Goal: Task Accomplishment & Management: Manage account settings

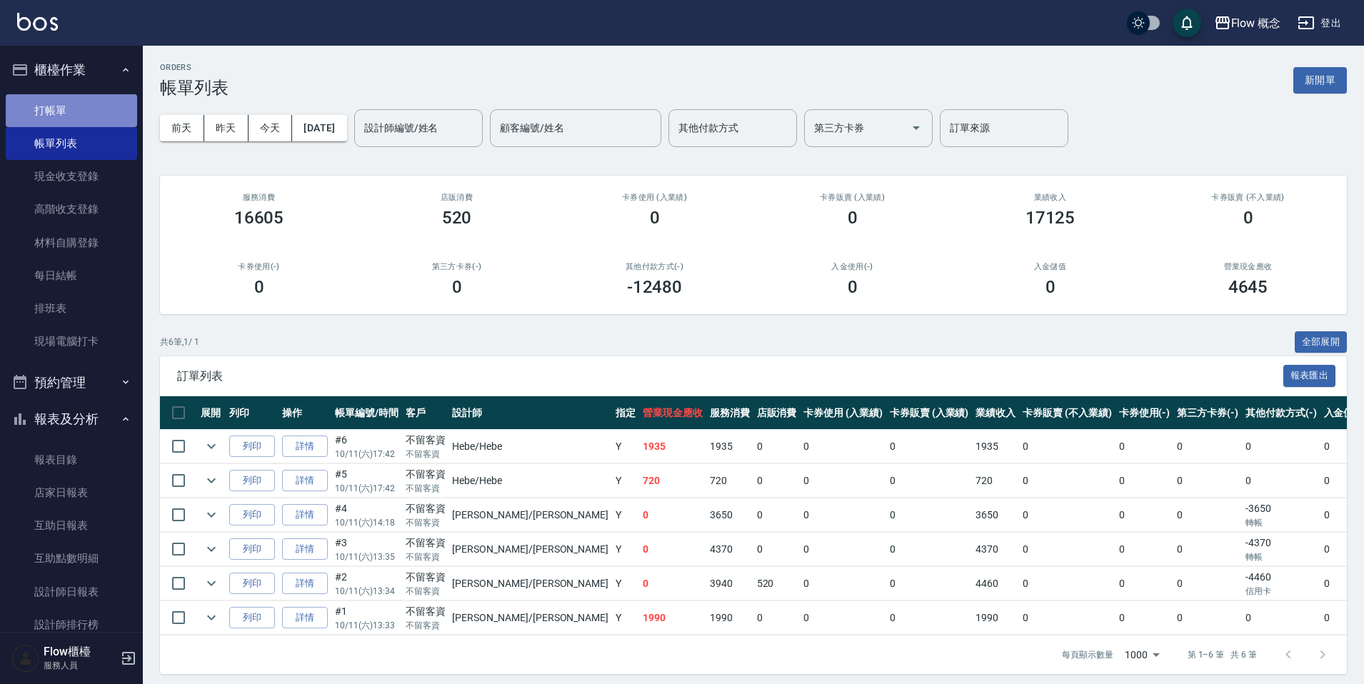
click at [77, 106] on link "打帳單" at bounding box center [71, 110] width 131 height 33
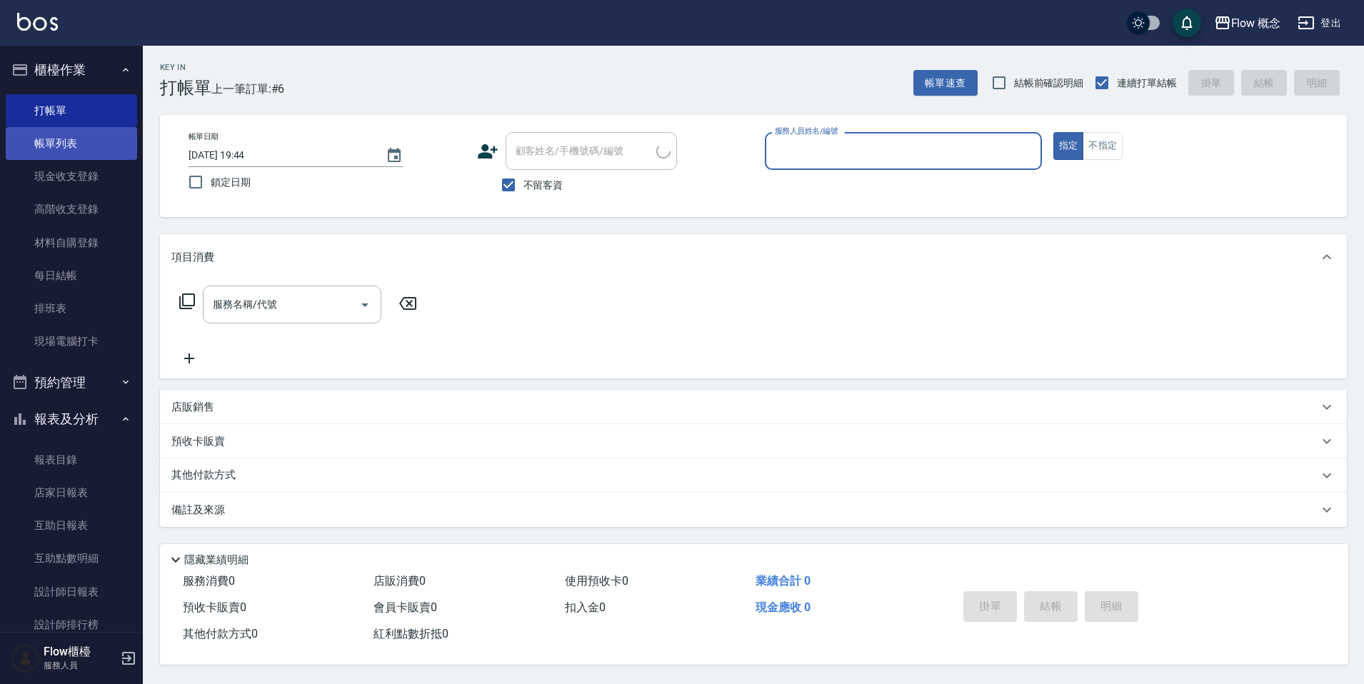
click at [94, 139] on link "帳單列表" at bounding box center [71, 143] width 131 height 33
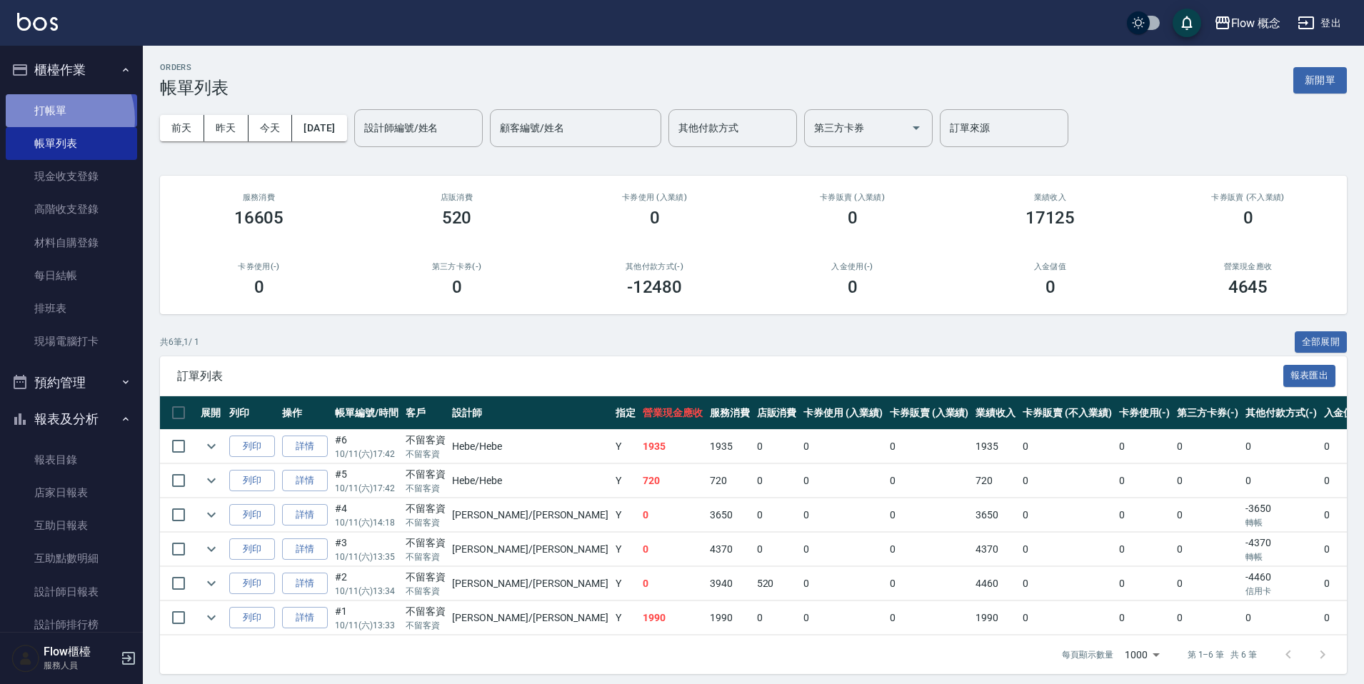
click at [54, 120] on link "打帳單" at bounding box center [71, 110] width 131 height 33
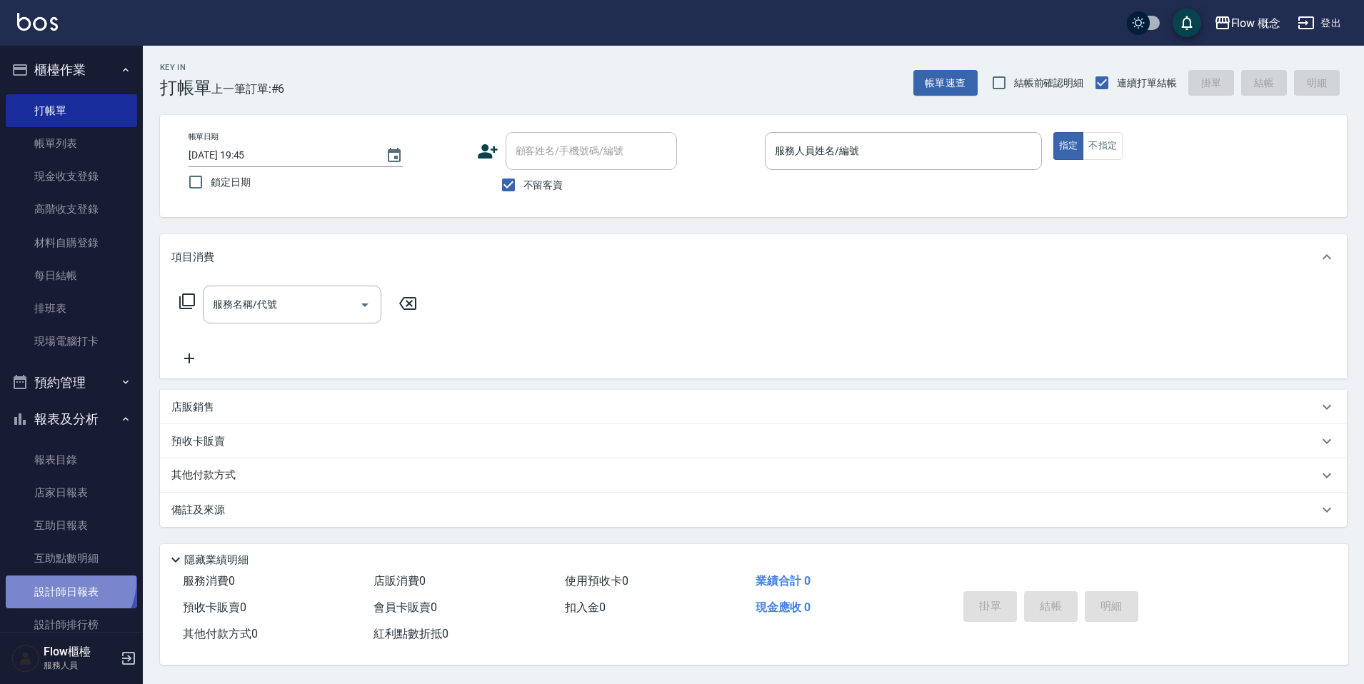
click at [64, 581] on link "設計師日報表" at bounding box center [71, 592] width 131 height 33
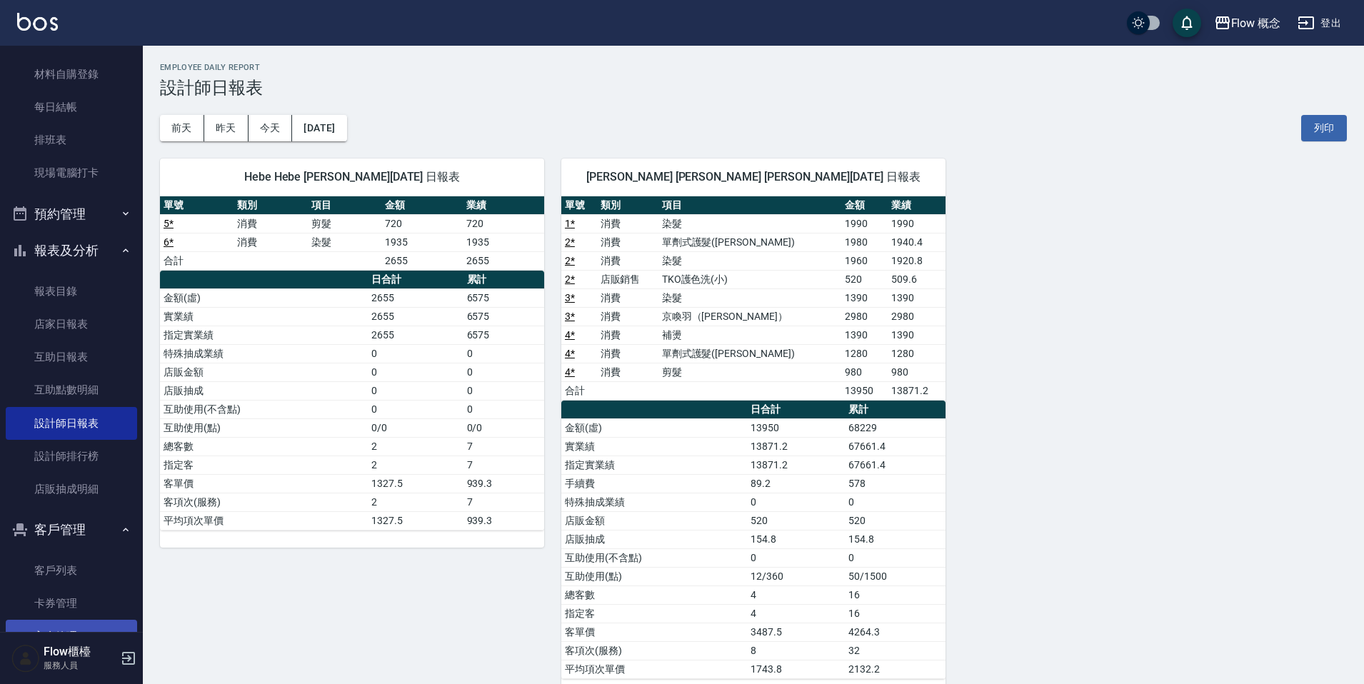
scroll to position [238, 0]
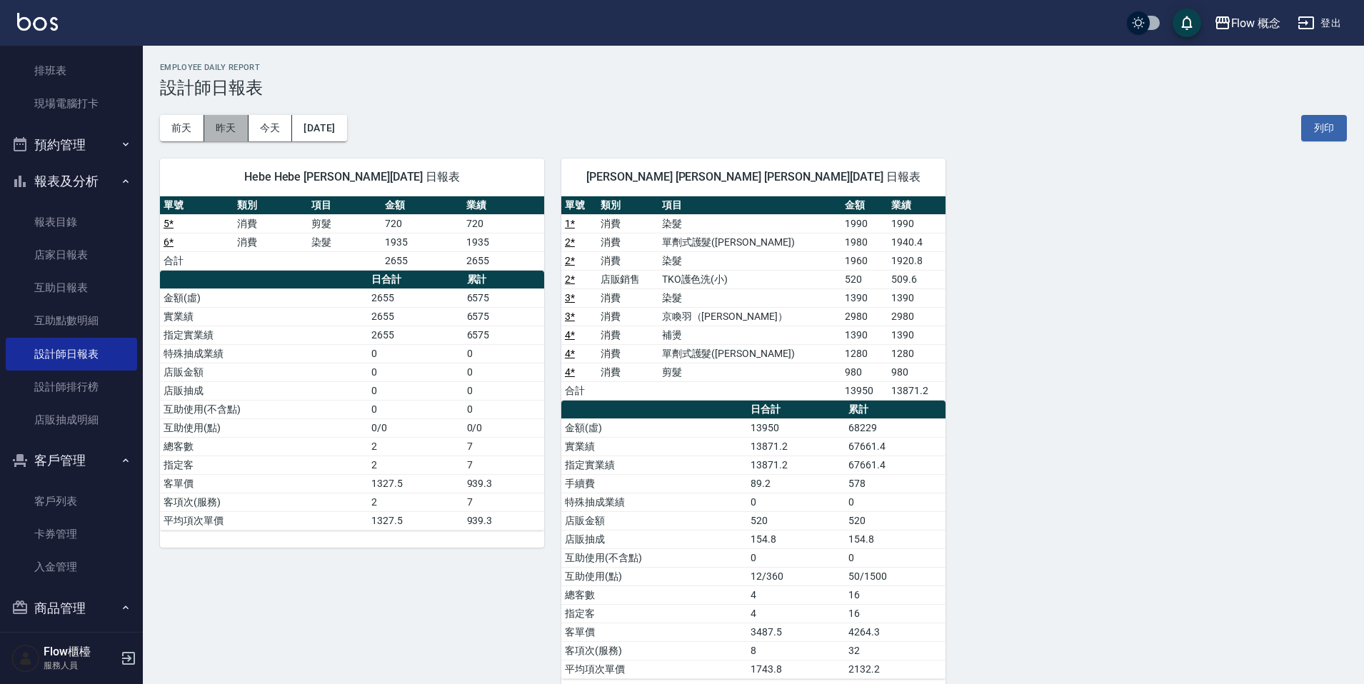
click at [220, 122] on button "昨天" at bounding box center [226, 128] width 44 height 26
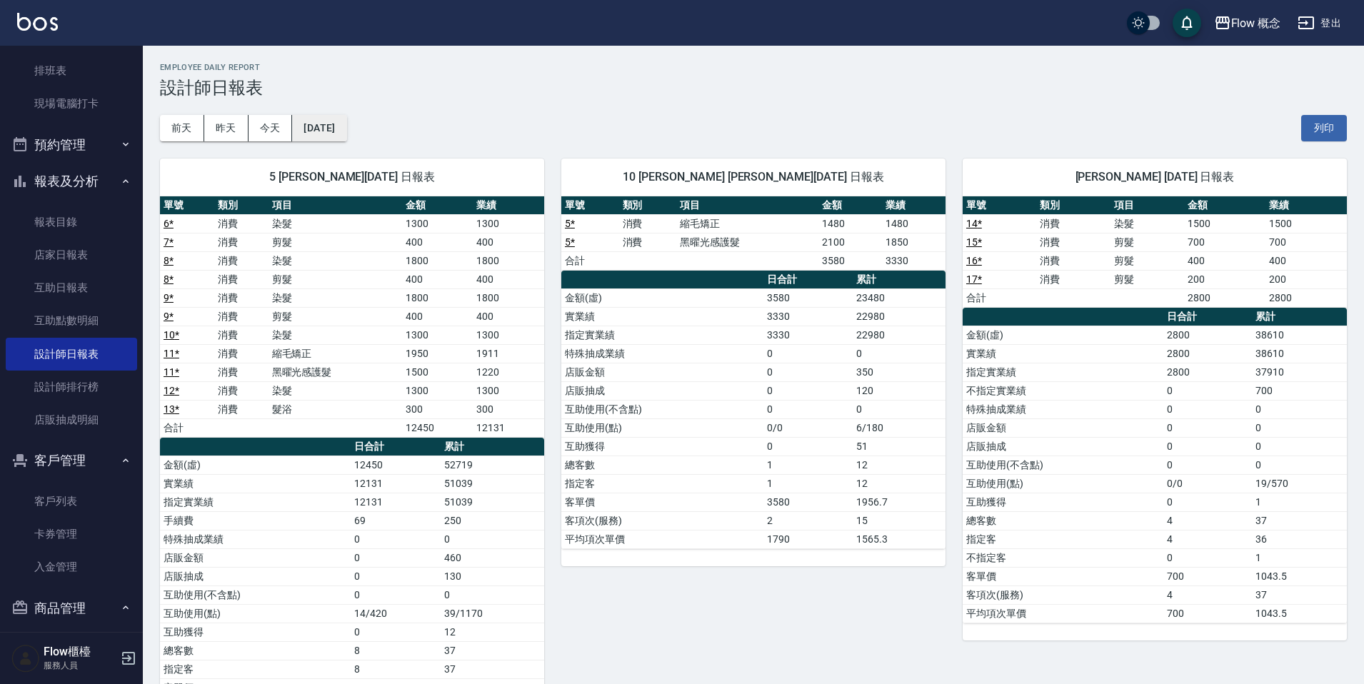
click at [346, 133] on button "2025/10/10" at bounding box center [319, 128] width 54 height 26
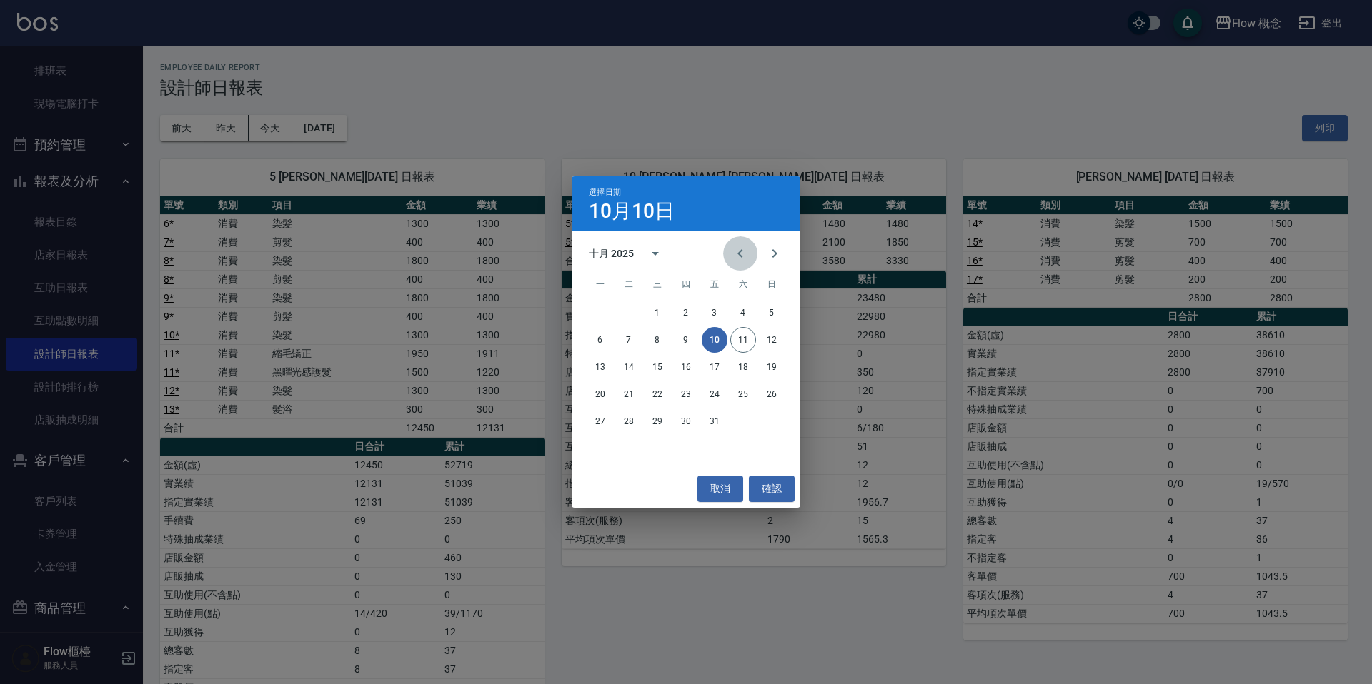
click at [738, 252] on icon "Previous month" at bounding box center [740, 253] width 17 height 17
click at [624, 428] on button "30" at bounding box center [629, 422] width 26 height 26
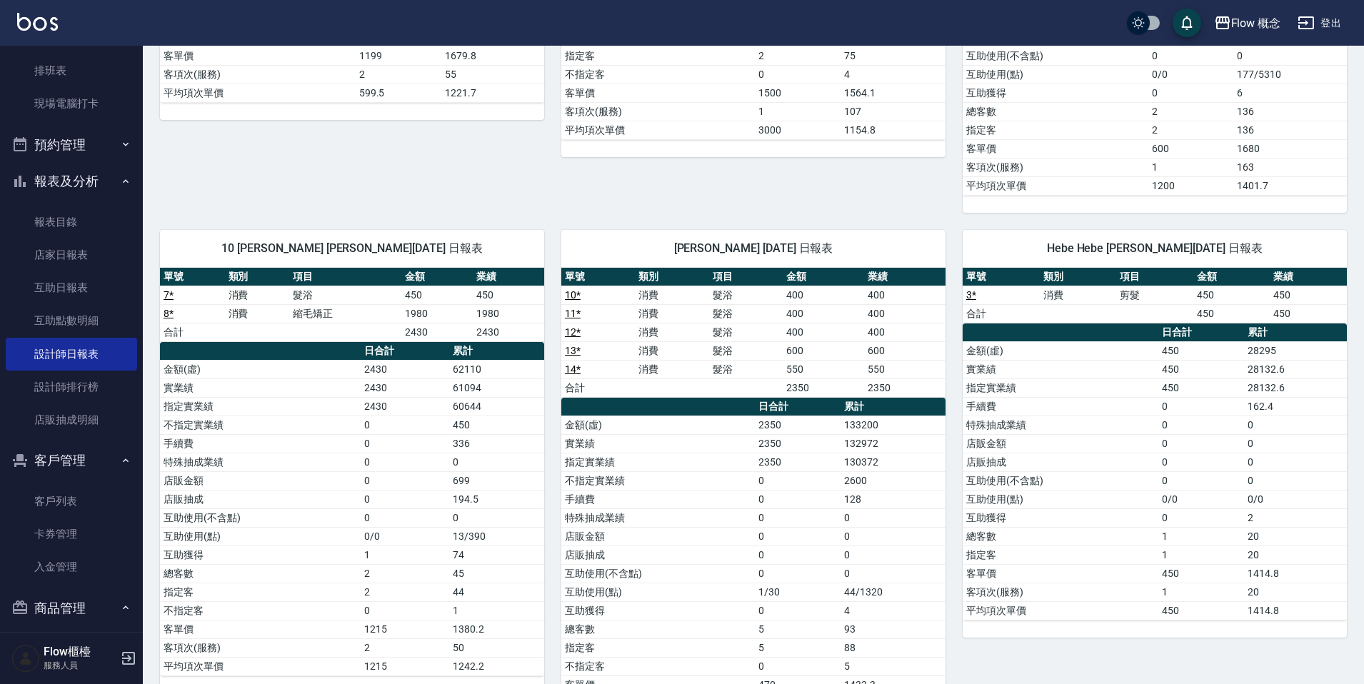
scroll to position [354, 0]
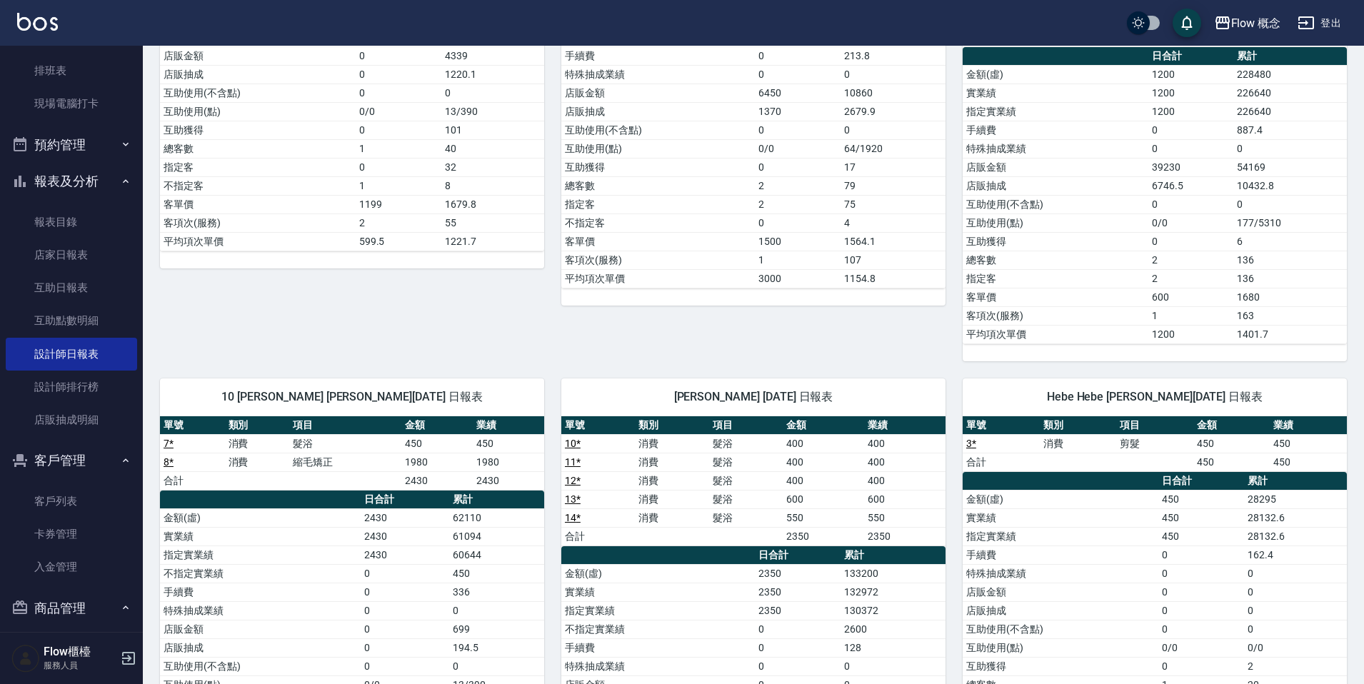
click at [1274, 221] on td "177/5310" at bounding box center [1291, 223] width 114 height 19
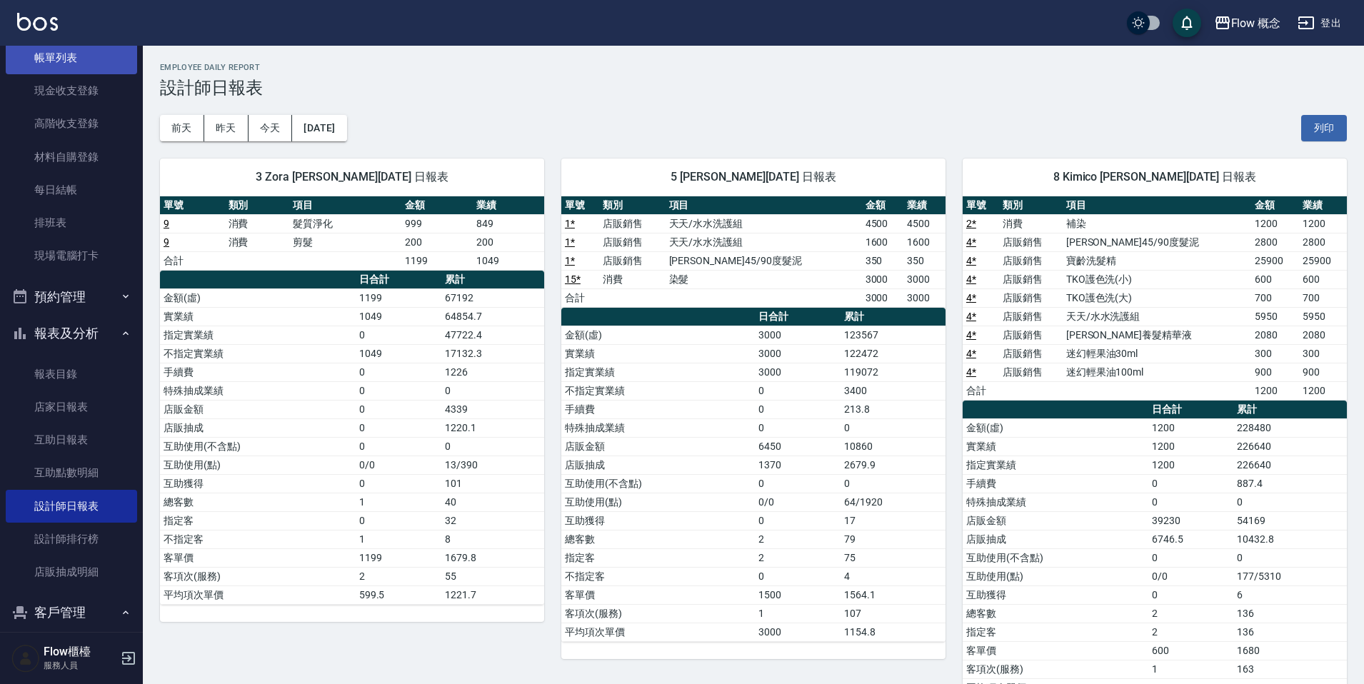
scroll to position [0, 0]
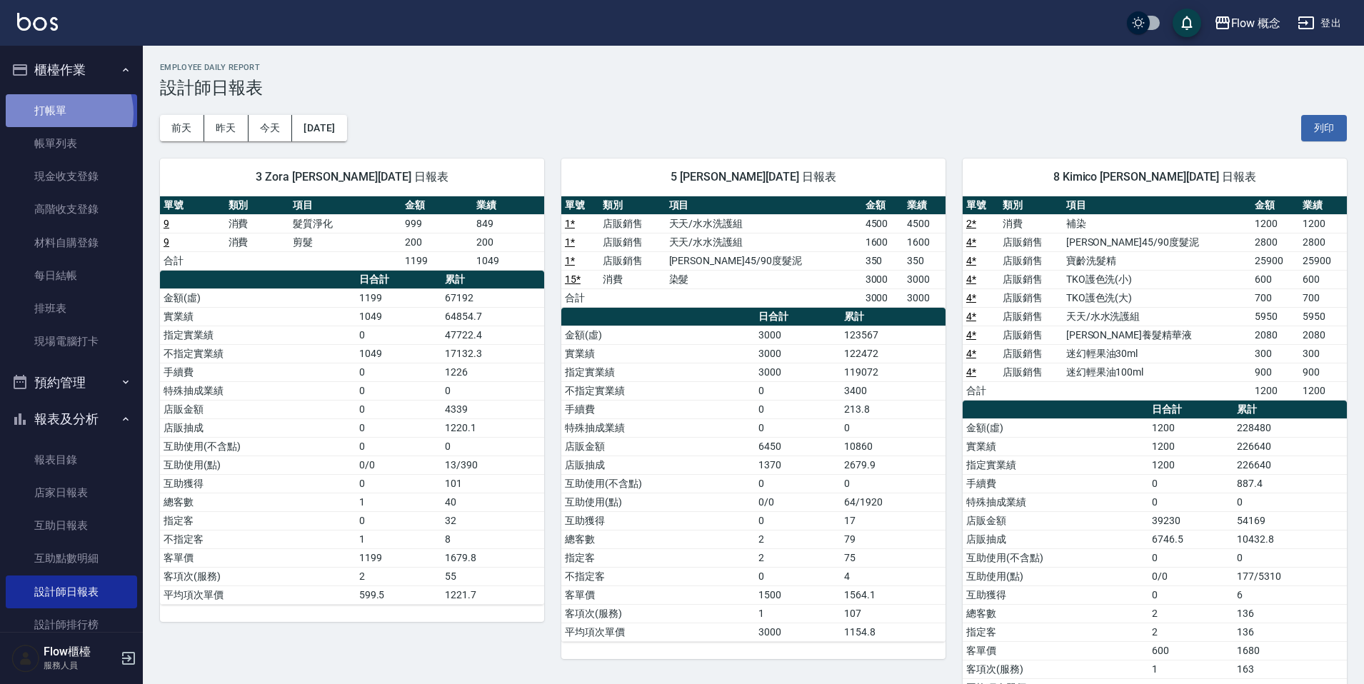
click at [61, 113] on link "打帳單" at bounding box center [71, 110] width 131 height 33
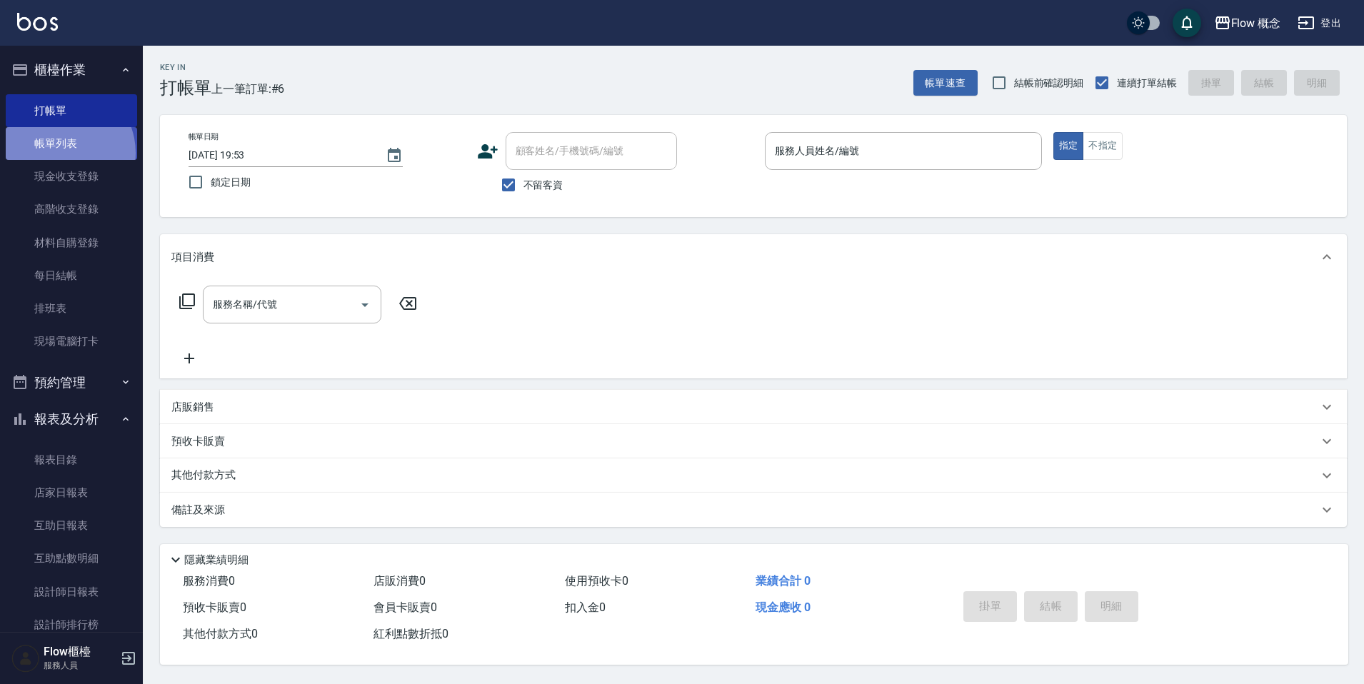
click at [61, 153] on link "帳單列表" at bounding box center [71, 143] width 131 height 33
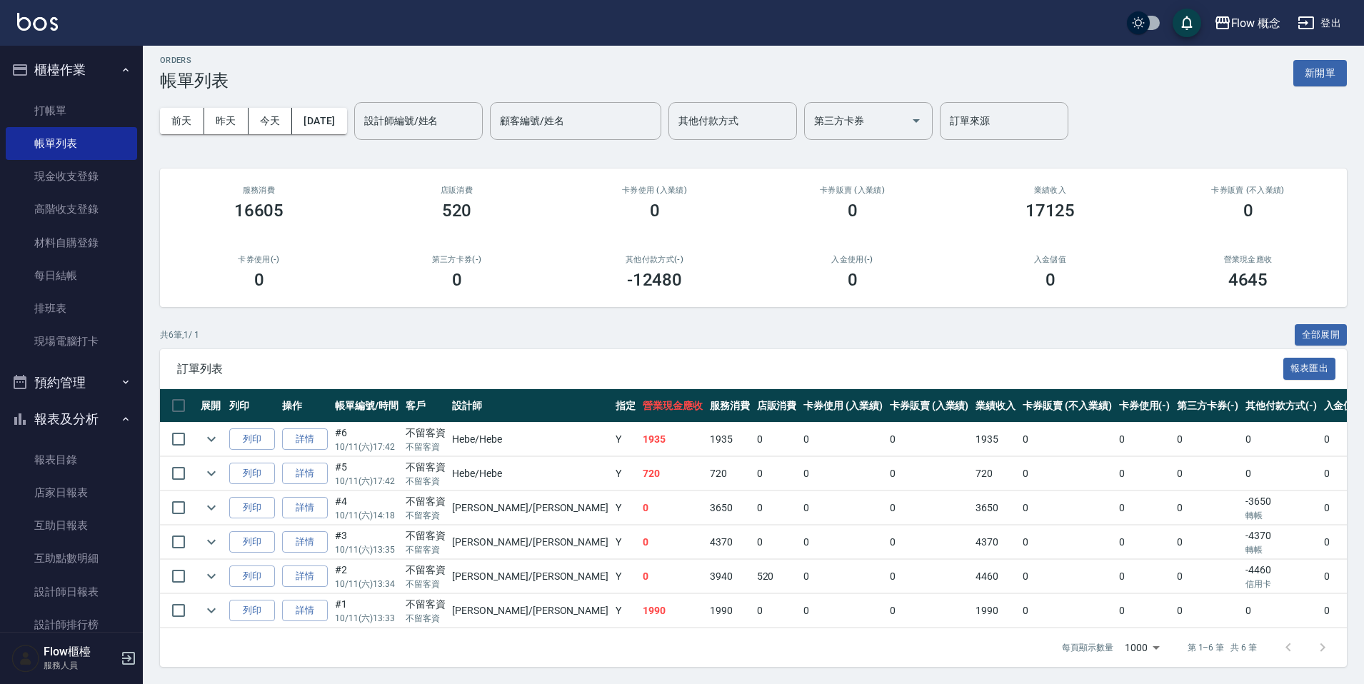
scroll to position [18, 0]
click at [203, 568] on icon "expand row" at bounding box center [211, 576] width 17 height 17
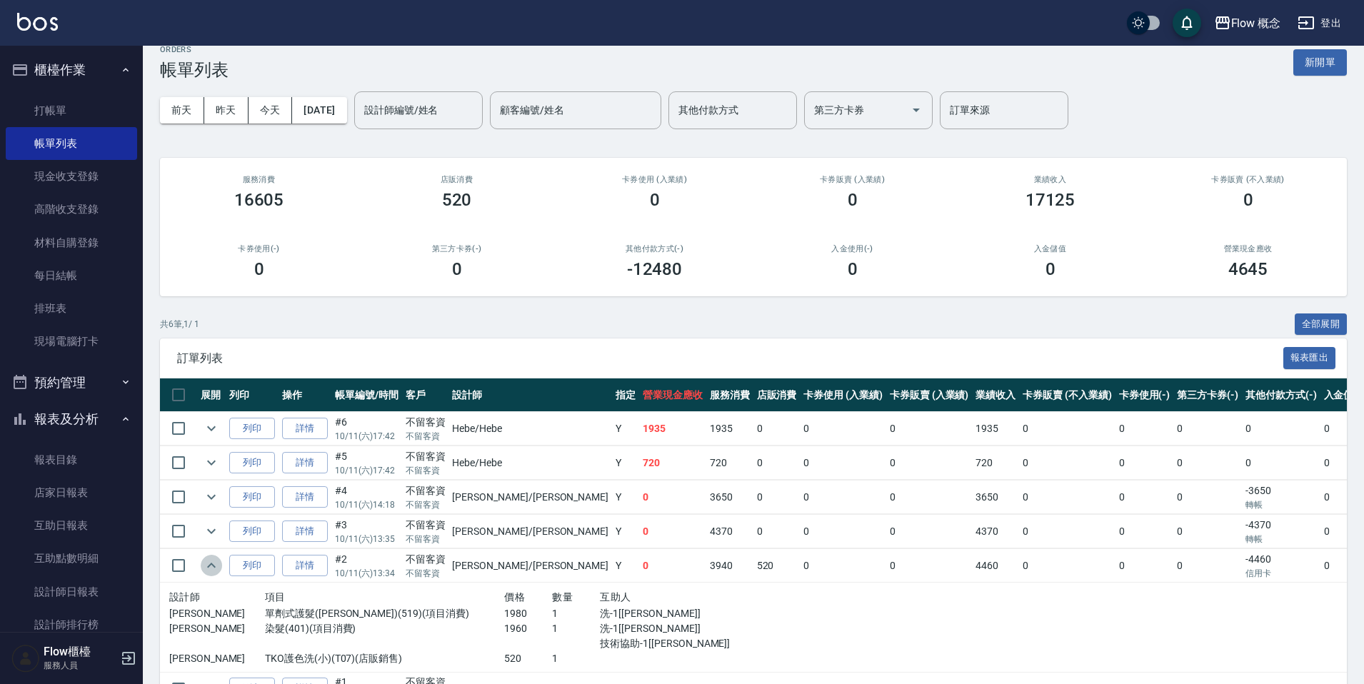
click at [208, 565] on icon "expand row" at bounding box center [211, 565] width 17 height 17
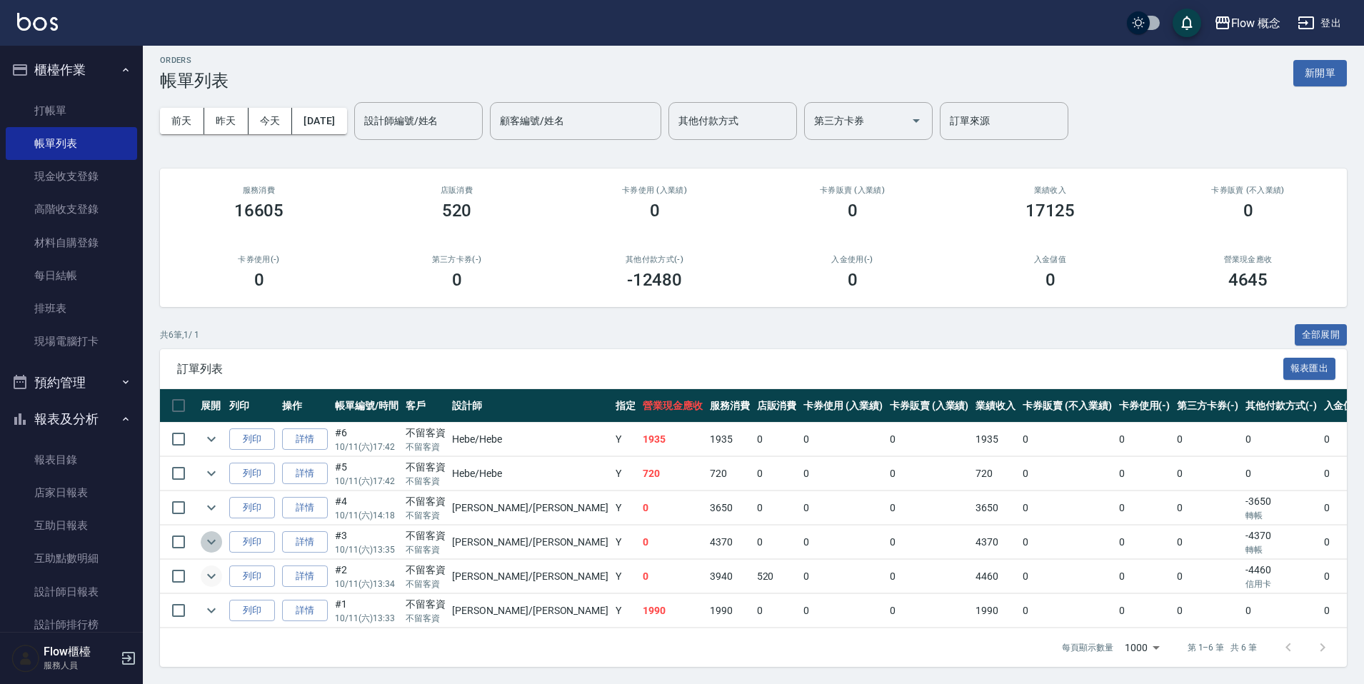
click at [218, 534] on icon "expand row" at bounding box center [211, 542] width 17 height 17
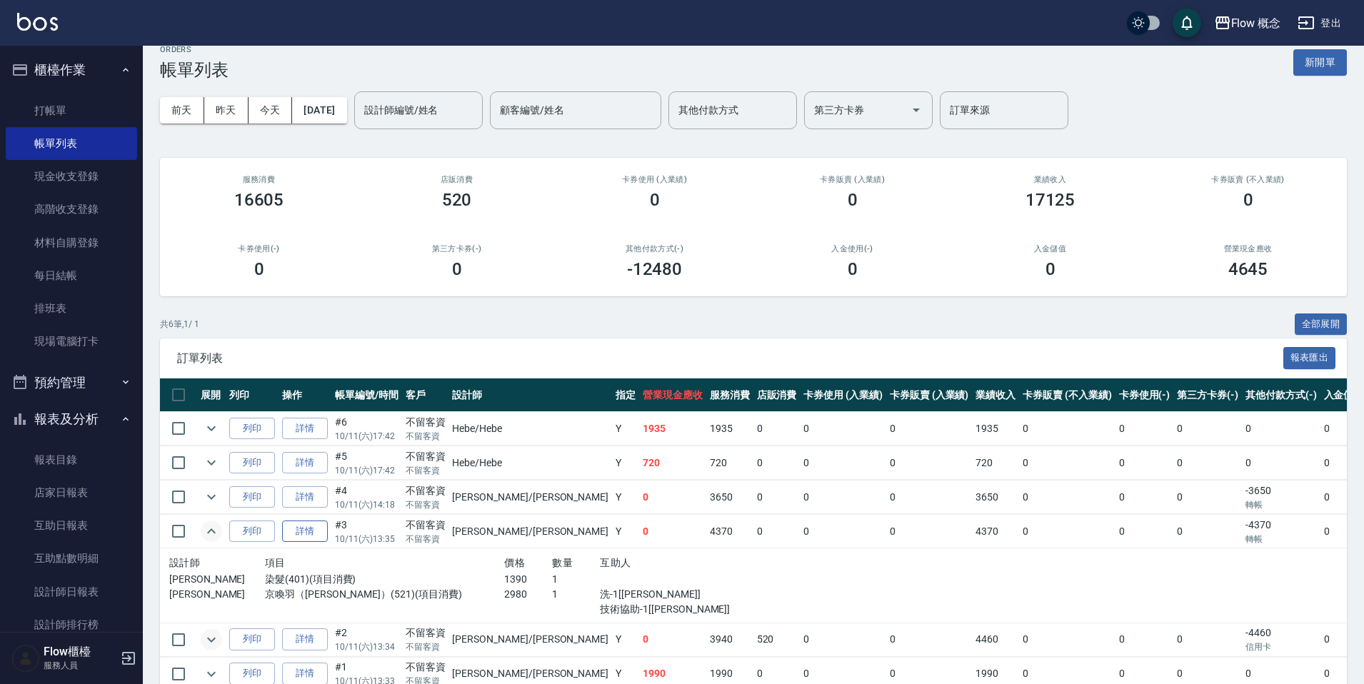
click at [324, 532] on link "詳情" at bounding box center [305, 532] width 46 height 22
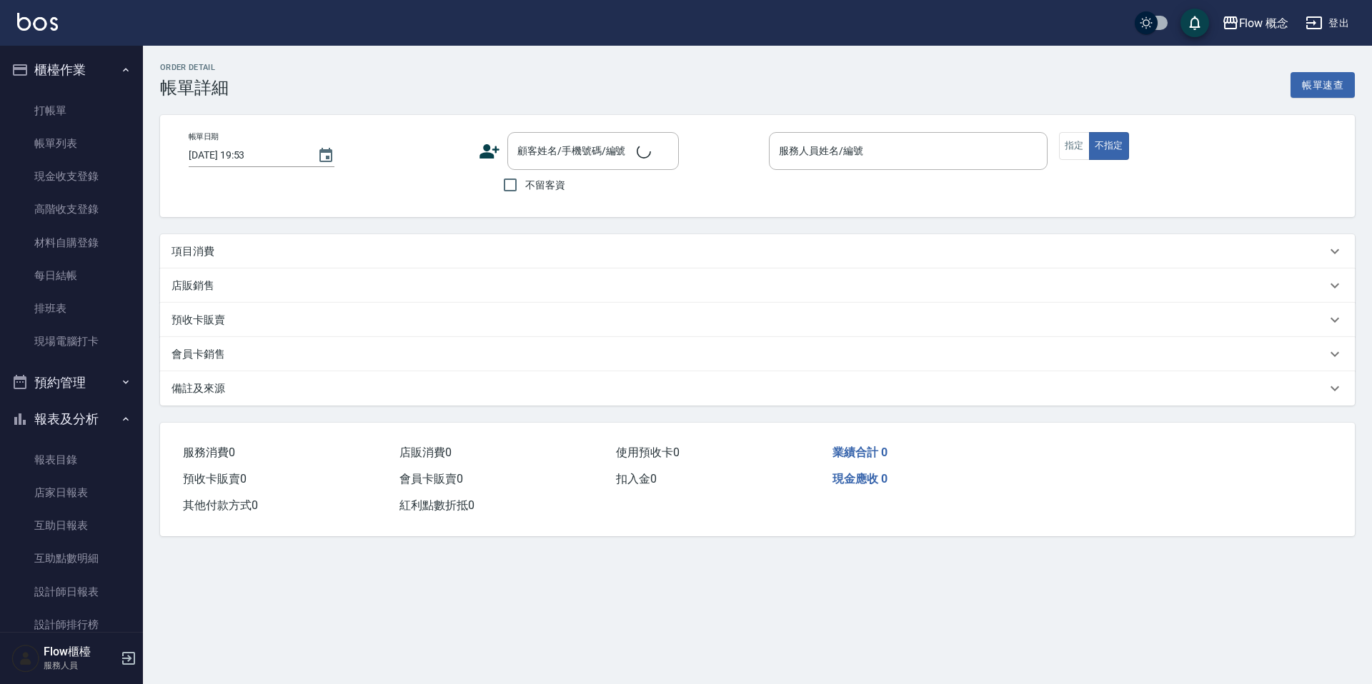
type input "2025/10/11 13:35"
checkbox input "true"
type input "Irene-Irene"
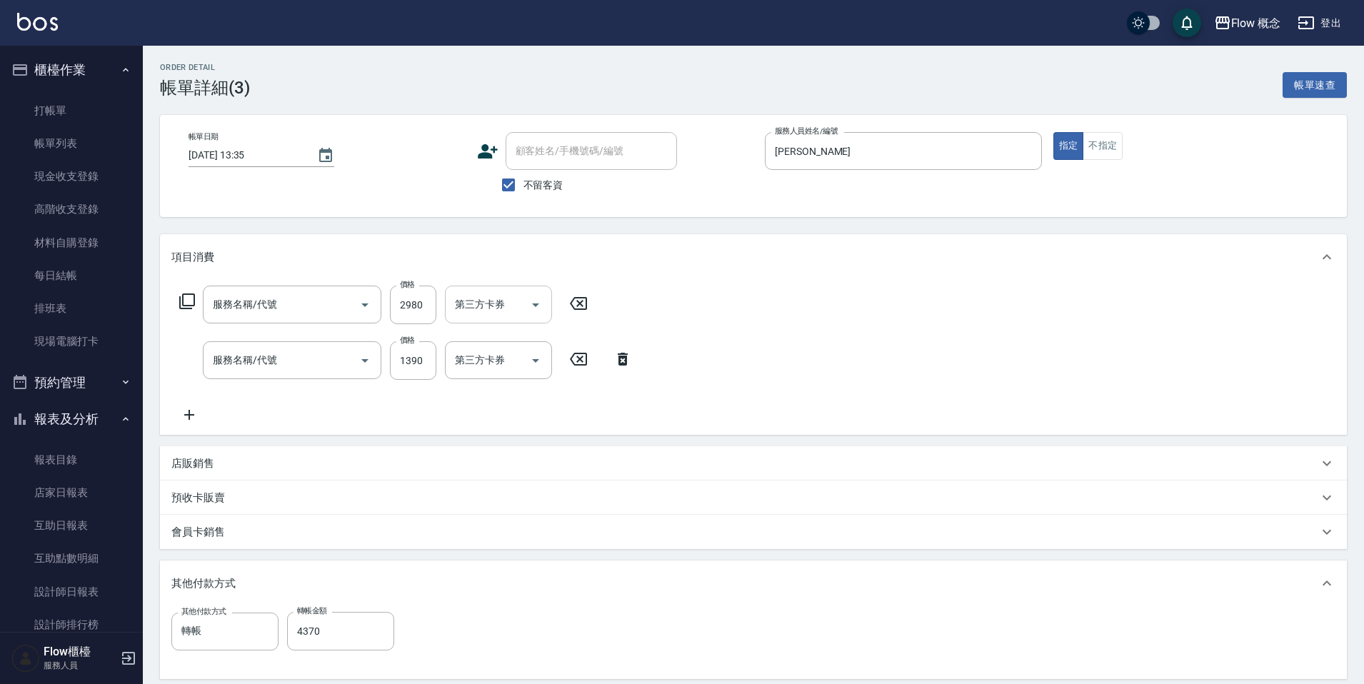
type input "京喚羽（Irene）(521)"
type input "染髮(401)"
click at [504, 348] on input "洗-1" at bounding box center [487, 360] width 73 height 25
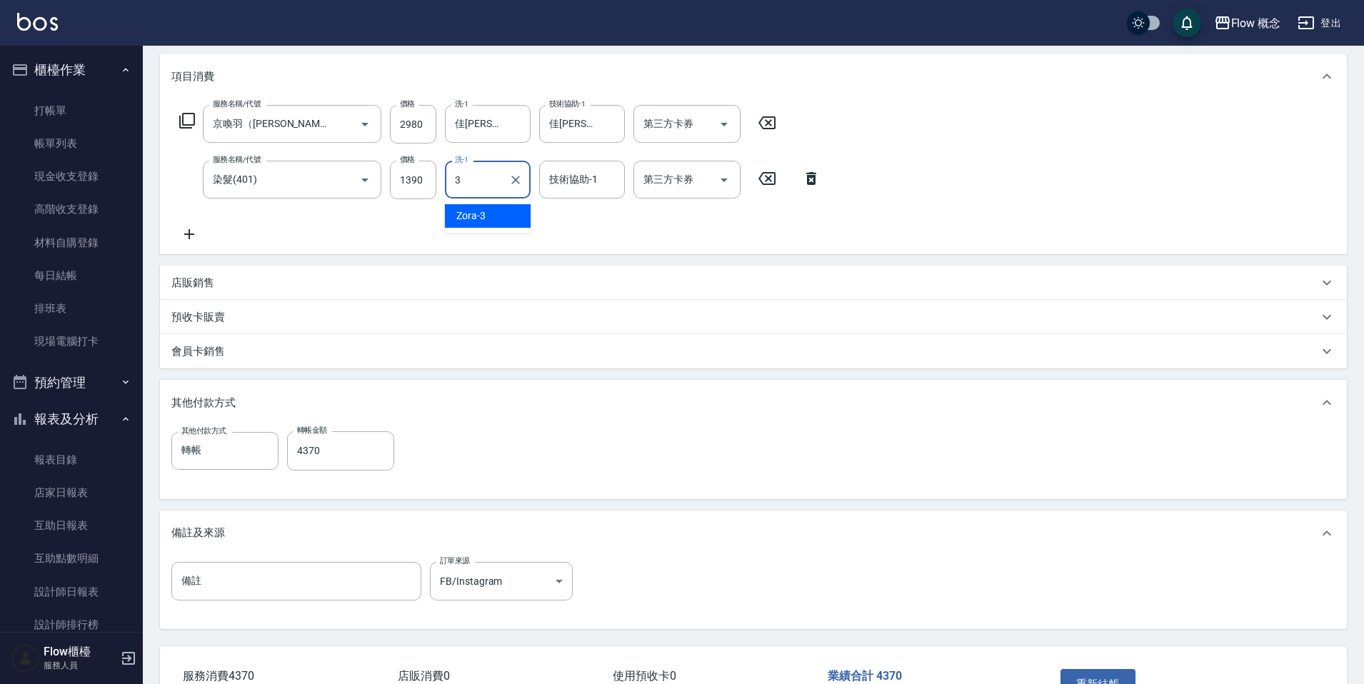
scroll to position [280, 0]
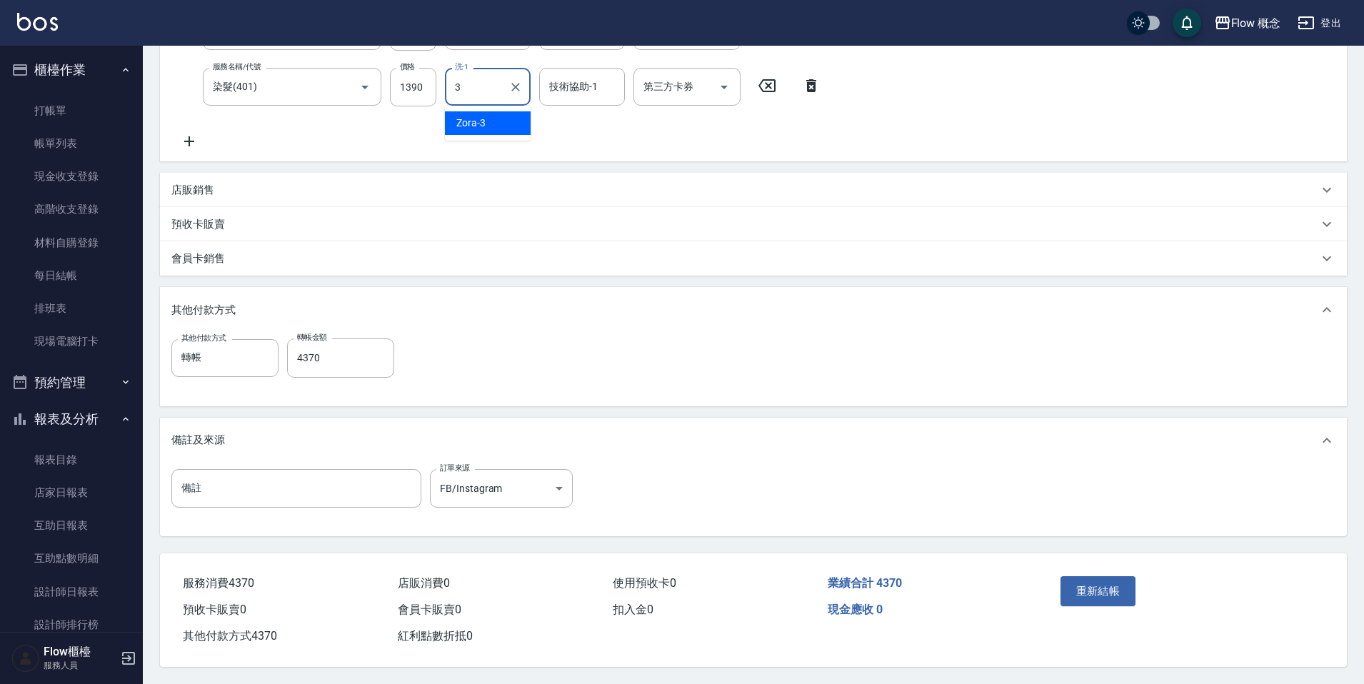
type input "Zora-3"
click at [1124, 576] on button "重新結帳" at bounding box center [1099, 591] width 76 height 30
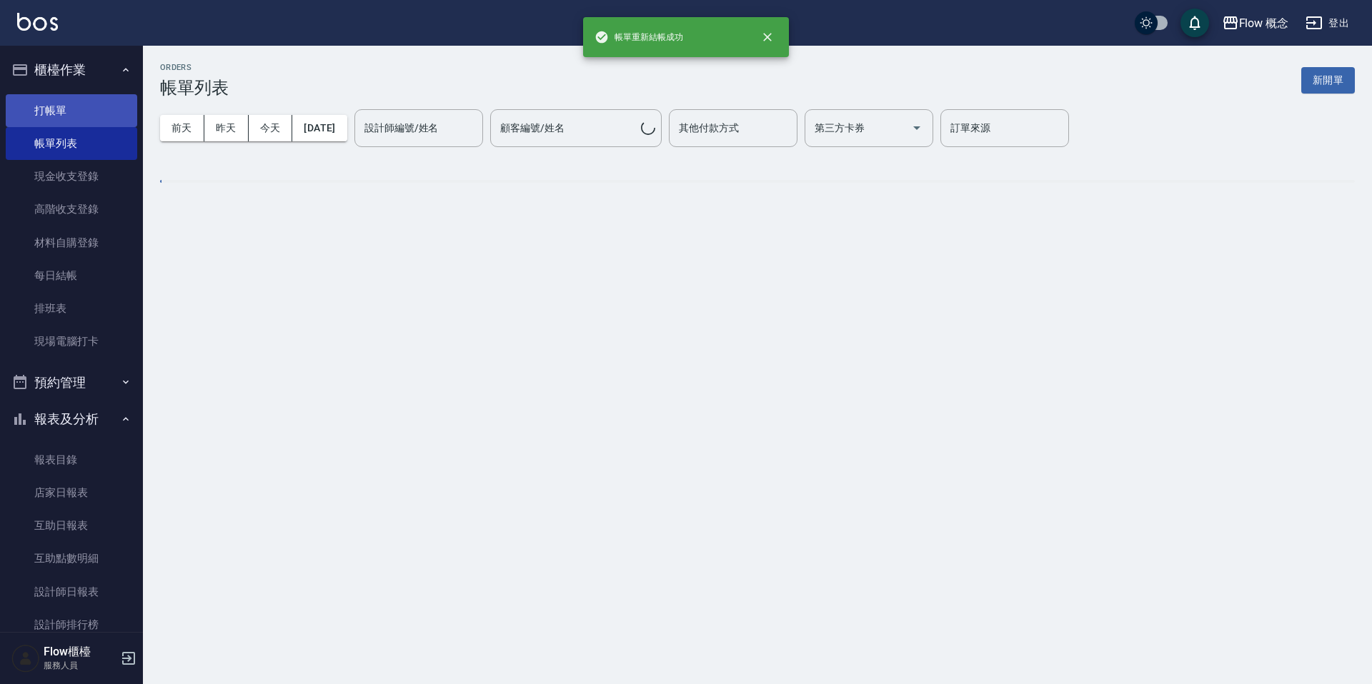
click at [40, 109] on link "打帳單" at bounding box center [71, 110] width 131 height 33
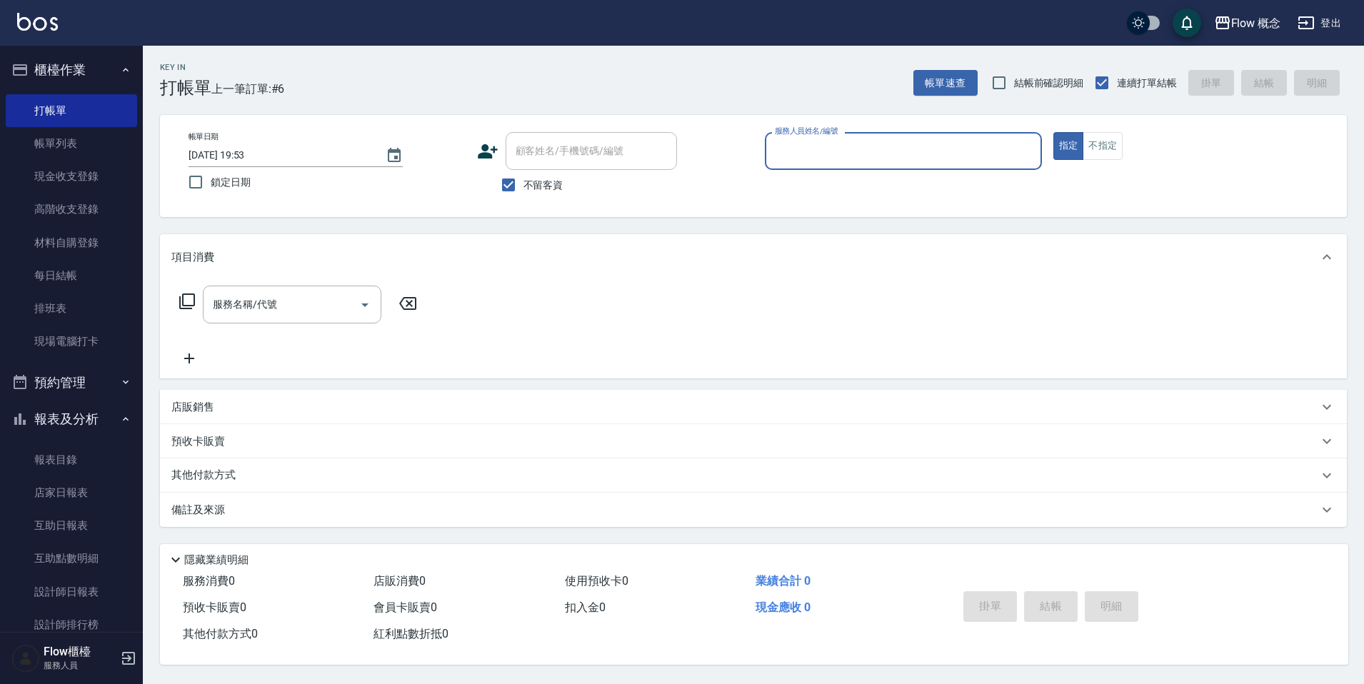
click at [831, 157] on input "服務人員姓名/編號" at bounding box center [904, 151] width 264 height 25
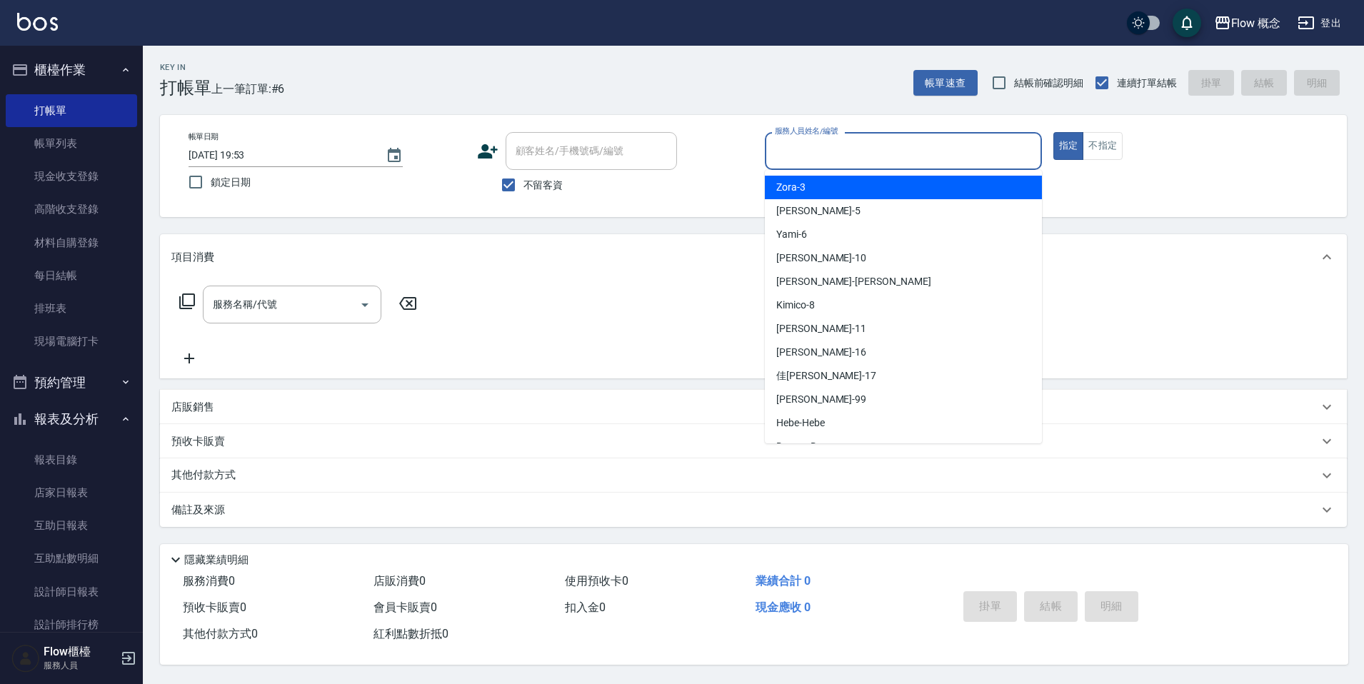
click at [817, 186] on div "Zora -3" at bounding box center [903, 188] width 277 height 24
type input "Zora-3"
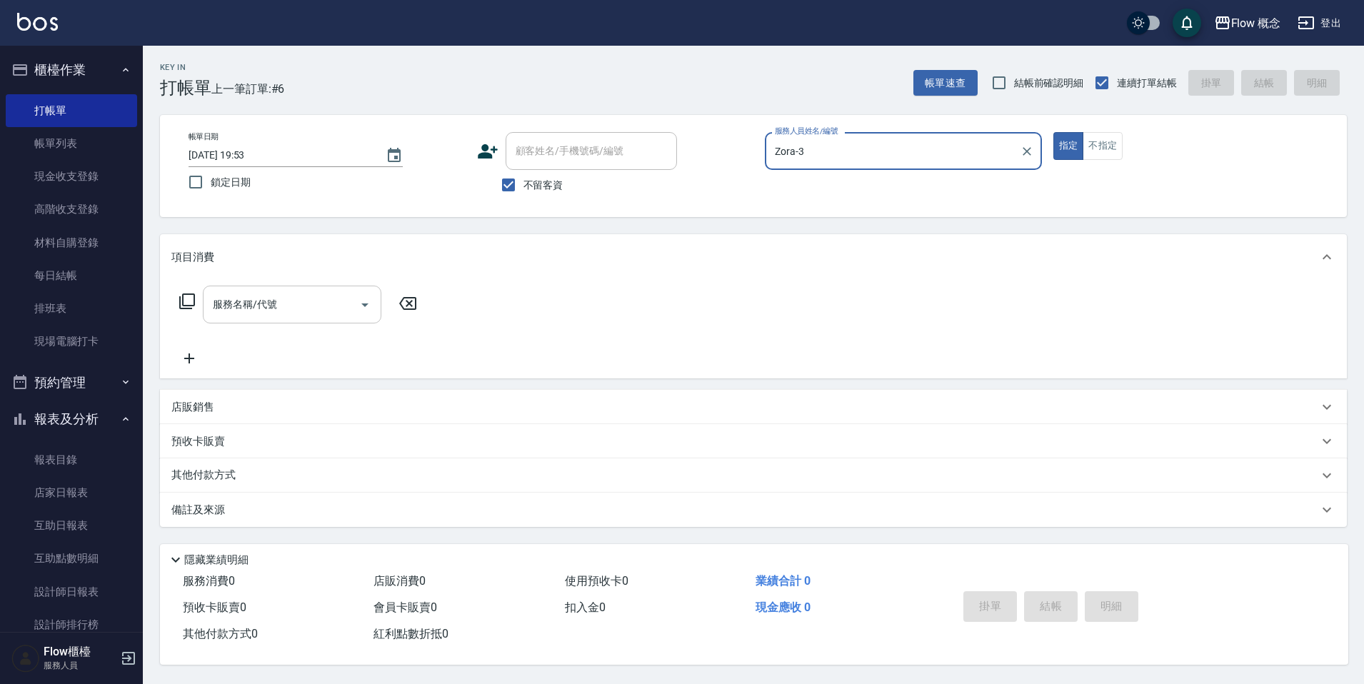
click at [288, 310] on input "服務名稱/代號" at bounding box center [281, 304] width 144 height 25
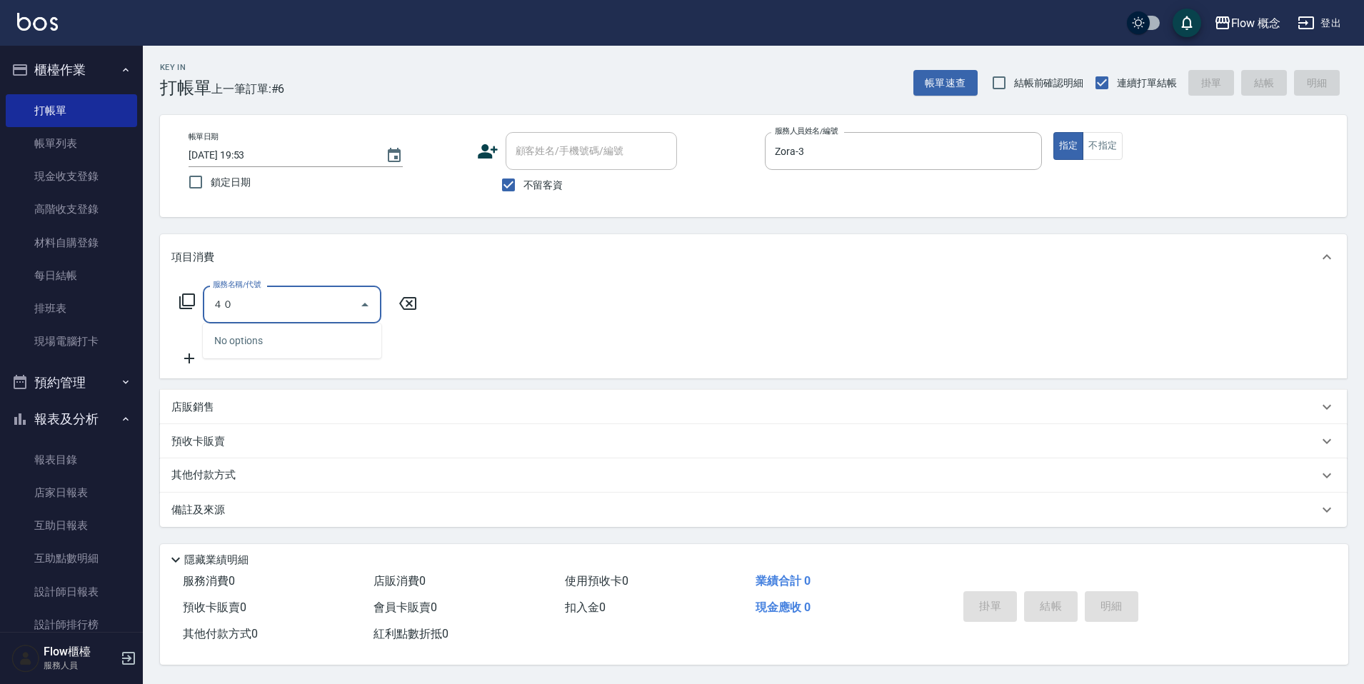
type input "４"
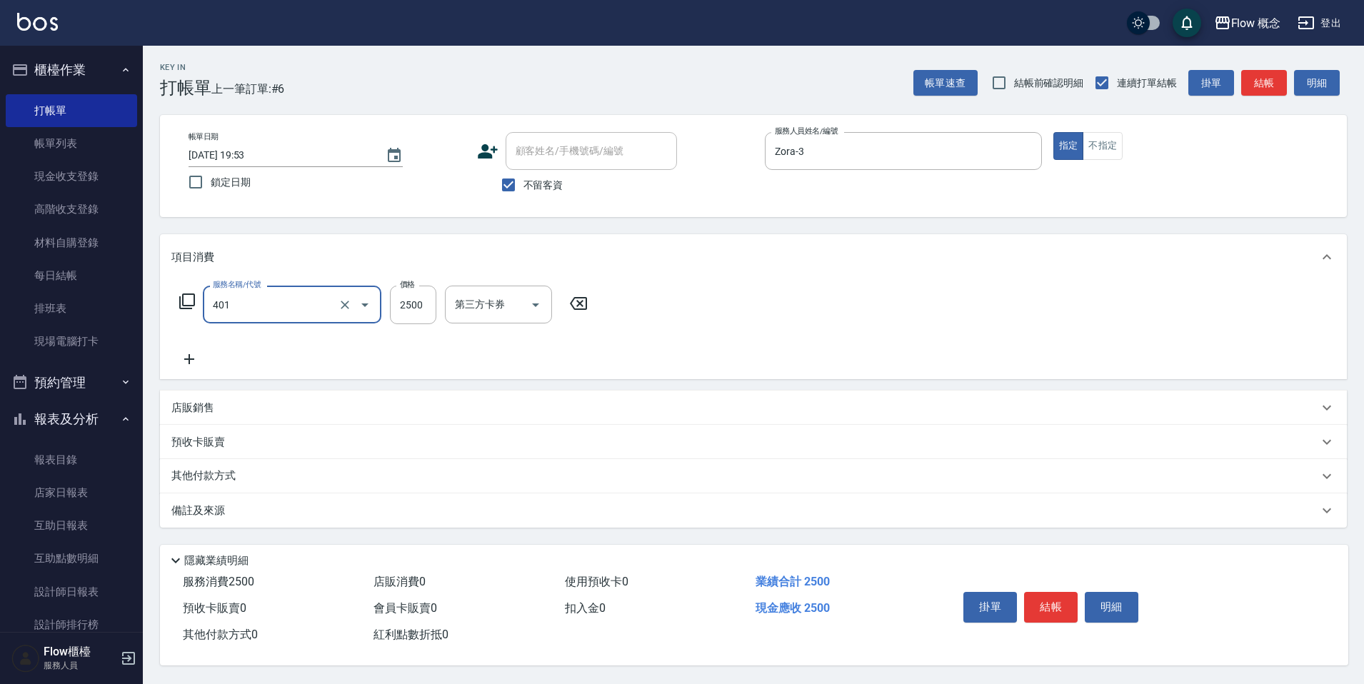
type input "染髮(401)"
type input "1300"
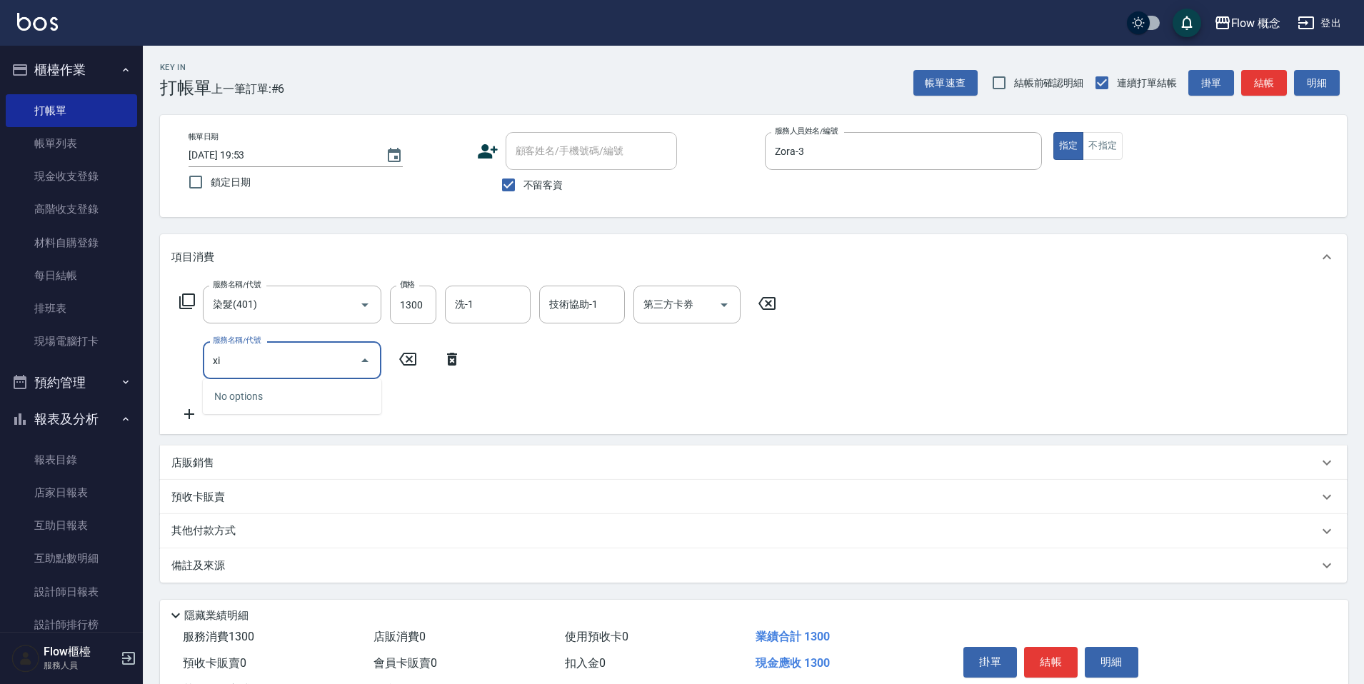
type input "x"
type input "兩段式結構護髮(502)"
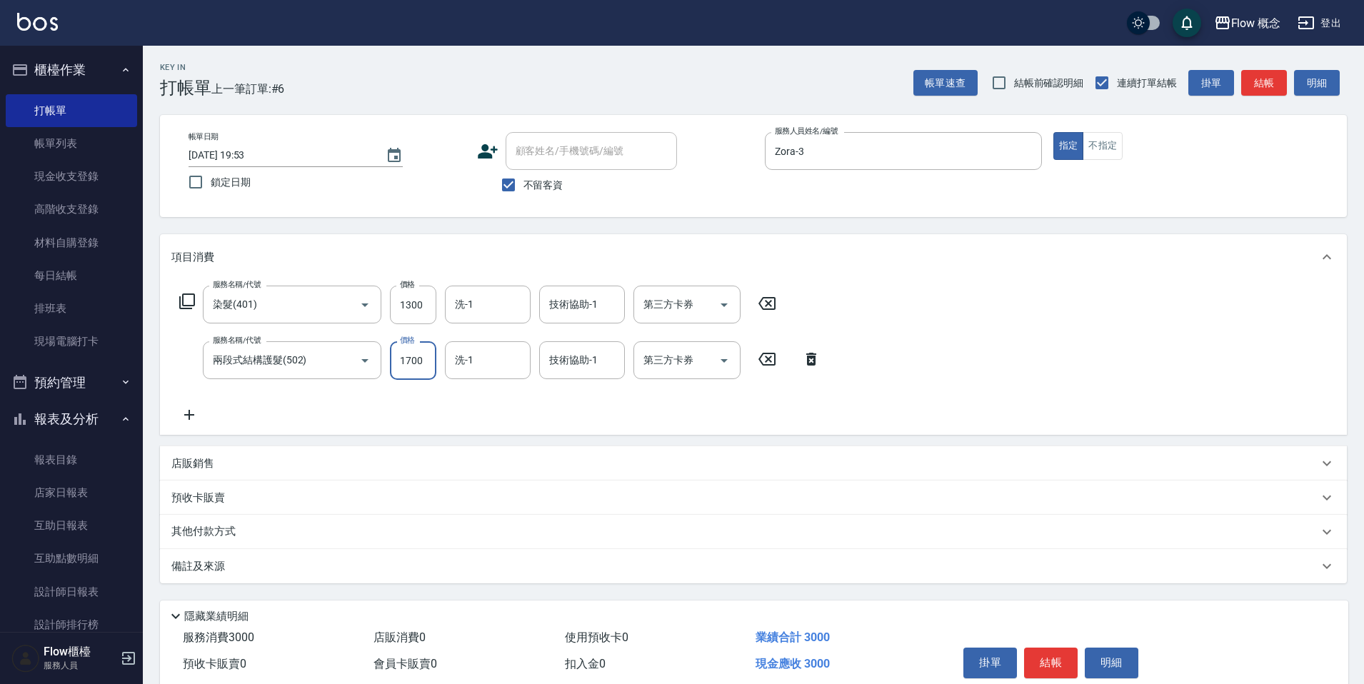
type input "1700"
click at [434, 302] on input "1300" at bounding box center [413, 305] width 46 height 39
click at [439, 302] on div "服務名稱/代號 染髮(401) 服務名稱/代號 價格 1300 價格 洗-1 洗-1 技術協助-1 技術協助-1 第三方卡券 第三方卡券" at bounding box center [478, 305] width 614 height 39
click at [430, 306] on input "1300" at bounding box center [413, 305] width 46 height 39
type input "1350"
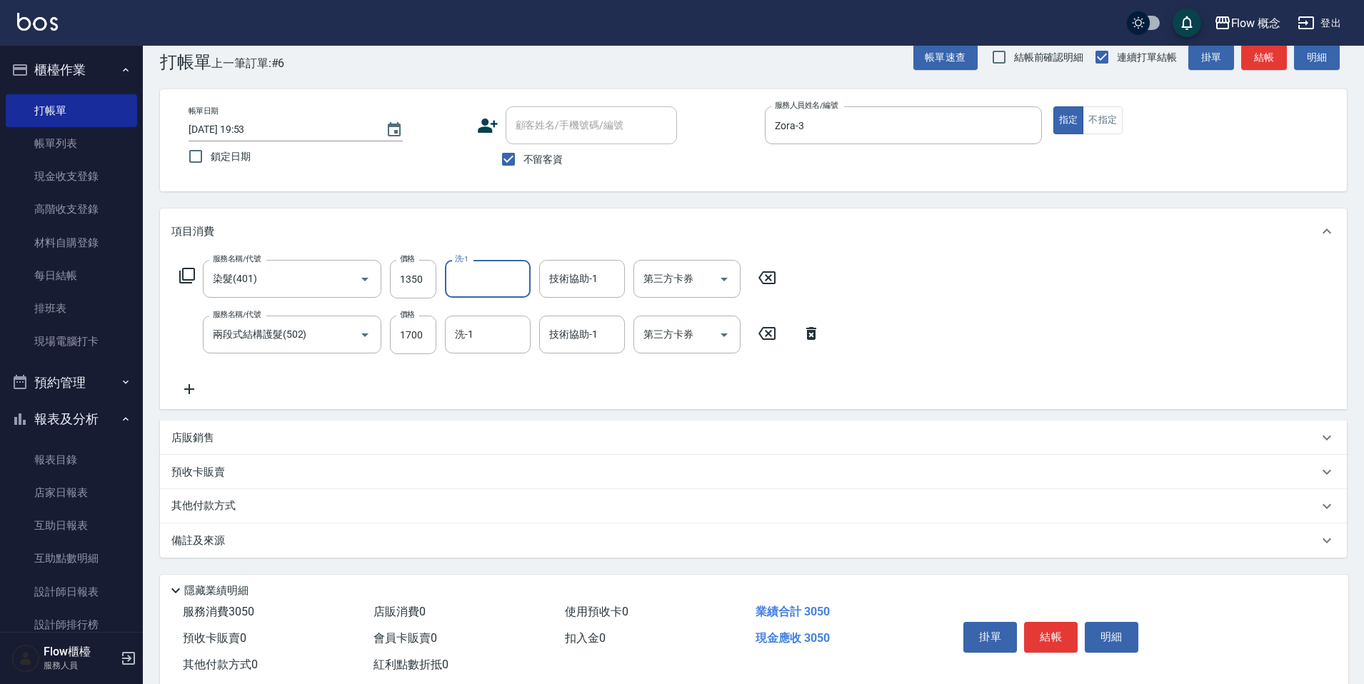
scroll to position [61, 0]
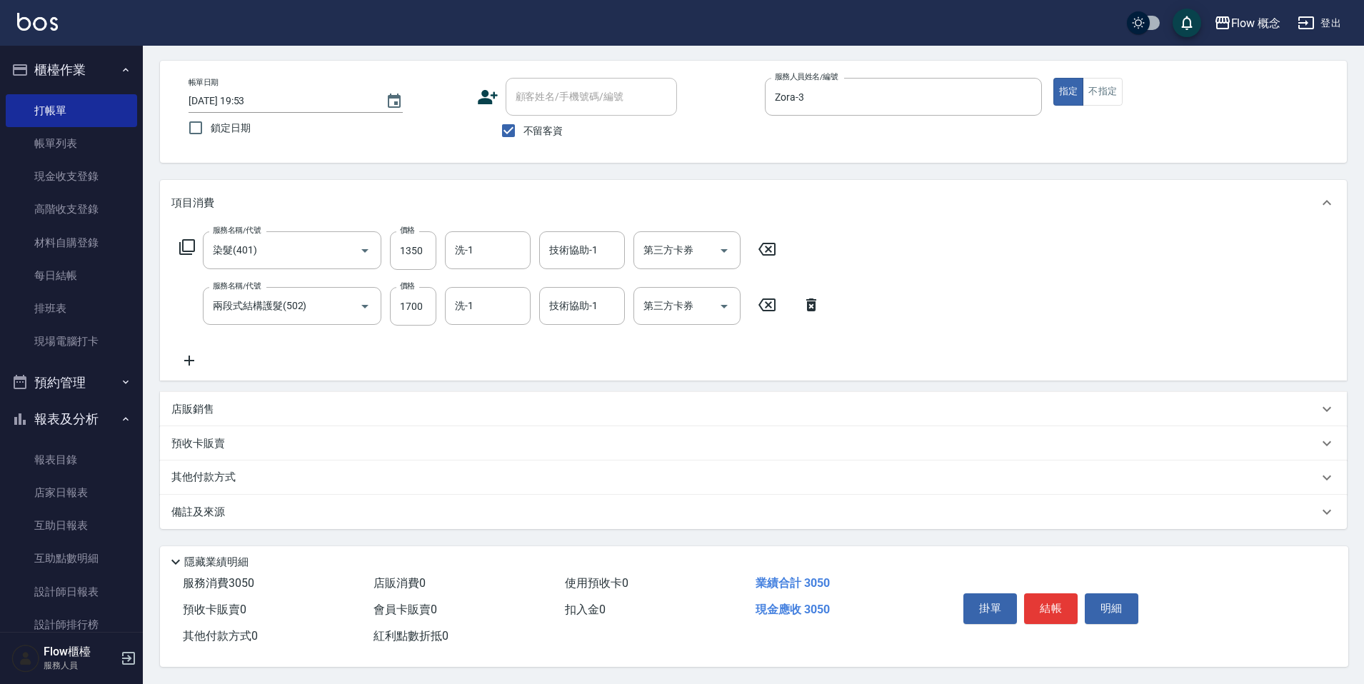
click at [194, 448] on div "預收卡販賣" at bounding box center [753, 443] width 1187 height 34
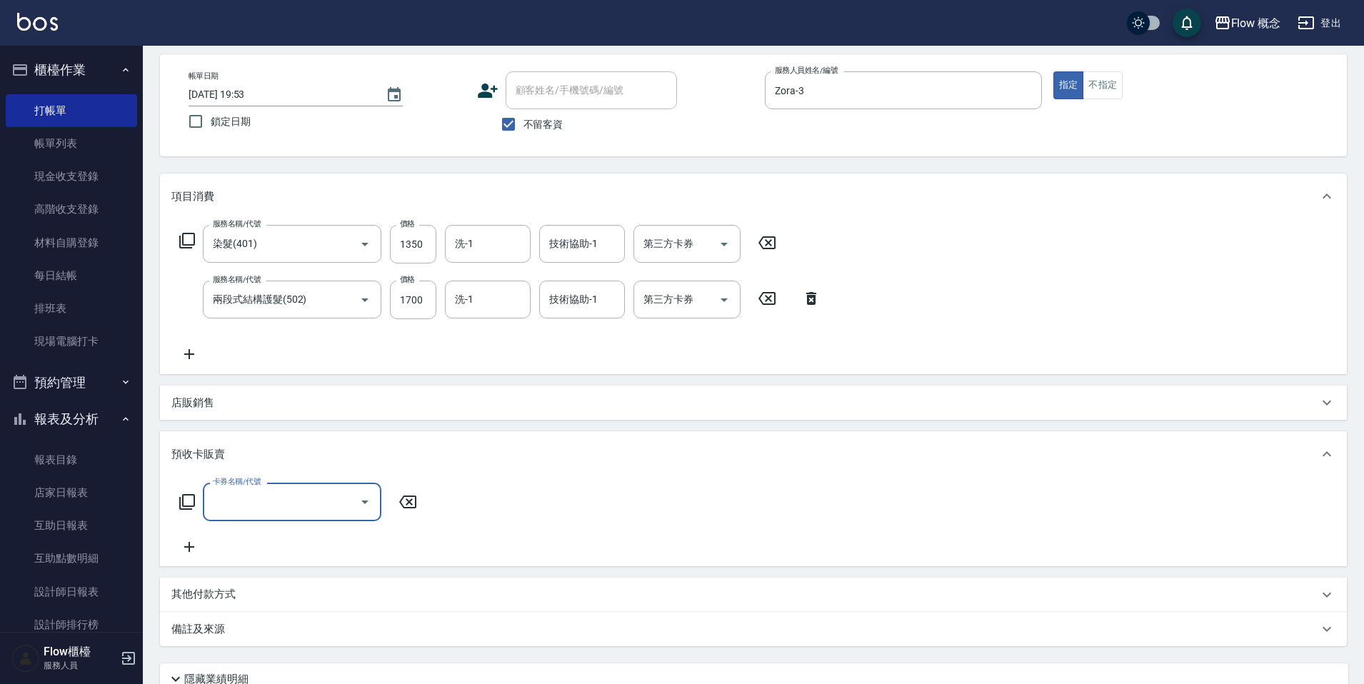
scroll to position [0, 0]
click at [194, 448] on p "預收卡販賣" at bounding box center [198, 454] width 54 height 15
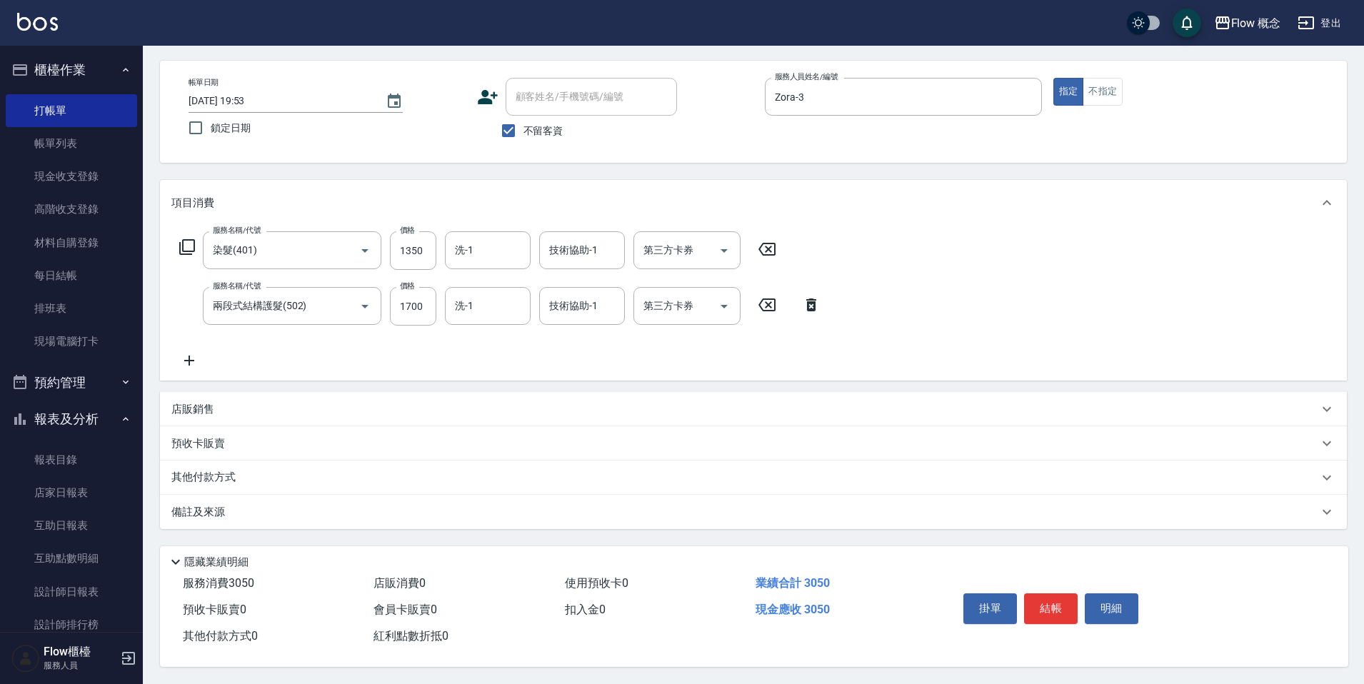
drag, startPoint x: 194, startPoint y: 401, endPoint x: 196, endPoint y: 409, distance: 8.1
click at [195, 402] on p "店販銷售" at bounding box center [192, 409] width 43 height 15
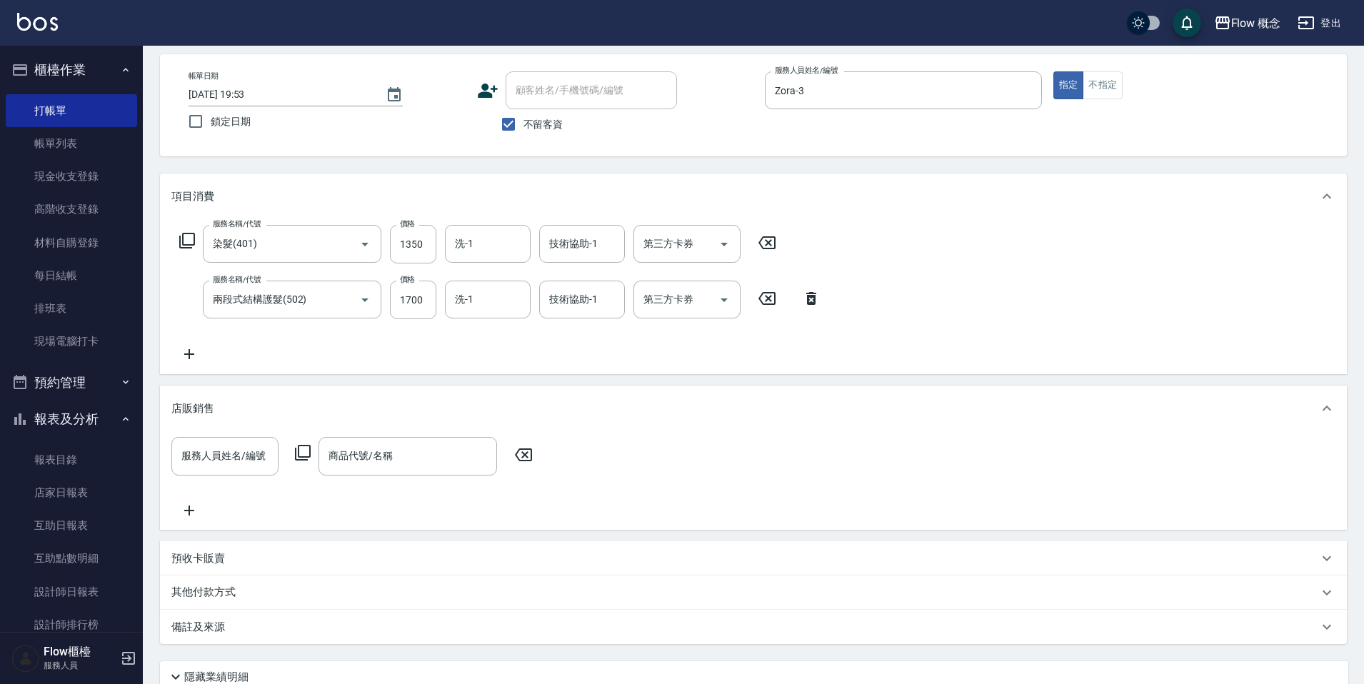
click at [196, 409] on p "店販銷售" at bounding box center [192, 408] width 43 height 15
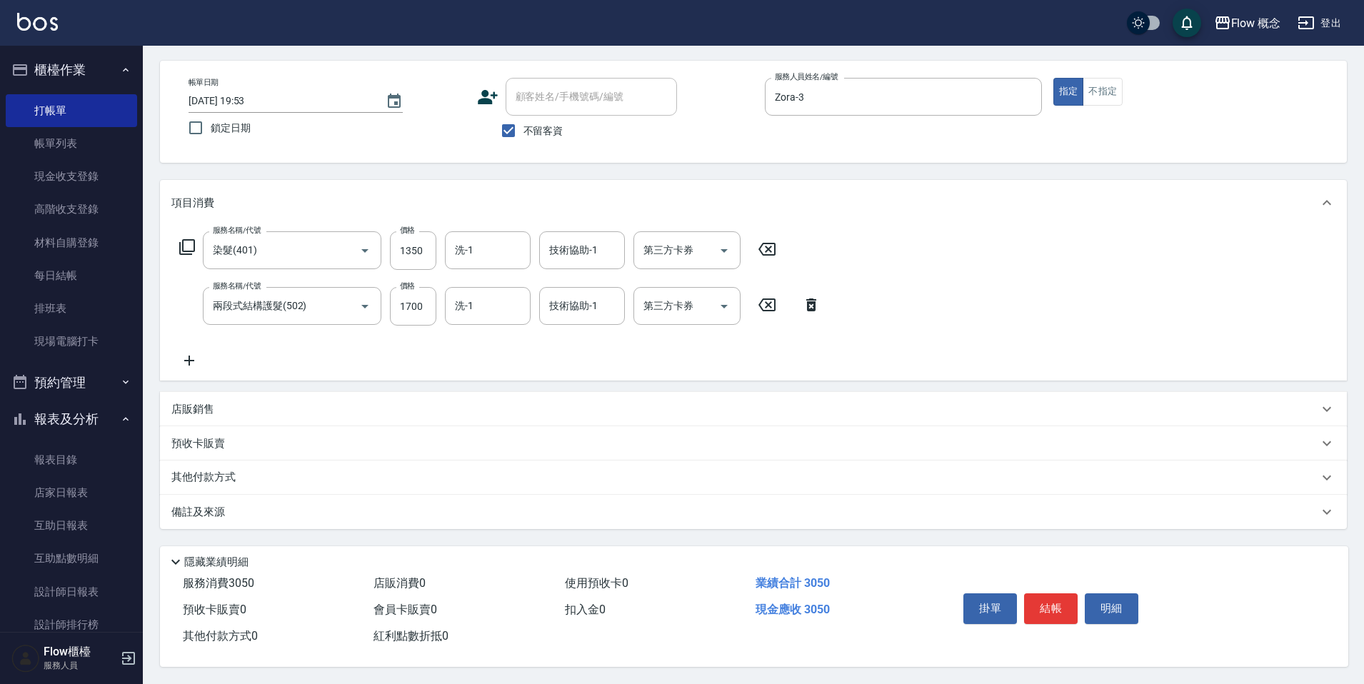
click at [196, 476] on p "其他付款方式" at bounding box center [206, 478] width 71 height 16
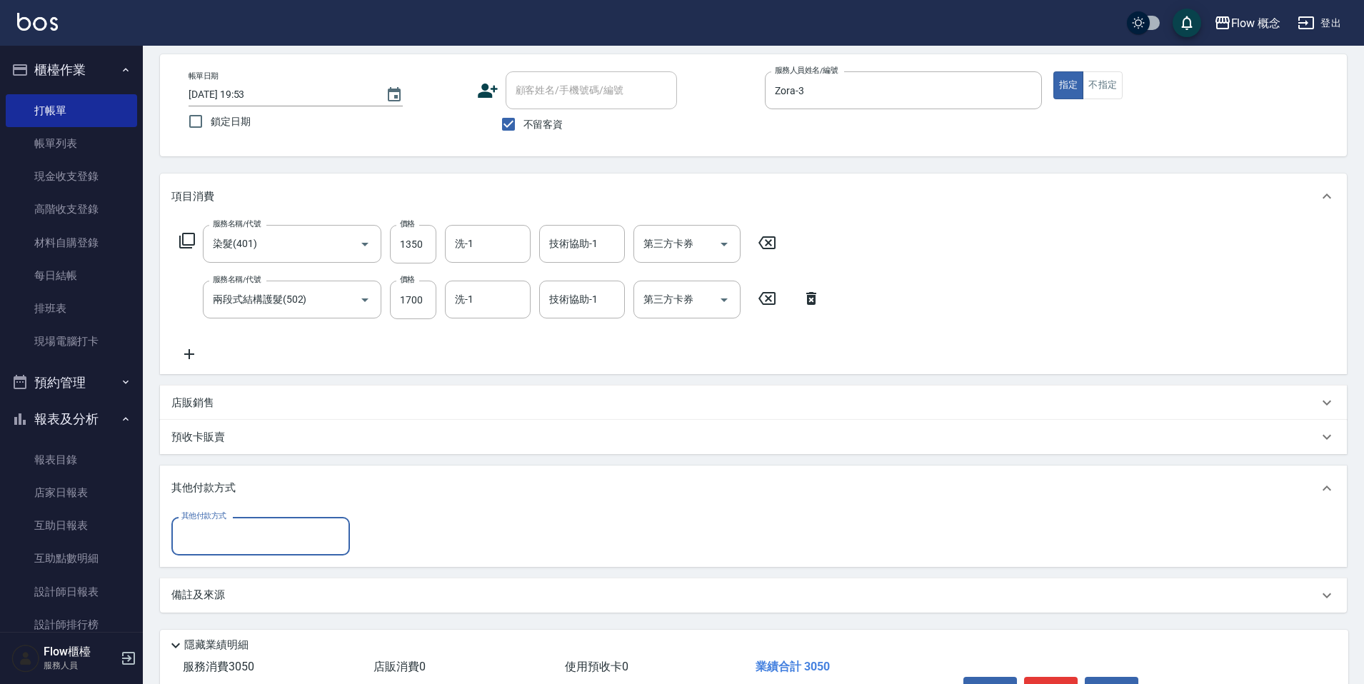
scroll to position [0, 0]
drag, startPoint x: 207, startPoint y: 549, endPoint x: 216, endPoint y: 532, distance: 19.2
click at [208, 549] on div "其他付款方式" at bounding box center [260, 536] width 179 height 38
click at [251, 464] on span "轉帳" at bounding box center [260, 476] width 179 height 24
type input "轉帳"
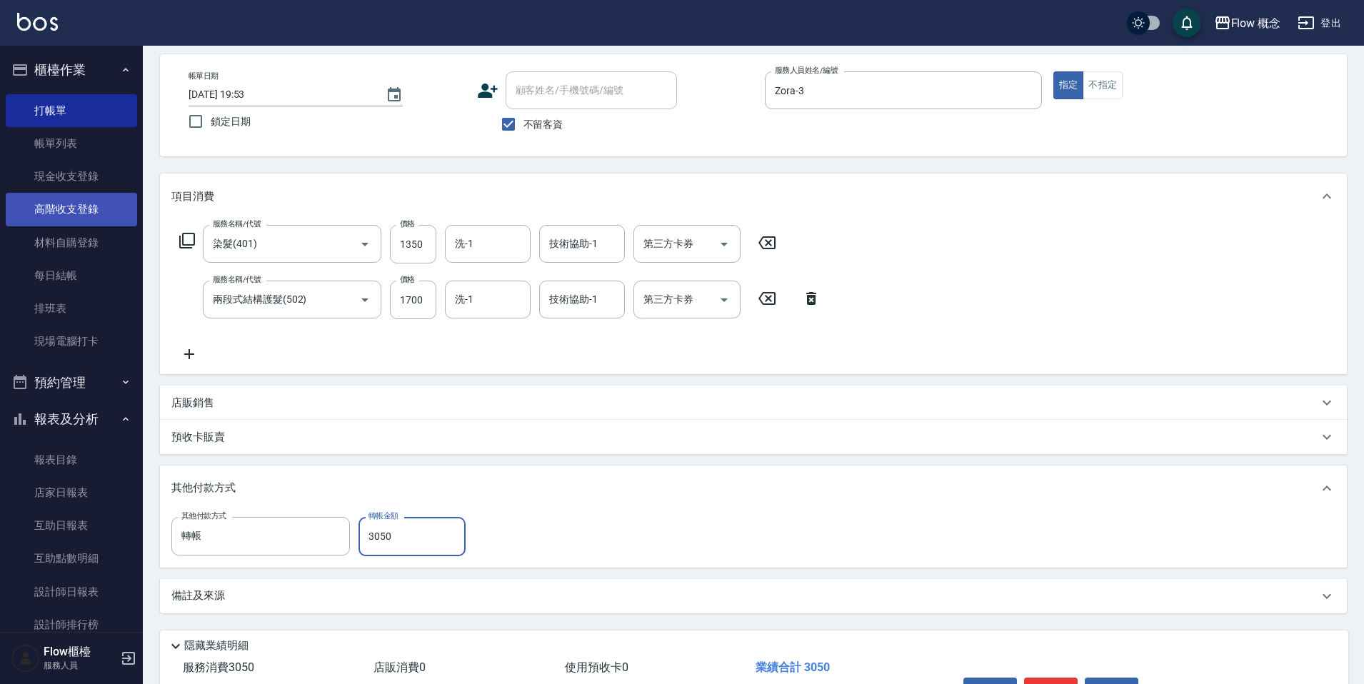
type input "3050"
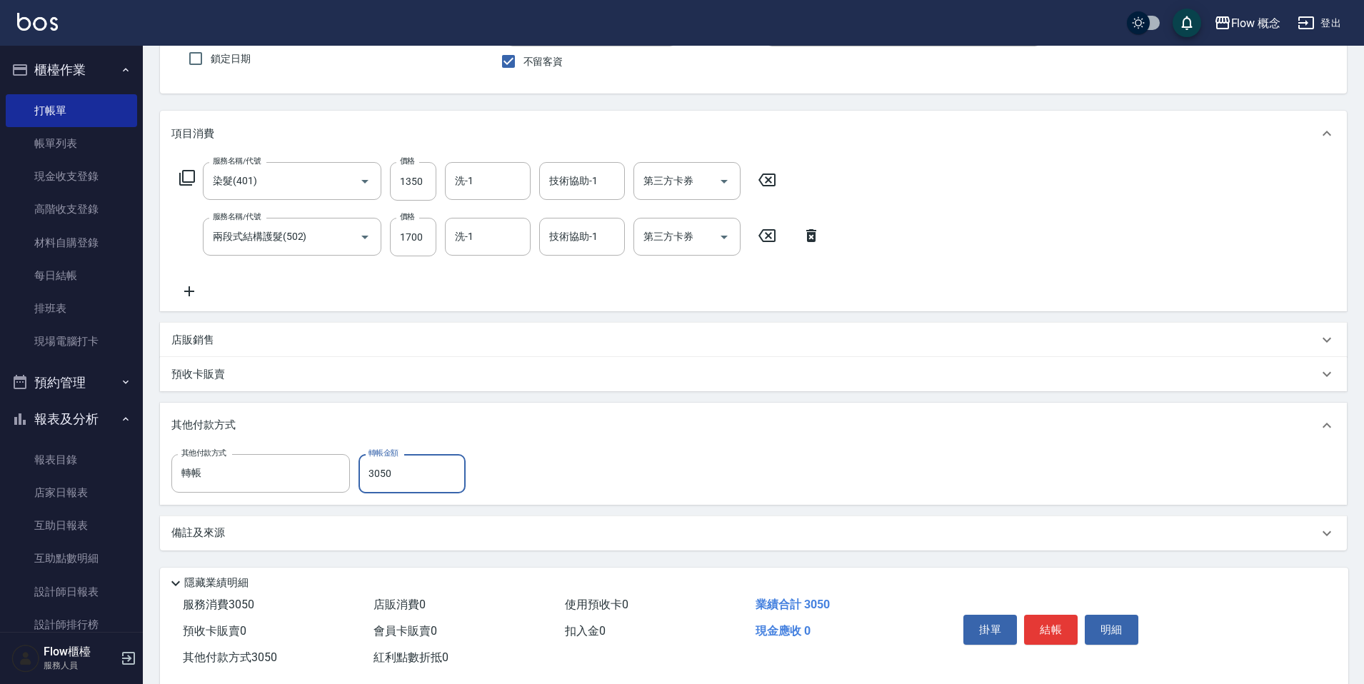
scroll to position [151, 0]
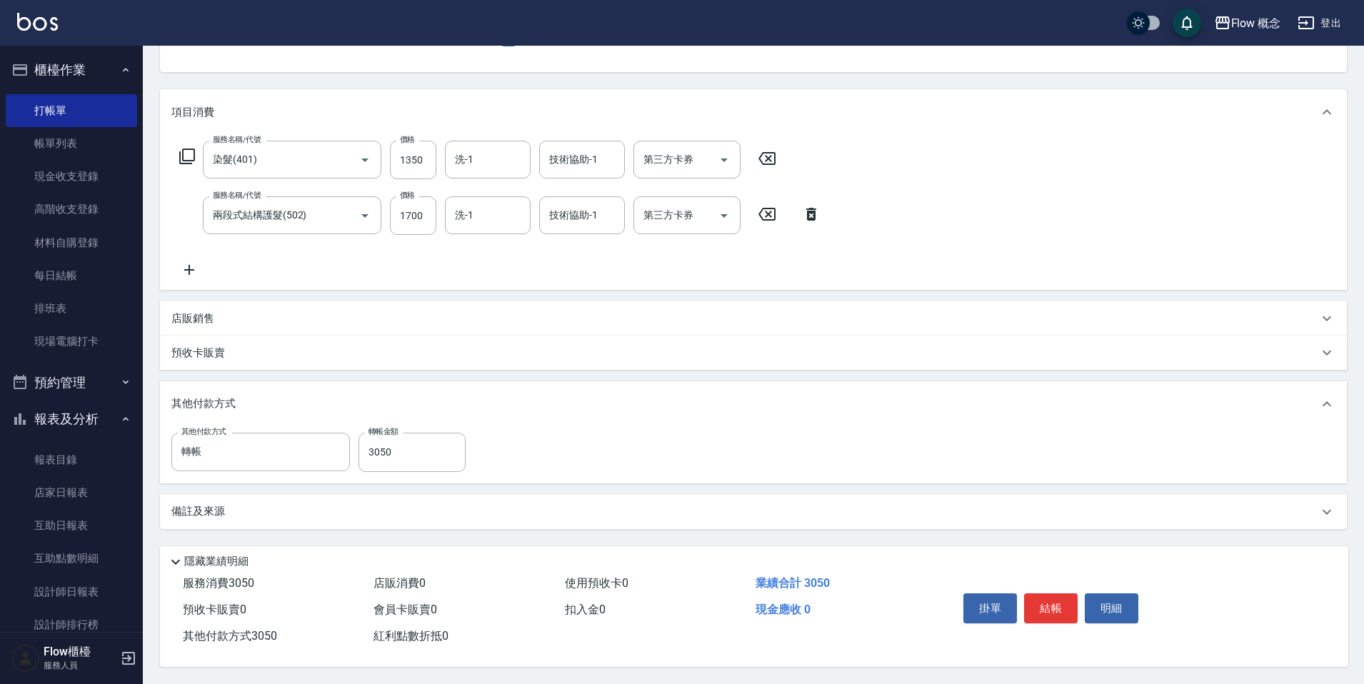
click at [1076, 628] on div "掛單 結帳 明細" at bounding box center [1051, 610] width 186 height 45
drag, startPoint x: 1074, startPoint y: 624, endPoint x: 1066, endPoint y: 609, distance: 16.3
click at [1068, 613] on div "掛單 結帳 明細" at bounding box center [1051, 610] width 186 height 45
click at [1066, 609] on button "結帳" at bounding box center [1051, 609] width 54 height 30
type input "2025/10/11 19:54"
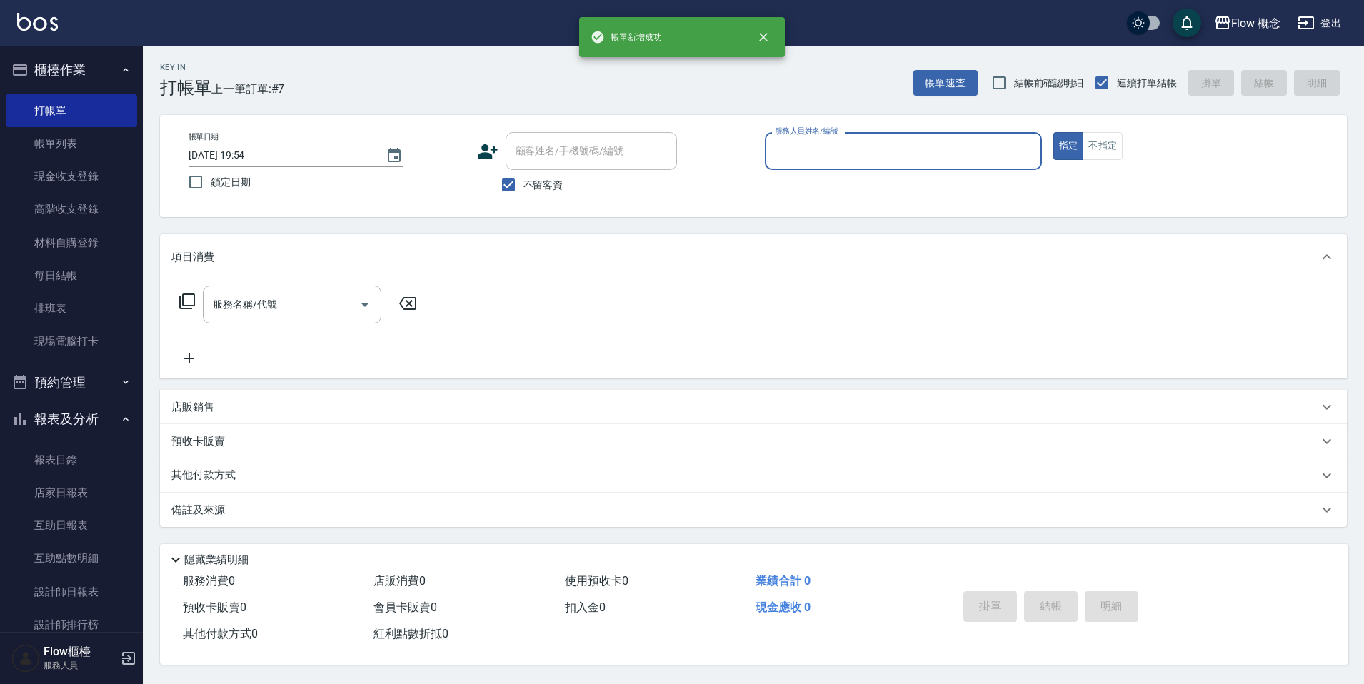
scroll to position [4, 0]
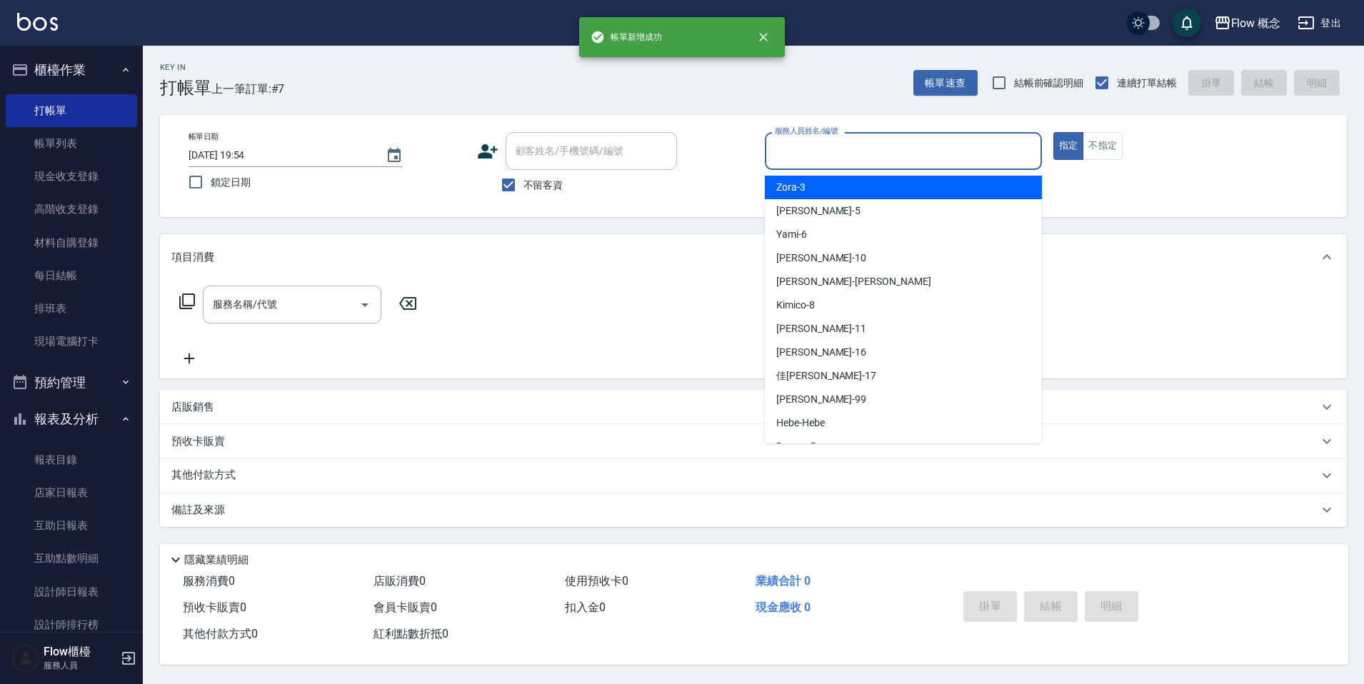
click at [794, 154] on input "服務人員姓名/編號" at bounding box center [904, 151] width 264 height 25
click at [799, 188] on span "Zora -3" at bounding box center [791, 187] width 29 height 15
type input "Zora-3"
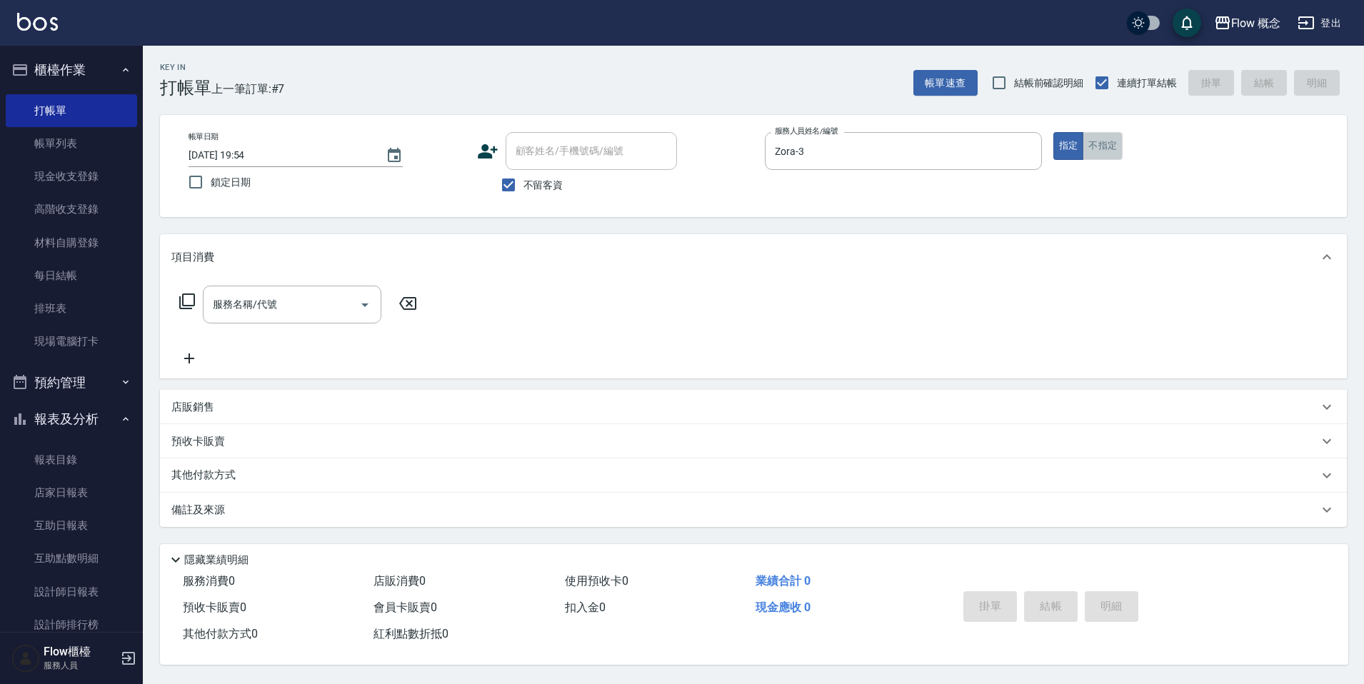
click at [1098, 146] on button "不指定" at bounding box center [1103, 146] width 40 height 28
click at [1073, 161] on div "帳單日期 2025/10/11 19:54 鎖定日期 顧客姓名/手機號碼/編號 顧客姓名/手機號碼/編號 不留客資 服務人員姓名/編號 Zora-3 服務人員…" at bounding box center [753, 166] width 1153 height 68
click at [1067, 150] on button "指定" at bounding box center [1069, 146] width 31 height 28
click at [338, 286] on div "服務名稱/代號" at bounding box center [292, 305] width 179 height 38
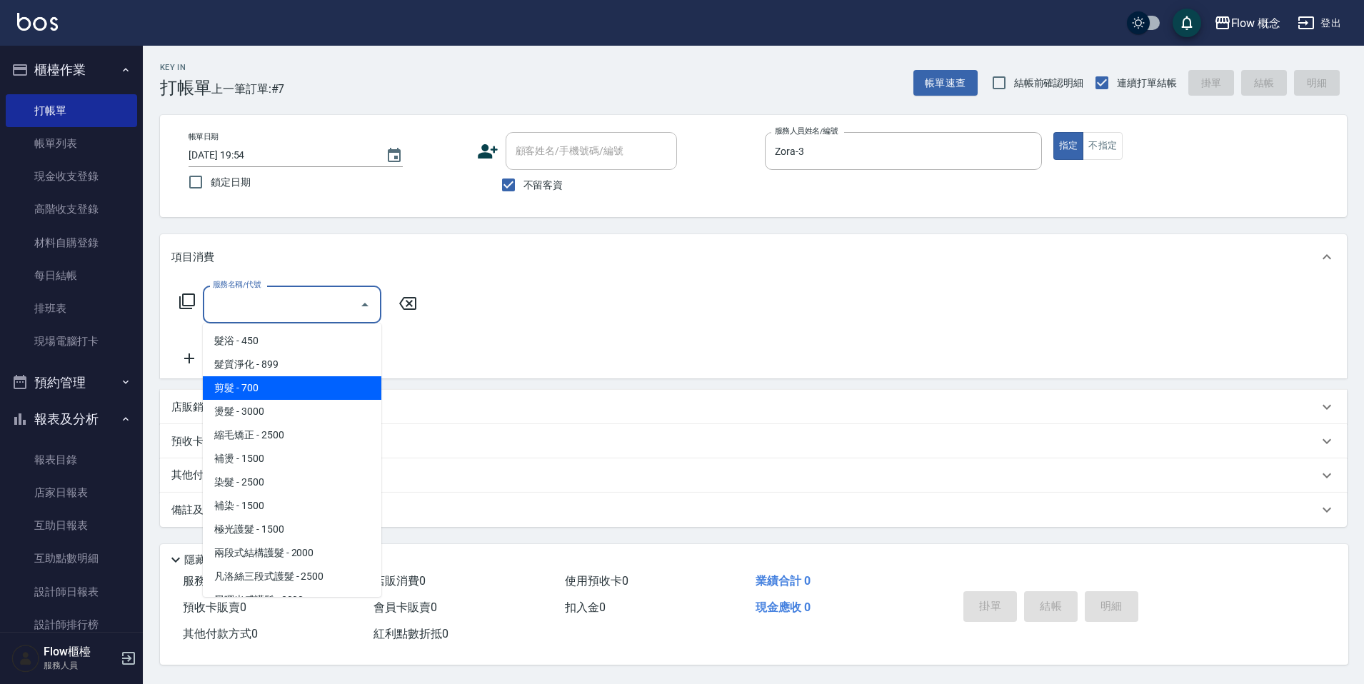
click at [268, 385] on span "剪髮 - 700" at bounding box center [292, 388] width 179 height 24
type input "剪髮(201)"
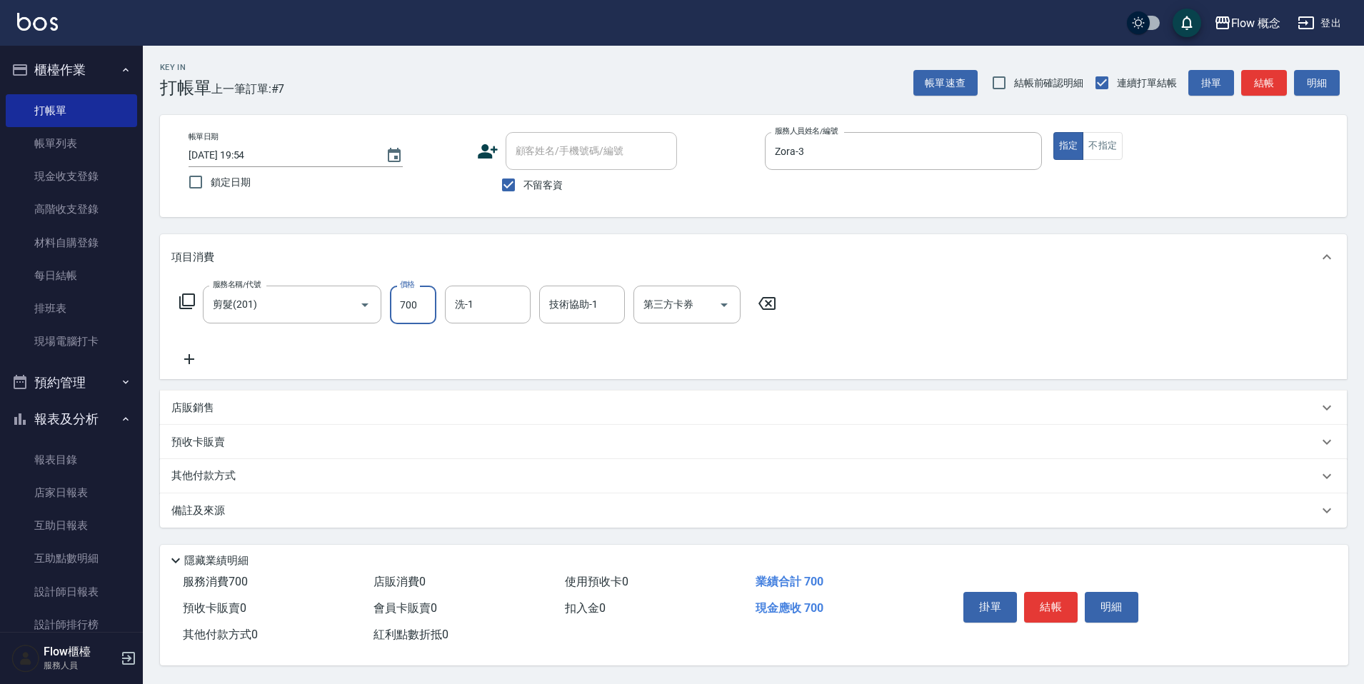
click at [393, 298] on input "700" at bounding box center [413, 305] width 46 height 39
type input "500"
drag, startPoint x: 1040, startPoint y: 576, endPoint x: 1044, endPoint y: 595, distance: 19.6
click at [1040, 579] on div "掛單 結帳 明細" at bounding box center [1136, 608] width 391 height 79
click at [293, 474] on div "其他付款方式" at bounding box center [744, 477] width 1147 height 16
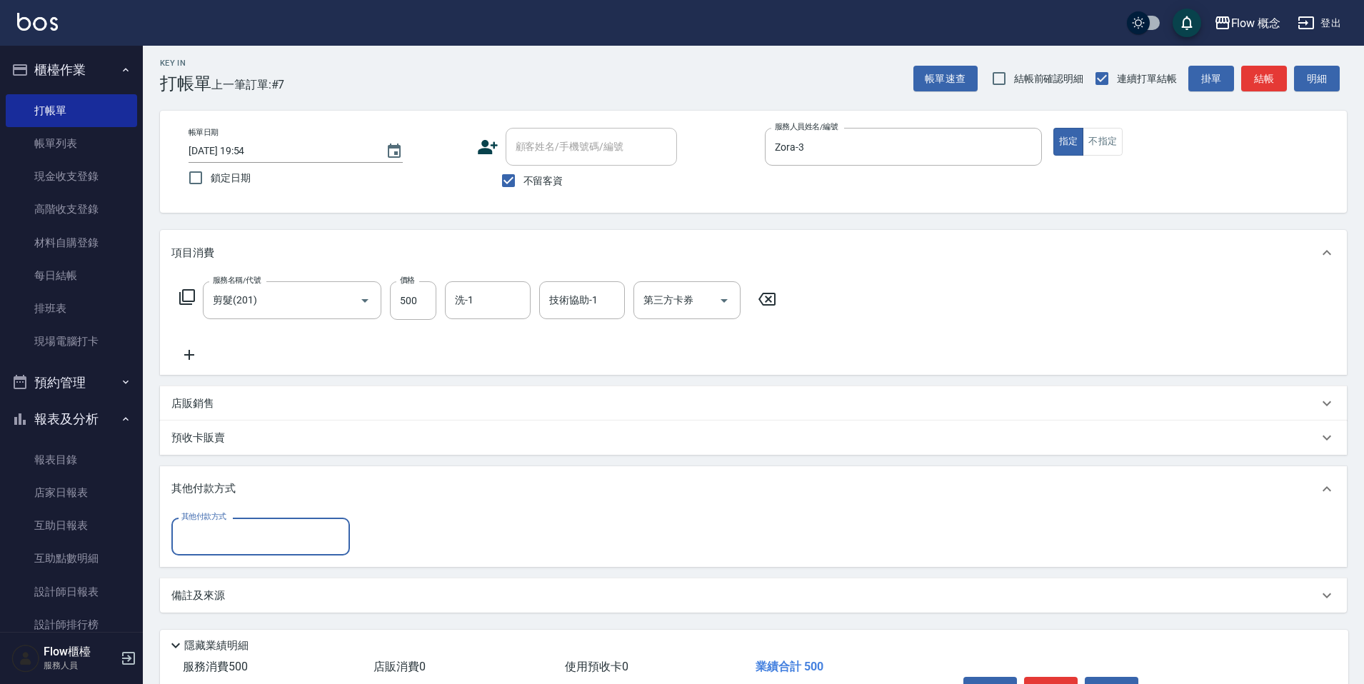
scroll to position [0, 0]
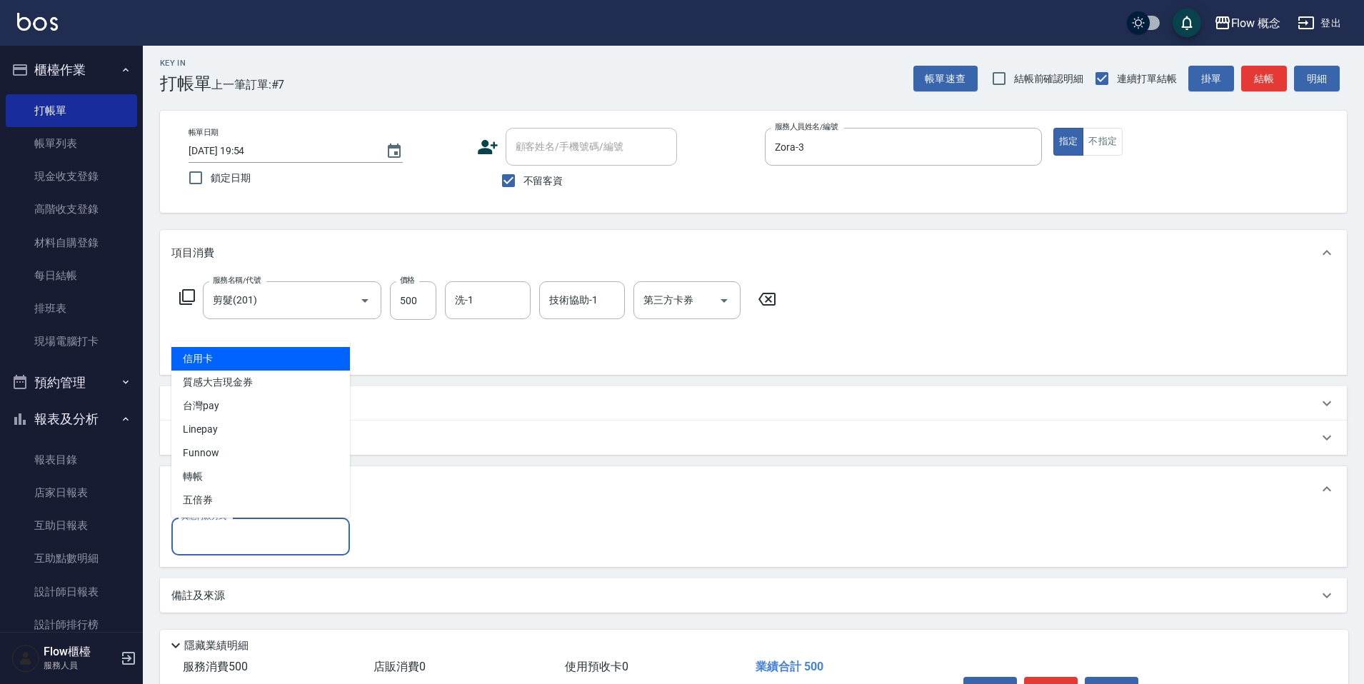
click at [195, 542] on input "其他付款方式" at bounding box center [261, 536] width 166 height 25
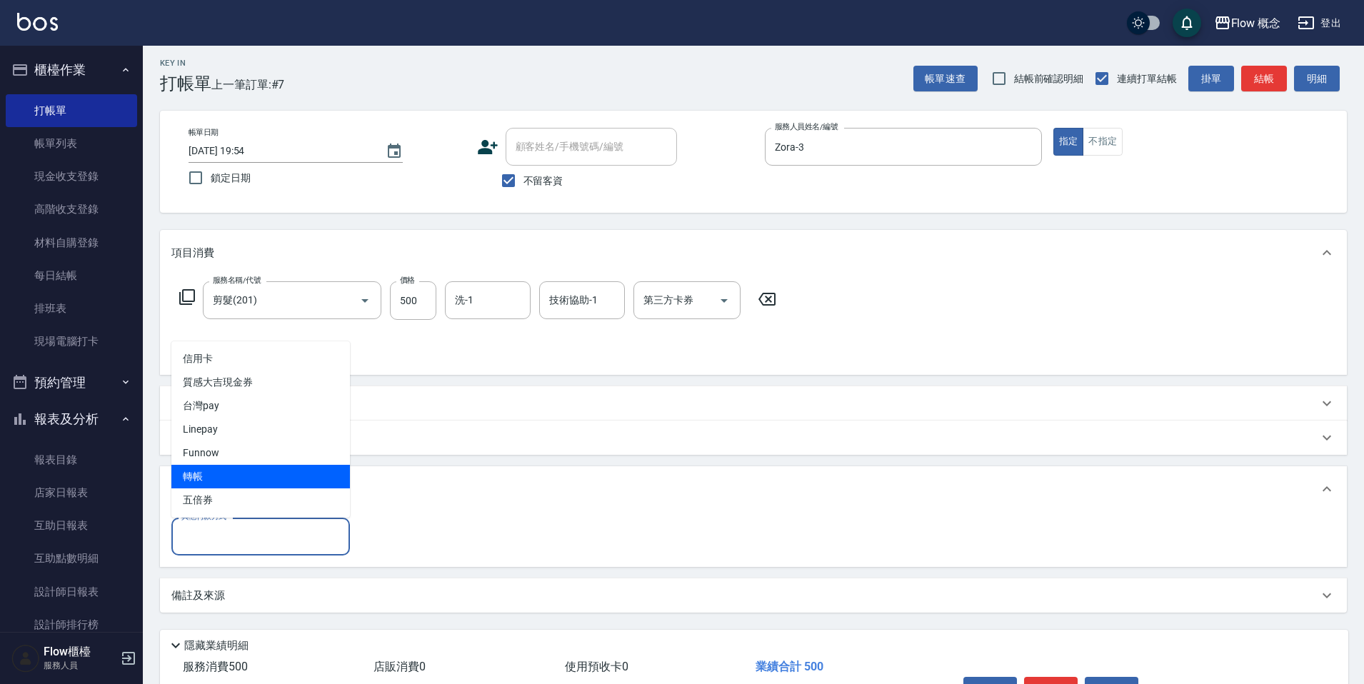
click at [223, 479] on span "轉帳" at bounding box center [260, 477] width 179 height 24
type input "轉帳"
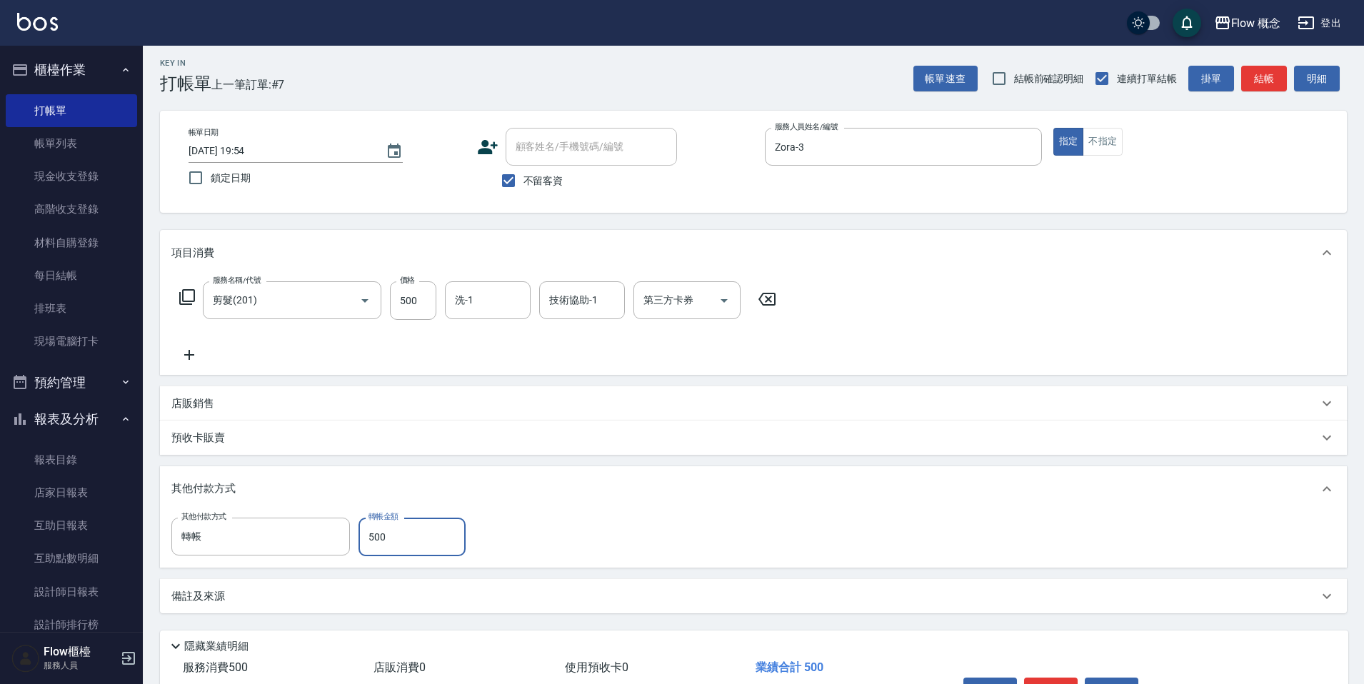
type input "500"
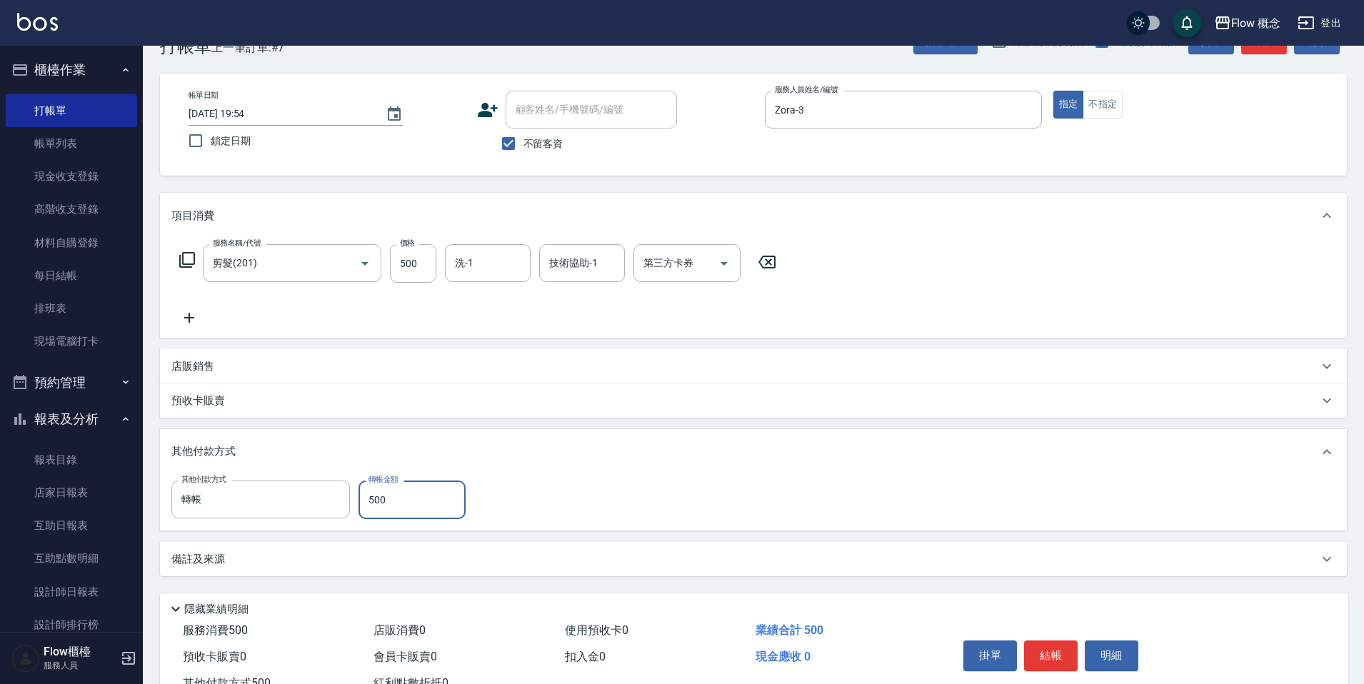
scroll to position [95, 0]
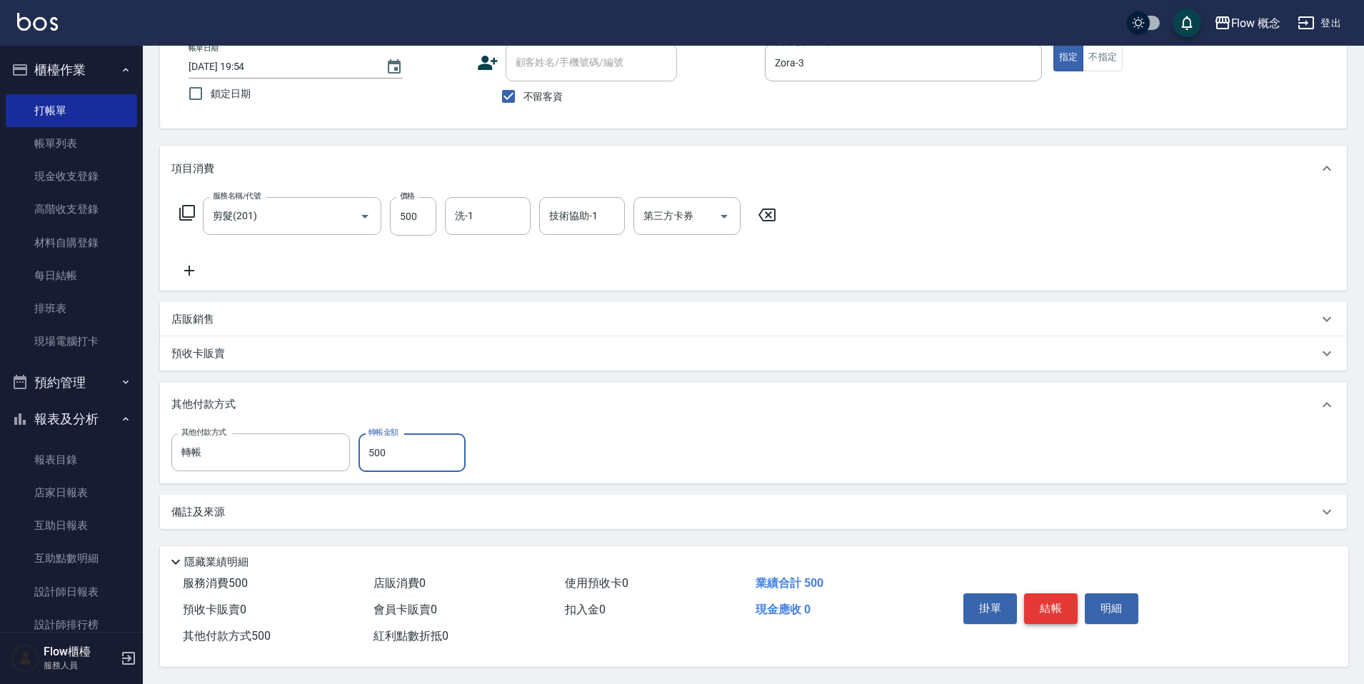
click at [1032, 607] on button "結帳" at bounding box center [1051, 609] width 54 height 30
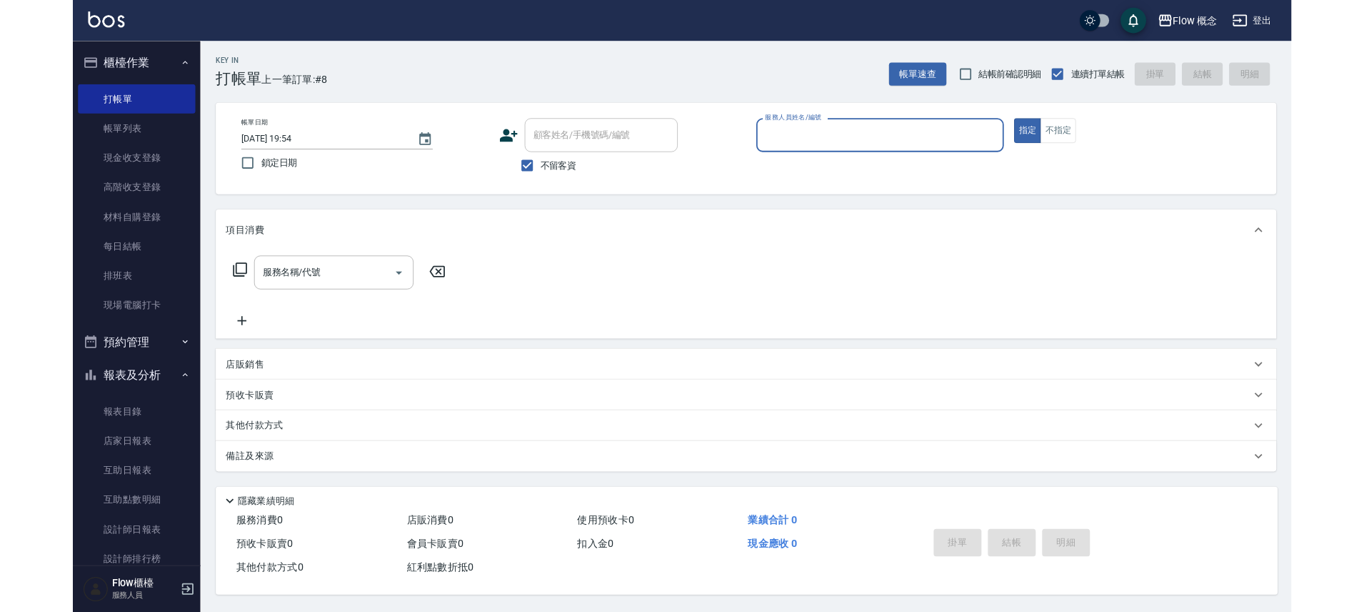
scroll to position [4, 0]
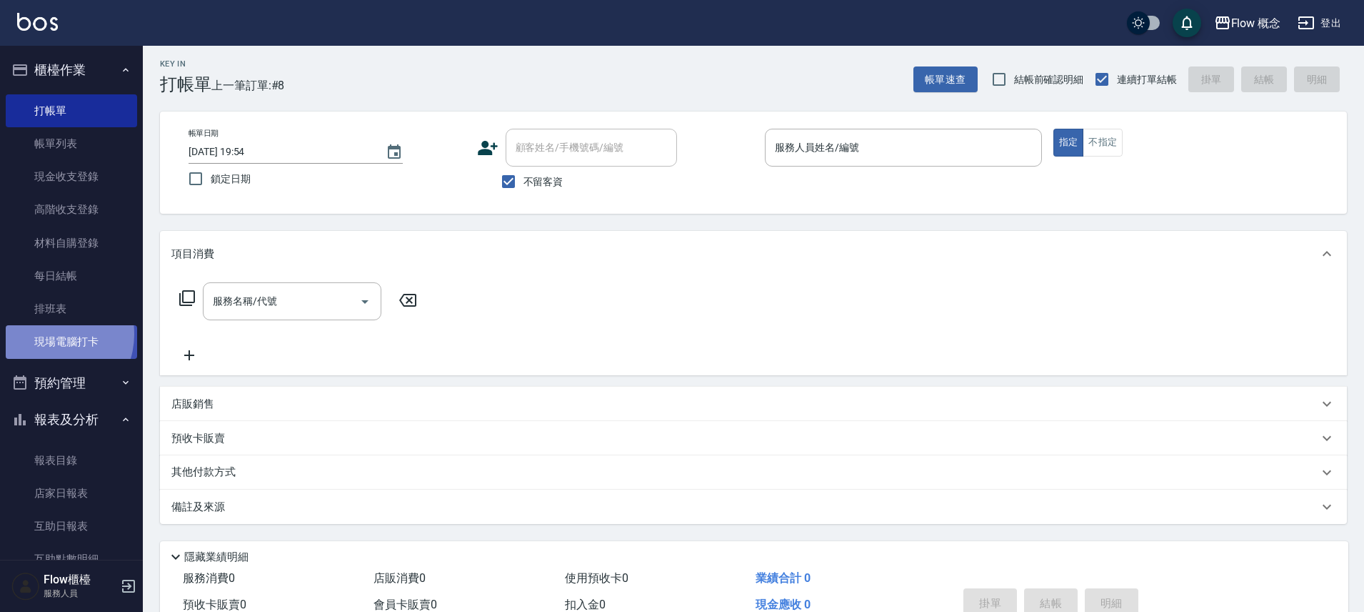
click at [51, 334] on link "現場電腦打卡" at bounding box center [71, 341] width 131 height 33
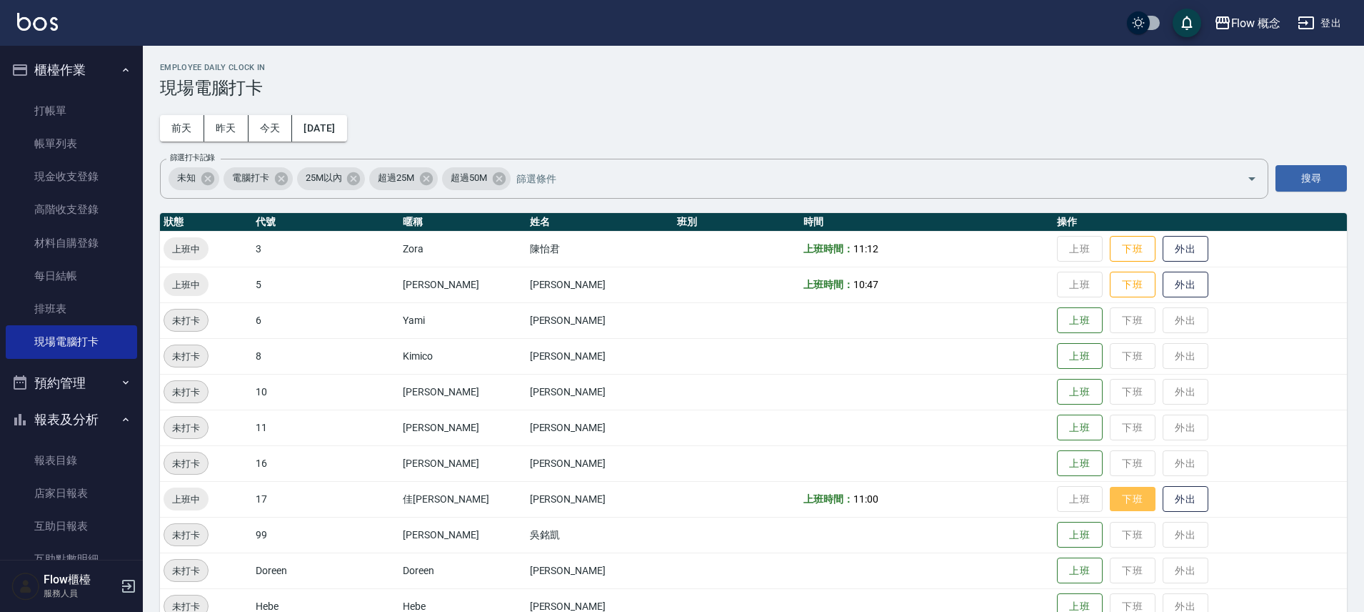
click at [1110, 497] on button "下班" at bounding box center [1133, 498] width 46 height 25
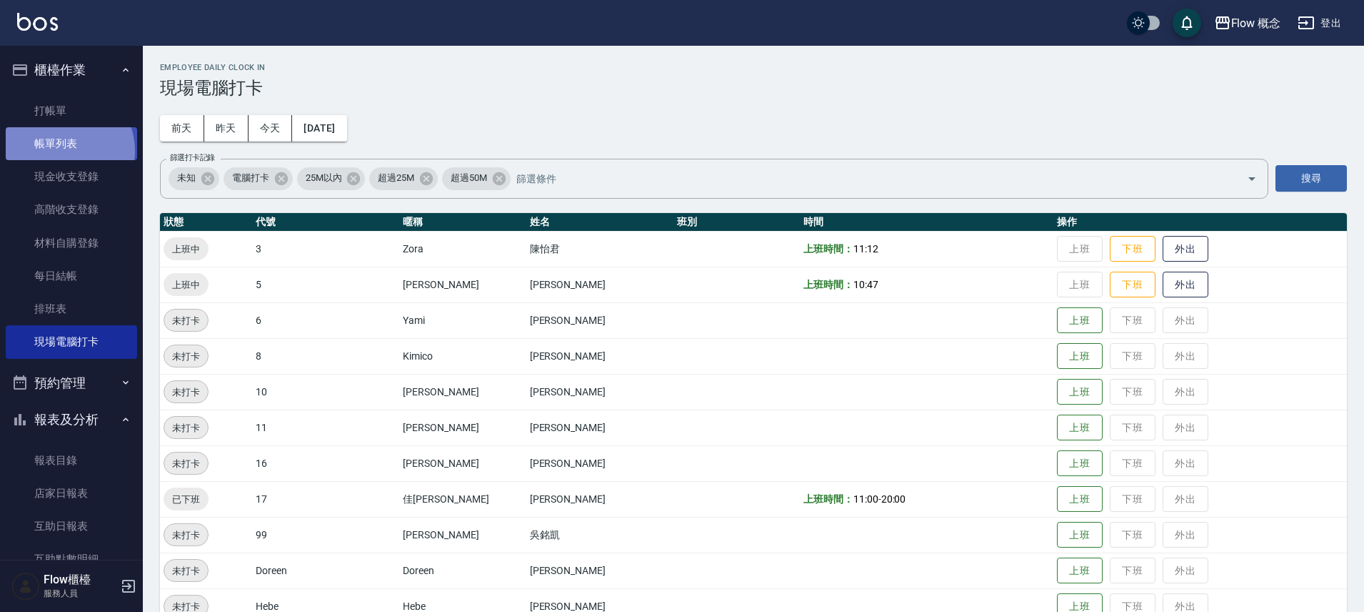
click at [61, 151] on link "帳單列表" at bounding box center [71, 143] width 131 height 33
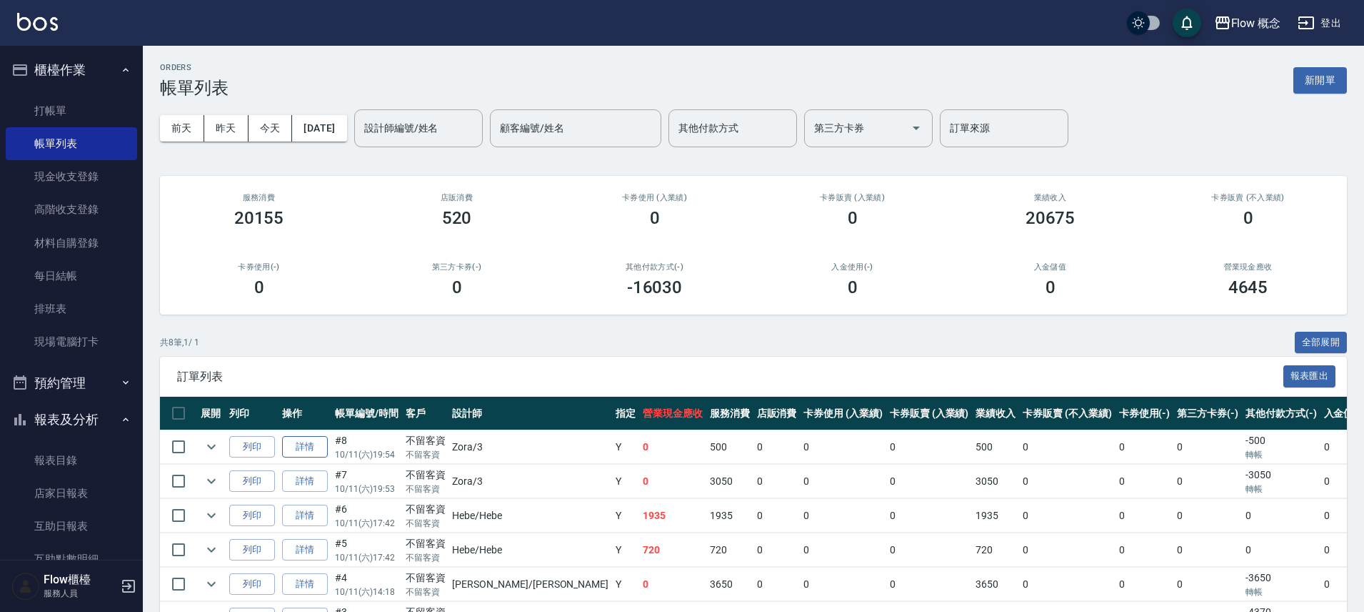
click at [314, 449] on link "詳情" at bounding box center [305, 447] width 46 height 22
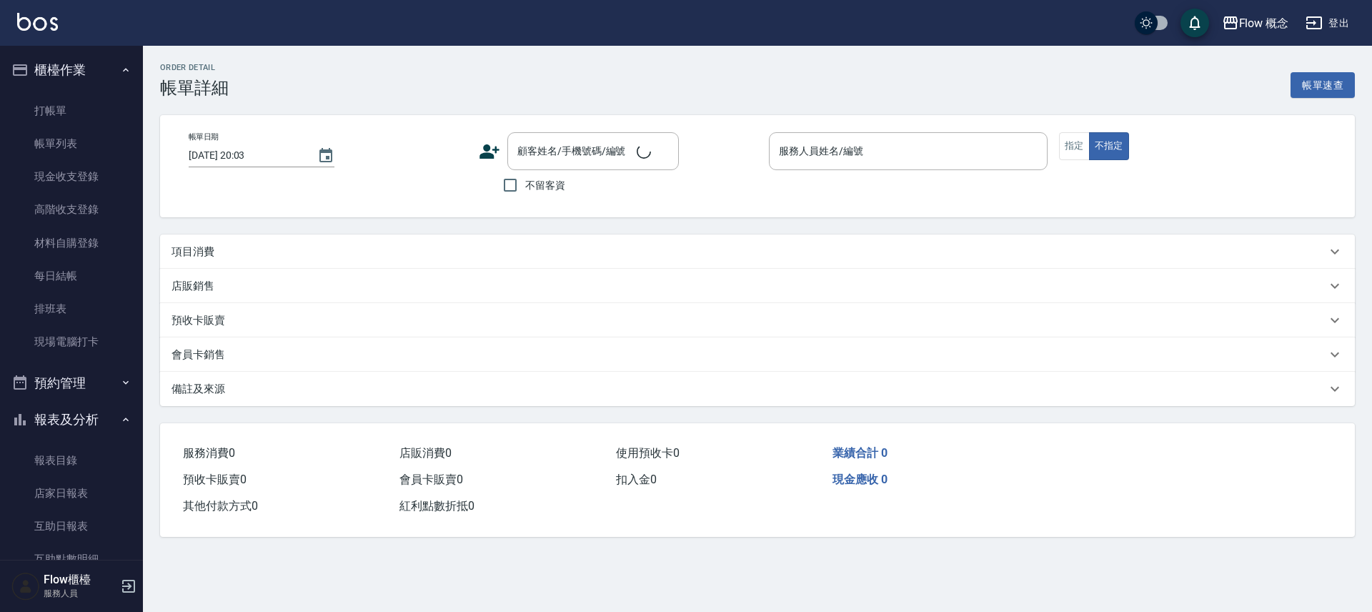
type input "2025/10/11 19:54"
checkbox input "true"
type input "Zora-3"
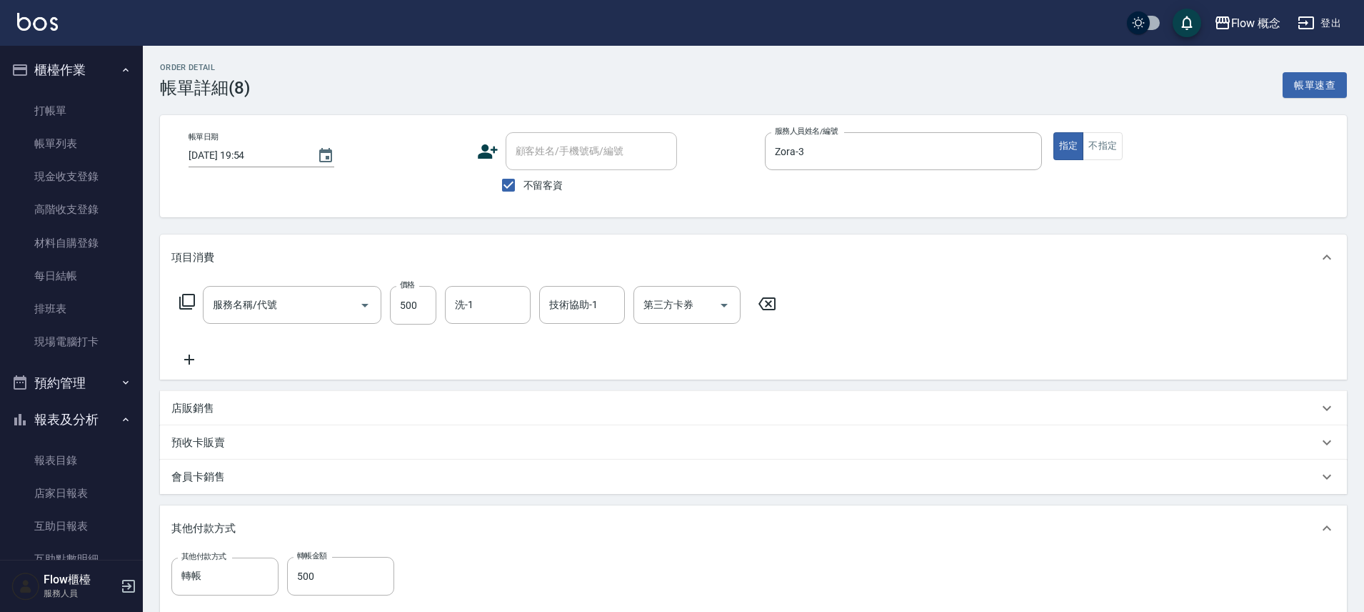
type input "剪髮(201)"
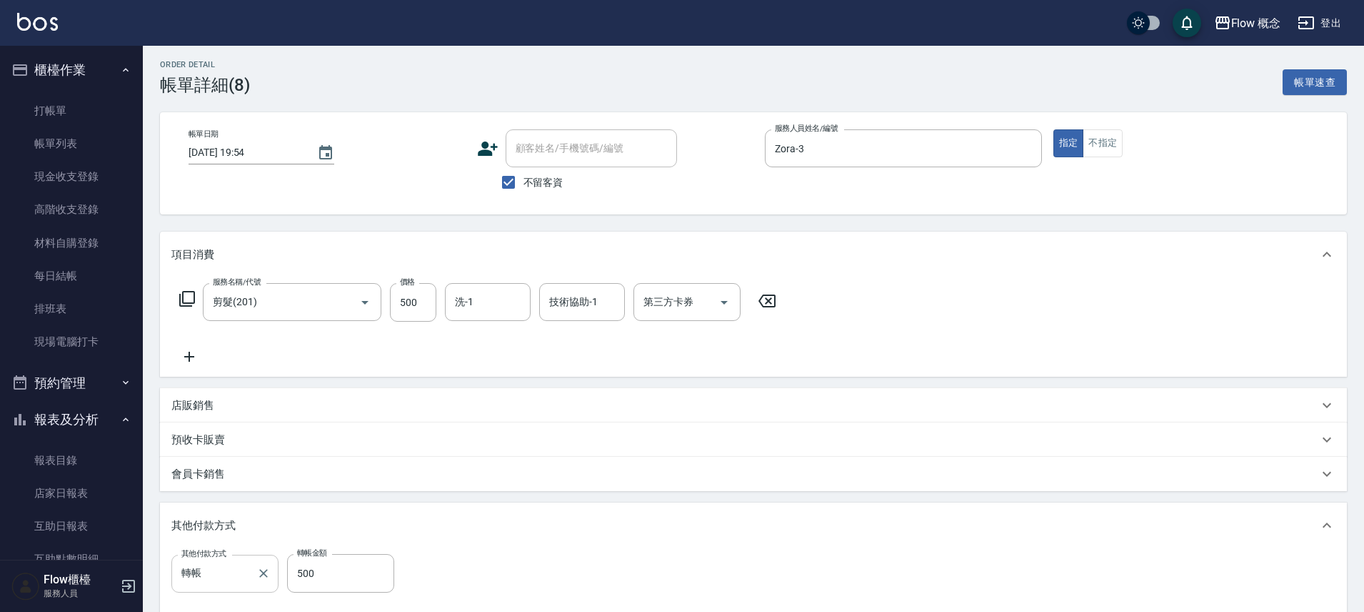
click at [251, 585] on div "轉帳 其他付款方式" at bounding box center [224, 573] width 107 height 38
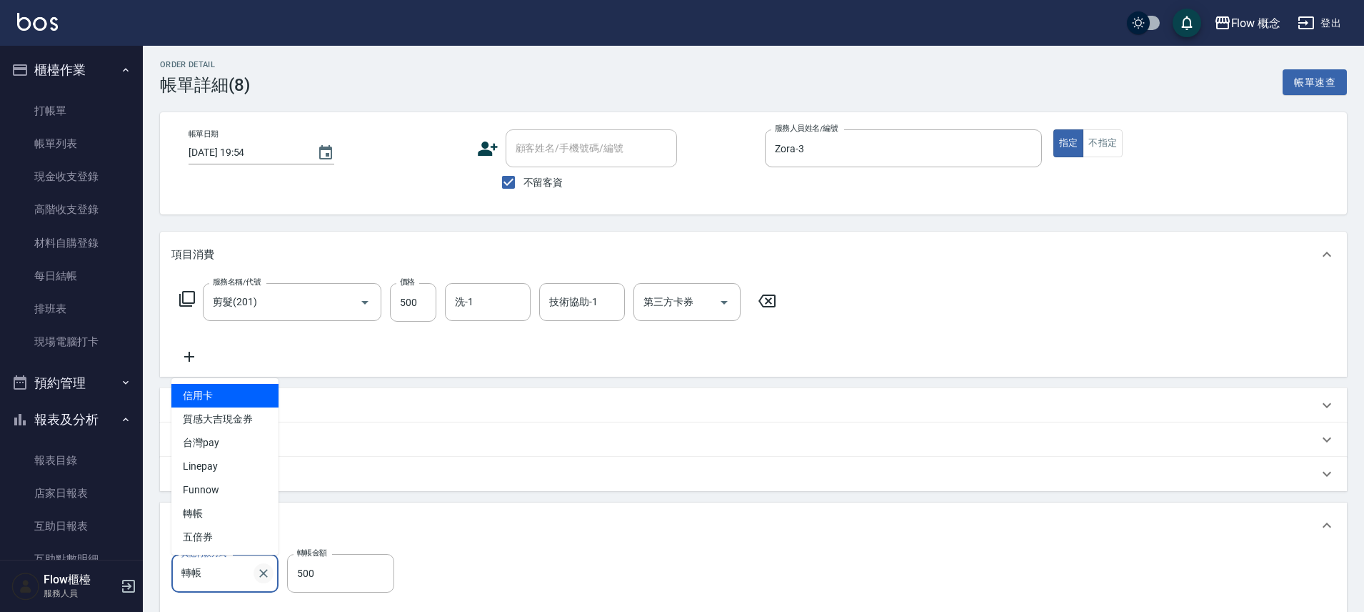
click at [261, 573] on icon "Clear" at bounding box center [263, 573] width 14 height 14
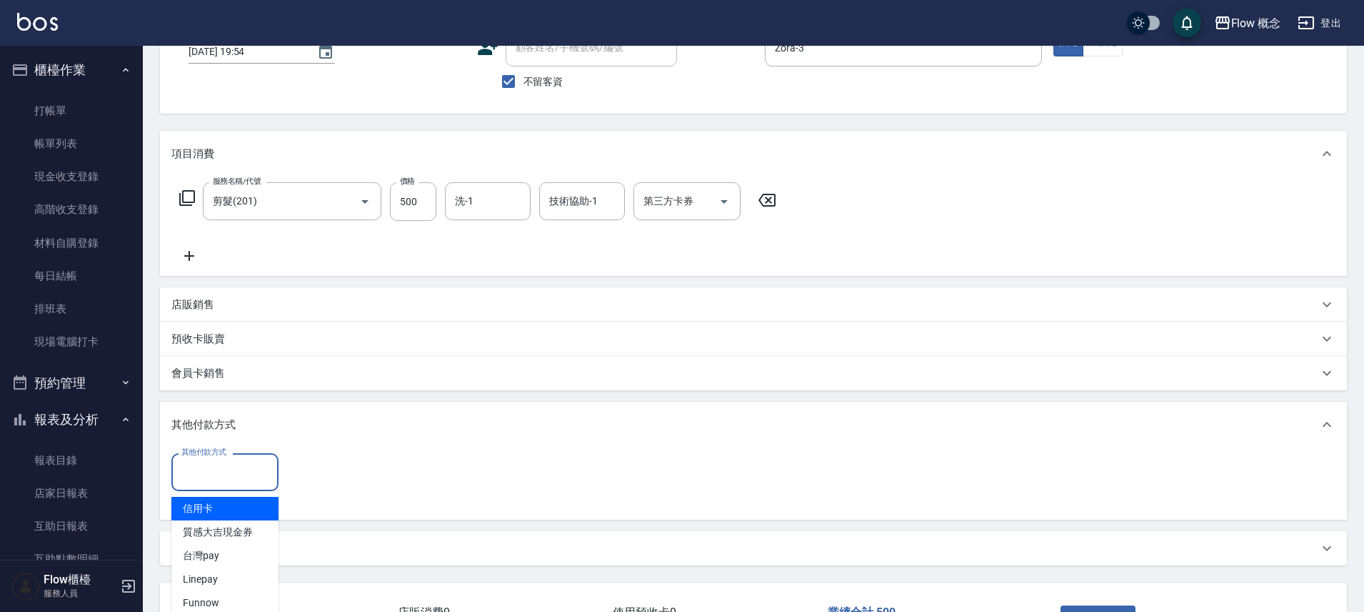
scroll to position [211, 0]
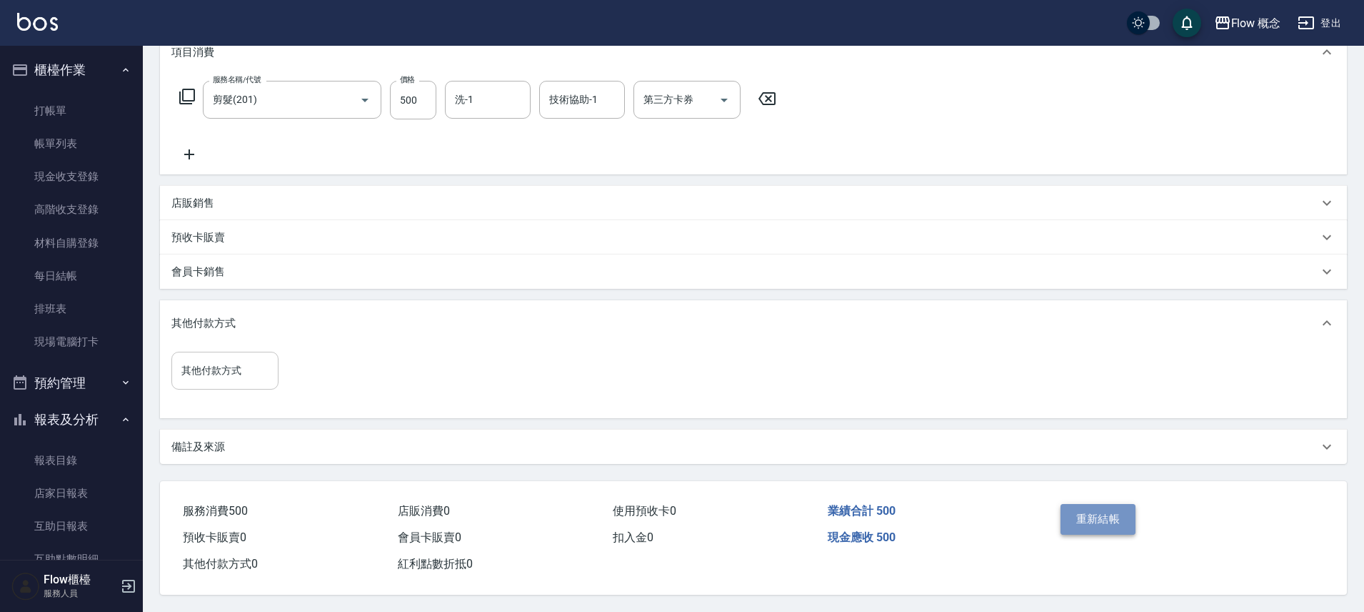
click at [1074, 525] on button "重新結帳" at bounding box center [1099, 519] width 76 height 30
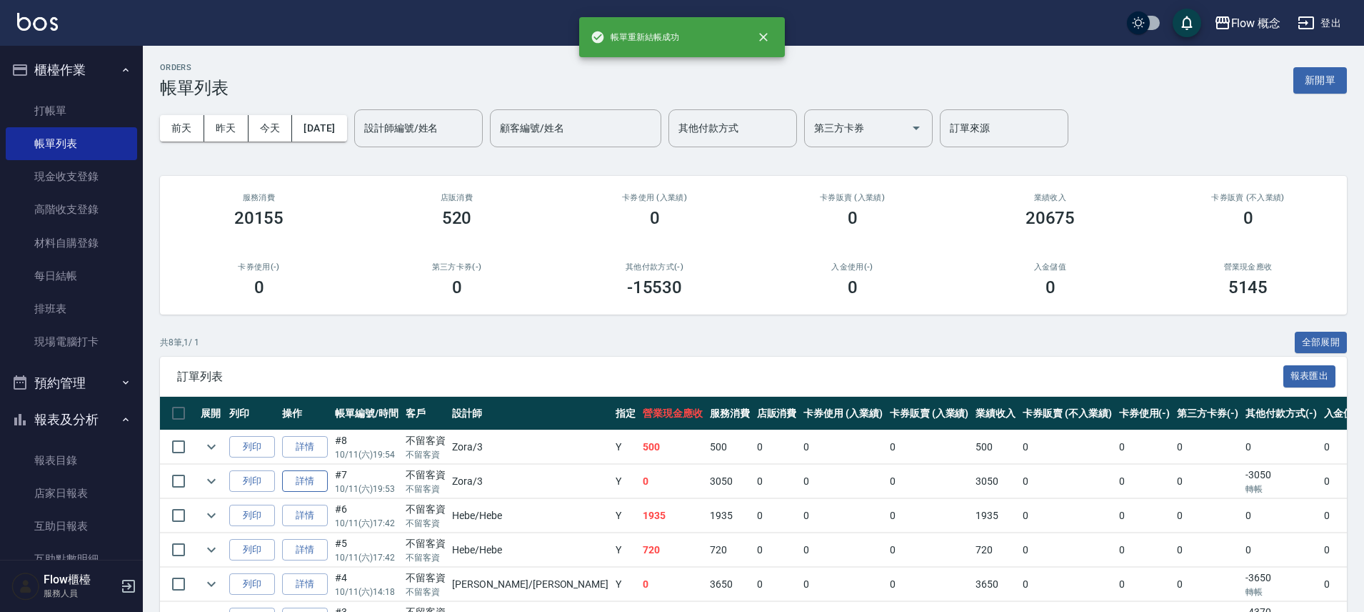
click at [315, 477] on link "詳情" at bounding box center [305, 481] width 46 height 22
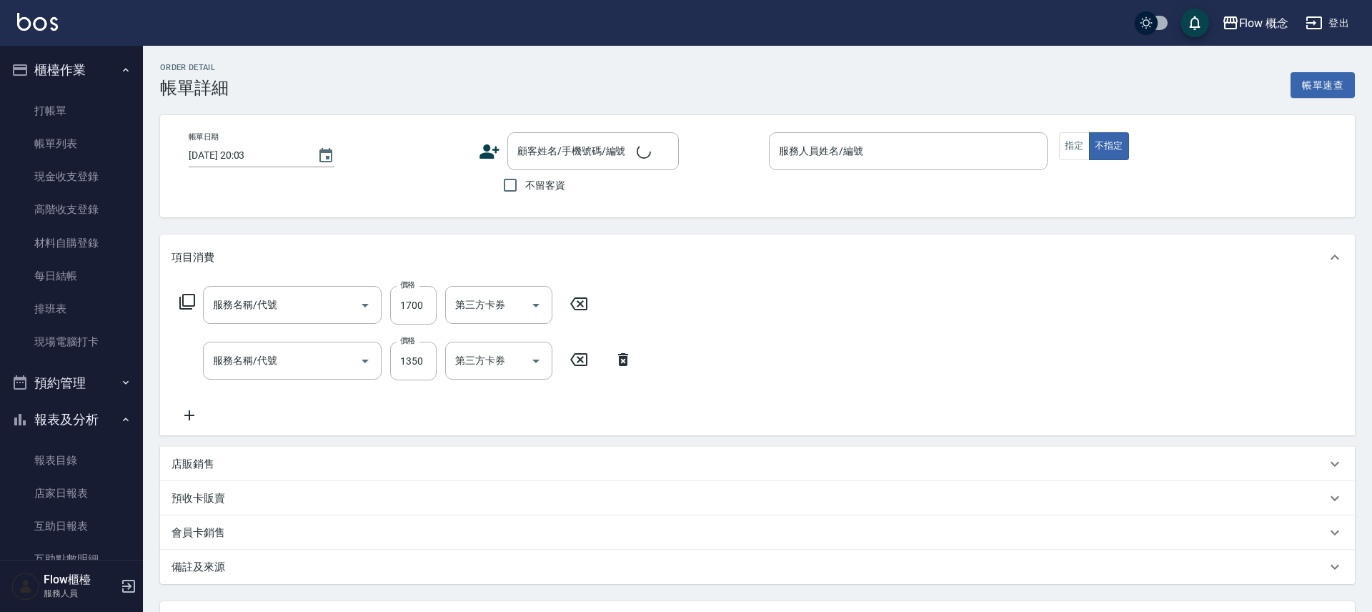
type input "2025/10/11 19:53"
checkbox input "true"
type input "Zora-3"
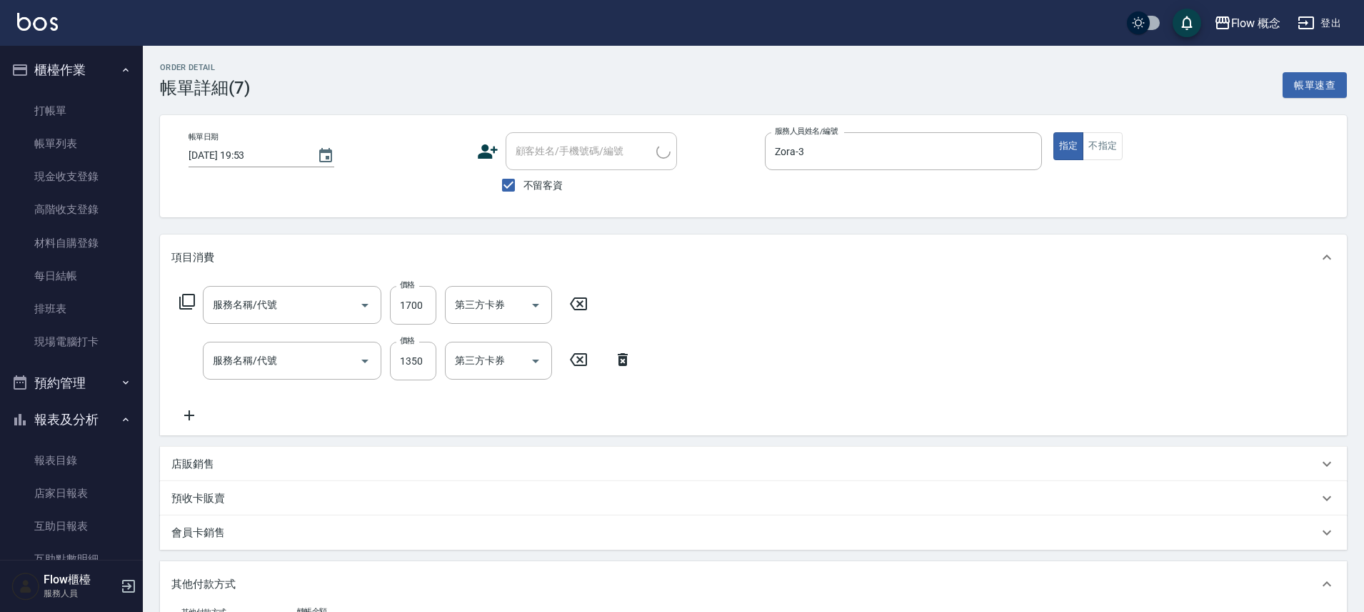
click at [550, 178] on div "帳單日期 2025/10/11 19:53 顧客姓名/手機號碼/編號 顧客姓名/手機號碼/編號 不留客資 服務人員姓名/編號 Zora-3 服務人員姓名/編號…" at bounding box center [753, 166] width 1187 height 102
type input "兩段式結構護髮(502)"
type input "染髮(401)"
drag, startPoint x: 486, startPoint y: 206, endPoint x: 496, endPoint y: 198, distance: 13.7
click at [490, 202] on div "帳單日期 2025/10/11 19:53 顧客姓名/手機號碼/編號 顧客姓名/手機號碼/編號 不留客資 服務人員姓名/編號 Zora-3 服務人員姓名/編號…" at bounding box center [753, 166] width 1187 height 102
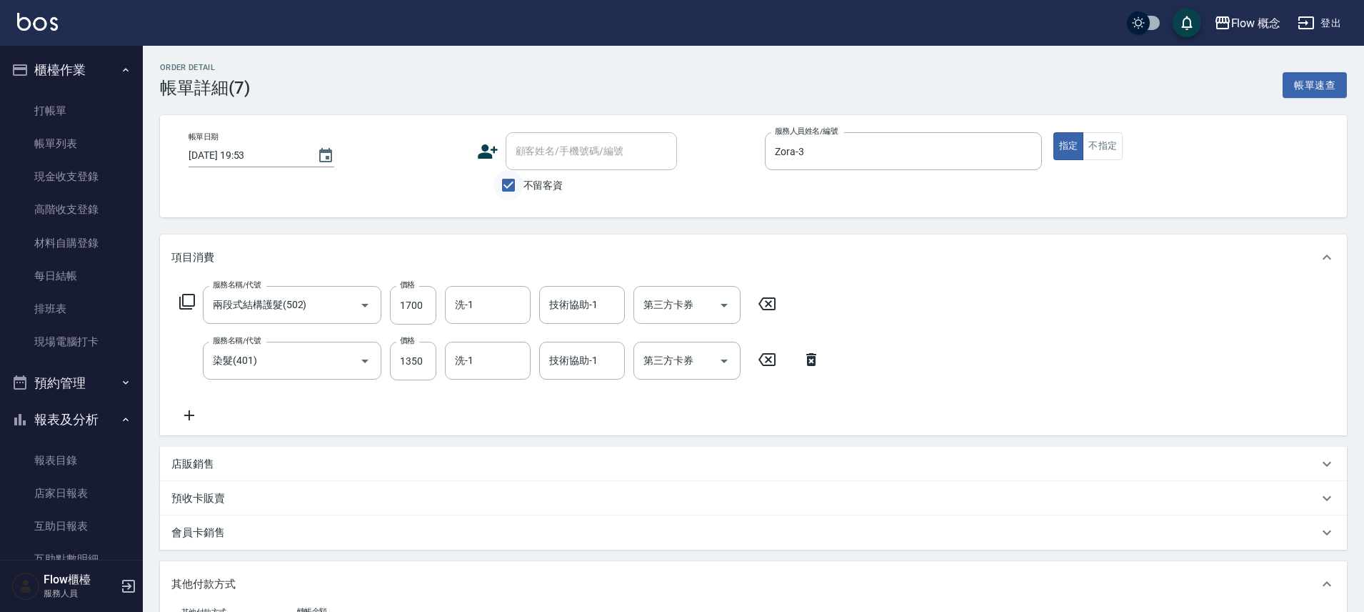
drag, startPoint x: 498, startPoint y: 197, endPoint x: 509, endPoint y: 187, distance: 14.7
click at [499, 196] on input "不留客資" at bounding box center [509, 185] width 30 height 30
checkbox input "false"
click at [592, 126] on div "帳單日期 2025/10/11 19:53 顧客姓名/手機號碼/編號 顧客姓名/手機號碼/編號 不留客資 服務人員姓名/編號 Zora-3 服務人員姓名/編號…" at bounding box center [753, 166] width 1187 height 102
drag, startPoint x: 586, startPoint y: 131, endPoint x: 591, endPoint y: 148, distance: 17.7
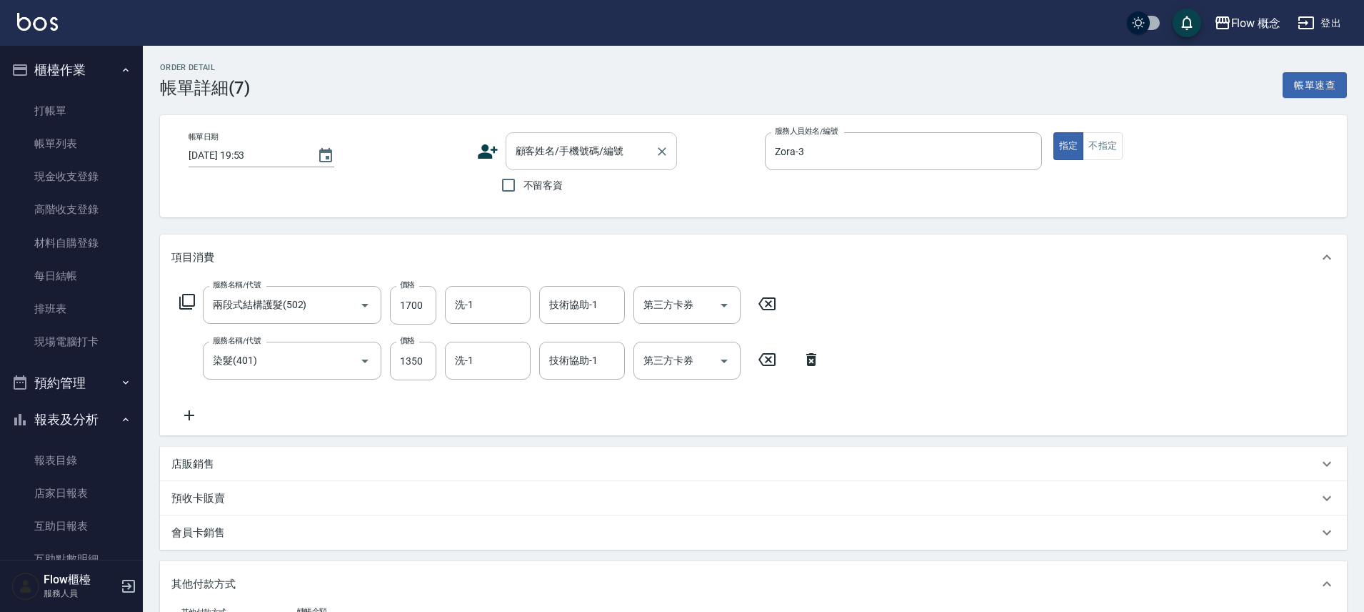
click at [586, 131] on div "帳單日期 2025/10/11 19:53 顧客姓名/手機號碼/編號 顧客姓名/手機號碼/編號 不留客資 服務人員姓名/編號 Zora-3 服務人員姓名/編號…" at bounding box center [753, 166] width 1187 height 102
click at [591, 148] on input "顧客姓名/手機號碼/編號" at bounding box center [580, 151] width 137 height 25
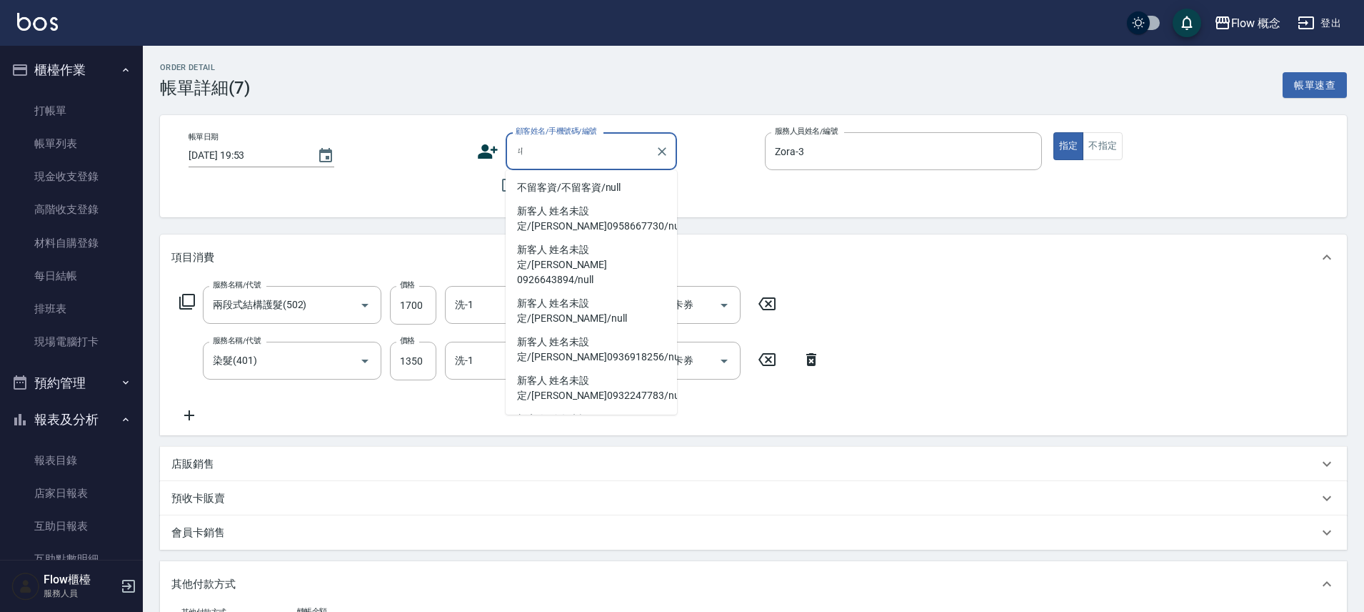
type input "ㄑ"
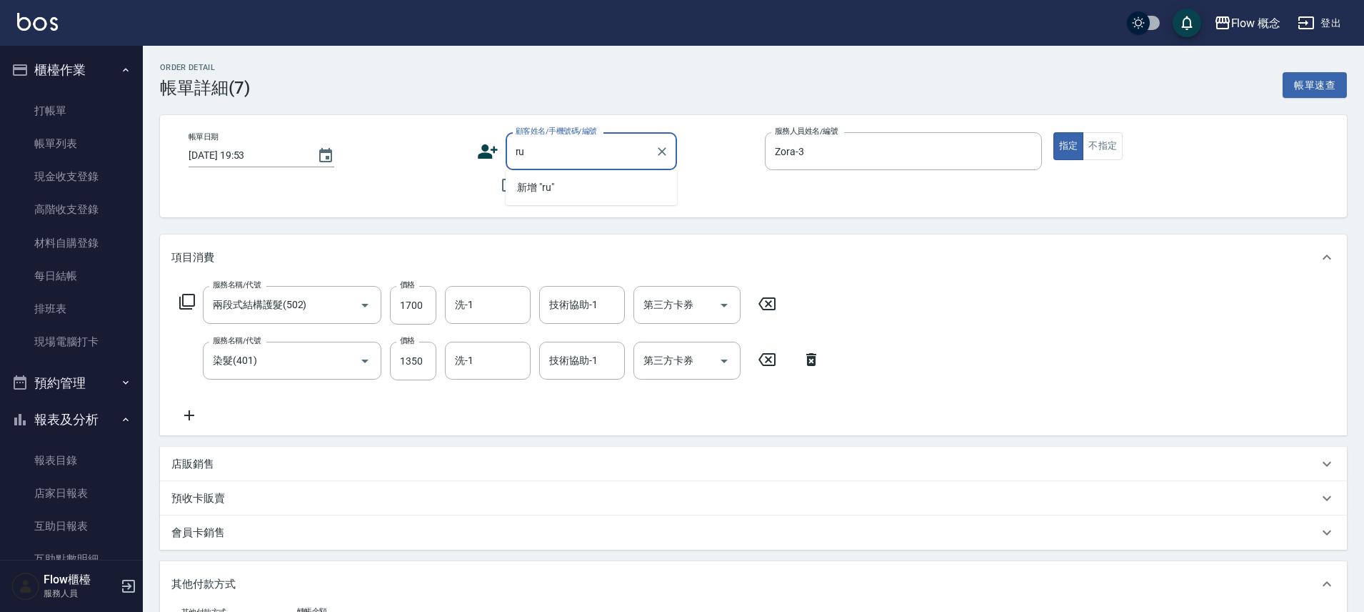
type input "r"
type input "家音"
click at [1054, 132] on button "指定" at bounding box center [1069, 146] width 31 height 28
type button "true"
drag, startPoint x: 501, startPoint y: 159, endPoint x: 523, endPoint y: 161, distance: 21.5
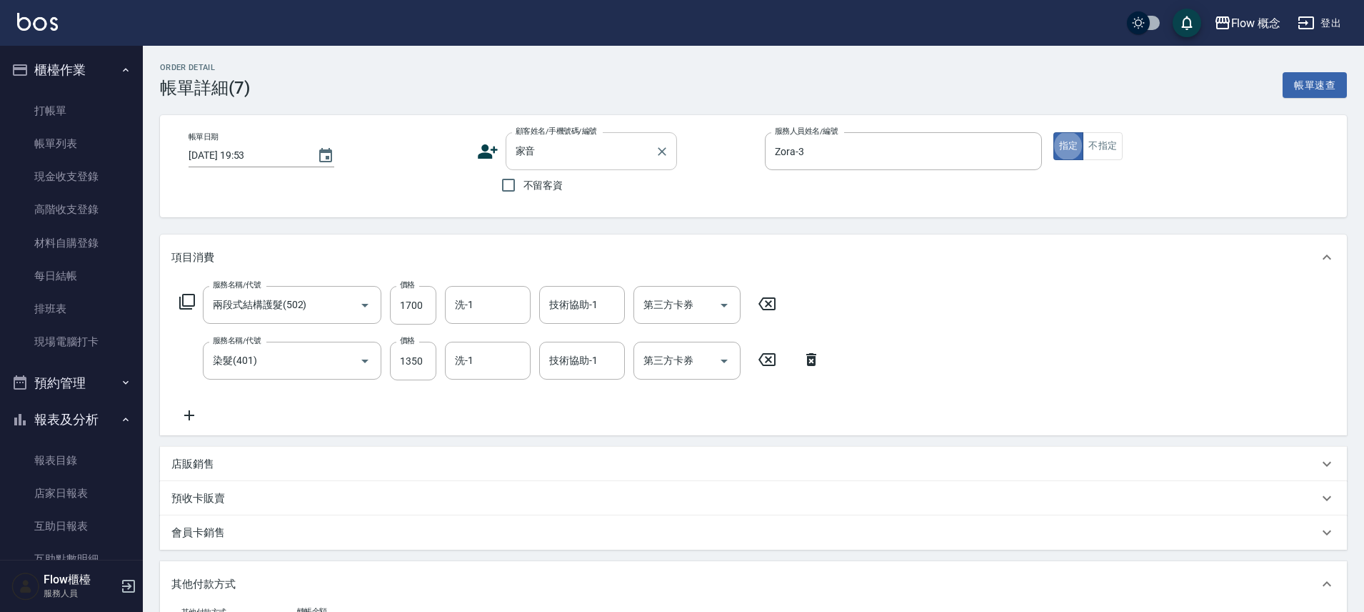
click at [501, 160] on div "顧客姓名/手機號碼/編號 家音 顧客姓名/手機號碼/編號" at bounding box center [615, 151] width 277 height 38
click at [502, 160] on div "顧客姓名/手機號碼/編號 家音 顧客姓名/手機號碼/編號" at bounding box center [615, 151] width 277 height 38
click at [583, 163] on input "家音" at bounding box center [580, 151] width 137 height 25
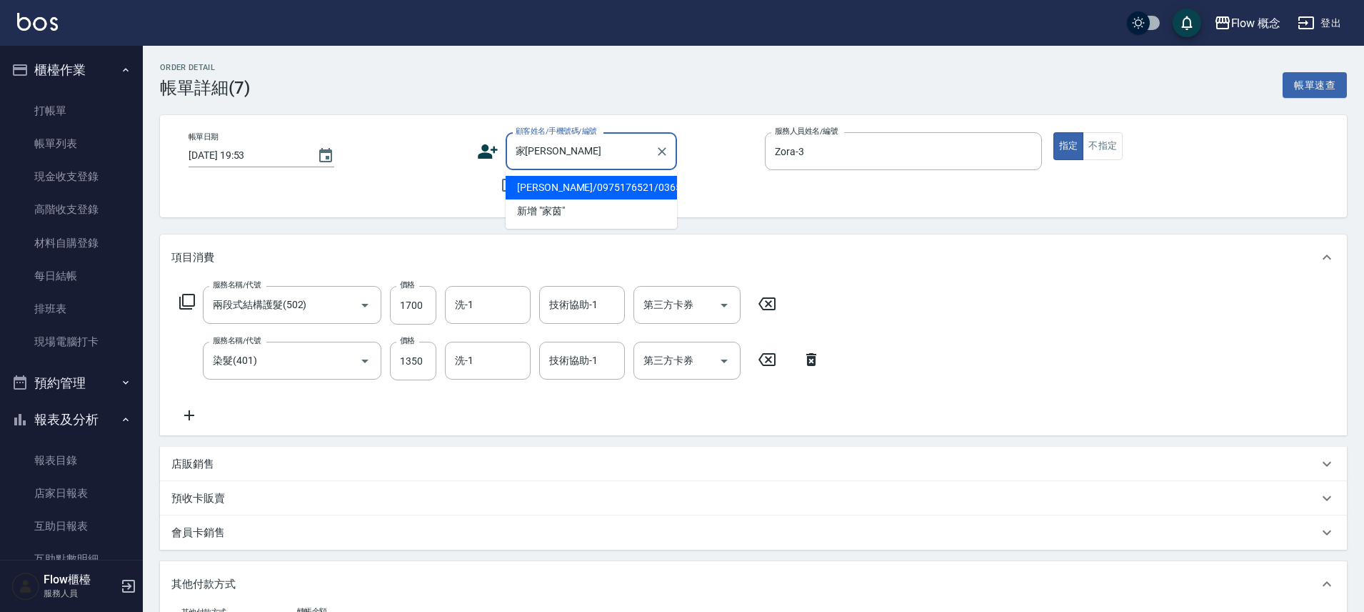
click at [557, 189] on li "陳家茵/0975176521/036521" at bounding box center [591, 188] width 171 height 24
type input "陳家茵/0975176521/036521"
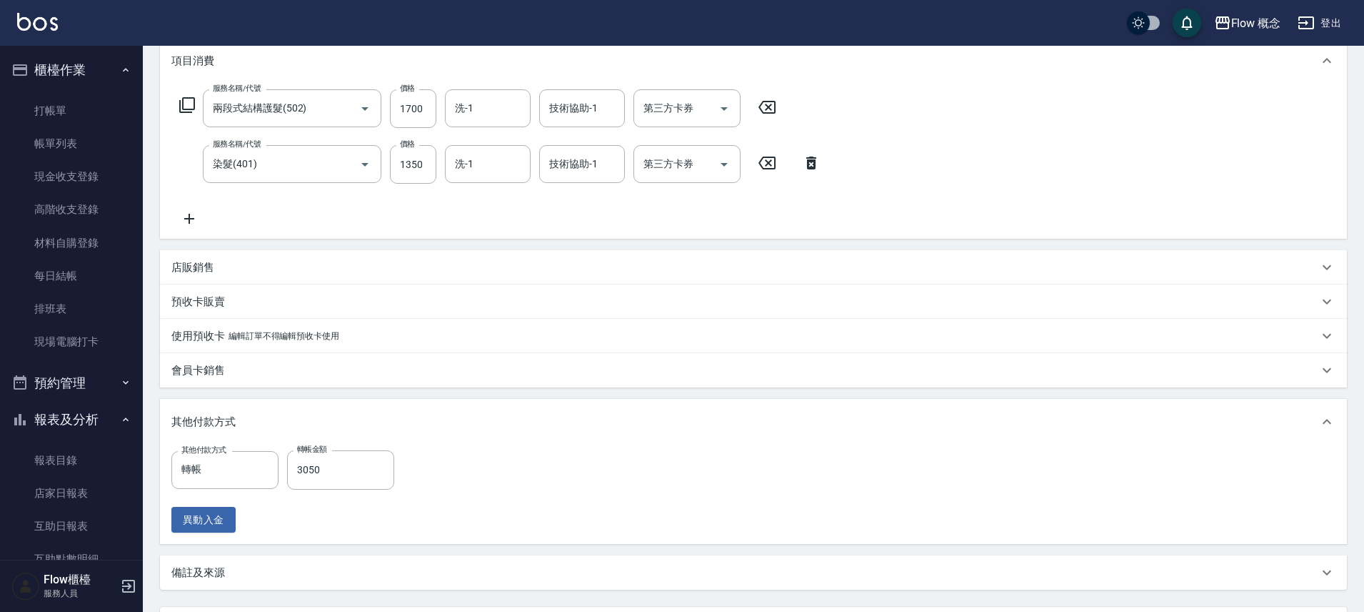
scroll to position [329, 0]
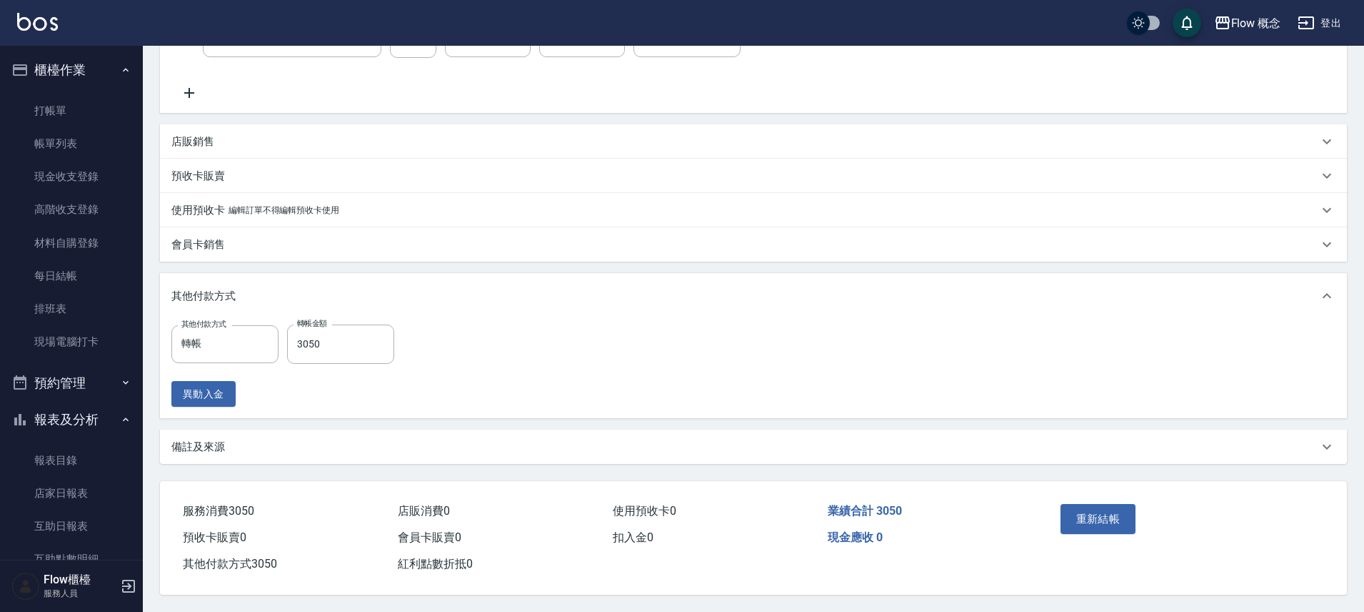
click at [1107, 529] on div "重新結帳" at bounding box center [1119, 529] width 129 height 62
click at [1107, 523] on button "重新結帳" at bounding box center [1099, 519] width 76 height 30
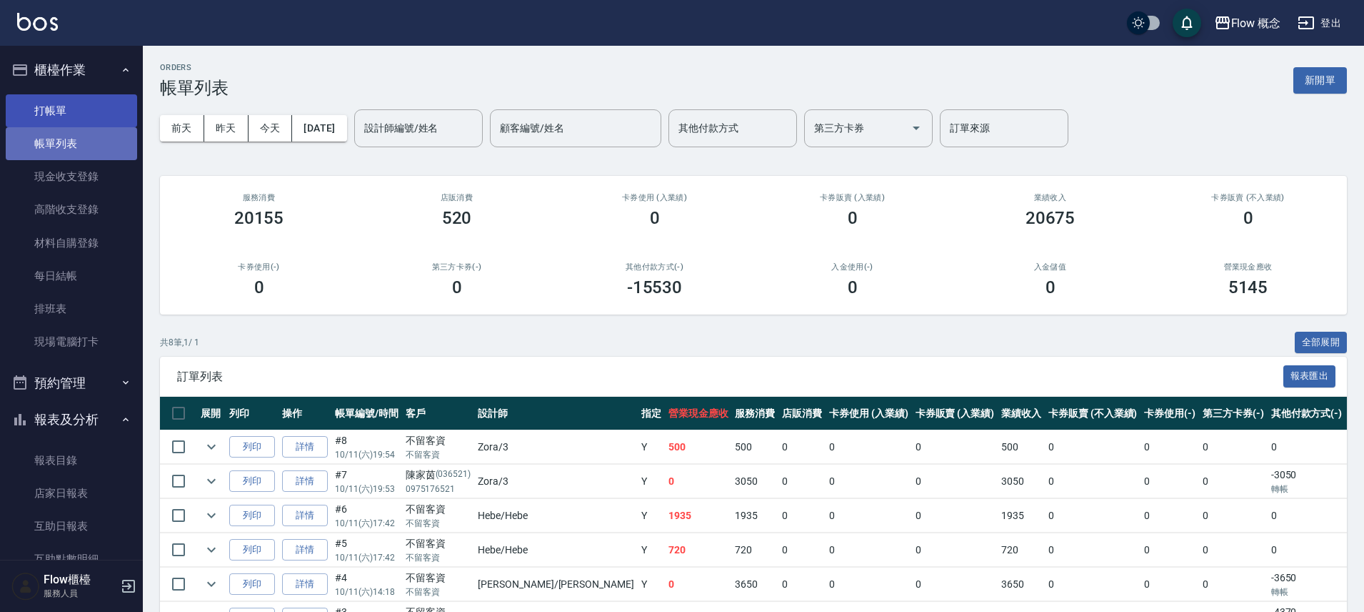
drag, startPoint x: 109, startPoint y: 126, endPoint x: 96, endPoint y: 117, distance: 15.9
click at [107, 127] on link "帳單列表" at bounding box center [71, 143] width 131 height 33
click at [94, 115] on link "打帳單" at bounding box center [71, 110] width 131 height 33
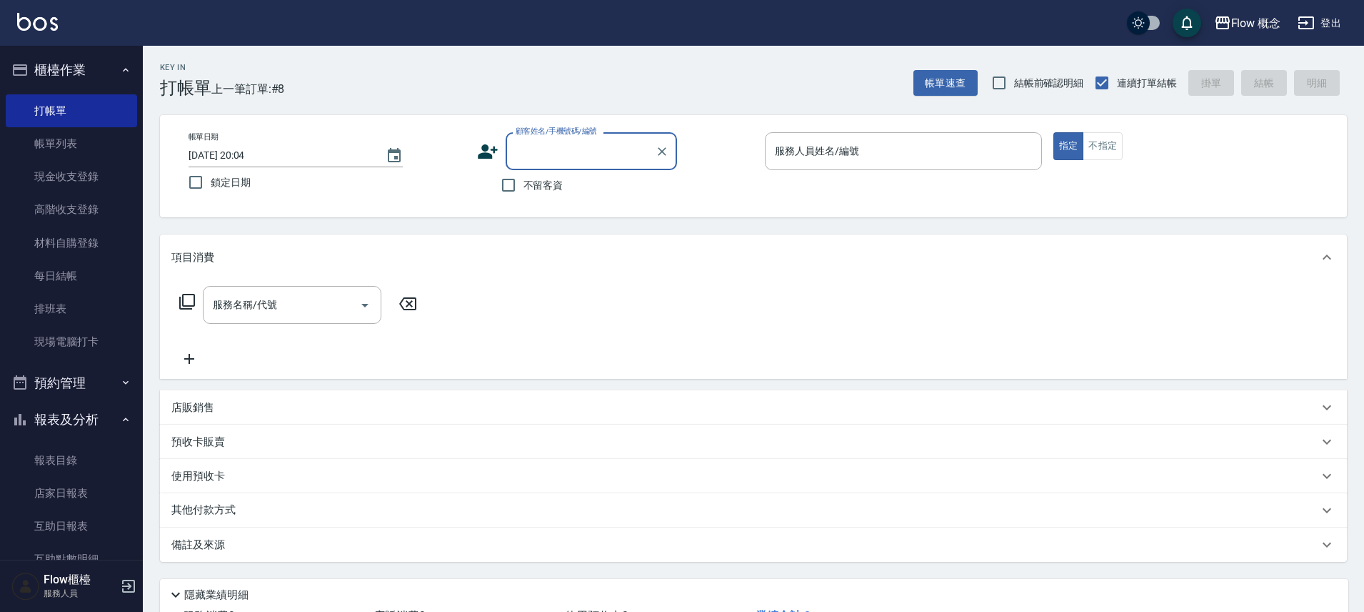
click at [541, 167] on div "顧客姓名/手機號碼/編號" at bounding box center [591, 151] width 171 height 38
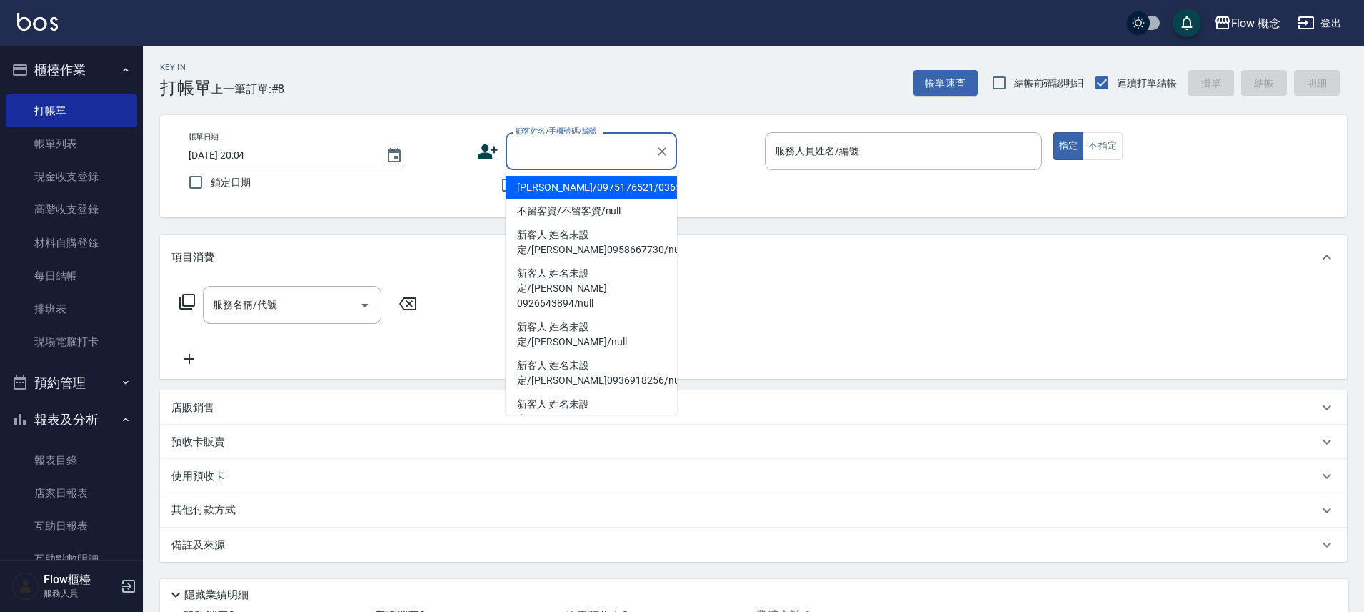
click at [438, 212] on div "帳單日期 2025/10/11 20:04 鎖定日期 顧客姓名/手機號碼/編號 顧客姓名/手機號碼/編號 不留客資 服務人員姓名/編號 服務人員姓名/編號 指…" at bounding box center [753, 166] width 1187 height 102
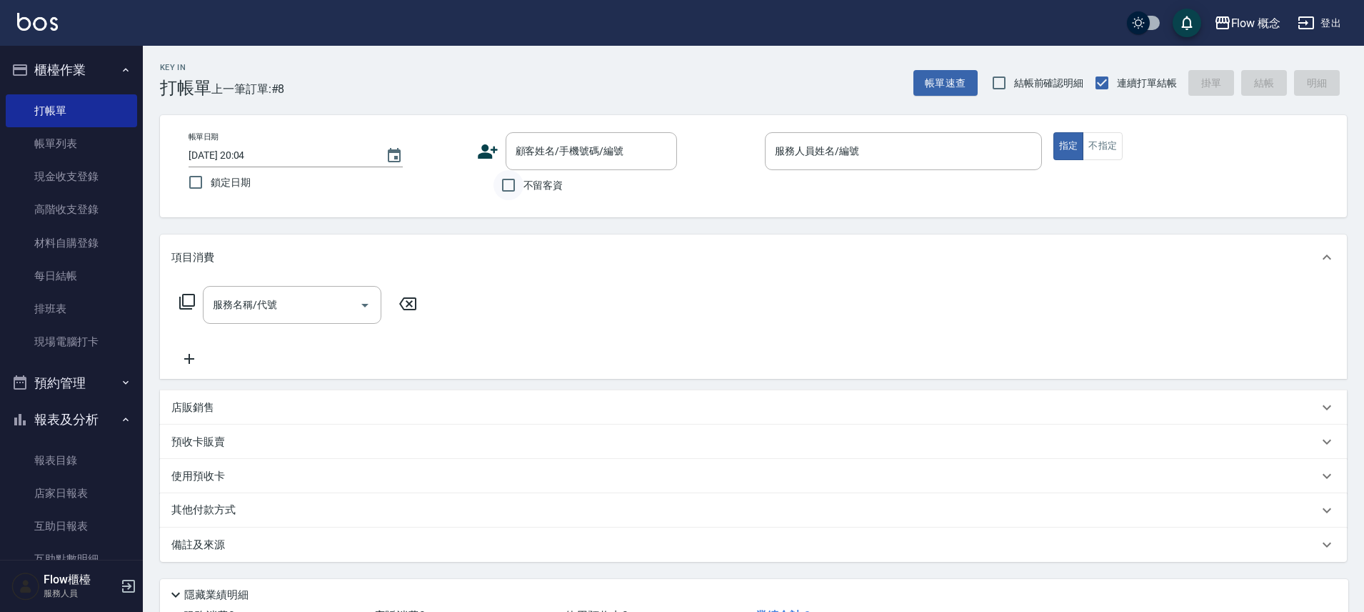
click at [504, 184] on input "不留客資" at bounding box center [509, 185] width 30 height 30
checkbox input "true"
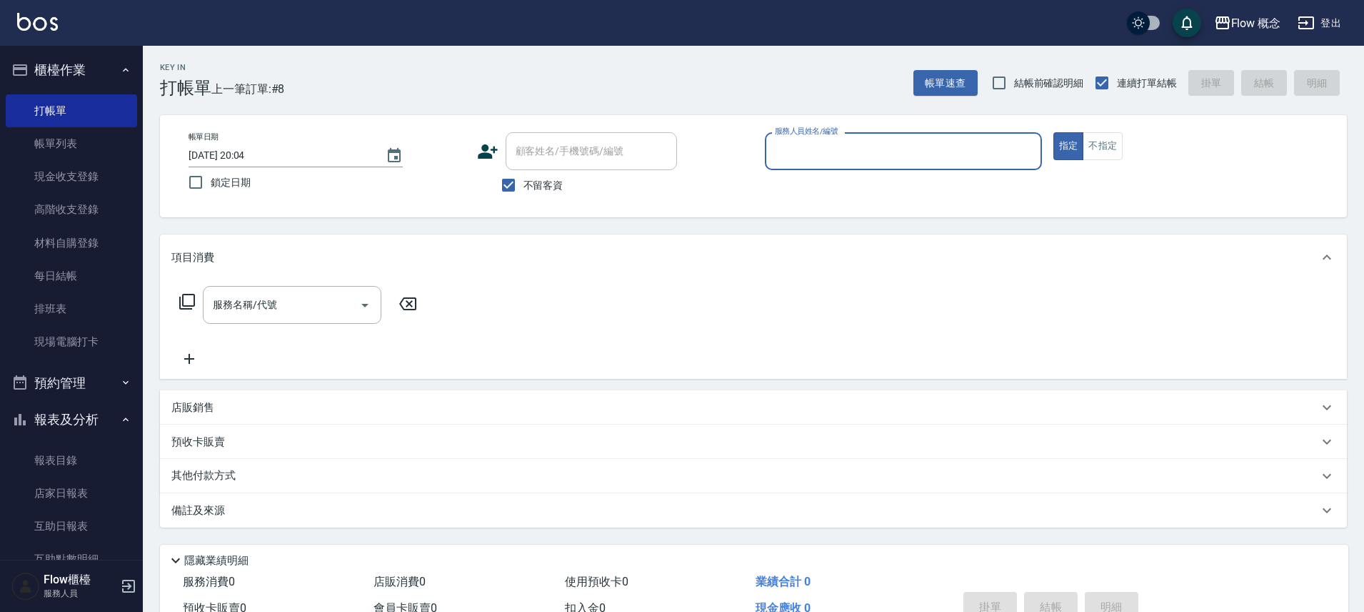
click at [891, 156] on input "服務人員姓名/編號" at bounding box center [904, 151] width 264 height 25
click at [574, 200] on div "不留客資" at bounding box center [577, 185] width 200 height 30
click at [826, 177] on p at bounding box center [903, 177] width 277 height 15
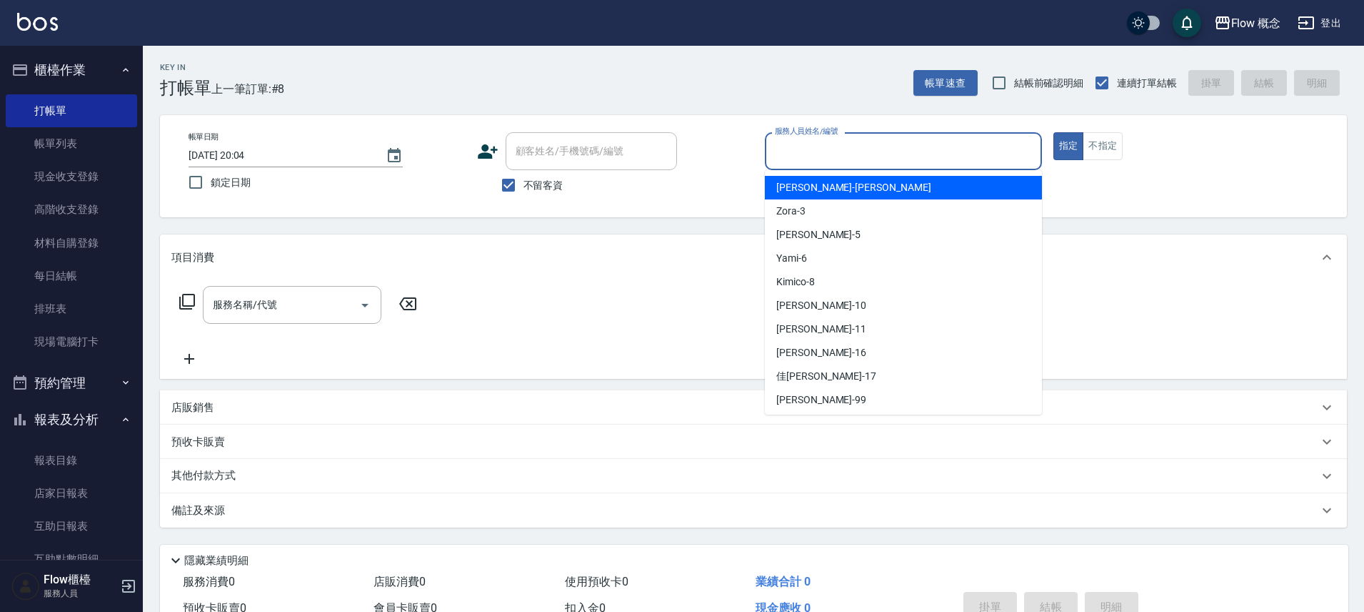
click at [827, 148] on input "服務人員姓名/編號" at bounding box center [904, 151] width 264 height 25
type input "３"
click at [1054, 132] on button "指定" at bounding box center [1069, 146] width 31 height 28
type button "true"
click at [789, 149] on input "服務人員姓名/編號" at bounding box center [904, 151] width 264 height 25
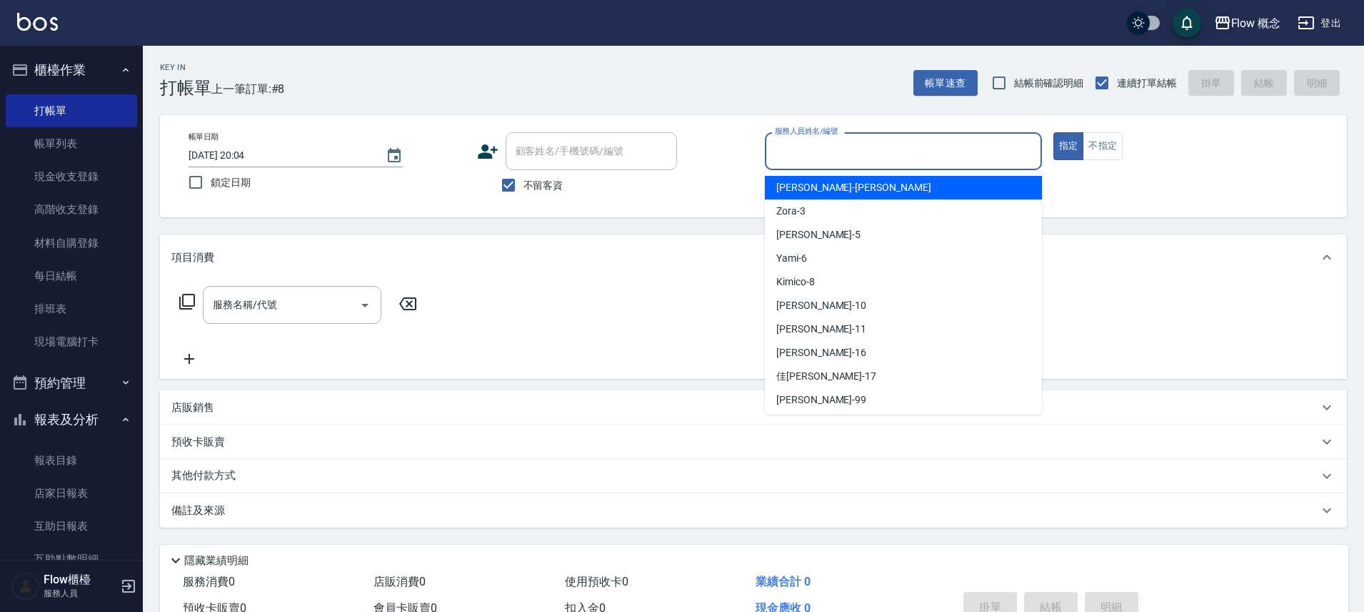
click at [809, 197] on div "Irene -Irene" at bounding box center [903, 188] width 277 height 24
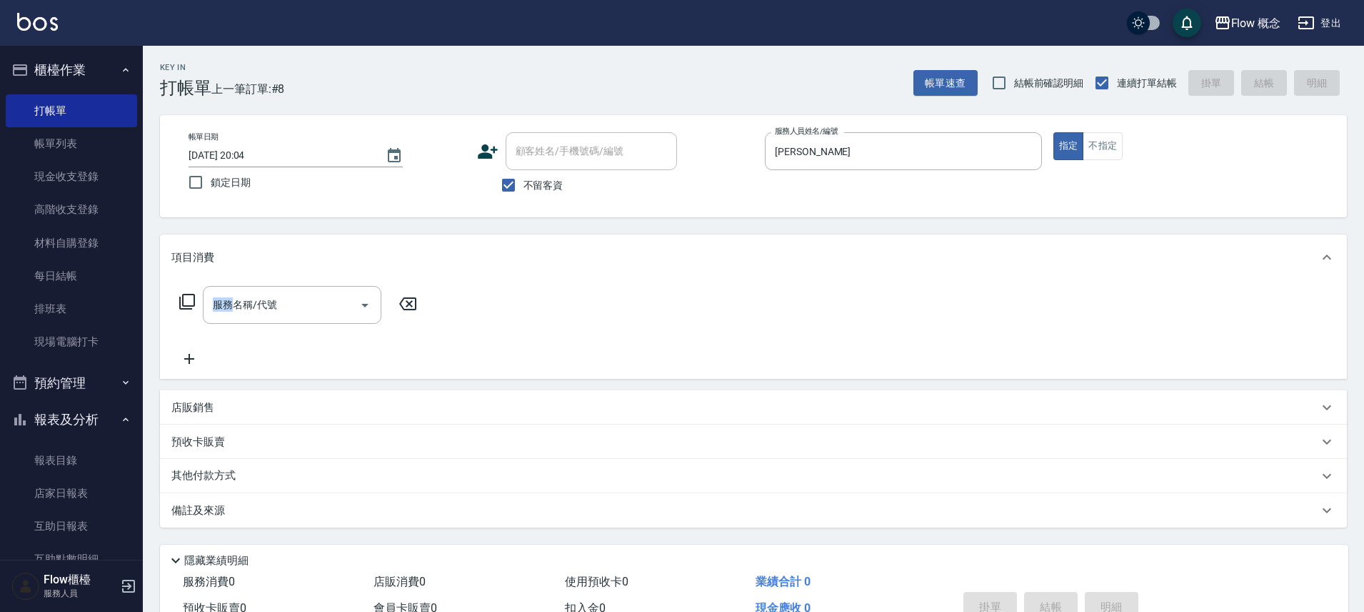
drag, startPoint x: 809, startPoint y: 197, endPoint x: 806, endPoint y: 219, distance: 22.3
click at [806, 219] on div "Key In 打帳單 上一筆訂單:#8 帳單速查 結帳前確認明細 連續打單結帳 掛單 結帳 明細 帳單日期 2025/10/11 20:04 鎖定日期 顧客姓…" at bounding box center [754, 364] width 1222 height 637
click at [813, 148] on input "Irene-Irene" at bounding box center [893, 151] width 243 height 25
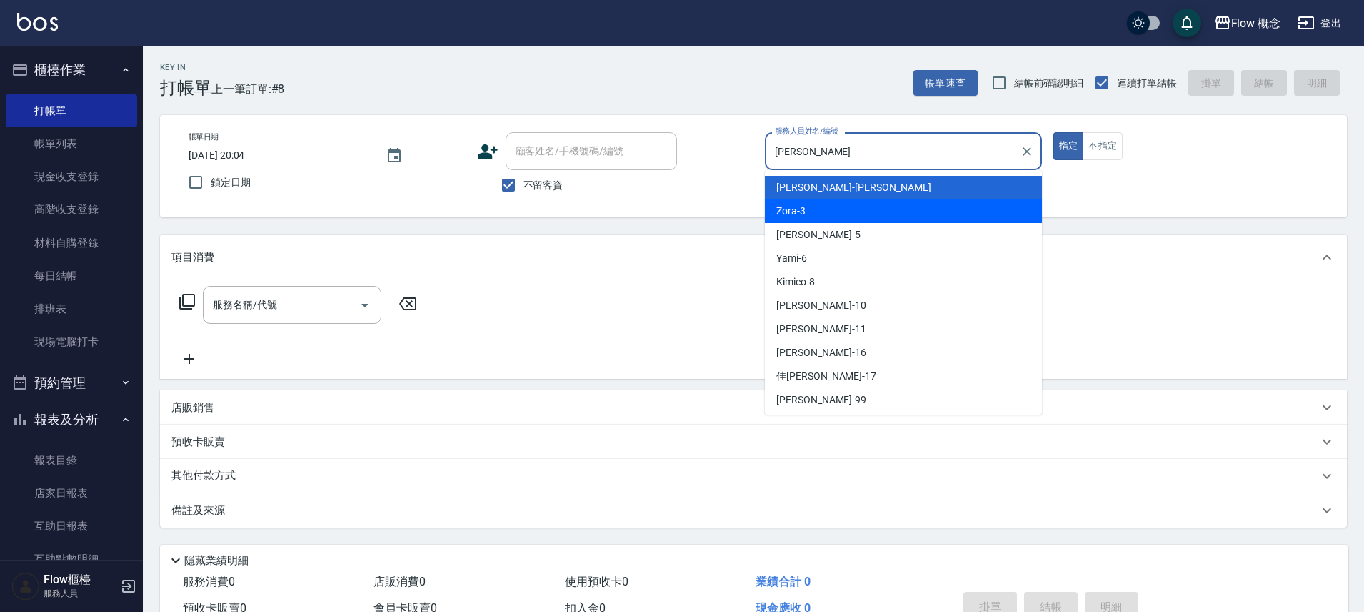
click at [829, 211] on div "Zora -3" at bounding box center [903, 211] width 277 height 24
type input "Zora-3"
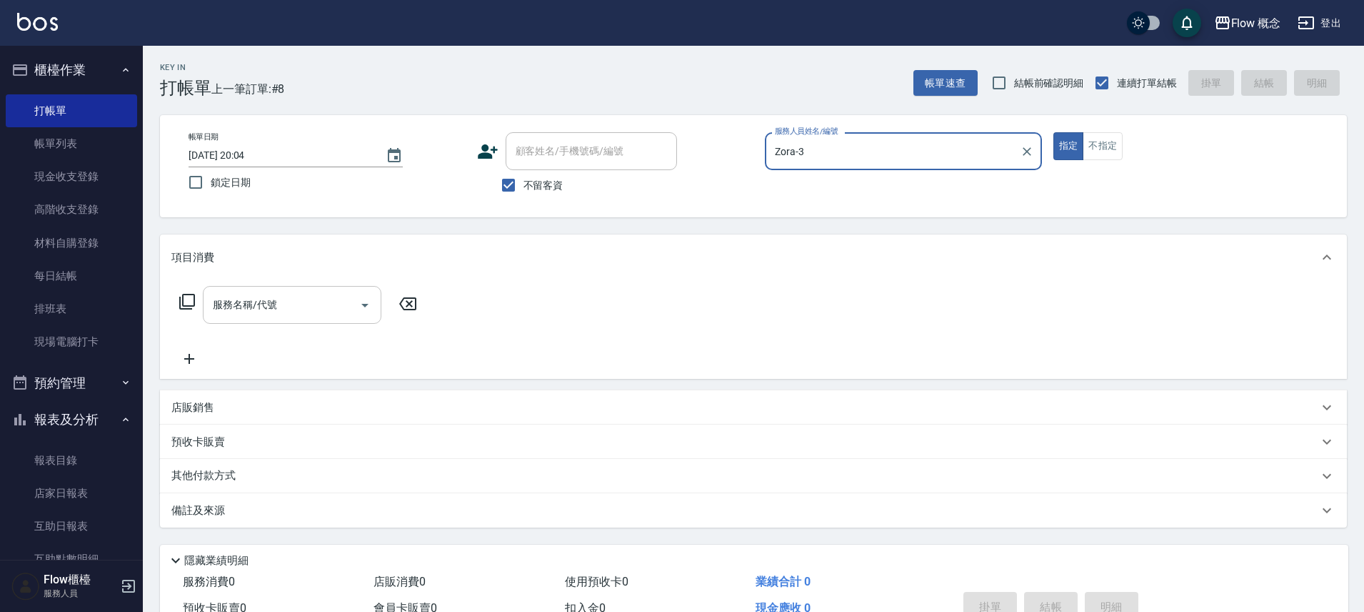
click at [254, 302] on input "服務名稱/代號" at bounding box center [281, 304] width 144 height 25
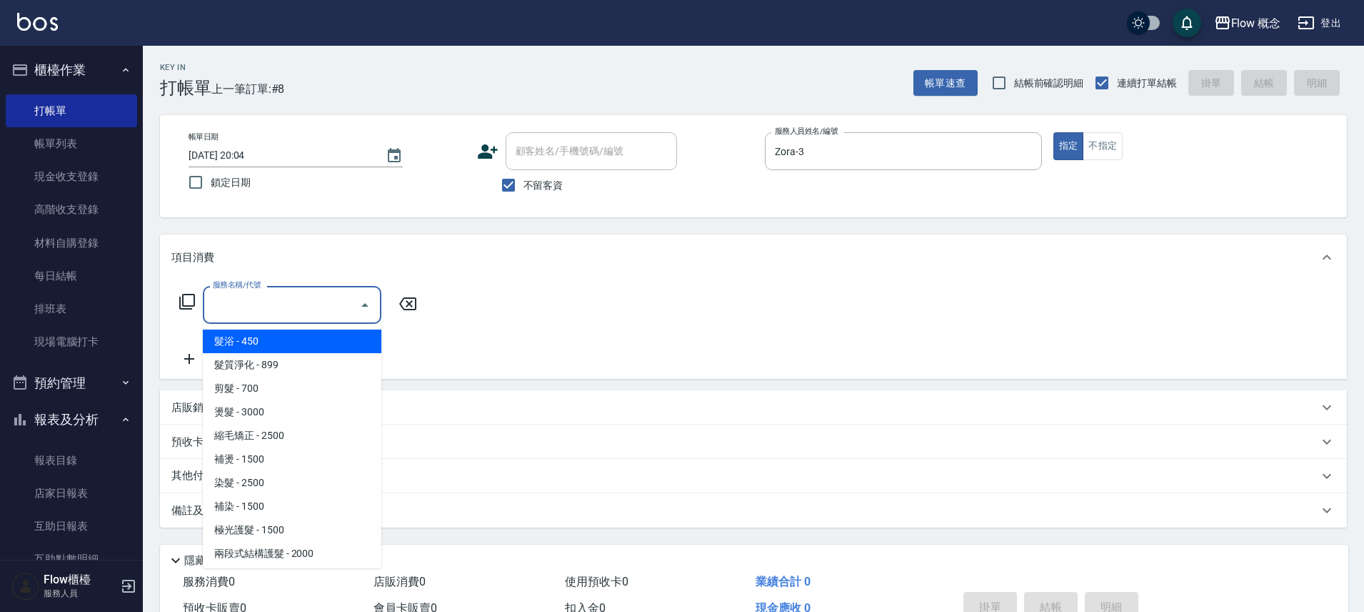
click at [275, 347] on span "髮浴 - 450" at bounding box center [292, 341] width 179 height 24
type input "髮浴 (101)"
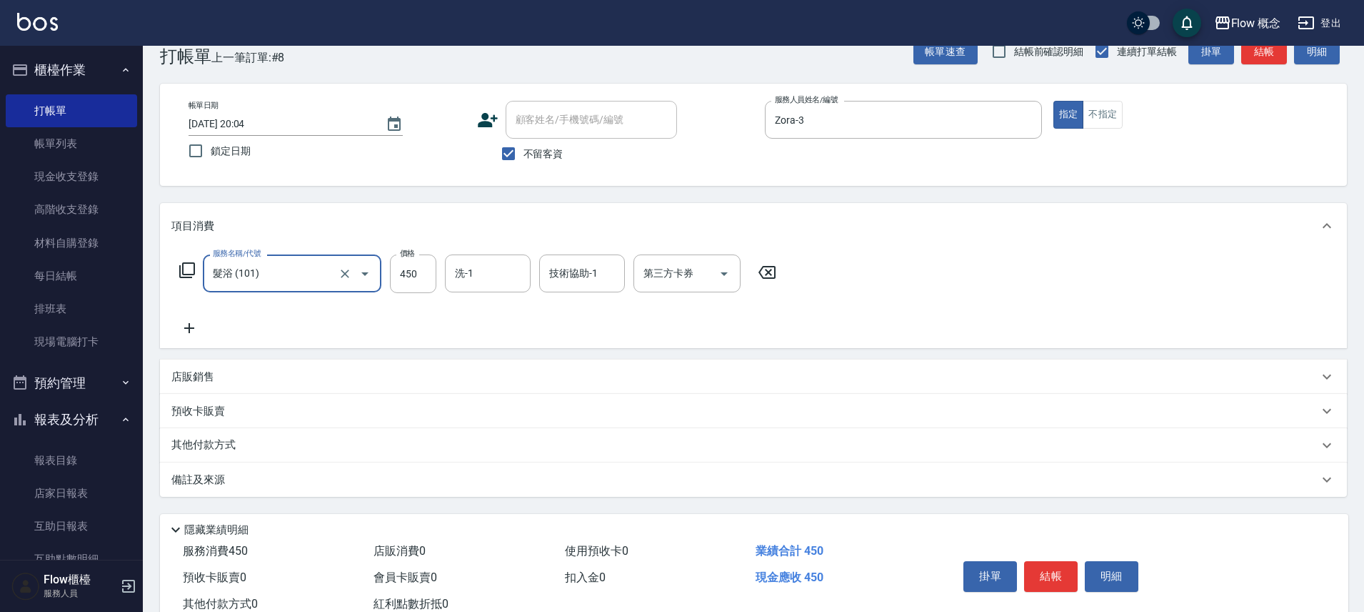
scroll to position [78, 0]
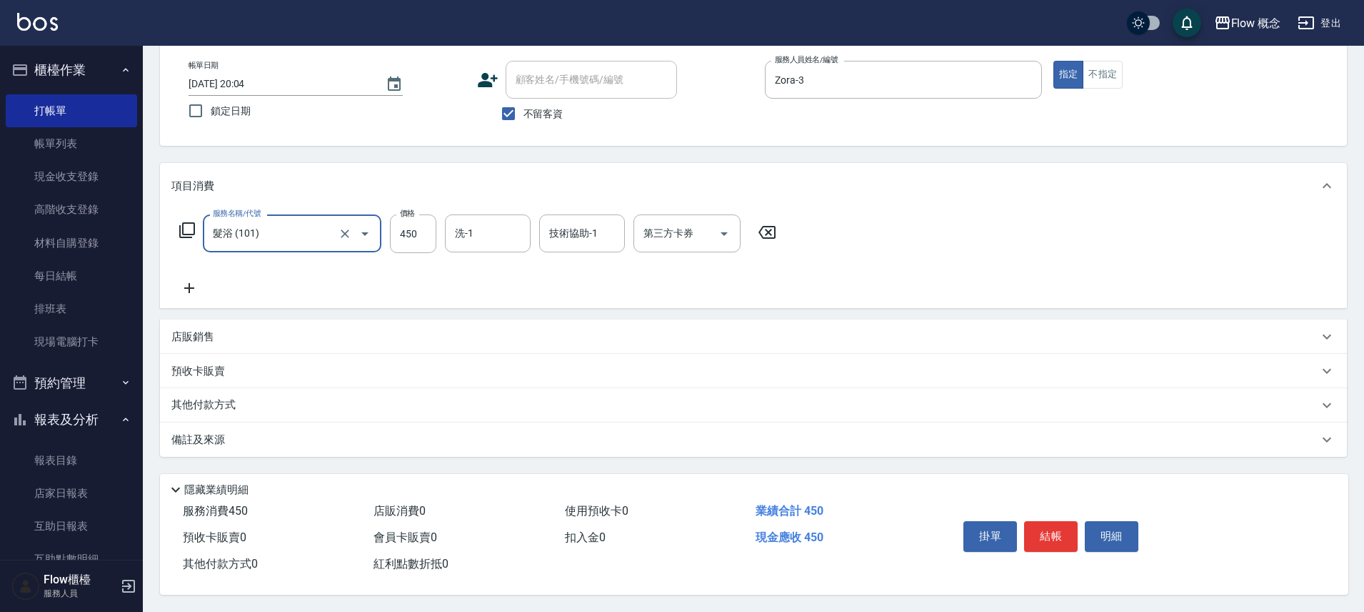
click at [1061, 526] on button "結帳" at bounding box center [1051, 536] width 54 height 30
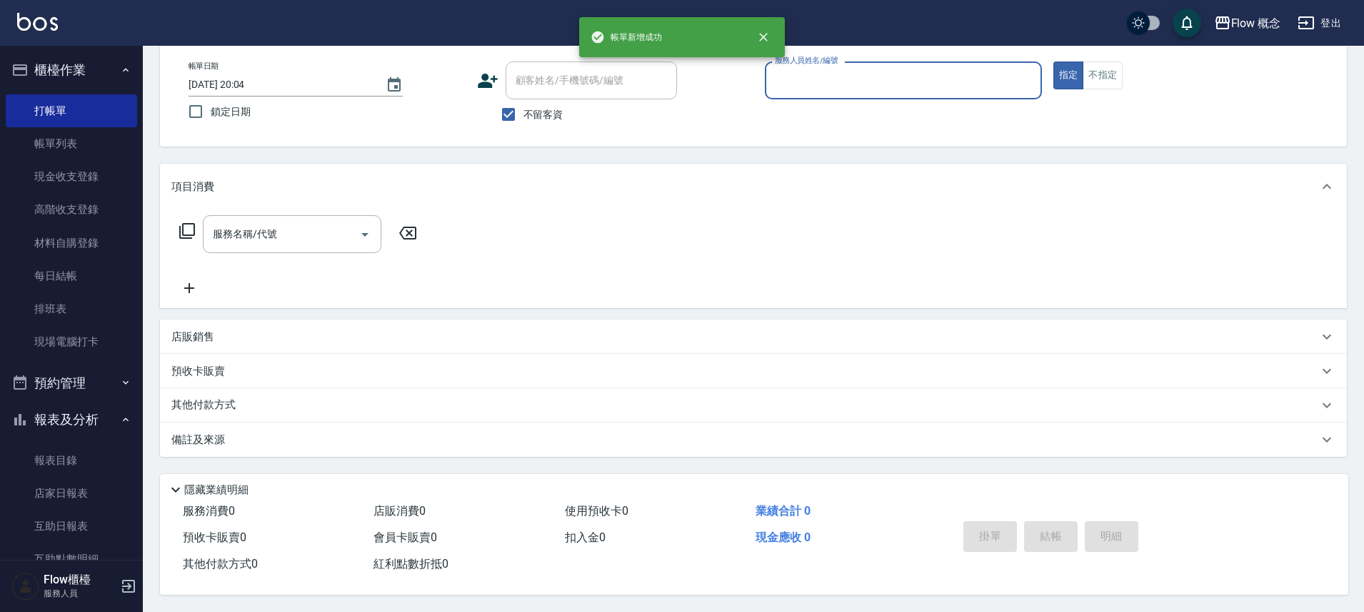
scroll to position [77, 0]
click at [825, 75] on input "服務人員姓名/編號" at bounding box center [904, 80] width 264 height 25
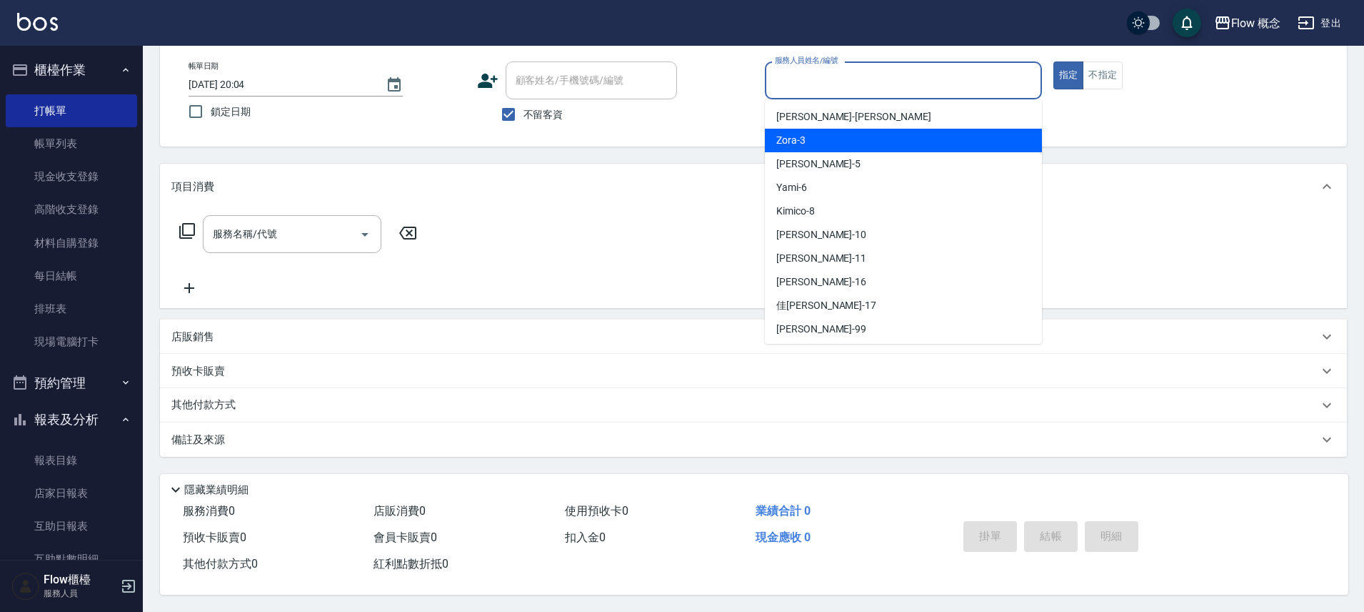
click at [819, 144] on div "Zora -3" at bounding box center [903, 141] width 277 height 24
type input "Zora-3"
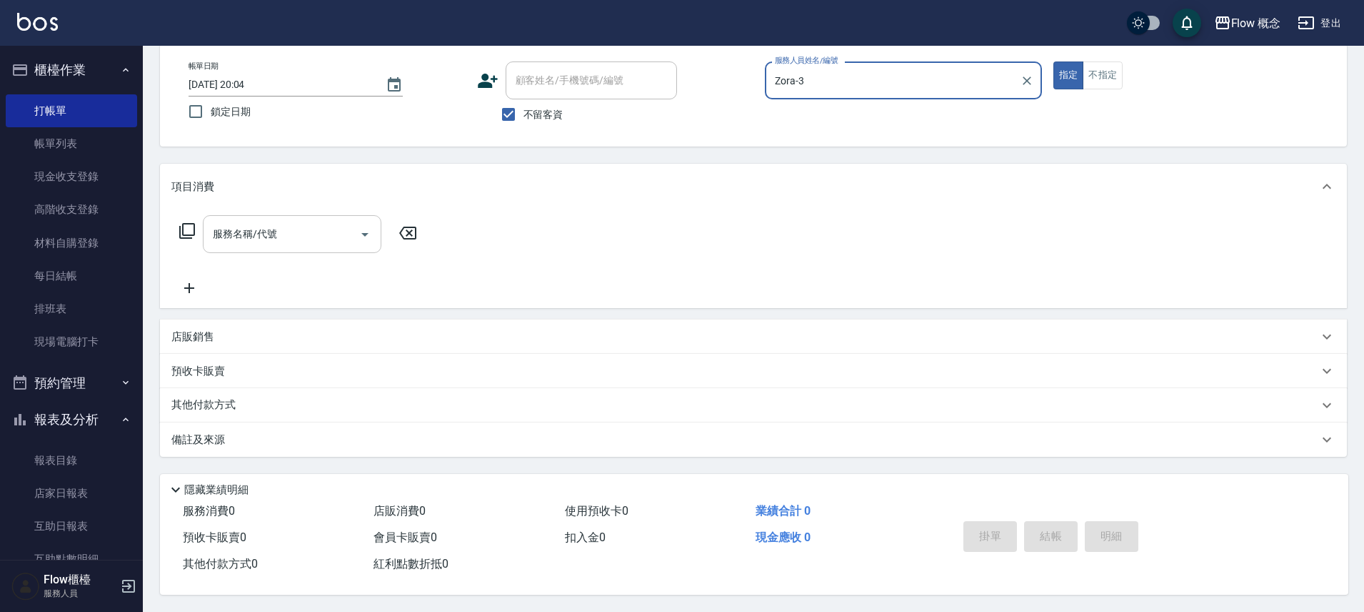
click at [326, 215] on div "服務名稱/代號" at bounding box center [292, 234] width 179 height 38
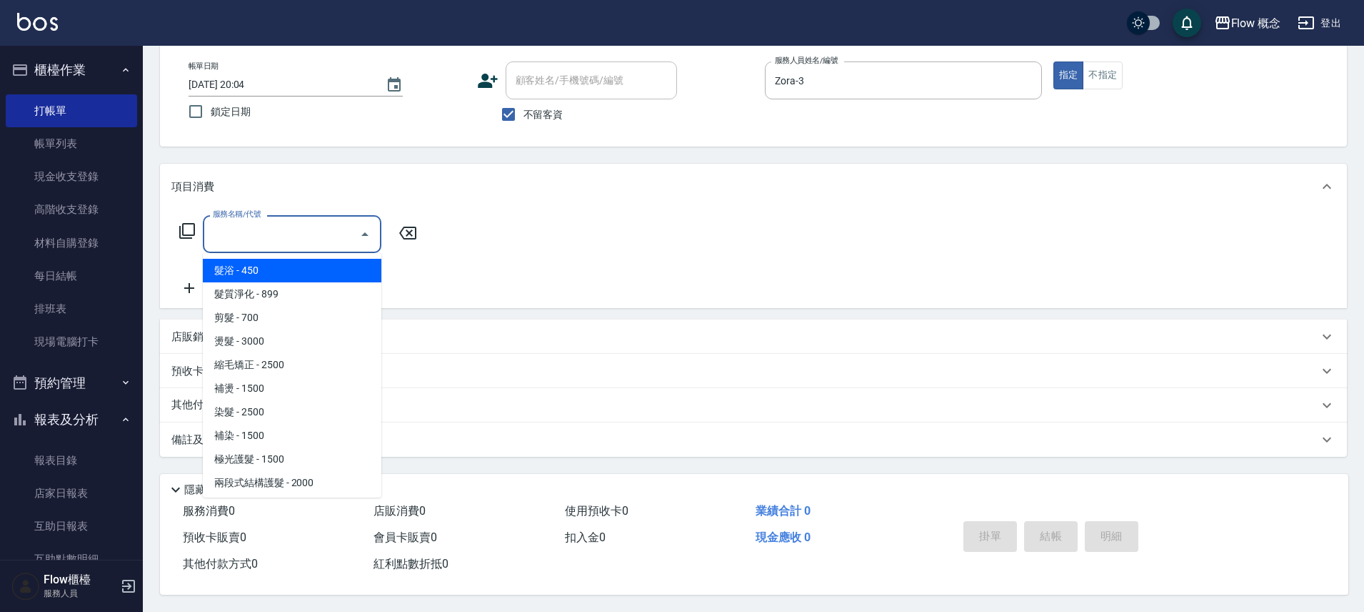
click at [314, 265] on span "髮浴 - 450" at bounding box center [292, 271] width 179 height 24
type input "髮浴 (101)"
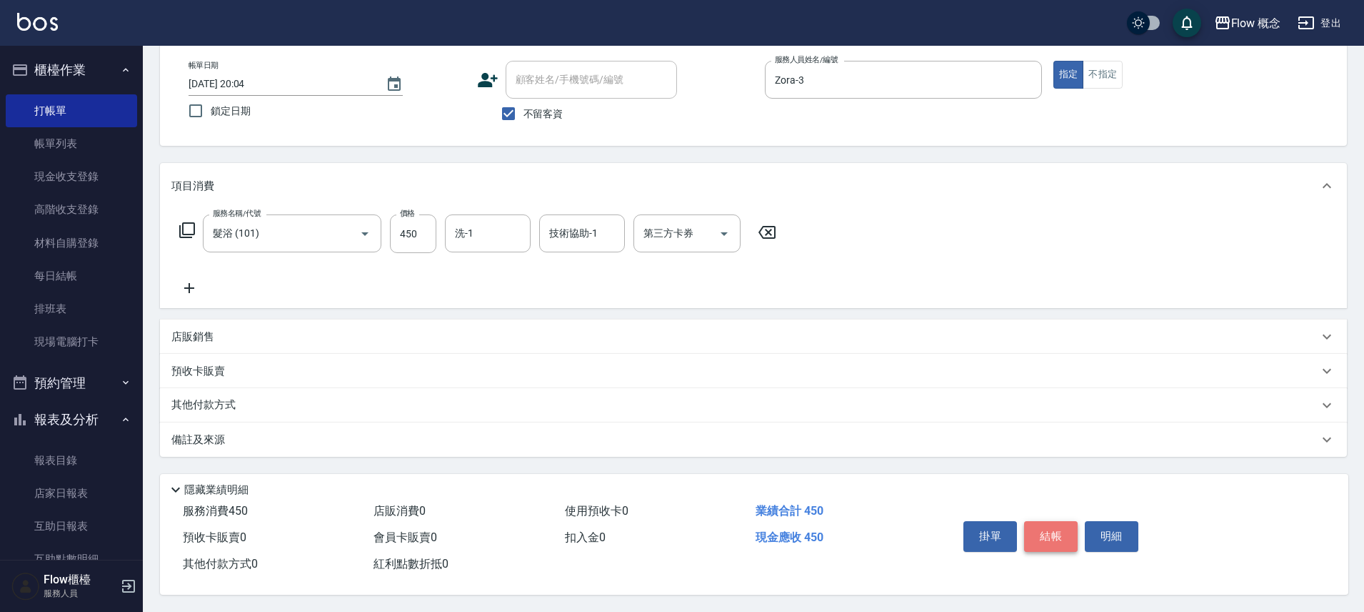
drag, startPoint x: 1067, startPoint y: 526, endPoint x: 1010, endPoint y: 445, distance: 99.5
click at [1067, 526] on button "結帳" at bounding box center [1051, 536] width 54 height 30
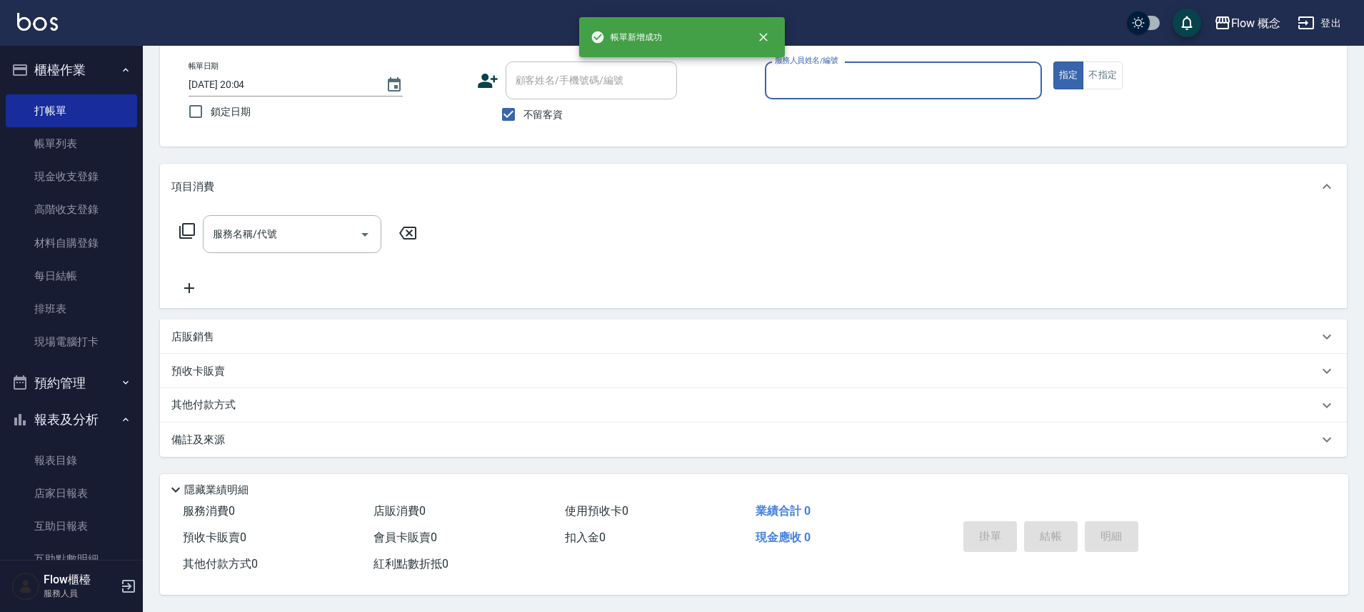
click at [952, 70] on input "服務人員姓名/編號" at bounding box center [904, 80] width 264 height 25
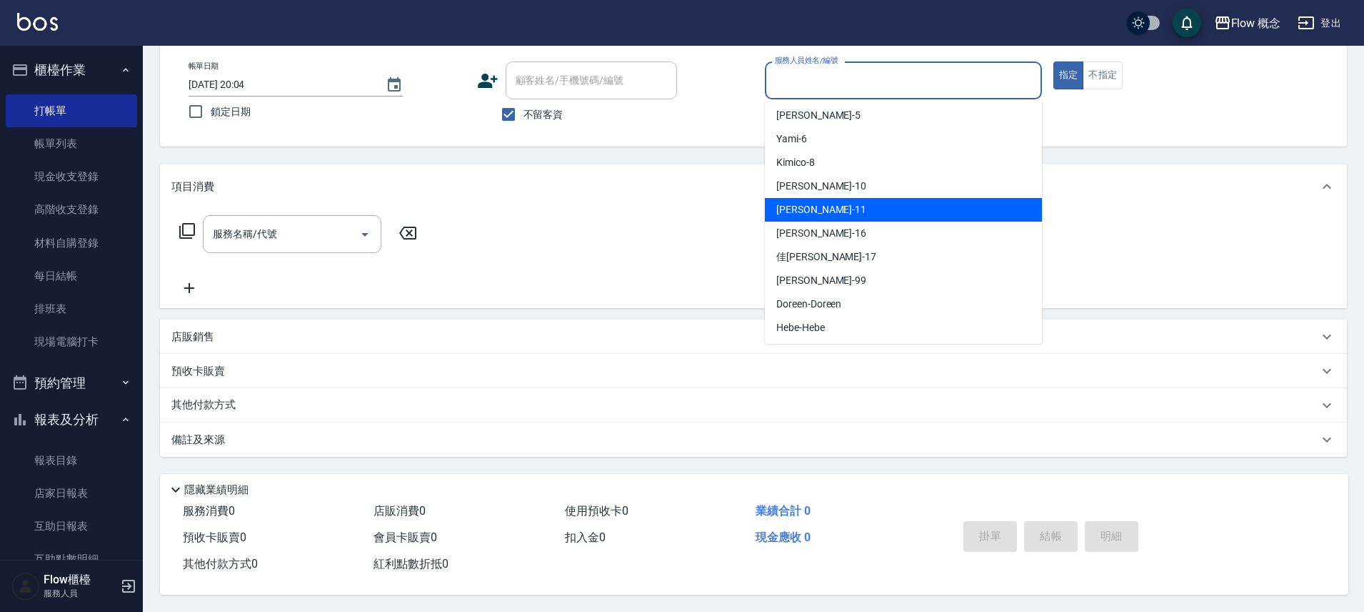
scroll to position [50, 0]
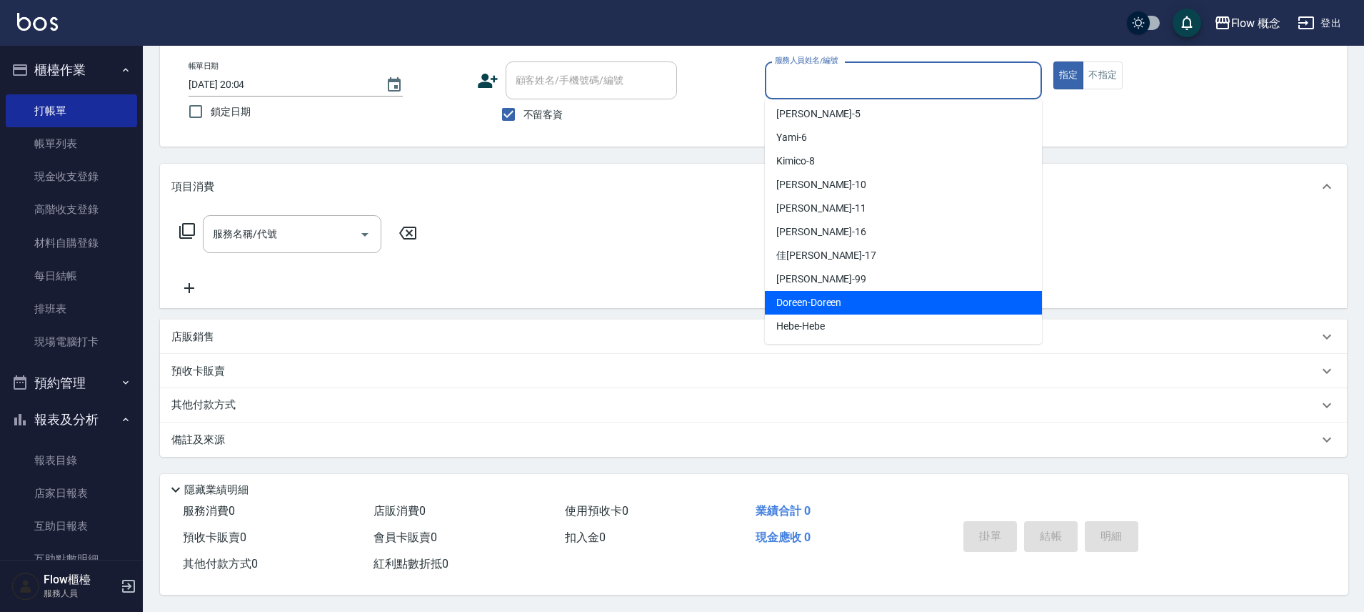
click at [827, 295] on span "Doreen -Doreen" at bounding box center [809, 302] width 65 height 15
type input "Doreen-Doreen"
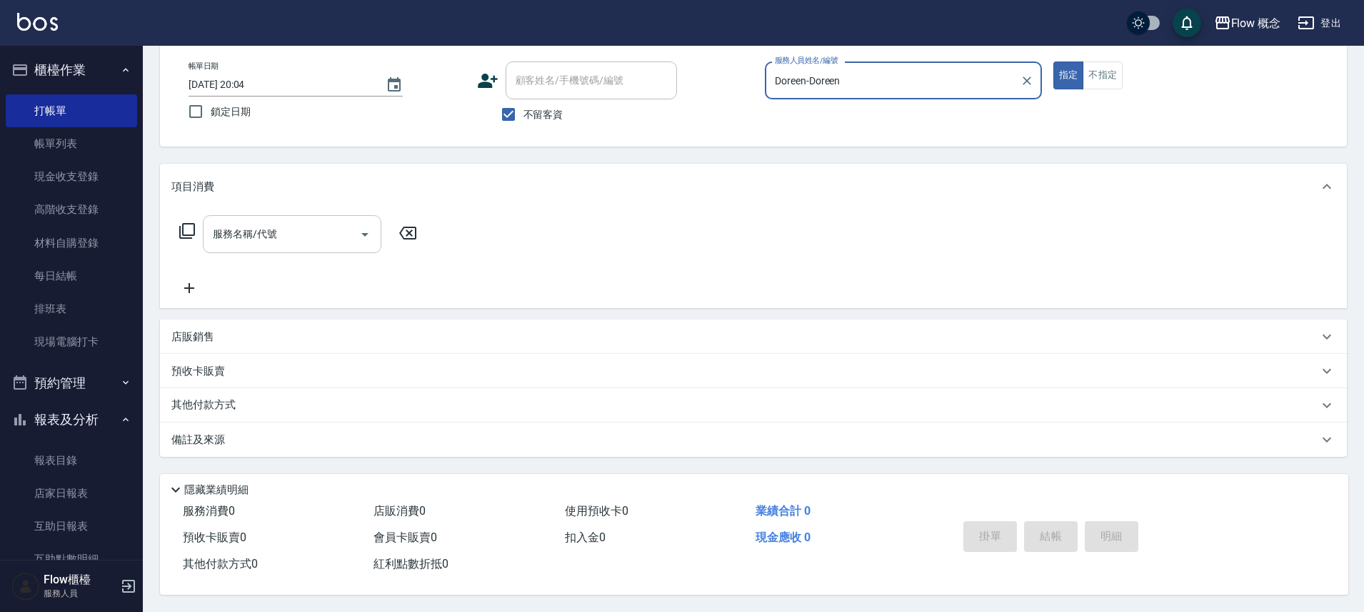
click at [283, 241] on div "服務名稱/代號" at bounding box center [292, 234] width 179 height 38
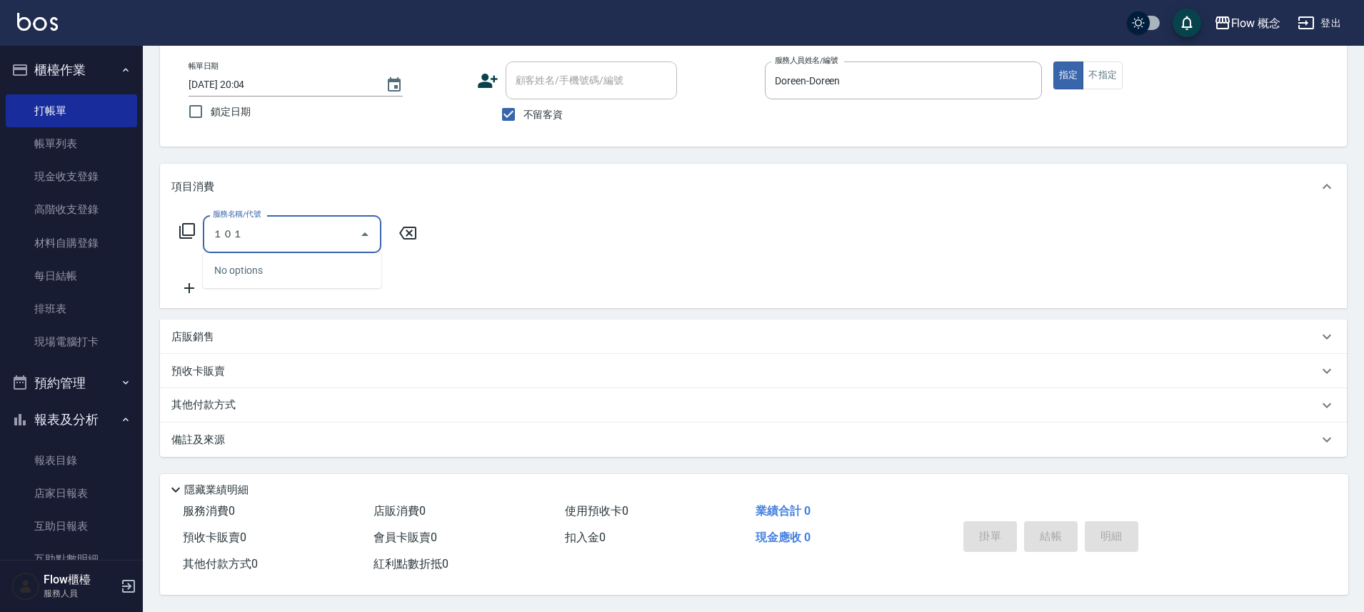
click at [276, 243] on div "１０１ 服務名稱/代號" at bounding box center [292, 234] width 179 height 38
type input "１"
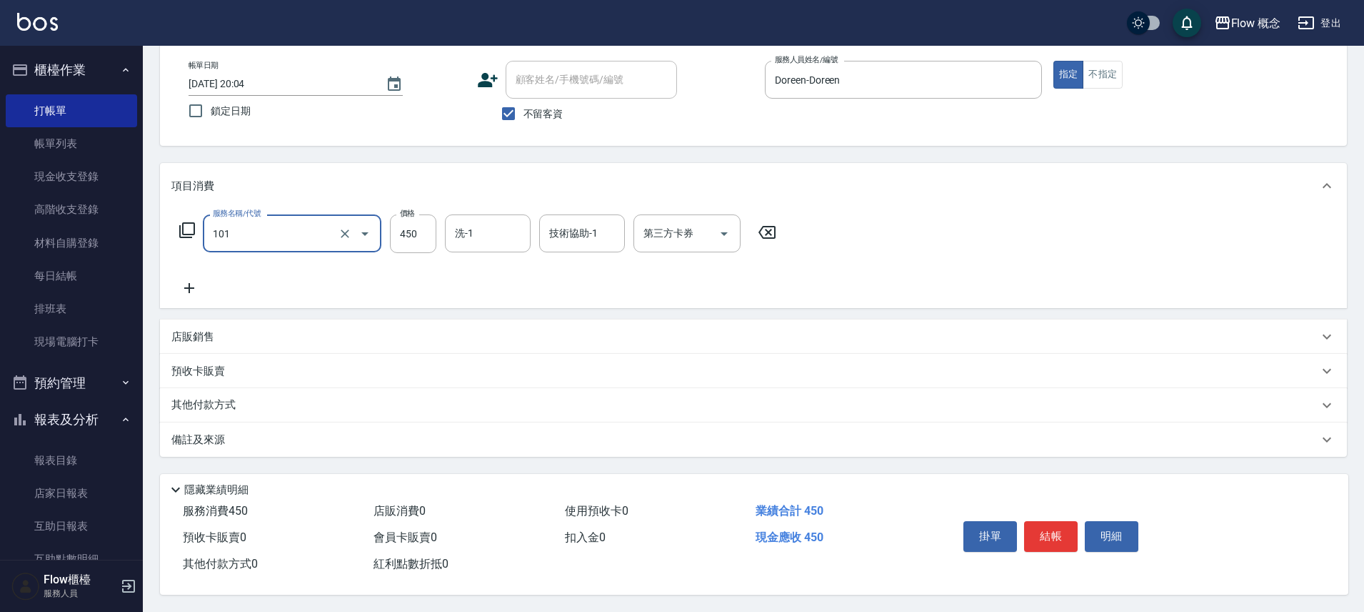
type input "髮浴 (101)"
type input "5200"
drag, startPoint x: 1067, startPoint y: 542, endPoint x: 1054, endPoint y: 536, distance: 15.0
click at [1067, 542] on button "結帳" at bounding box center [1051, 536] width 54 height 30
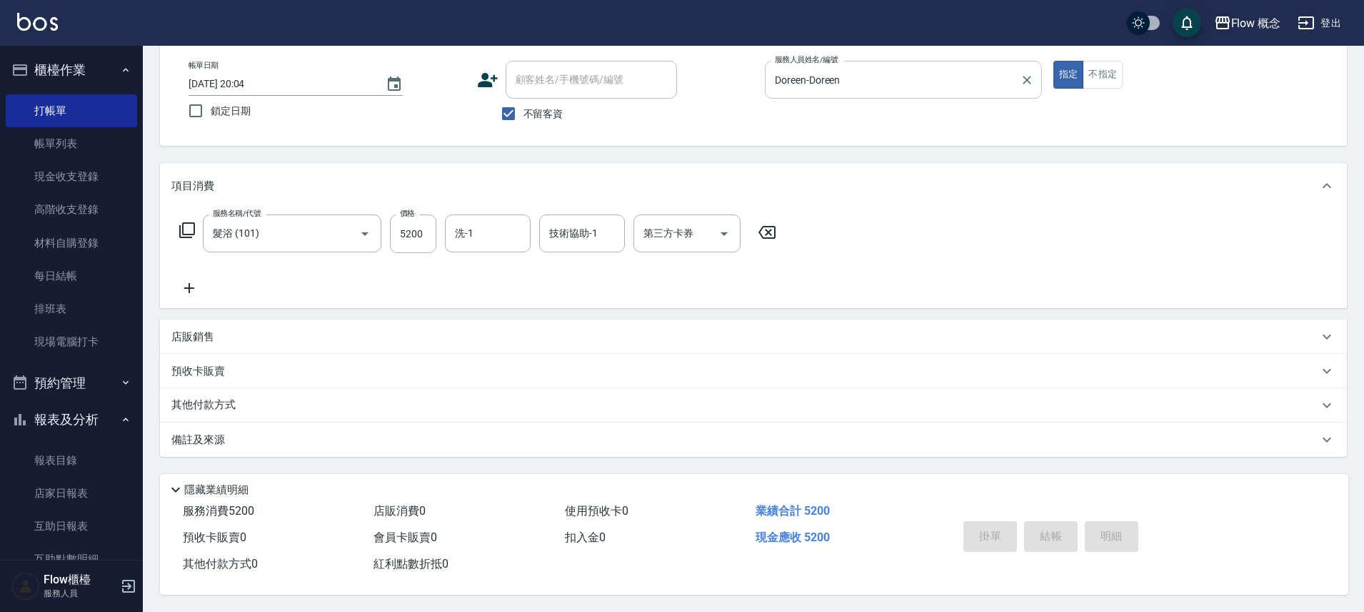
type input "2025/10/11 20:06"
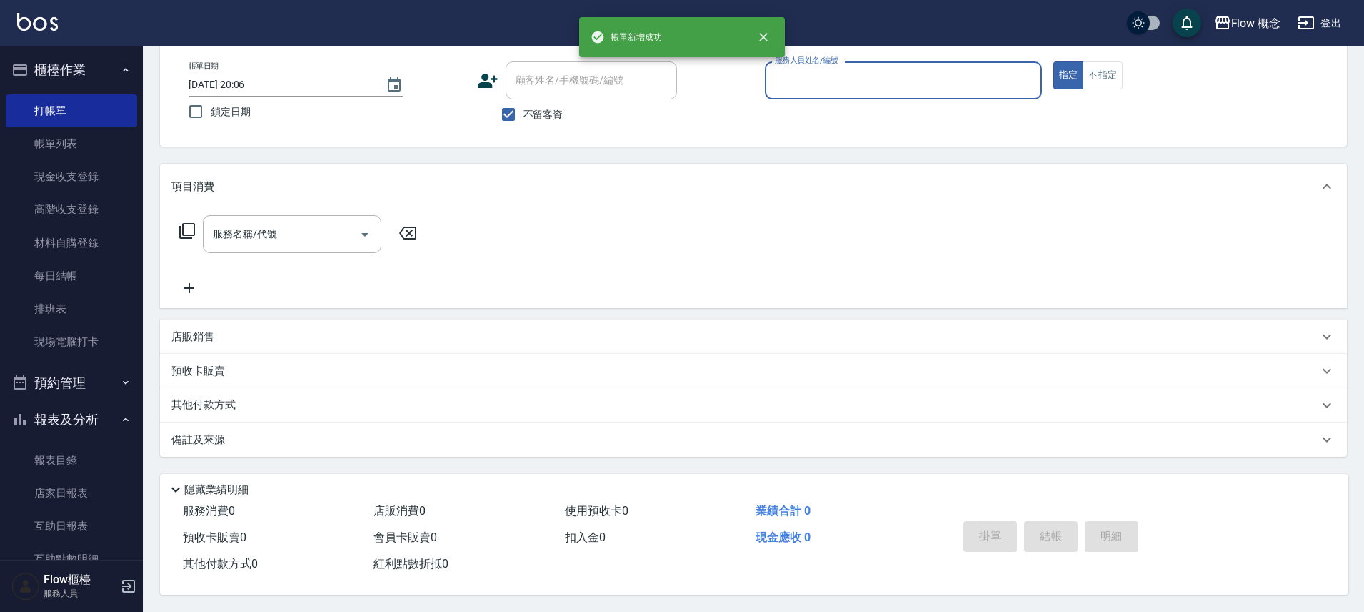
click at [819, 72] on input "服務人員姓名/編號" at bounding box center [904, 80] width 264 height 25
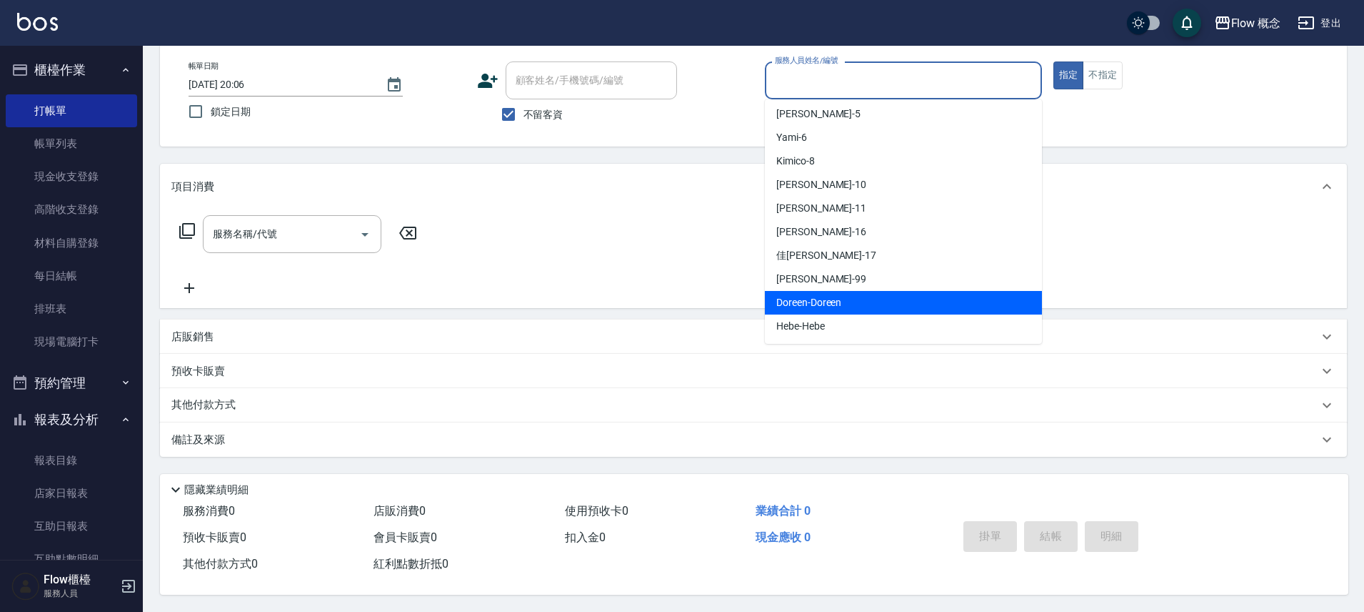
click at [835, 295] on span "Doreen -Doreen" at bounding box center [809, 302] width 65 height 15
type input "Doreen-Doreen"
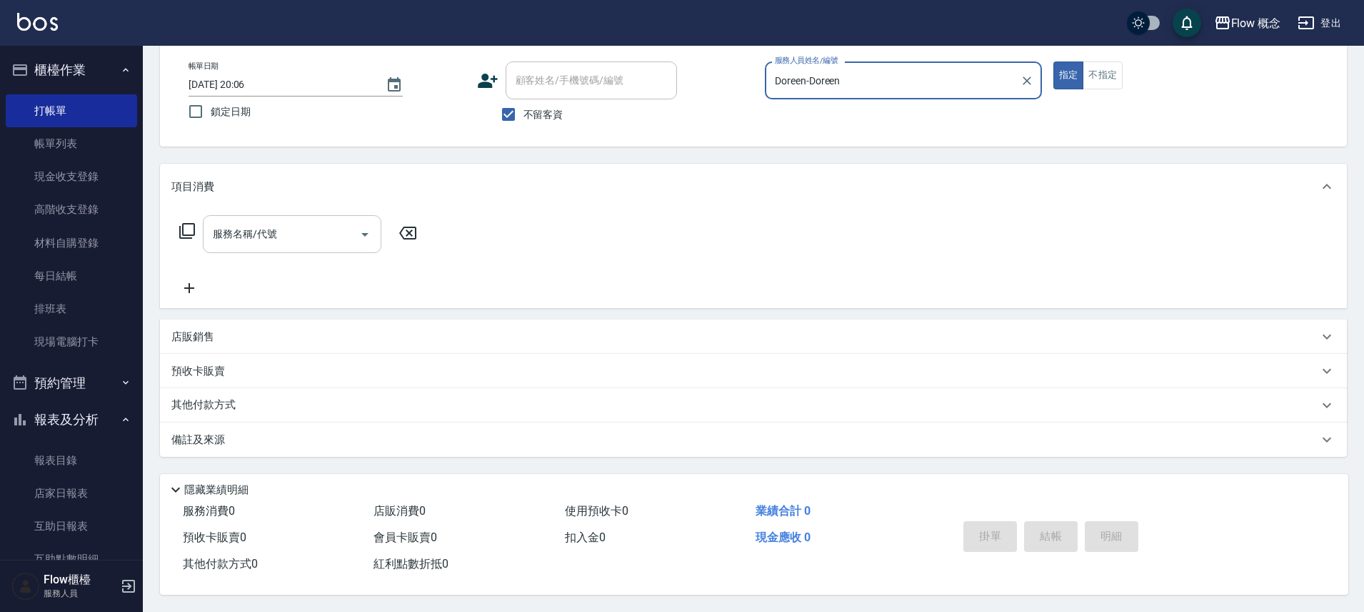
click at [308, 215] on div "服務名稱/代號" at bounding box center [292, 234] width 179 height 38
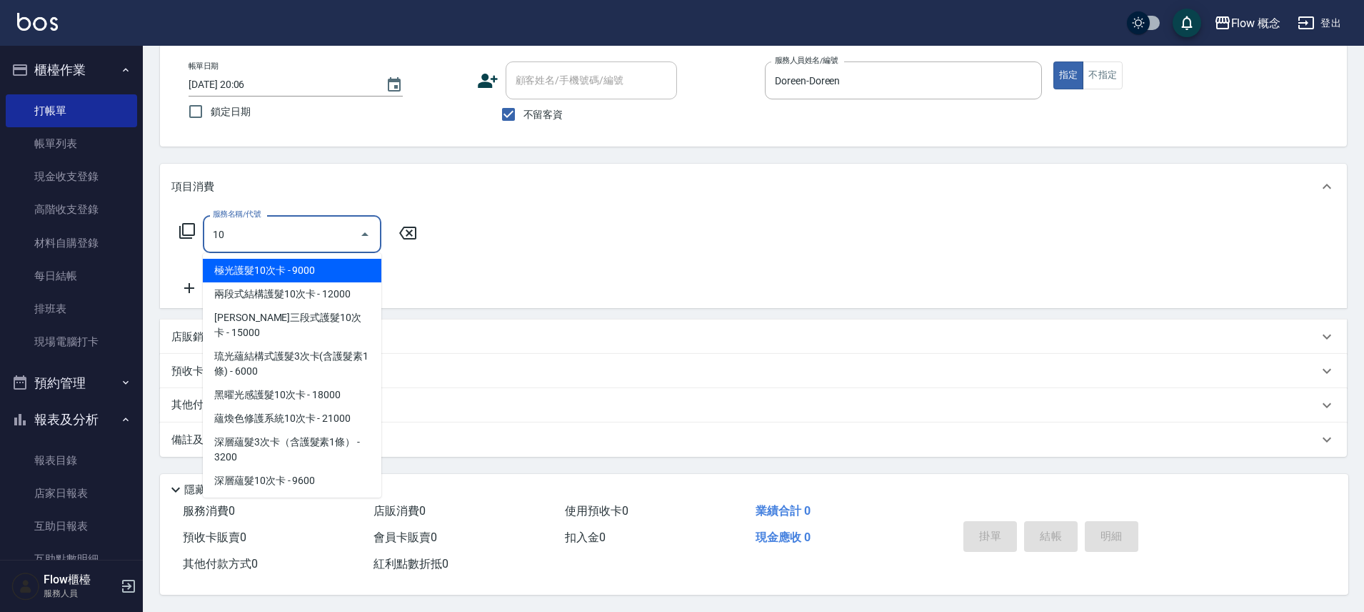
type input "101"
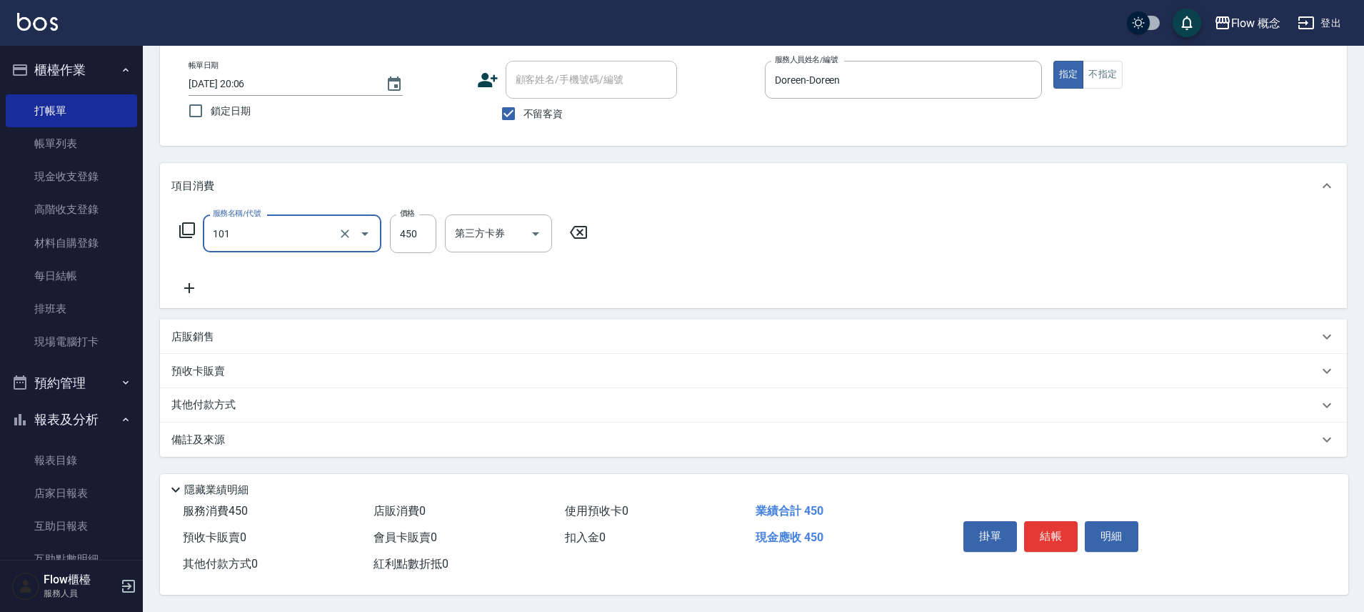
type input "髮浴 (101)"
type input "500"
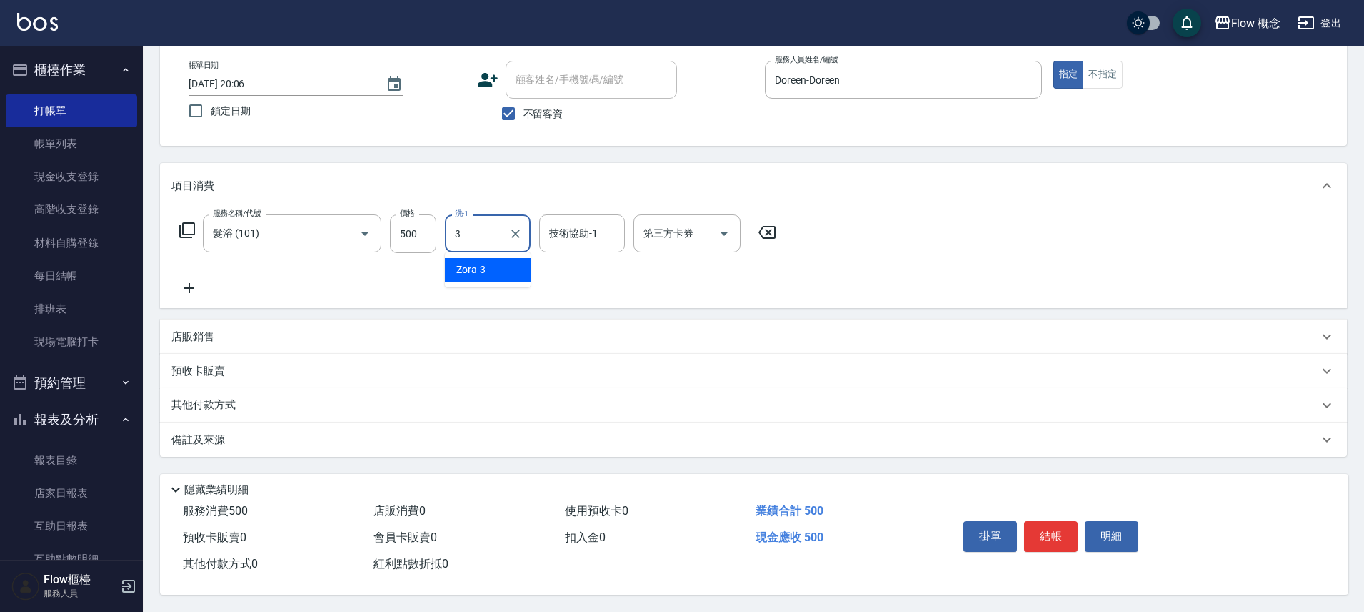
type input "Zora-3"
click at [1038, 530] on button "結帳" at bounding box center [1051, 536] width 54 height 30
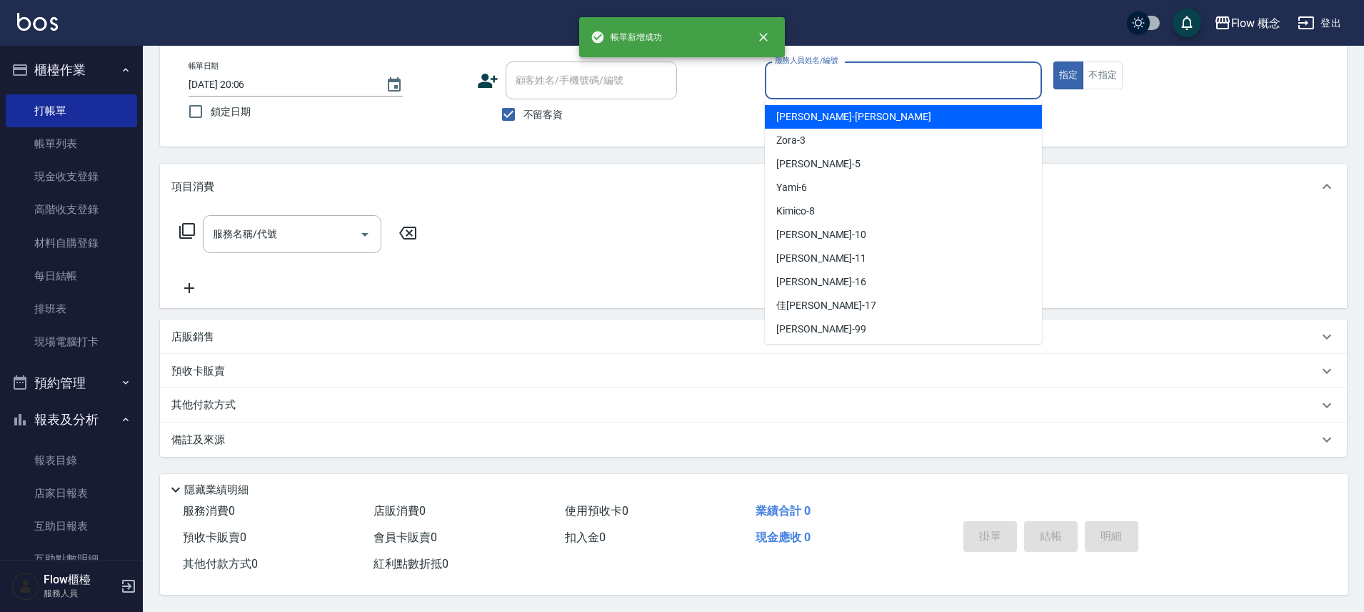
click at [852, 85] on input "服務人員姓名/編號" at bounding box center [904, 80] width 264 height 25
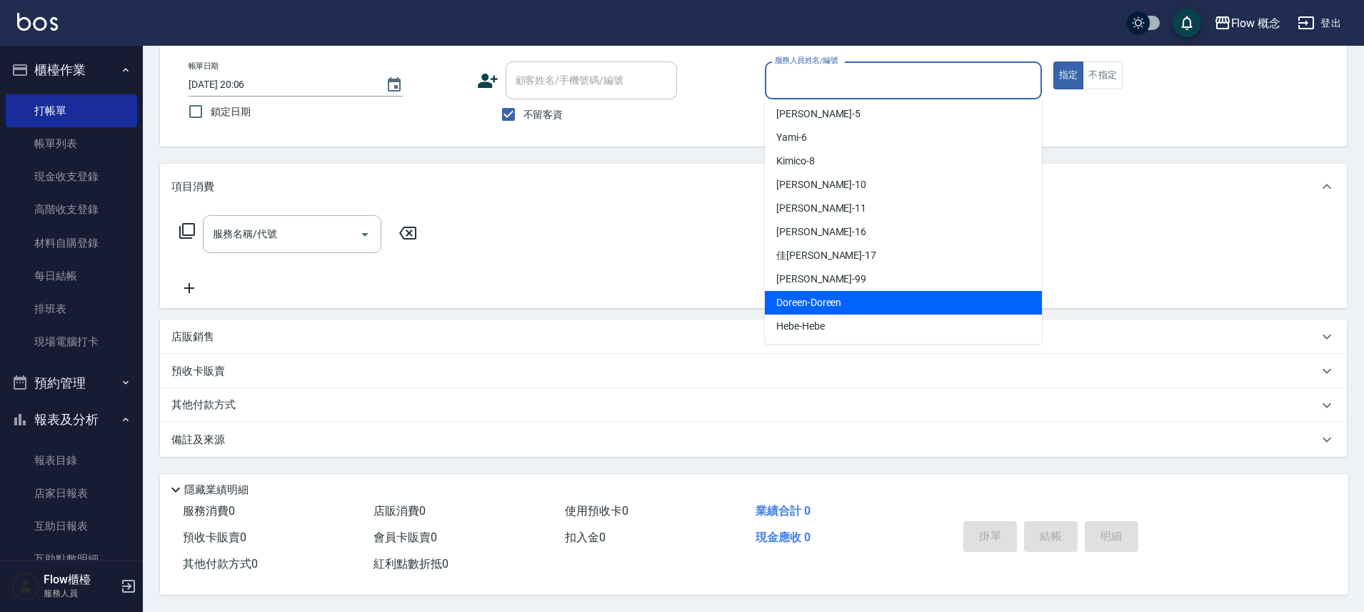
click at [845, 299] on div "Doreen -Doreen" at bounding box center [903, 303] width 277 height 24
type input "Doreen-Doreen"
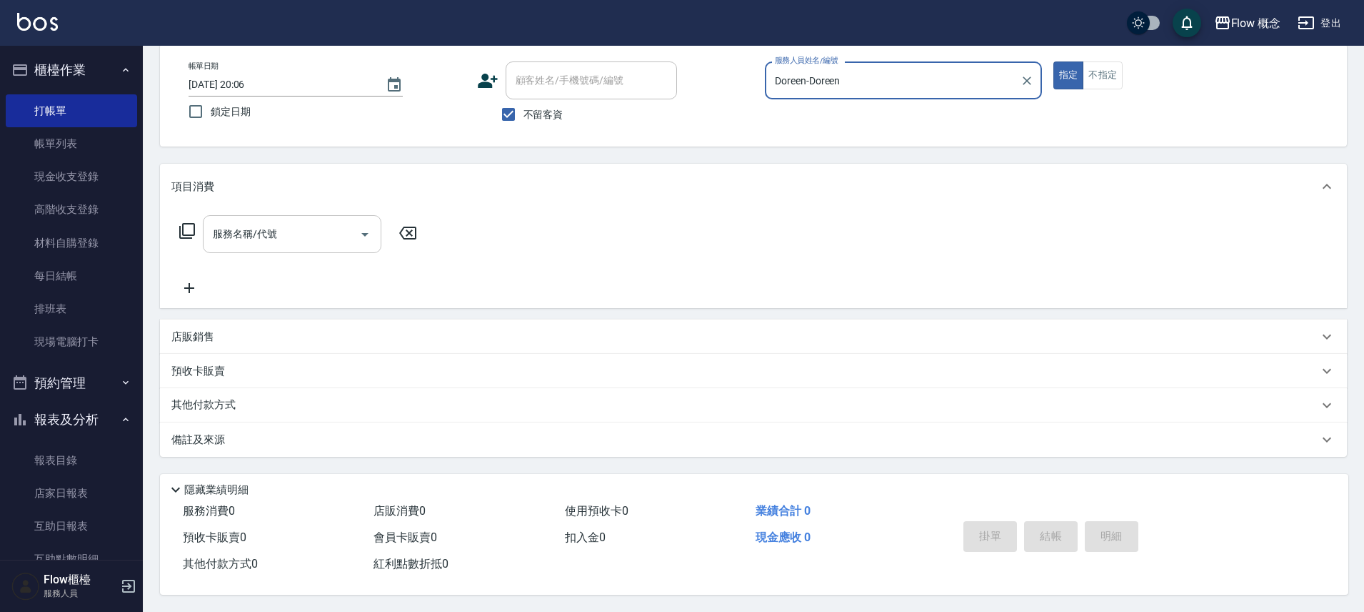
click at [291, 224] on input "服務名稱/代號" at bounding box center [281, 233] width 144 height 25
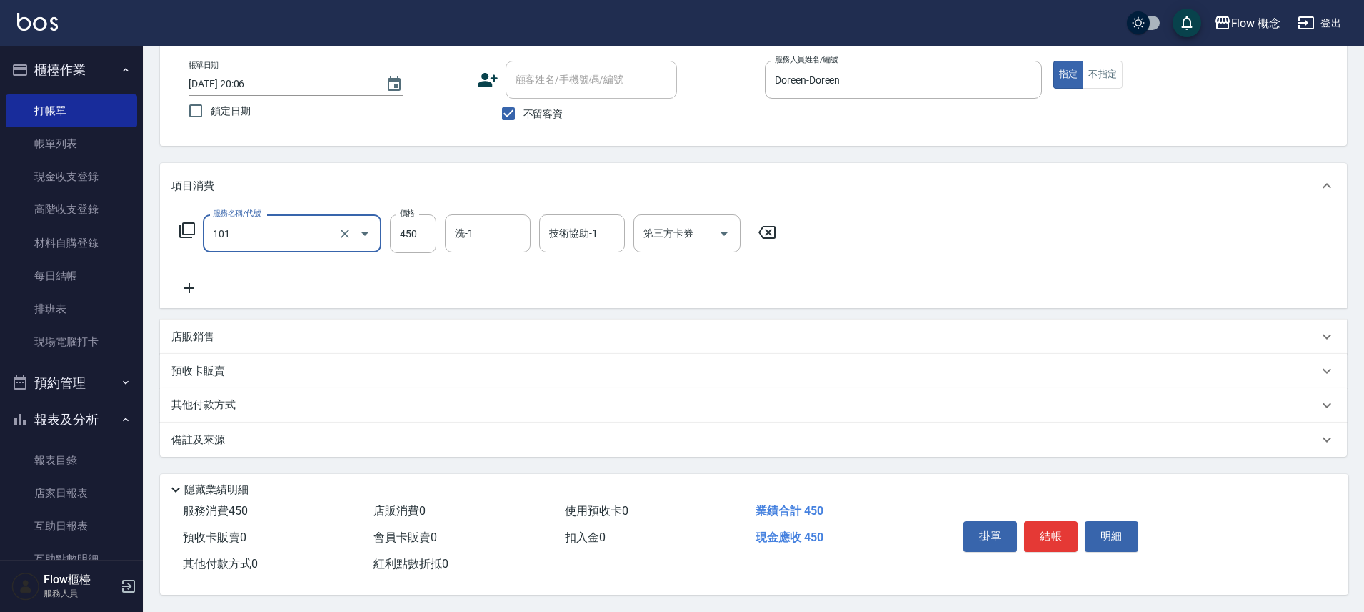
type input "髮浴 (101)"
type input "5200"
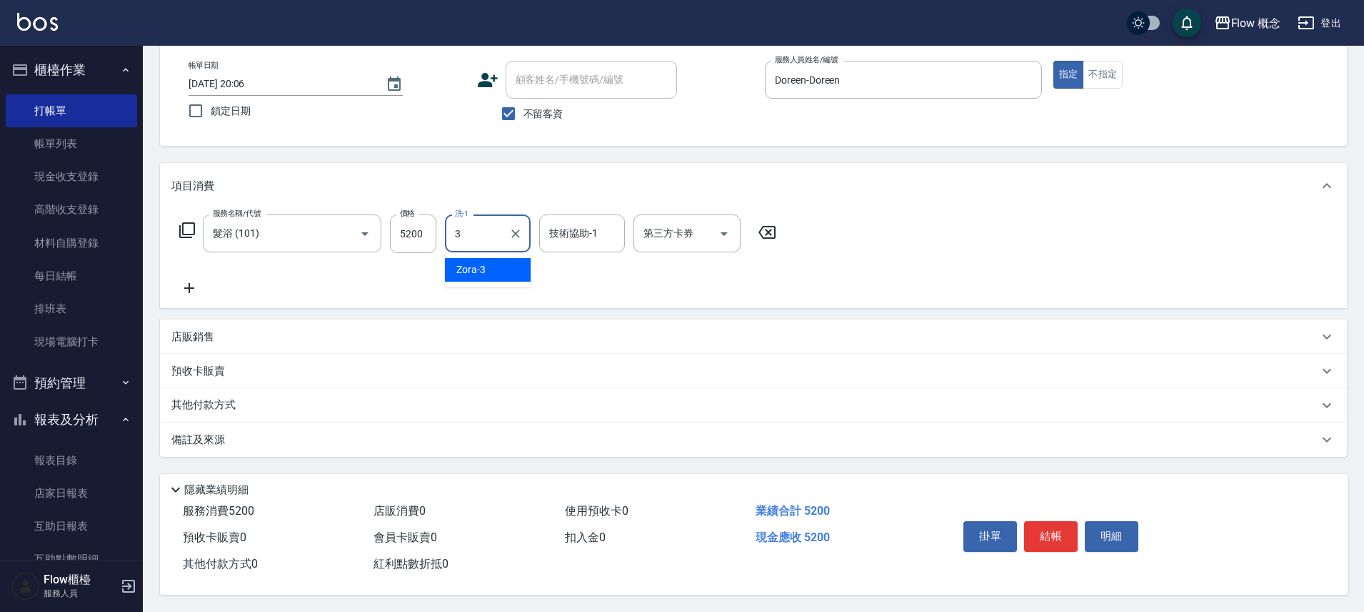
type input "Zora-3"
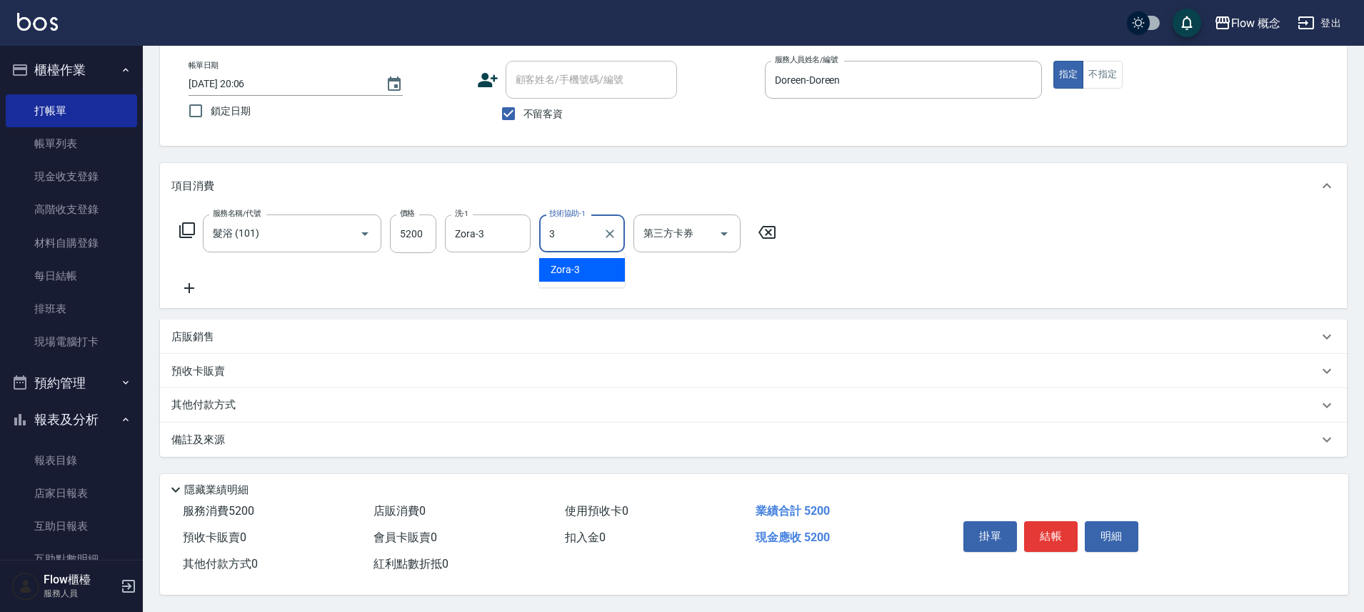
type input "Zora-3"
click at [1052, 525] on button "結帳" at bounding box center [1051, 536] width 54 height 30
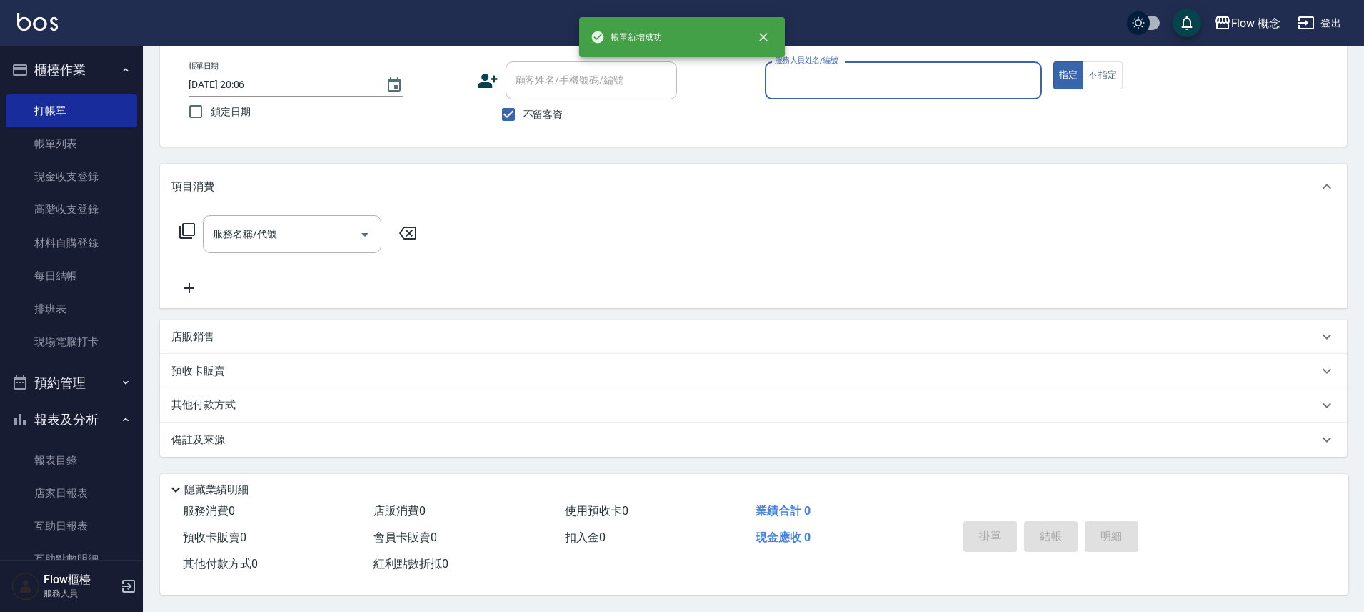
click at [882, 51] on div "帳單日期 2025/10/11 20:06 鎖定日期 顧客姓名/手機號碼/編號 顧客姓名/手機號碼/編號 不留客資 服務人員姓名/編號 服務人員姓名/編號 指…" at bounding box center [753, 95] width 1187 height 102
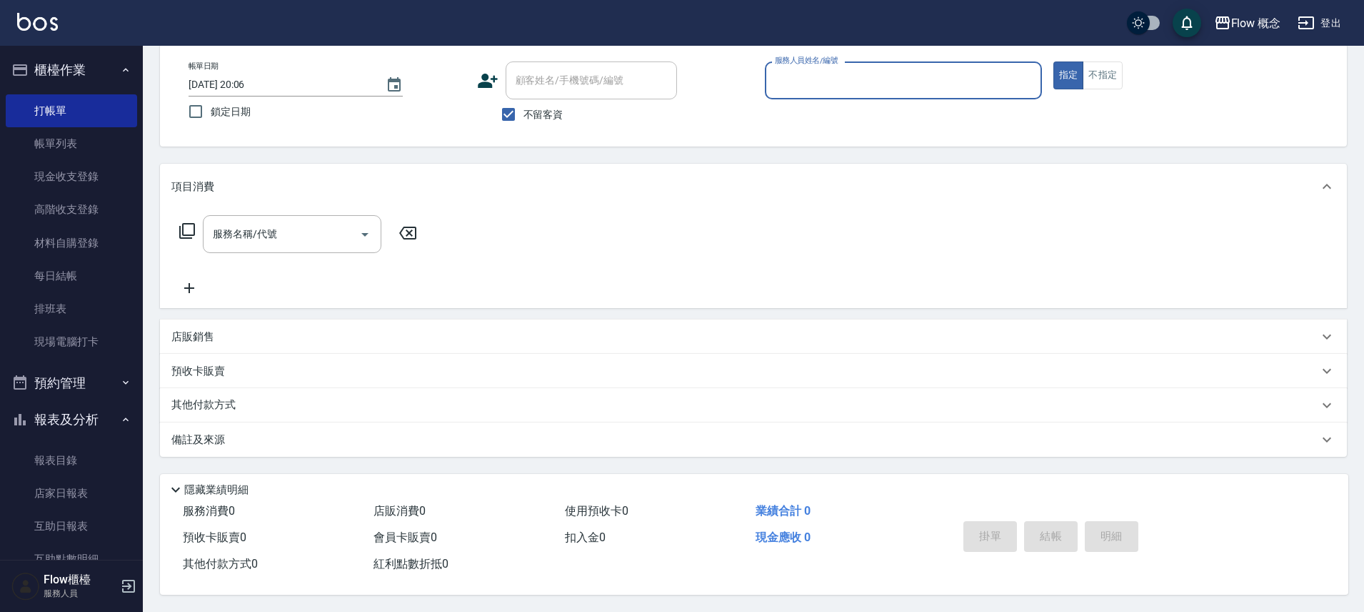
click at [885, 82] on input "服務人員姓名/編號" at bounding box center [904, 80] width 264 height 25
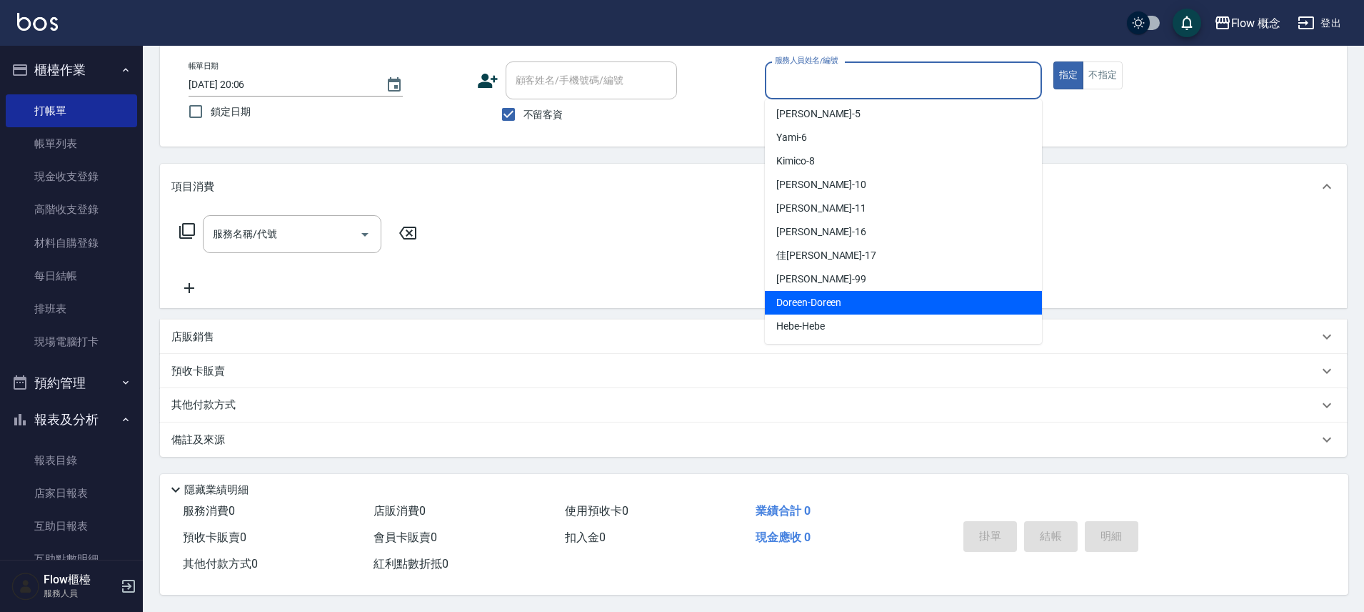
click at [852, 299] on div "Doreen -Doreen" at bounding box center [903, 303] width 277 height 24
type input "Doreen-Doreen"
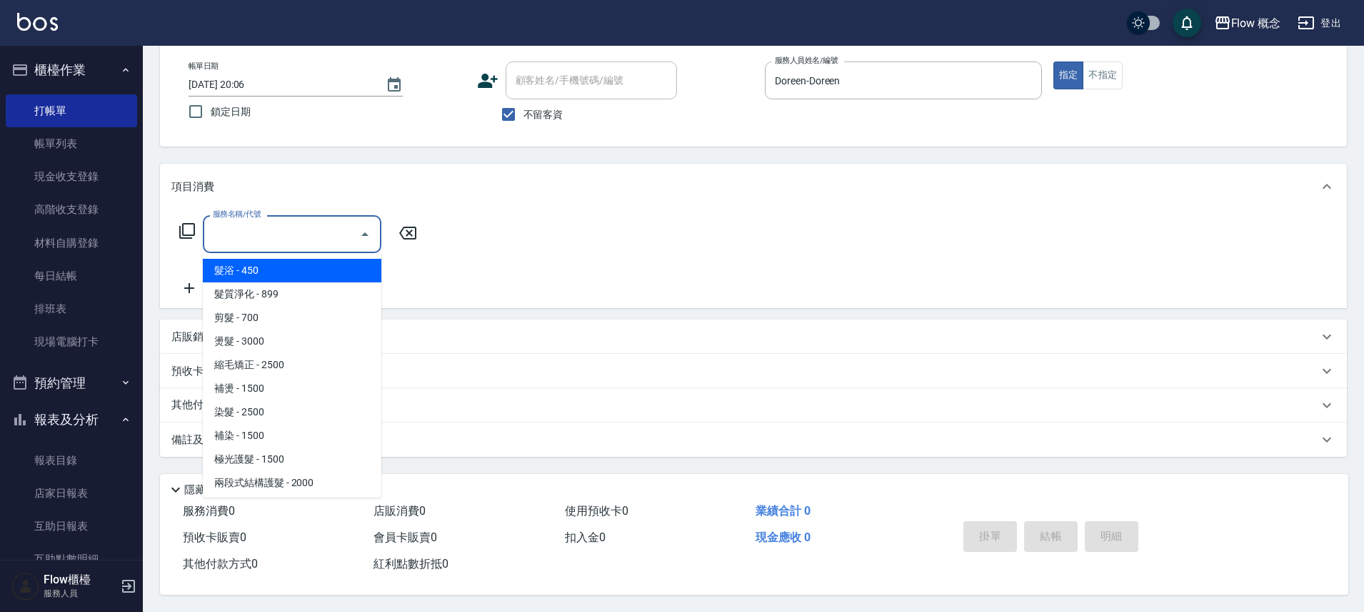
click at [280, 223] on input "服務名稱/代號" at bounding box center [281, 233] width 144 height 25
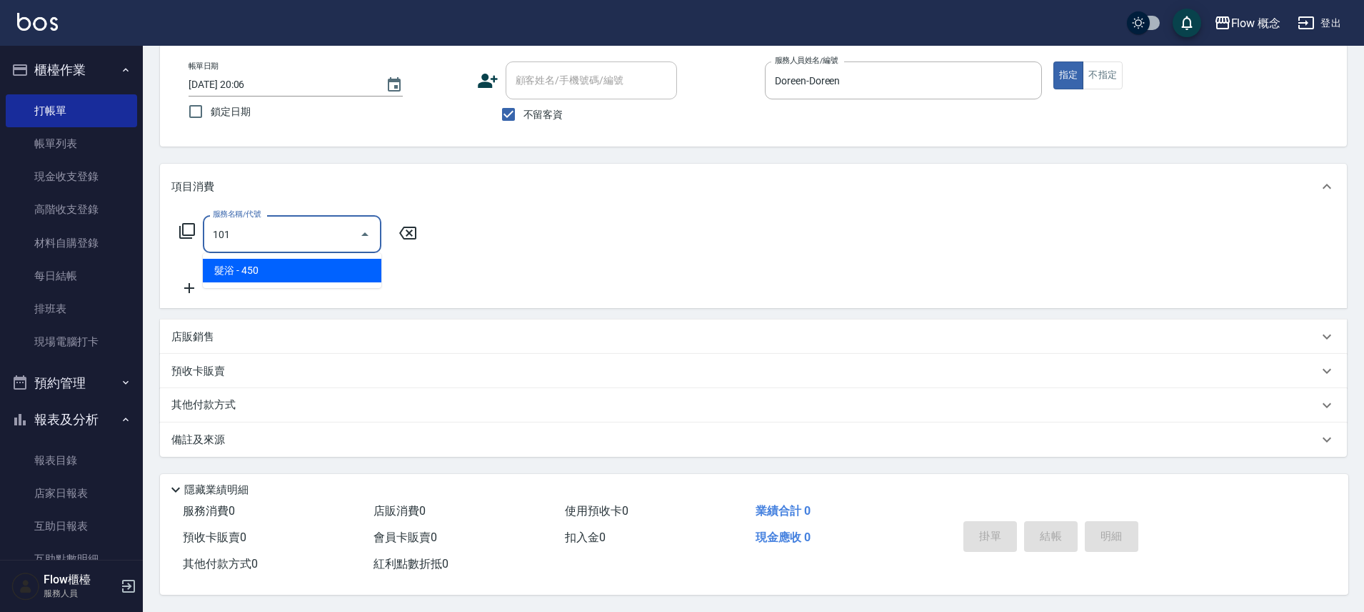
type input "髮浴 (101)"
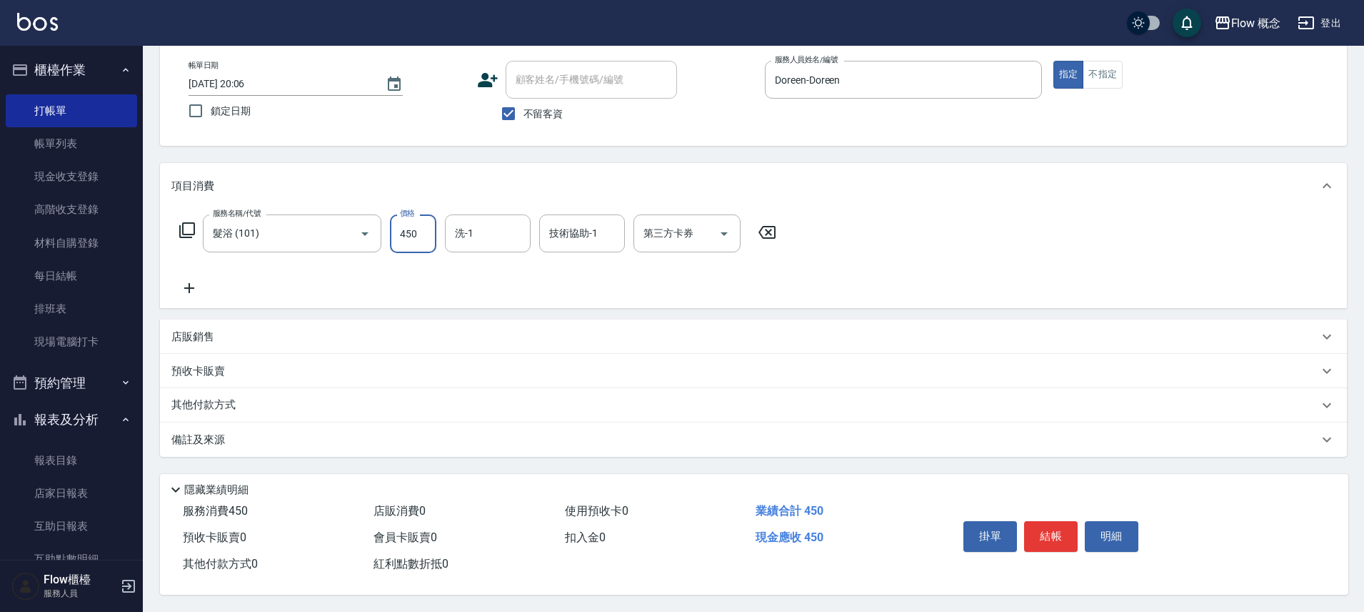
click at [422, 229] on input "450" at bounding box center [413, 233] width 46 height 39
type input "950"
click at [1042, 540] on button "結帳" at bounding box center [1051, 536] width 54 height 30
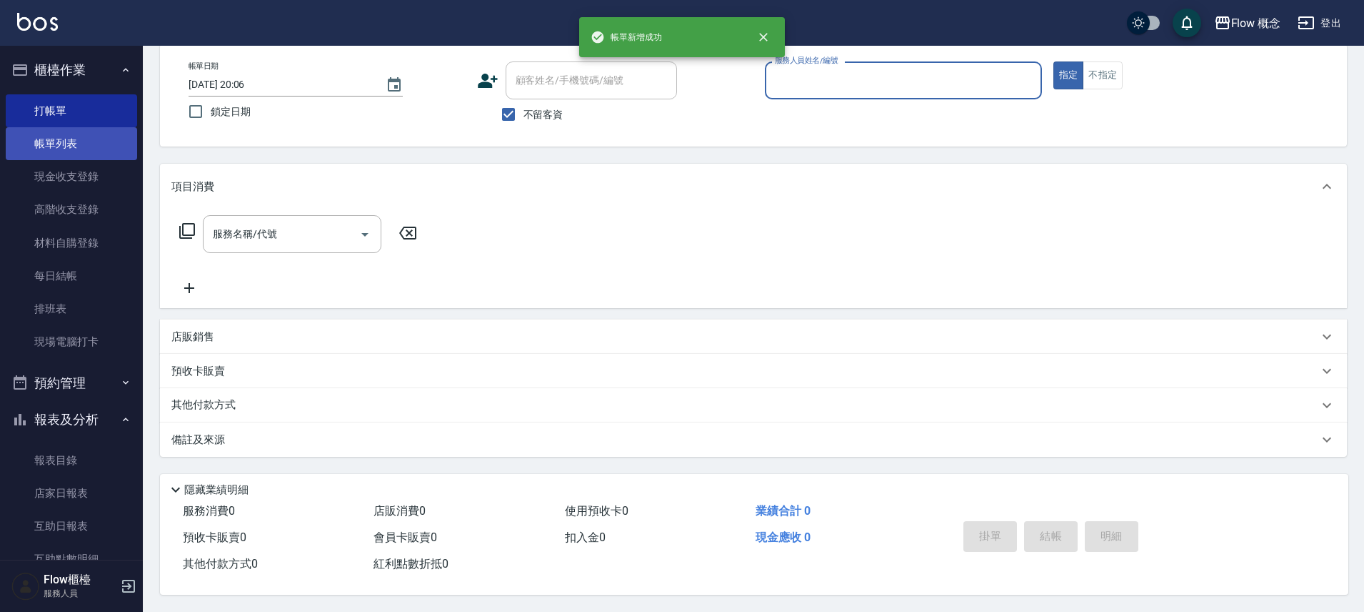
click at [44, 146] on link "帳單列表" at bounding box center [71, 143] width 131 height 33
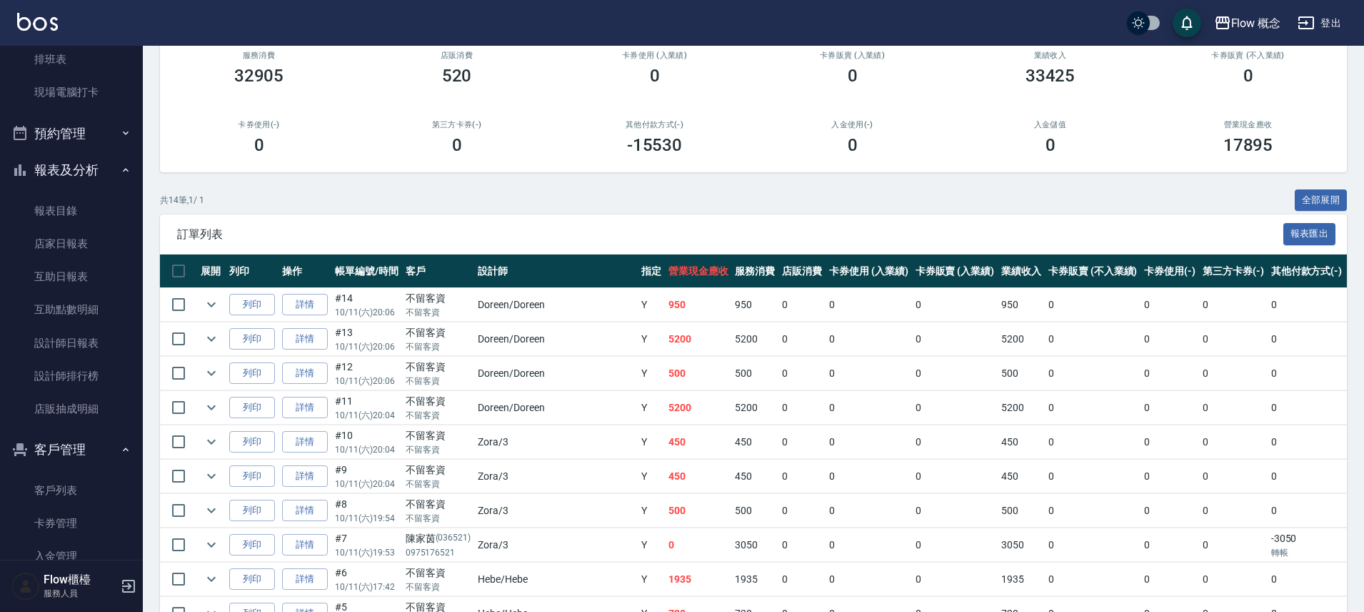
scroll to position [400, 0]
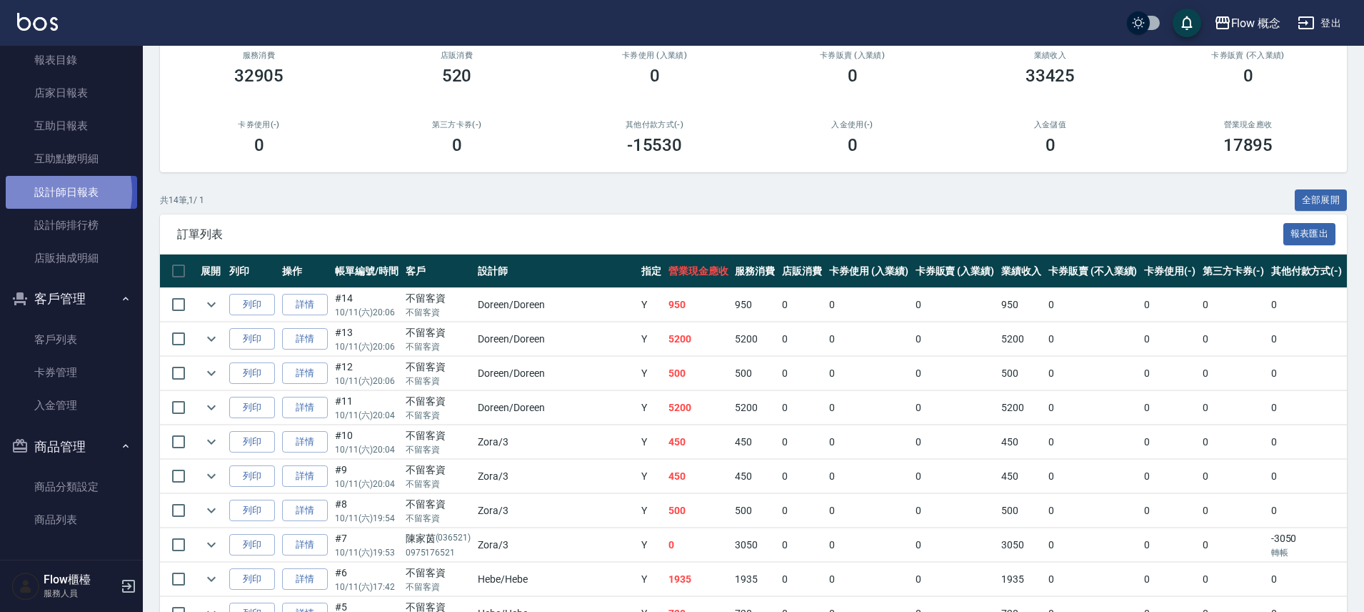
click at [46, 191] on link "設計師日報表" at bounding box center [71, 192] width 131 height 33
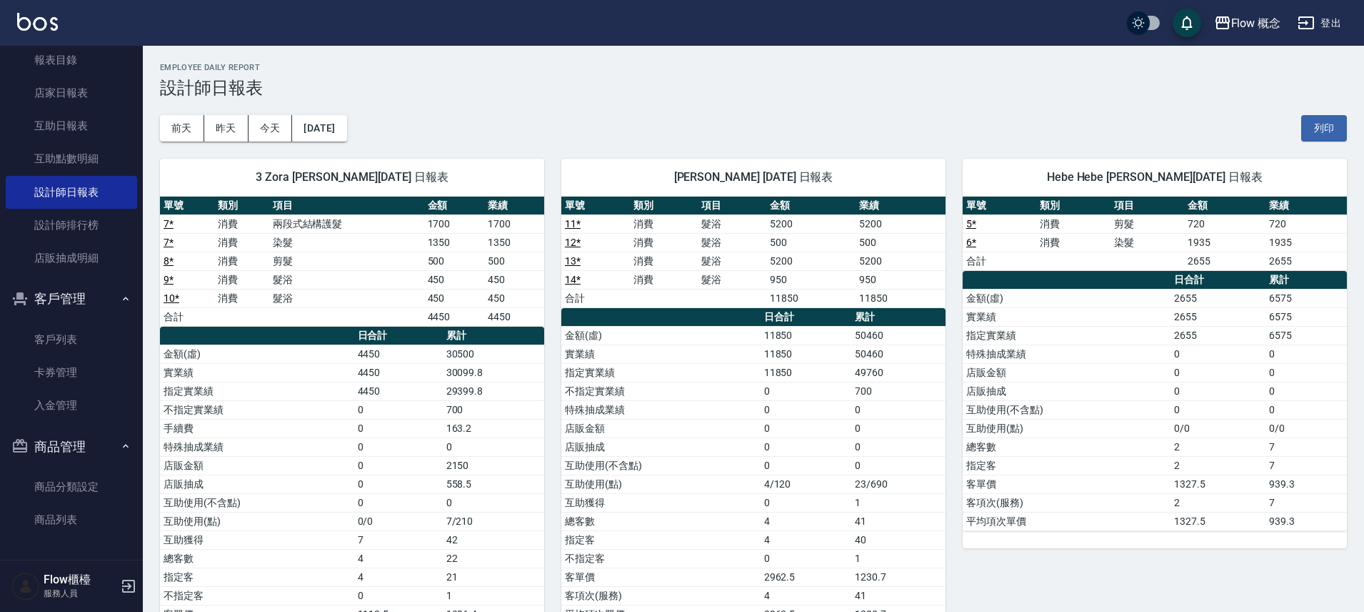
click at [566, 266] on td "13 *" at bounding box center [595, 260] width 69 height 19
click at [570, 264] on link "13 *" at bounding box center [573, 260] width 16 height 11
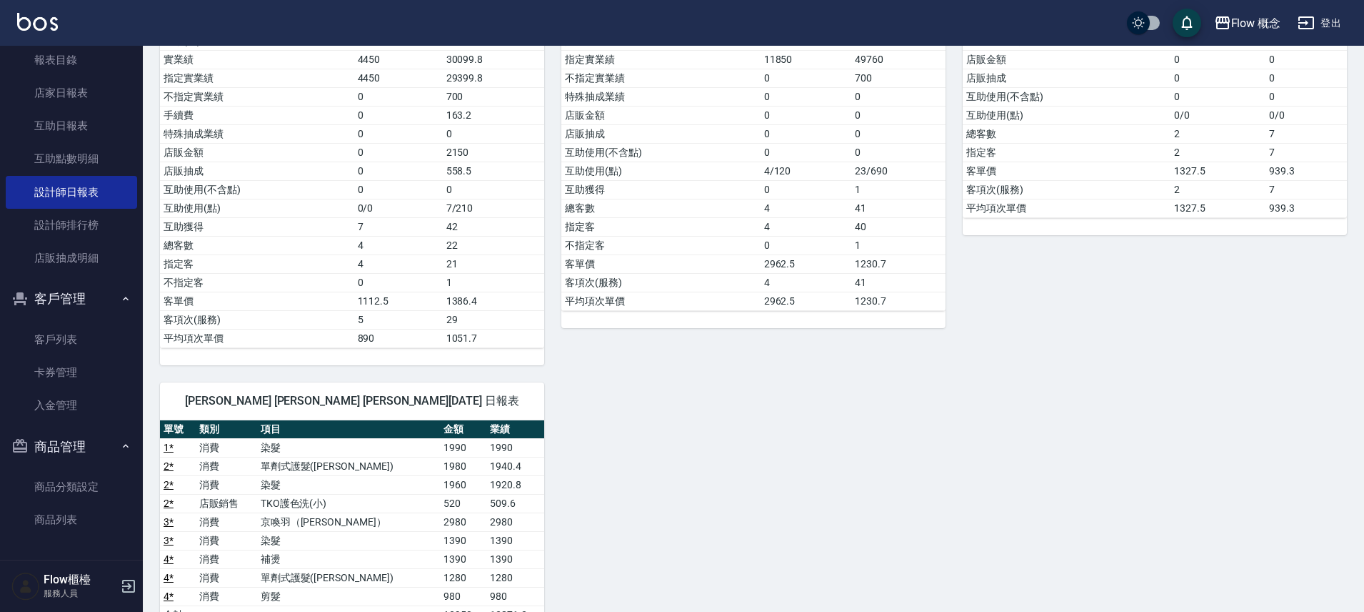
scroll to position [177, 0]
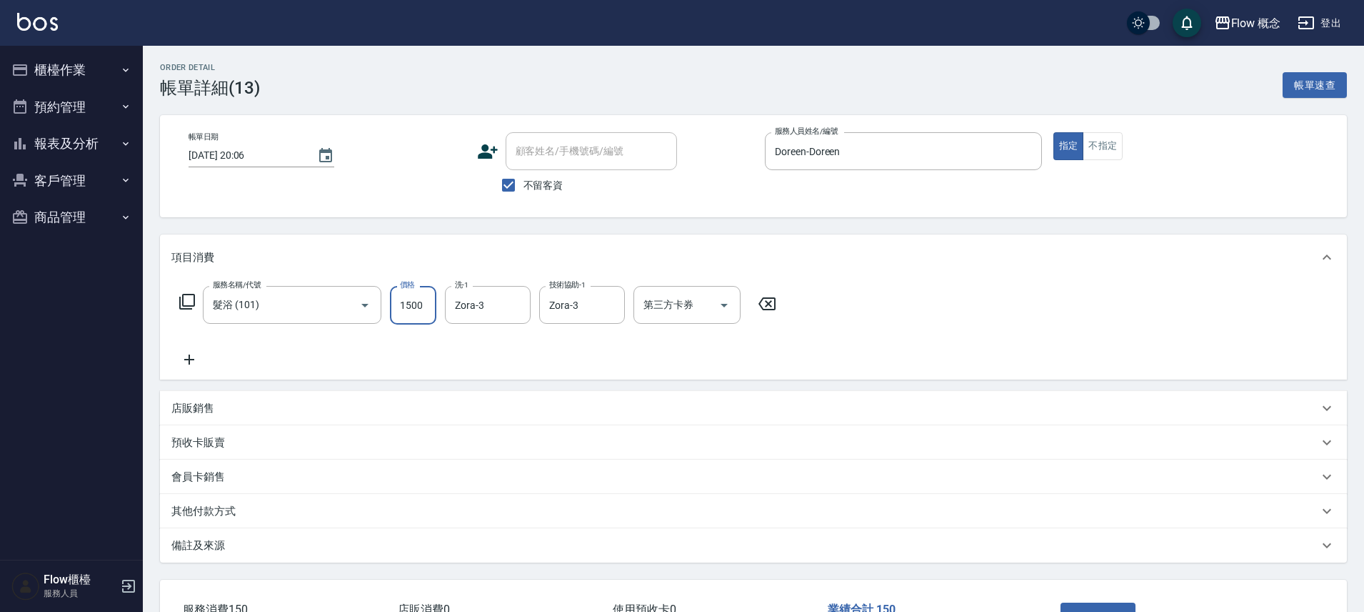
type input "1500"
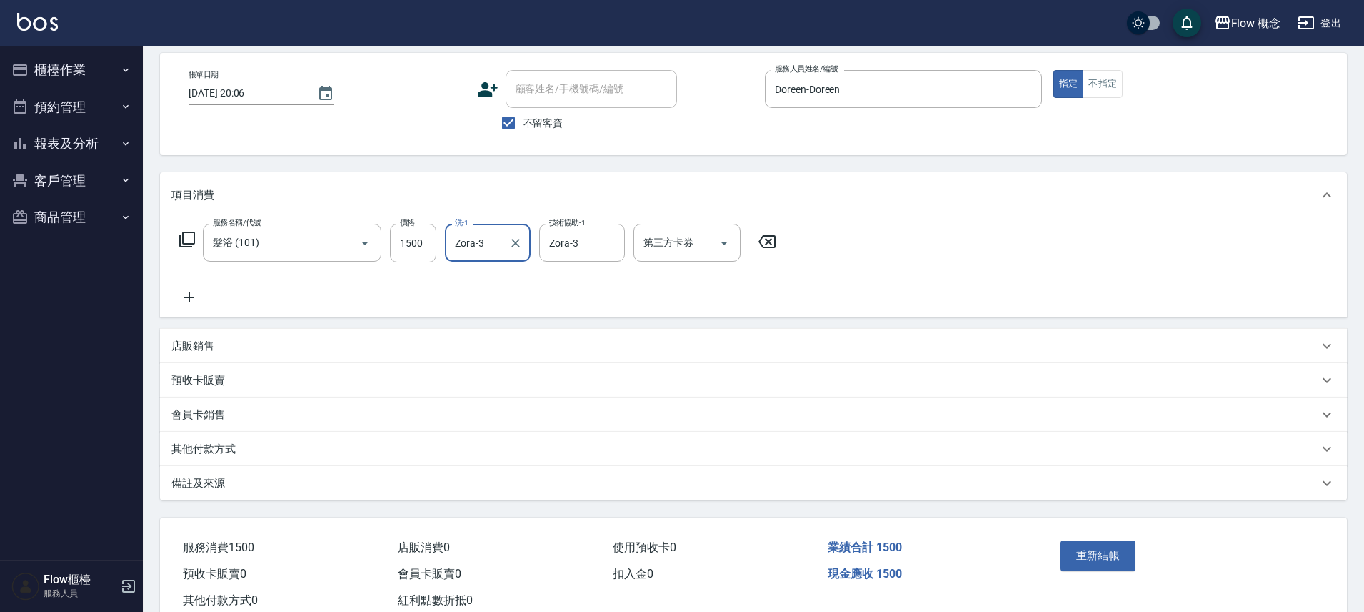
scroll to position [105, 0]
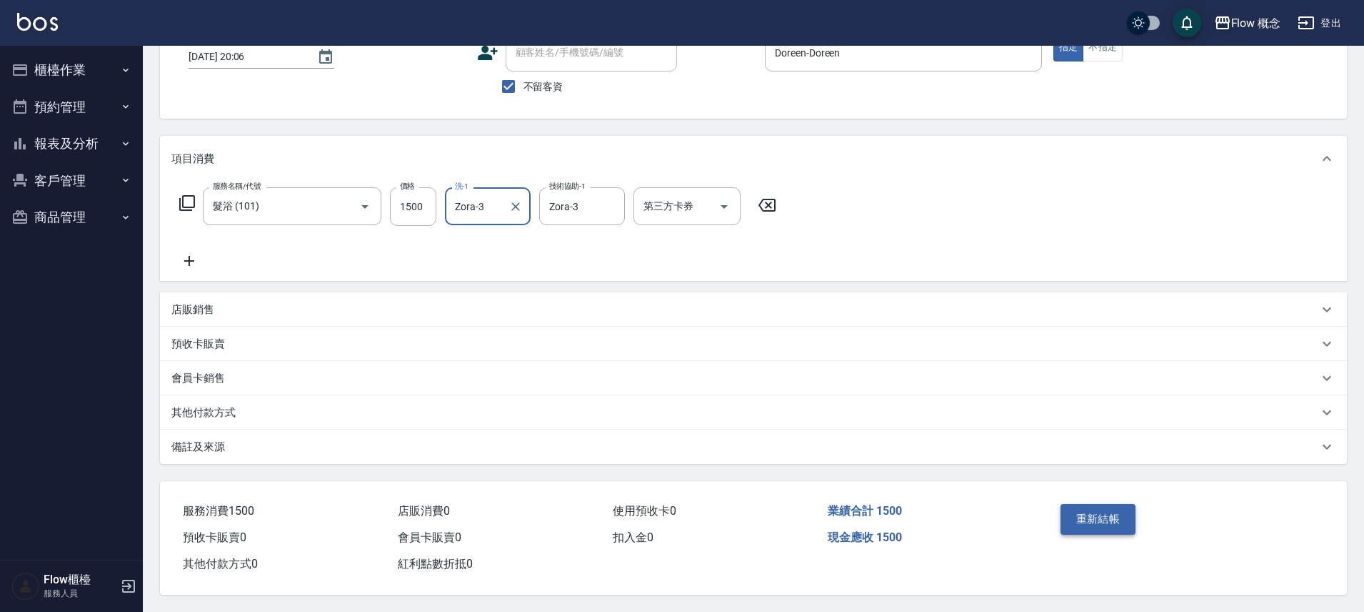
click at [1088, 517] on button "重新結帳" at bounding box center [1099, 519] width 76 height 30
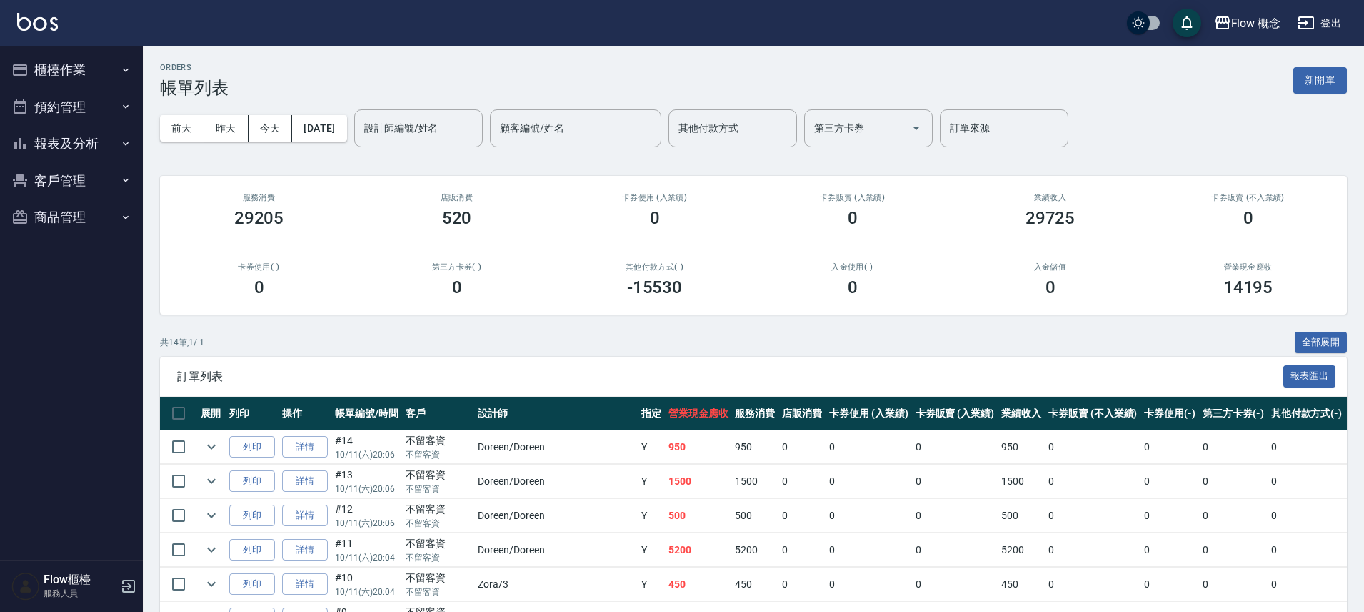
click at [665, 457] on td "950" at bounding box center [698, 447] width 67 height 34
click at [665, 483] on td "1500" at bounding box center [698, 481] width 67 height 34
click at [665, 518] on td "500" at bounding box center [698, 516] width 67 height 34
click at [665, 541] on td "5200" at bounding box center [698, 550] width 67 height 34
click at [181, 444] on input "checkbox" at bounding box center [179, 446] width 30 height 30
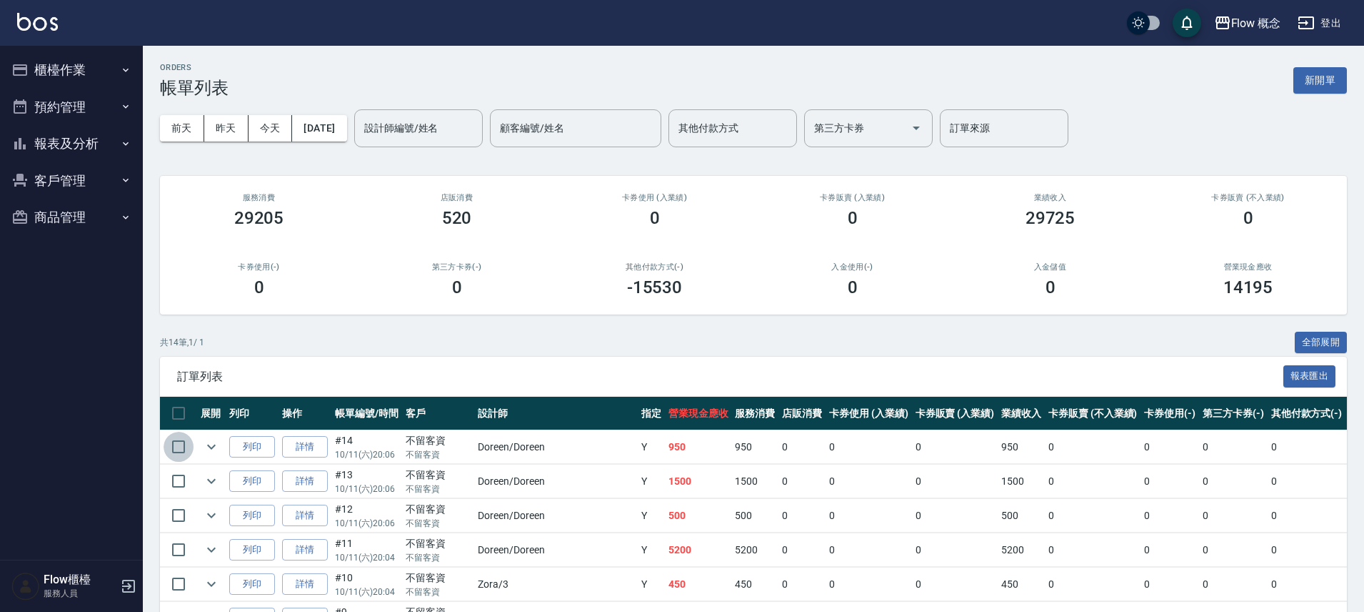
checkbox input "true"
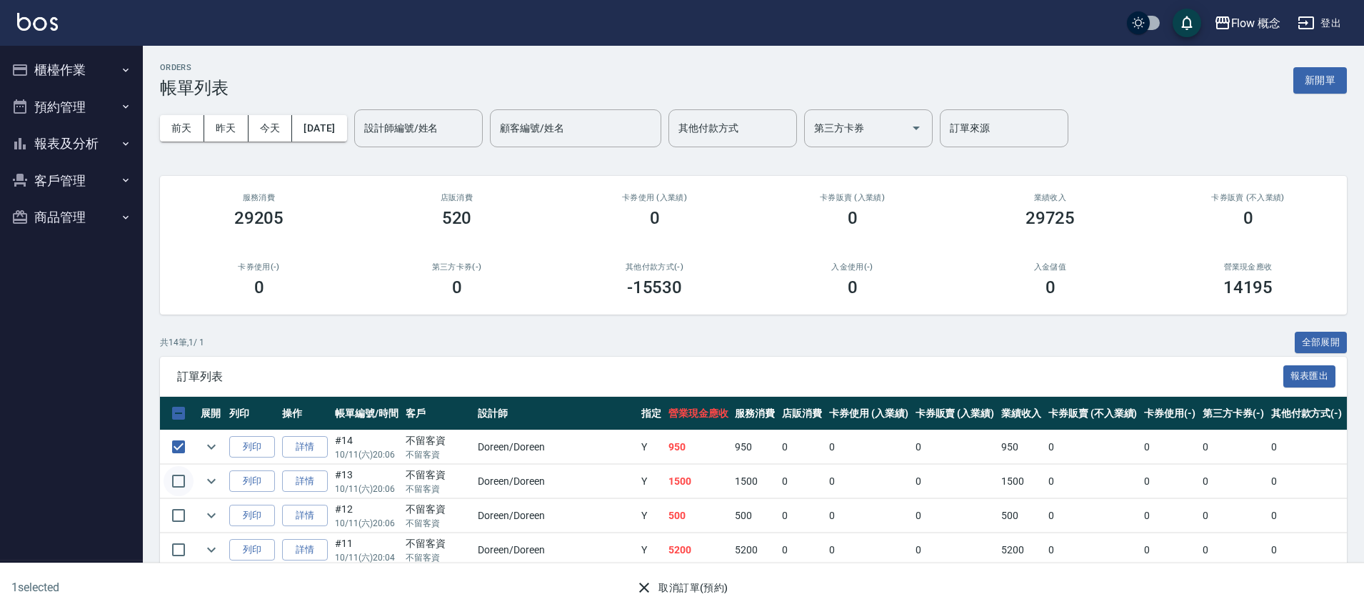
click at [189, 484] on input "checkbox" at bounding box center [179, 481] width 30 height 30
checkbox input "true"
click at [188, 514] on input "checkbox" at bounding box center [179, 515] width 30 height 30
checkbox input "true"
click at [189, 544] on input "checkbox" at bounding box center [179, 549] width 30 height 30
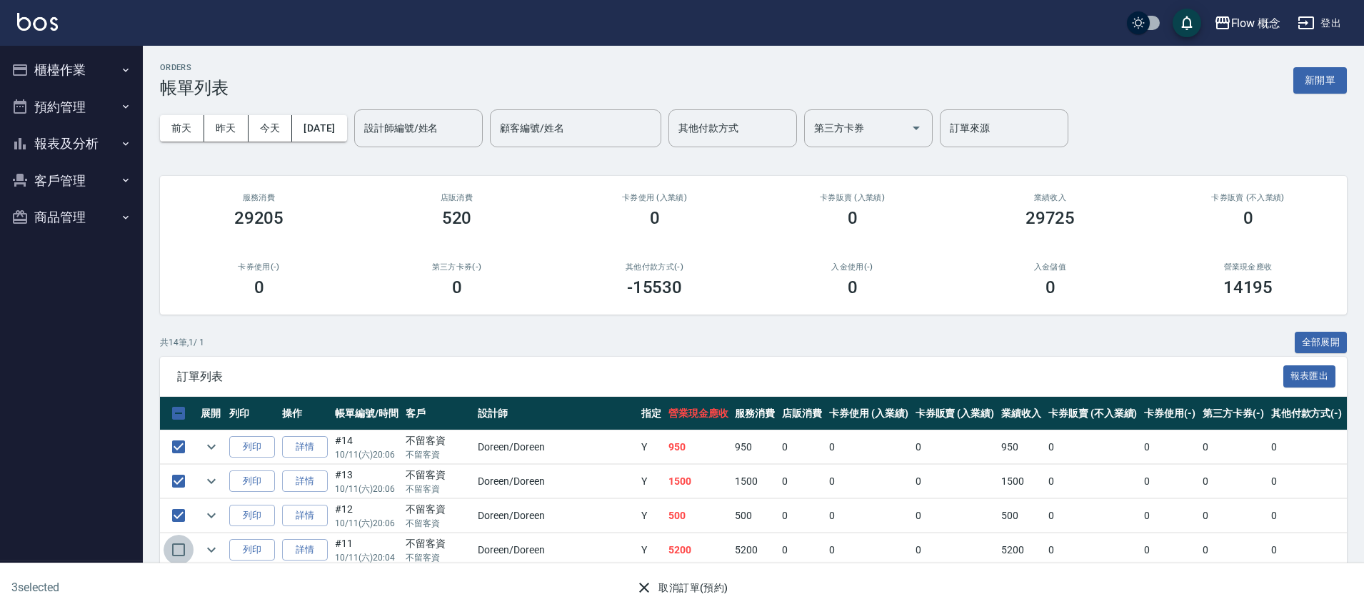
checkbox input "true"
click at [346, 365] on div "訂單列表 報表匯出" at bounding box center [753, 375] width 1187 height 39
drag, startPoint x: 409, startPoint y: 314, endPoint x: 288, endPoint y: 383, distance: 138.8
click at [408, 314] on div "ORDERS 帳單列表 新開單 前天 昨天 今天 2025/10/11 設計師編號/姓名 設計師編號/姓名 顧客編號/姓名 顧客編號/姓名 其他付款方式 其他…" at bounding box center [754, 506] width 1222 height 920
click at [178, 419] on input "checkbox" at bounding box center [179, 413] width 30 height 30
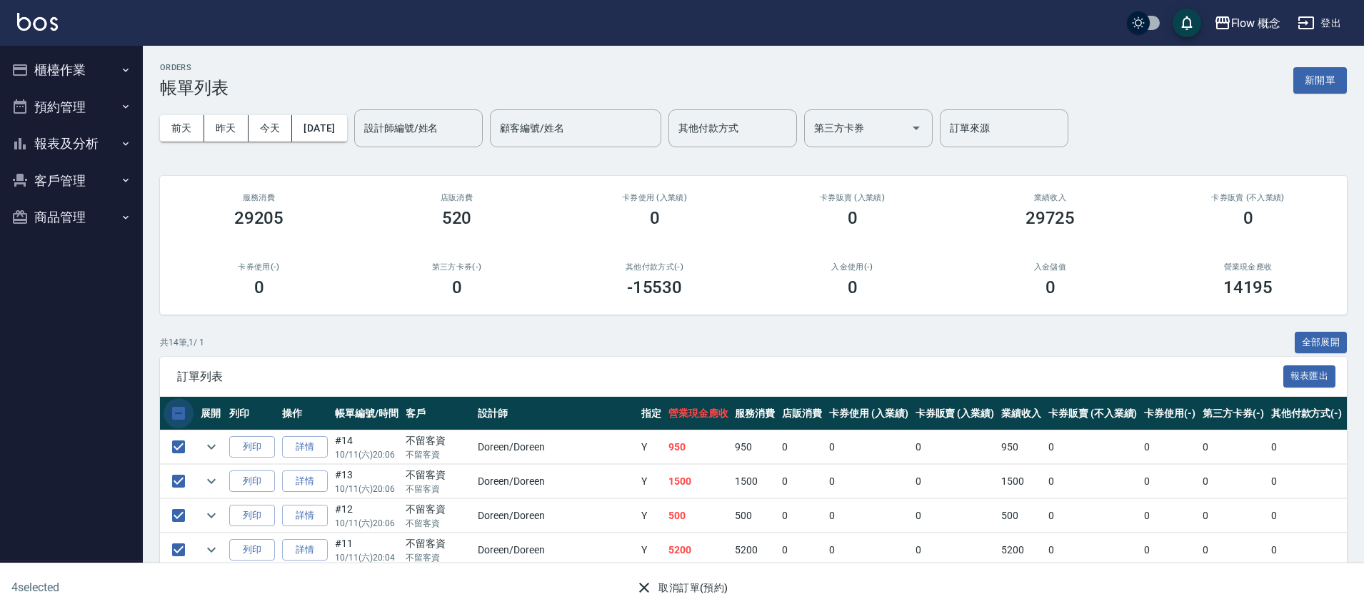
checkbox input "true"
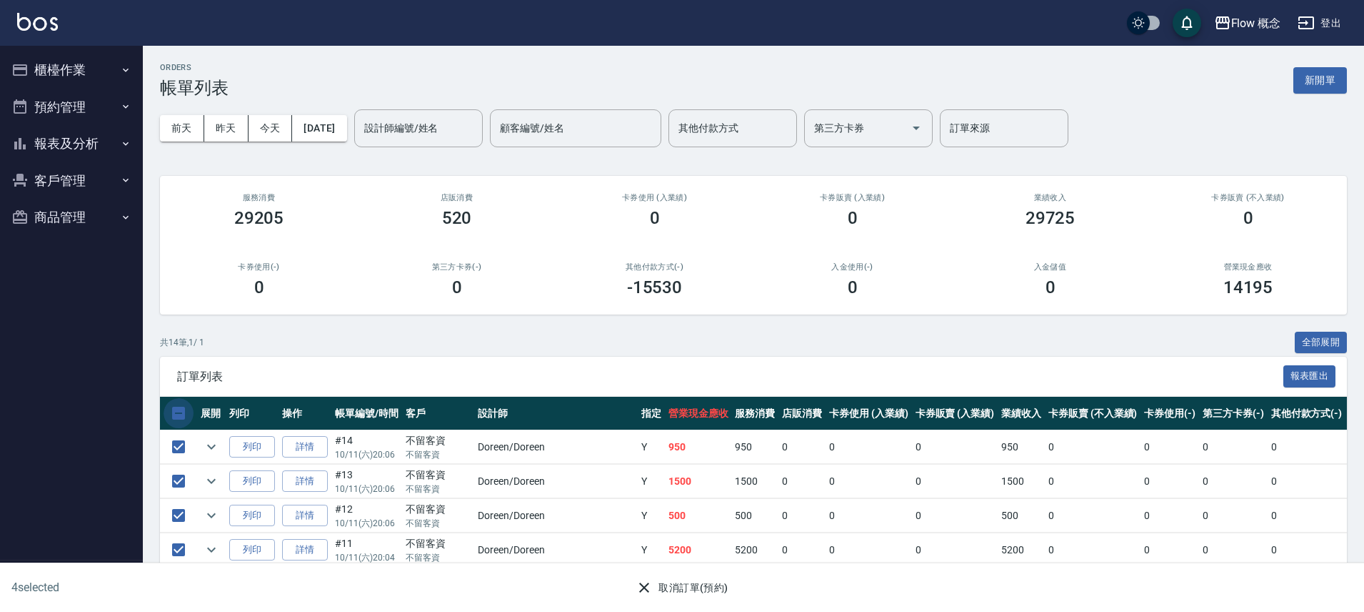
checkbox input "true"
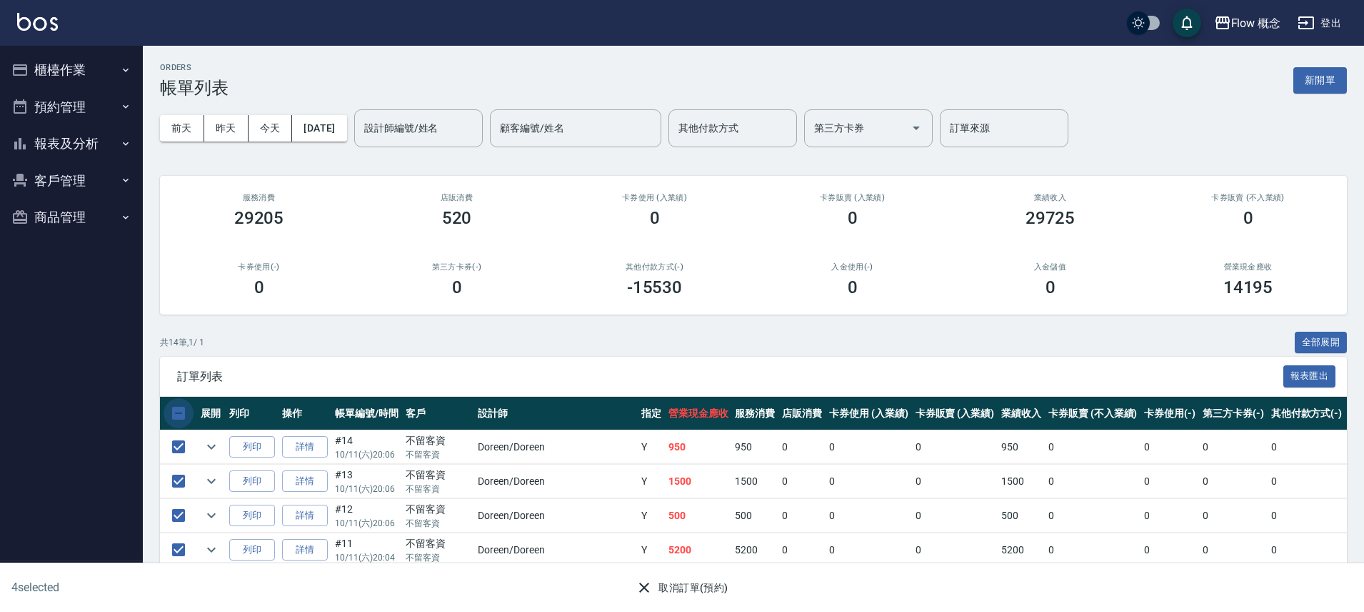
checkbox input "true"
click at [178, 418] on input "checkbox" at bounding box center [179, 413] width 30 height 30
checkbox input "false"
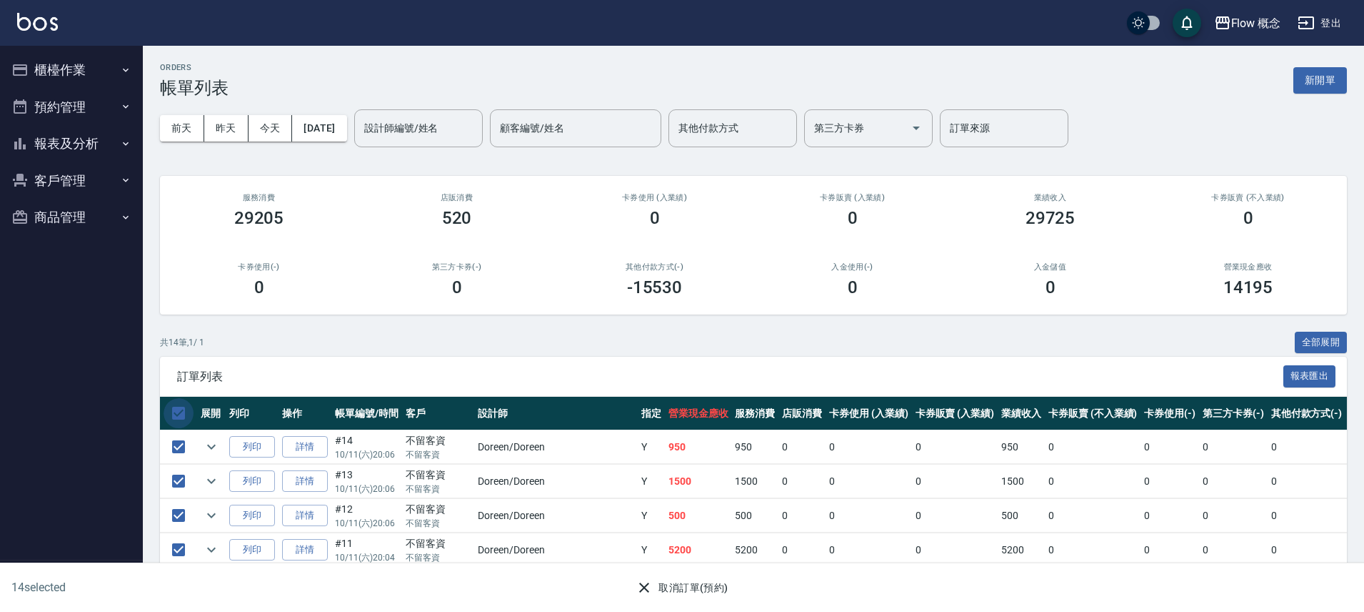
checkbox input "false"
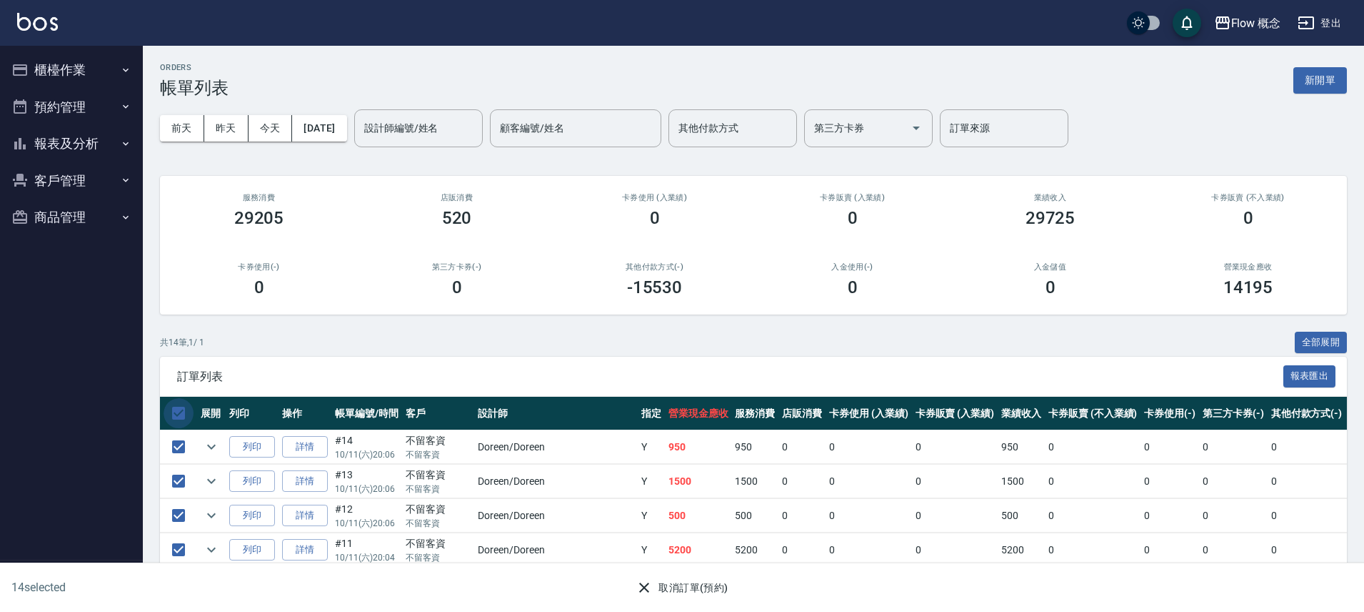
checkbox input "false"
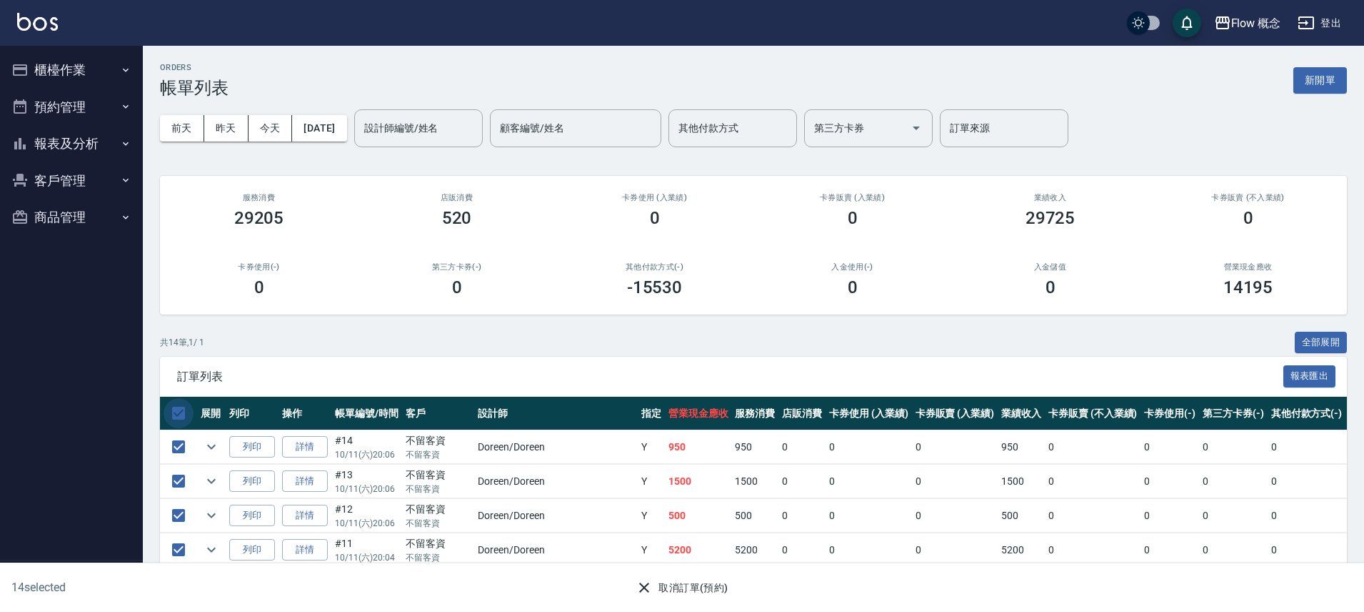
checkbox input "false"
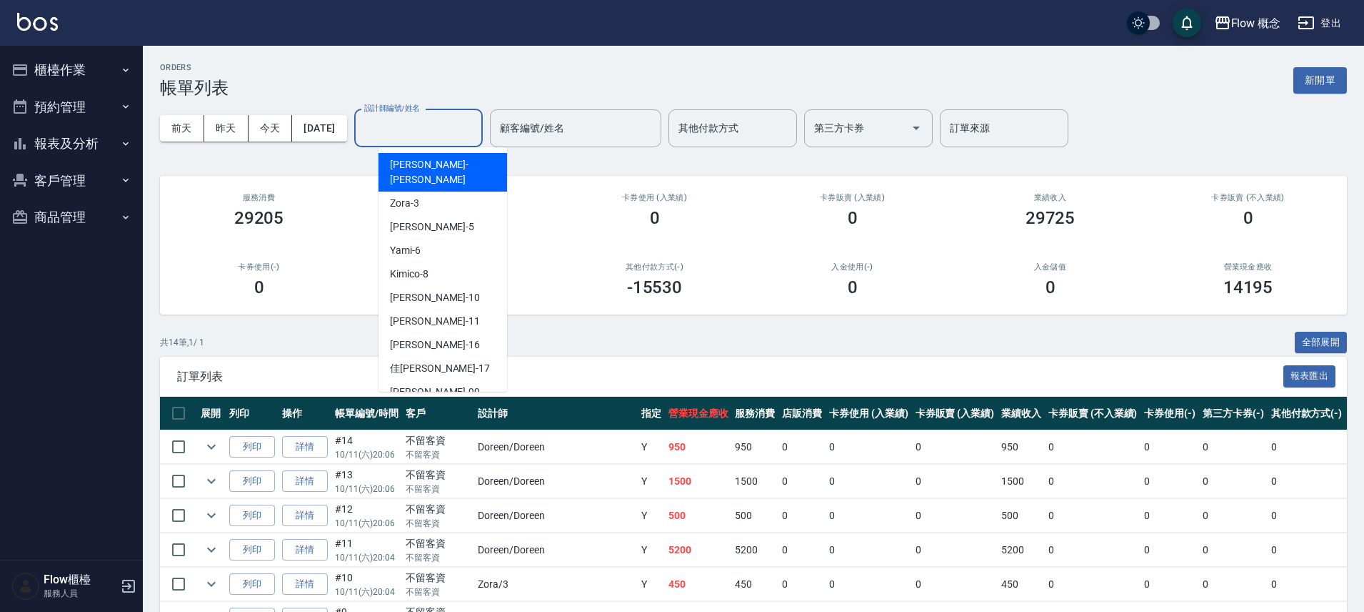
click at [461, 127] on input "設計師編號/姓名" at bounding box center [419, 128] width 116 height 25
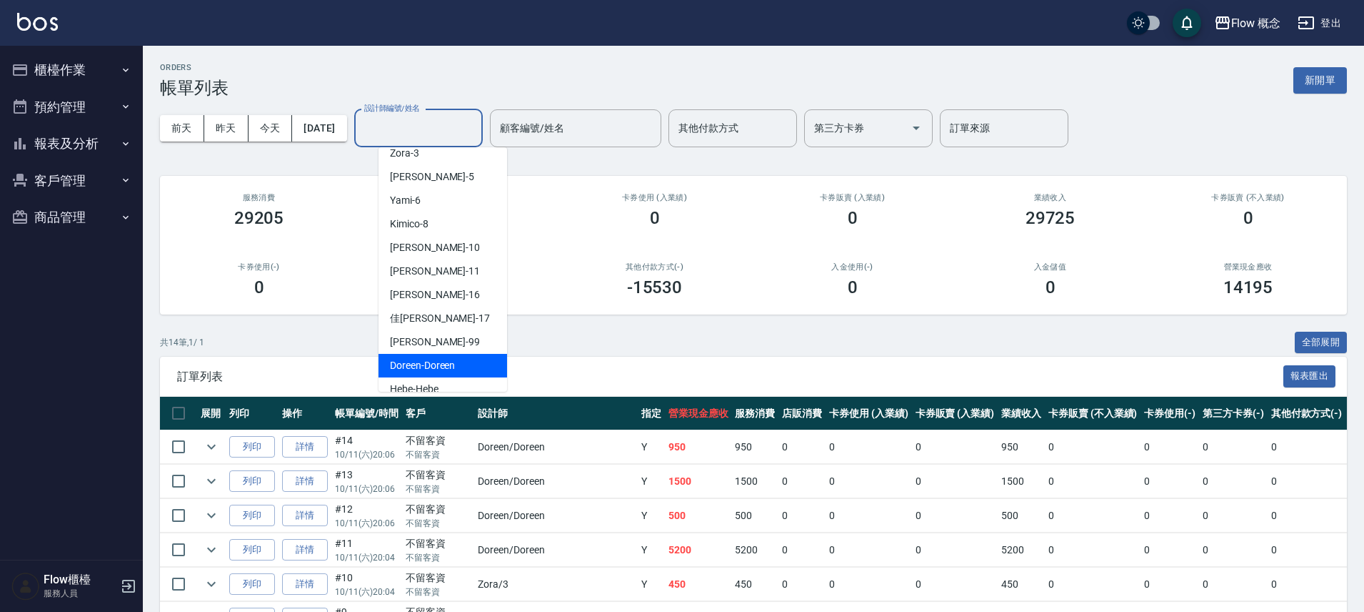
click at [416, 358] on span "Doreen -Doreen" at bounding box center [422, 365] width 65 height 15
type input "Doreen-Doreen"
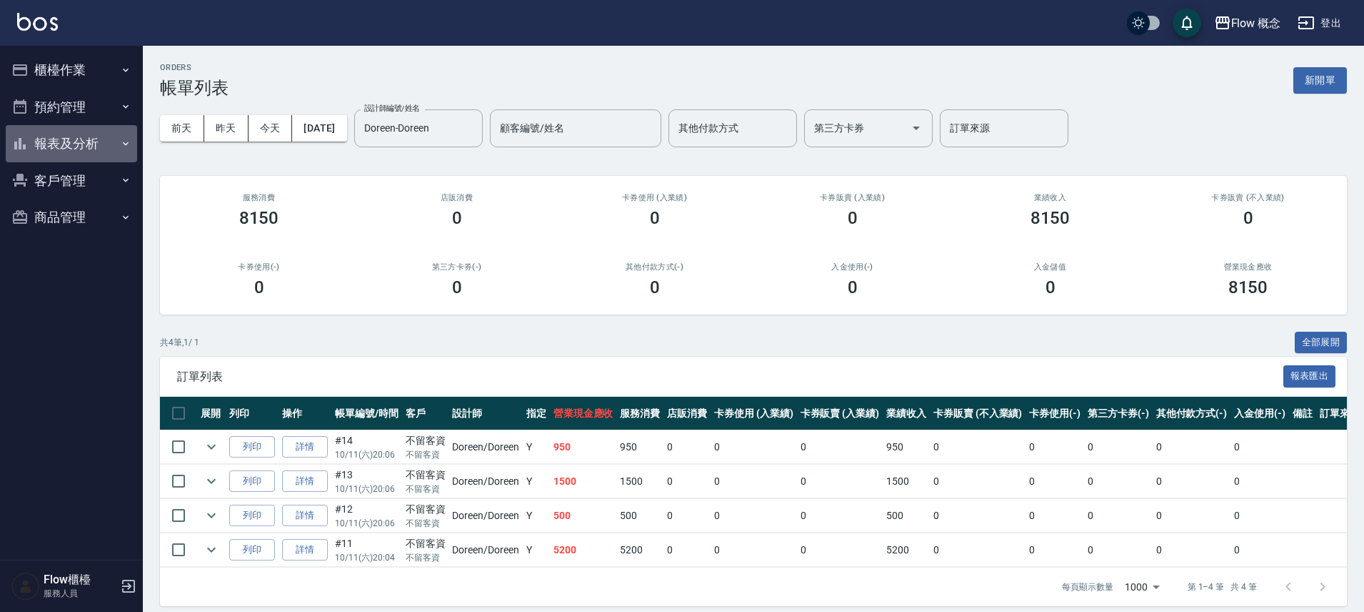
click at [46, 152] on button "報表及分析" at bounding box center [71, 143] width 131 height 37
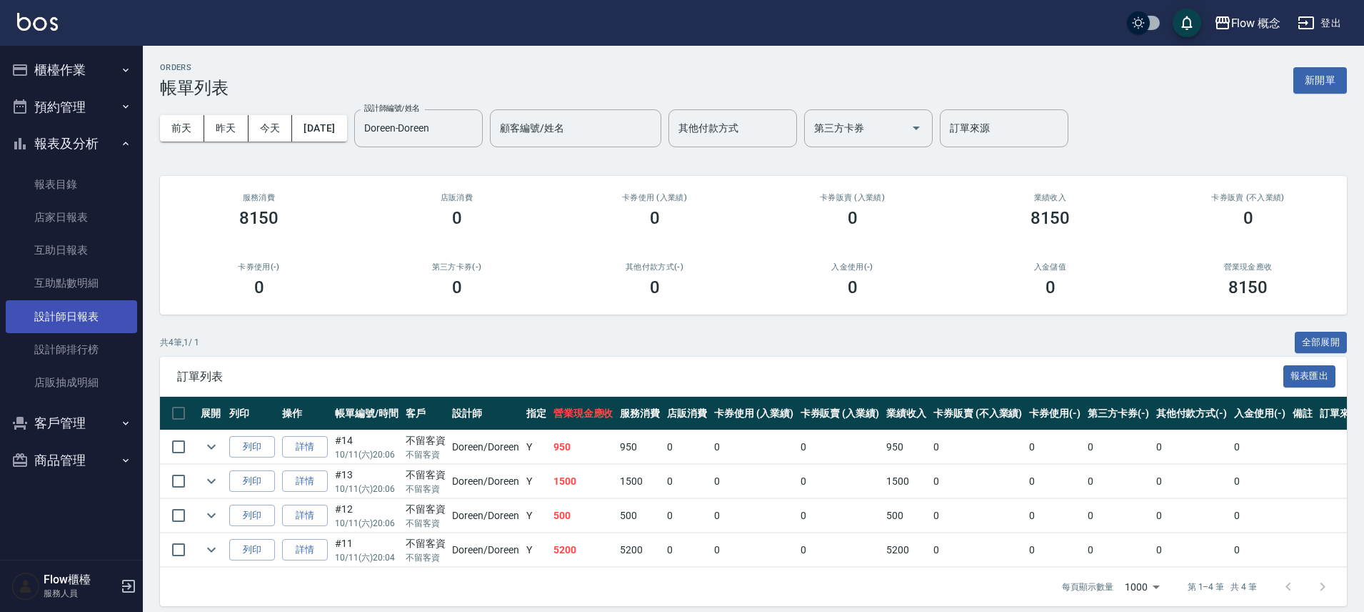
click at [61, 319] on link "設計師日報表" at bounding box center [71, 316] width 131 height 33
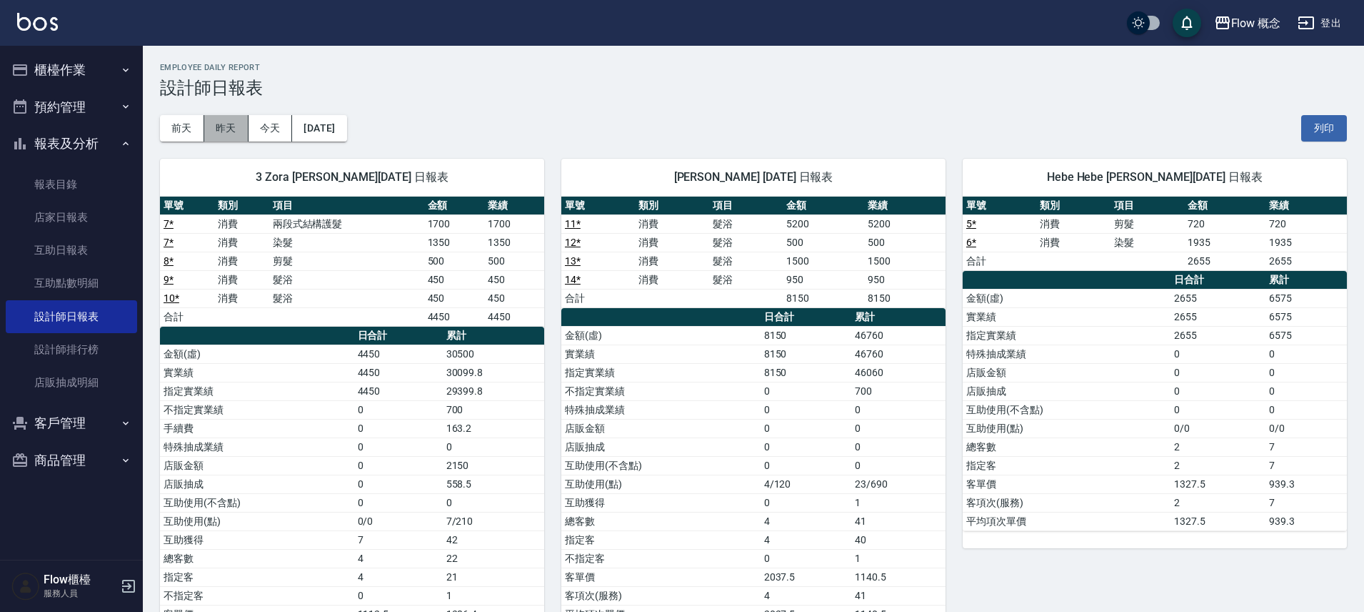
click at [228, 126] on button "昨天" at bounding box center [226, 128] width 44 height 26
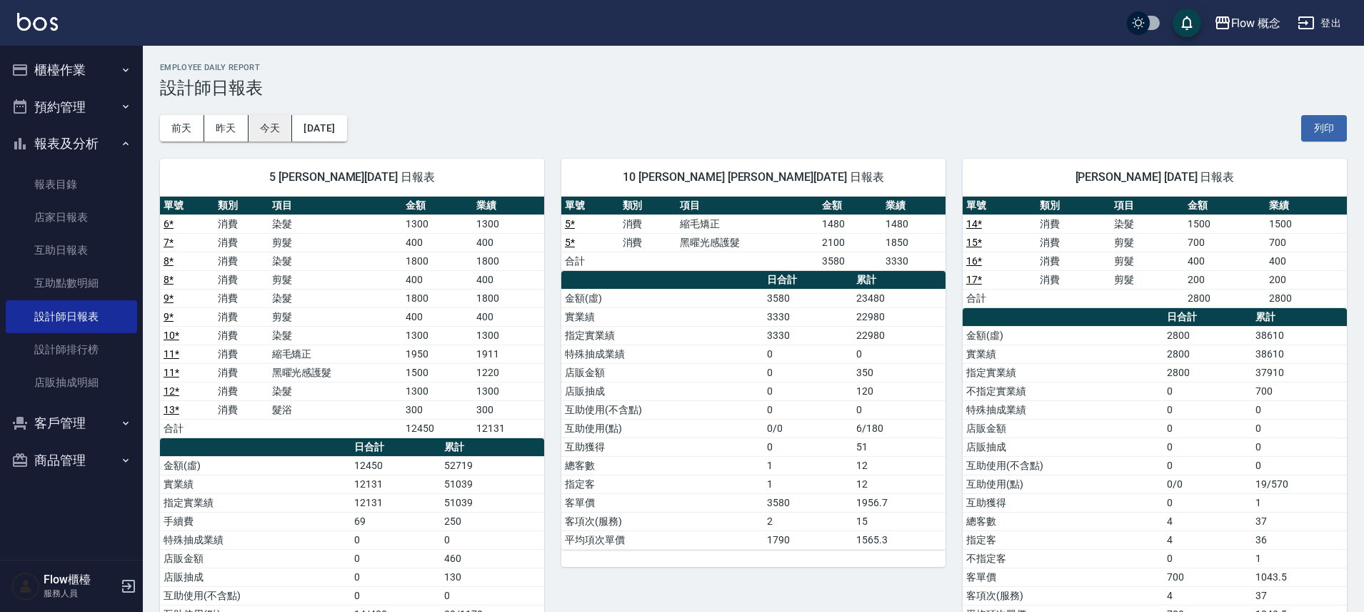
click at [265, 124] on button "今天" at bounding box center [271, 128] width 44 height 26
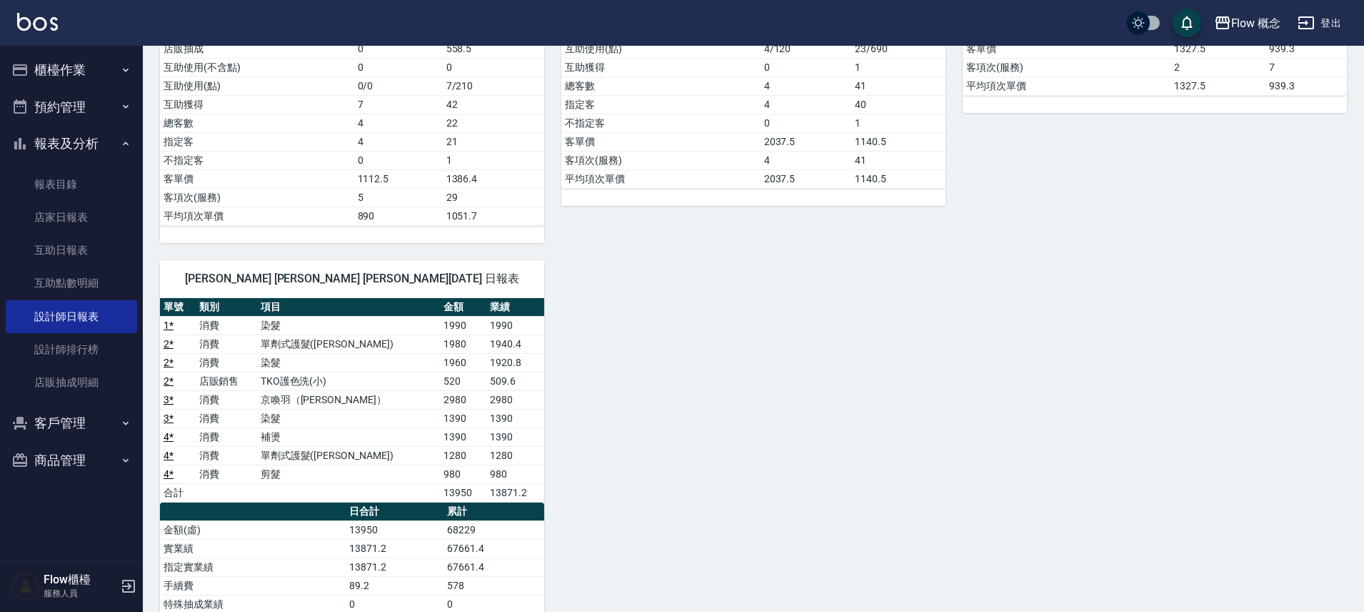
scroll to position [596, 0]
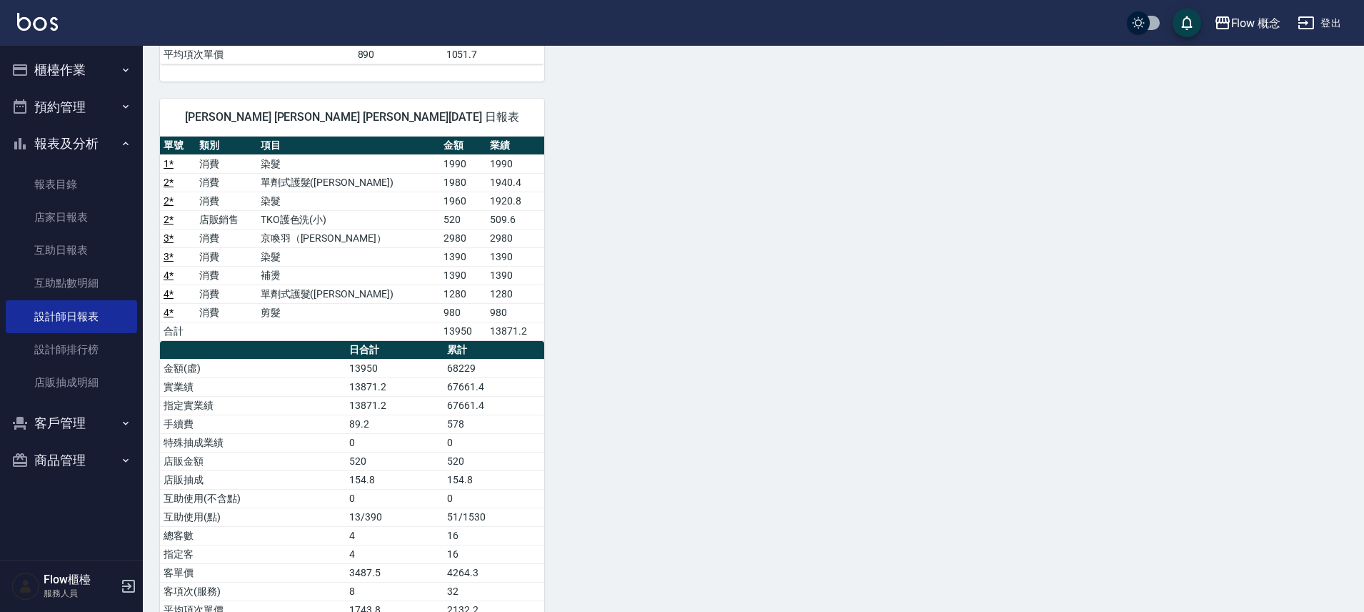
click at [162, 258] on td "3 *" at bounding box center [178, 256] width 36 height 19
click at [167, 257] on link "3 *" at bounding box center [169, 256] width 10 height 11
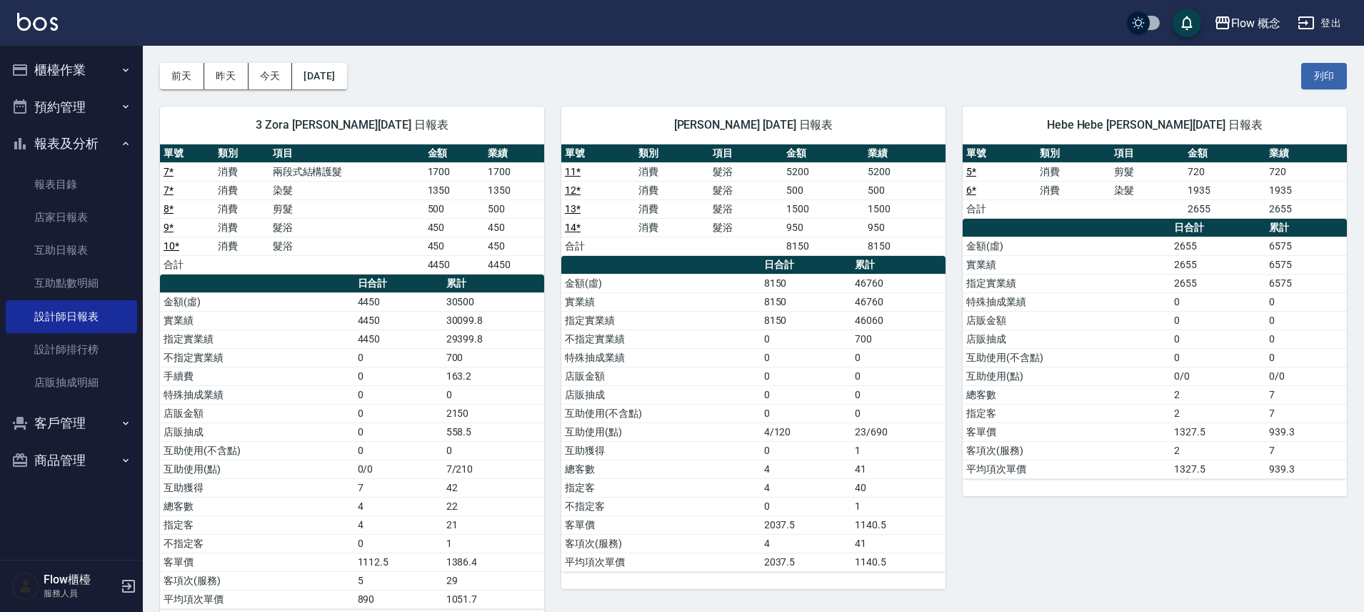
scroll to position [0, 0]
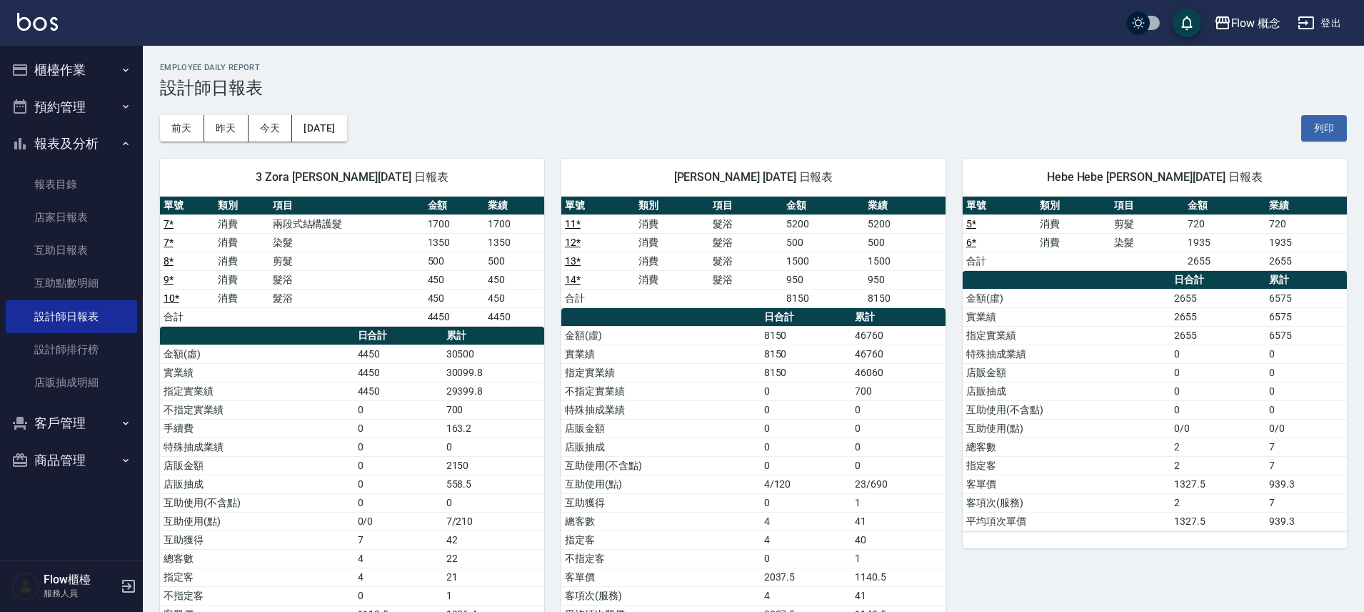
click at [71, 68] on button "櫃檯作業" at bounding box center [71, 69] width 131 height 37
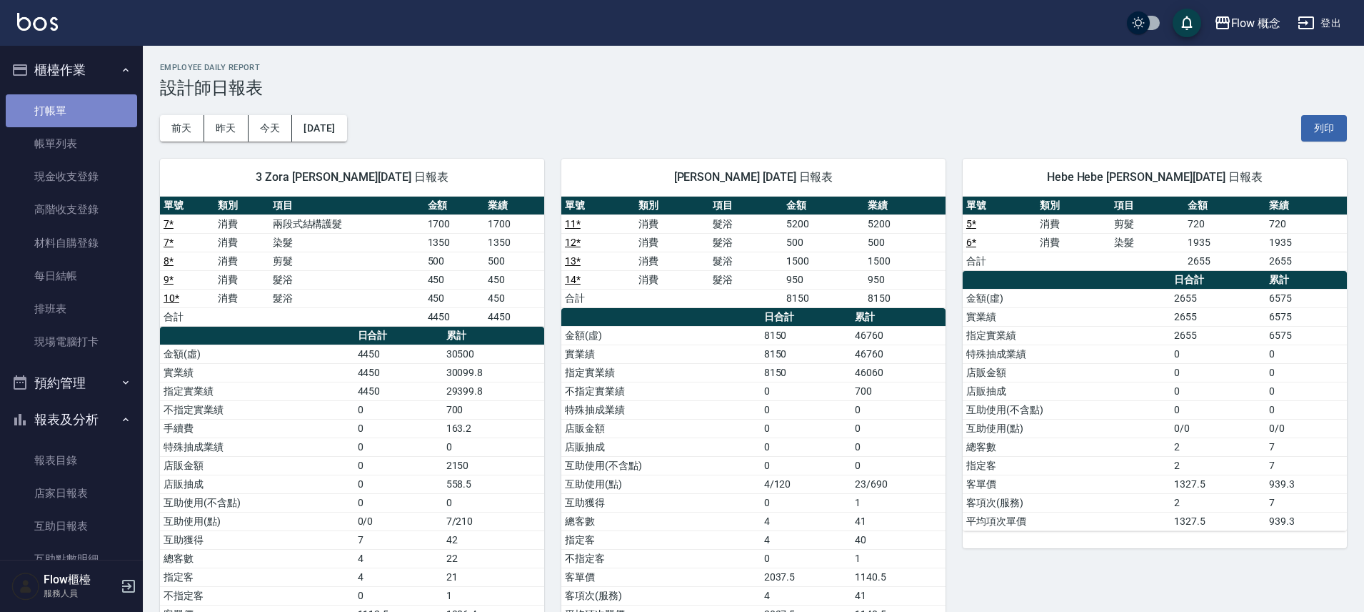
click at [86, 115] on link "打帳單" at bounding box center [71, 110] width 131 height 33
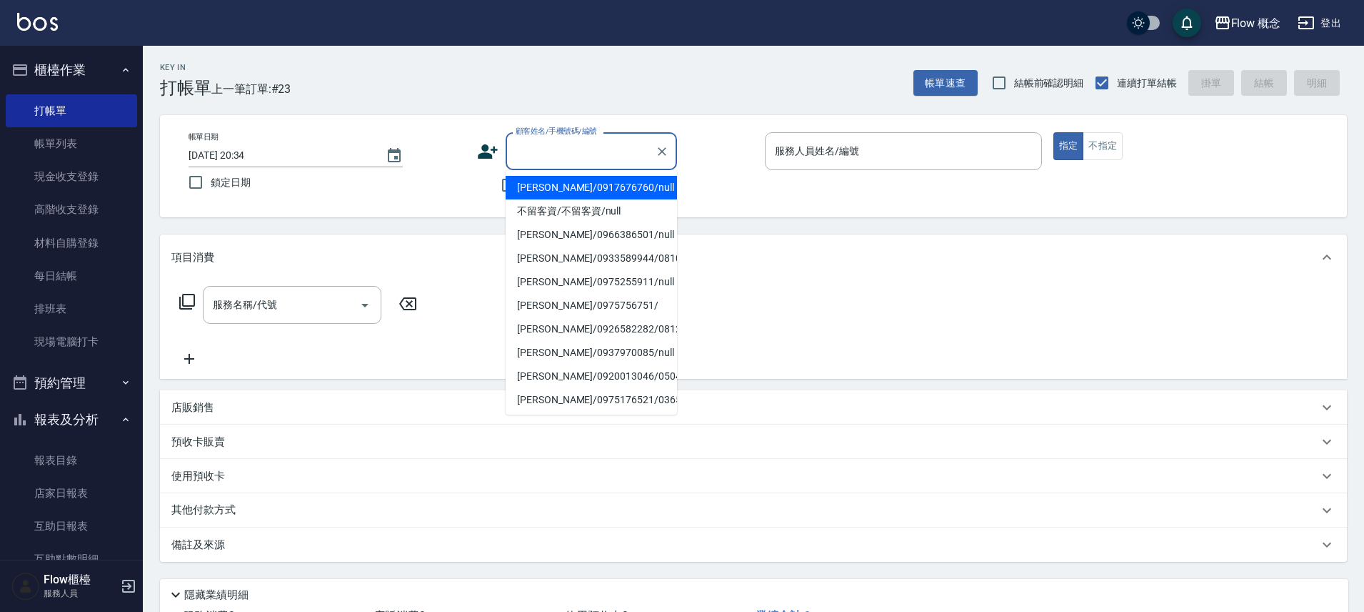
click at [561, 149] on input "顧客姓名/手機號碼/編號" at bounding box center [580, 151] width 137 height 25
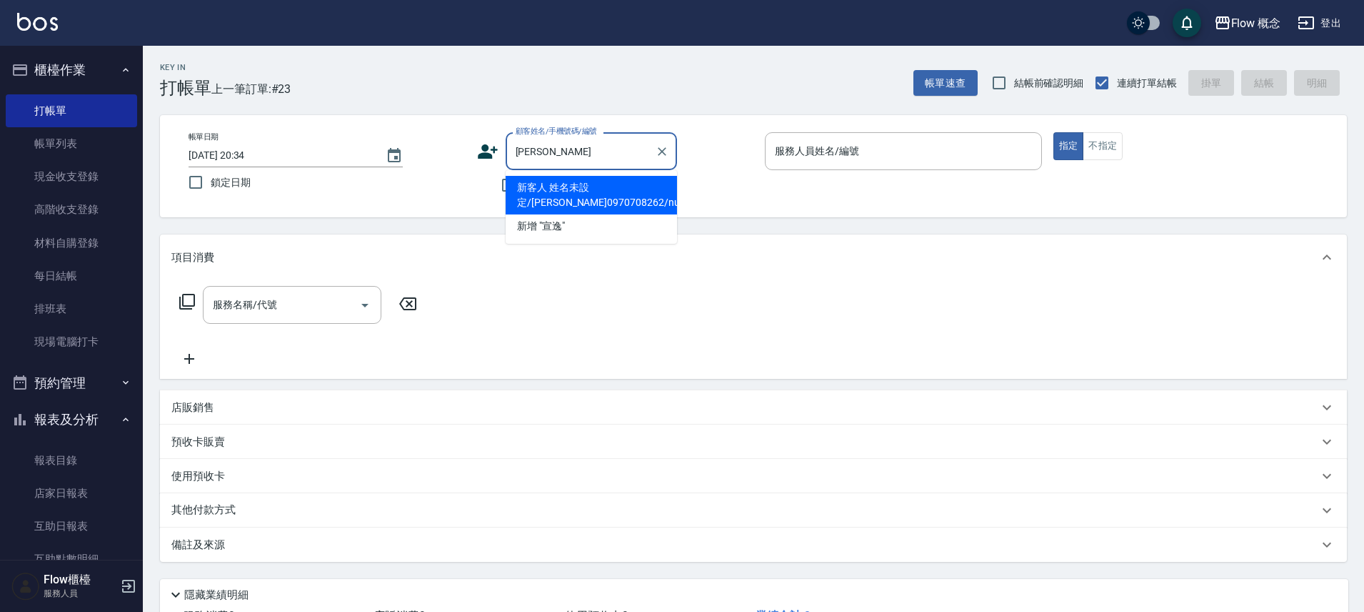
click at [634, 201] on li "新客人 姓名未設定/巫宣逸0970708262/null" at bounding box center [591, 195] width 171 height 39
type input "新客人 姓名未設定/巫宣逸0970708262/null"
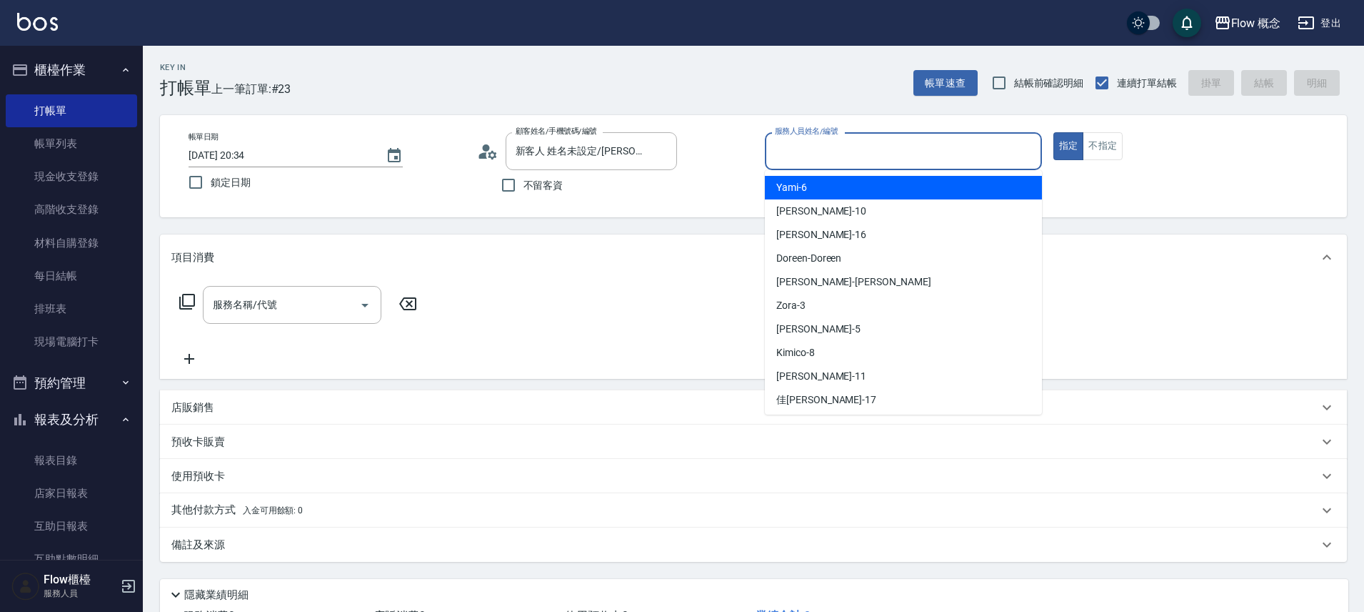
click at [851, 153] on input "服務人員姓名/編號" at bounding box center [904, 151] width 264 height 25
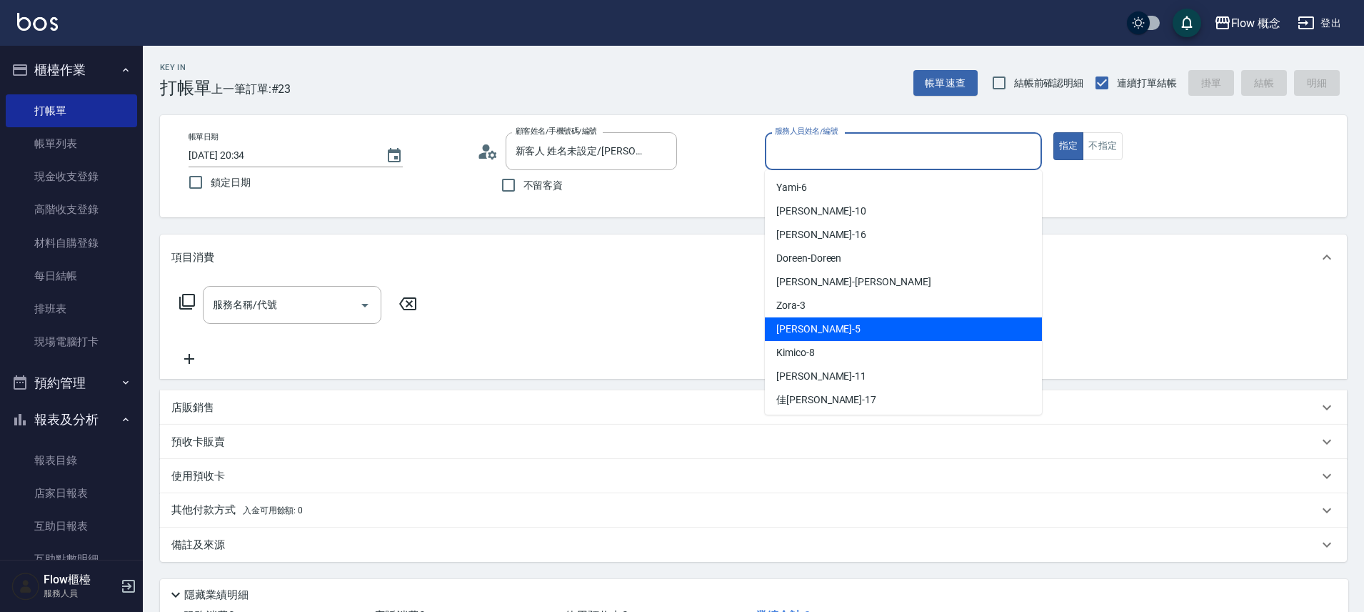
click at [829, 326] on div "Dora -5" at bounding box center [903, 329] width 277 height 24
type input "Dora-5"
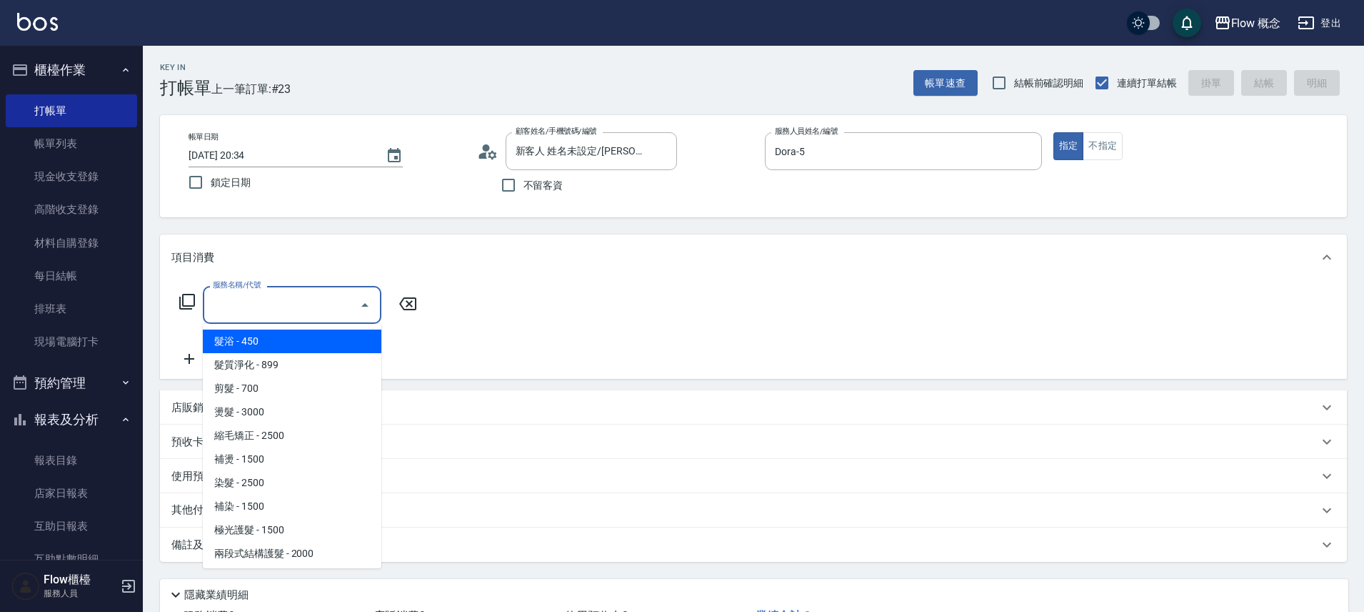
click at [316, 296] on input "服務名稱/代號" at bounding box center [281, 304] width 144 height 25
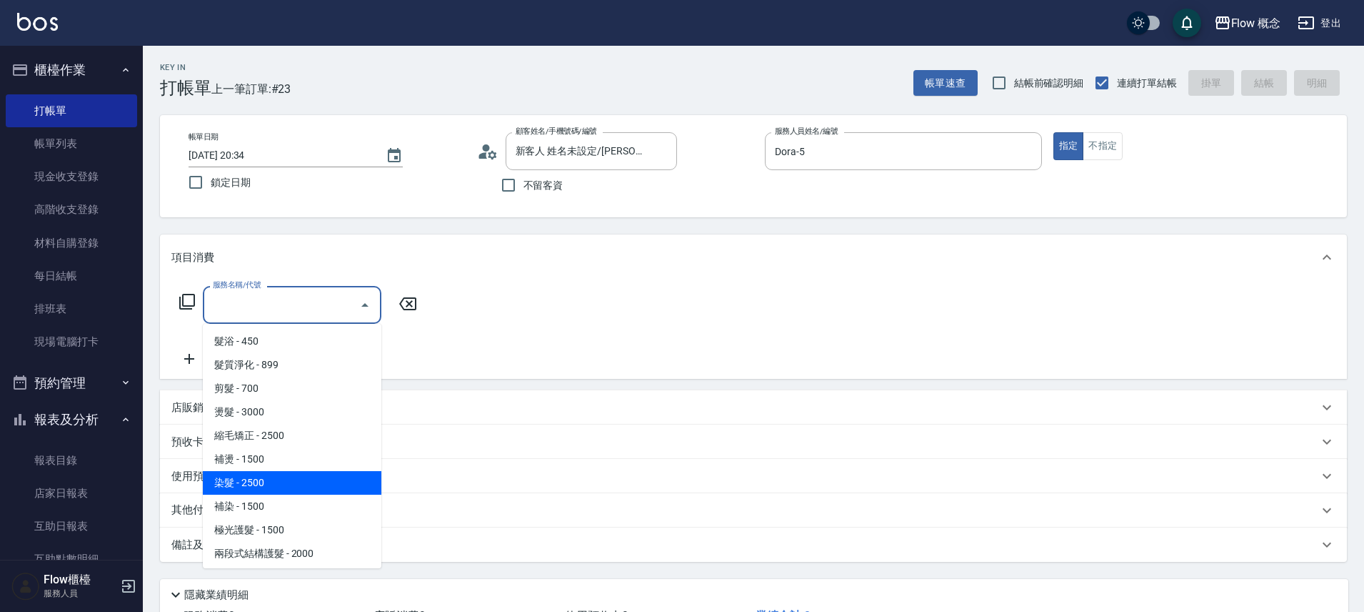
click at [263, 485] on span "染髮 - 2500" at bounding box center [292, 483] width 179 height 24
type input "染髮(401)"
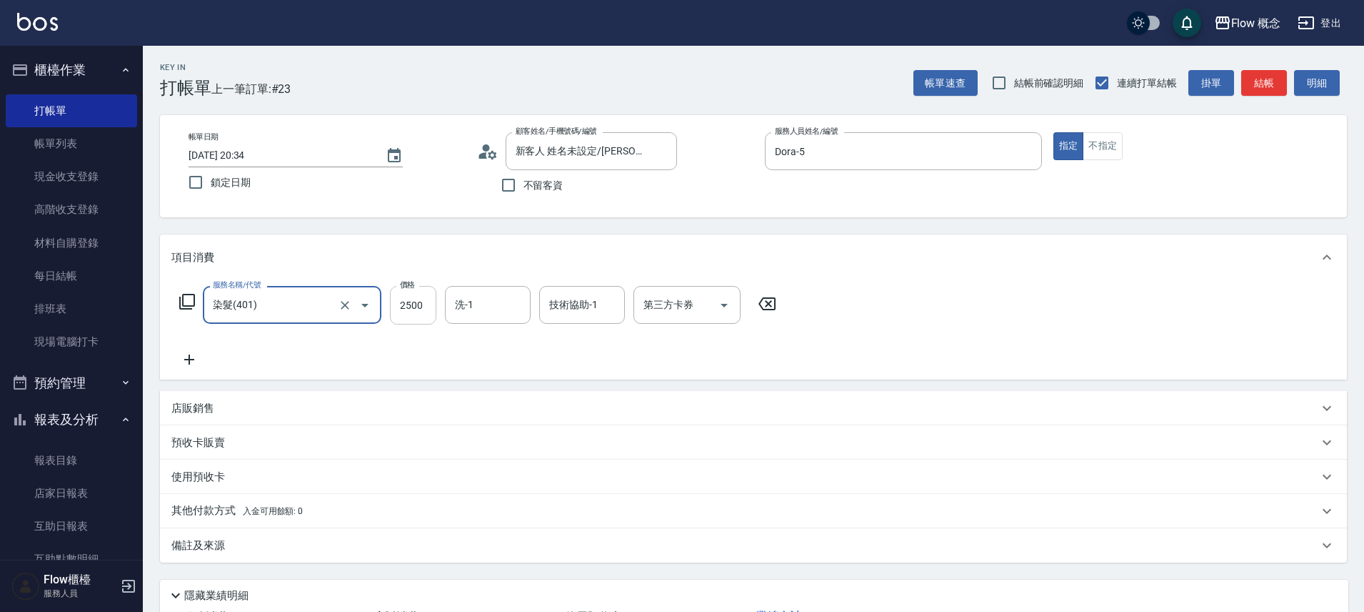
click at [413, 304] on input "2500" at bounding box center [413, 305] width 46 height 39
type input "1800"
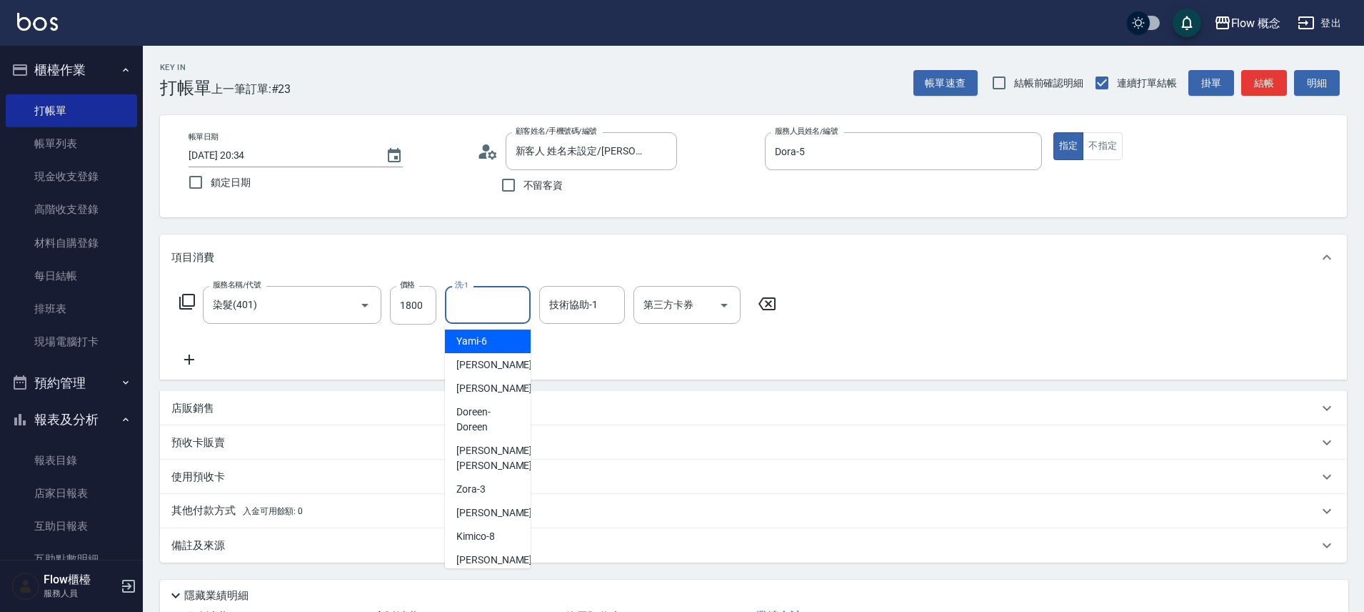
click at [483, 311] on input "洗-1" at bounding box center [487, 304] width 73 height 25
click at [584, 360] on div "服務名稱/代號 染髮(401) 服務名稱/代號 價格 1800 價格 洗-1 洗-1 技術協助-1 技術協助-1 第三方卡券 第三方卡券" at bounding box center [478, 327] width 614 height 82
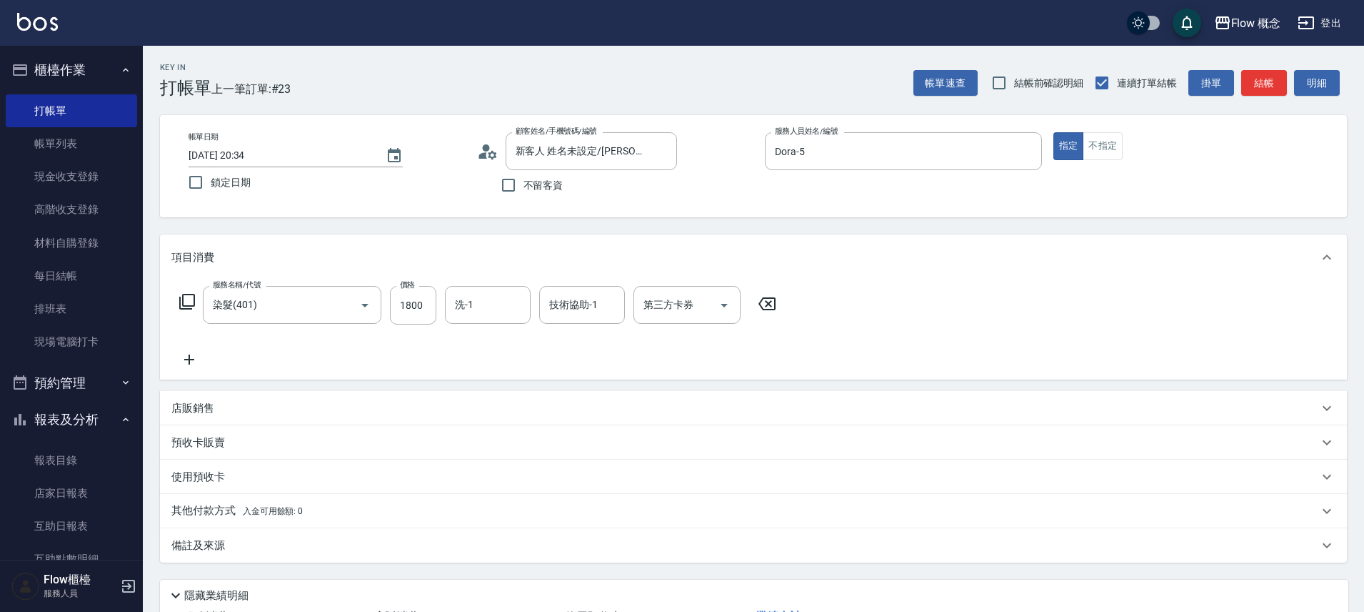
click at [194, 356] on icon at bounding box center [189, 359] width 36 height 17
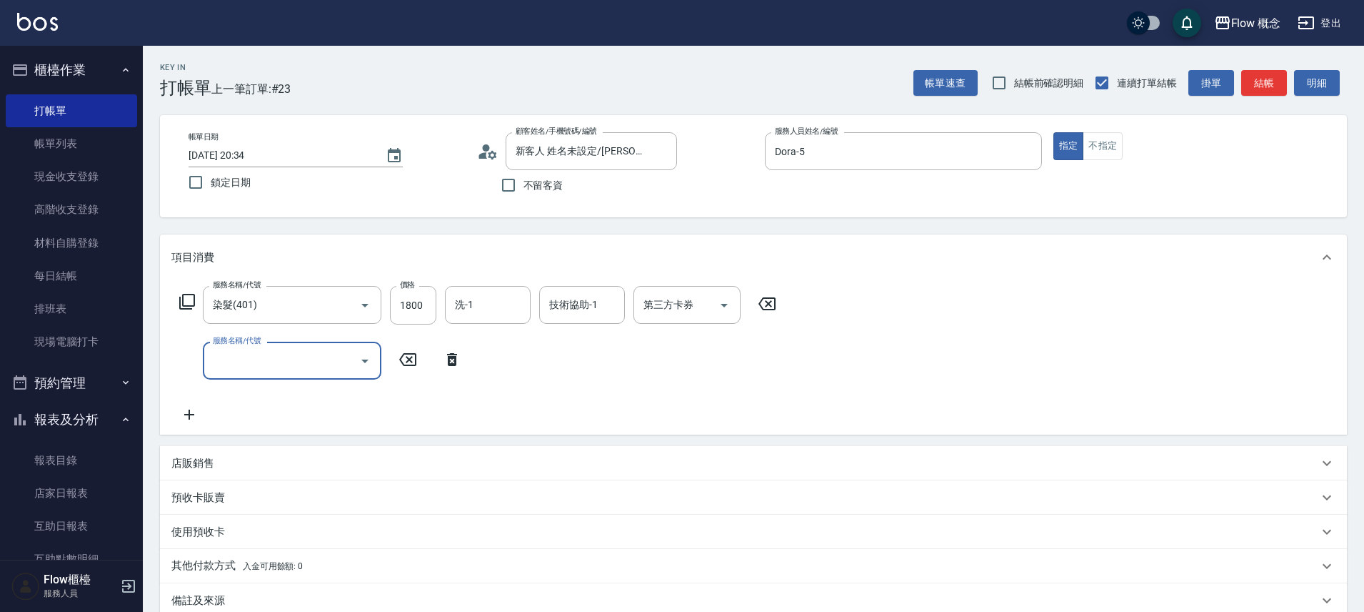
click at [241, 356] on input "服務名稱/代號" at bounding box center [281, 360] width 144 height 25
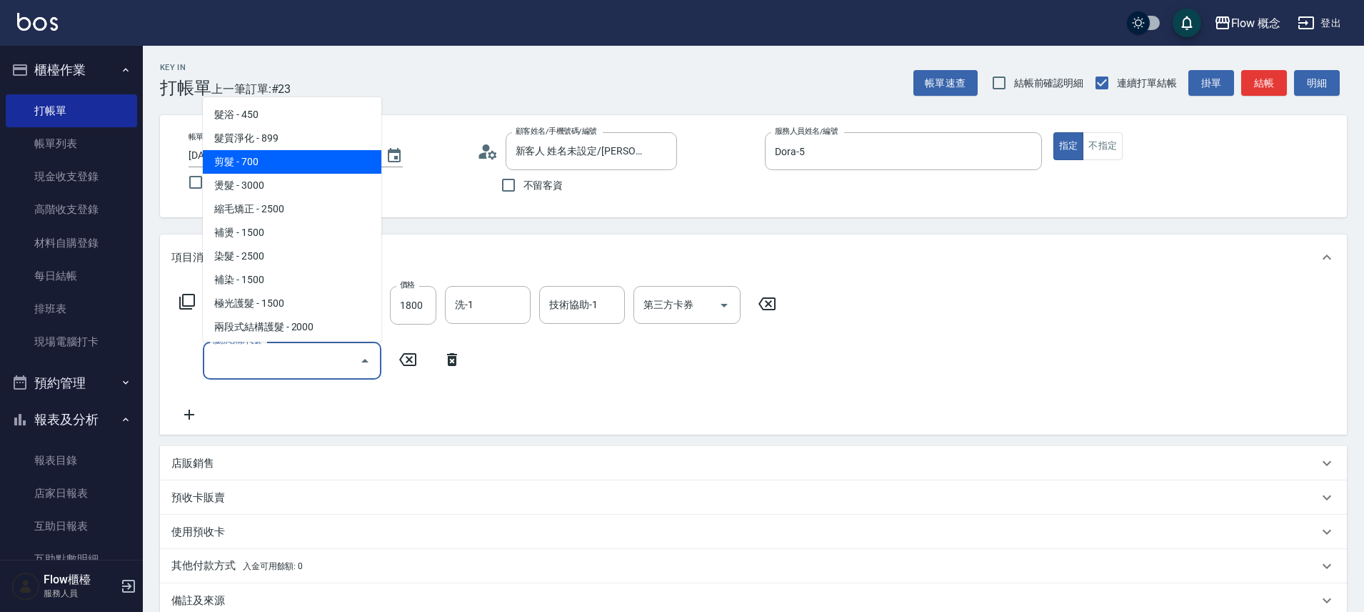
click at [273, 158] on span "剪髮 - 700" at bounding box center [292, 162] width 179 height 24
type input "剪髮(201)"
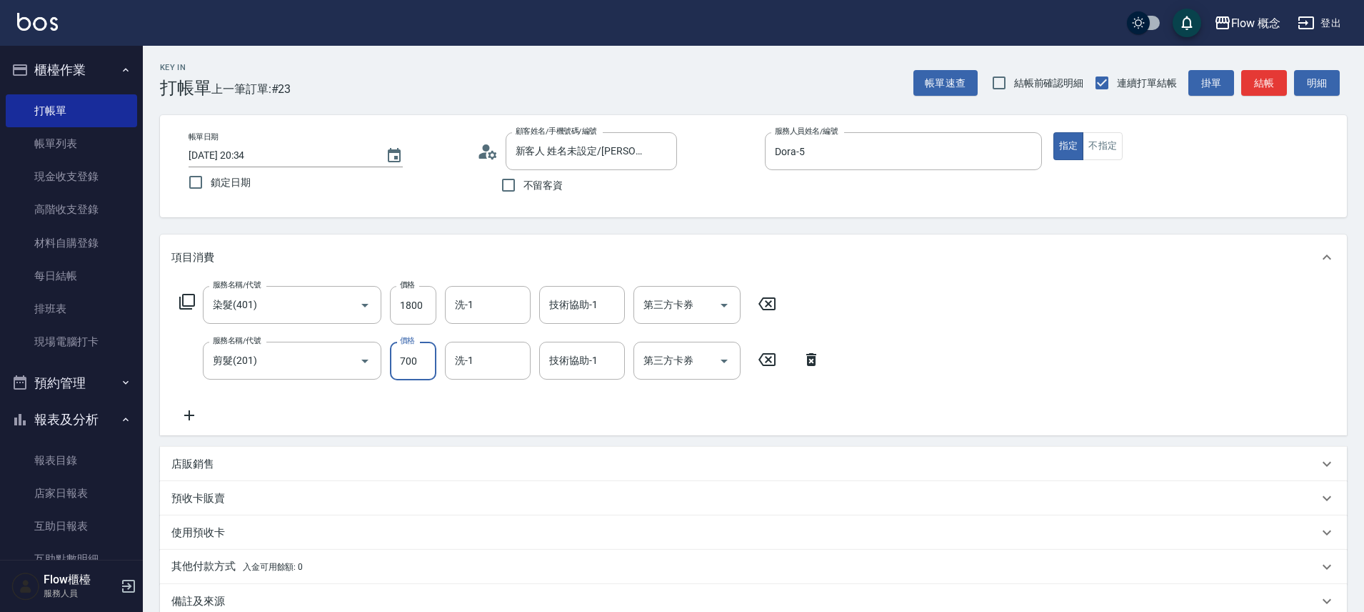
click at [418, 359] on input "700" at bounding box center [413, 360] width 46 height 39
type input "400"
click at [722, 411] on div "服務名稱/代號 染髮(401) 服務名稱/代號 價格 1800 價格 洗-1 洗-1 技術協助-1 技術協助-1 第三方卡券 第三方卡券 服務名稱/代號 剪髮…" at bounding box center [500, 355] width 658 height 138
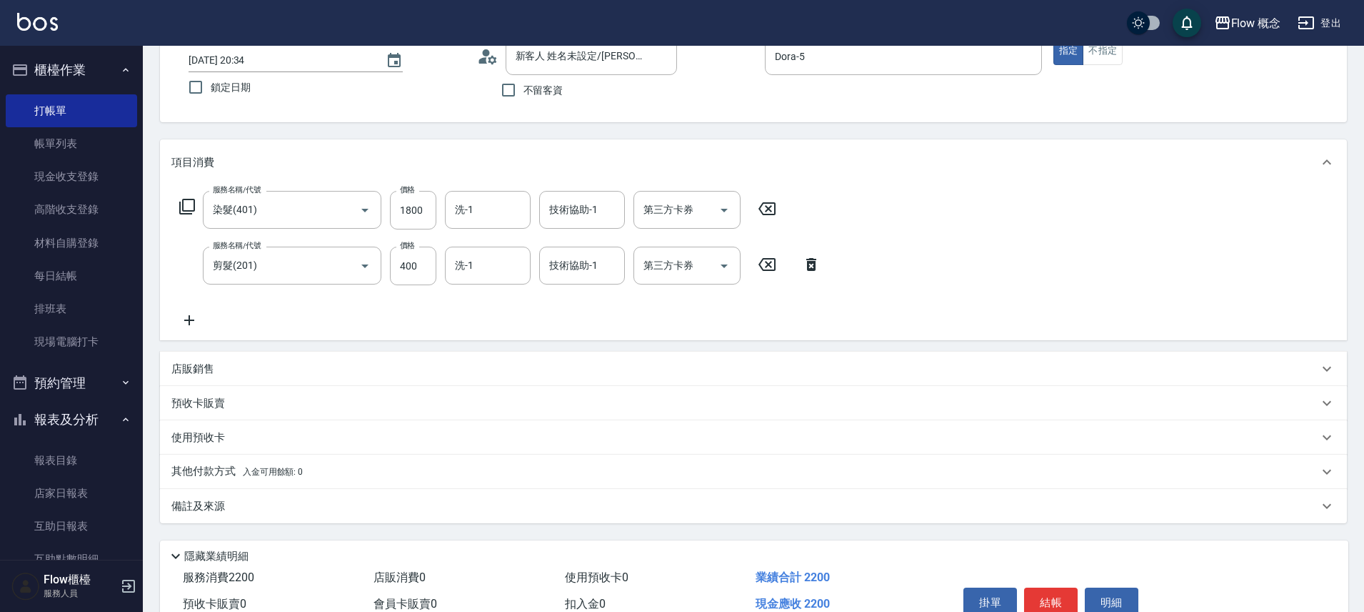
scroll to position [99, 0]
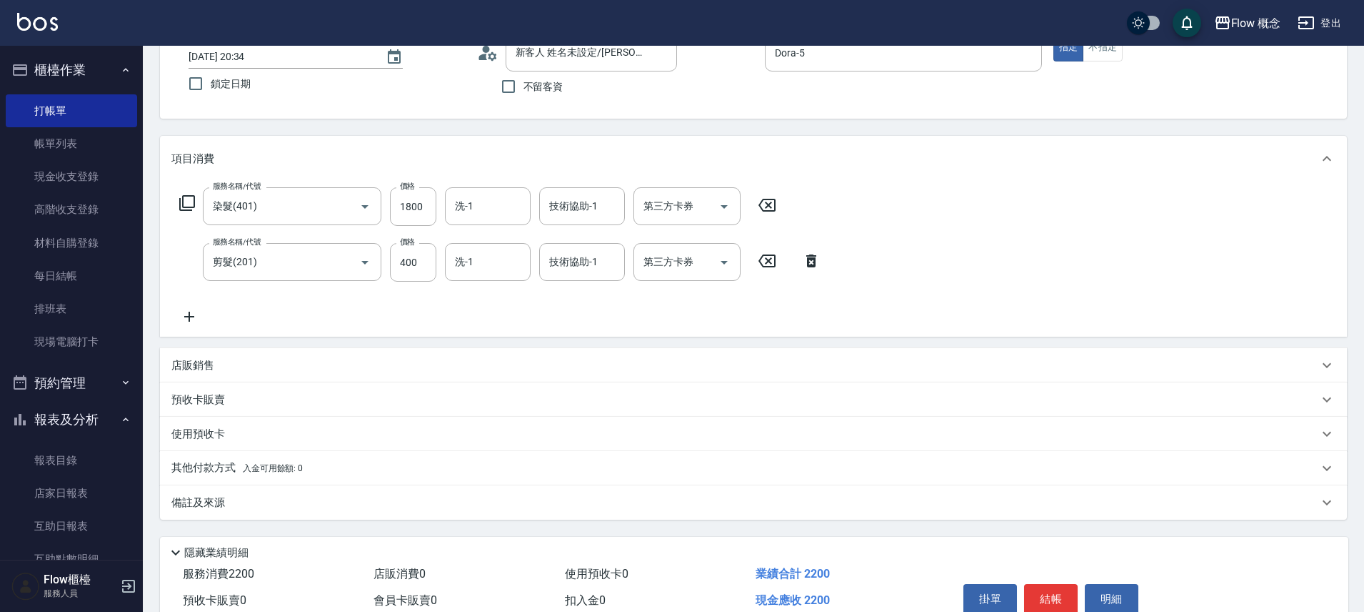
click at [247, 504] on div "備註及來源" at bounding box center [744, 502] width 1147 height 15
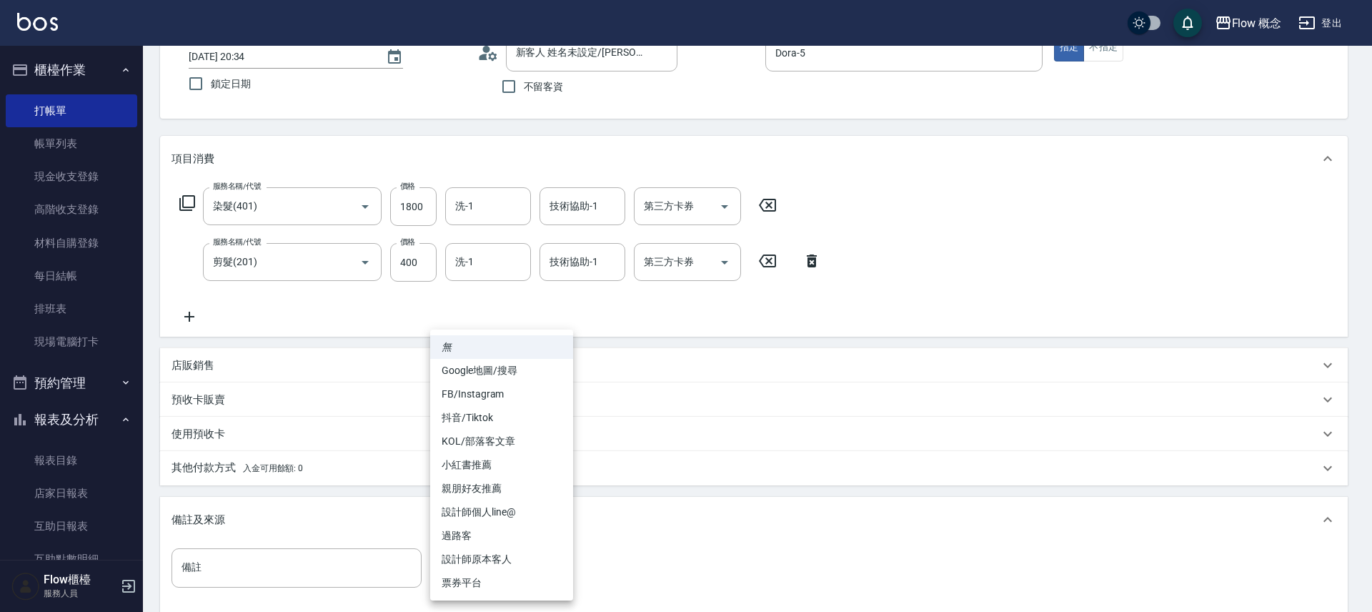
click at [514, 567] on body "Flow 概念 登出 櫃檯作業 打帳單 帳單列表 現金收支登錄 高階收支登錄 材料自購登錄 每日結帳 排班表 現場電腦打卡 預約管理 預約管理 單日預約紀錄 …" at bounding box center [686, 335] width 1372 height 869
click at [511, 559] on li "設計師原本客人" at bounding box center [501, 559] width 143 height 24
type input "設計師原本客人"
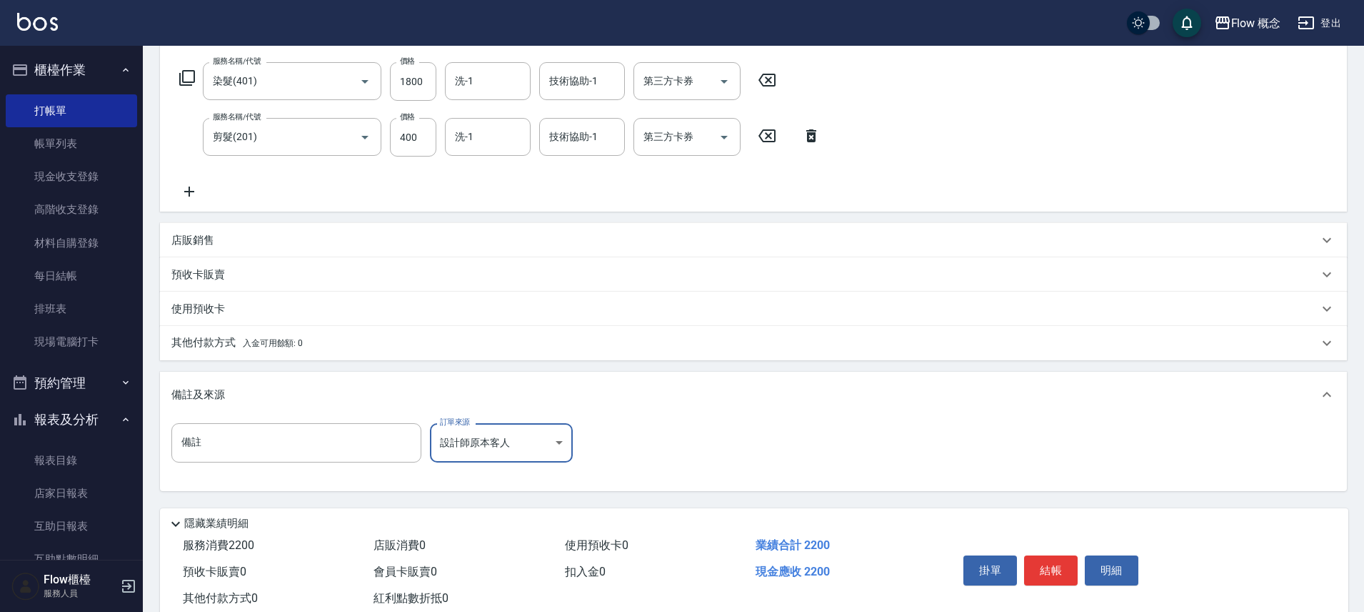
scroll to position [264, 0]
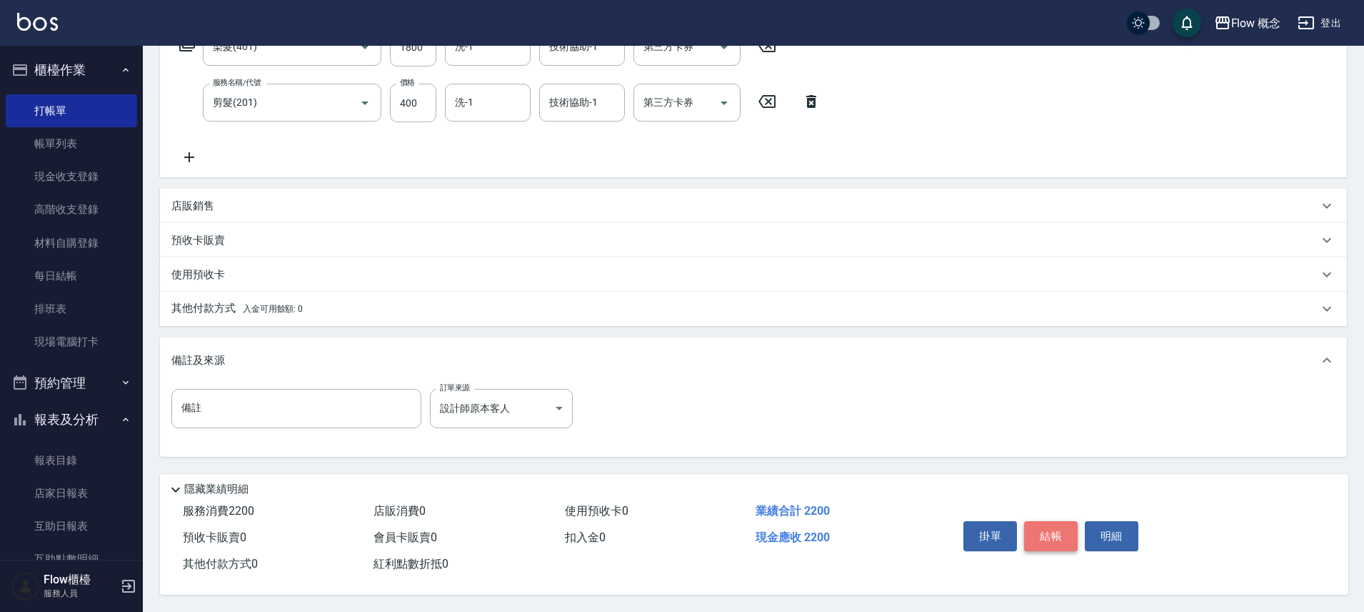
click at [1049, 529] on button "結帳" at bounding box center [1051, 536] width 54 height 30
type input "2025/10/11 20:36"
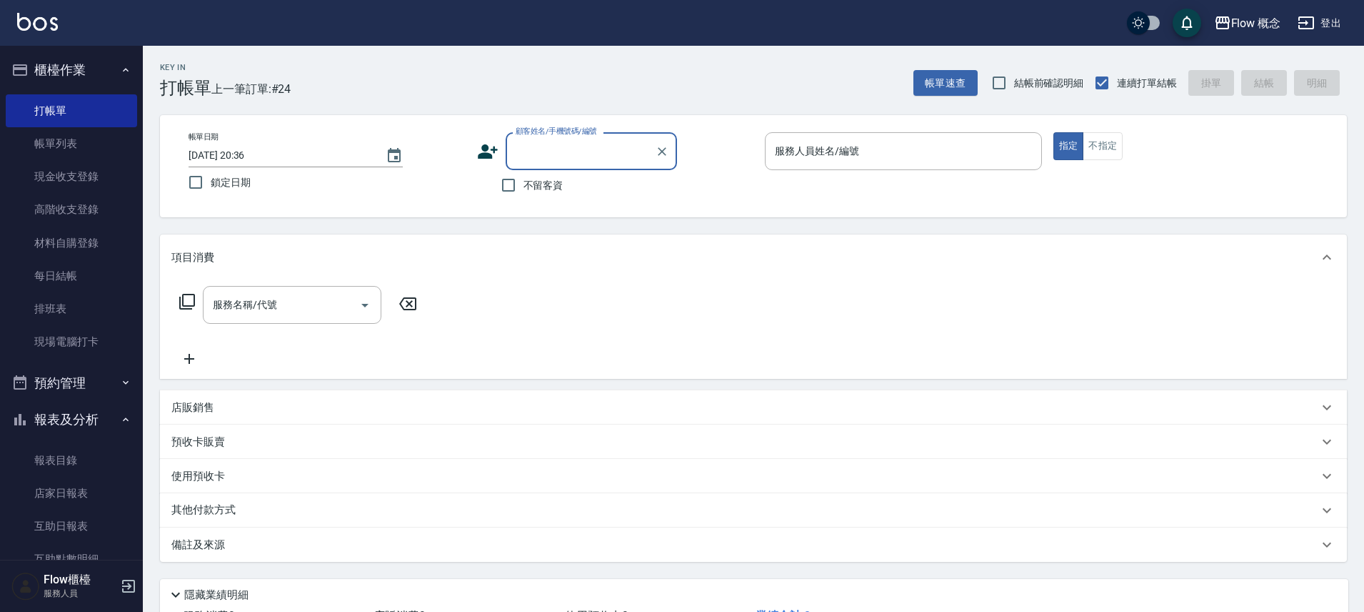
scroll to position [0, 0]
click at [557, 151] on input "顧客姓名/手機號碼/編號" at bounding box center [580, 151] width 137 height 25
paste input "0920133902"
click at [589, 196] on li "新客人 姓名未設定/張鈞普 0920133902/null" at bounding box center [591, 195] width 171 height 39
type input "新客人 姓名未設定/張鈞普 0920133902/null"
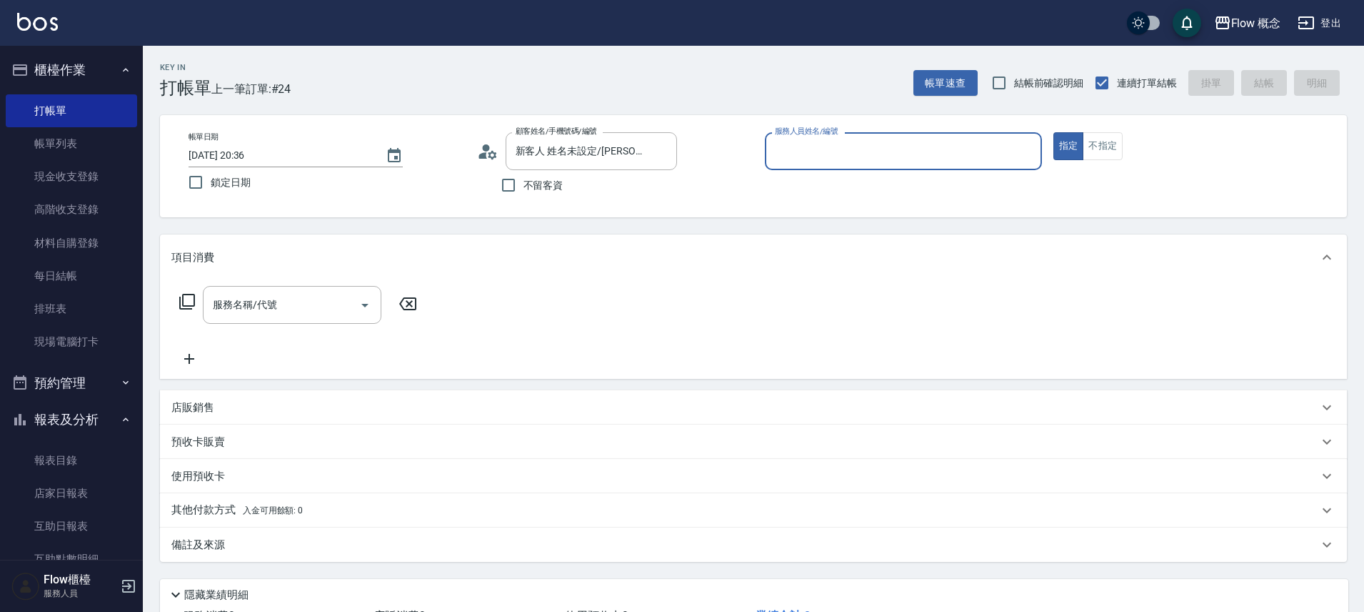
click at [828, 148] on input "服務人員姓名/編號" at bounding box center [904, 151] width 264 height 25
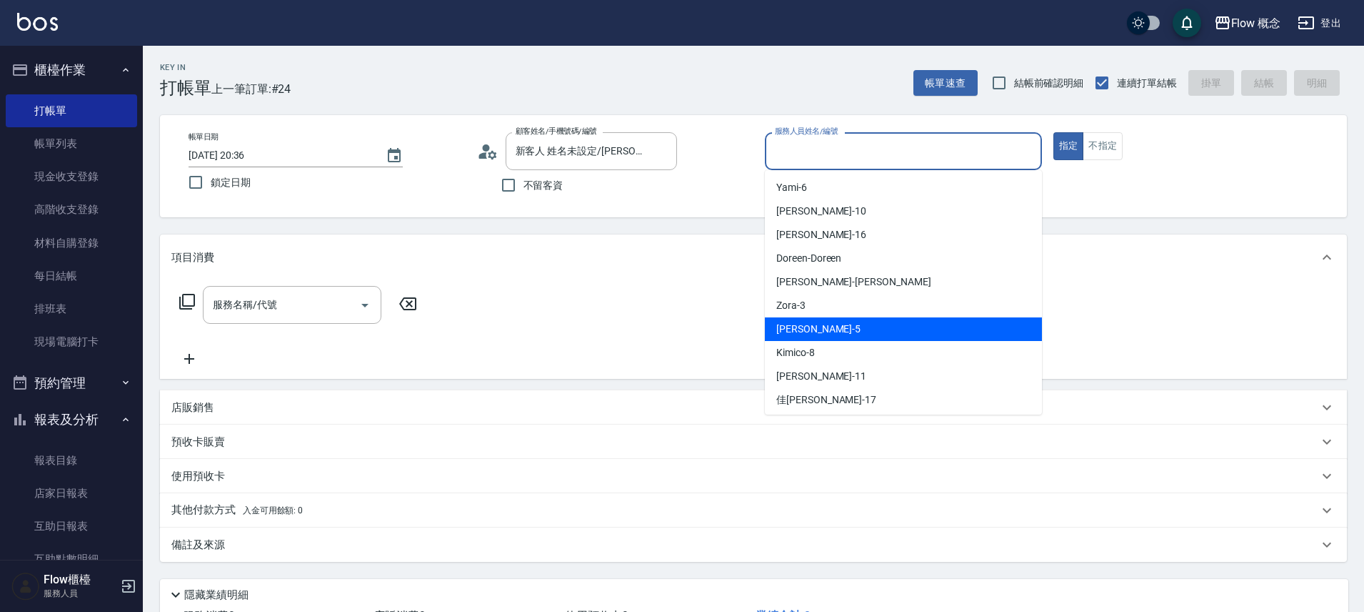
click at [809, 324] on div "Dora -5" at bounding box center [903, 329] width 277 height 24
type input "Dora-5"
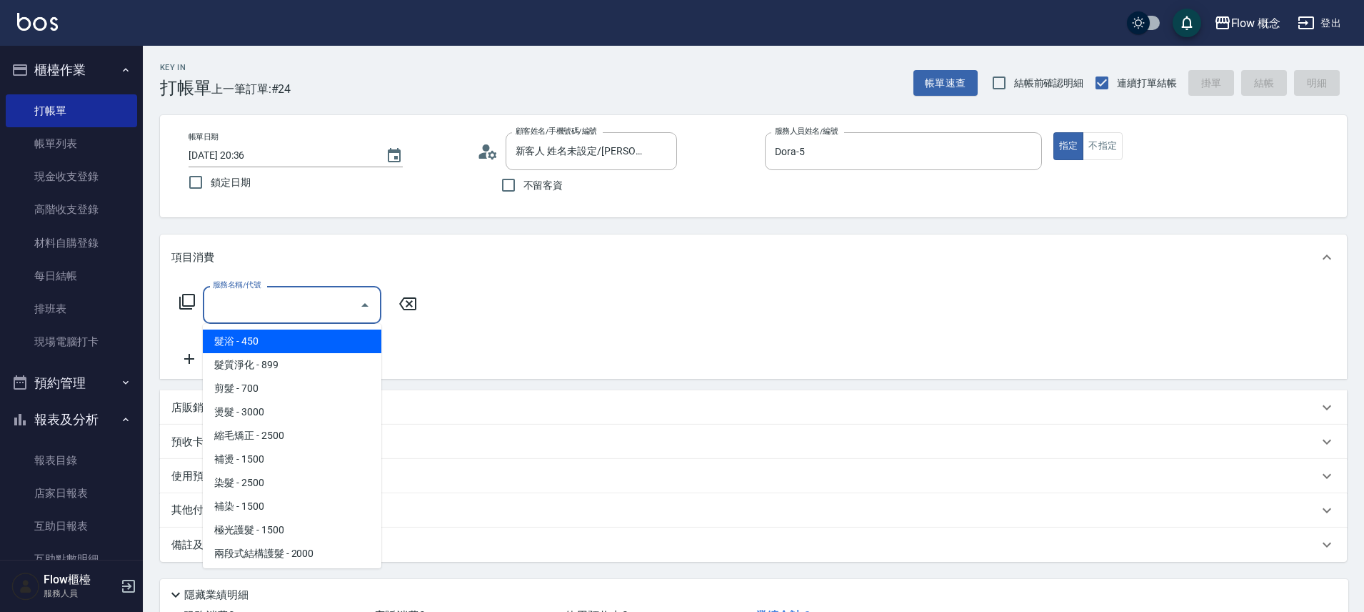
click at [274, 301] on input "服務名稱/代號" at bounding box center [281, 304] width 144 height 25
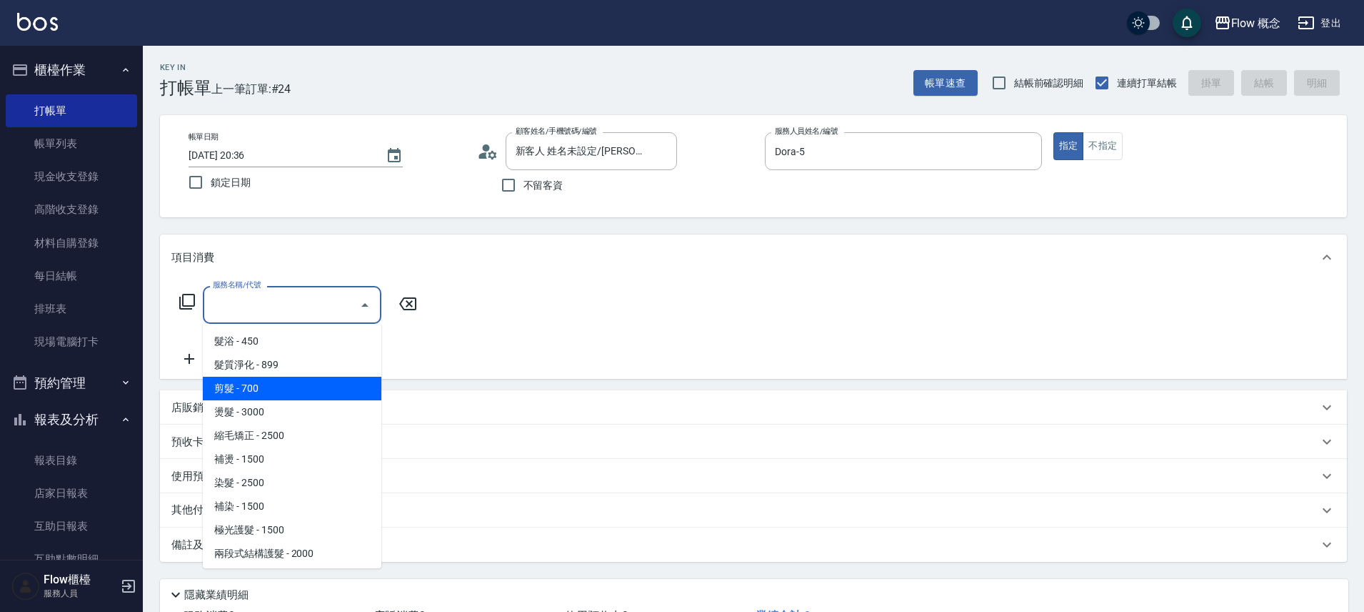
click at [266, 393] on span "剪髮 - 700" at bounding box center [292, 388] width 179 height 24
type input "剪髮(201)"
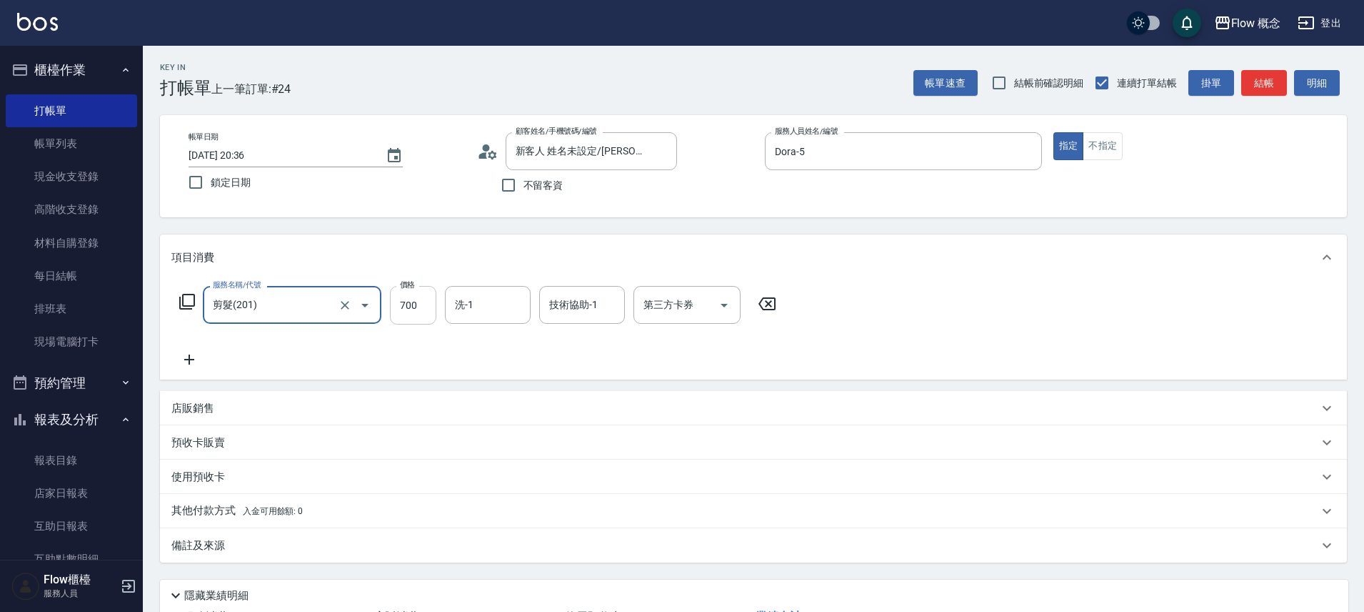
click at [424, 304] on input "700" at bounding box center [413, 305] width 46 height 39
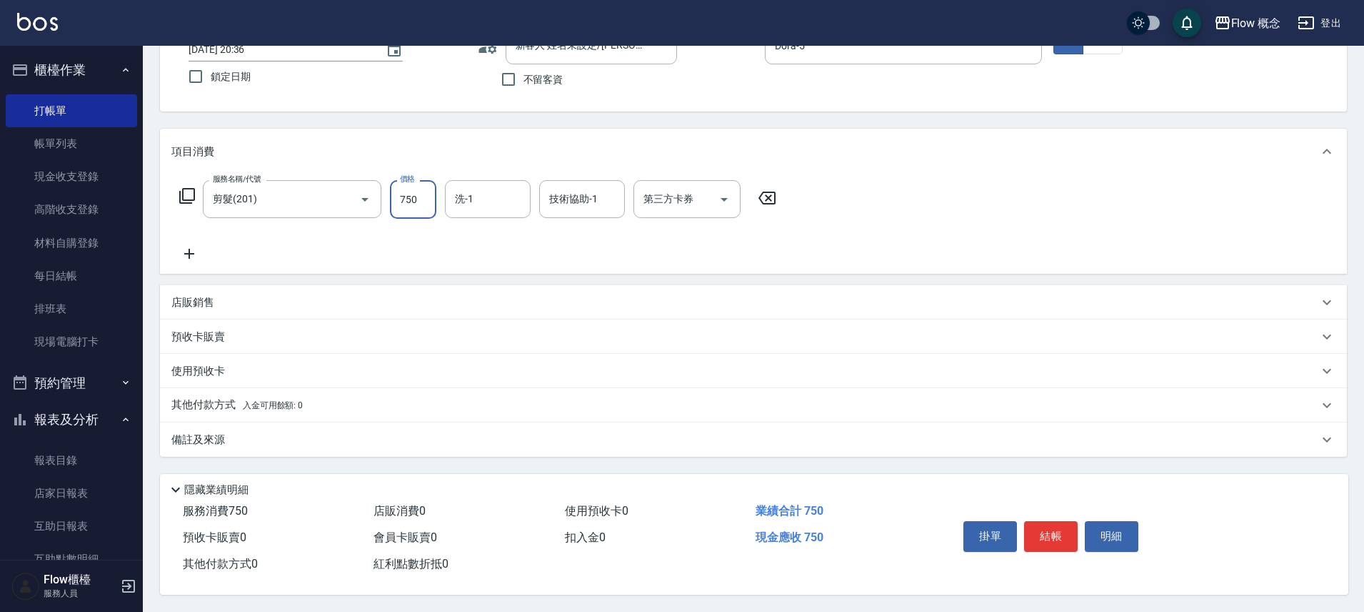
scroll to position [112, 0]
type input "750"
click at [316, 438] on div "備註及來源" at bounding box center [744, 439] width 1147 height 15
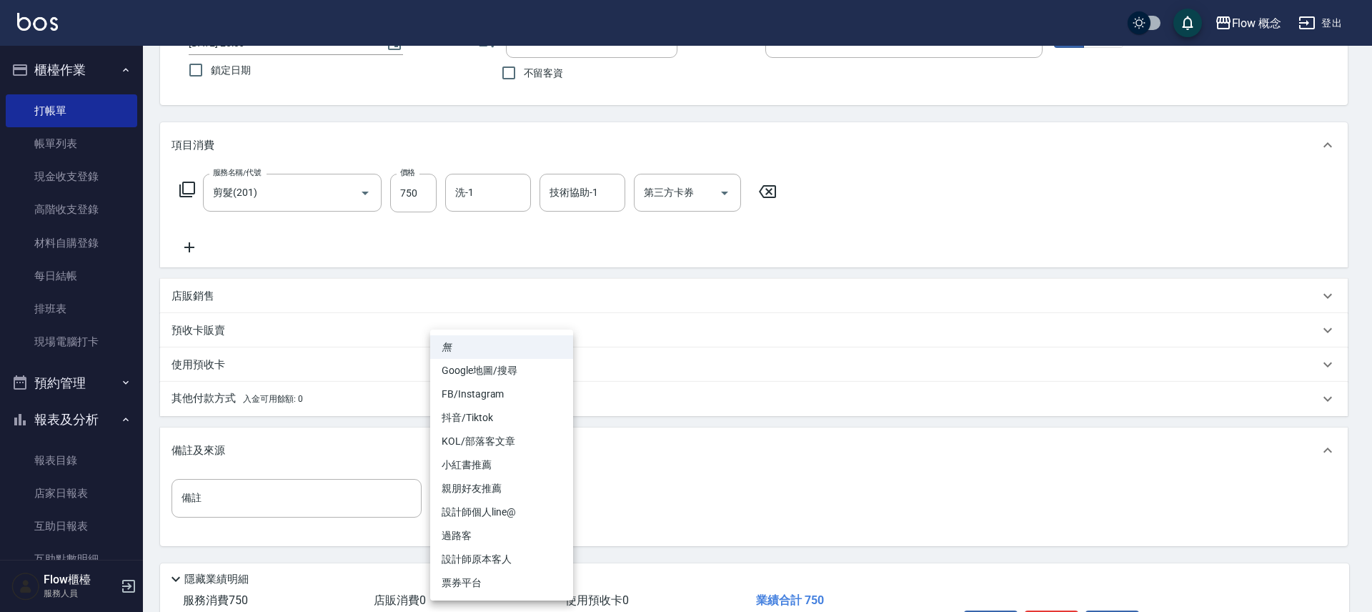
click at [464, 501] on body "Flow 概念 登出 櫃檯作業 打帳單 帳單列表 現金收支登錄 高階收支登錄 材料自購登錄 每日結帳 排班表 現場電腦打卡 預約管理 預約管理 單日預約紀錄 …" at bounding box center [686, 294] width 1372 height 813
click at [491, 559] on li "設計師原本客人" at bounding box center [501, 559] width 143 height 24
type input "設計師原本客人"
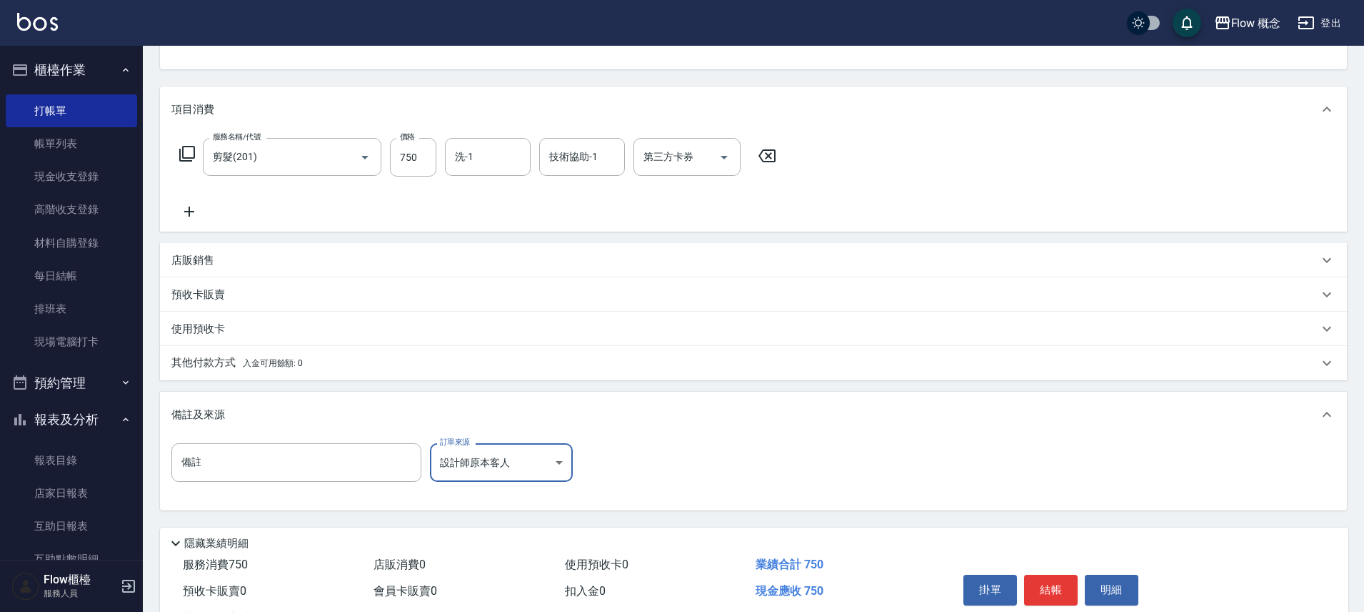
scroll to position [208, 0]
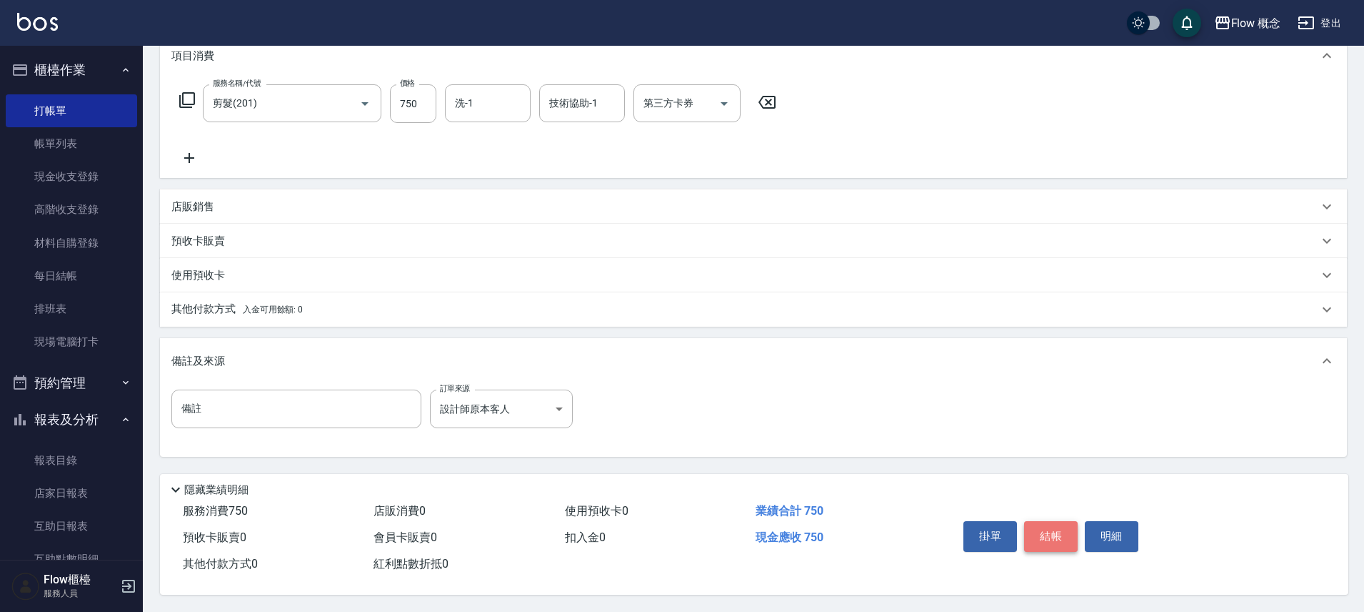
click at [1057, 536] on button "結帳" at bounding box center [1051, 536] width 54 height 30
type input "2025/10/11 20:41"
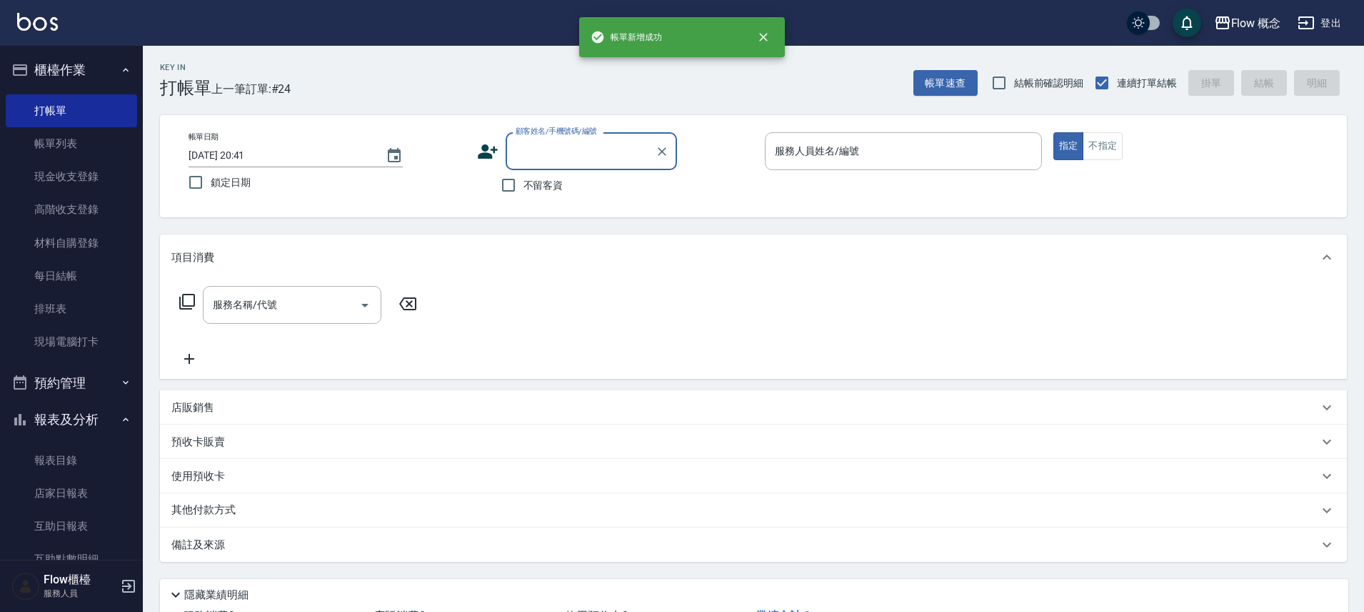
scroll to position [0, 0]
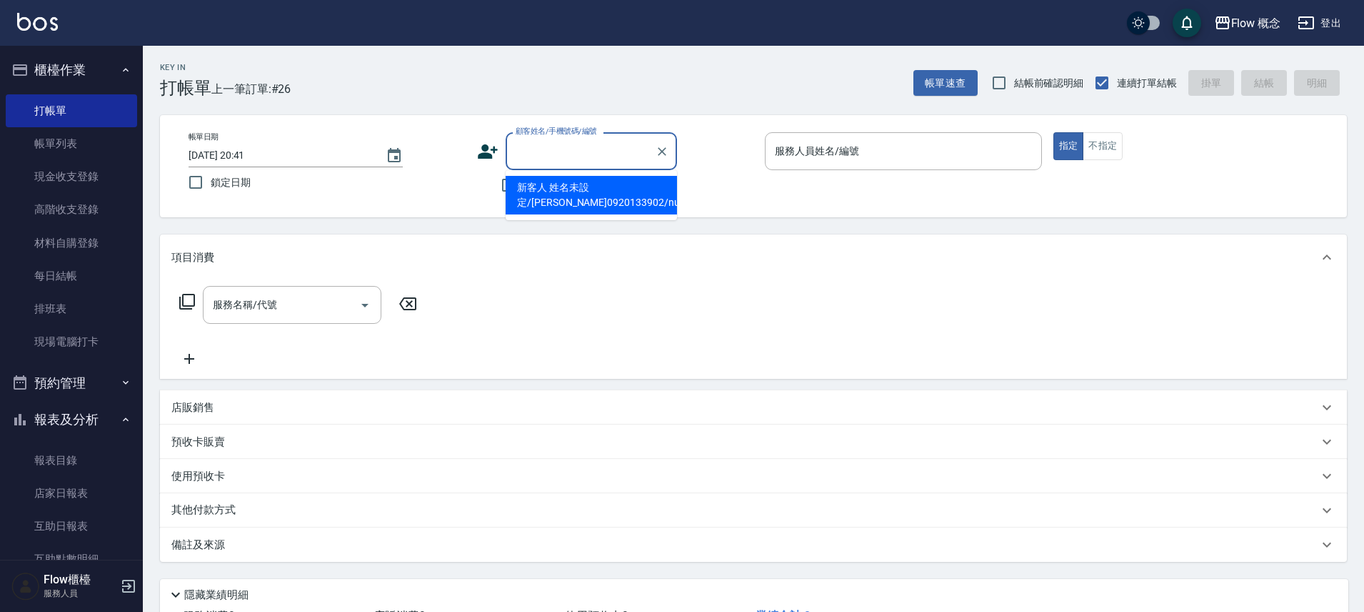
click at [544, 149] on input "顧客姓名/手機號碼/編號" at bounding box center [580, 151] width 137 height 25
paste input "汎宜"
click at [562, 186] on li "高汎宜 /0937038737/null" at bounding box center [591, 195] width 171 height 39
type input "高汎宜 /0937038737/null"
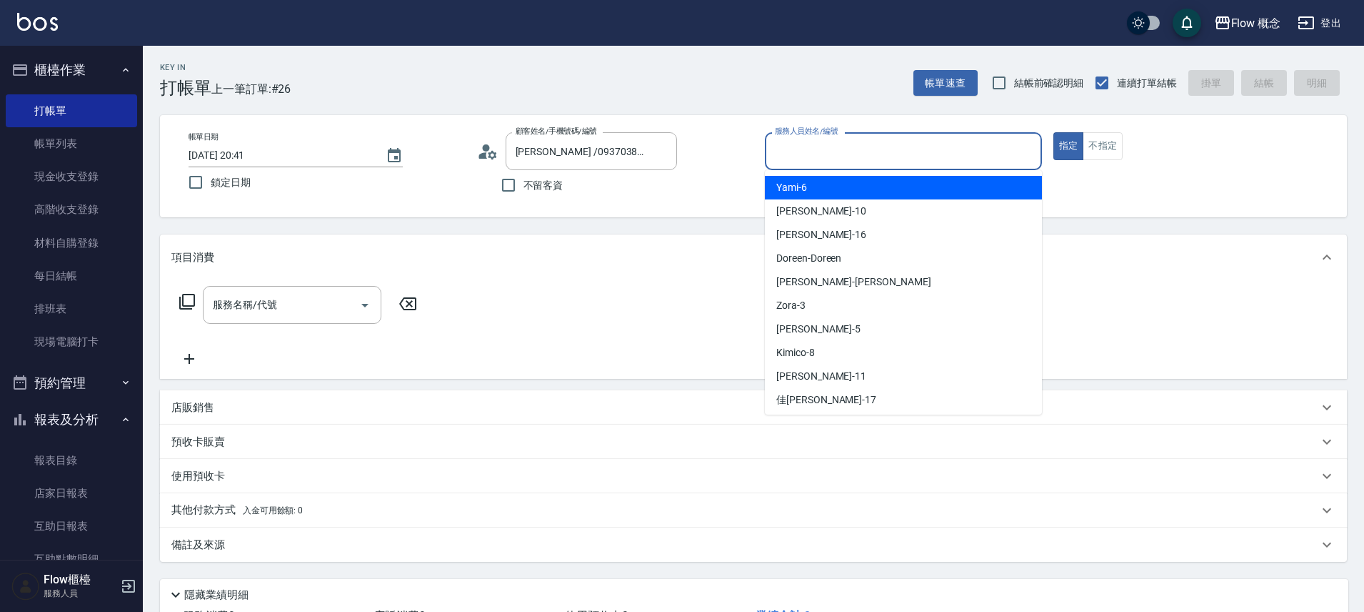
click at [797, 149] on input "服務人員姓名/編號" at bounding box center [904, 151] width 264 height 25
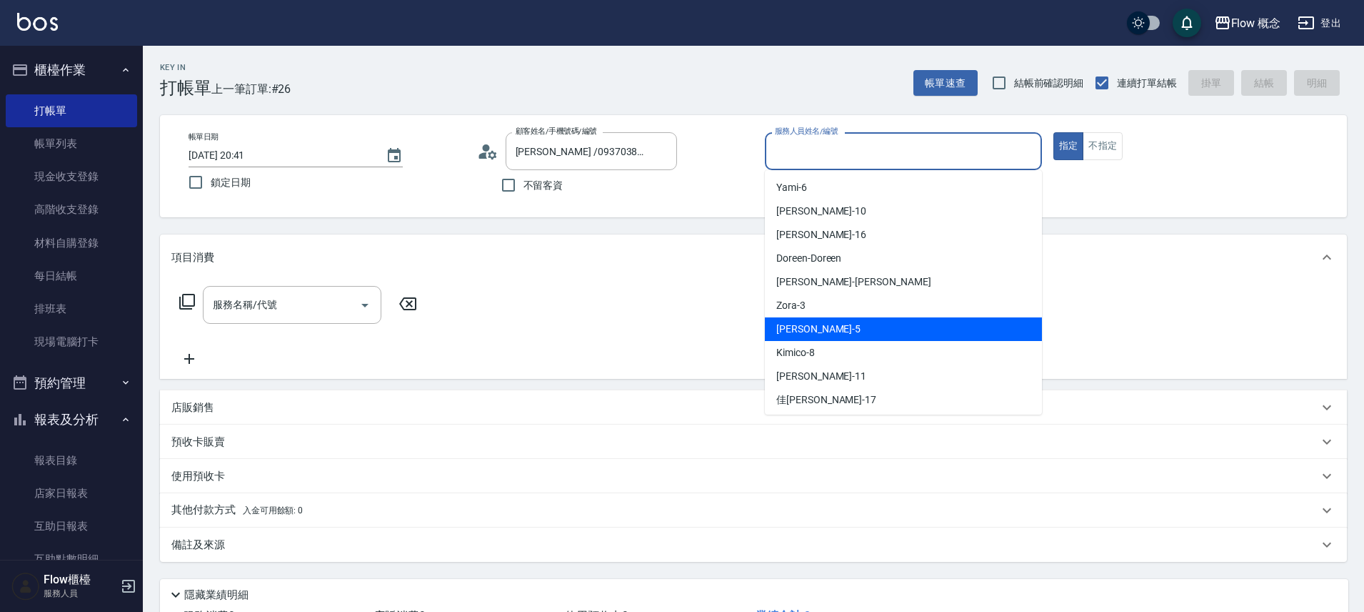
click at [822, 328] on div "Dora -5" at bounding box center [903, 329] width 277 height 24
type input "Dora-5"
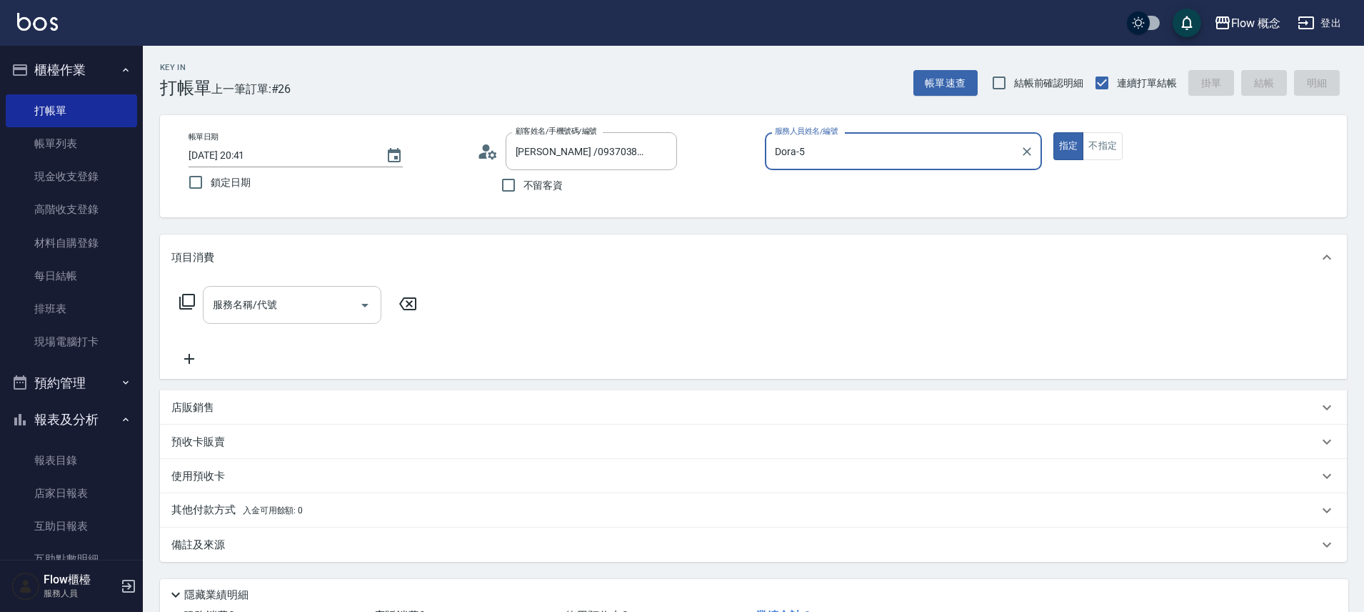
click at [271, 305] on input "服務名稱/代號" at bounding box center [281, 304] width 144 height 25
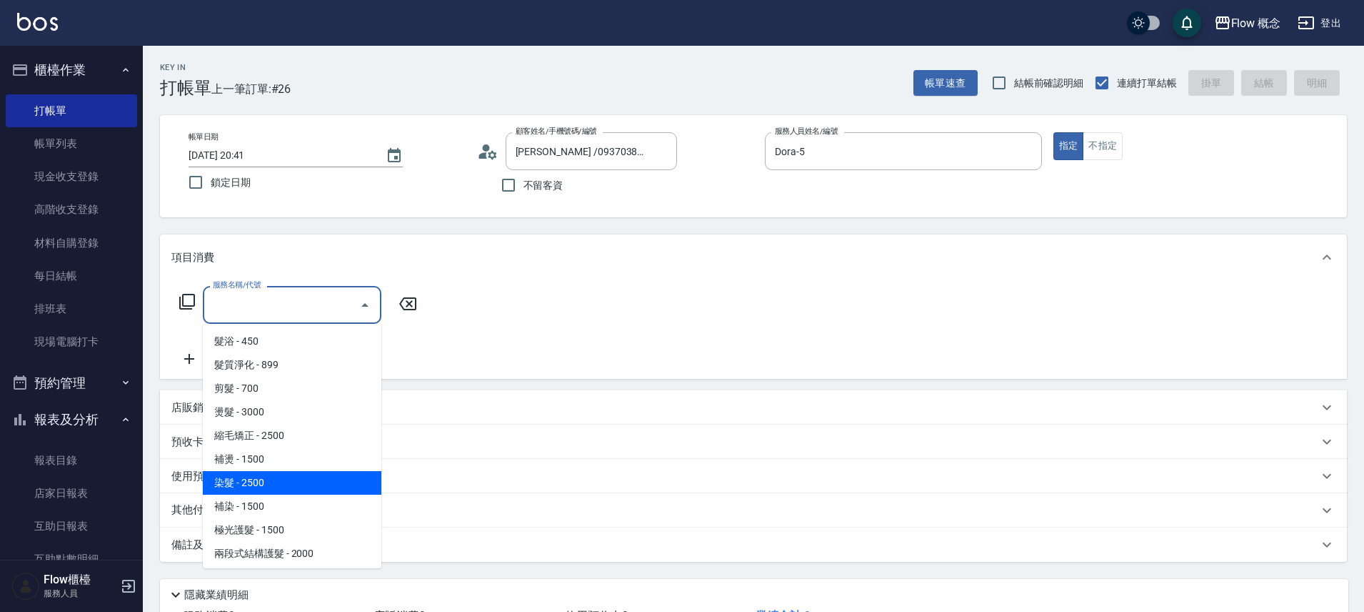
click at [254, 484] on span "染髮 - 2500" at bounding box center [292, 483] width 179 height 24
type input "染髮(401)"
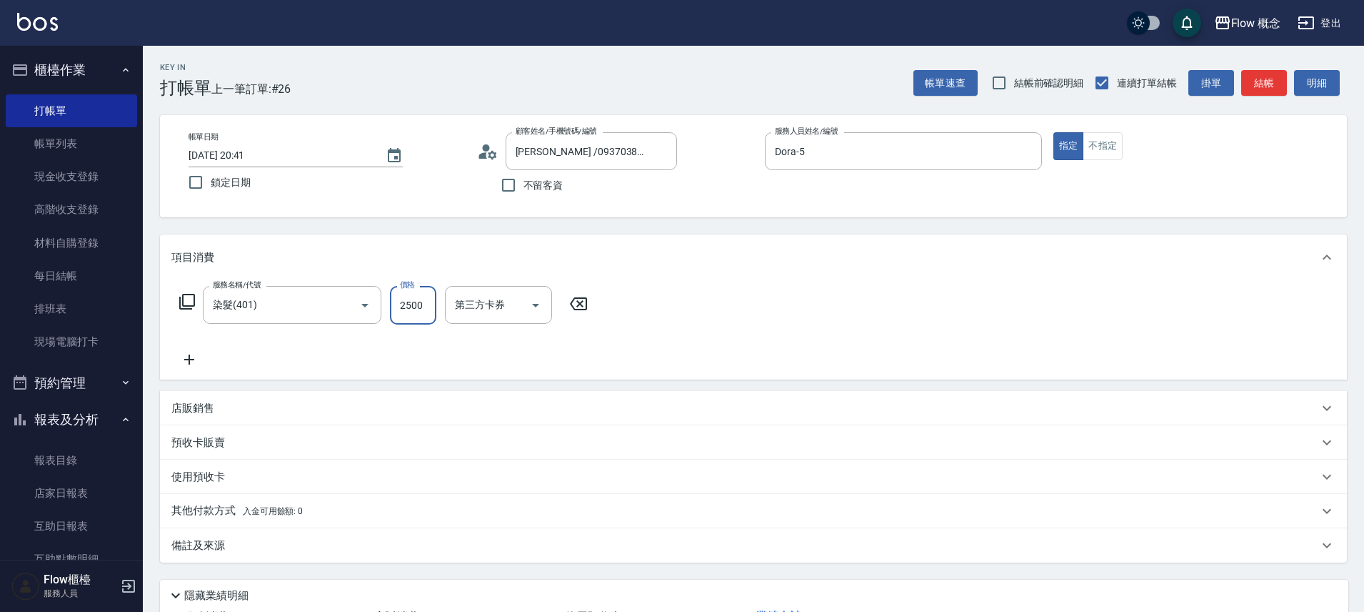
click at [412, 319] on input "2500" at bounding box center [413, 305] width 46 height 39
type input "1500"
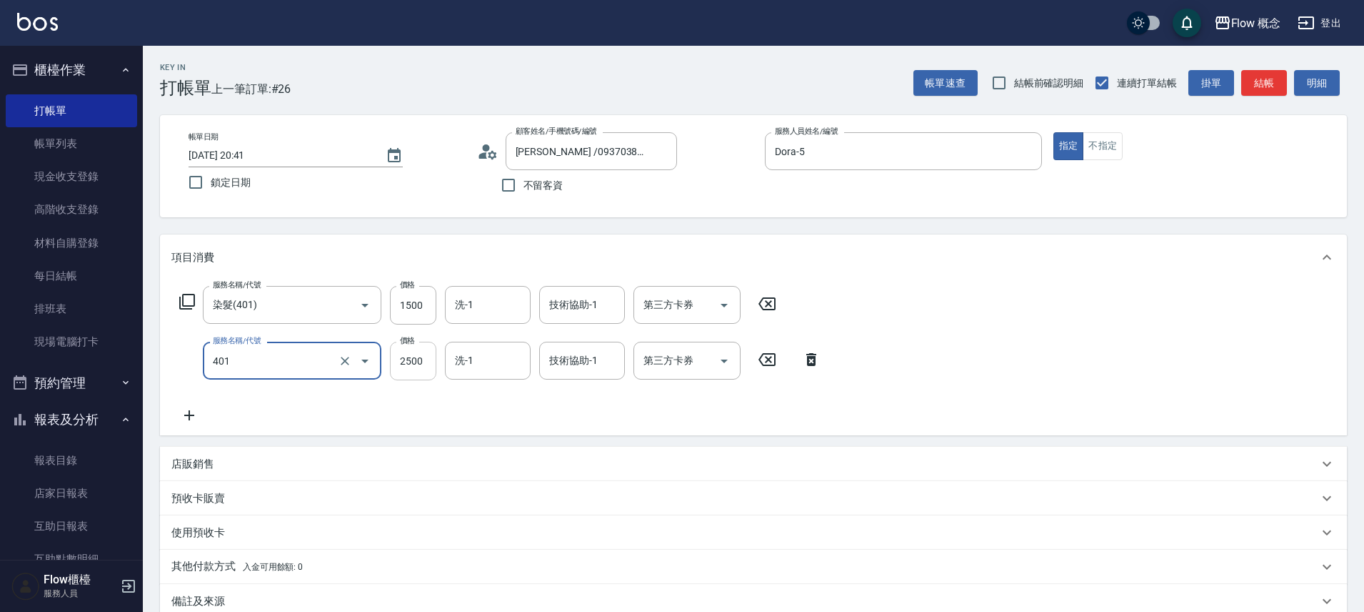
type input "染髮(401)"
click at [419, 364] on input "2500" at bounding box center [413, 360] width 46 height 39
type input "2000"
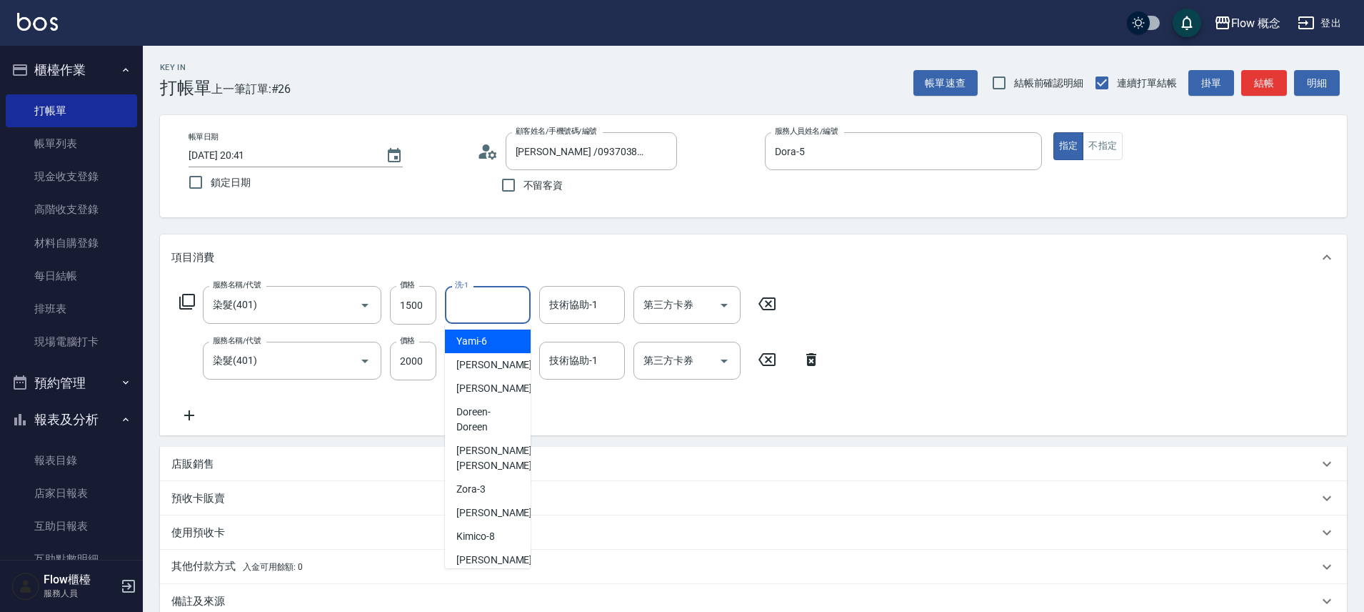
click at [494, 306] on input "洗-1" at bounding box center [487, 304] width 73 height 25
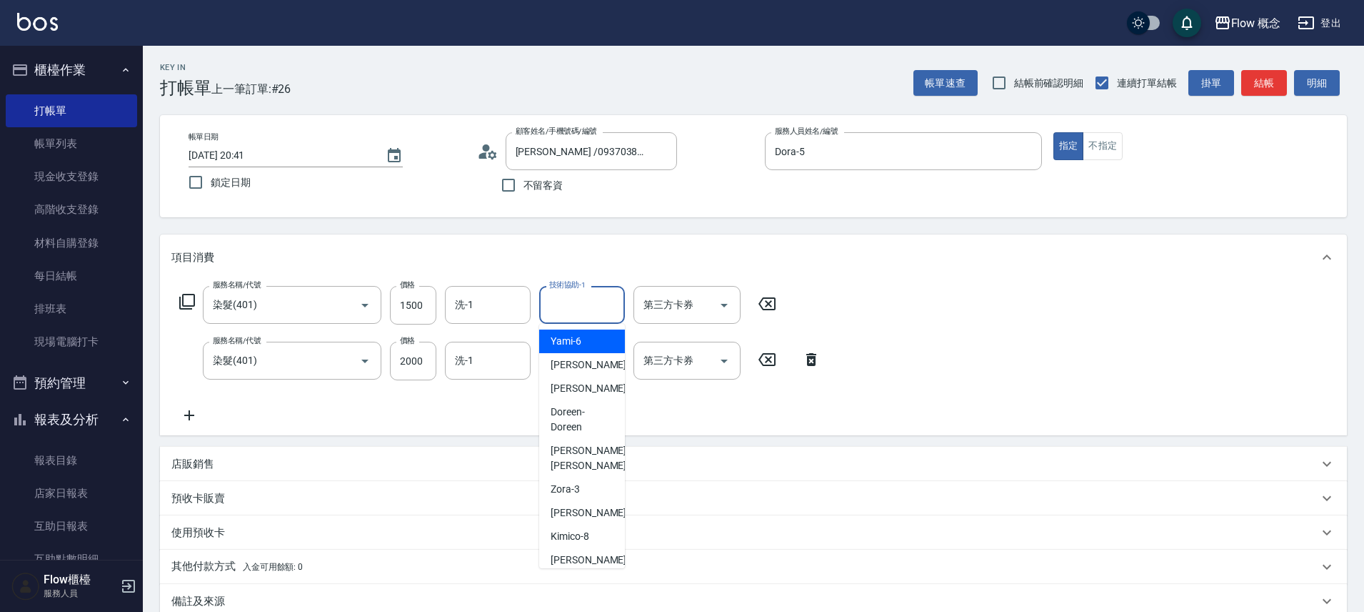
click at [591, 305] on input "技術協助-1" at bounding box center [582, 304] width 73 height 25
type input "Zora-3"
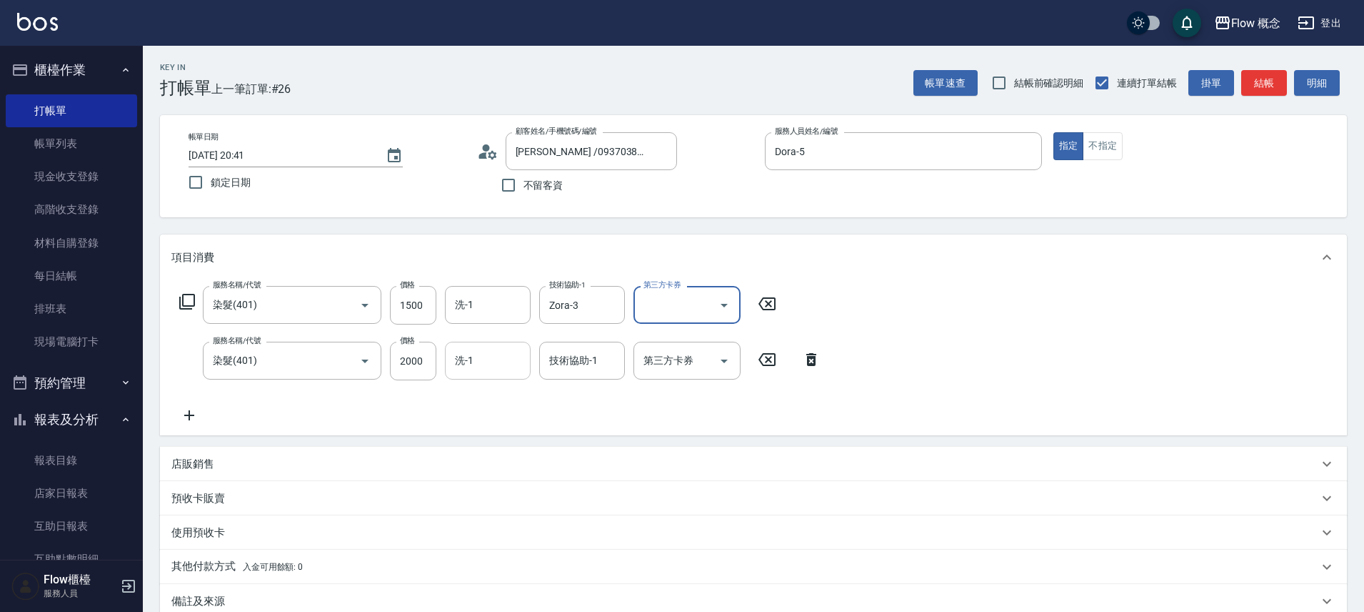
click at [490, 360] on input "洗-1" at bounding box center [487, 360] width 73 height 25
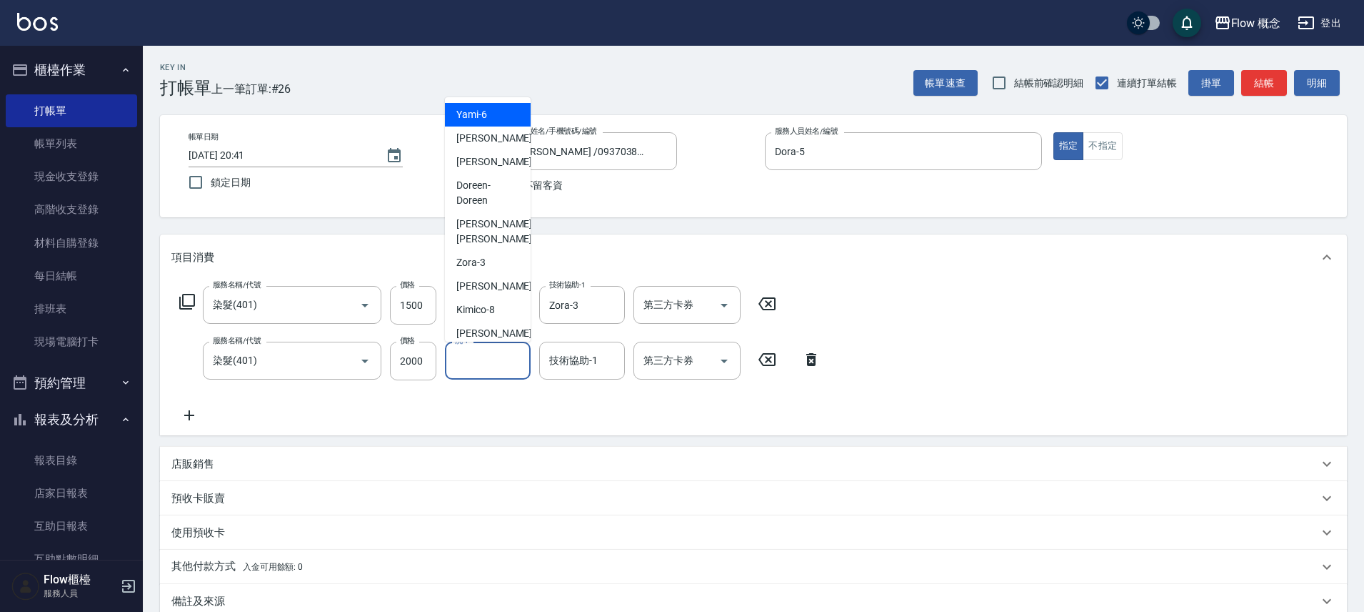
click at [490, 360] on input "洗-1" at bounding box center [487, 360] width 73 height 25
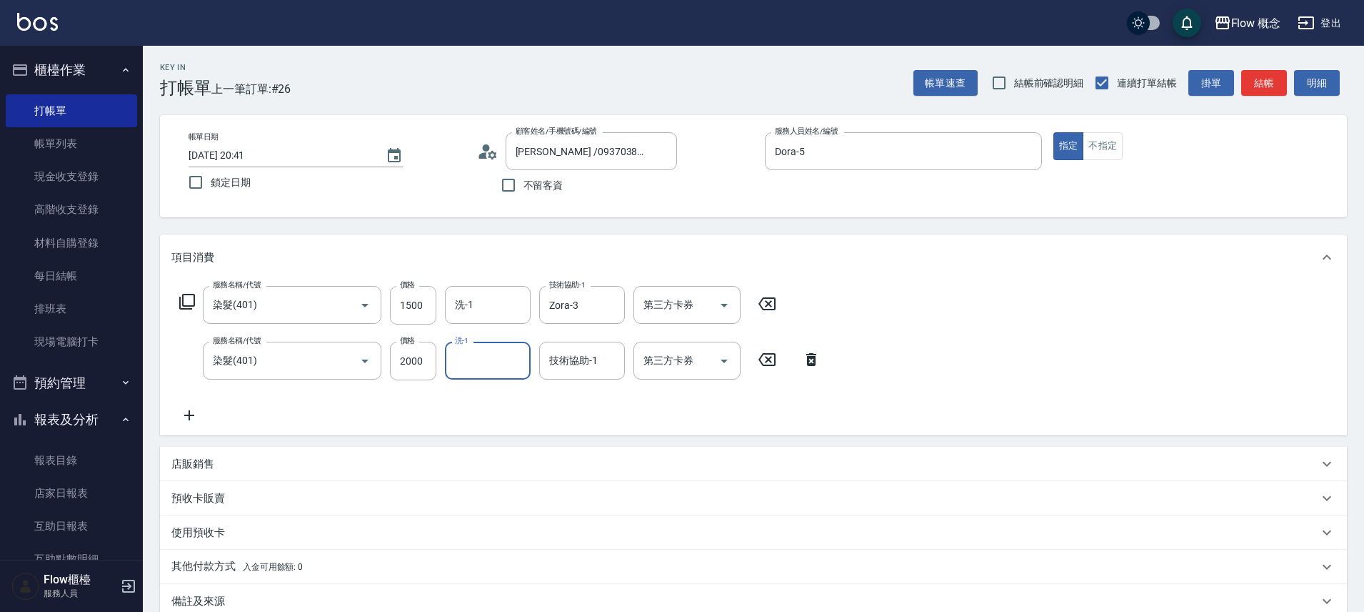
click at [596, 361] on input "技術協助-1" at bounding box center [582, 360] width 73 height 25
type input "佳蒨-17"
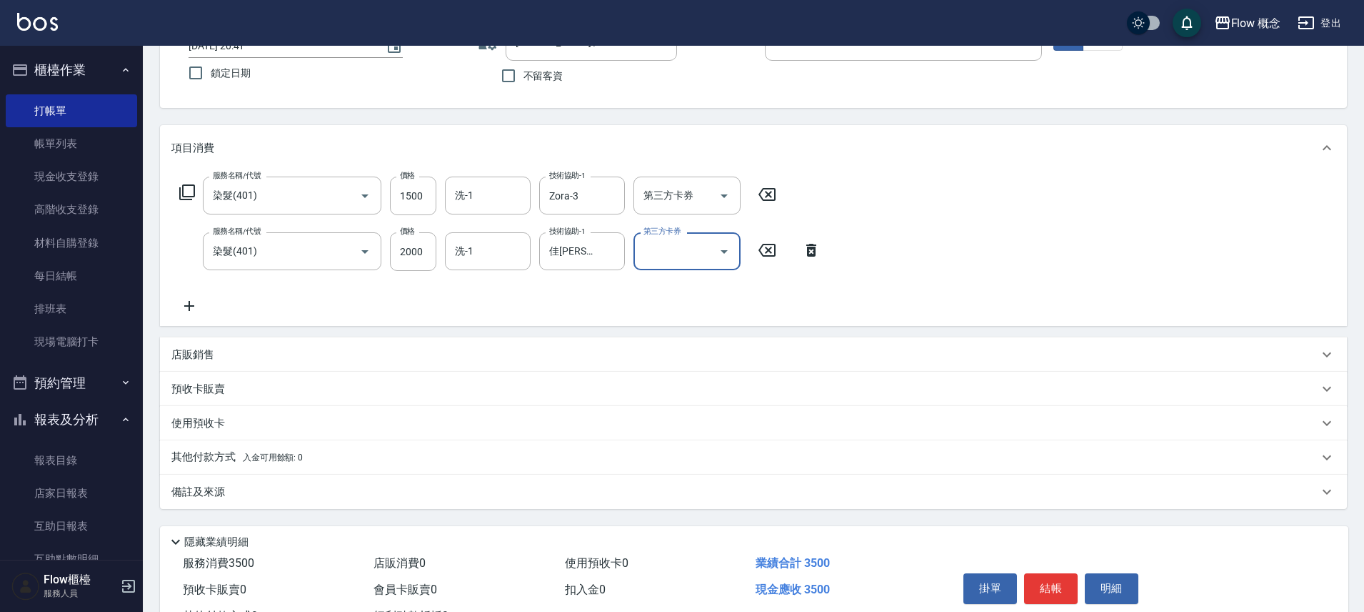
scroll to position [110, 0]
click at [345, 490] on div "備註及來源" at bounding box center [744, 491] width 1147 height 15
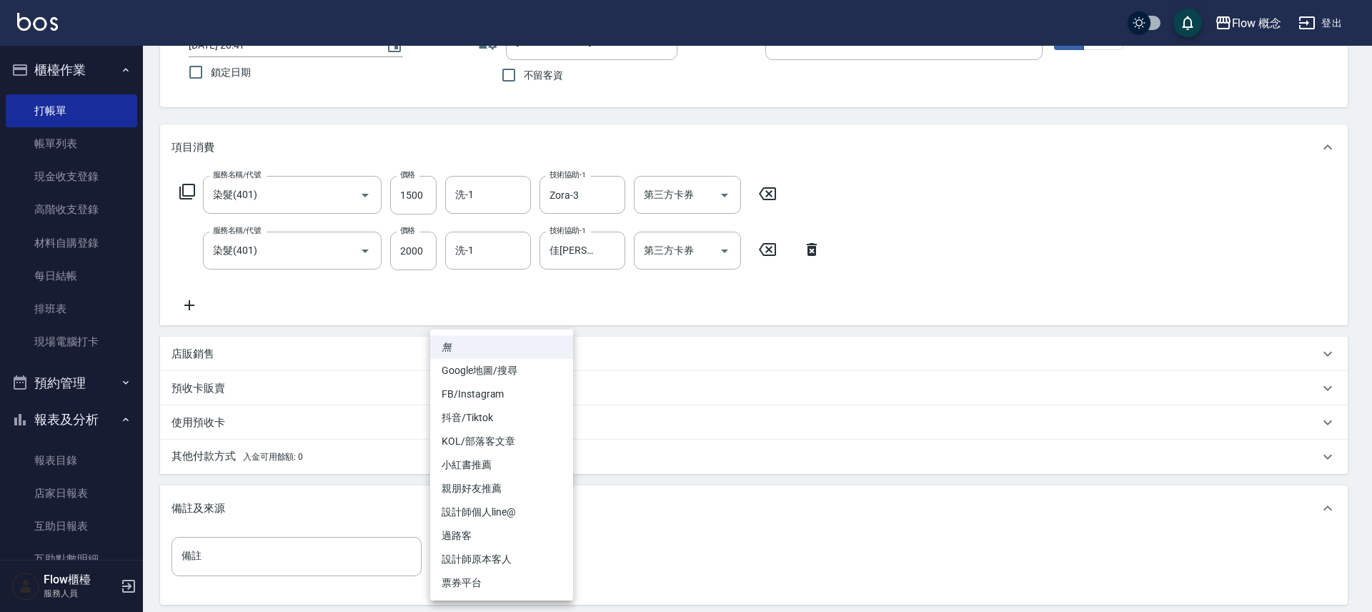
click at [487, 559] on body "Flow 概念 登出 櫃檯作業 打帳單 帳單列表 現金收支登錄 高階收支登錄 材料自購登錄 每日結帳 排班表 現場電腦打卡 預約管理 預約管理 單日預約紀錄 …" at bounding box center [686, 324] width 1372 height 869
click at [496, 564] on li "設計師原本客人" at bounding box center [501, 559] width 143 height 24
type input "設計師原本客人"
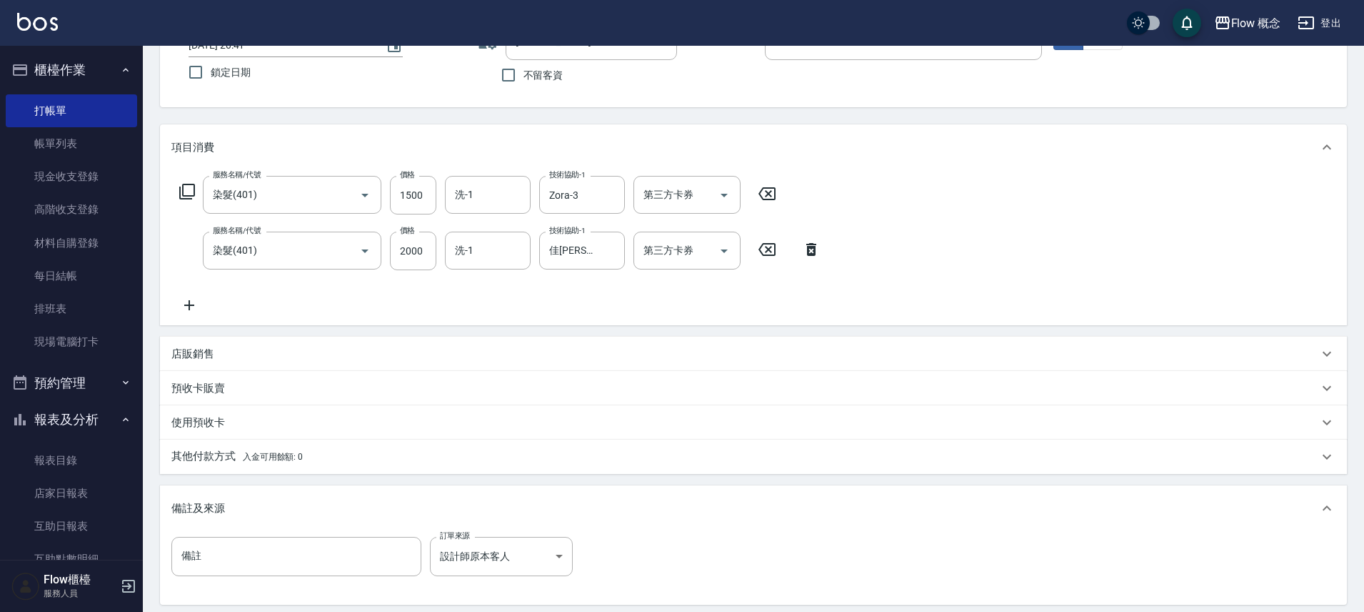
click at [254, 446] on div "其他付款方式 入金可用餘額: 0" at bounding box center [753, 456] width 1187 height 34
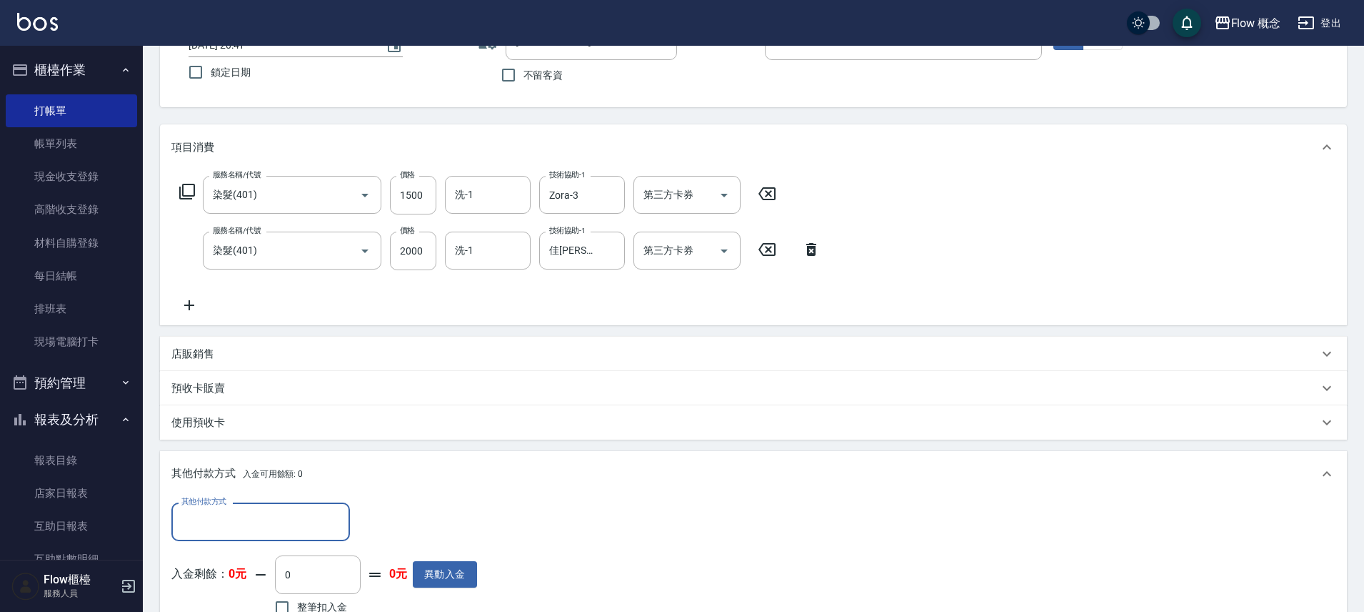
scroll to position [0, 0]
click at [237, 515] on input "其他付款方式" at bounding box center [261, 521] width 166 height 25
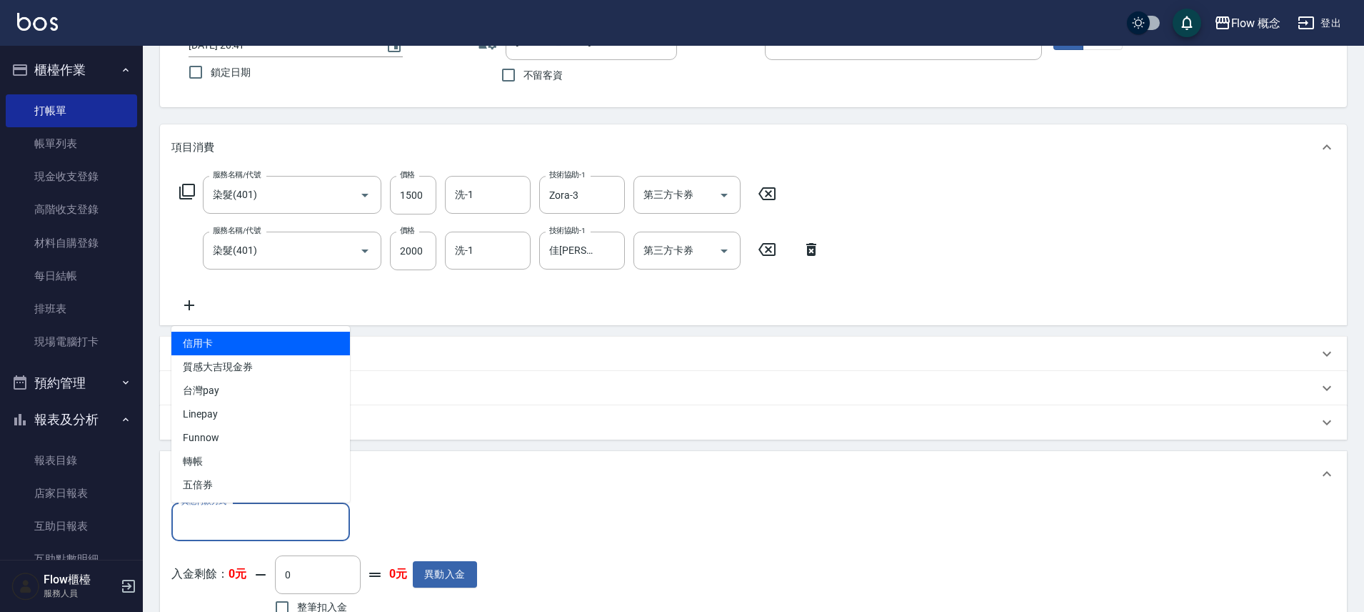
click at [227, 346] on span "信用卡" at bounding box center [260, 343] width 179 height 24
type input "信用卡"
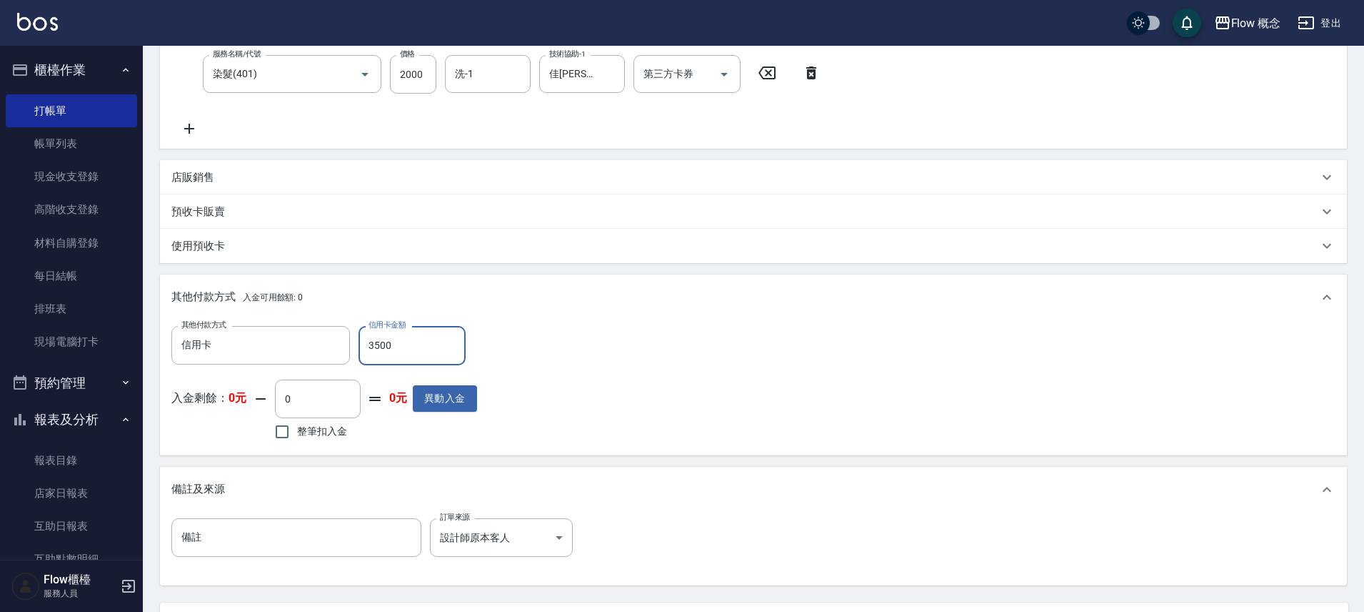
scroll to position [421, 0]
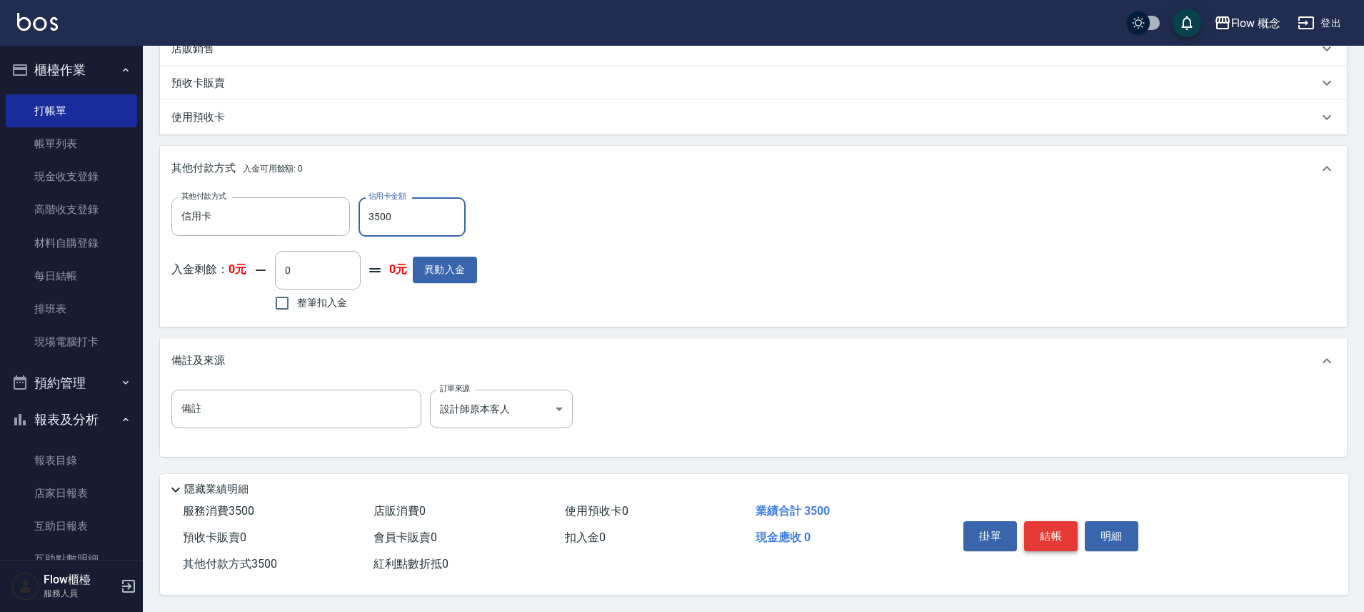
type input "3500"
click at [1070, 534] on button "結帳" at bounding box center [1051, 536] width 54 height 30
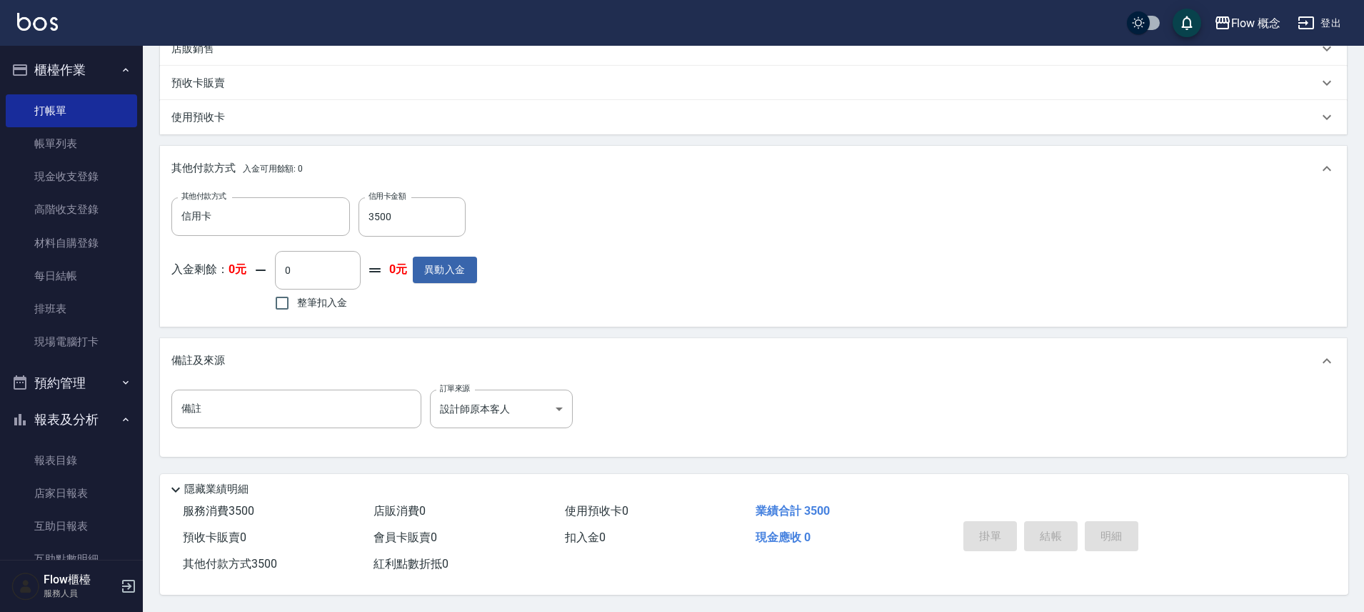
type input "2025/10/11 20:42"
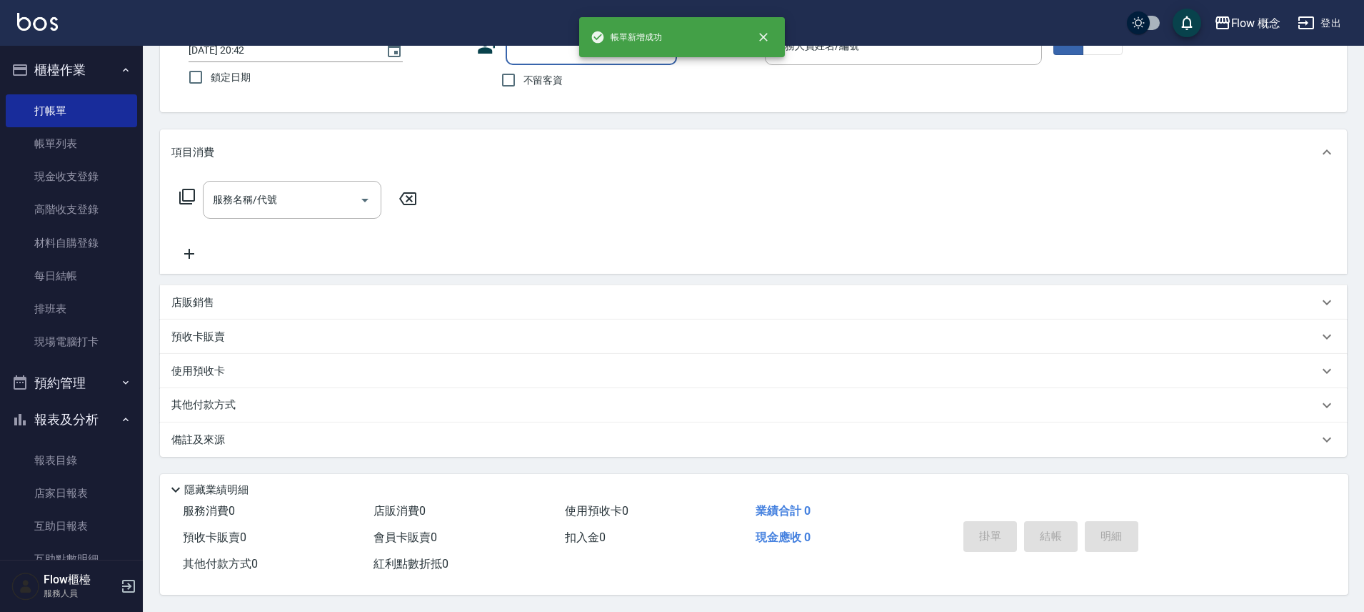
scroll to position [0, 0]
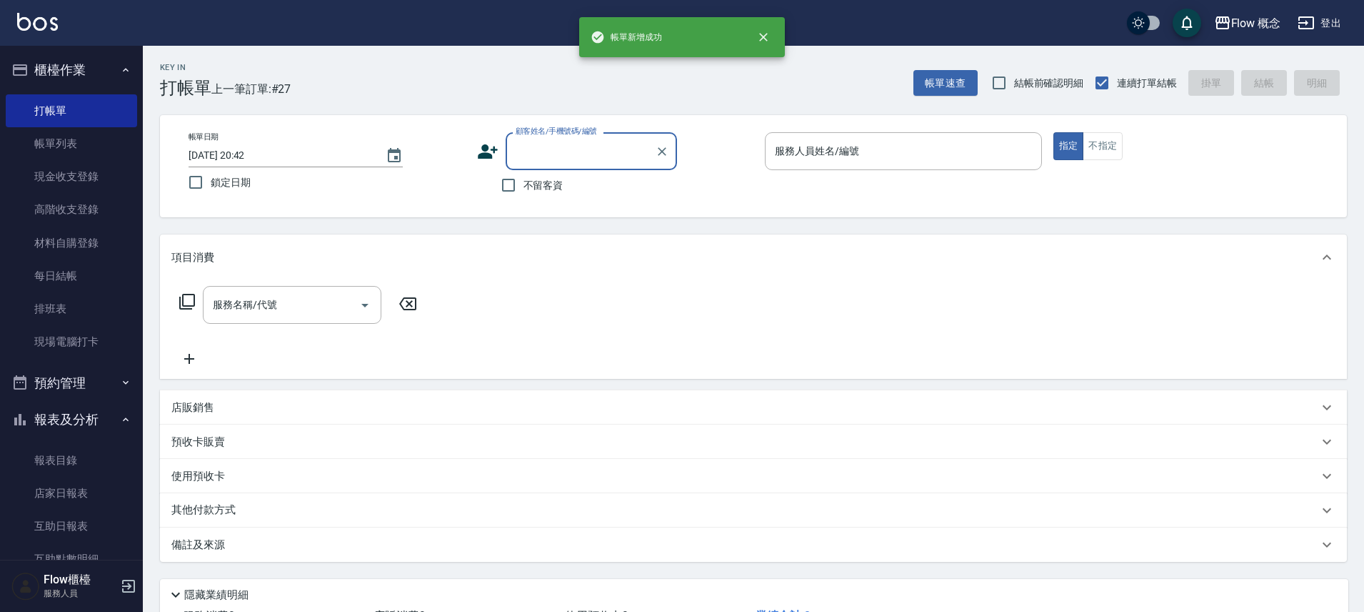
click at [519, 157] on input "顧客姓名/手機號碼/編號" at bounding box center [580, 151] width 137 height 25
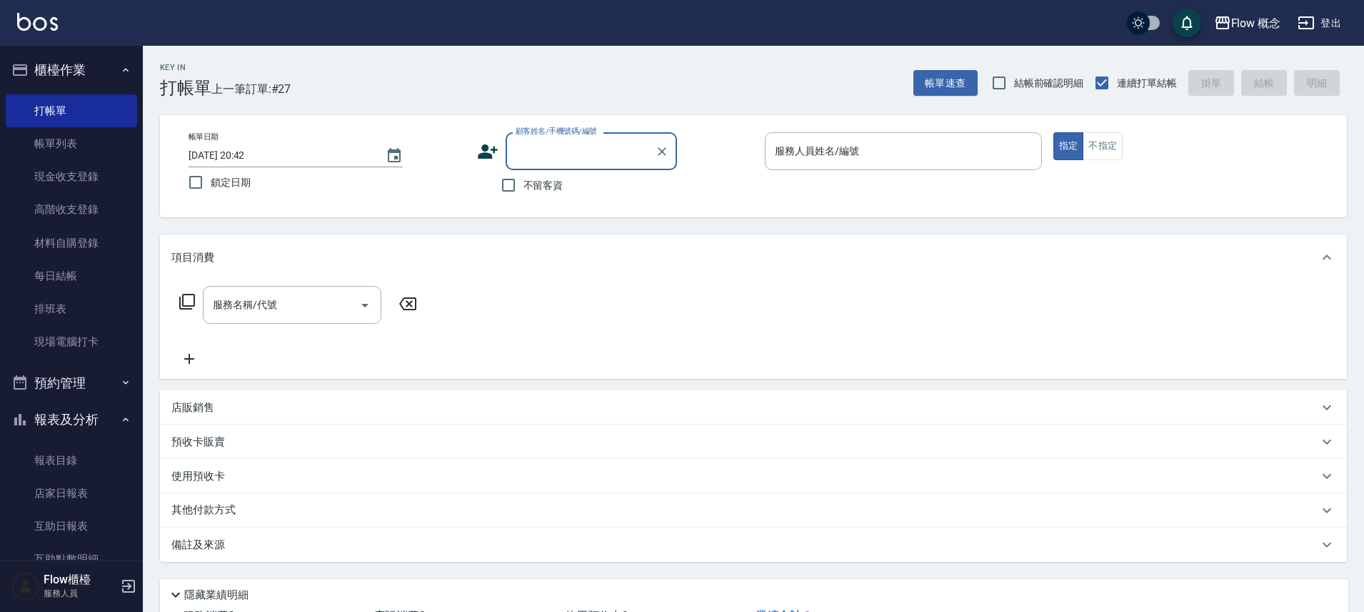
paste input "剪孫若恩0993340517"
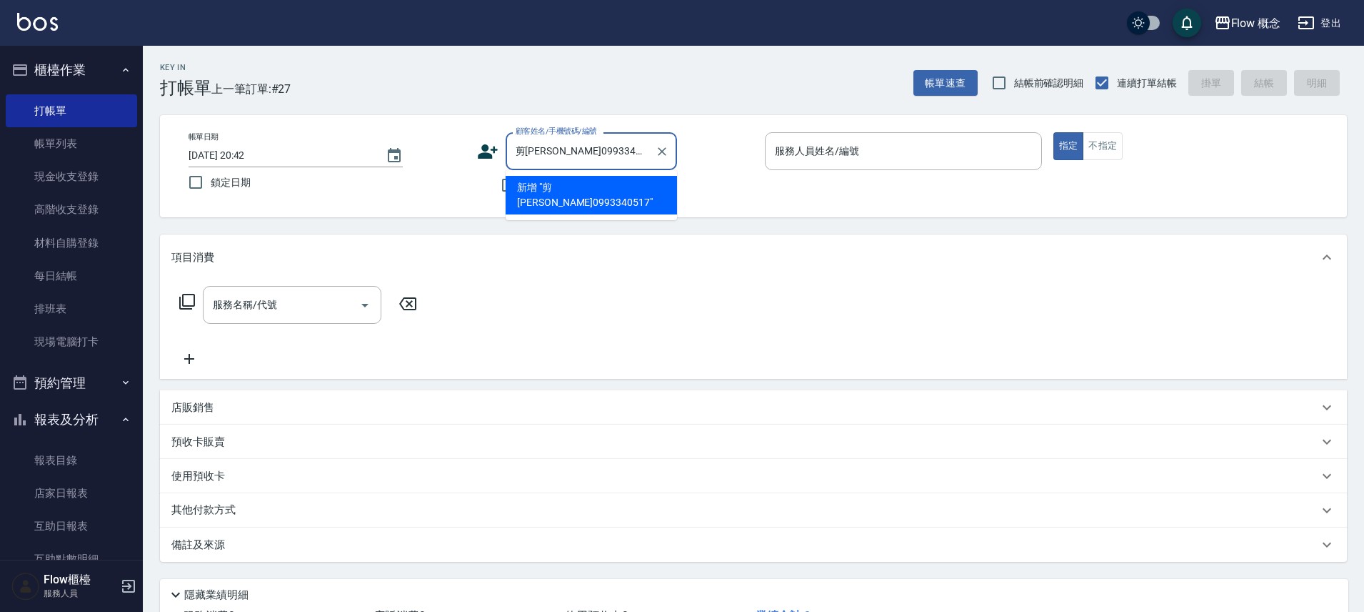
drag, startPoint x: 523, startPoint y: 151, endPoint x: 509, endPoint y: 148, distance: 14.6
click at [509, 148] on div "剪孫若恩0993340517 顧客姓名/手機號碼/編號" at bounding box center [591, 151] width 171 height 38
type input "孫若恩0993340517"
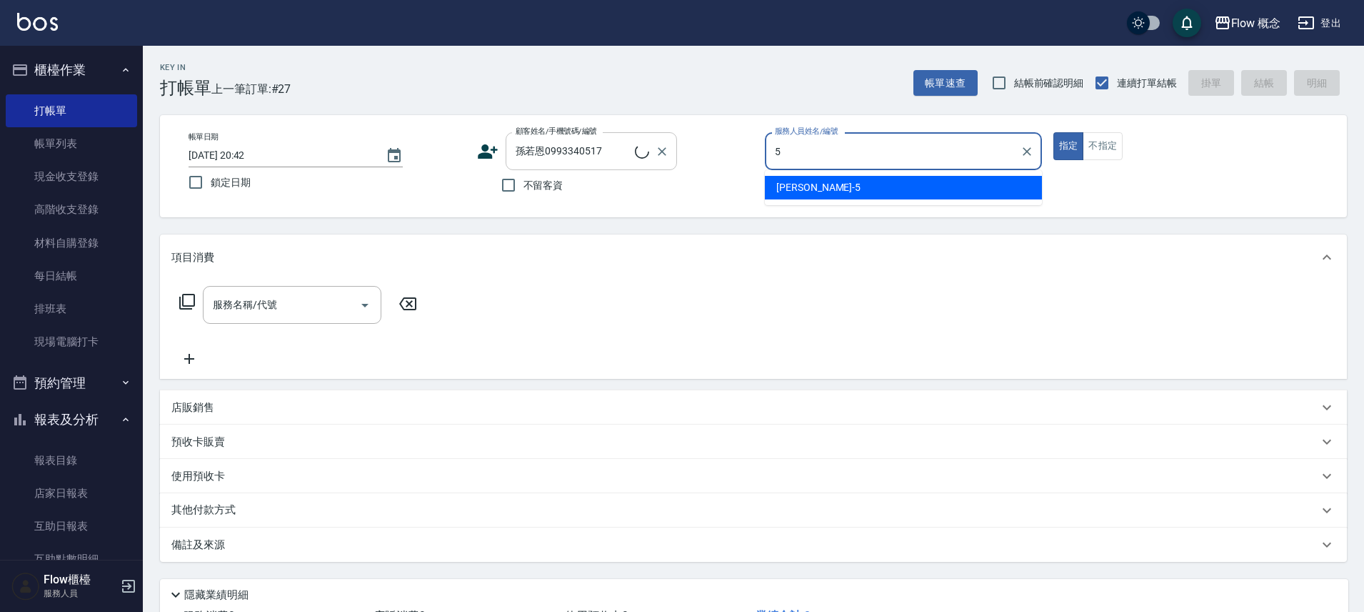
type input "Dora-5"
type button "true"
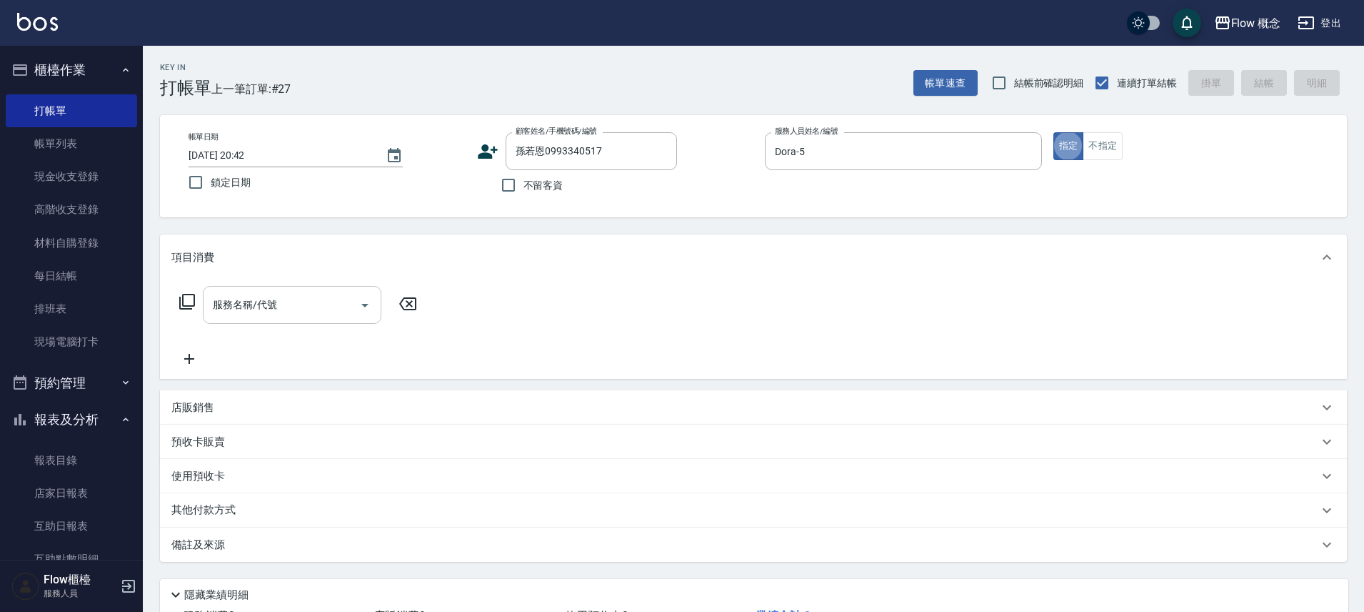
click at [262, 292] on input "服務名稱/代號" at bounding box center [281, 304] width 144 height 25
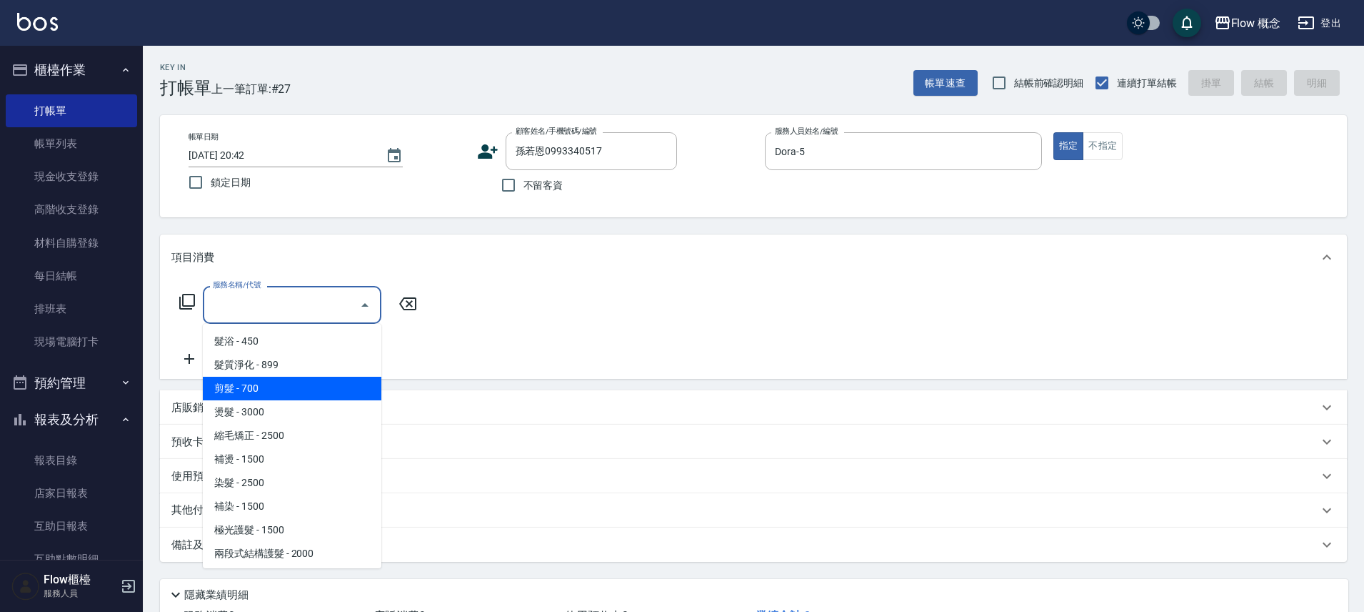
click at [244, 378] on span "剪髮 - 700" at bounding box center [292, 388] width 179 height 24
type input "剪髮(201)"
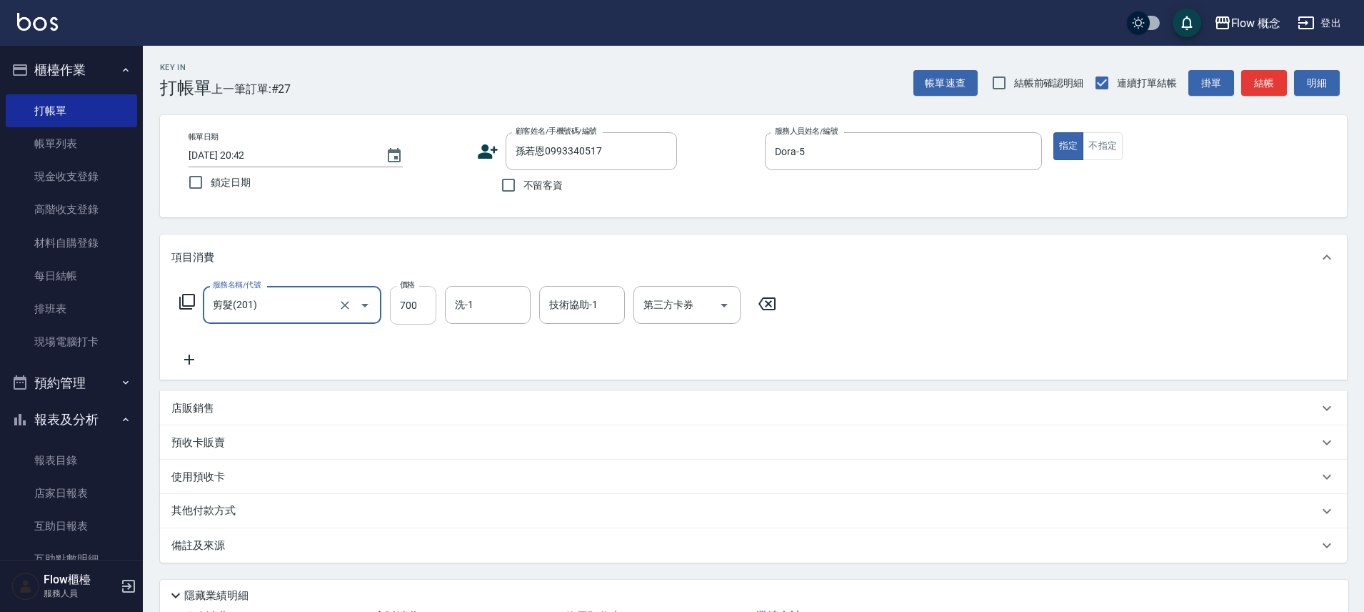
click at [414, 313] on input "700" at bounding box center [413, 305] width 46 height 39
click at [479, 304] on input "洗-1" at bounding box center [487, 304] width 73 height 25
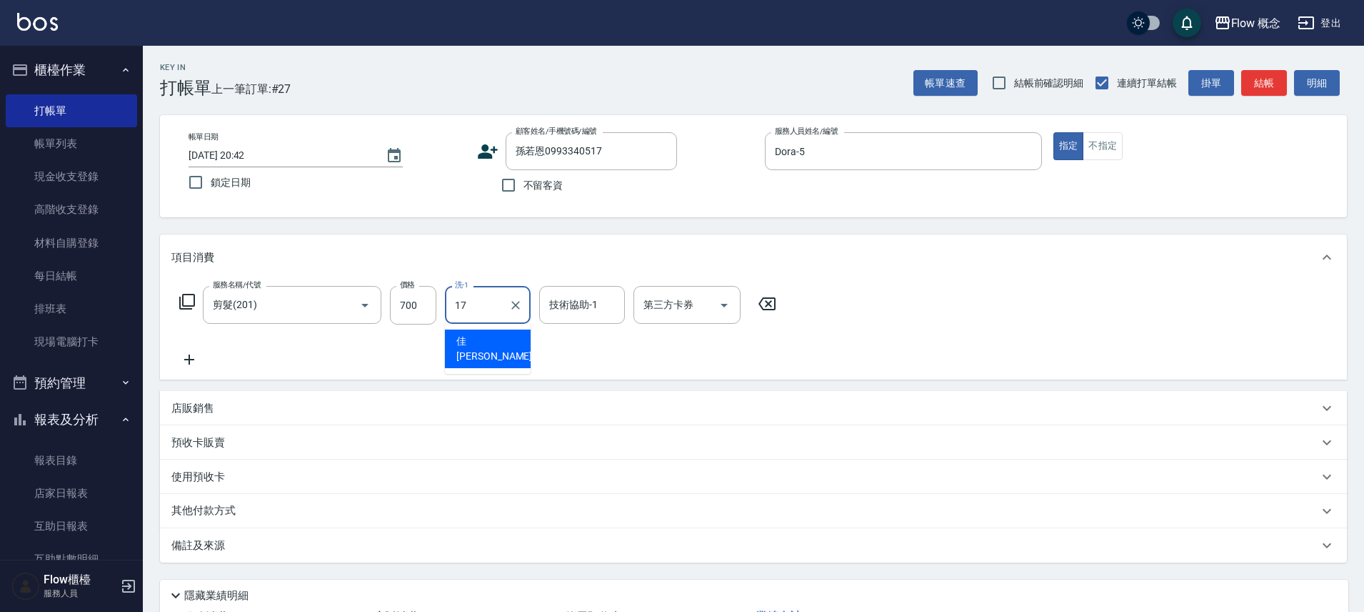
type input "佳蒨-17"
click at [574, 309] on input "技術協助-1" at bounding box center [582, 304] width 73 height 25
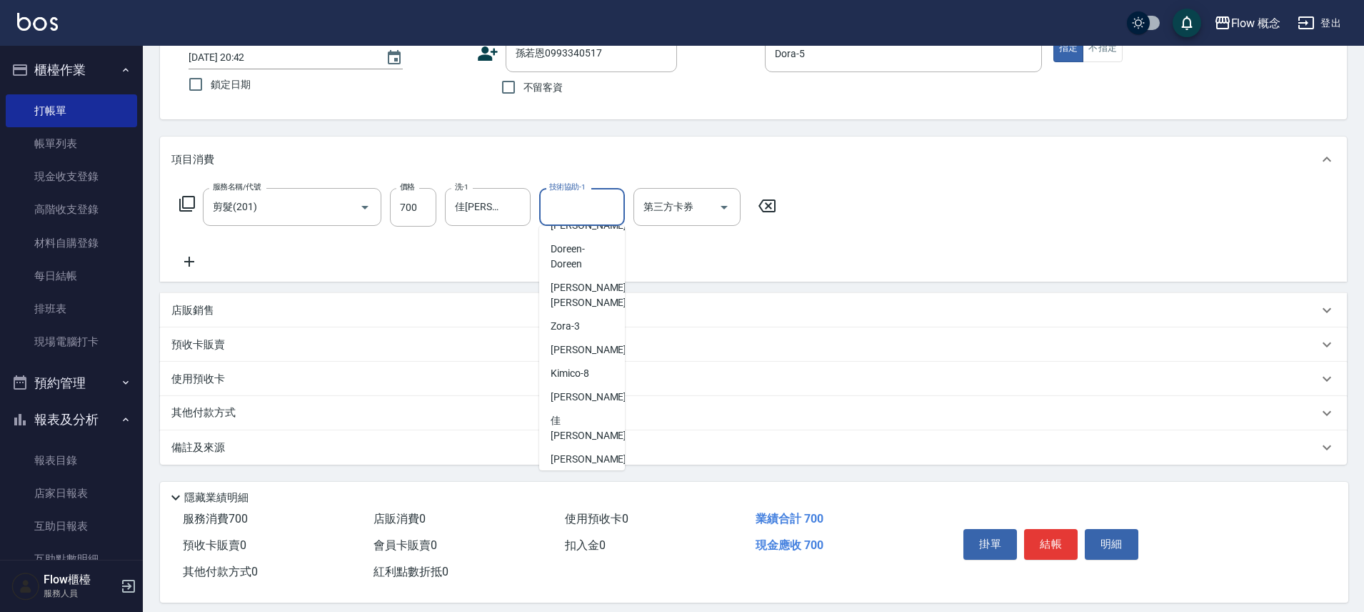
scroll to position [112, 0]
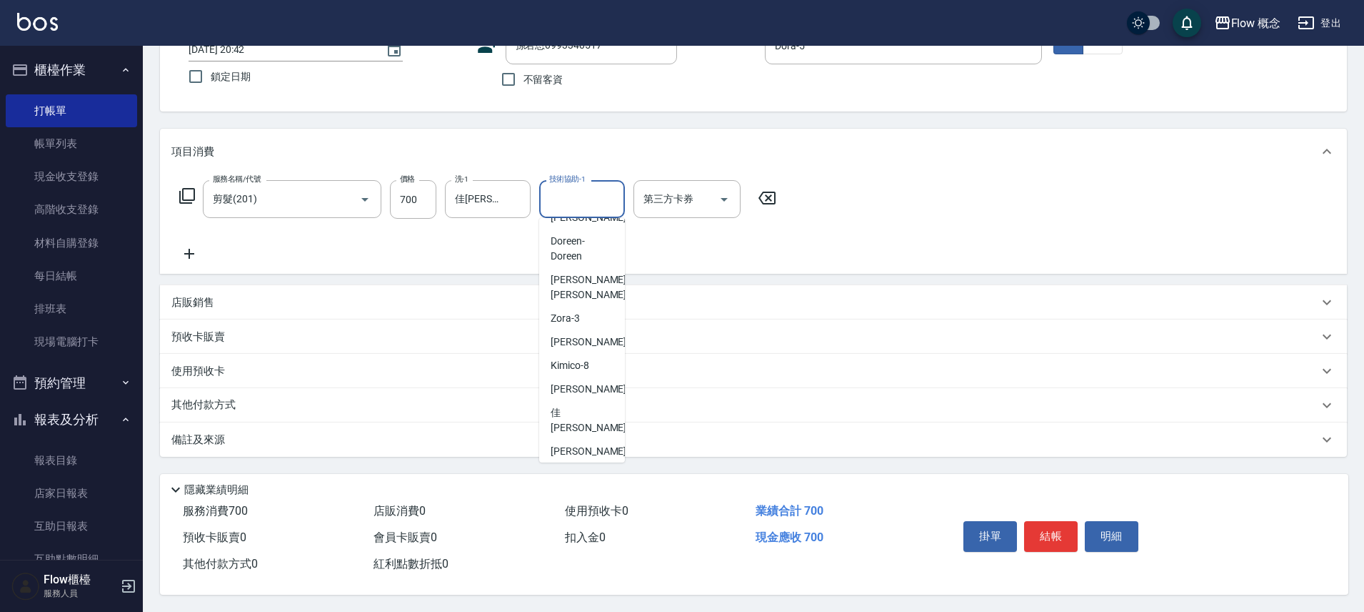
click at [573, 467] on span "Hebe -Hebe" at bounding box center [575, 474] width 49 height 15
type input "Hebe-Hebe"
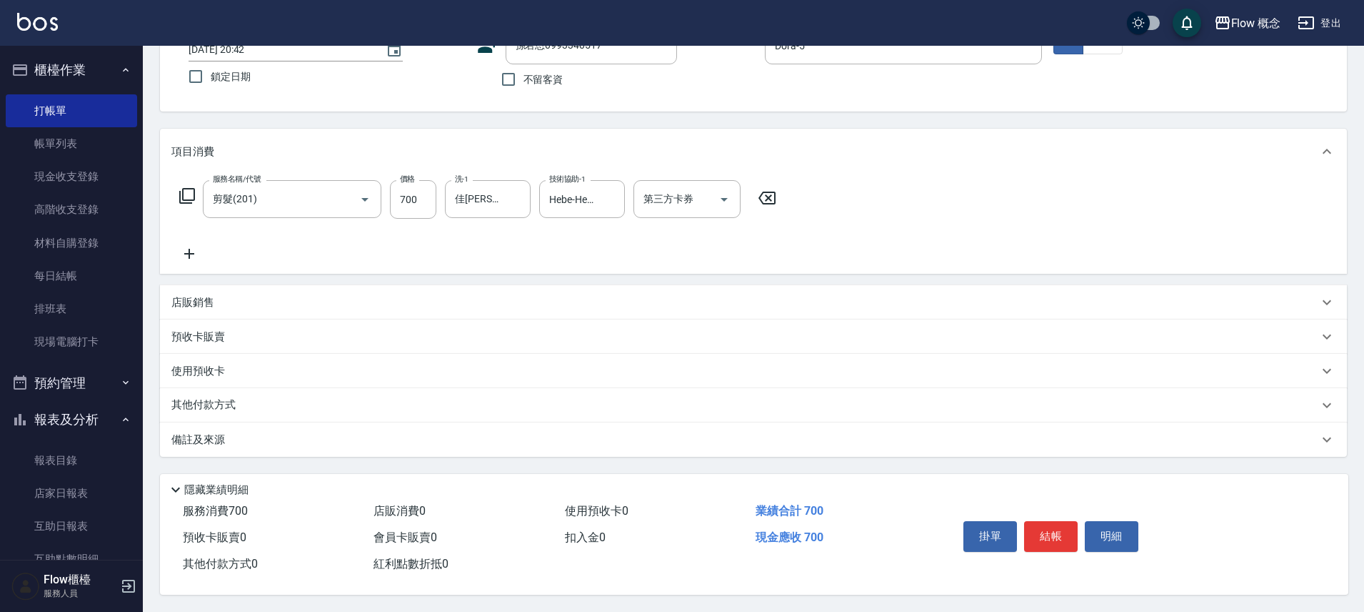
click at [236, 436] on div "備註及來源" at bounding box center [744, 439] width 1147 height 15
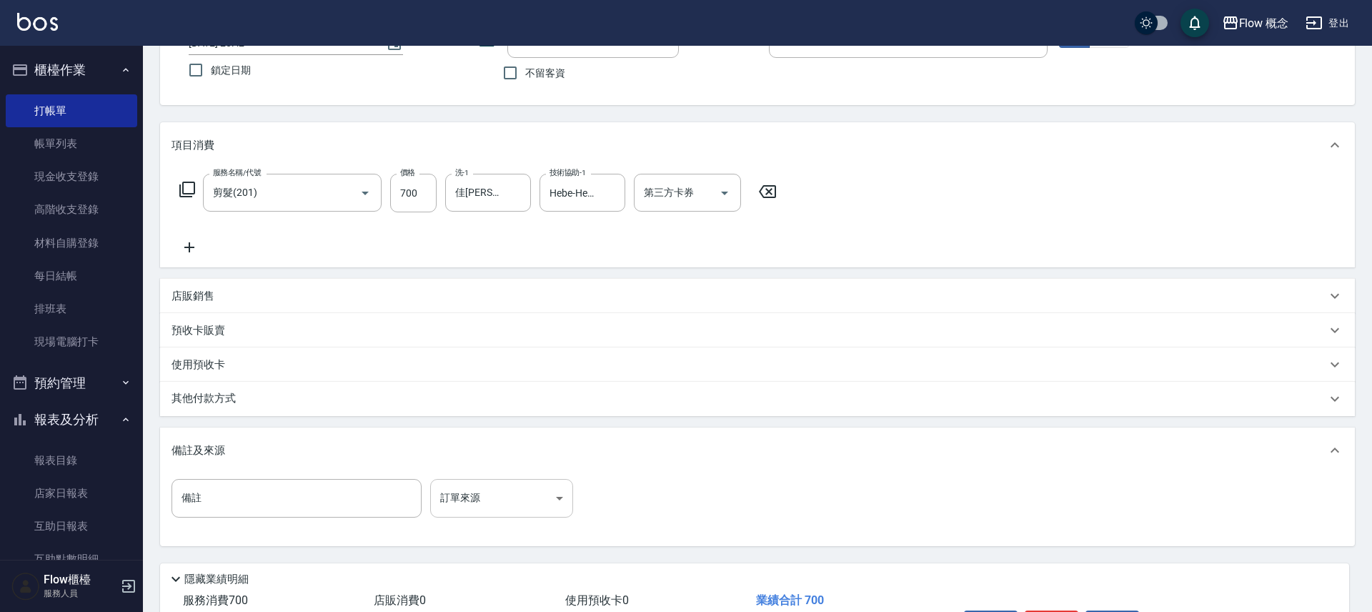
click at [488, 497] on body "Flow 概念 登出 櫃檯作業 打帳單 帳單列表 現金收支登錄 高階收支登錄 材料自購登錄 每日結帳 排班表 現場電腦打卡 預約管理 預約管理 單日預約紀錄 …" at bounding box center [686, 294] width 1372 height 813
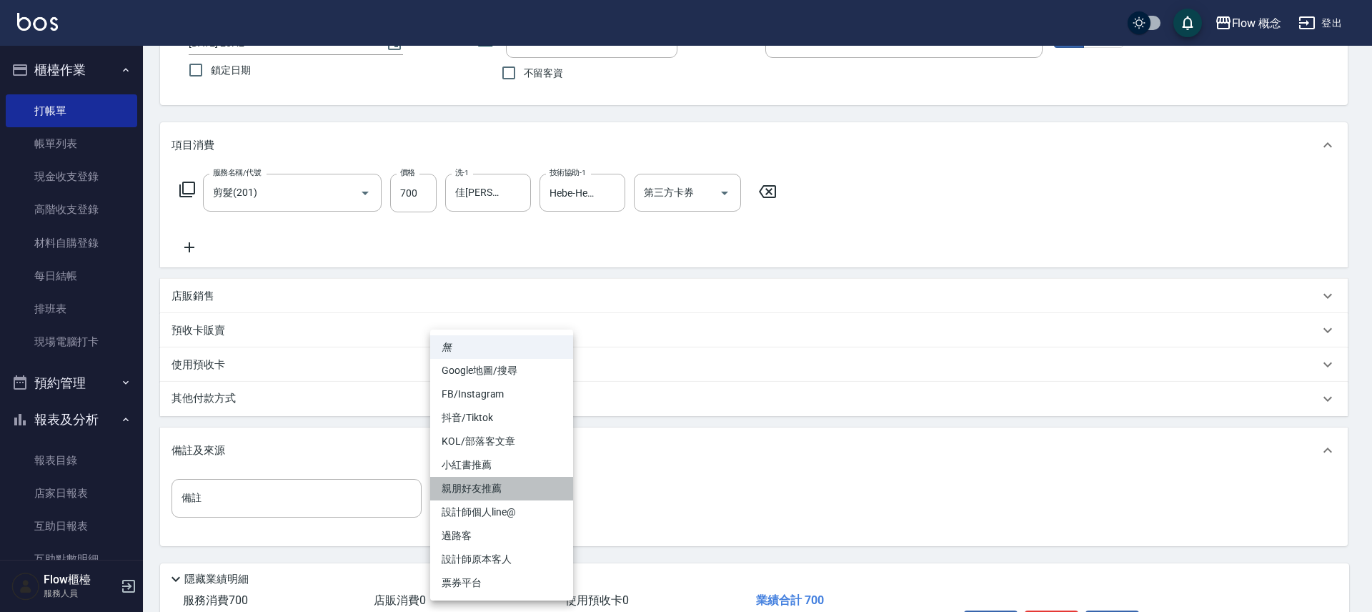
click at [514, 482] on li "親朋好友推薦" at bounding box center [501, 488] width 143 height 24
click at [514, 482] on body "Flow 概念 登出 櫃檯作業 打帳單 帳單列表 現金收支登錄 高階收支登錄 材料自購登錄 每日結帳 排班表 現場電腦打卡 預約管理 預約管理 單日預約紀錄 …" at bounding box center [686, 294] width 1372 height 813
click at [515, 509] on li "設計師個人line@" at bounding box center [501, 512] width 143 height 24
type input "設計師個人line@"
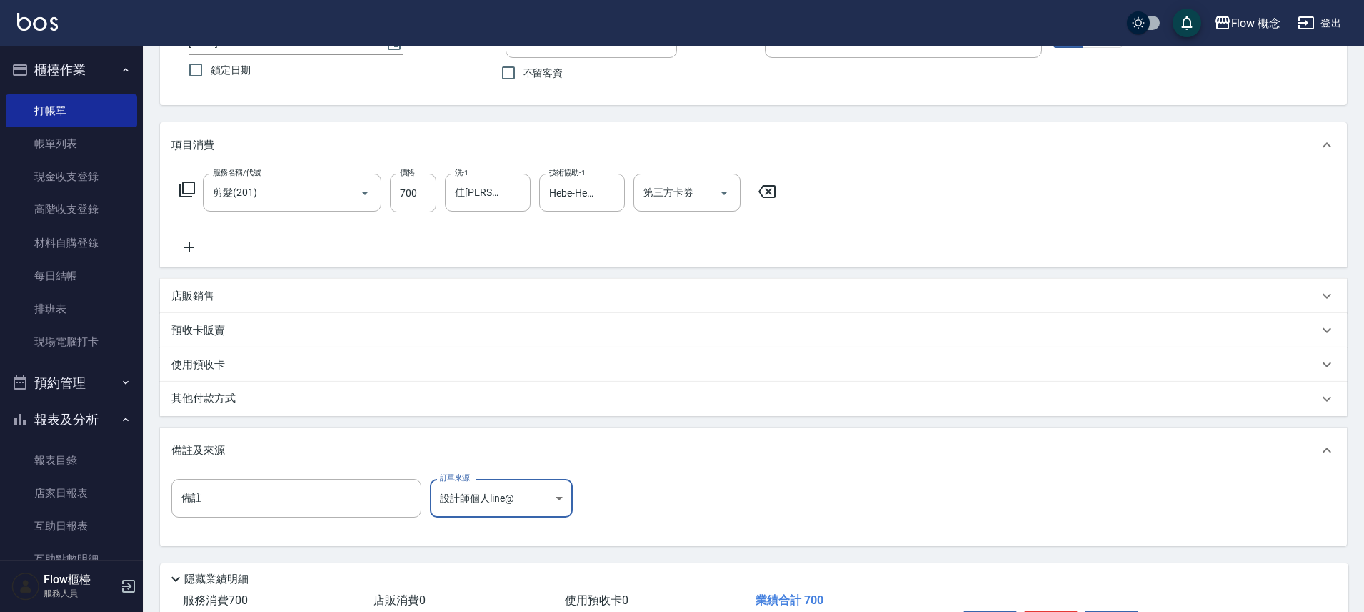
click at [202, 397] on p "其他付款方式" at bounding box center [206, 399] width 71 height 16
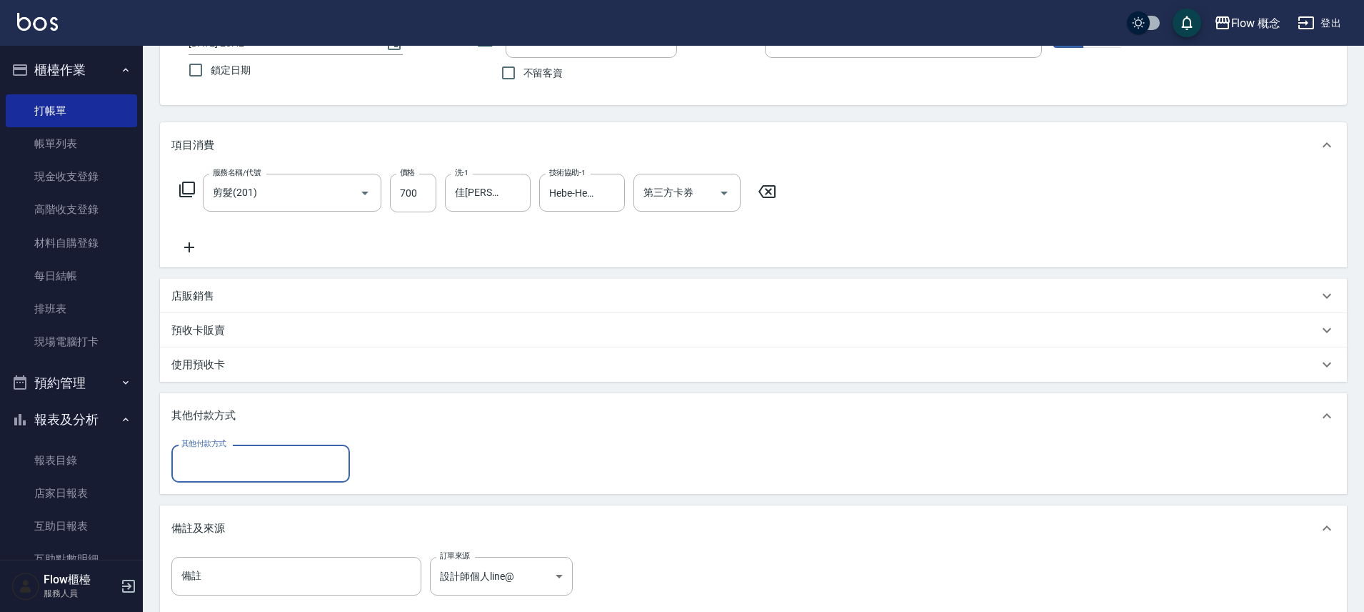
scroll to position [0, 0]
click at [194, 453] on input "其他付款方式" at bounding box center [261, 463] width 166 height 25
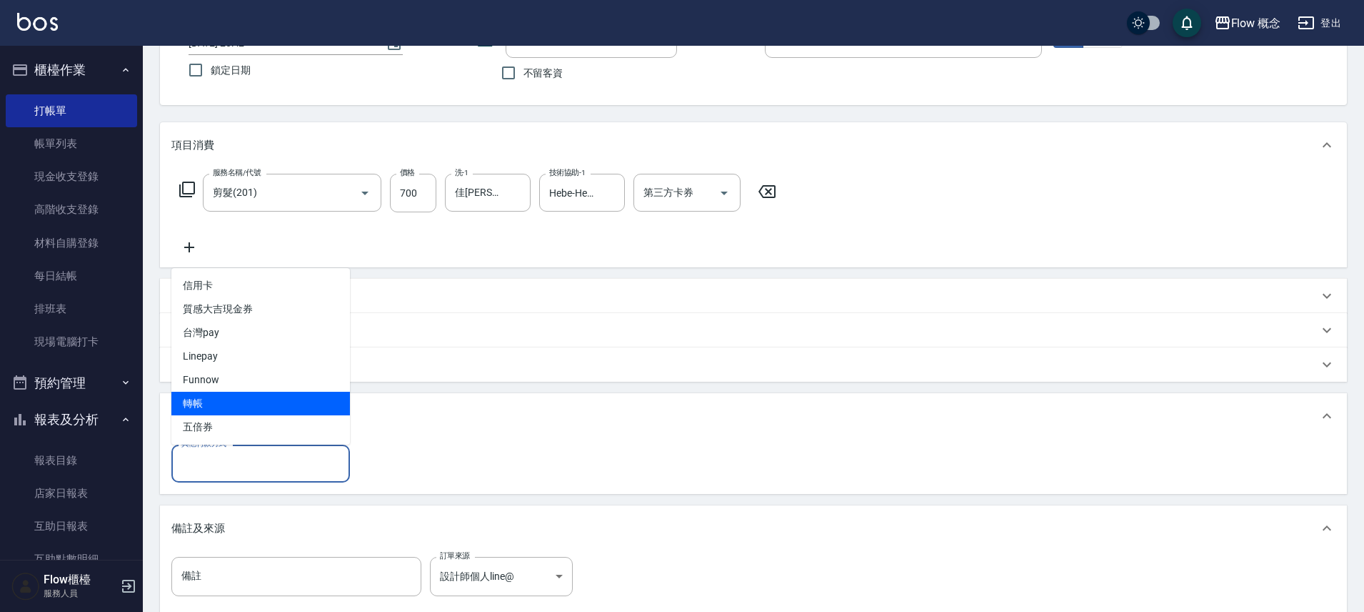
click at [225, 396] on span "轉帳" at bounding box center [260, 403] width 179 height 24
type input "轉帳"
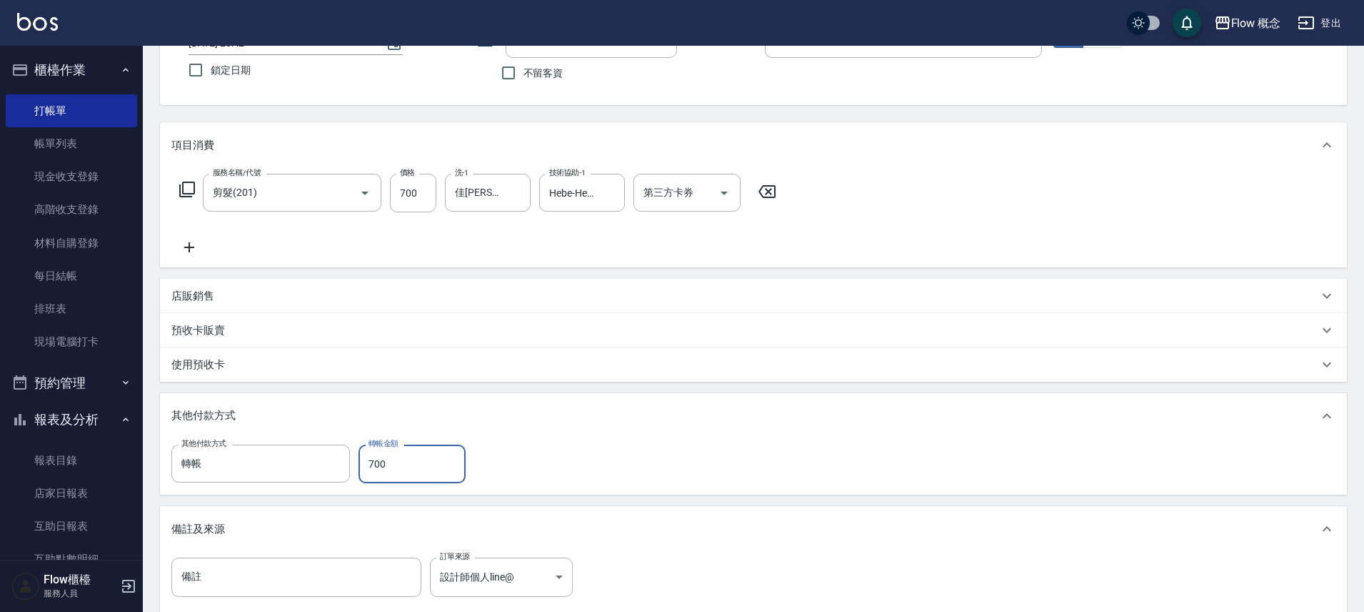
type input "700"
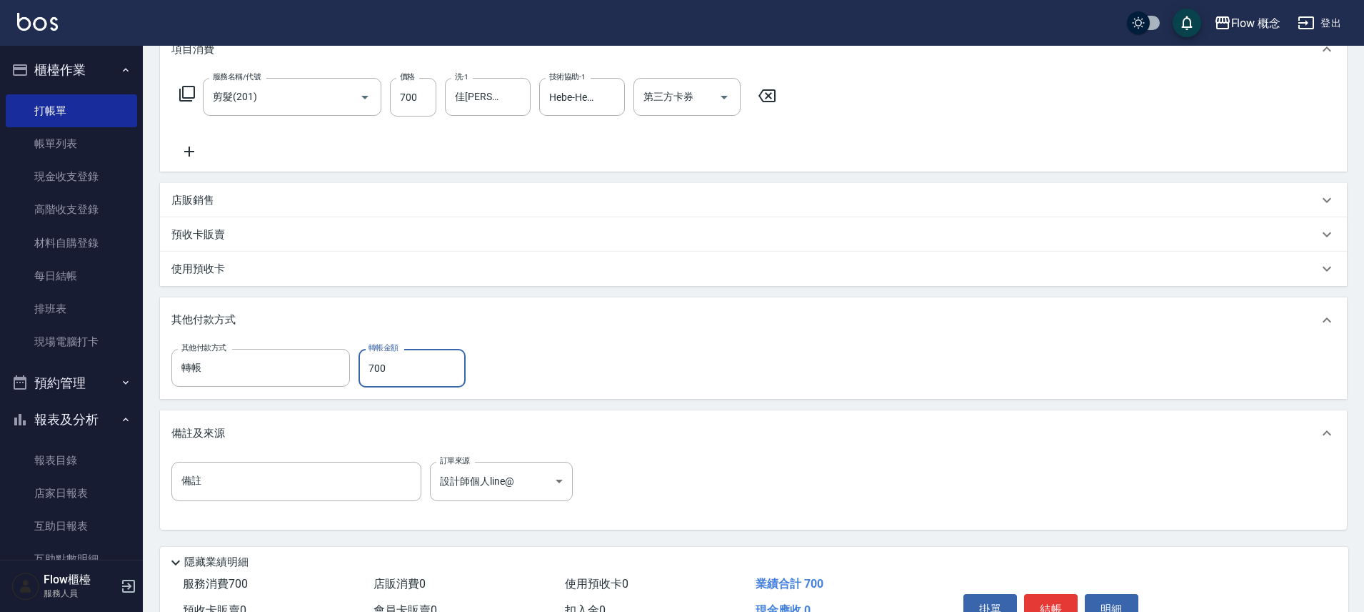
scroll to position [287, 0]
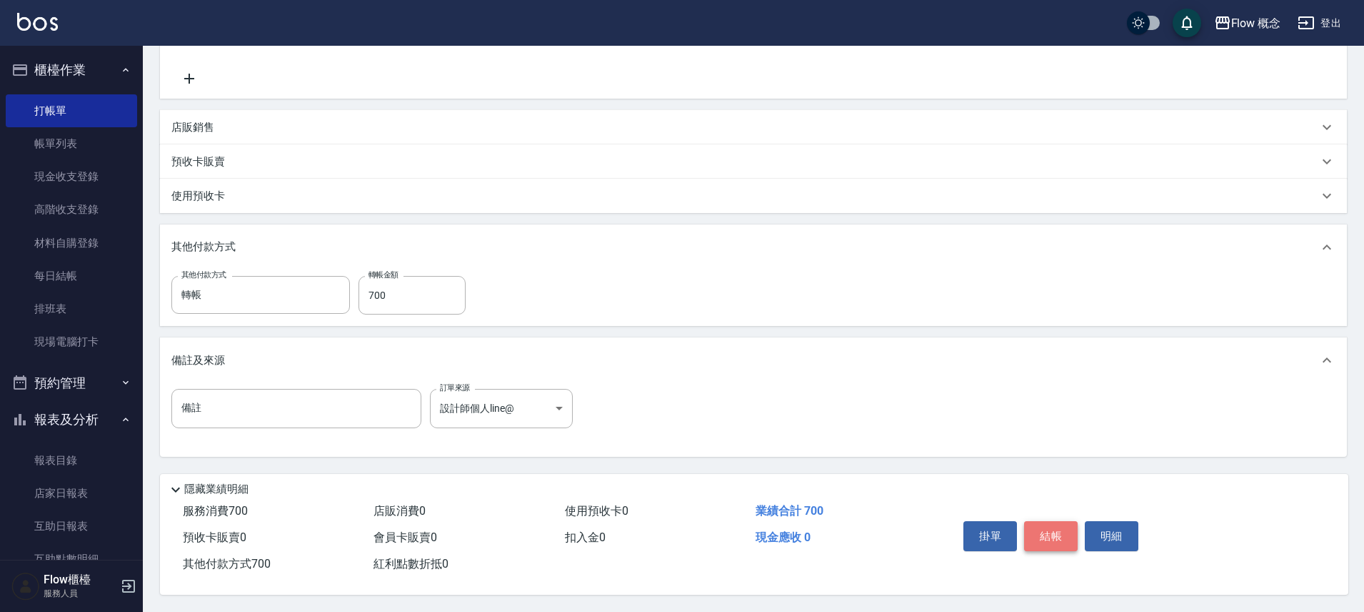
click at [1061, 538] on button "結帳" at bounding box center [1051, 536] width 54 height 30
type input "2025/10/11 20:43"
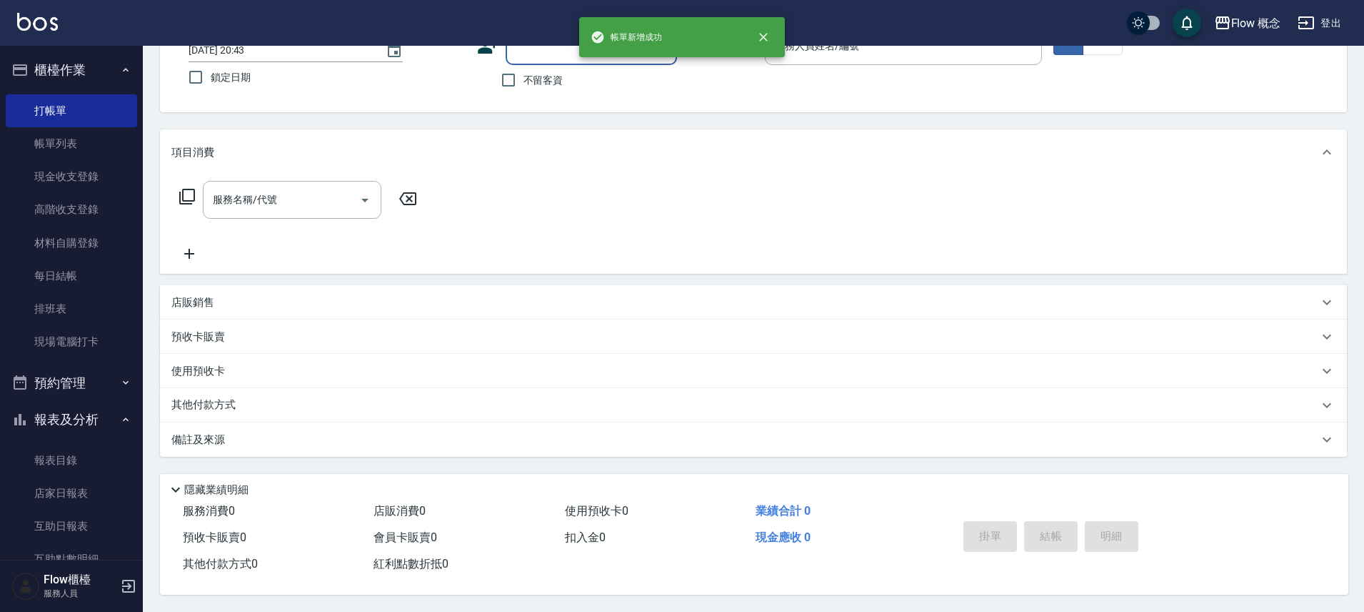
scroll to position [0, 0]
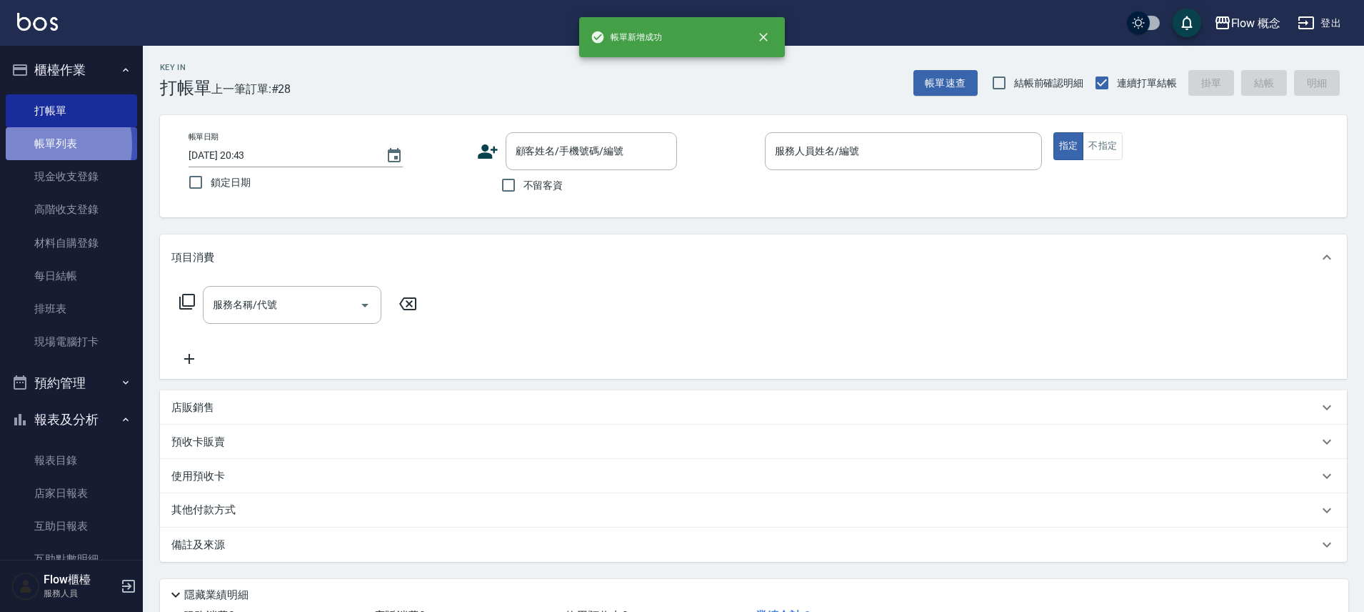
click at [31, 144] on link "帳單列表" at bounding box center [71, 143] width 131 height 33
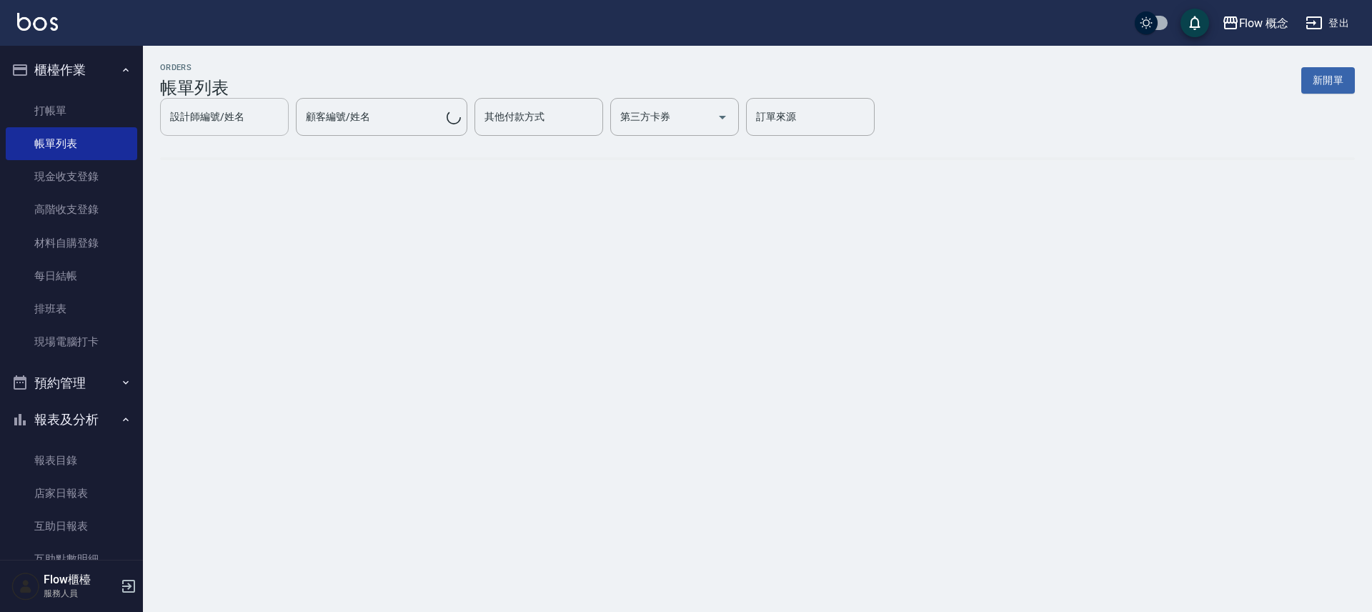
click at [438, 128] on div "設計師編號/姓名 設計師編號/姓名 顧客編號/姓名 顧客編號/姓名 其他付款方式 其他付款方式 第三方卡券 第三方卡券 訂單來源 訂單來源" at bounding box center [517, 117] width 714 height 38
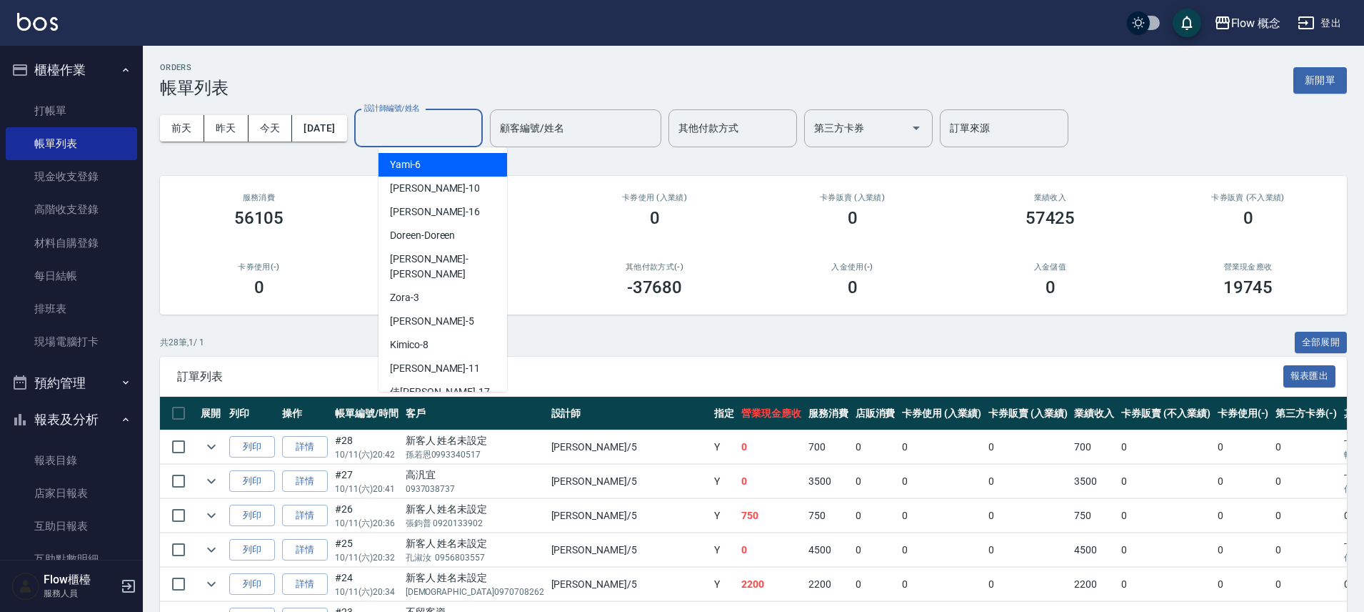
click at [424, 127] on input "設計師編號/姓名" at bounding box center [419, 128] width 116 height 25
click at [410, 314] on span "Dora -5" at bounding box center [432, 321] width 84 height 15
type input "Dora-5"
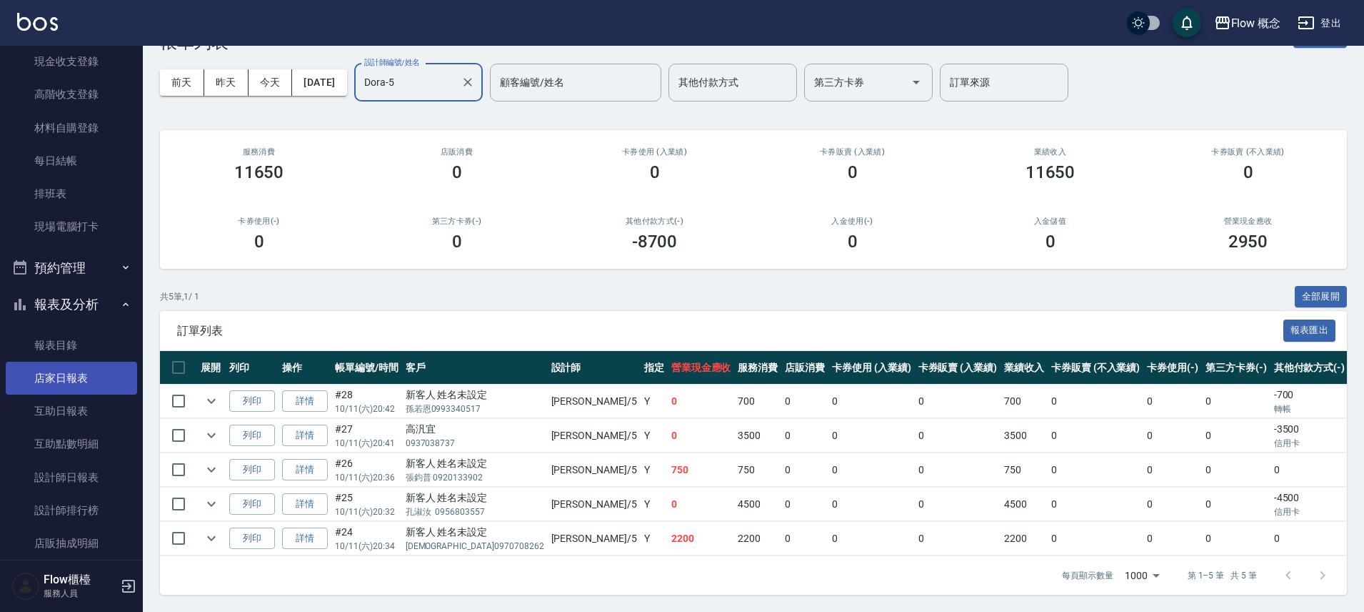
scroll to position [124, 0]
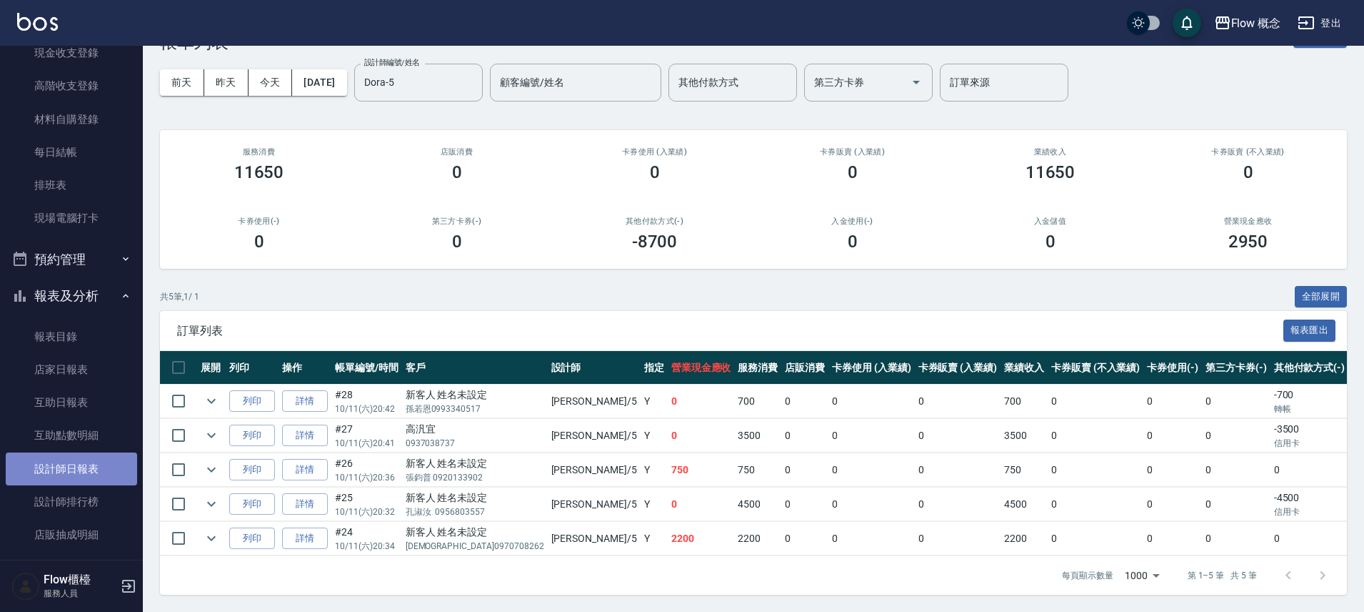
click at [87, 466] on link "設計師日報表" at bounding box center [71, 468] width 131 height 33
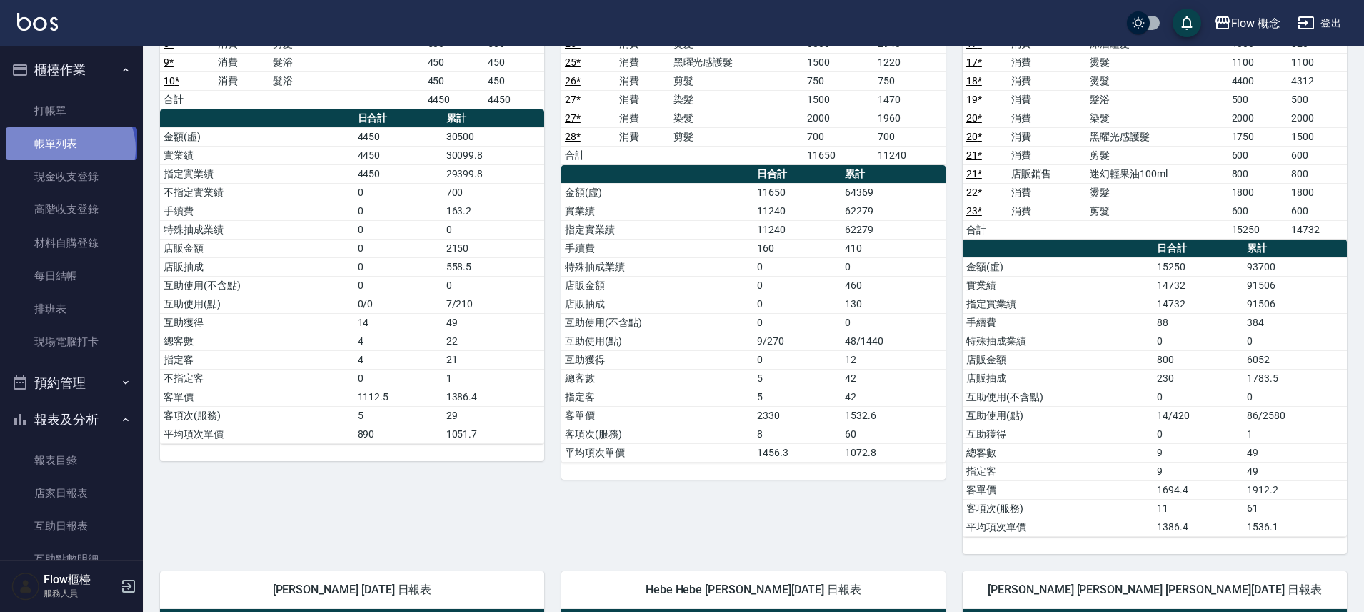
click at [69, 149] on link "帳單列表" at bounding box center [71, 143] width 131 height 33
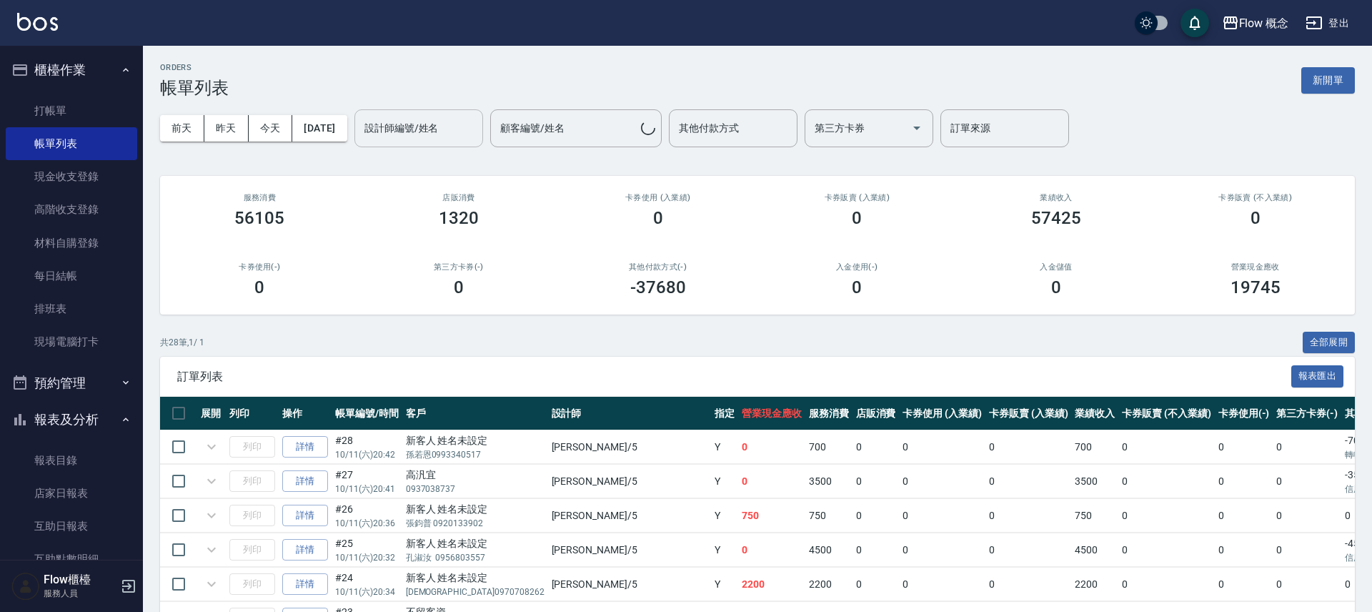
click at [434, 127] on div "設計師編號/姓名 設計師編號/姓名" at bounding box center [418, 128] width 129 height 38
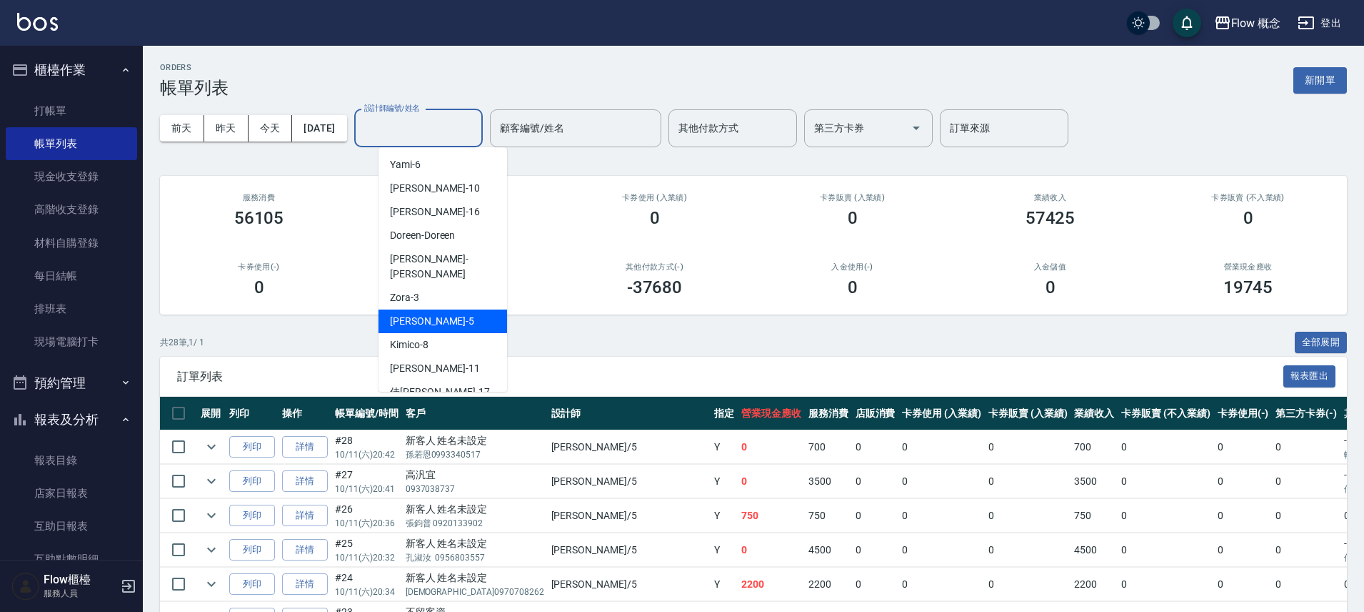
click at [426, 309] on div "Dora -5" at bounding box center [443, 321] width 129 height 24
type input "Dora-5"
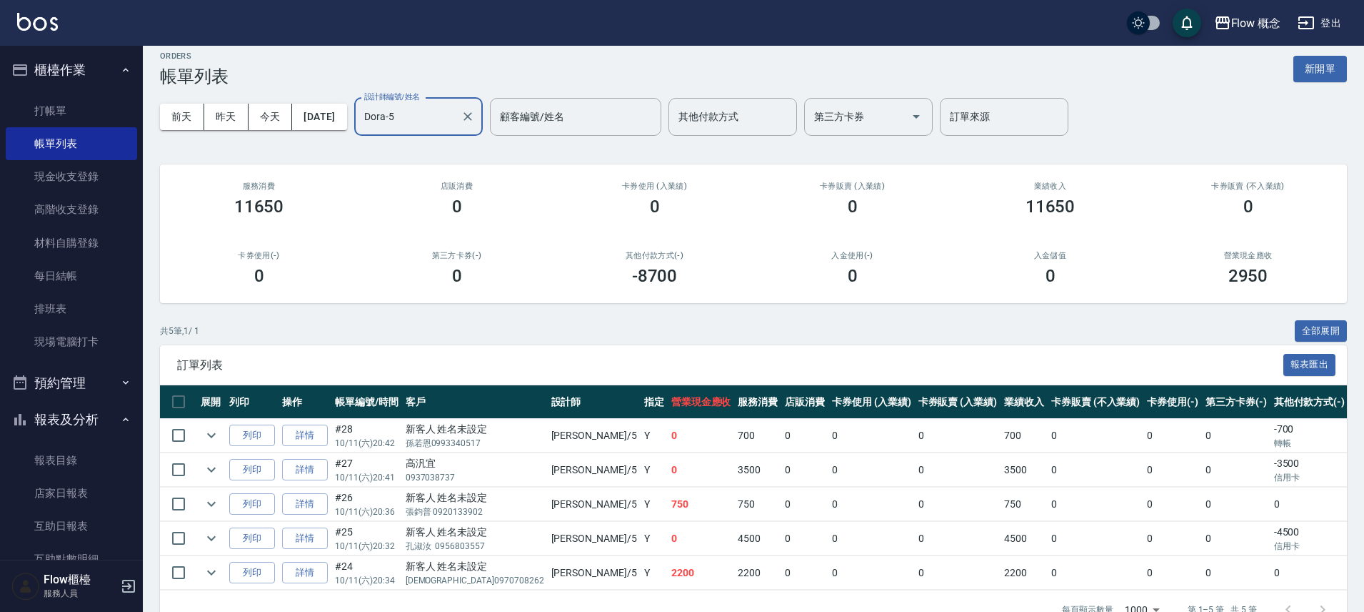
scroll to position [56, 0]
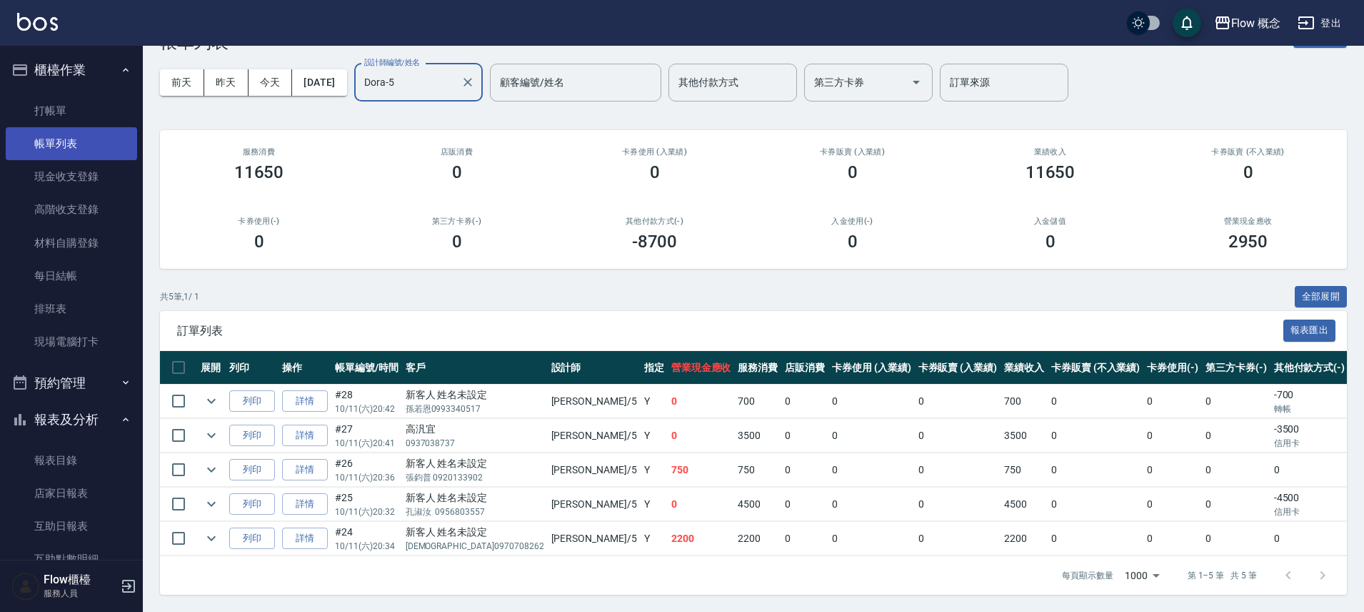
click at [79, 134] on link "帳單列表" at bounding box center [71, 143] width 131 height 33
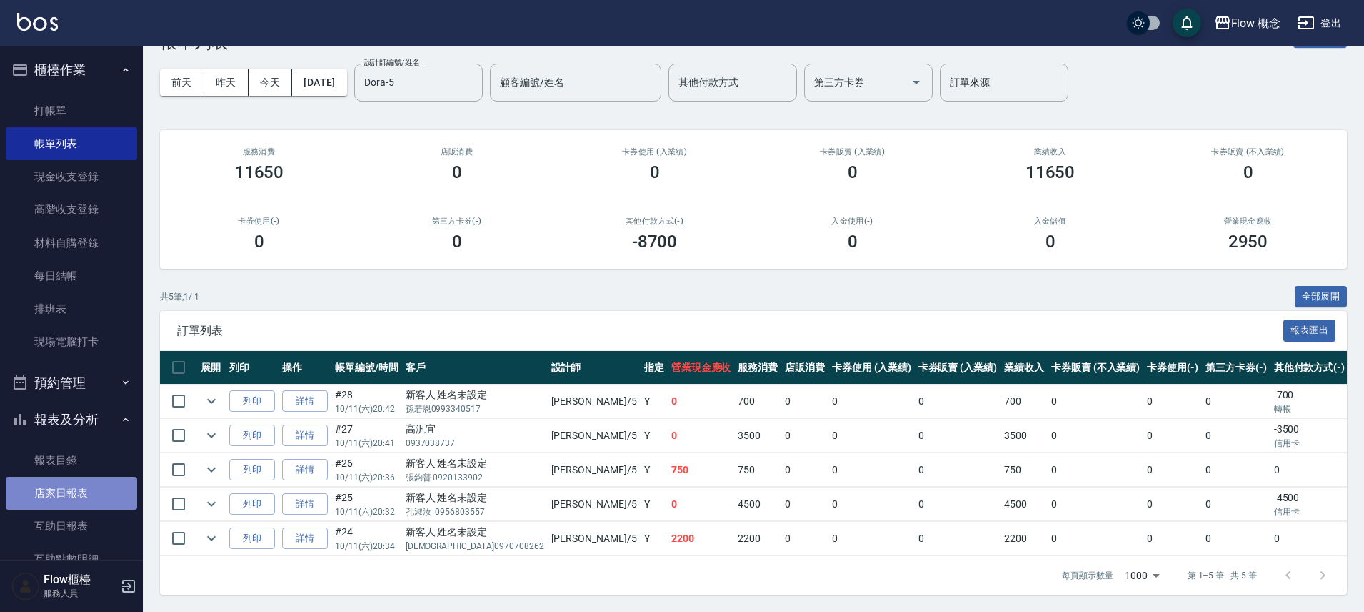
click at [93, 482] on link "店家日報表" at bounding box center [71, 492] width 131 height 33
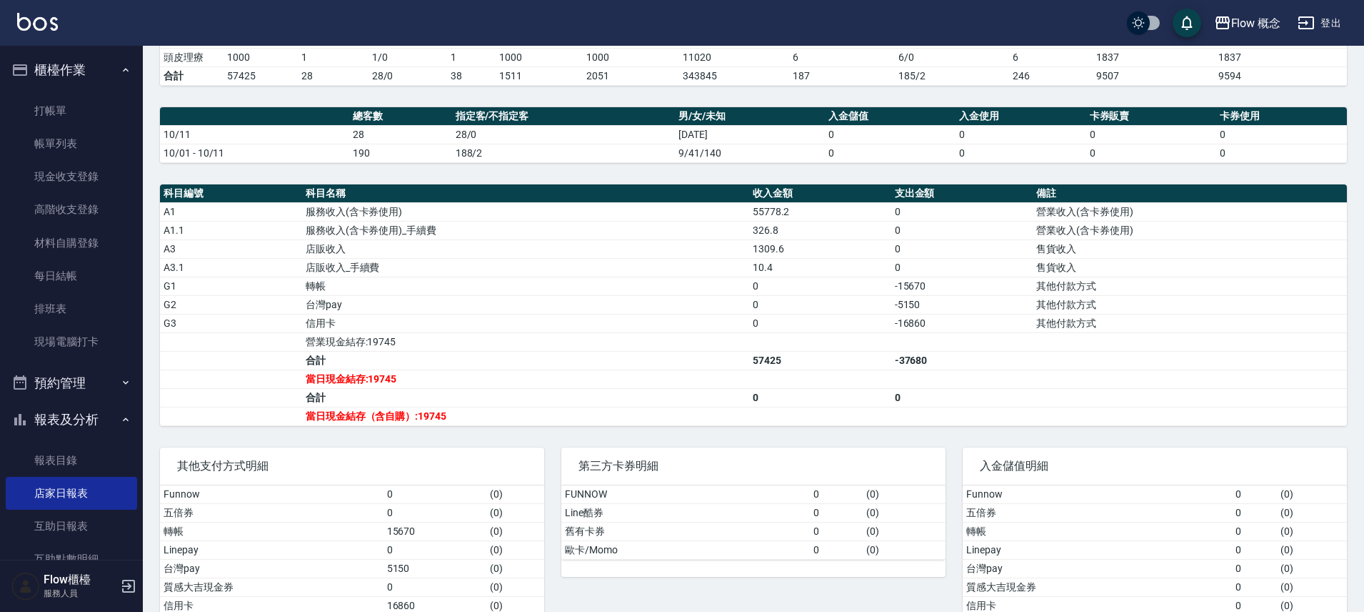
scroll to position [351, 0]
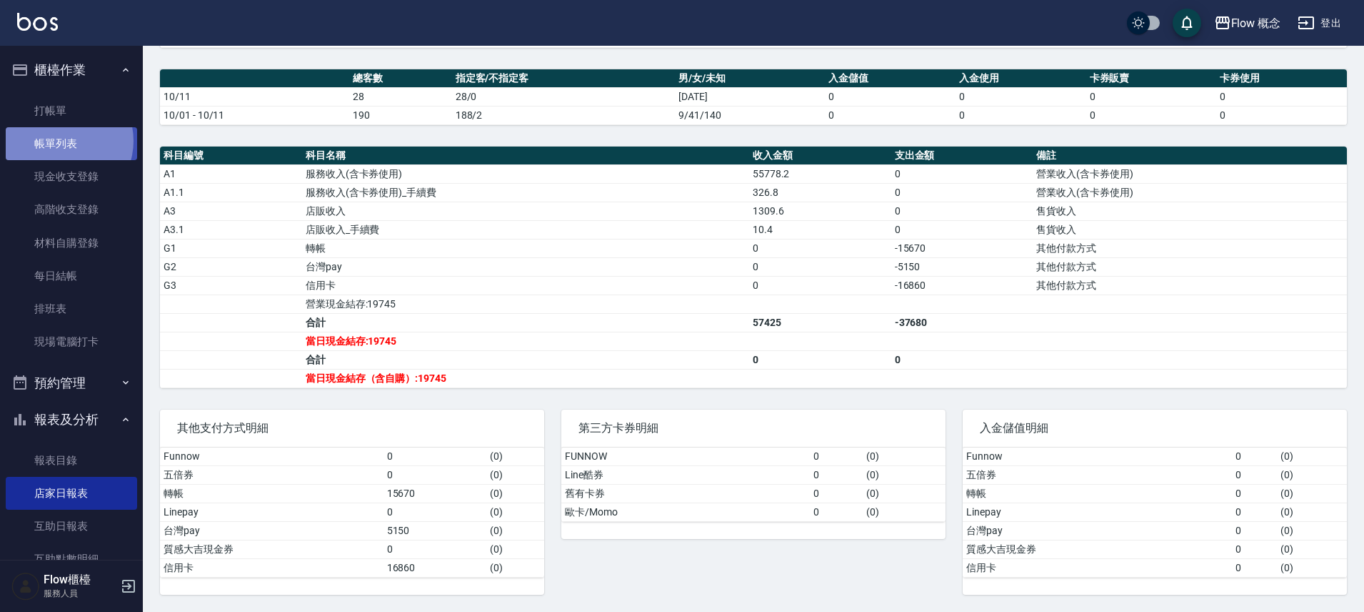
click at [61, 140] on link "帳單列表" at bounding box center [71, 143] width 131 height 33
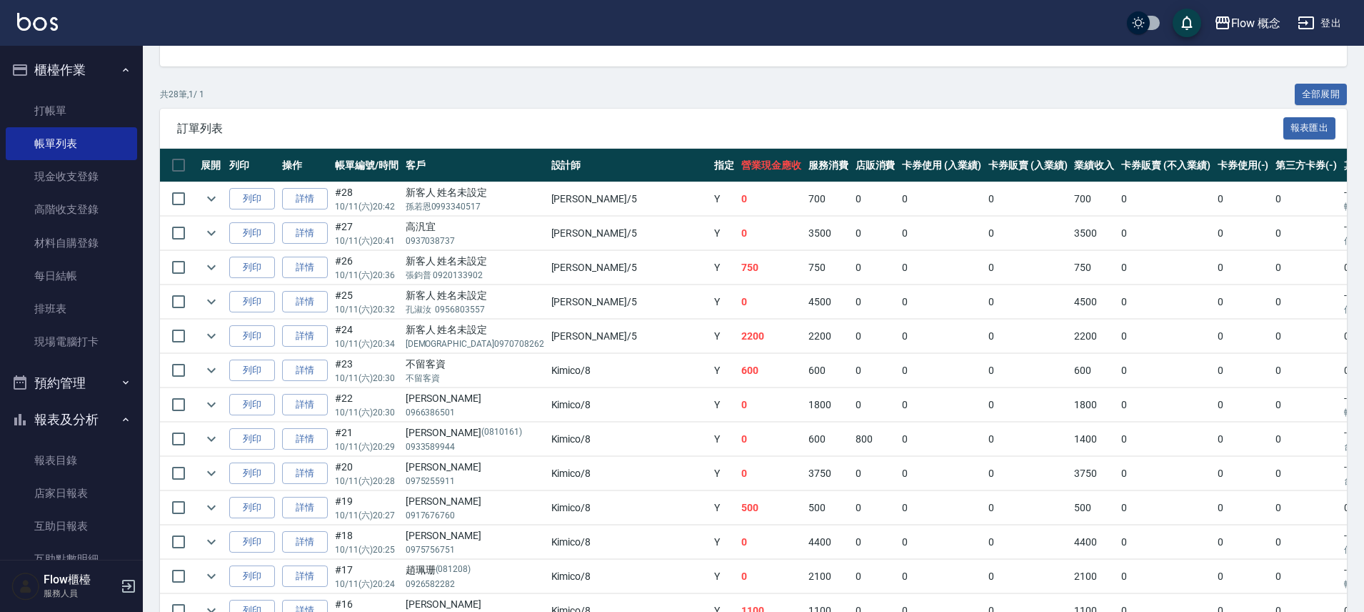
scroll to position [251, 0]
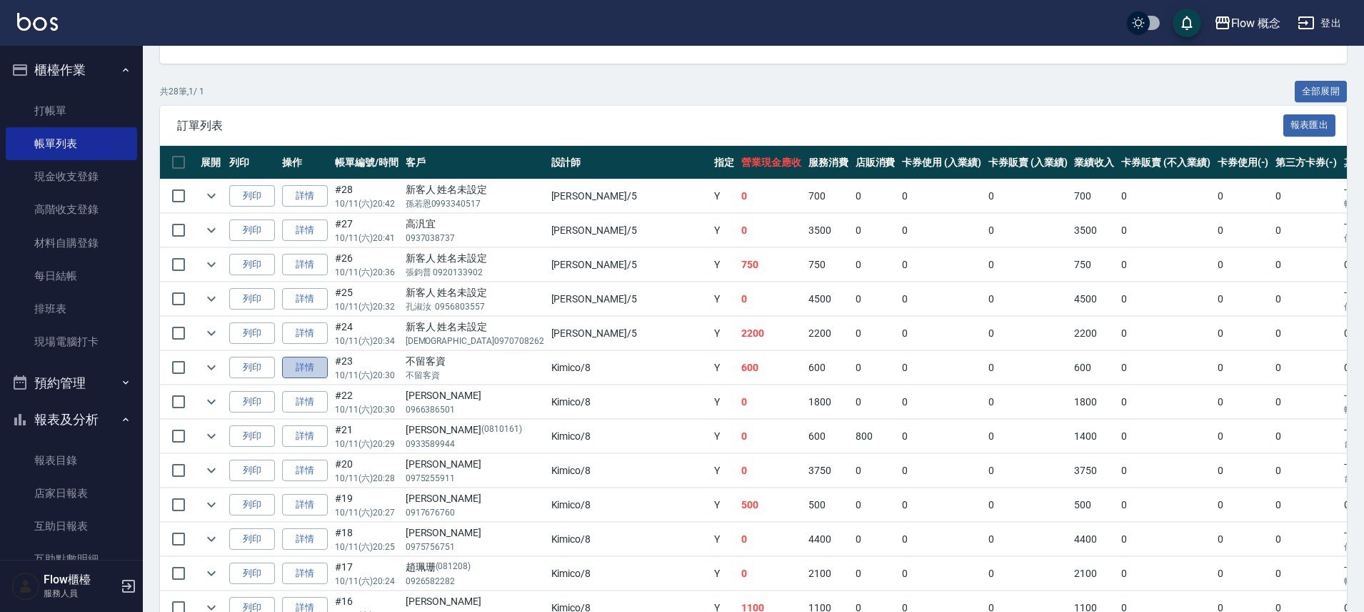
click at [312, 371] on link "詳情" at bounding box center [305, 367] width 46 height 22
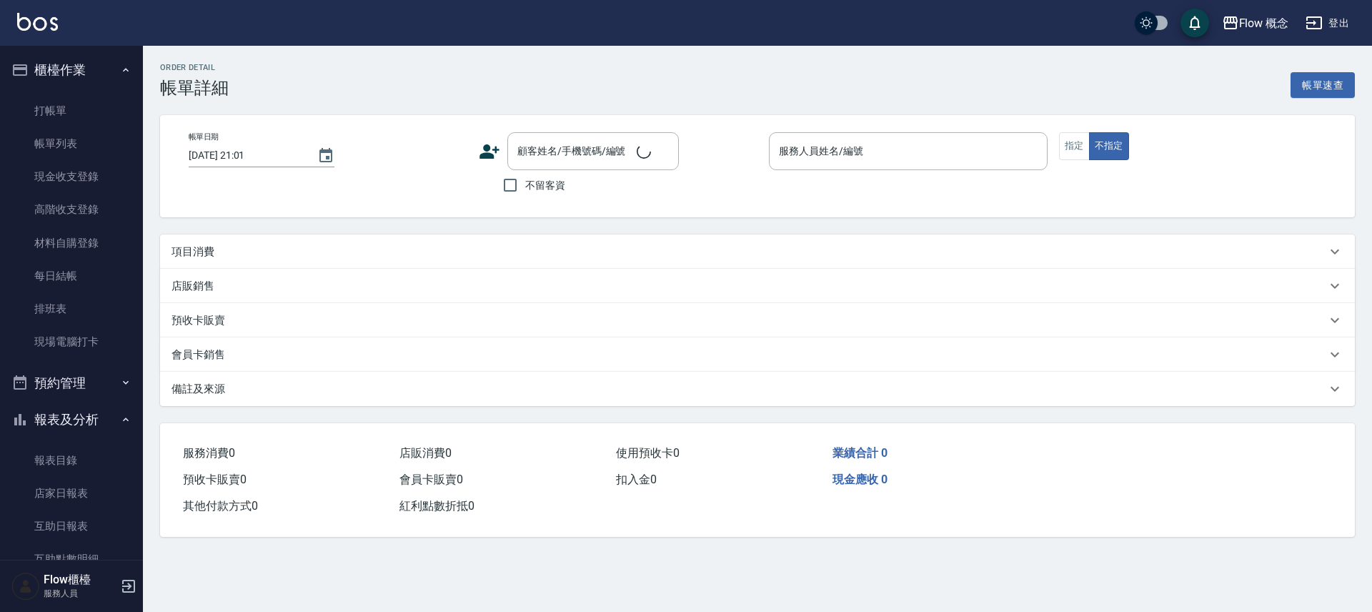
type input "2025/10/11 20:30"
checkbox input "true"
type input "Kimico-8"
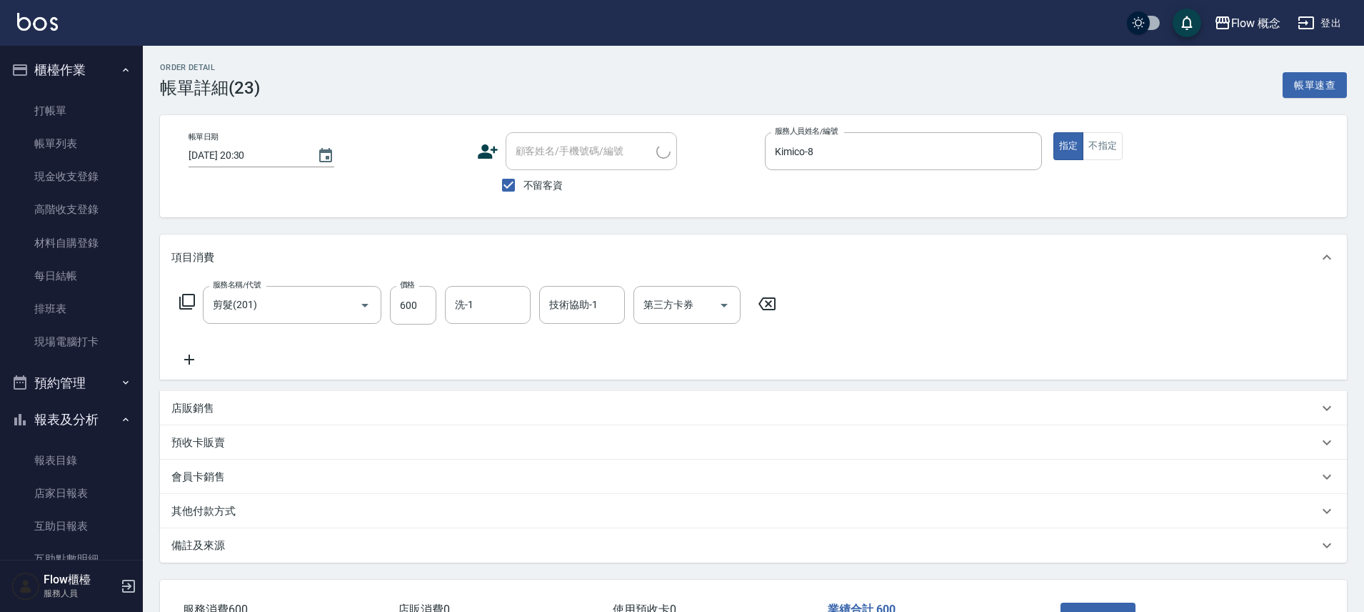
type input "剪髮(201)"
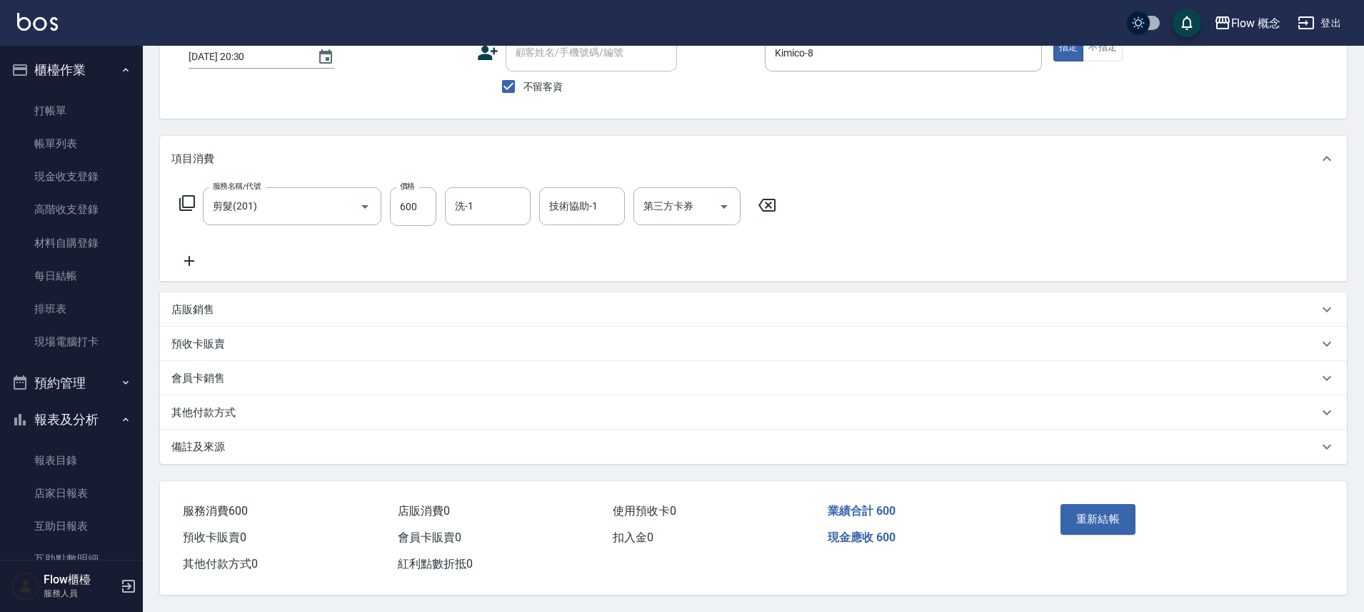
scroll to position [105, 0]
click at [258, 405] on div "其他付款方式" at bounding box center [744, 412] width 1147 height 15
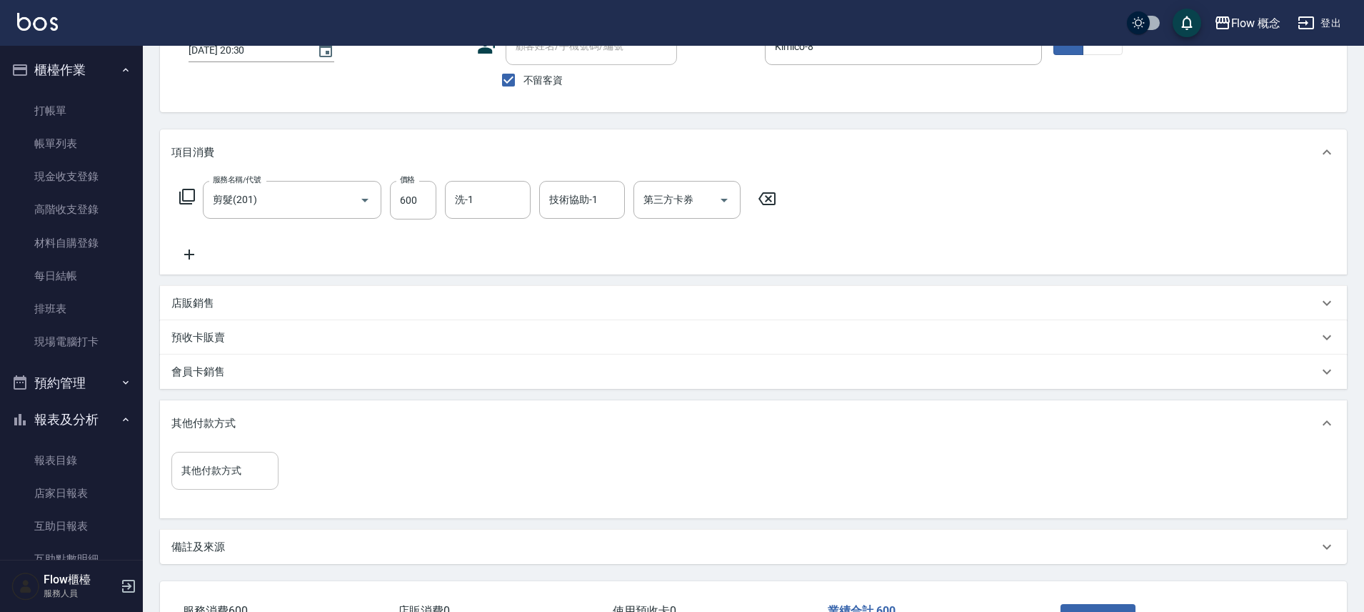
click at [245, 469] on input "其他付款方式" at bounding box center [225, 470] width 94 height 25
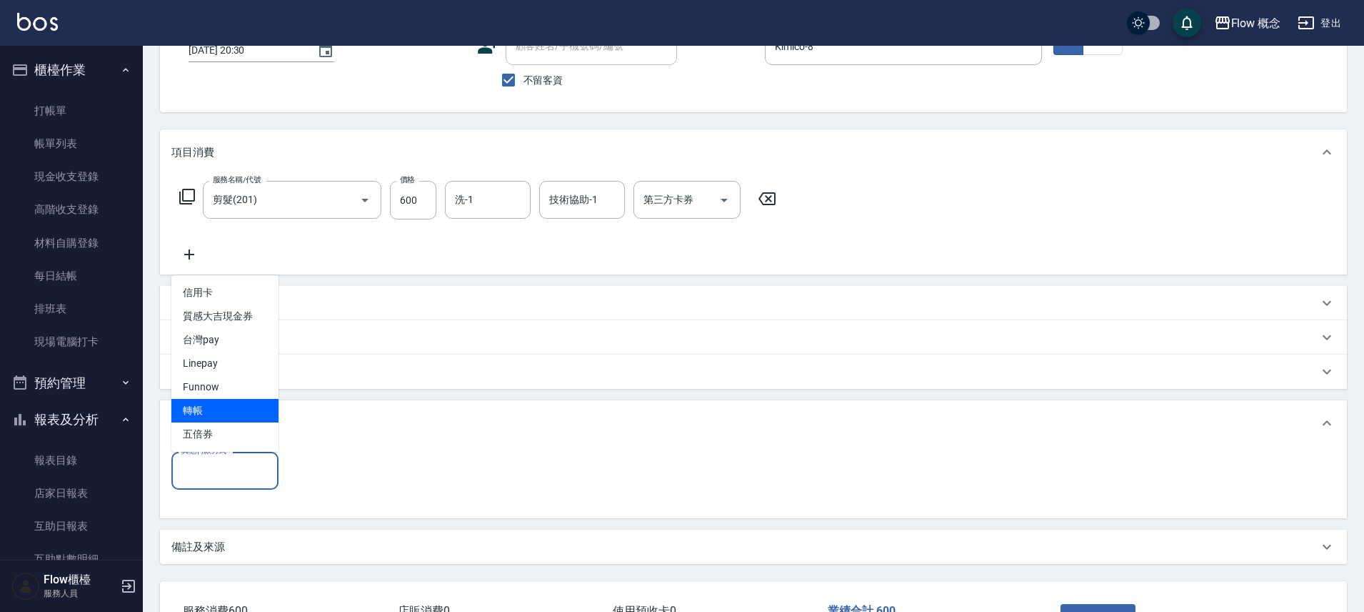
click at [235, 411] on span "轉帳" at bounding box center [224, 411] width 107 height 24
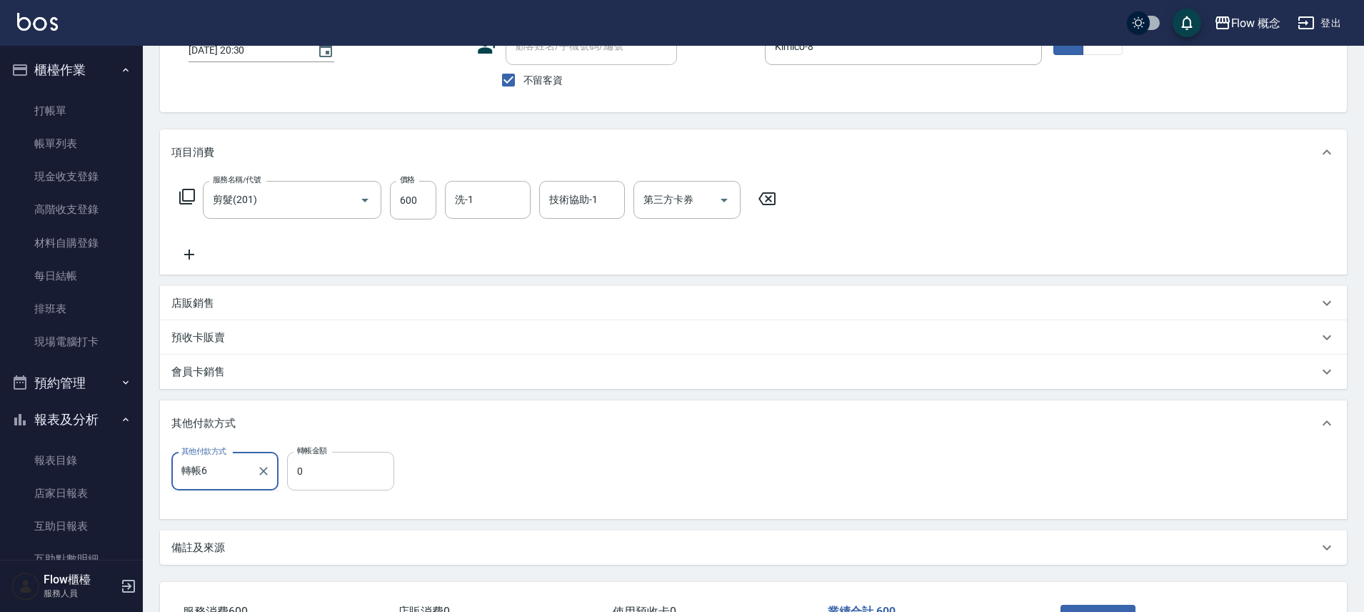
type input "轉帳"
click at [359, 481] on input "0" at bounding box center [340, 470] width 107 height 39
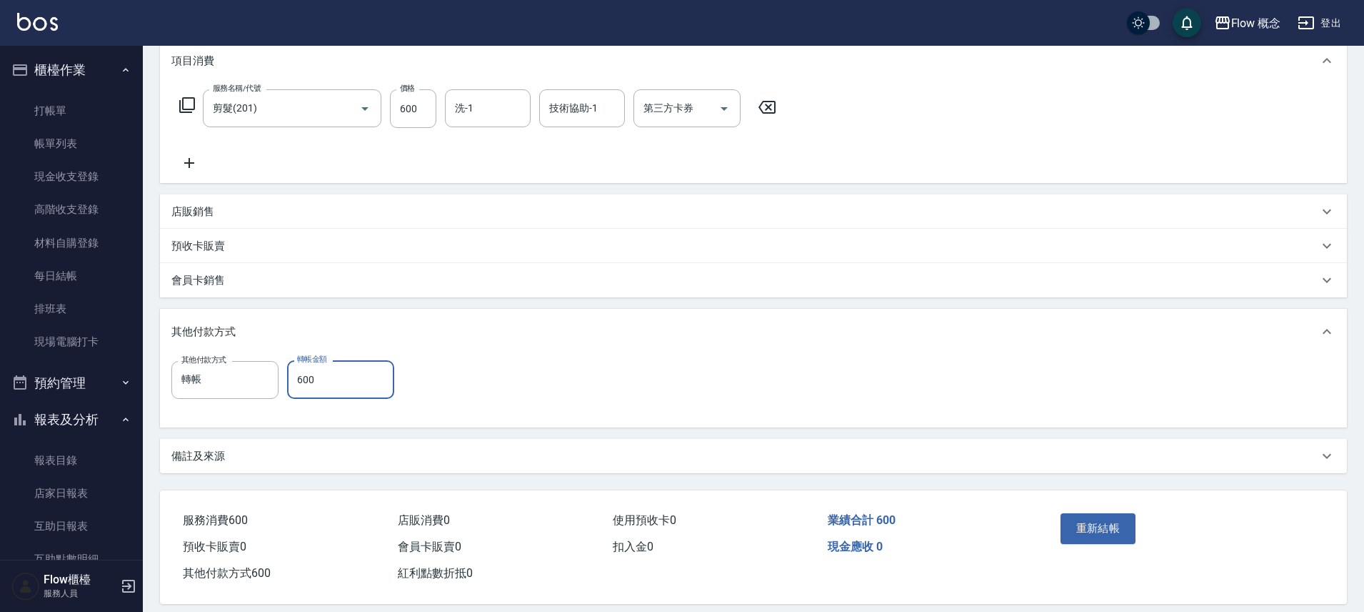
scroll to position [212, 0]
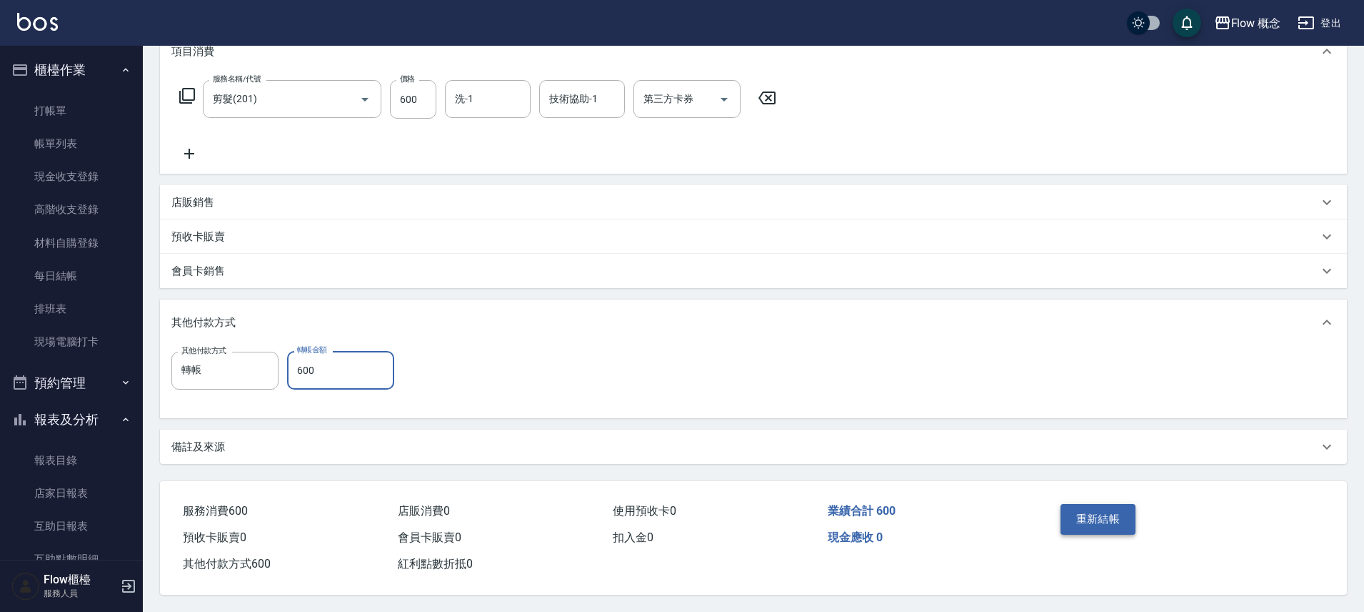
type input "600"
click at [1106, 509] on button "重新結帳" at bounding box center [1099, 519] width 76 height 30
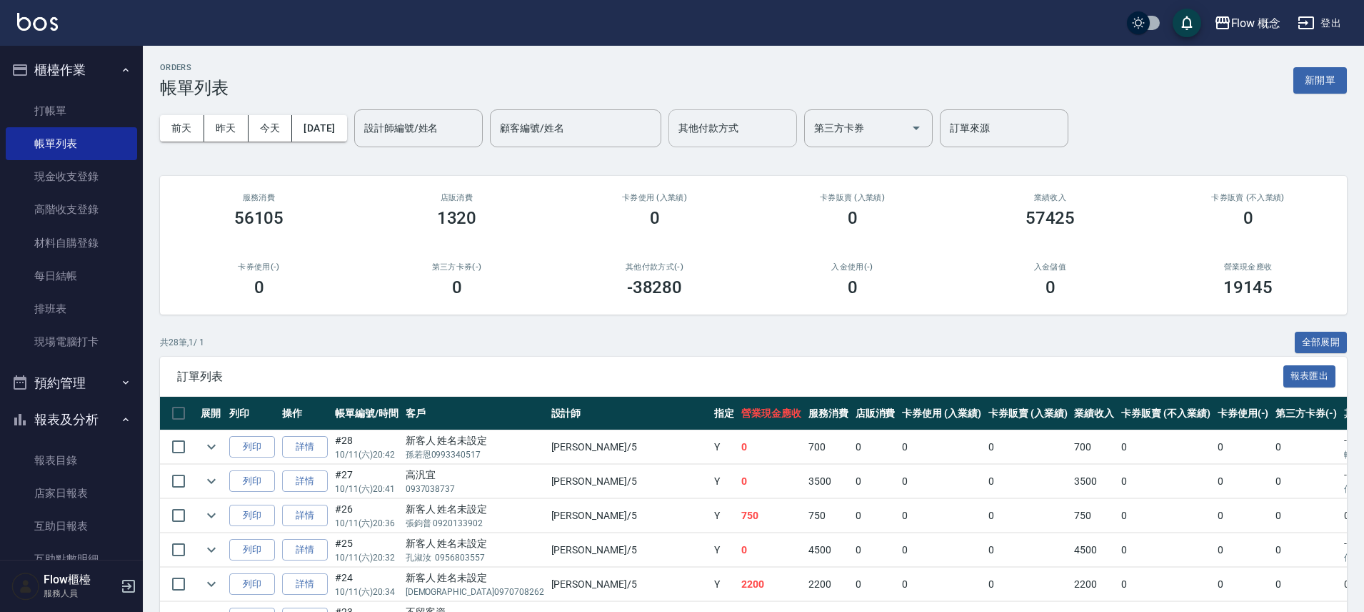
click at [756, 130] on input "其他付款方式" at bounding box center [733, 128] width 116 height 25
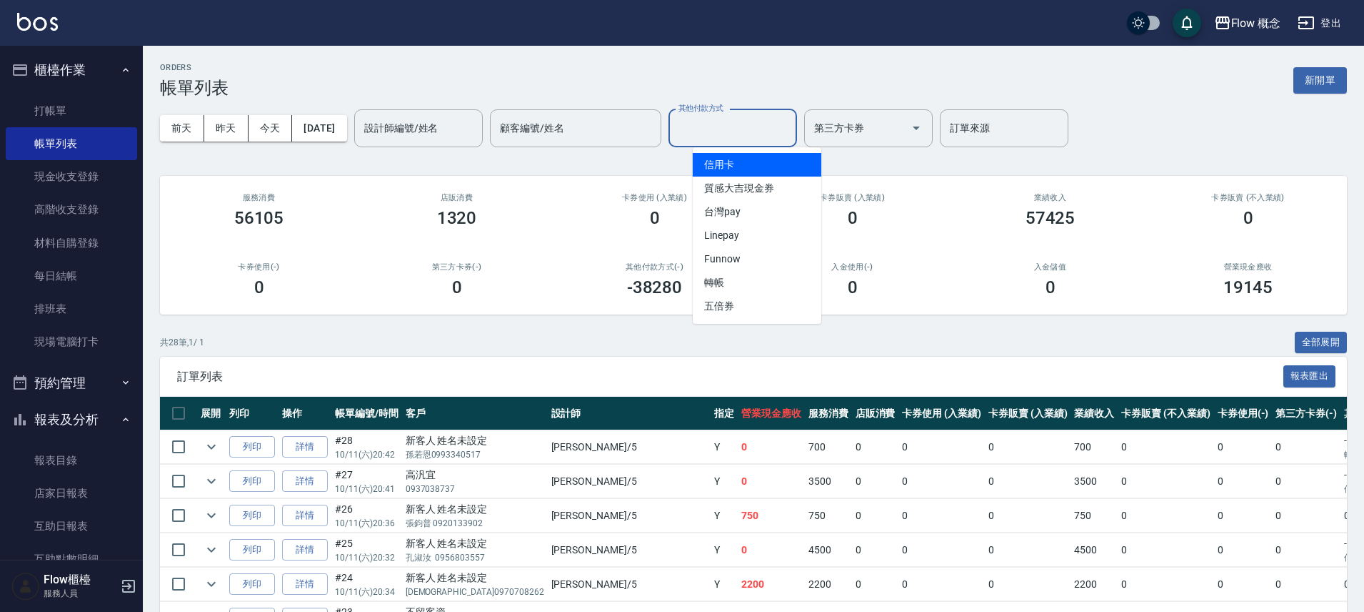
click at [755, 161] on span "信用卡" at bounding box center [757, 165] width 129 height 24
type input "信用卡"
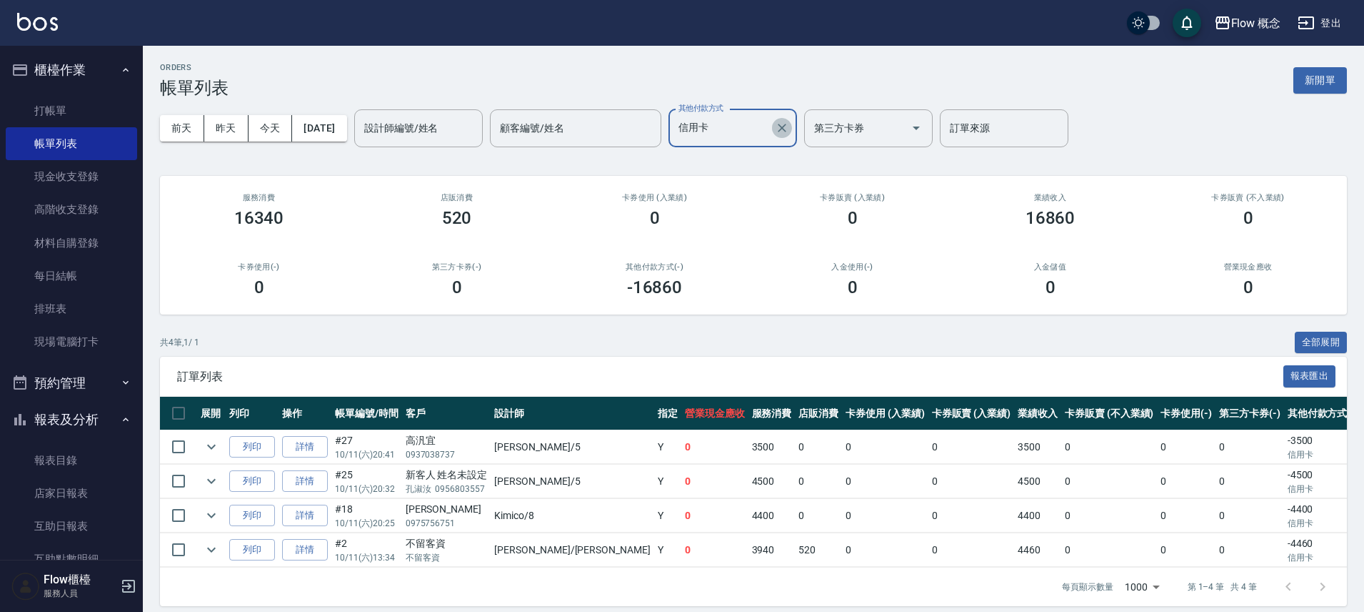
click at [789, 123] on icon "Clear" at bounding box center [782, 128] width 14 height 14
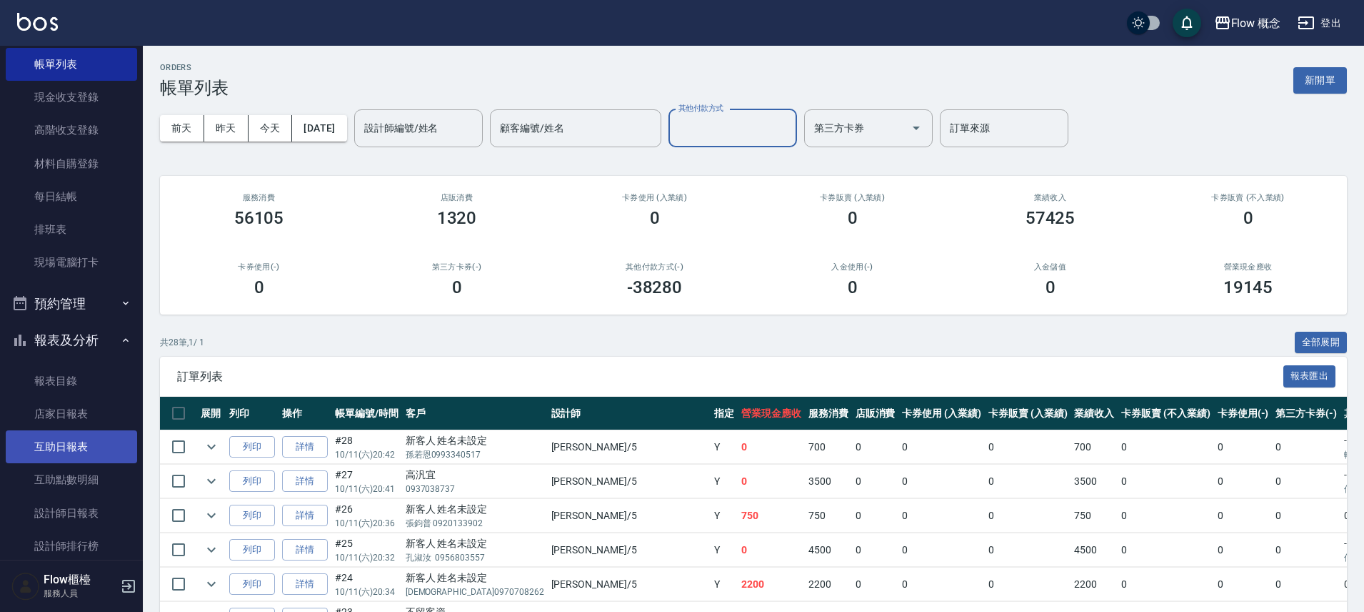
scroll to position [211, 0]
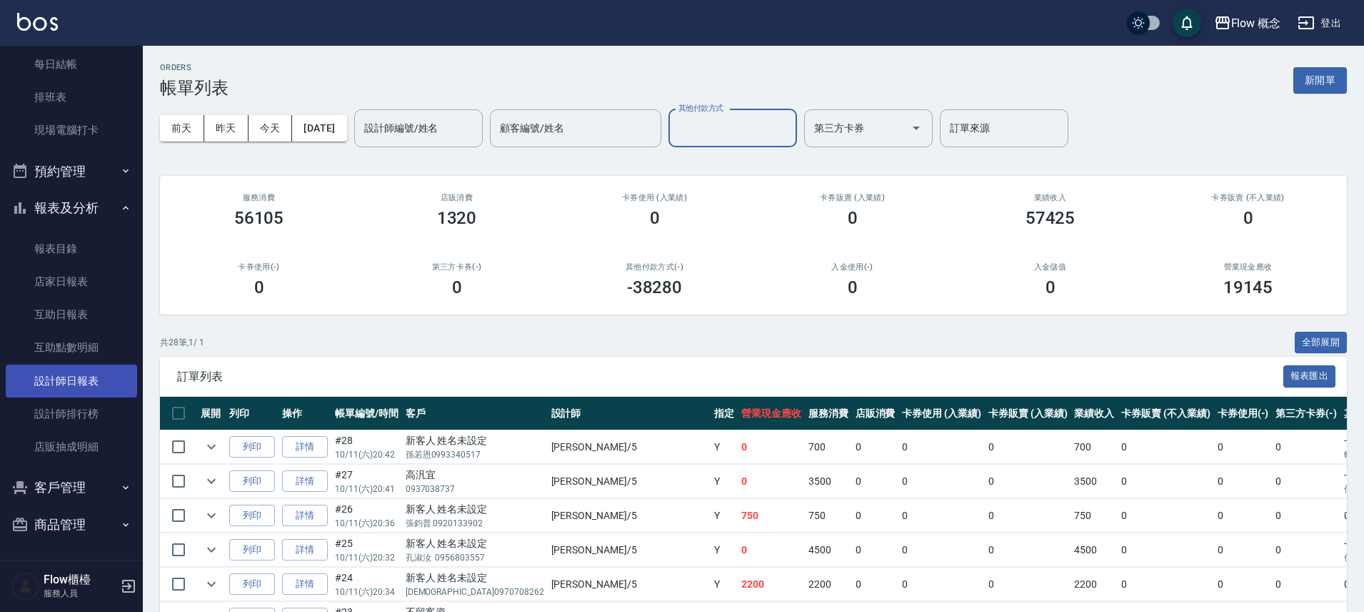
click at [74, 378] on link "設計師日報表" at bounding box center [71, 380] width 131 height 33
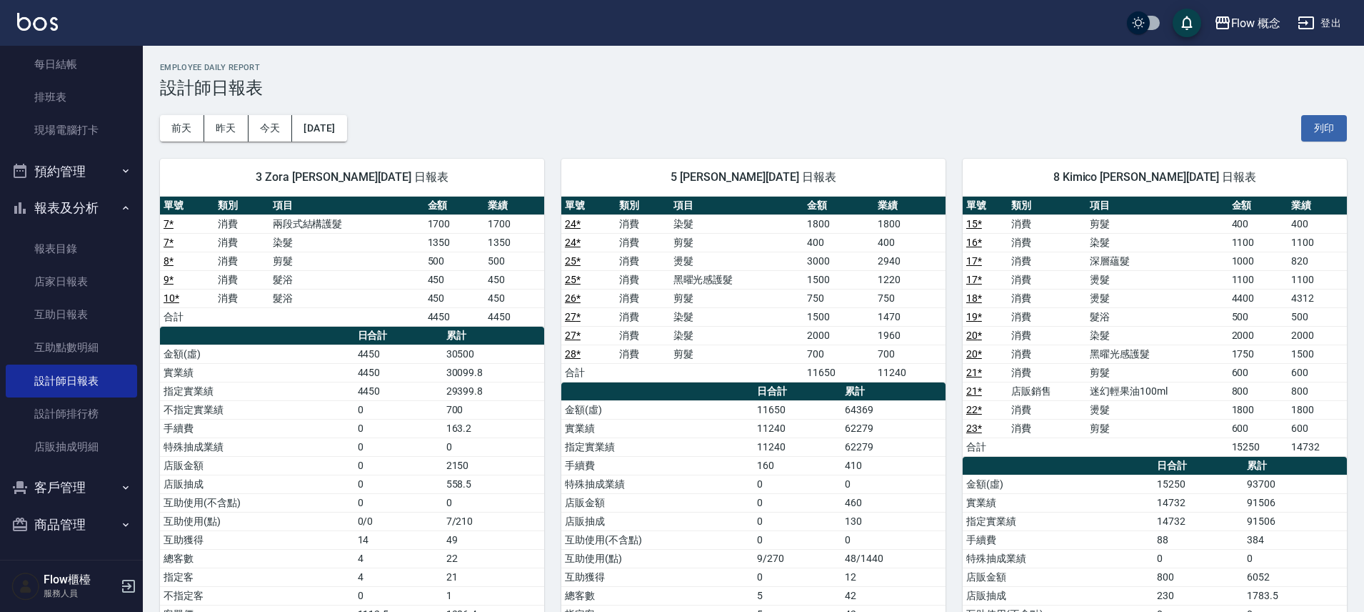
click at [1285, 487] on td "93700" at bounding box center [1296, 483] width 104 height 19
click at [93, 275] on link "店家日報表" at bounding box center [71, 281] width 131 height 33
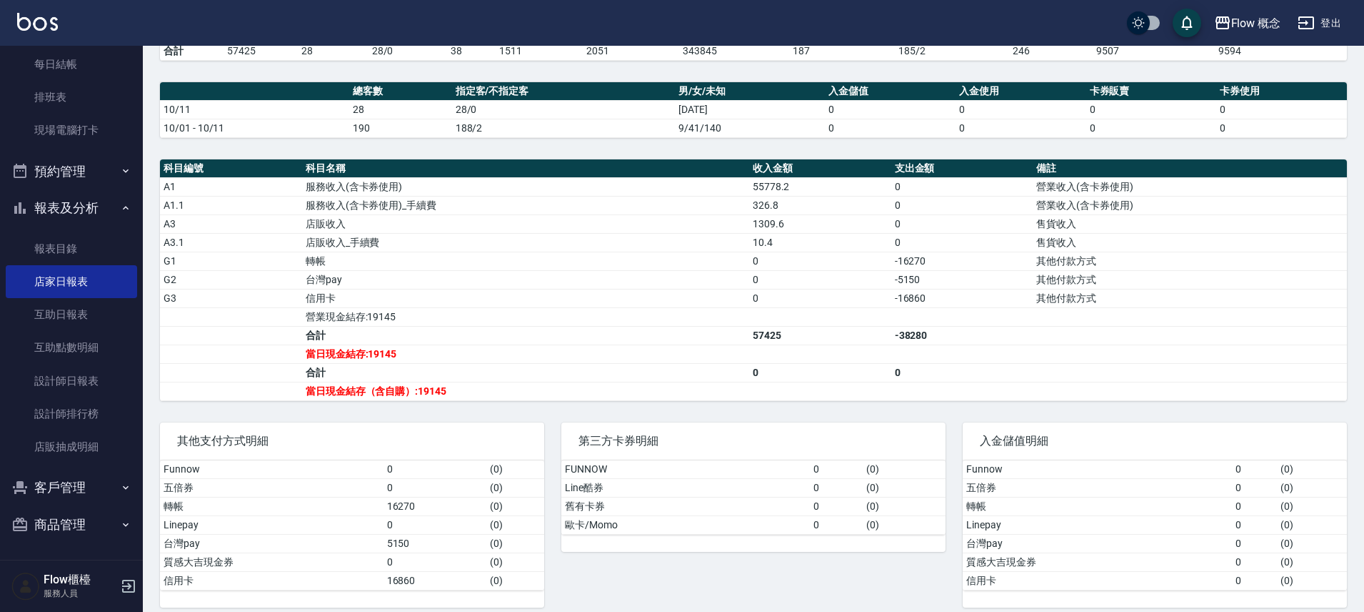
scroll to position [351, 0]
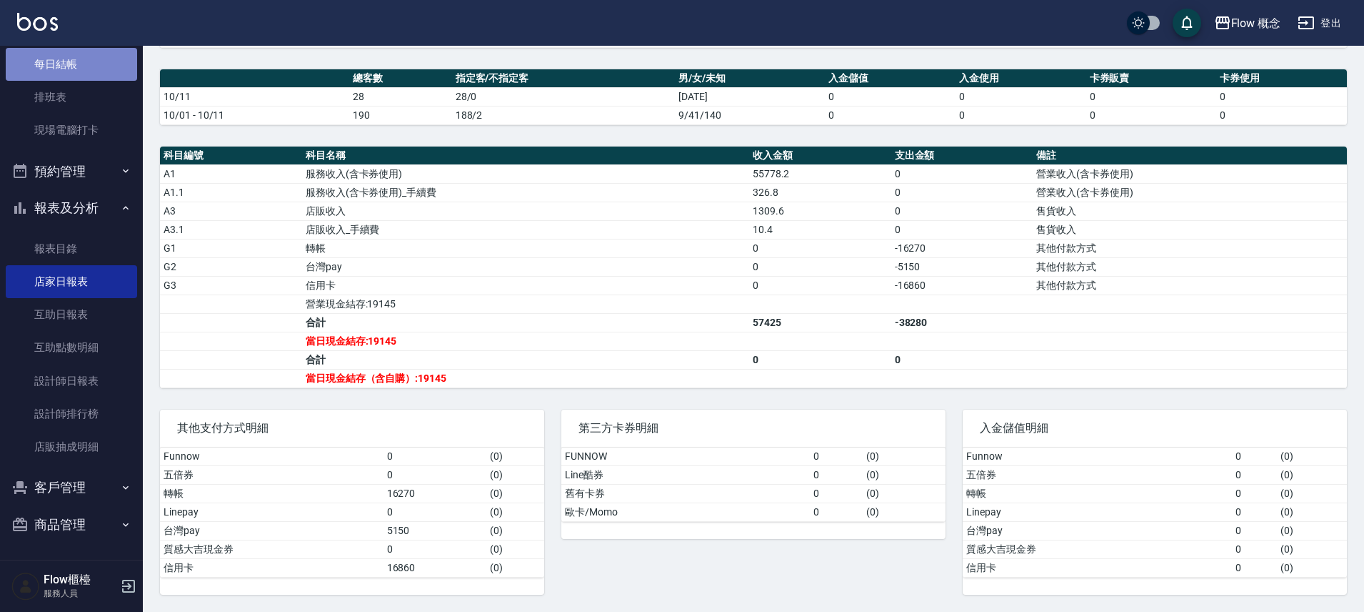
click at [84, 71] on link "每日結帳" at bounding box center [71, 64] width 131 height 33
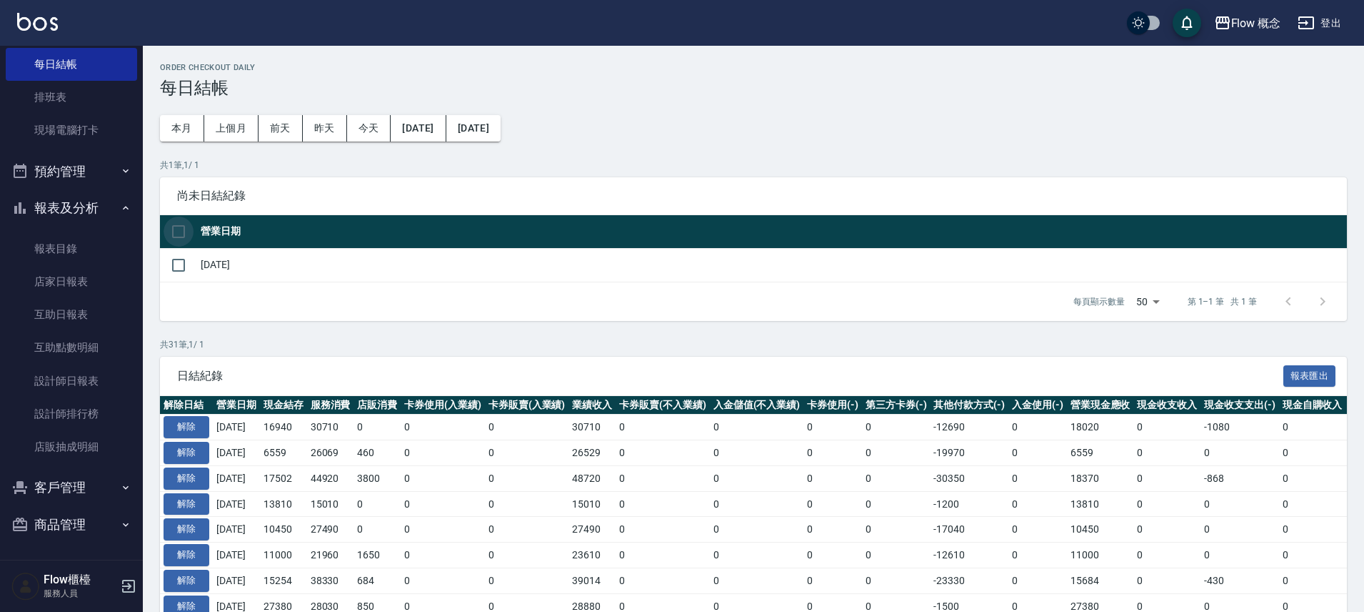
click at [186, 226] on input "checkbox" at bounding box center [179, 231] width 30 height 30
checkbox input "true"
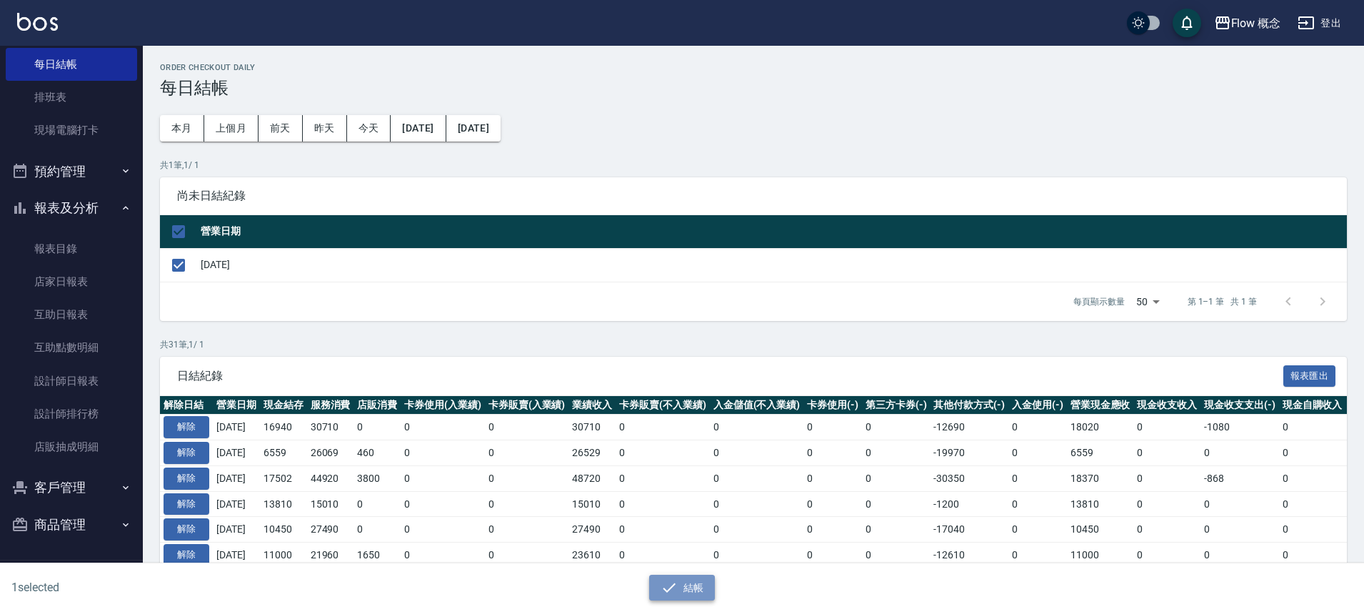
click at [676, 585] on icon "button" at bounding box center [669, 587] width 17 height 17
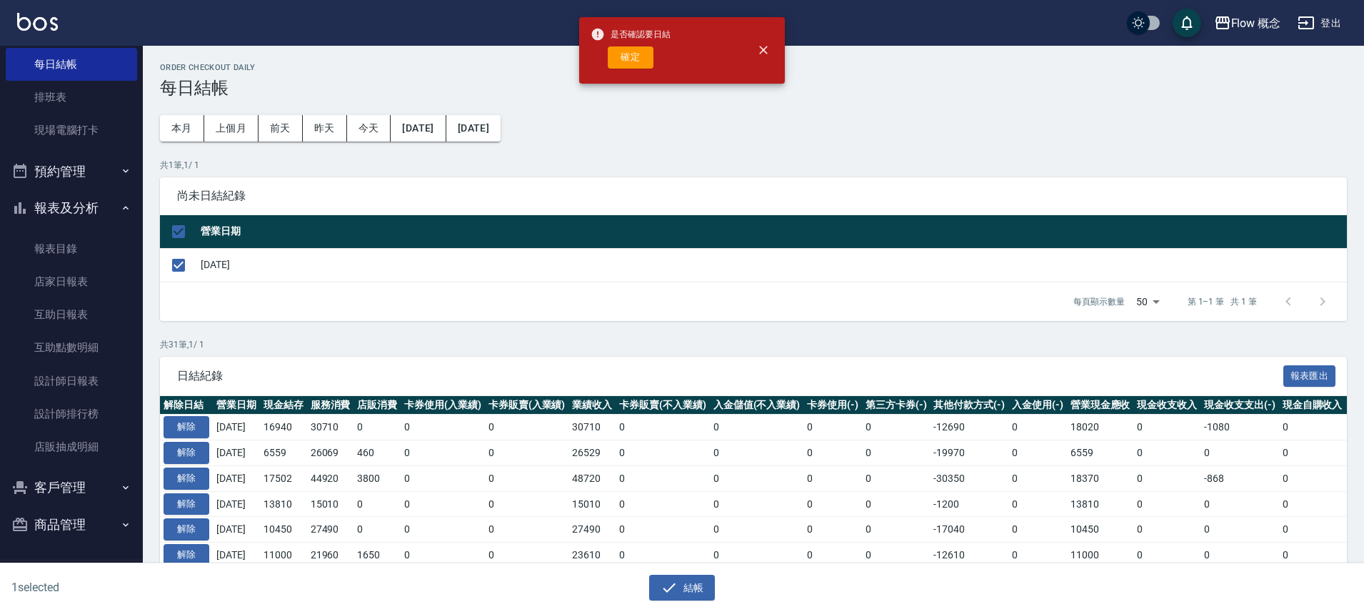
click at [637, 70] on div "是否確認要日結 確定" at bounding box center [631, 50] width 80 height 58
click at [635, 55] on button "確定" at bounding box center [631, 57] width 46 height 22
checkbox input "false"
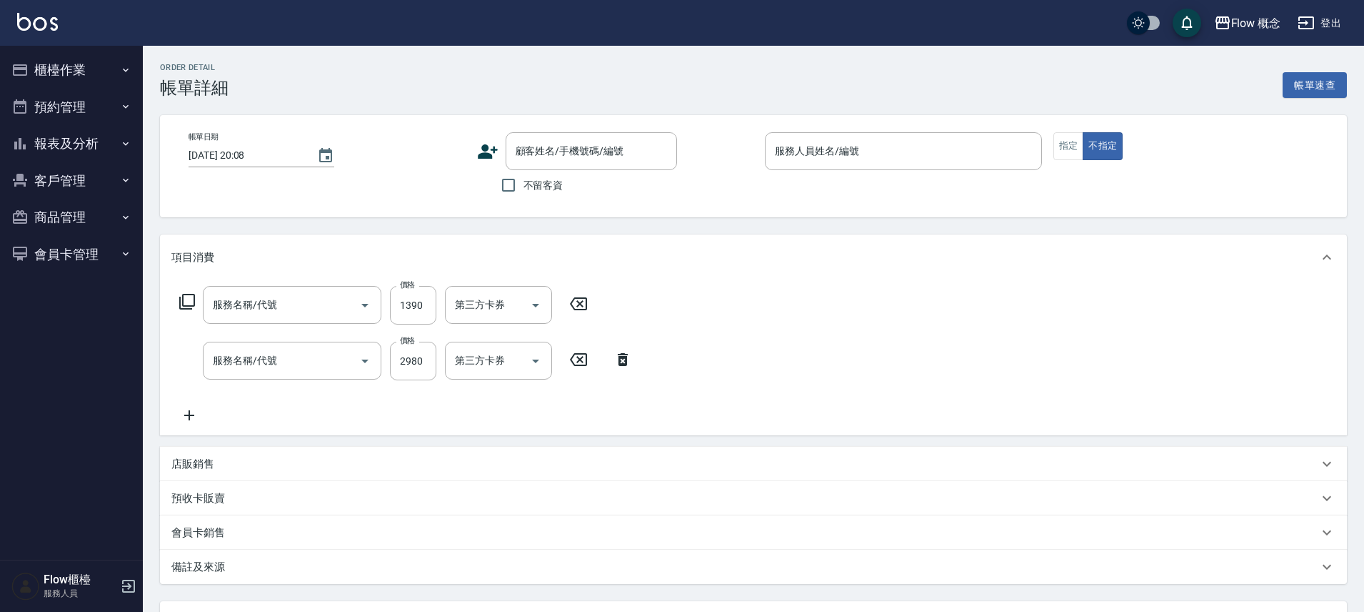
type input "染髮(401)"
type input "京喚羽（[PERSON_NAME]）(521)"
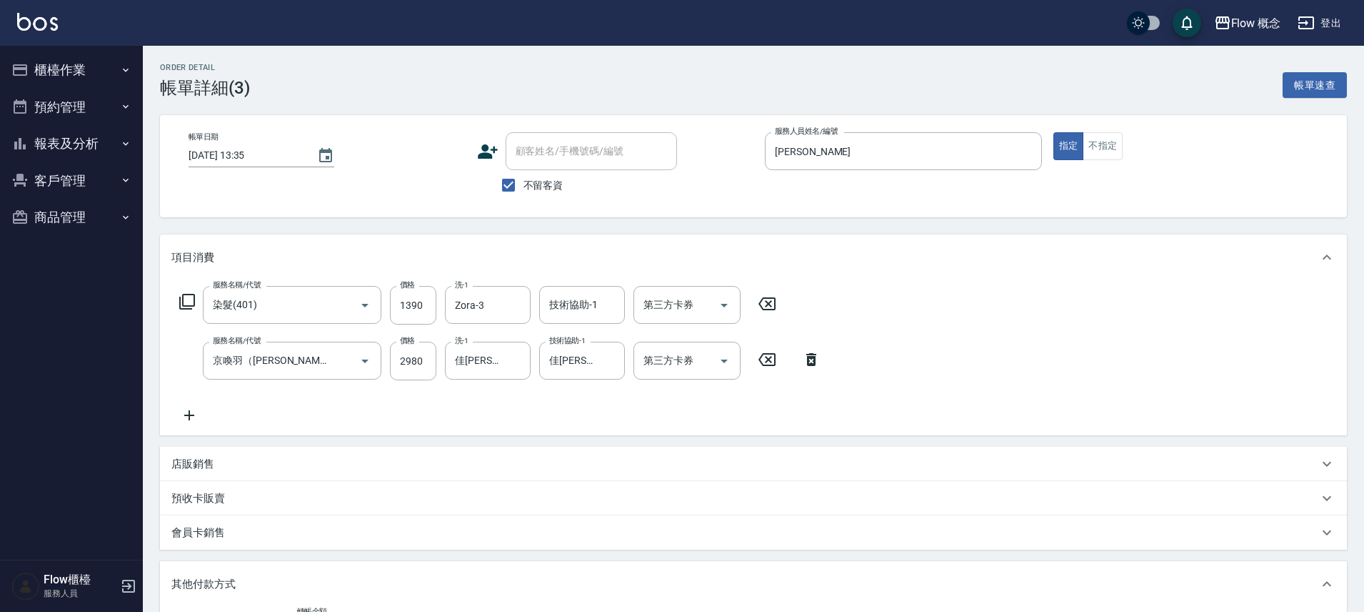
type input "[DATE] 13:35"
checkbox input "true"
type input "[PERSON_NAME]"
type input "FB/Instagram"
type input "轉帳"
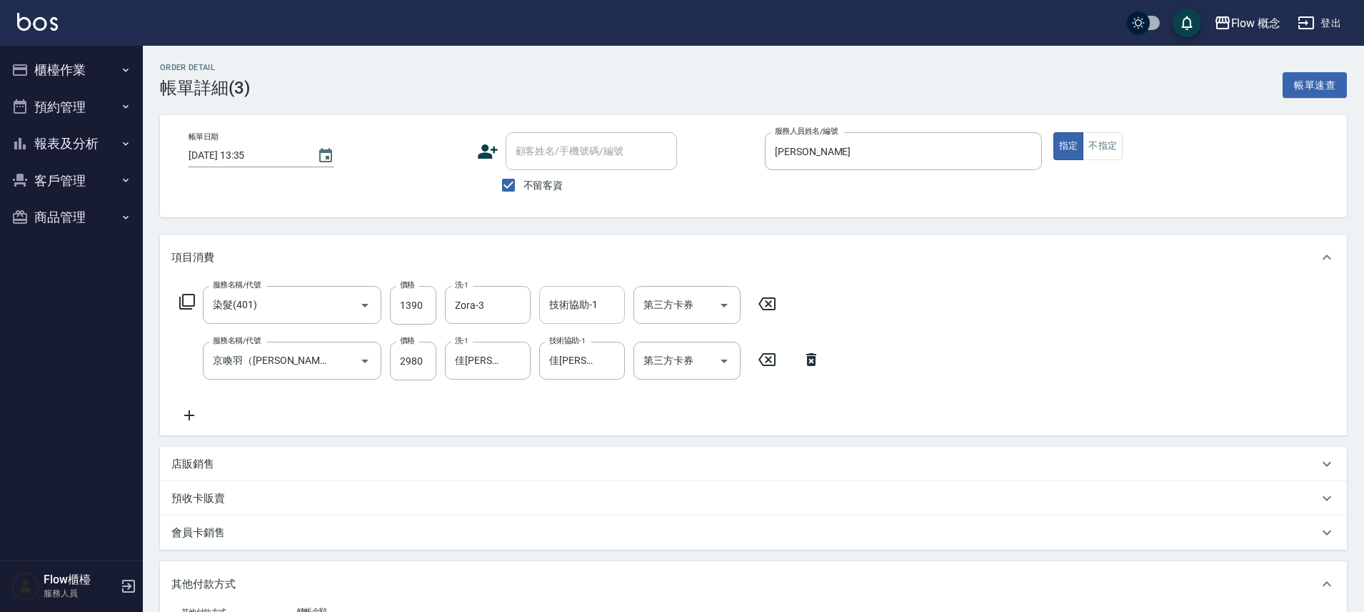
click at [605, 321] on div "技術協助-1" at bounding box center [582, 305] width 86 height 38
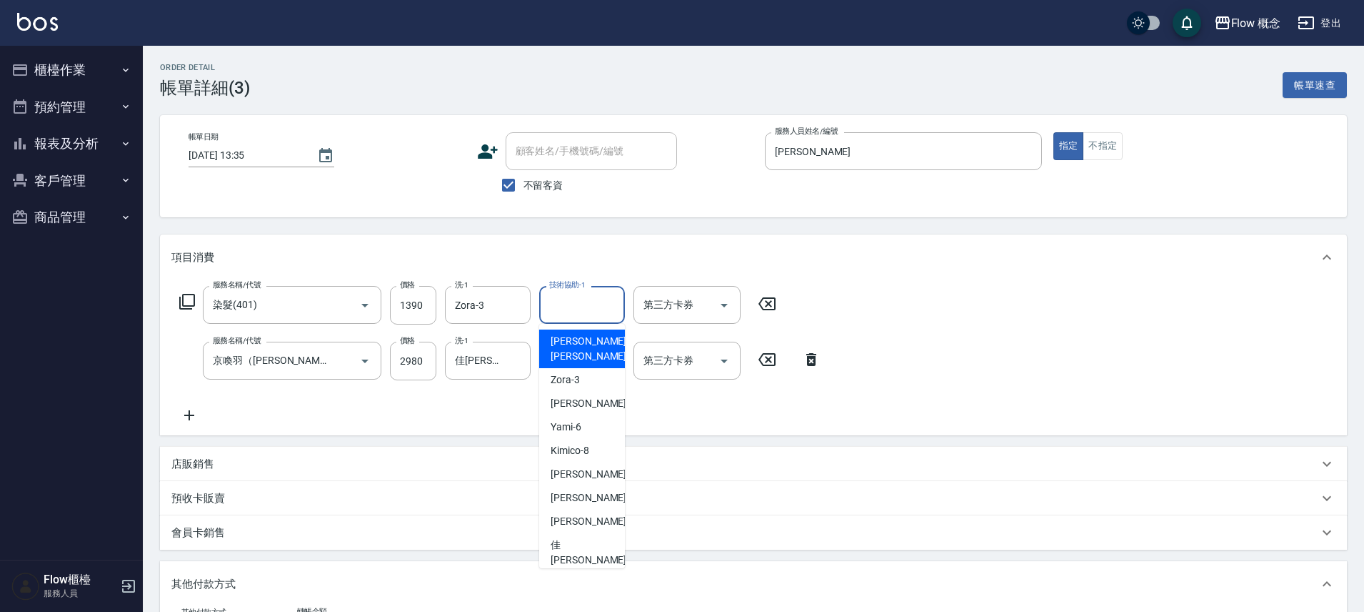
click at [606, 313] on input "技術協助-1" at bounding box center [582, 304] width 73 height 25
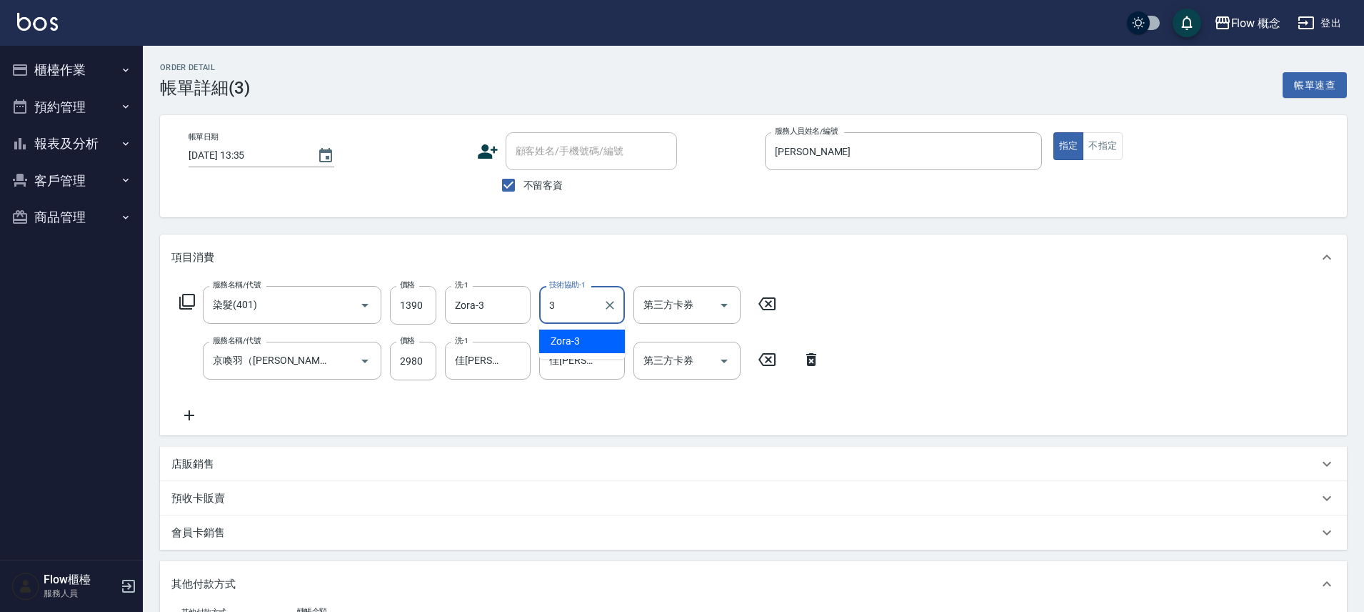
type input "Zora-3"
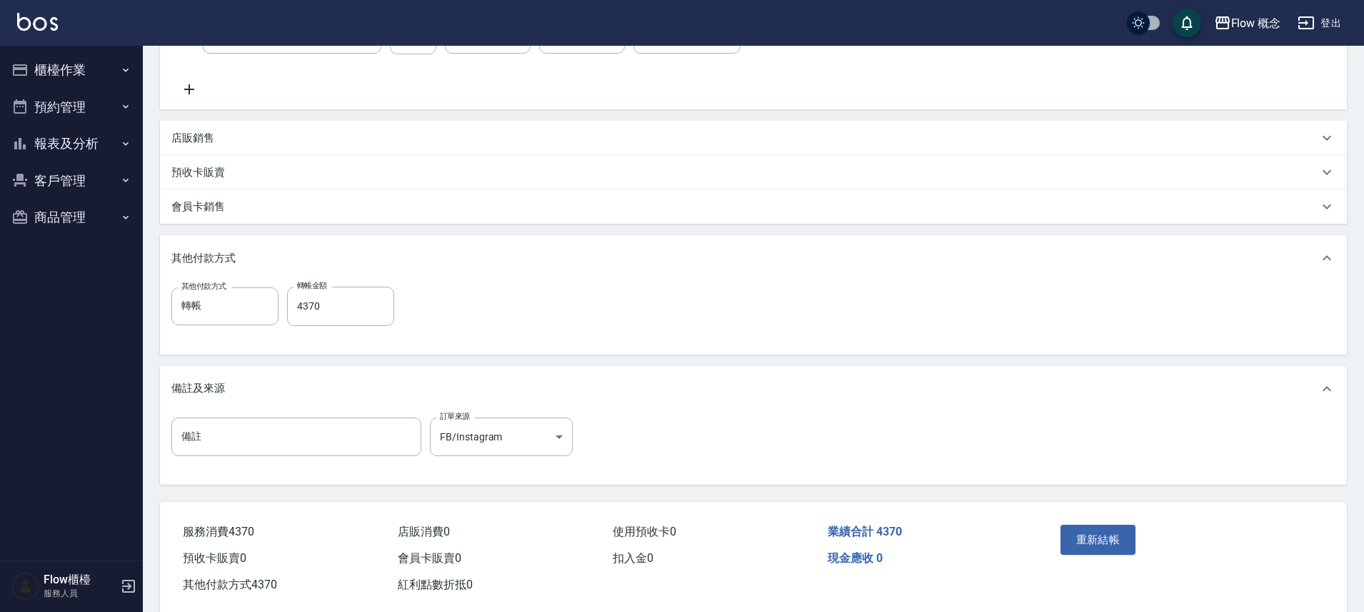
scroll to position [353, 0]
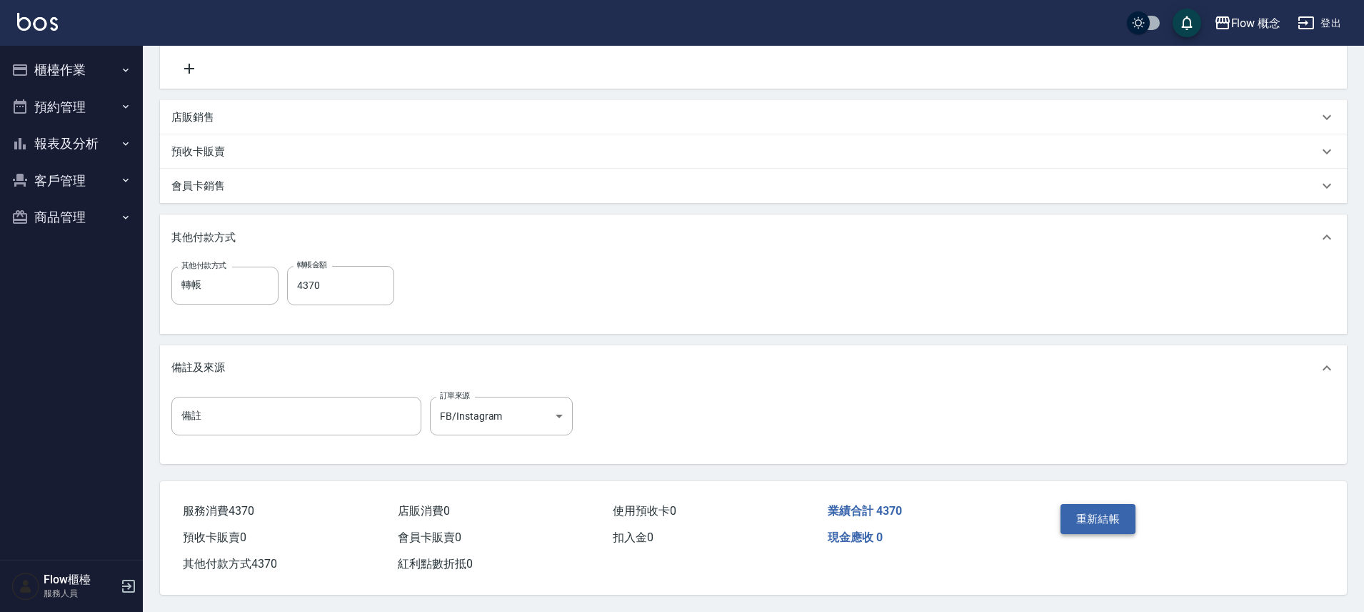
click at [1115, 511] on button "重新結帳" at bounding box center [1099, 519] width 76 height 30
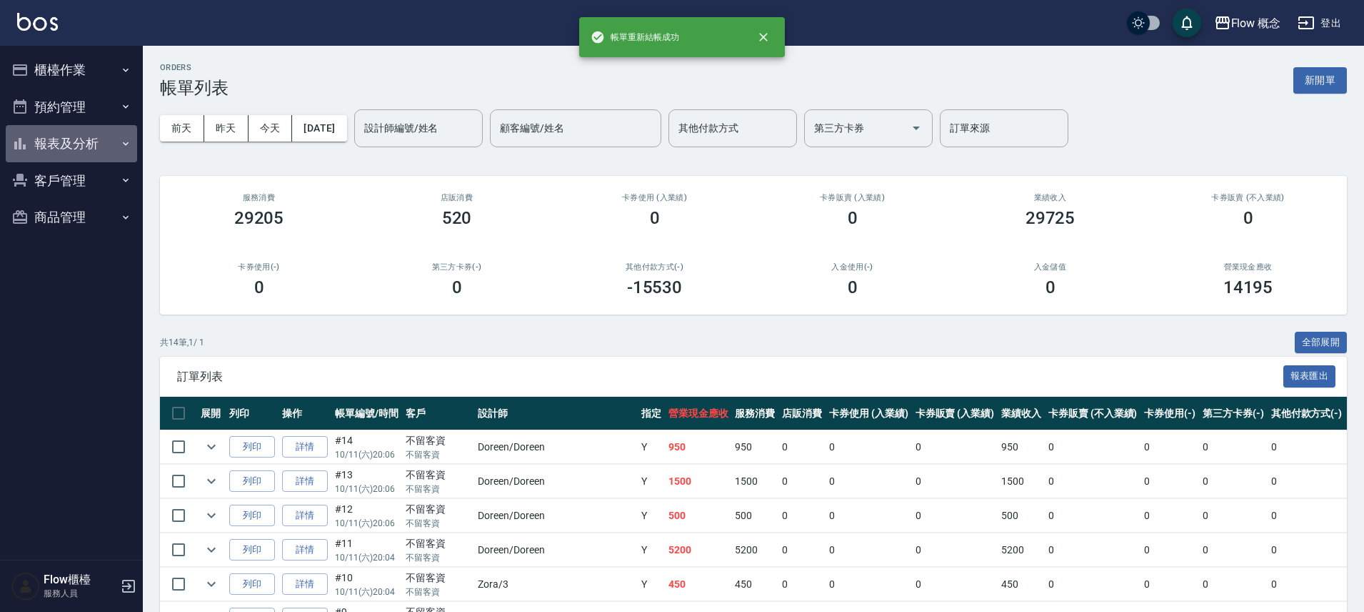
click at [95, 132] on button "報表及分析" at bounding box center [71, 143] width 131 height 37
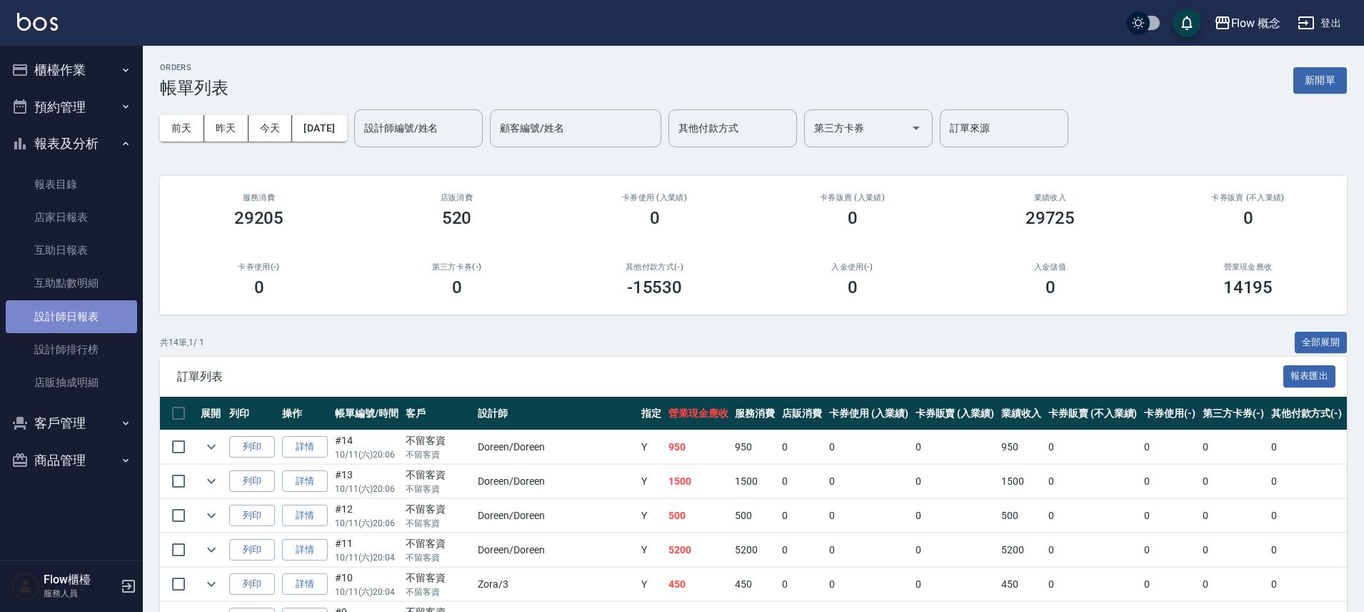
click at [78, 310] on link "設計師日報表" at bounding box center [71, 316] width 131 height 33
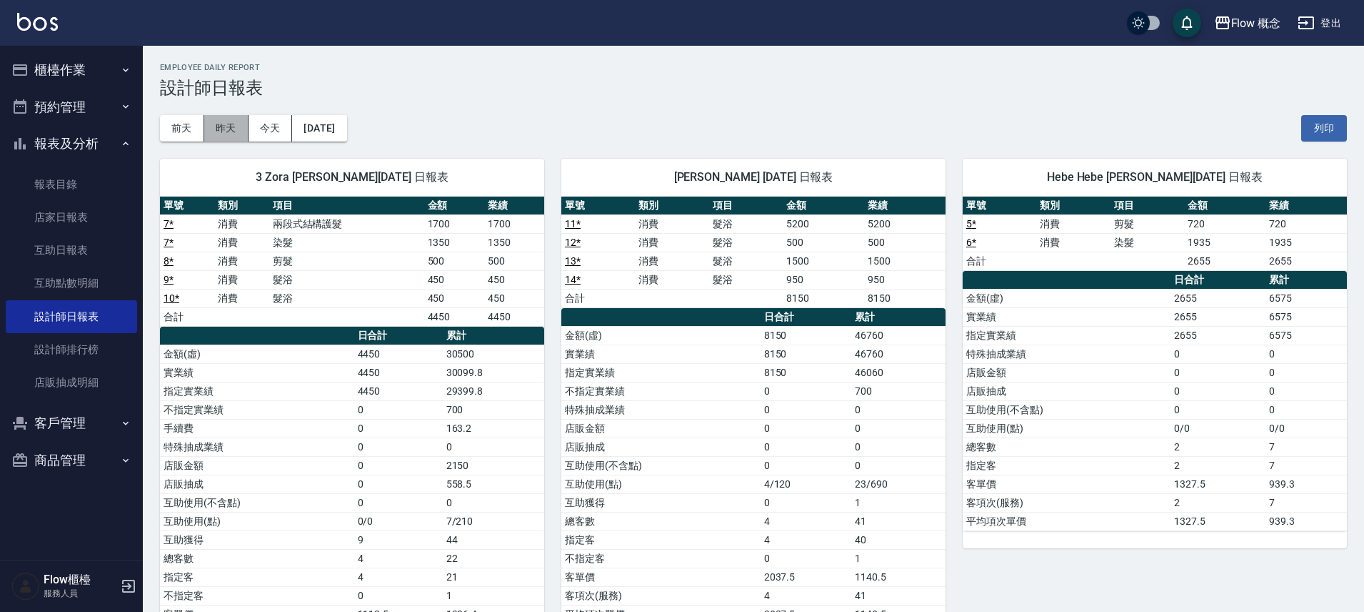
click at [221, 117] on button "昨天" at bounding box center [226, 128] width 44 height 26
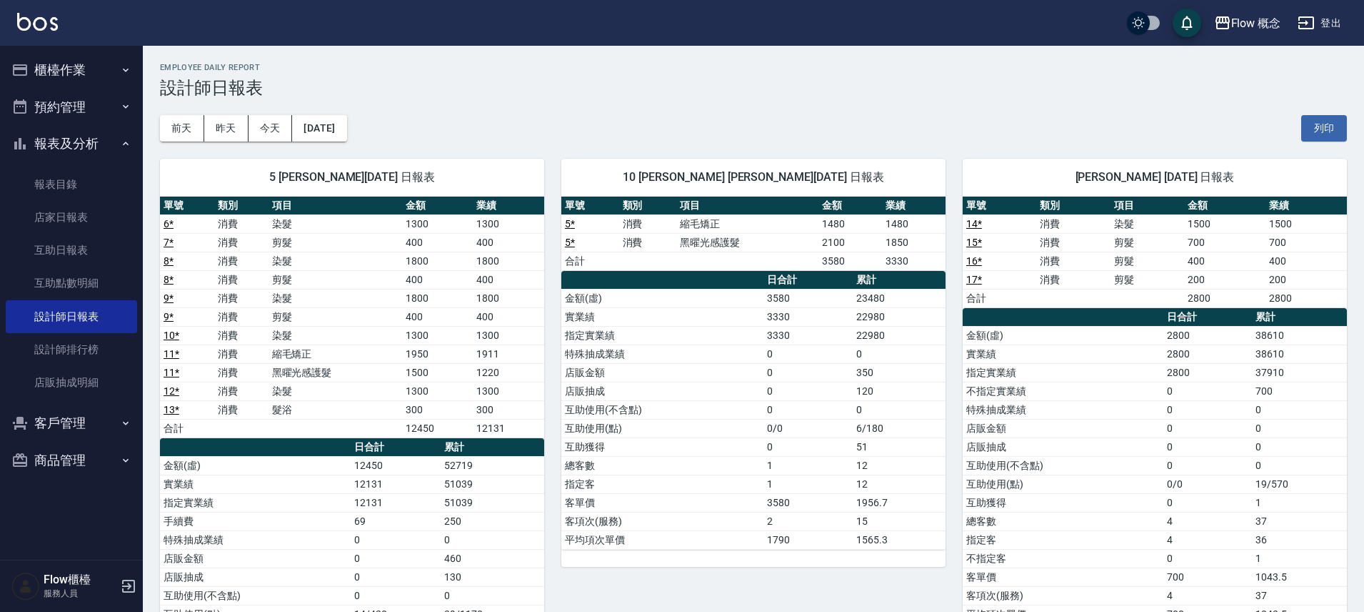
click at [101, 91] on button "預約管理" at bounding box center [71, 107] width 131 height 37
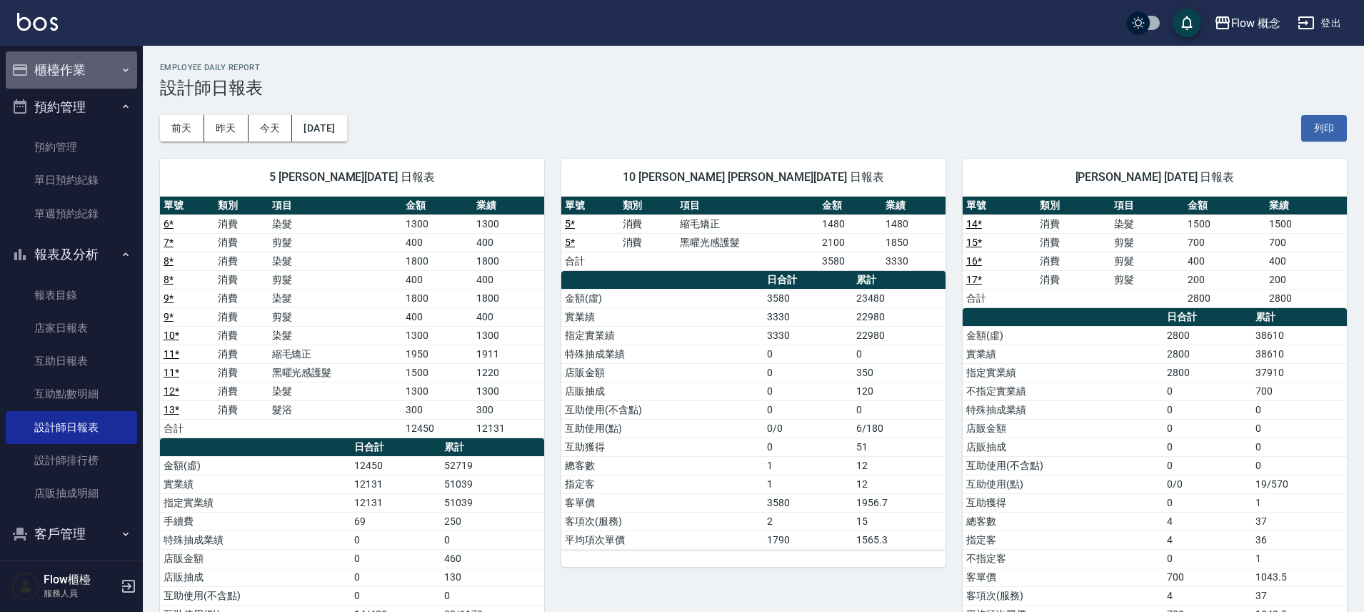
click at [89, 85] on button "櫃檯作業" at bounding box center [71, 69] width 131 height 37
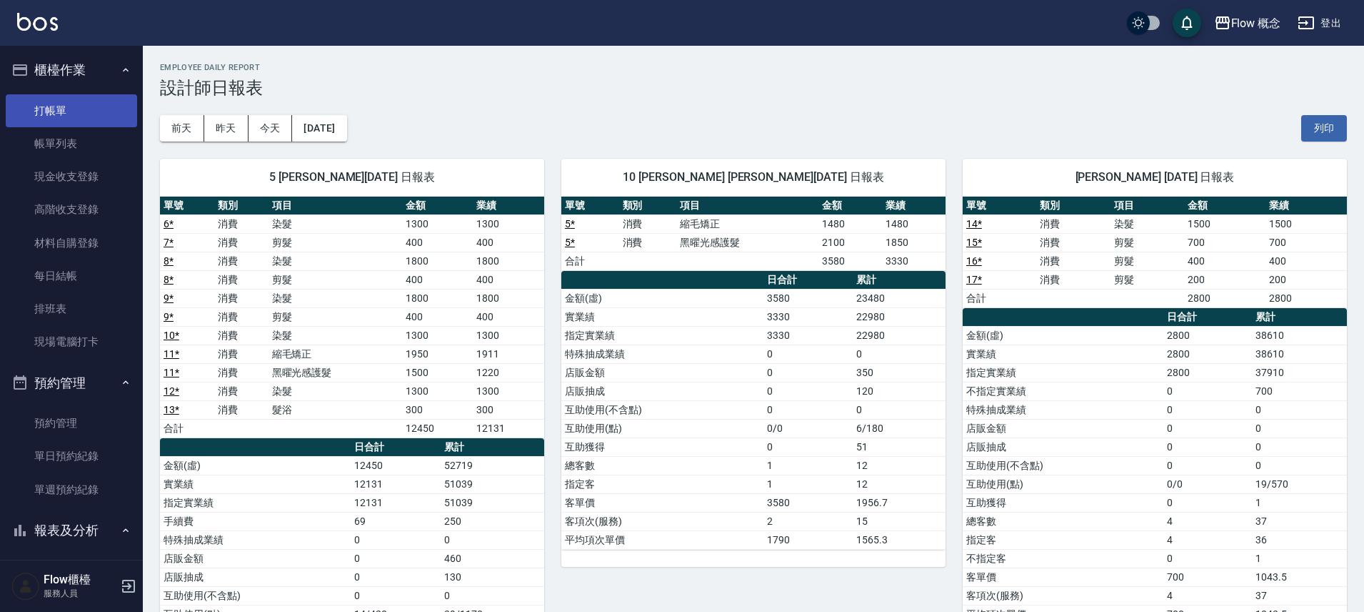
click at [88, 106] on link "打帳單" at bounding box center [71, 110] width 131 height 33
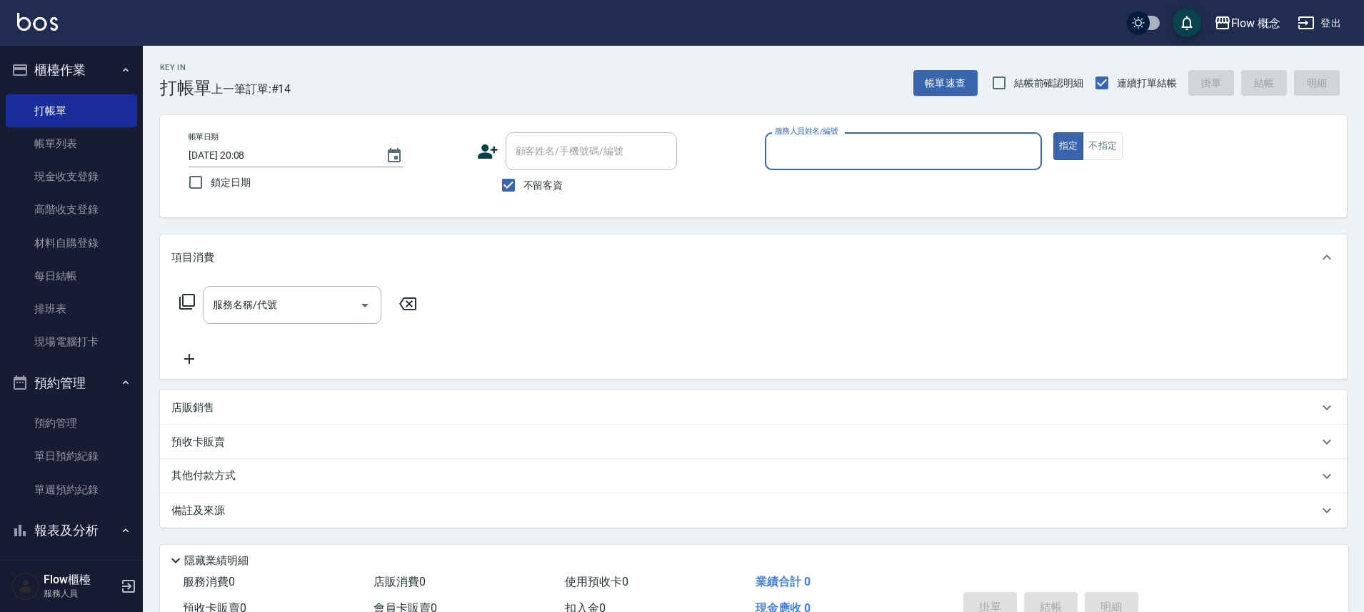
click at [864, 146] on input "服務人員姓名/編號" at bounding box center [904, 151] width 264 height 25
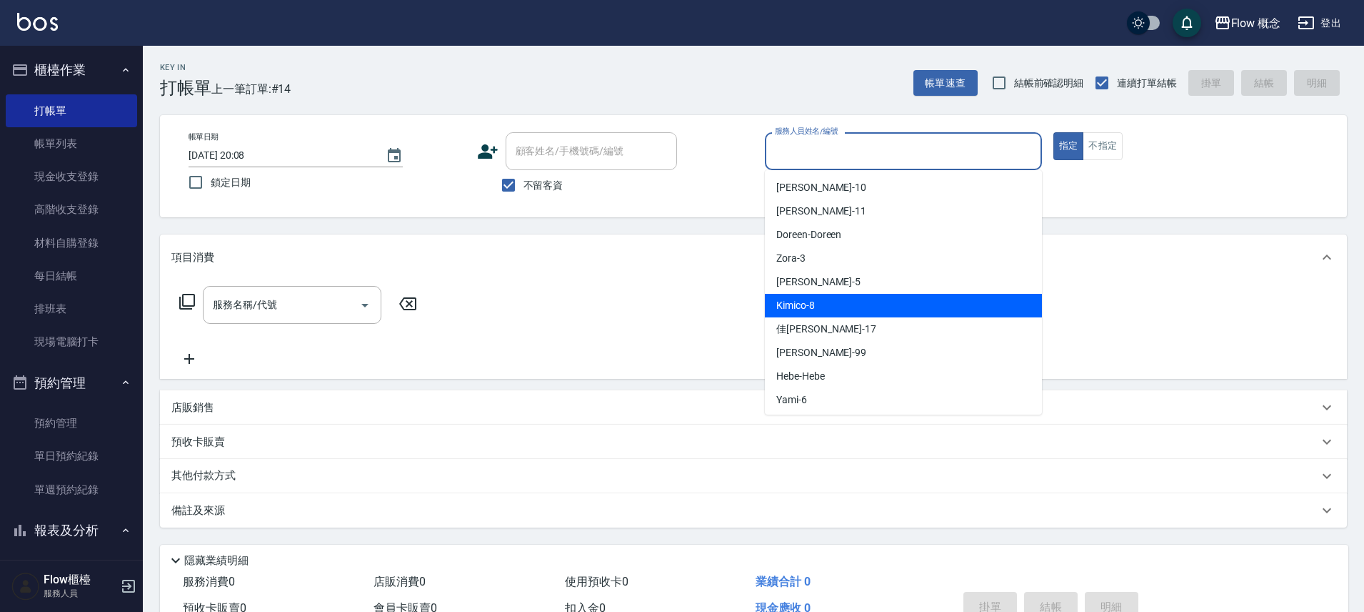
click at [863, 306] on div "Kimico -8" at bounding box center [903, 306] width 277 height 24
type input "Kimico-8"
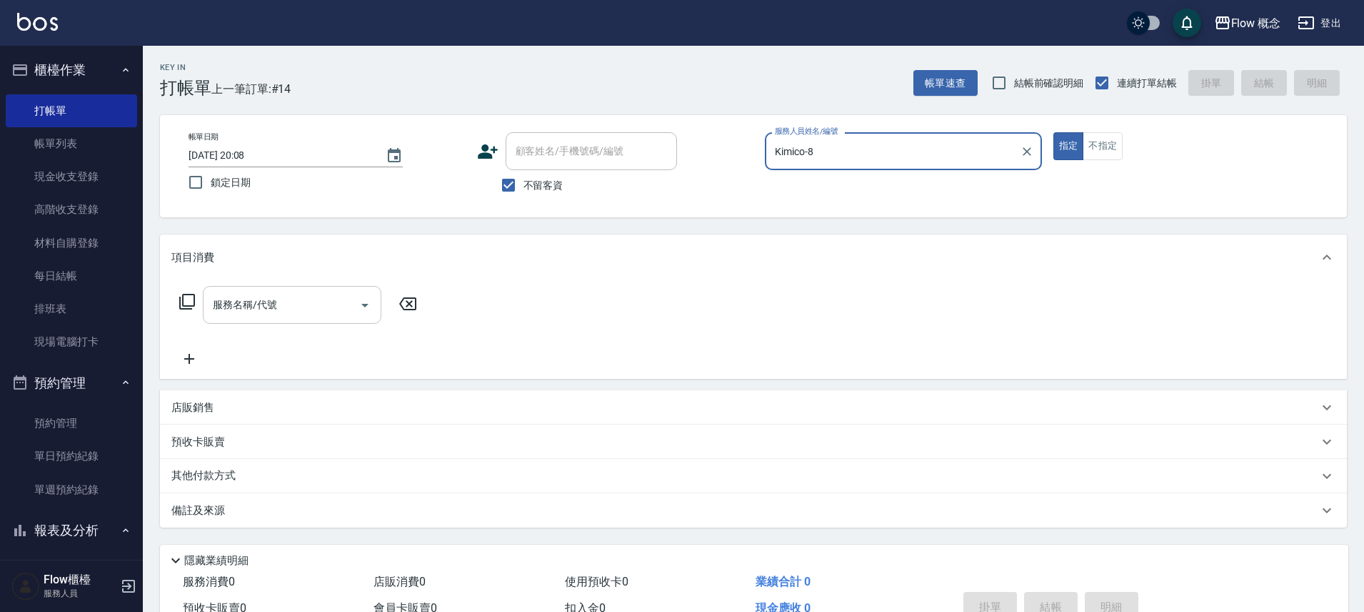
click at [271, 308] on input "服務名稱/代號" at bounding box center [281, 304] width 144 height 25
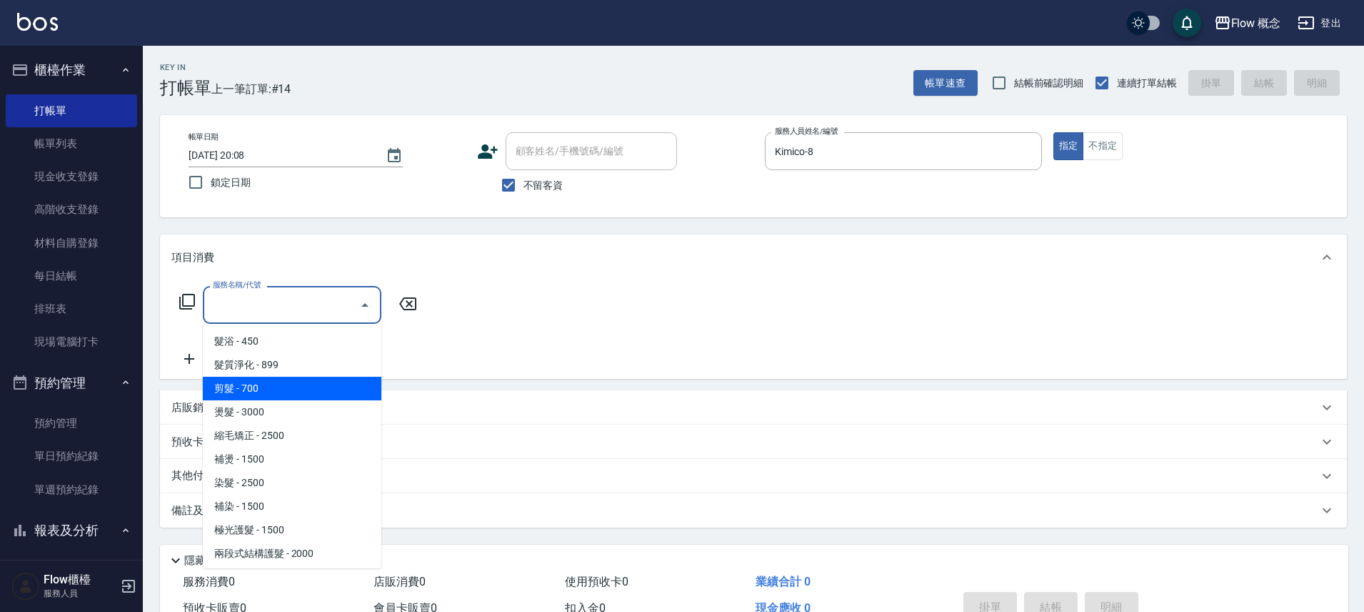
click at [254, 391] on span "剪髮 - 700" at bounding box center [292, 388] width 179 height 24
type input "剪髮(201)"
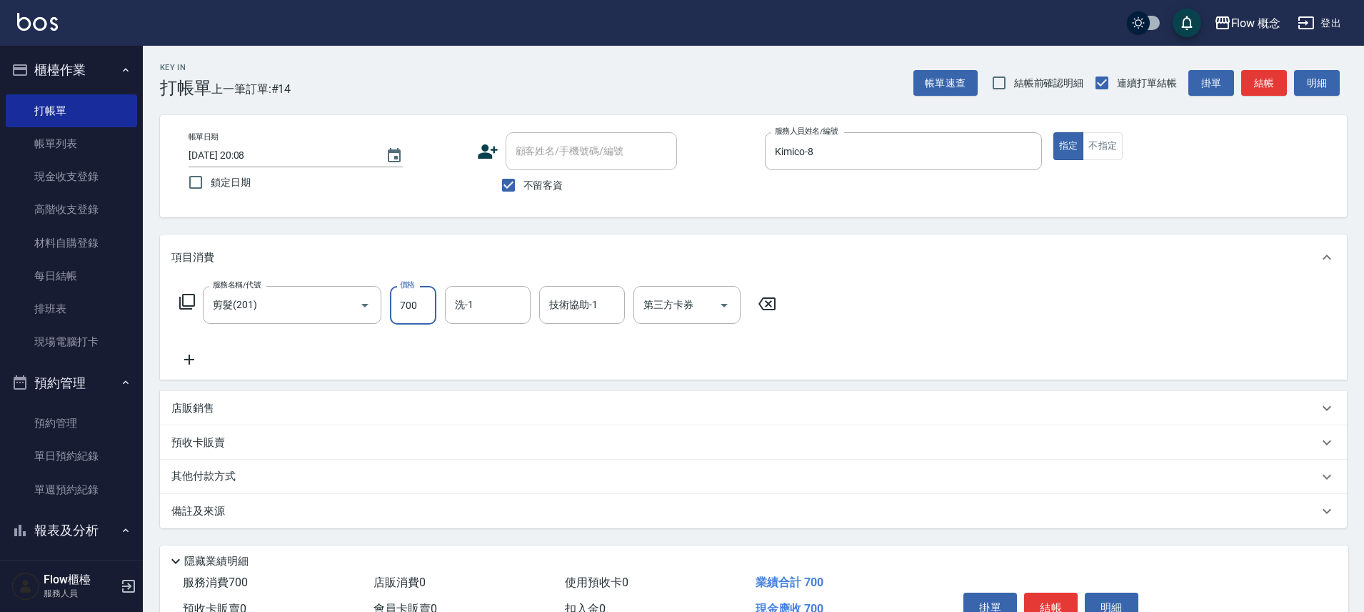
drag, startPoint x: 428, startPoint y: 314, endPoint x: 394, endPoint y: 297, distance: 37.7
click at [428, 313] on input "700" at bounding box center [413, 305] width 46 height 39
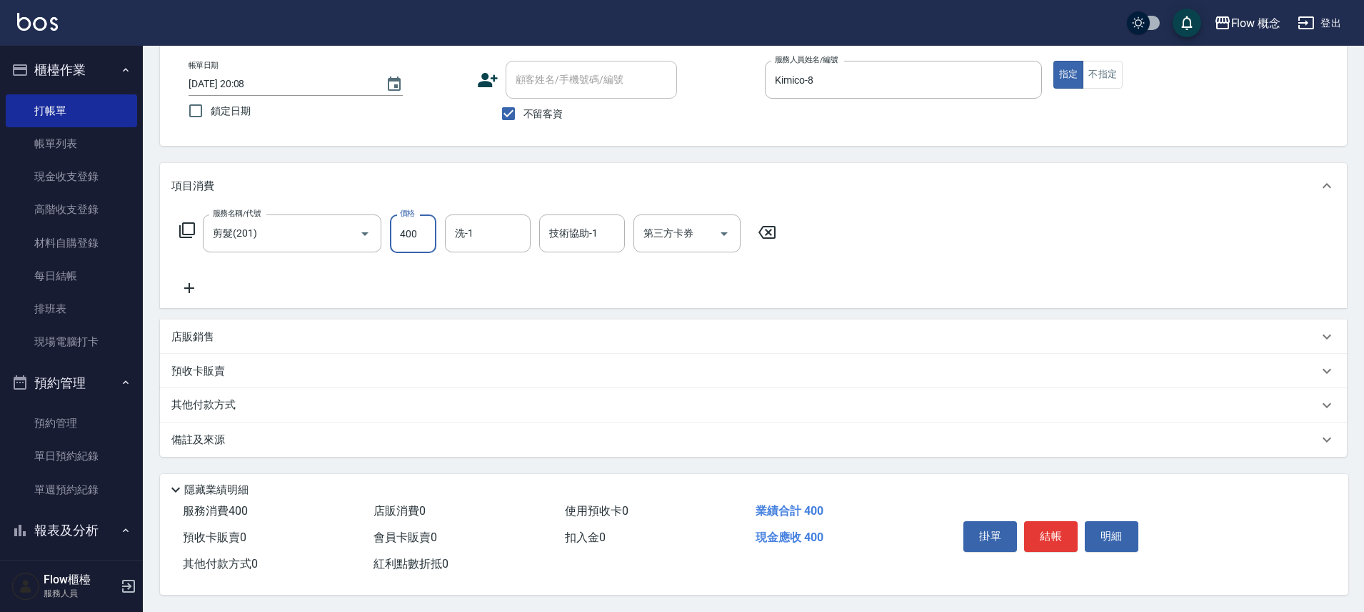
scroll to position [78, 0]
type input "400"
click at [554, 106] on span "不留客資" at bounding box center [544, 113] width 40 height 15
click at [524, 105] on input "不留客資" at bounding box center [509, 114] width 30 height 30
checkbox input "false"
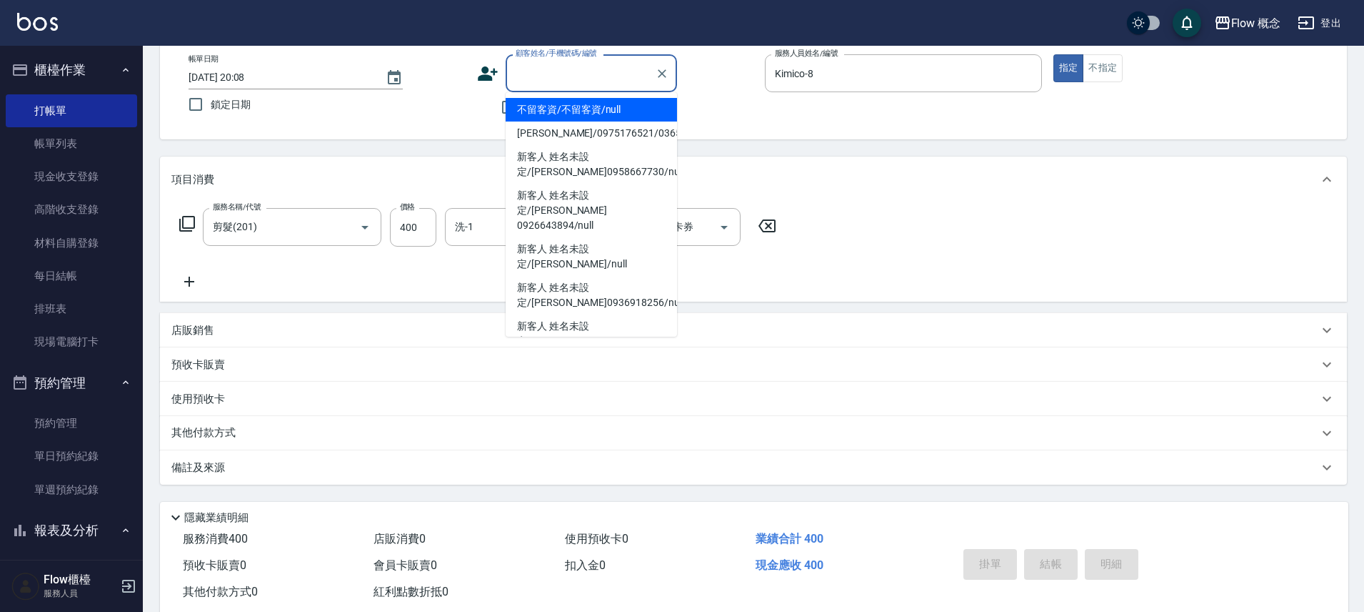
click at [574, 73] on input "顧客姓名/手機號碼/編號" at bounding box center [580, 73] width 137 height 25
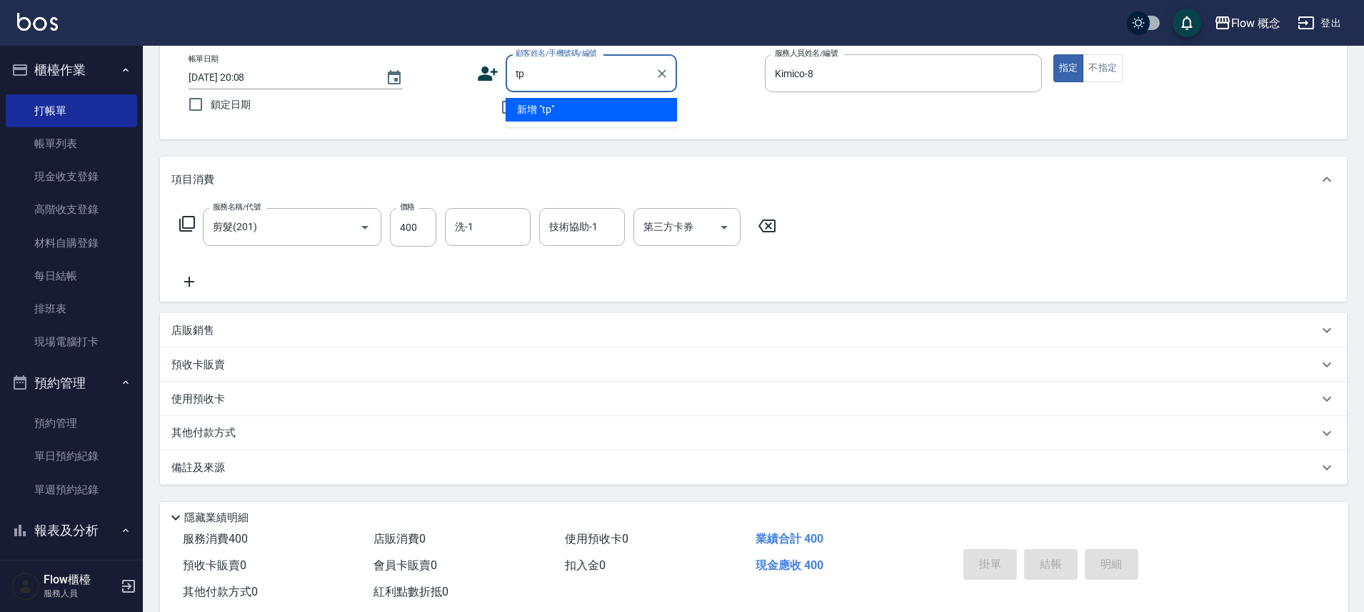
type input "t"
type input "T"
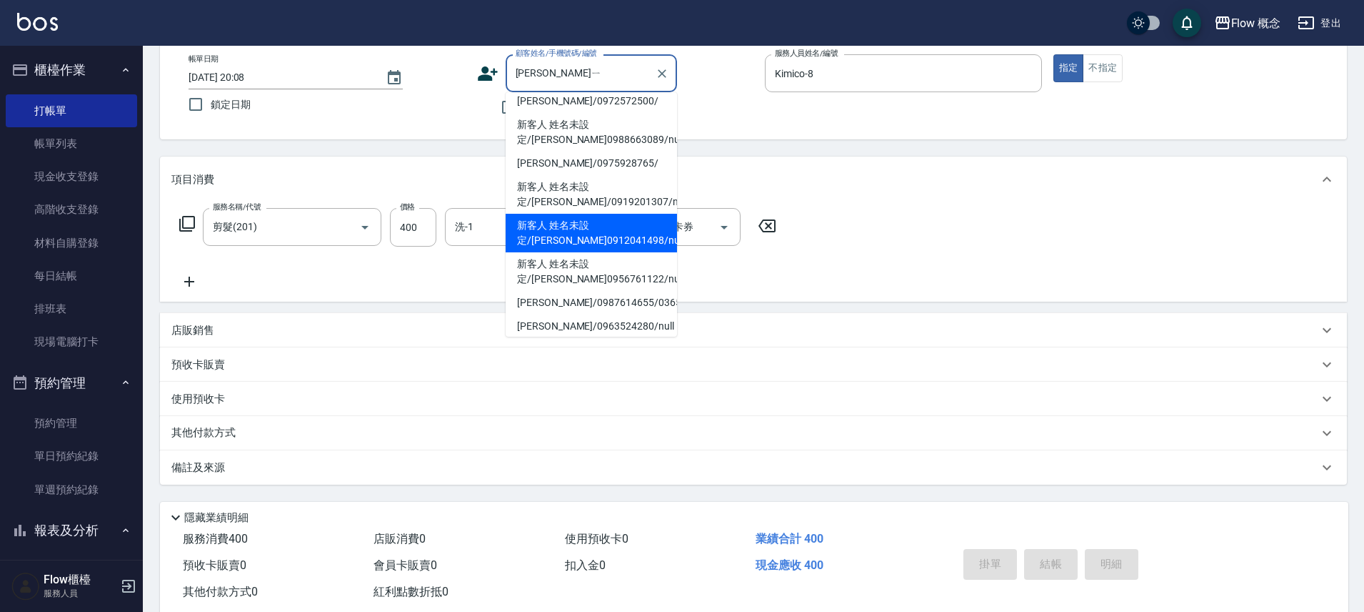
scroll to position [0, 0]
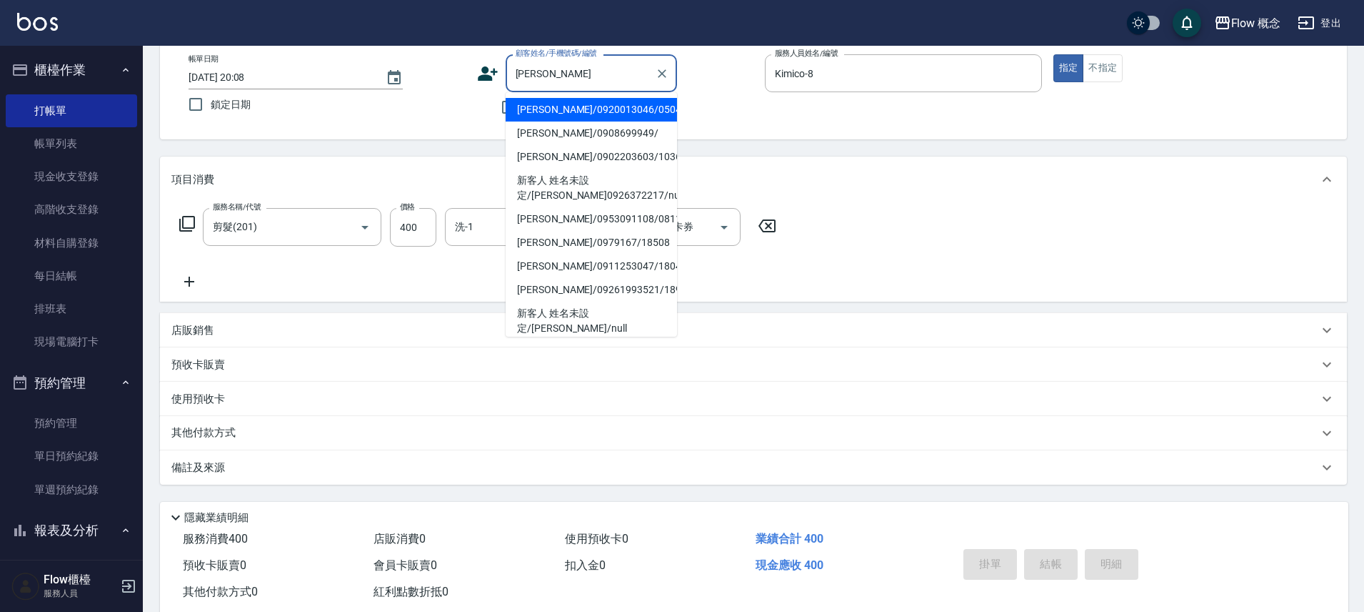
click at [564, 103] on li "陳佳君/0920013046/050417" at bounding box center [591, 110] width 171 height 24
type input "陳佳君/0920013046/050417"
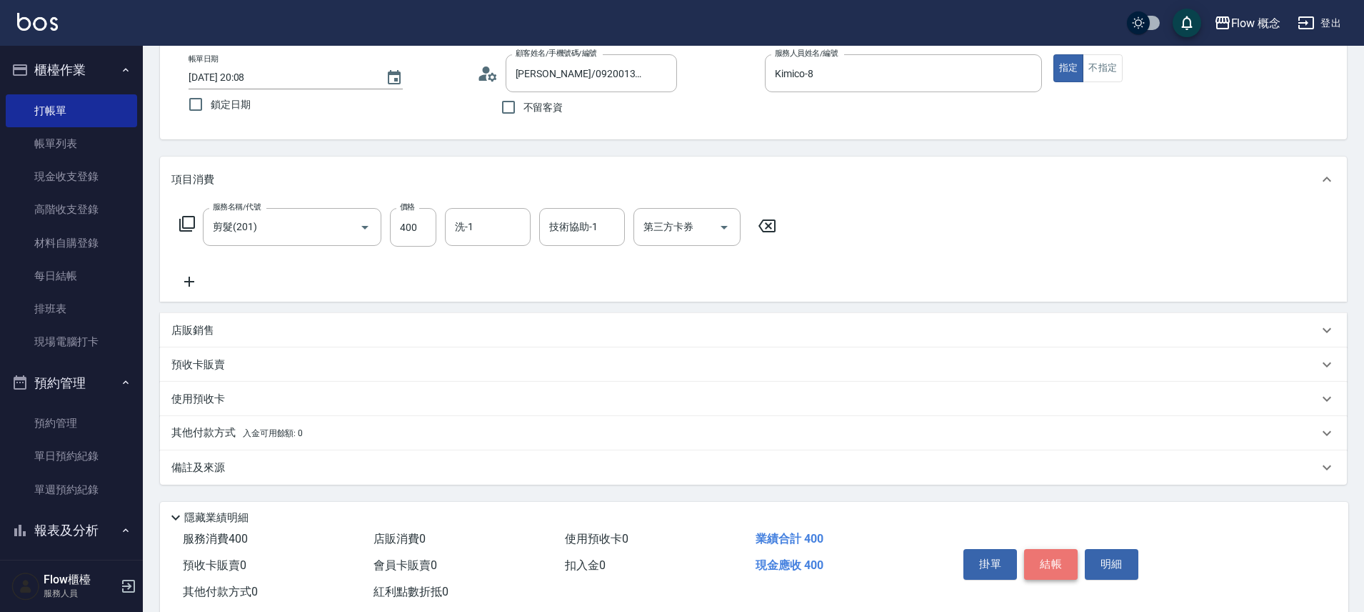
click at [1052, 570] on button "結帳" at bounding box center [1051, 564] width 54 height 30
type input "2025/10/11 20:23"
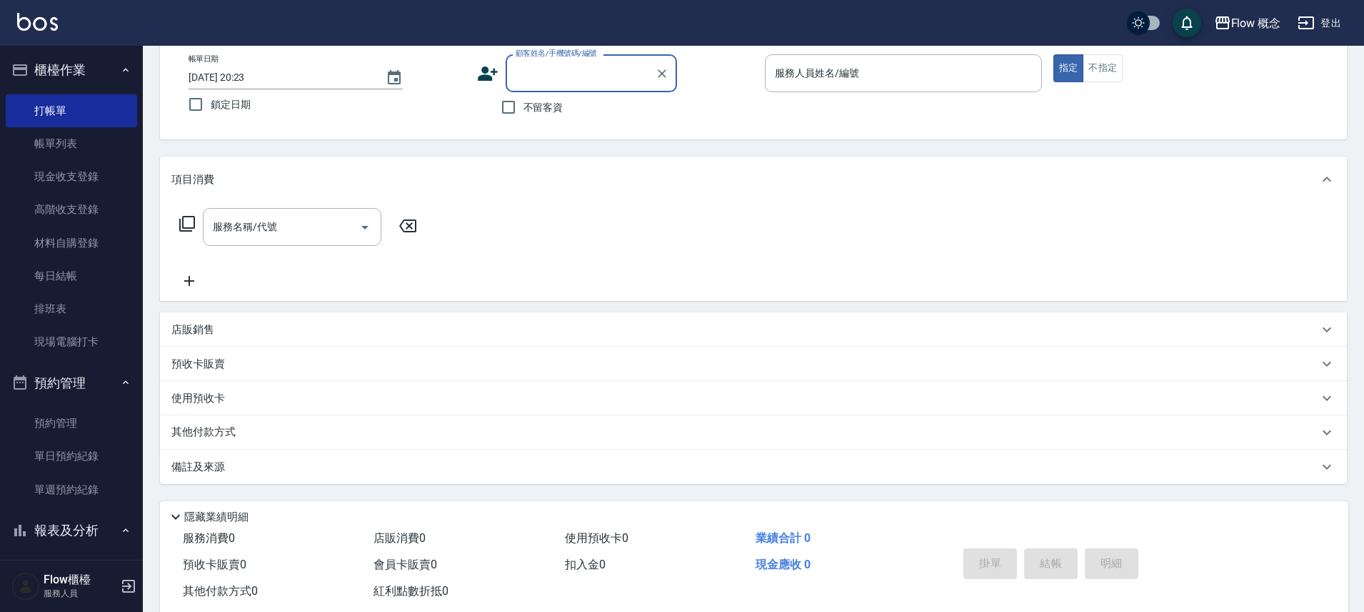
type input "０"
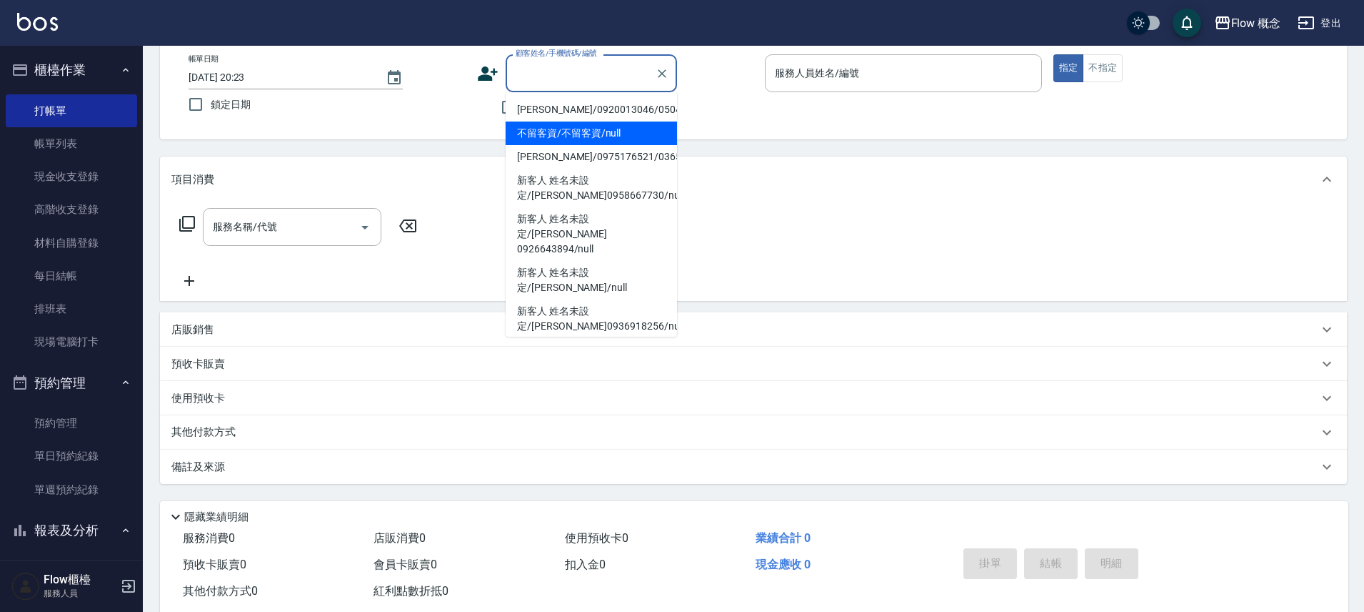
type input "０"
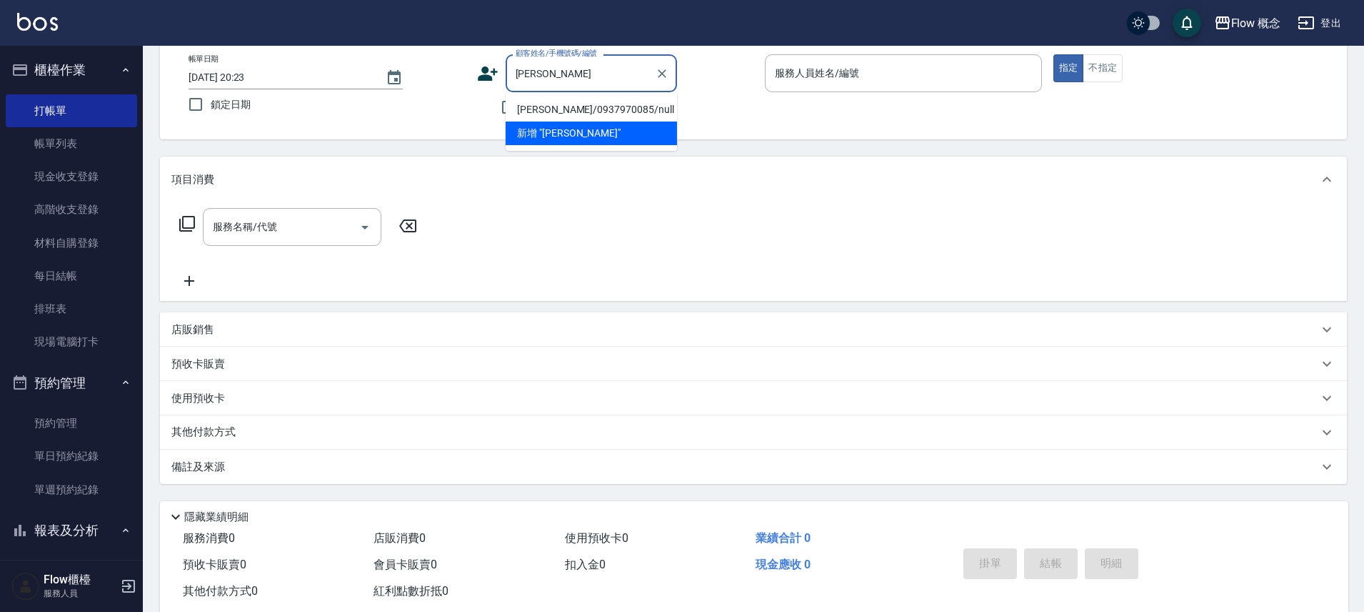
click at [581, 107] on li "劉涵筠/0937970085/null" at bounding box center [591, 110] width 171 height 24
type input "劉涵筠/0937970085/null"
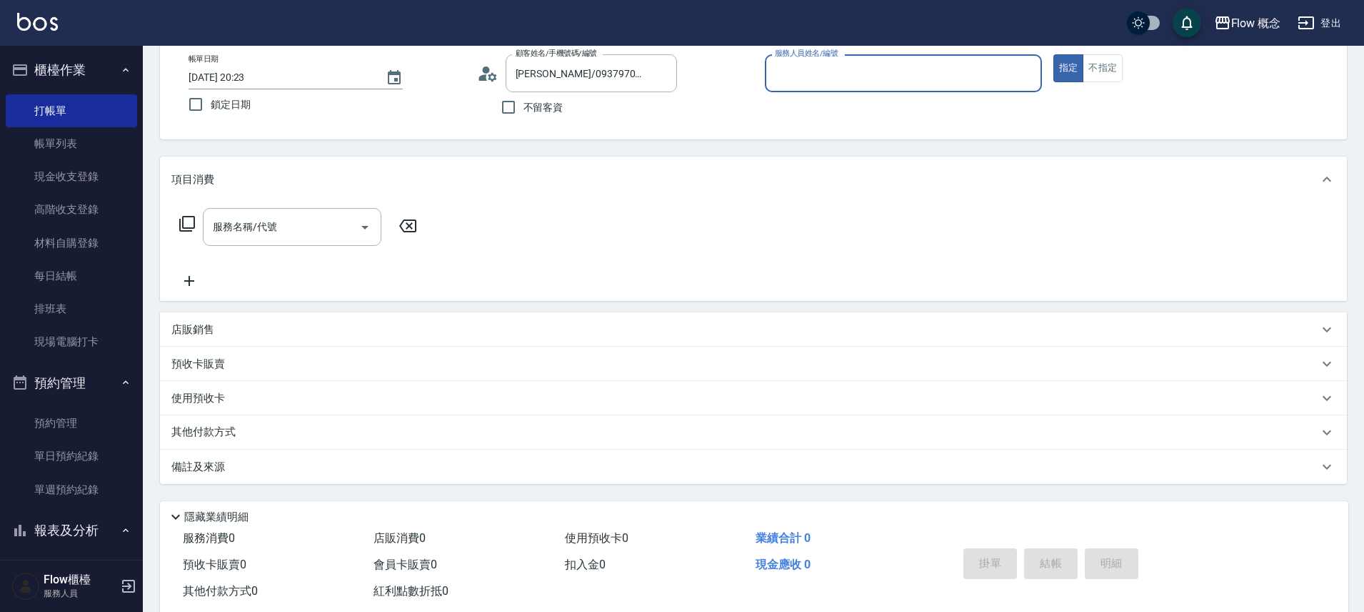
type input "Kimico-8"
click at [304, 224] on input "服務名稱/代號" at bounding box center [281, 226] width 144 height 25
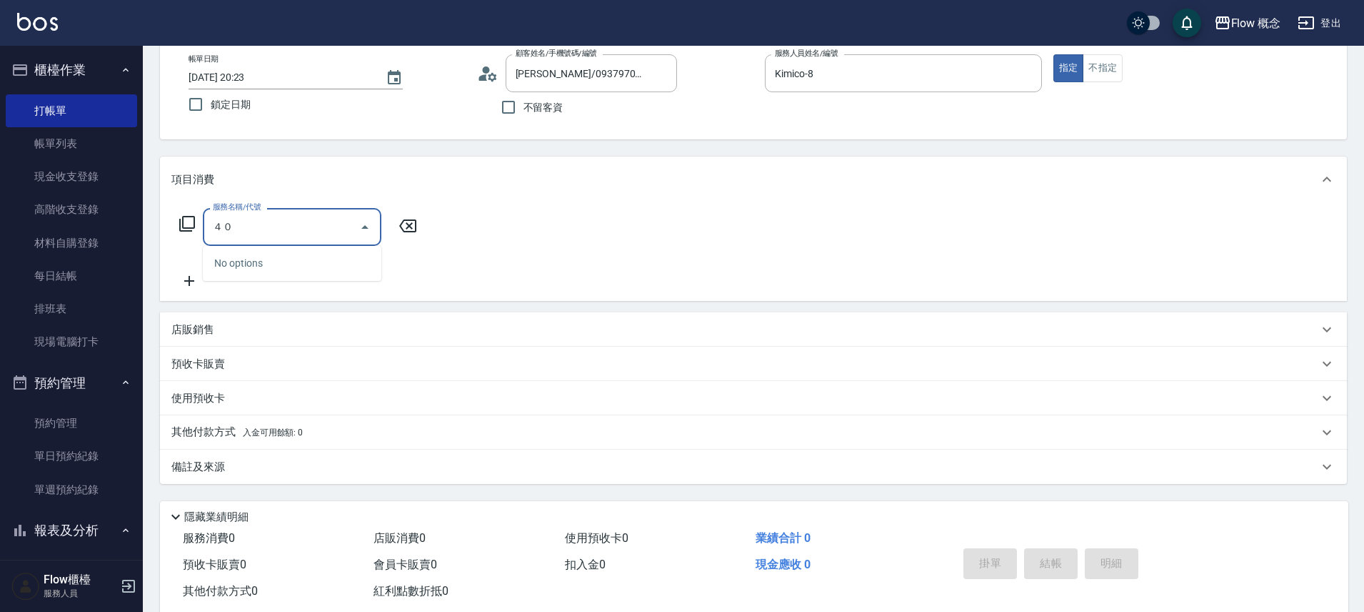
type input "４"
type input "染髮(401)"
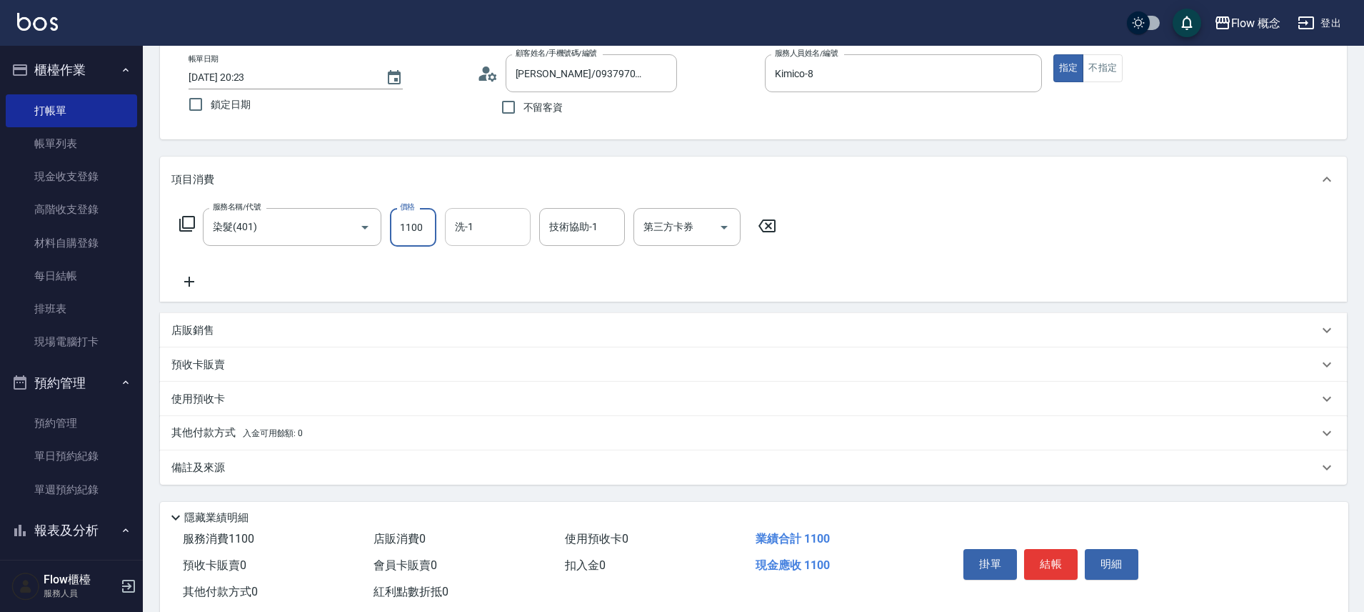
type input "1100"
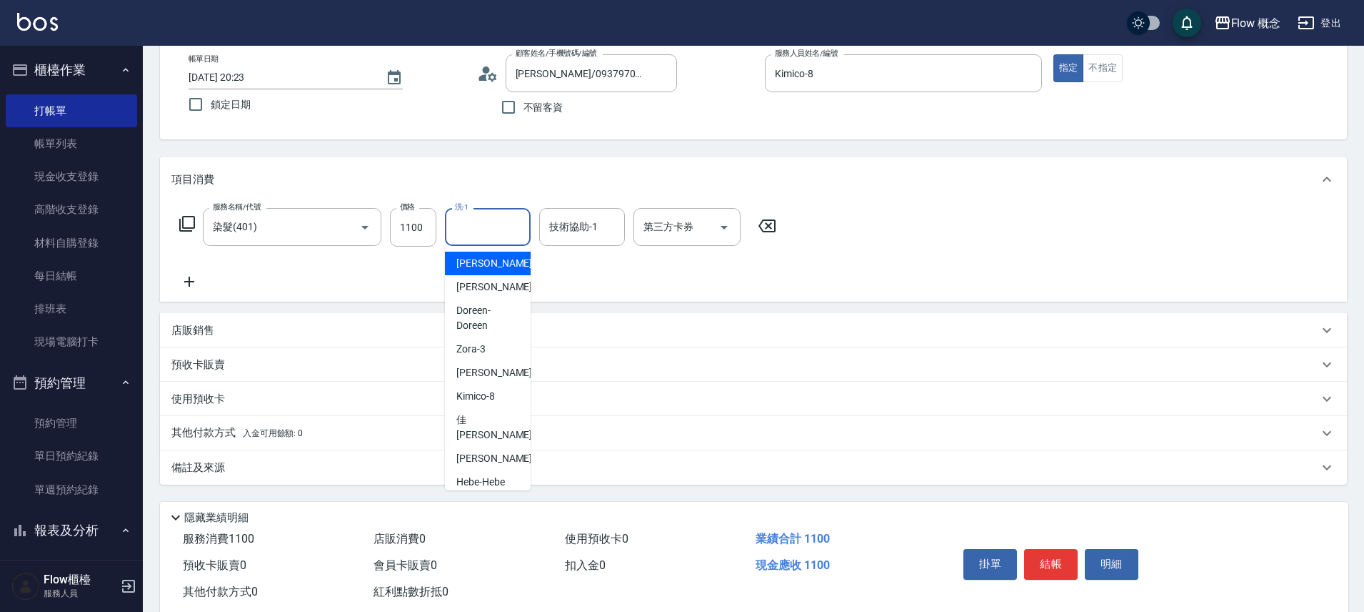
click at [492, 228] on input "洗-1" at bounding box center [487, 226] width 73 height 25
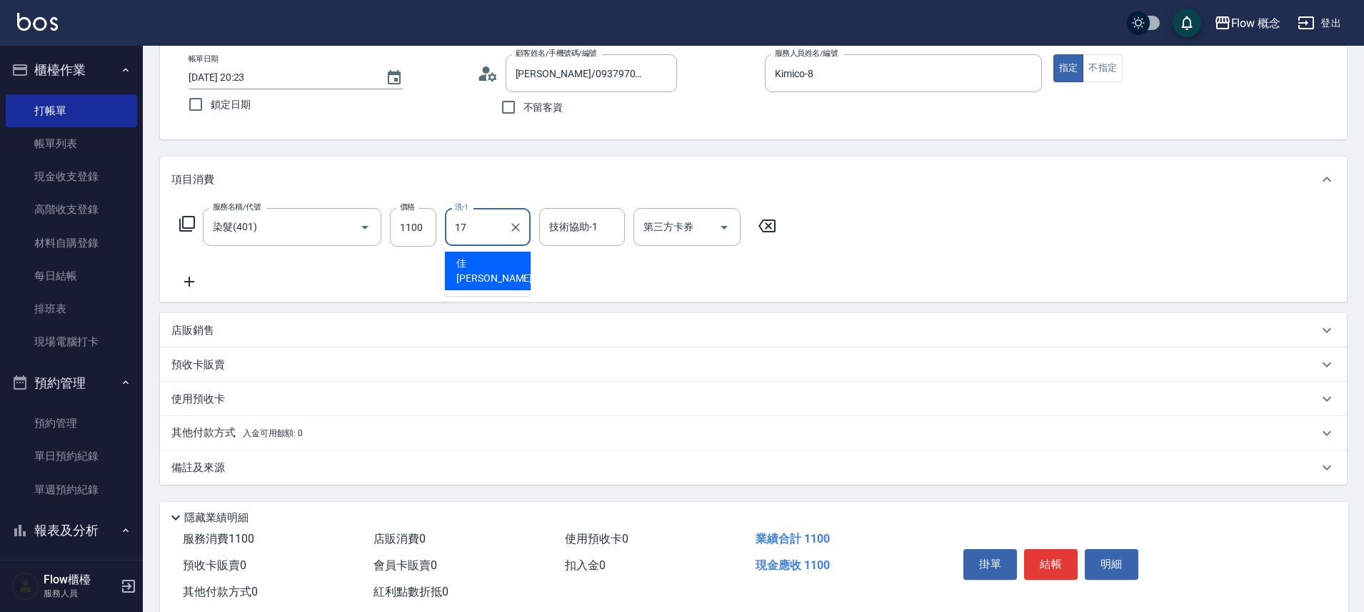
type input "佳蒨-17"
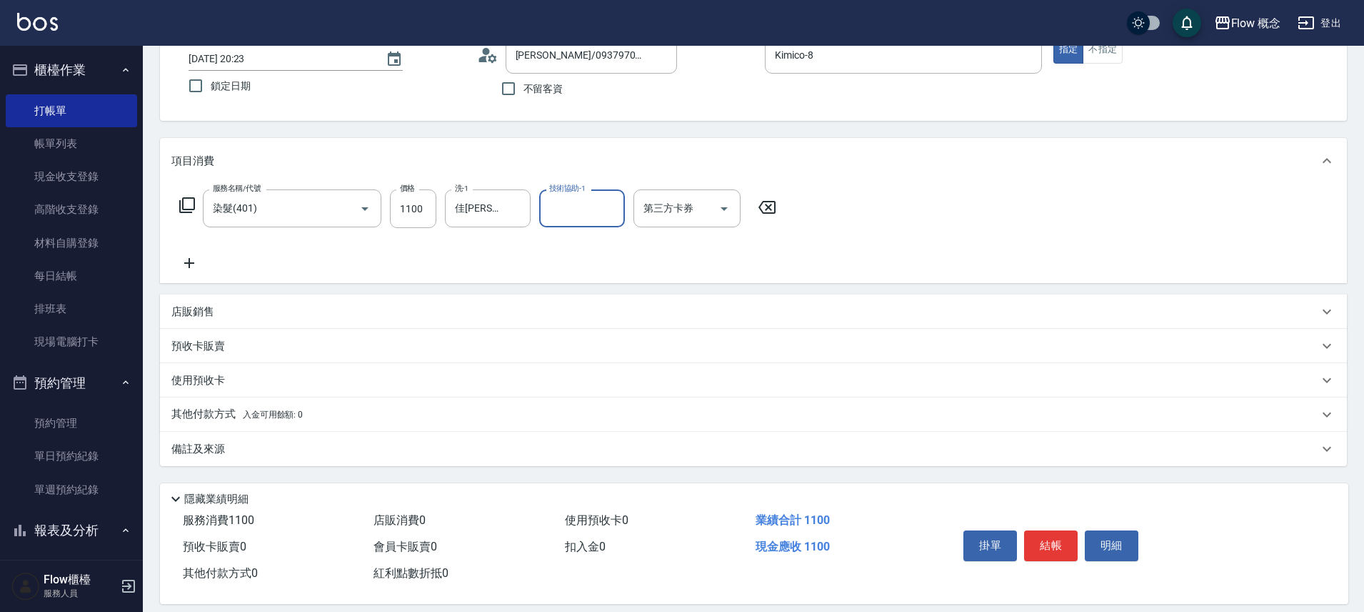
scroll to position [112, 0]
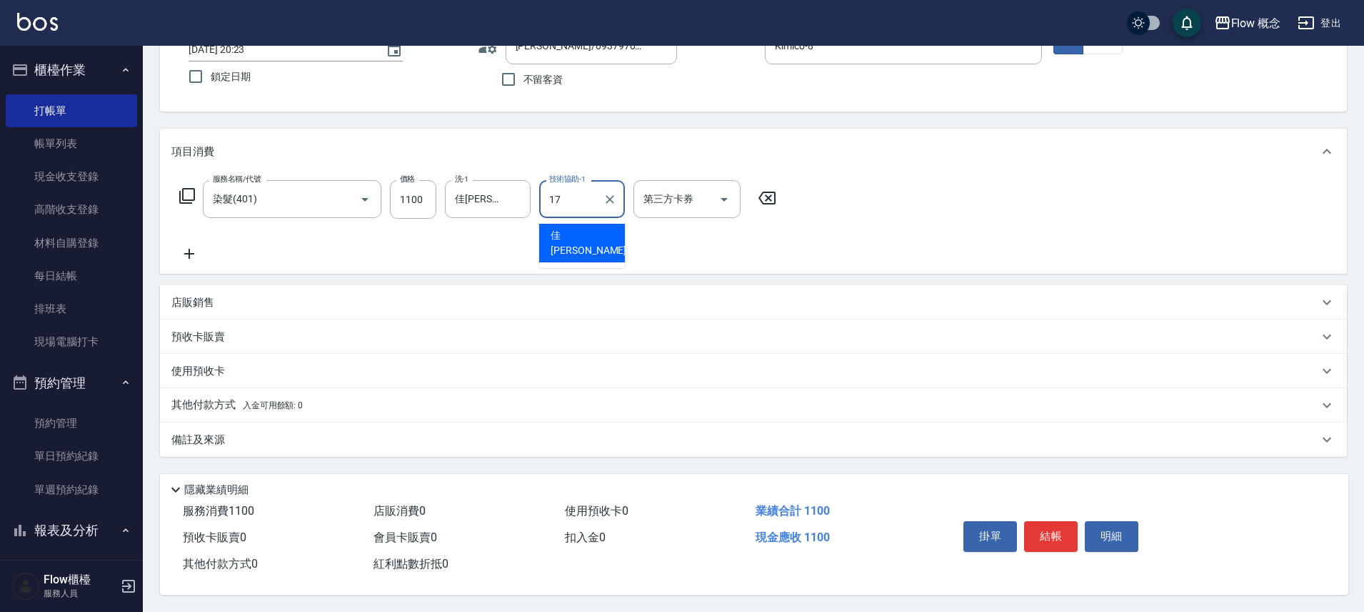
type input "佳蒨-17"
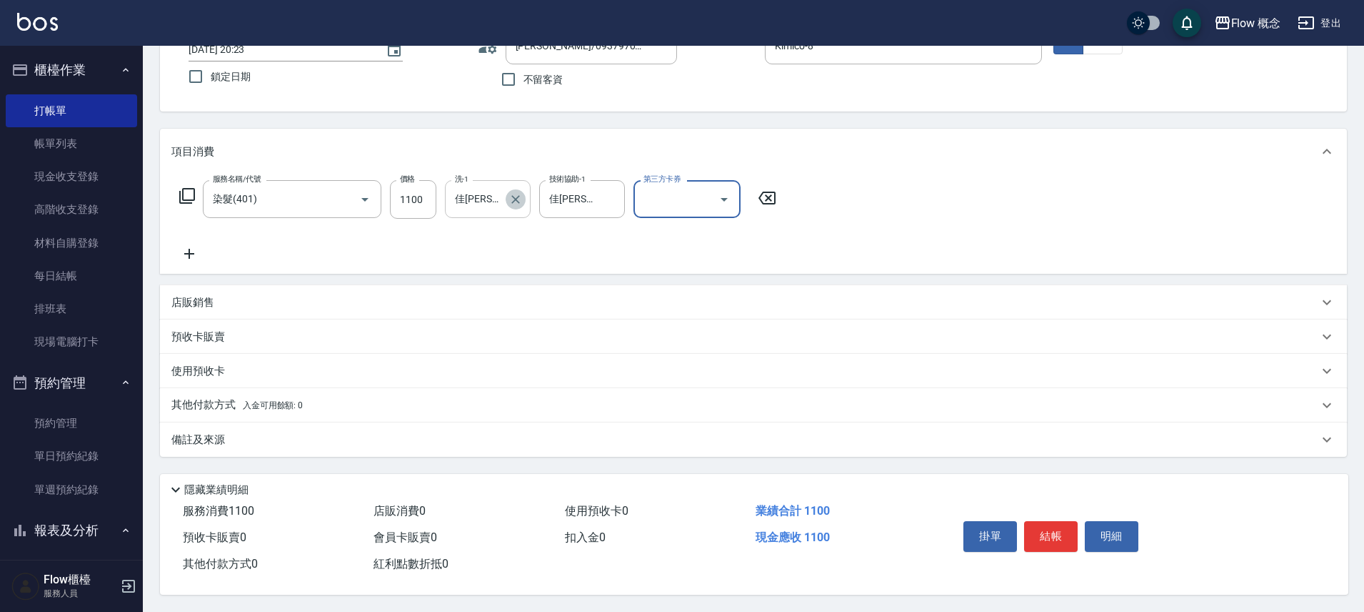
click at [519, 192] on icon "Clear" at bounding box center [516, 199] width 14 height 14
click at [1059, 525] on button "結帳" at bounding box center [1051, 536] width 54 height 30
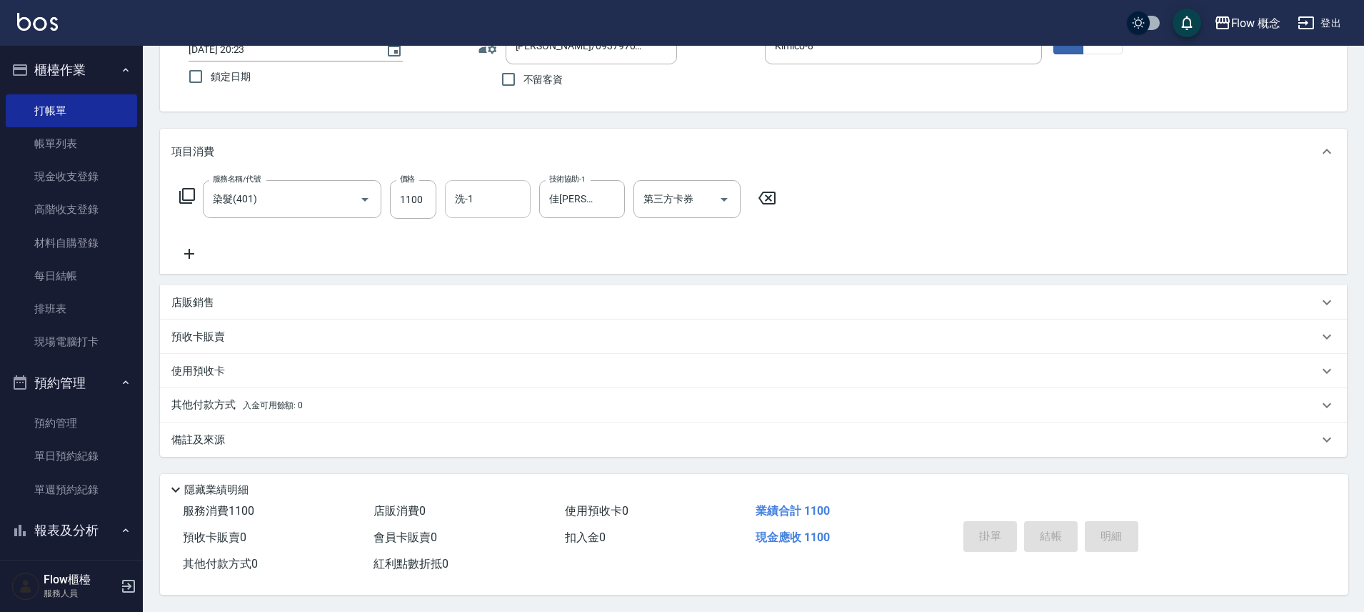
type input "2025/10/11 20:24"
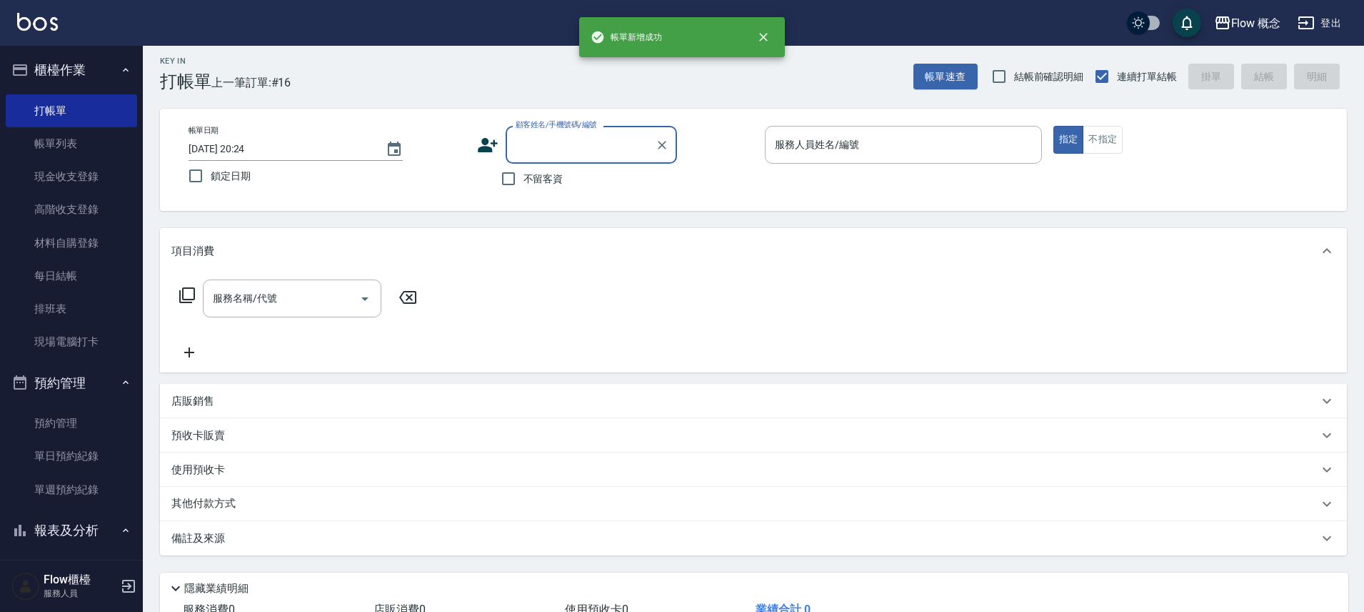
scroll to position [9, 0]
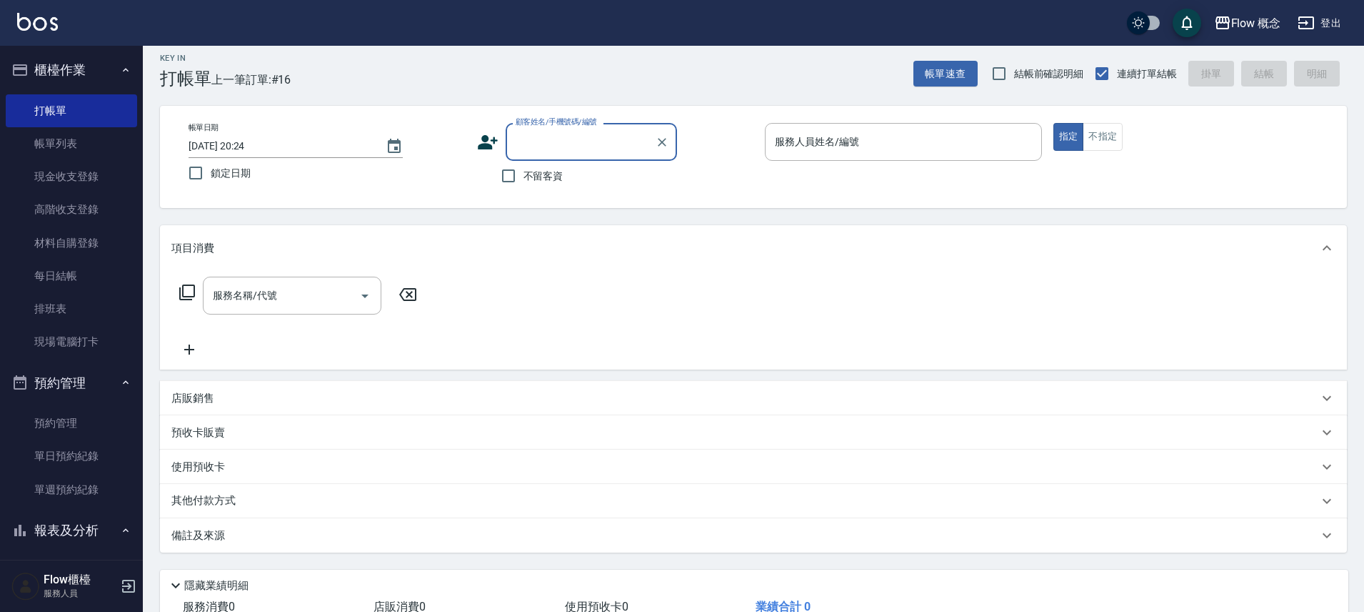
type input "5"
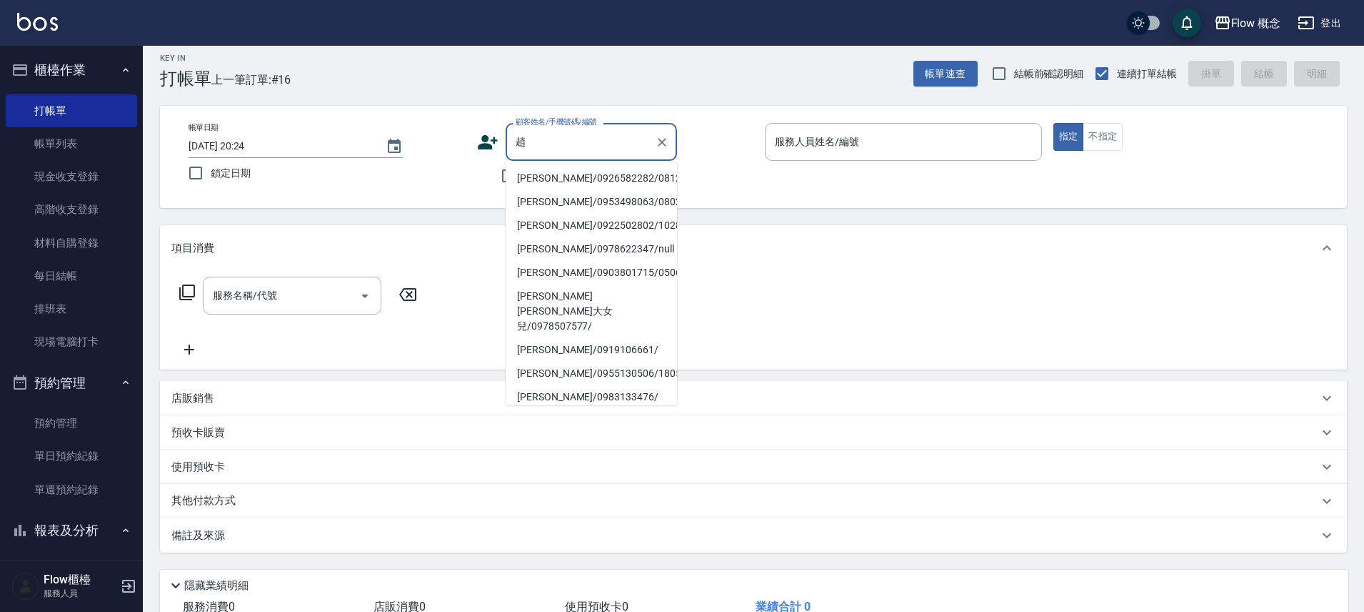
click at [574, 174] on li "趙珮珊/0926582282/081208" at bounding box center [591, 178] width 171 height 24
type input "趙珮珊/0926582282/081208"
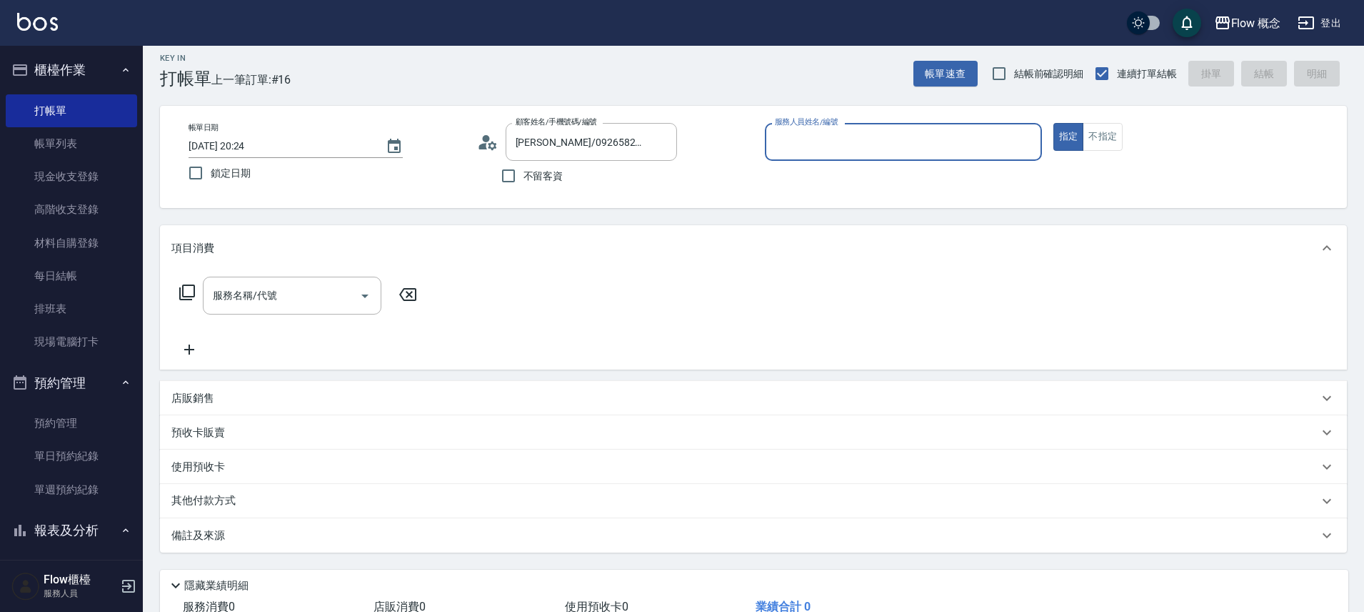
type input "Kimico-8"
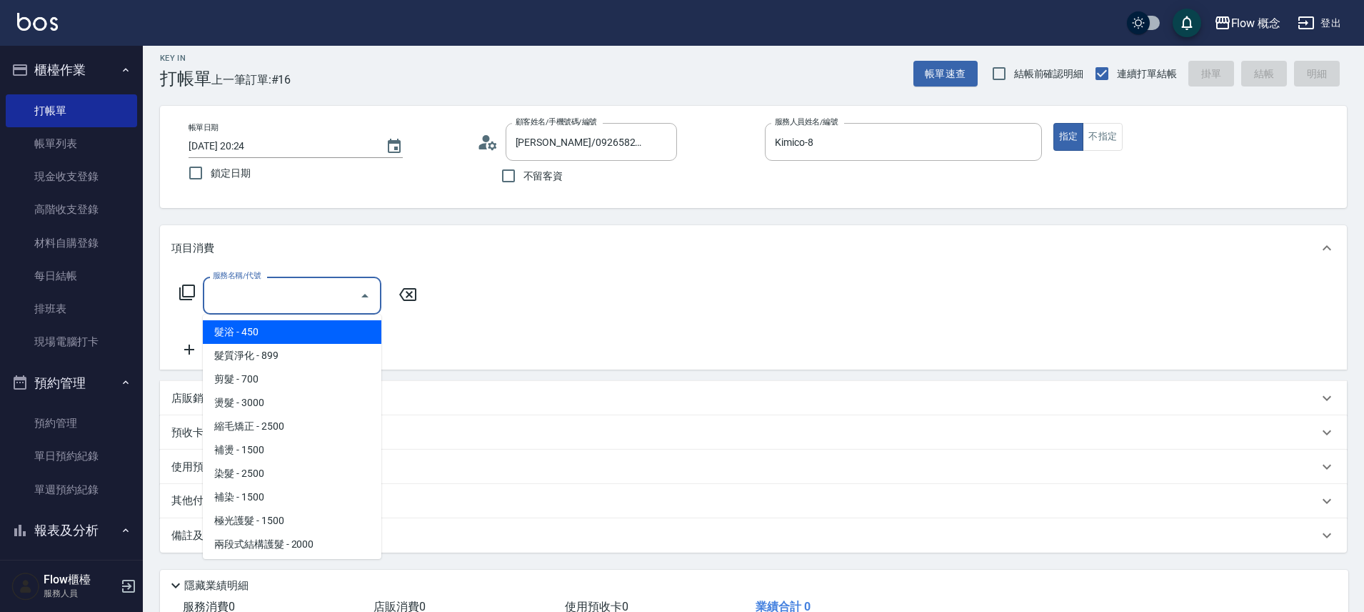
click at [349, 284] on input "服務名稱/代號" at bounding box center [281, 295] width 144 height 25
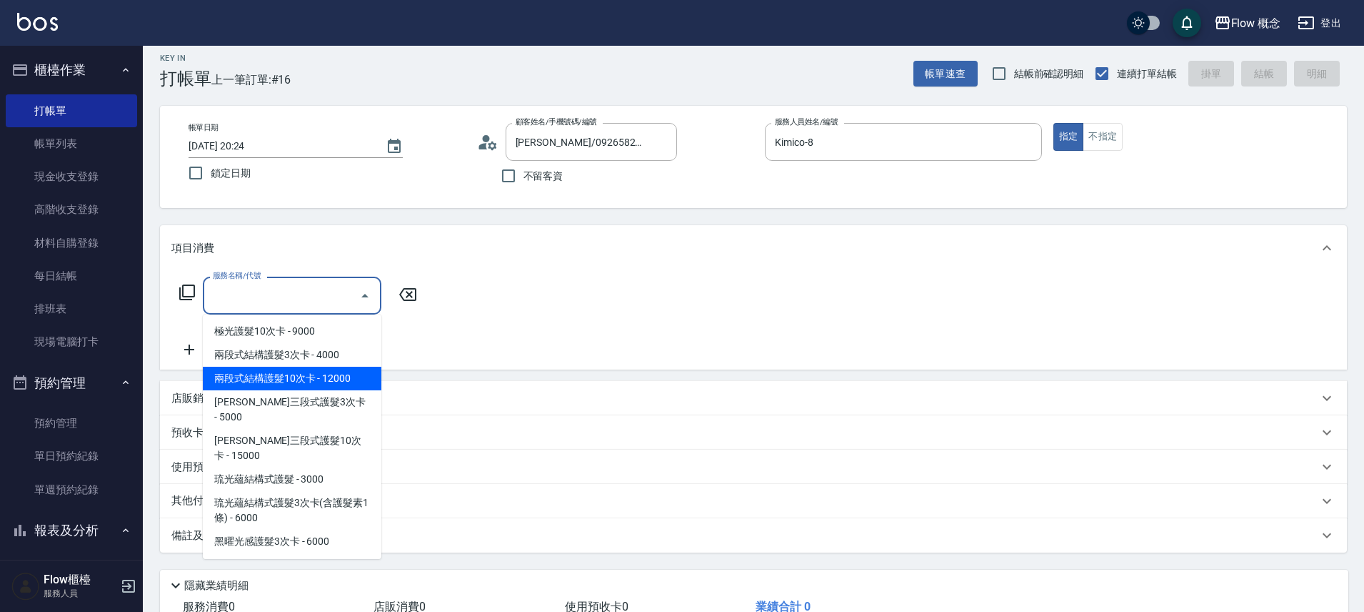
scroll to position [646, 0]
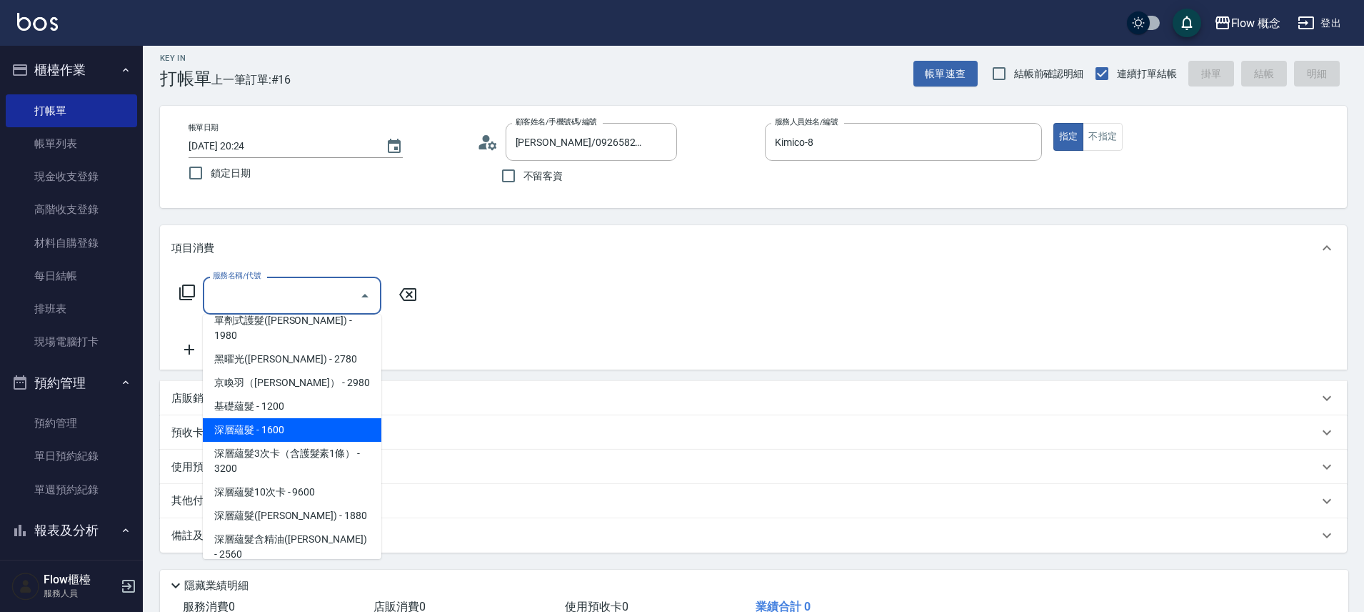
click at [282, 418] on span "深層蘊髮 - 1600" at bounding box center [292, 430] width 179 height 24
type input "深層蘊髮(602)"
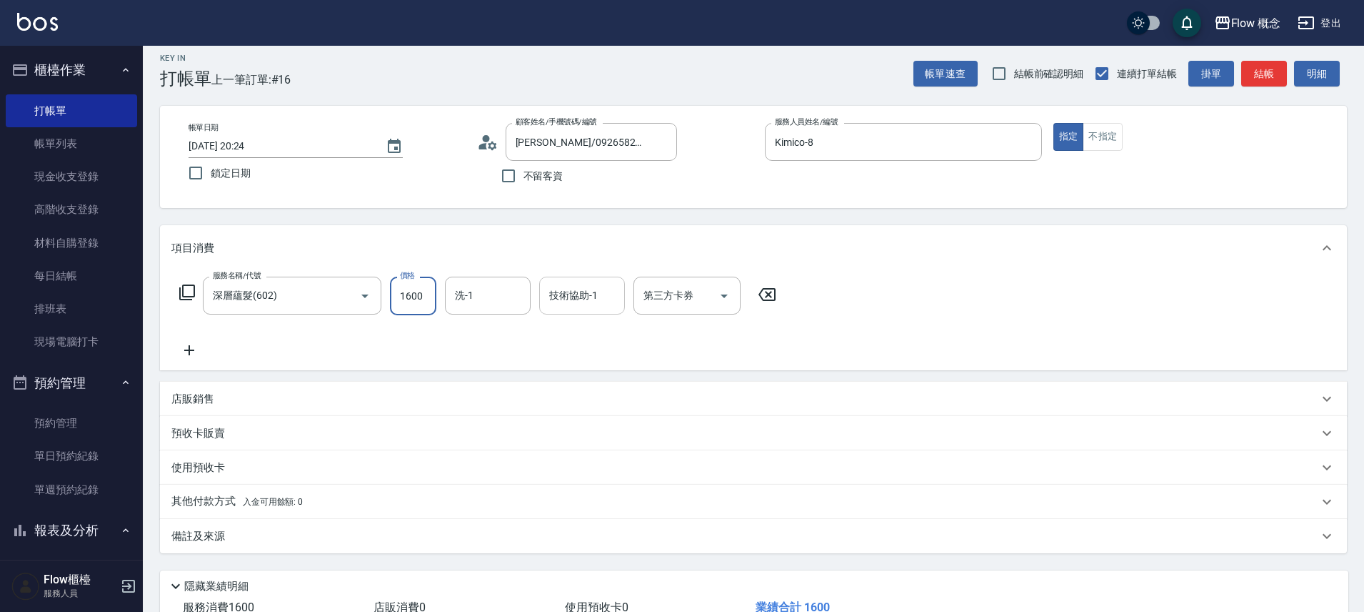
click at [566, 300] on input "技術協助-1" at bounding box center [582, 295] width 73 height 25
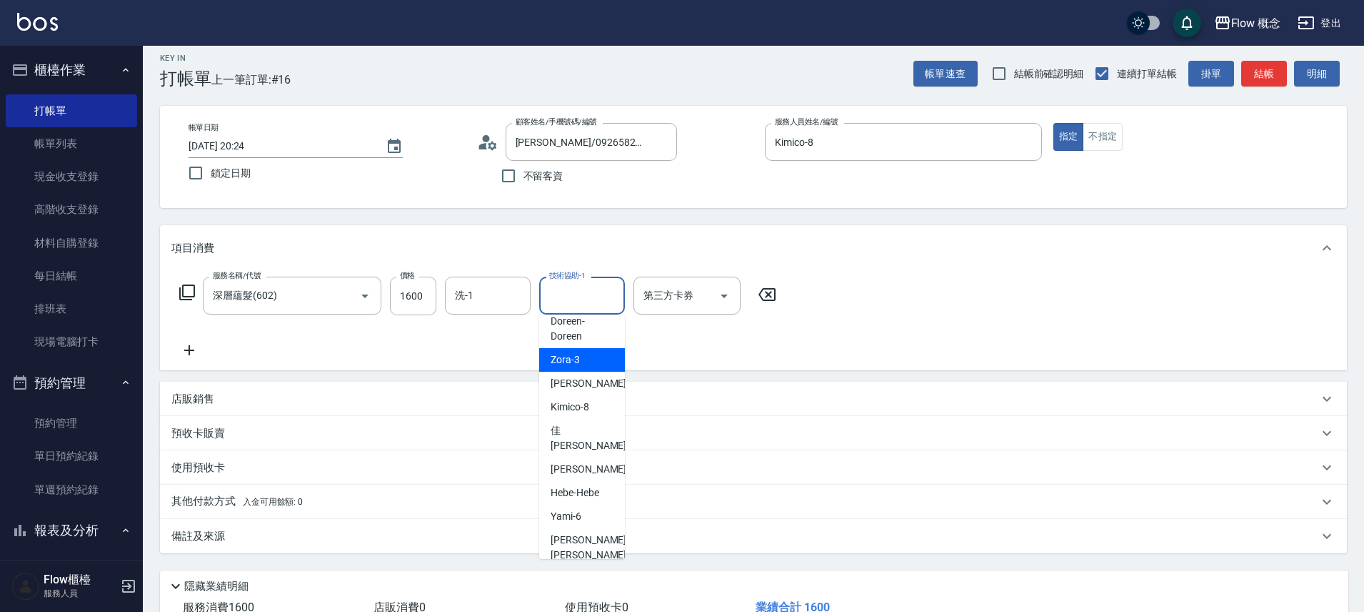
scroll to position [65, 0]
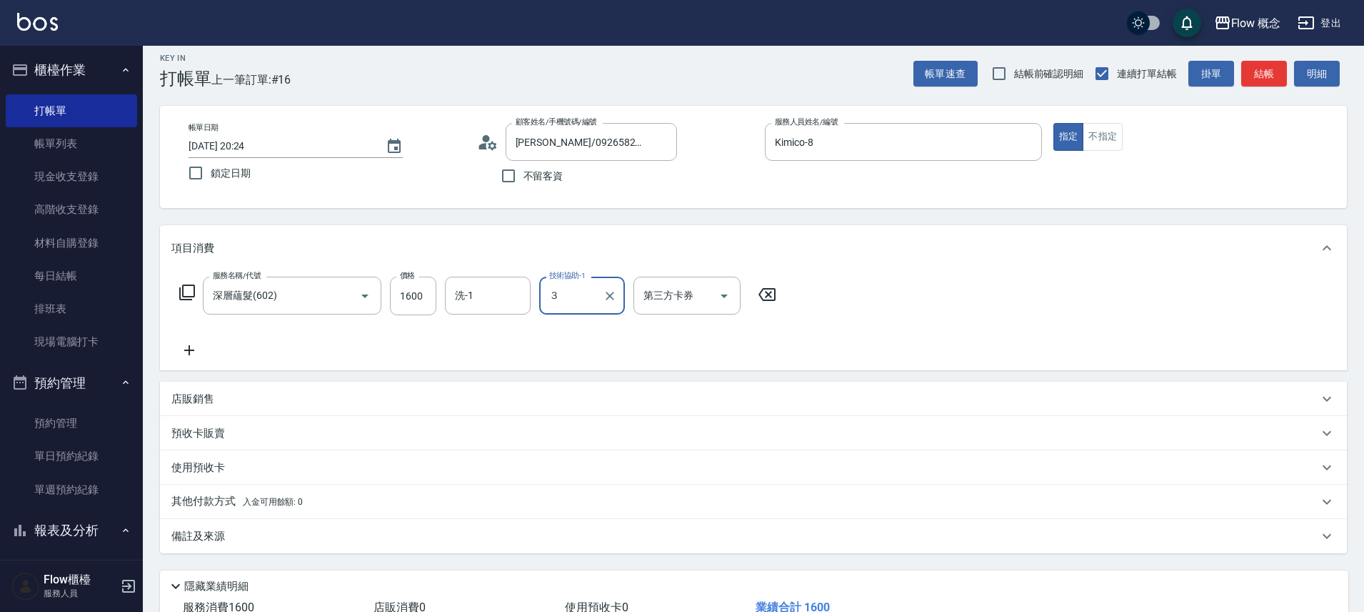
type input "３"
type input "FUNNOW"
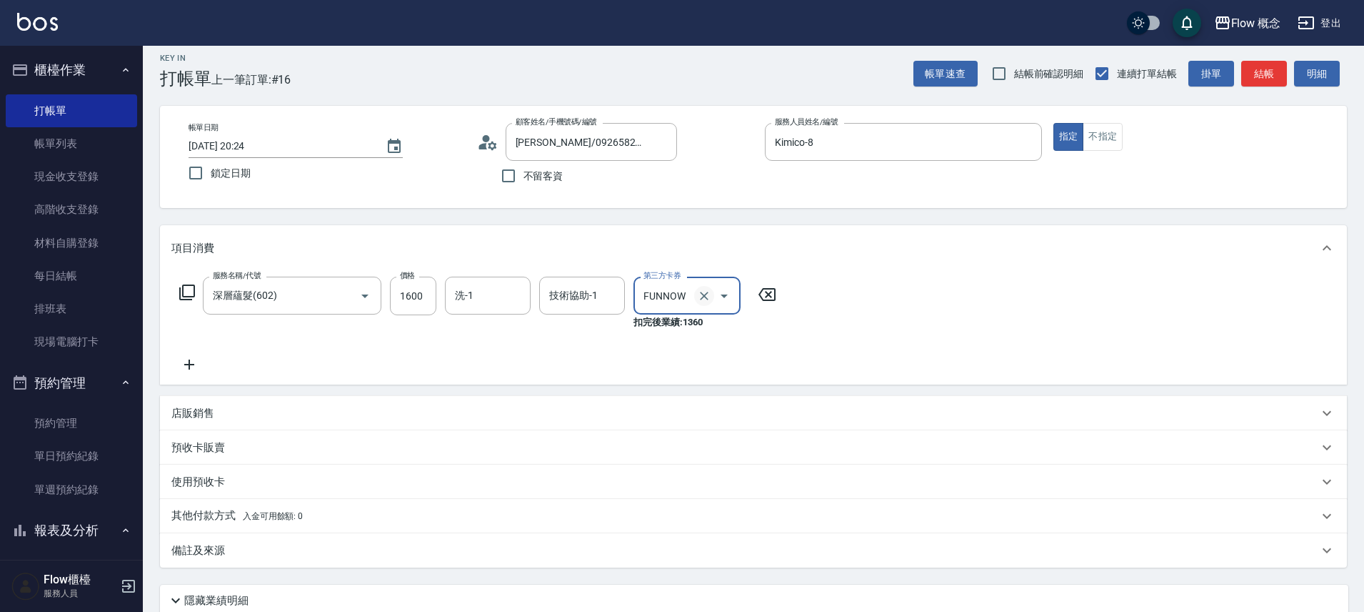
click at [704, 298] on icon "Clear" at bounding box center [704, 296] width 14 height 14
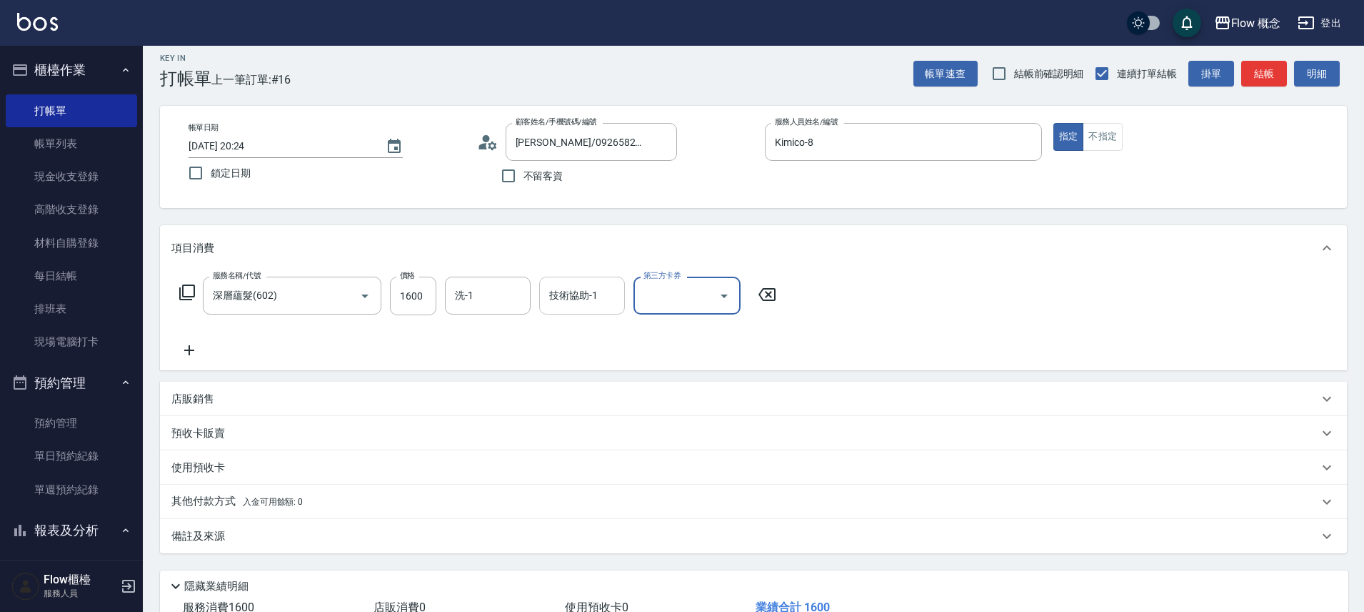
click at [579, 306] on input "技術協助-1" at bounding box center [582, 295] width 73 height 25
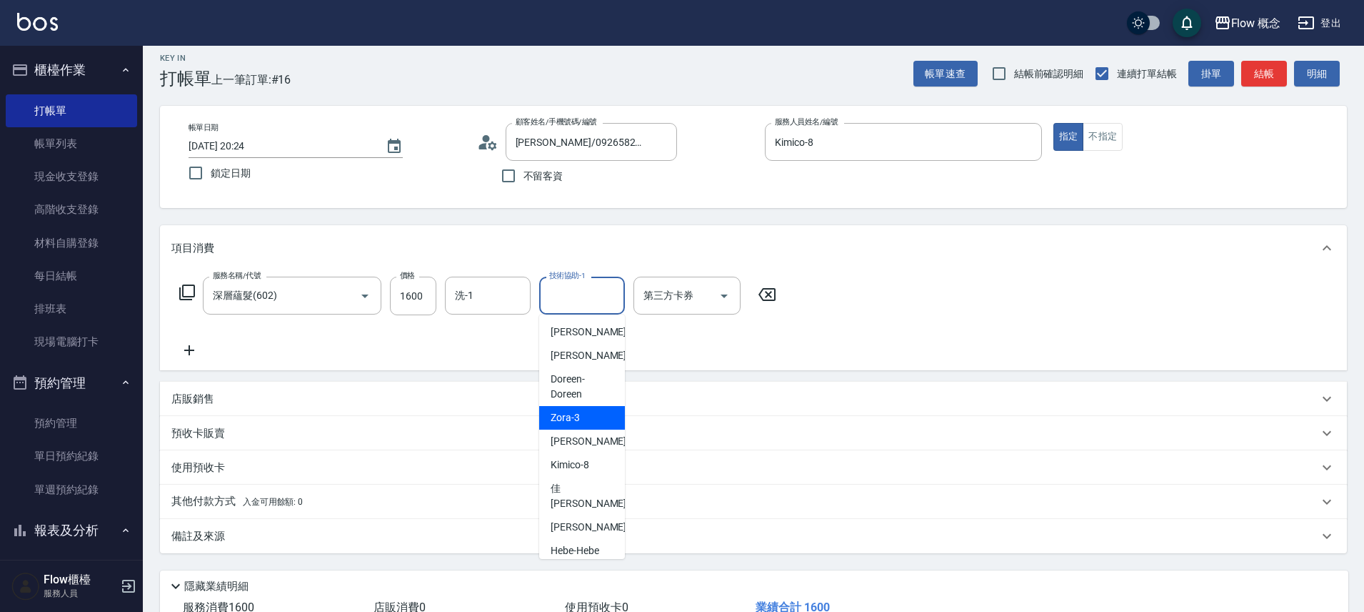
click at [572, 411] on span "Zora -3" at bounding box center [565, 417] width 29 height 15
click at [572, 411] on div "店販銷售" at bounding box center [753, 398] width 1187 height 34
type input "Zora-3"
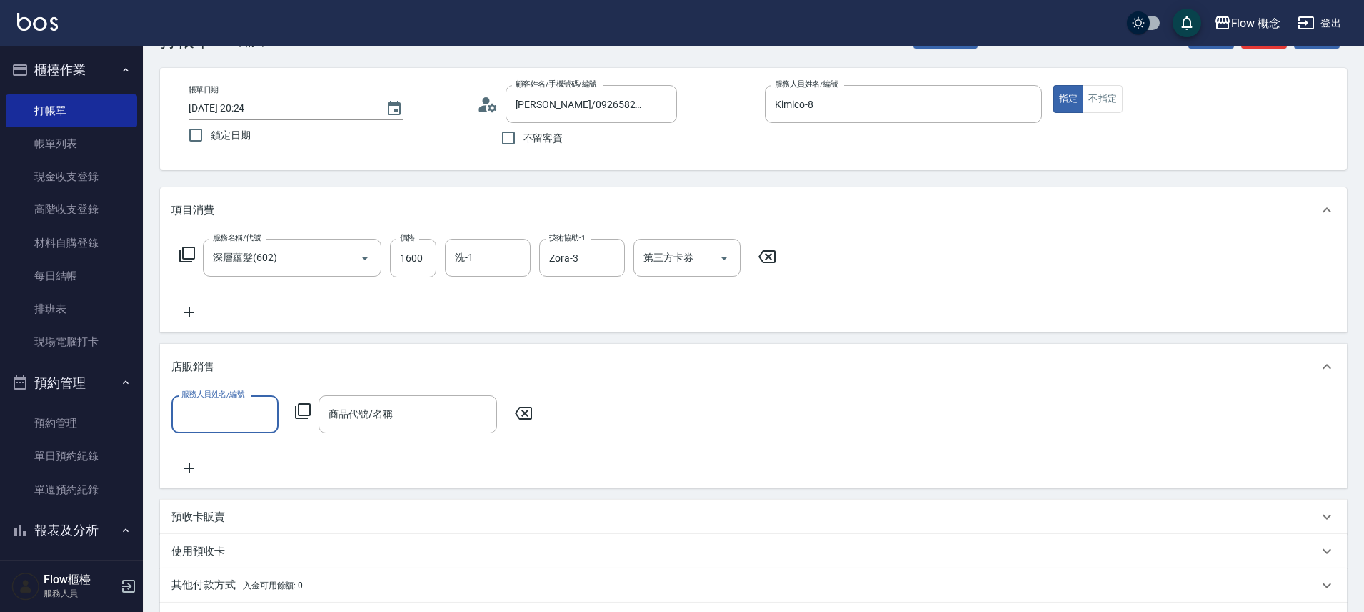
scroll to position [234, 0]
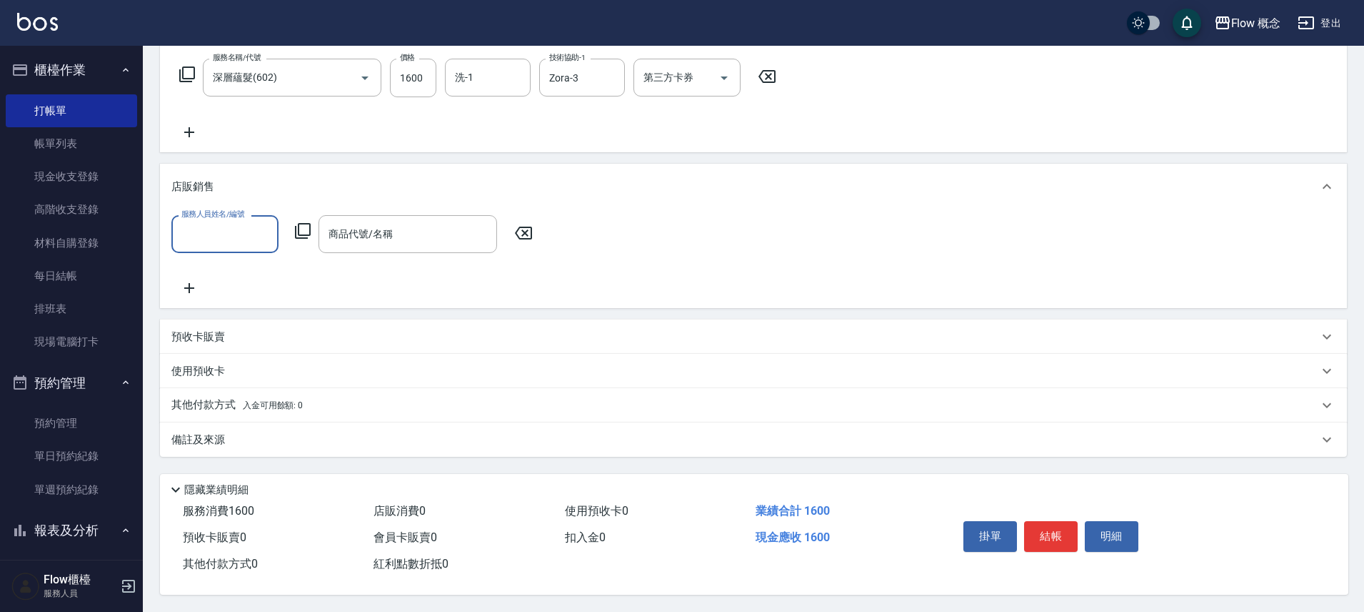
click at [419, 181] on div "店販銷售" at bounding box center [744, 186] width 1147 height 15
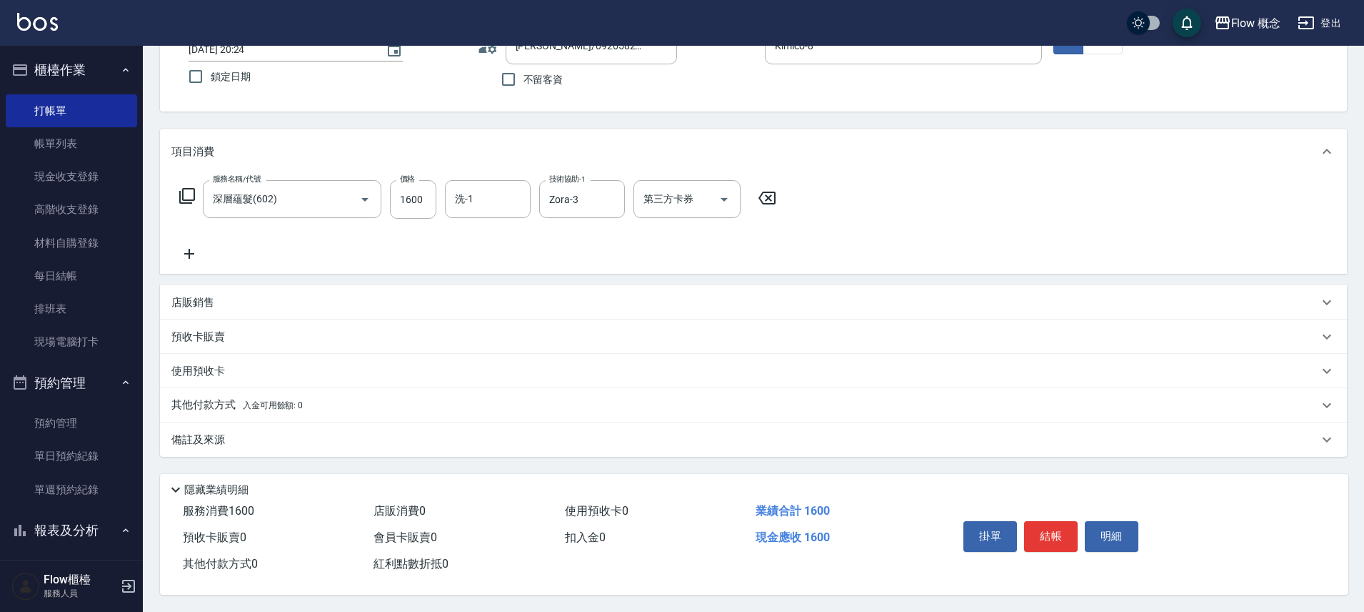
scroll to position [112, 0]
click at [201, 245] on icon at bounding box center [189, 253] width 36 height 17
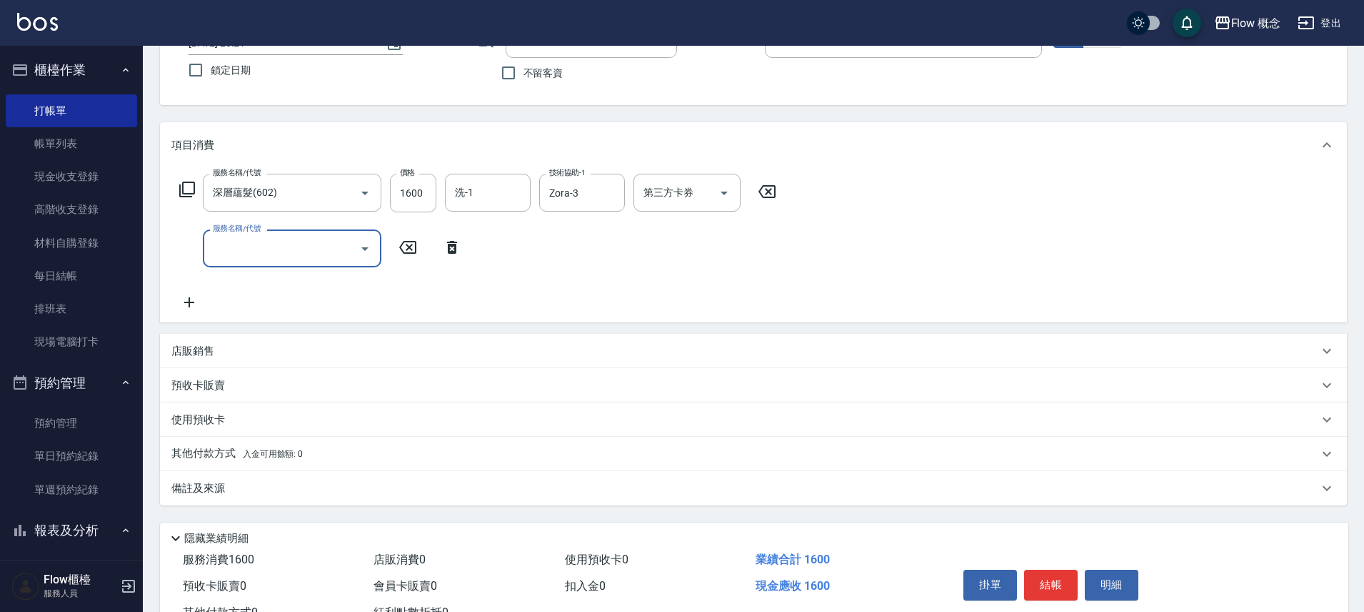
click at [254, 242] on input "服務名稱/代號" at bounding box center [281, 248] width 144 height 25
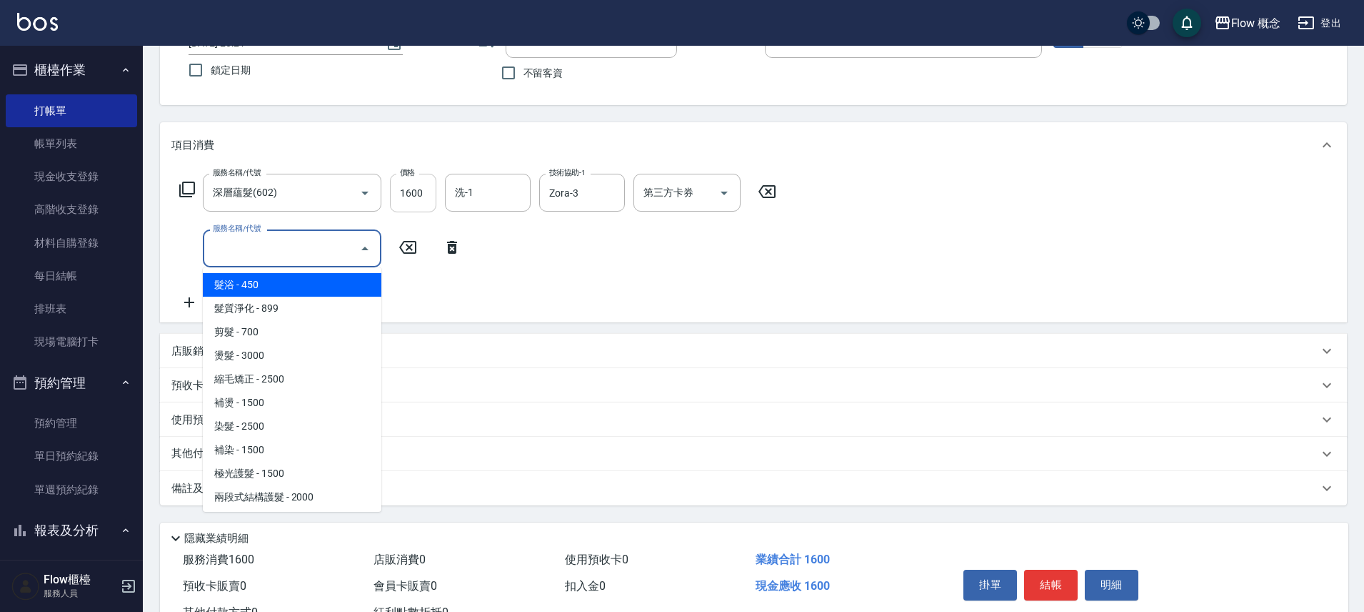
click at [416, 195] on input "1600" at bounding box center [413, 193] width 46 height 39
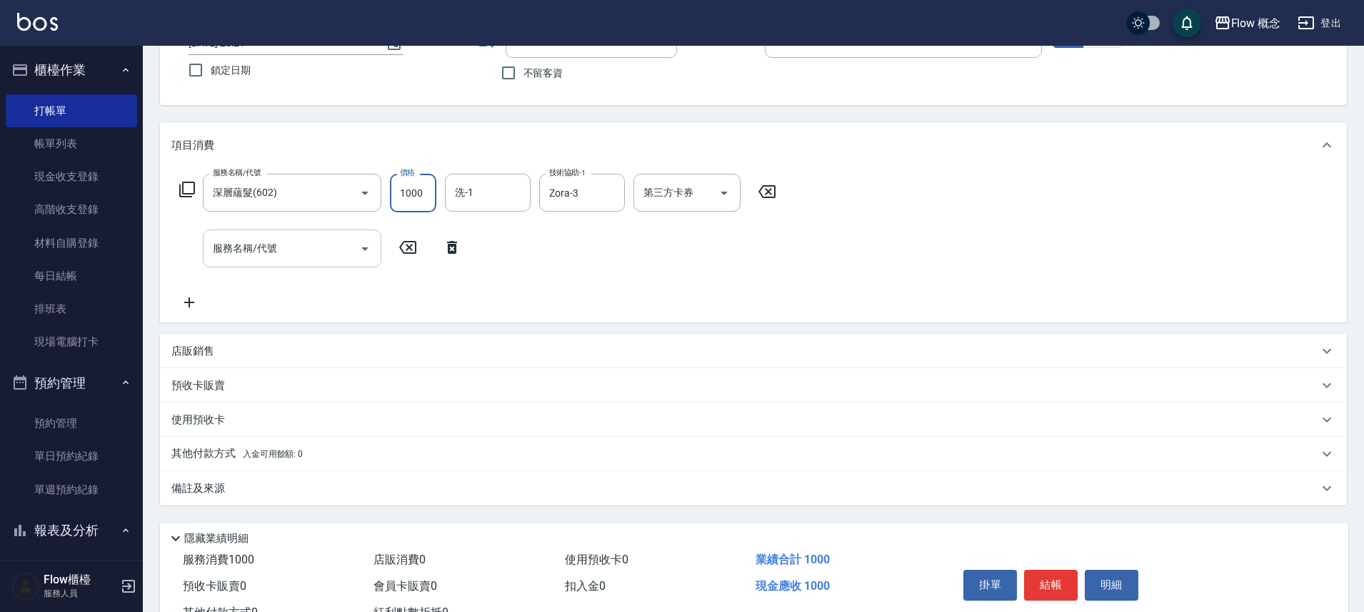
type input "1000"
click at [254, 251] on input "服務名稱/代號" at bounding box center [281, 248] width 144 height 25
type input "4"
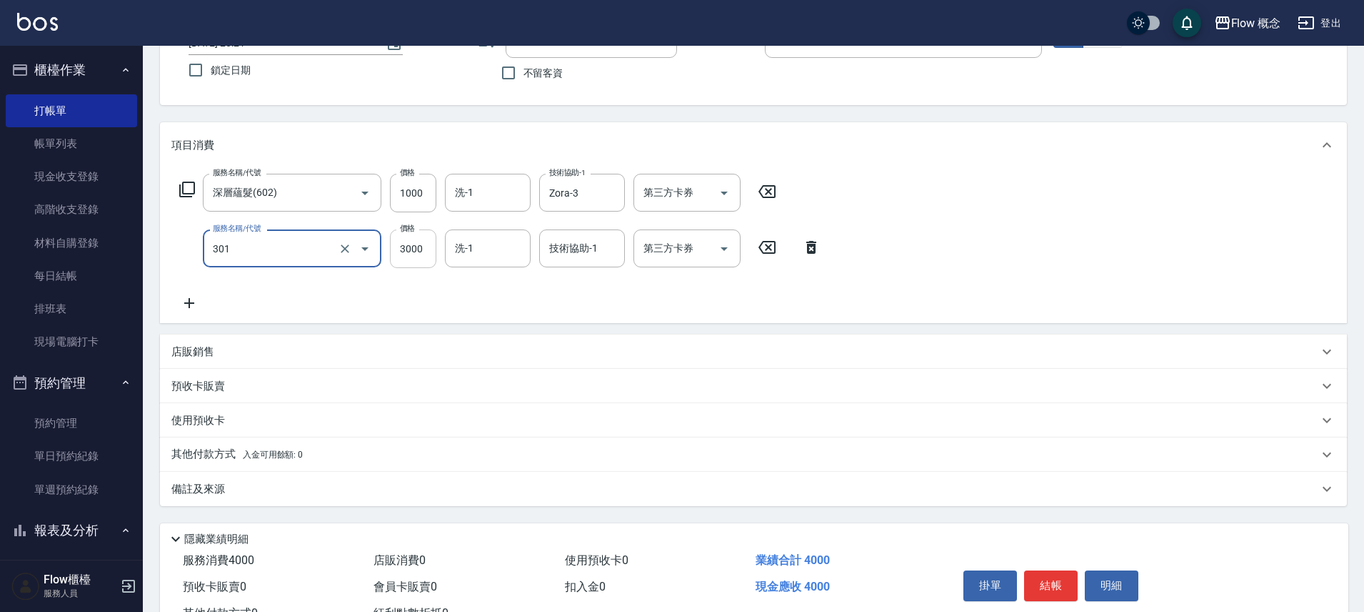
type input "燙髮(301)"
click at [411, 253] on input "3000" at bounding box center [413, 248] width 46 height 39
click at [416, 258] on input "11" at bounding box center [413, 248] width 46 height 39
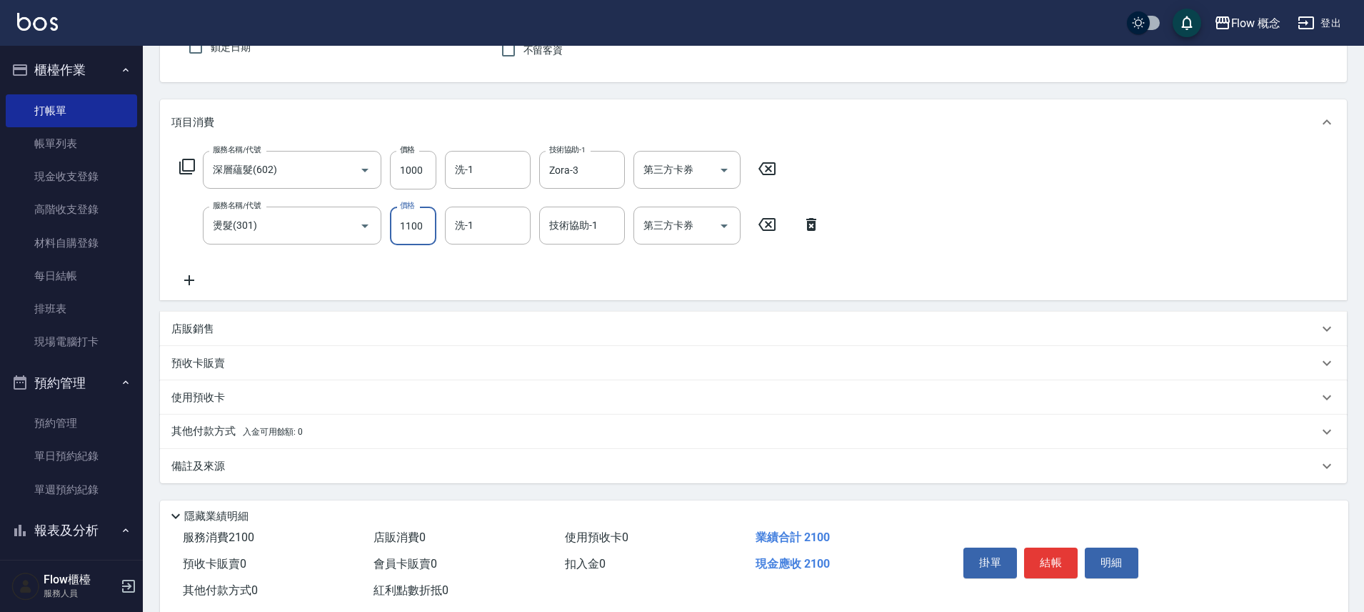
scroll to position [168, 0]
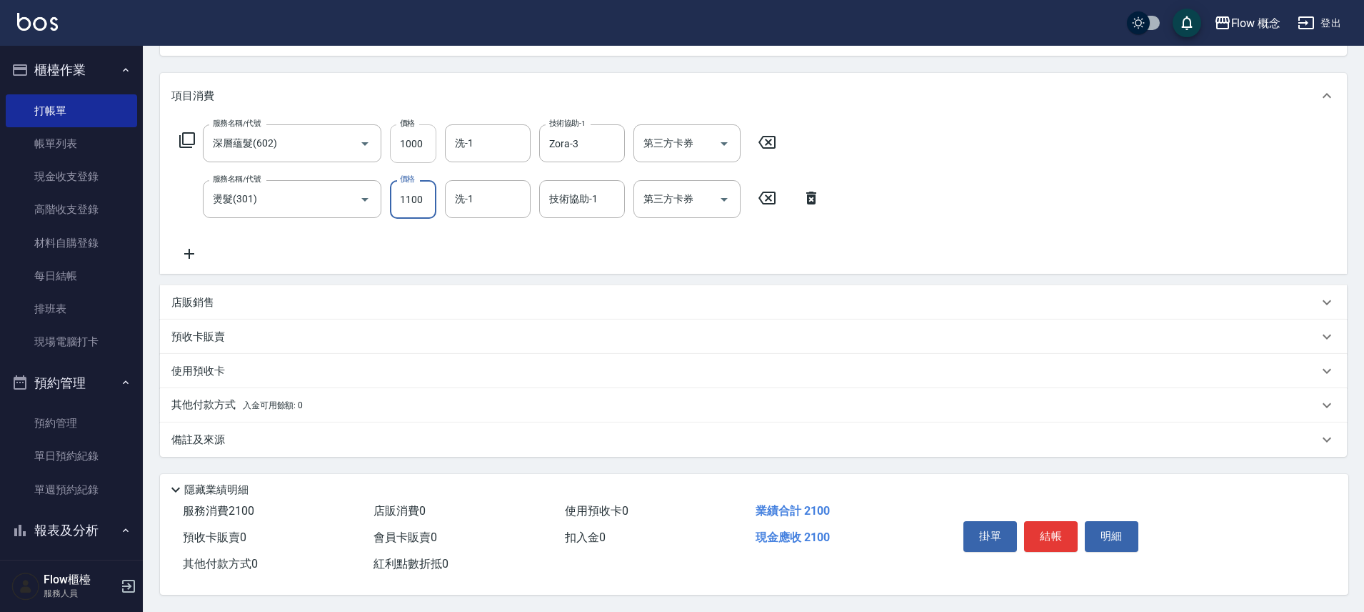
type input "1100"
click at [413, 139] on input "1000" at bounding box center [413, 143] width 46 height 39
type input "1000"
click at [571, 250] on div "服務名稱/代號 深層蘊髮(602) 服務名稱/代號 價格 1000 價格 洗-1 洗-1 技術協助-1 Zora-3 技術協助-1 第三方卡券 第三方卡券 服…" at bounding box center [500, 193] width 658 height 138
click at [279, 400] on span "入金可用餘額: 0" at bounding box center [273, 405] width 61 height 10
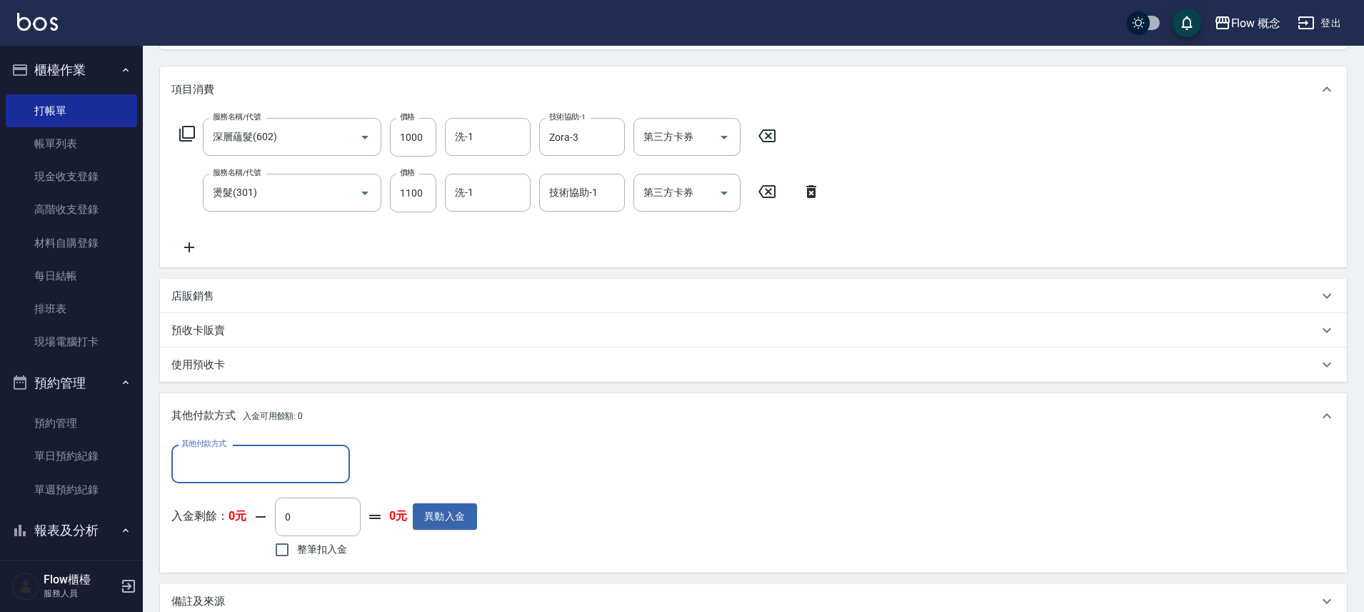
scroll to position [0, 0]
click at [241, 483] on div "其他付款方式 其他付款方式 入金剩餘： 0元 0 ​ 整筆扣入金 0元 異動入金" at bounding box center [324, 502] width 306 height 116
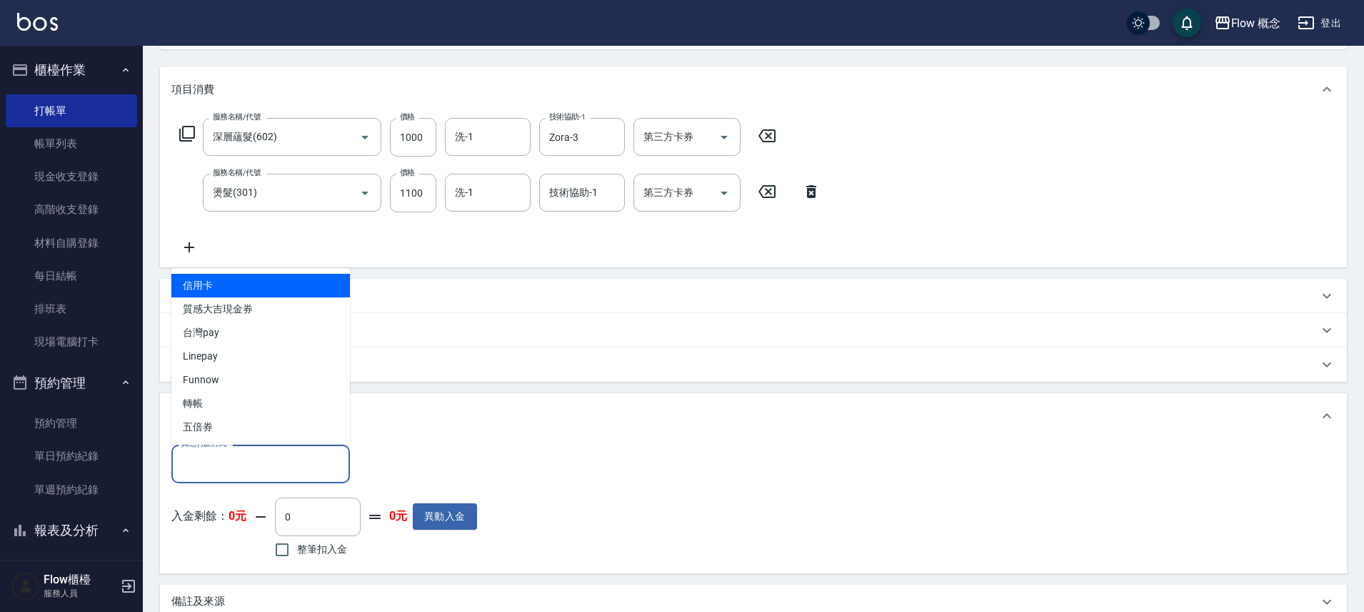
click at [238, 469] on input "其他付款方式" at bounding box center [261, 463] width 166 height 25
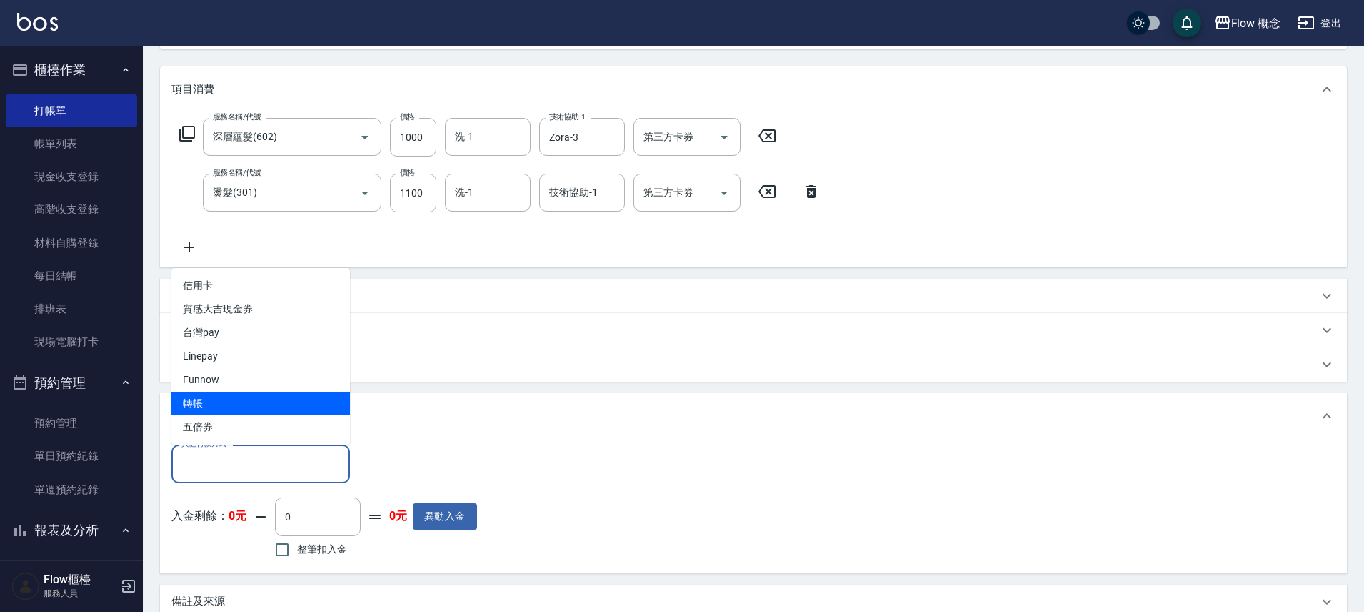
drag, startPoint x: 227, startPoint y: 405, endPoint x: 236, endPoint y: 373, distance: 33.3
click at [227, 404] on span "轉帳" at bounding box center [260, 403] width 179 height 24
type input "轉帳"
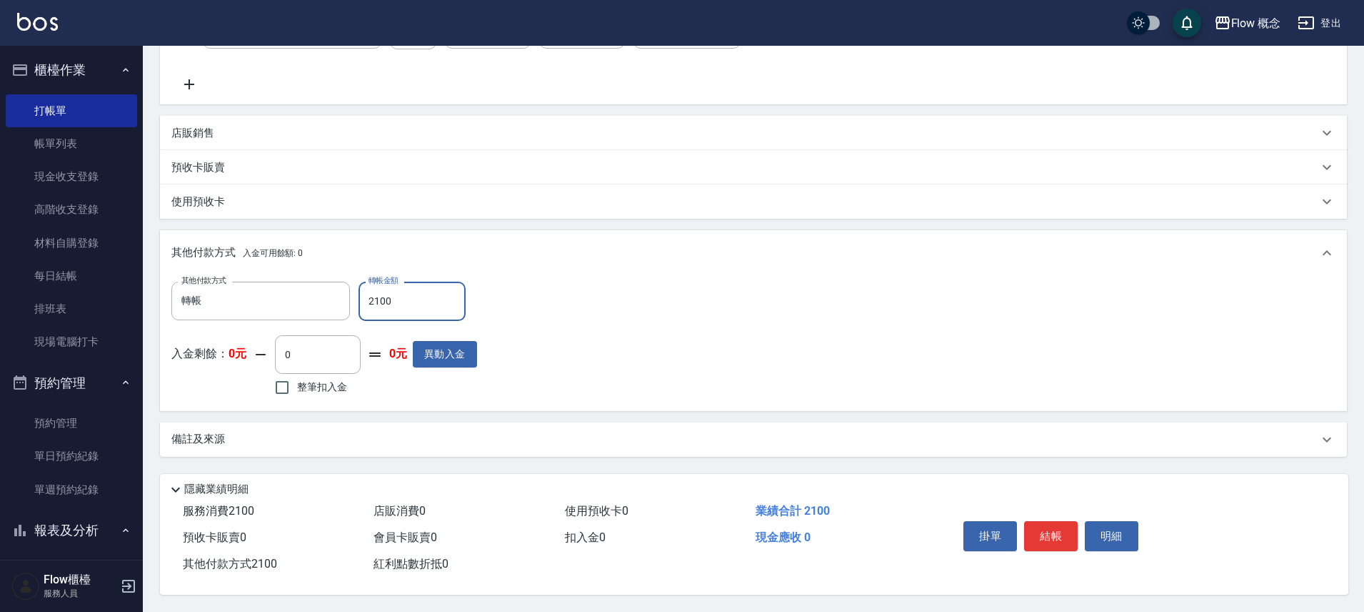
scroll to position [337, 0]
type input "2100"
click at [1055, 521] on button "結帳" at bounding box center [1051, 536] width 54 height 30
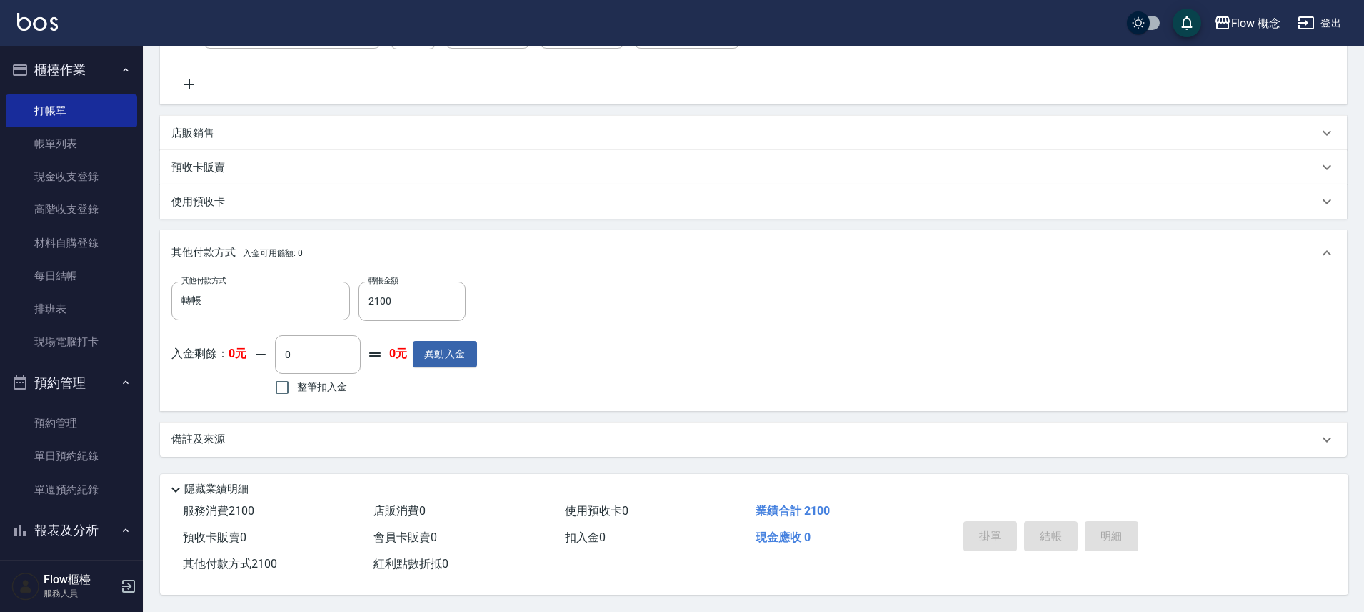
type input "2025/10/11 20:25"
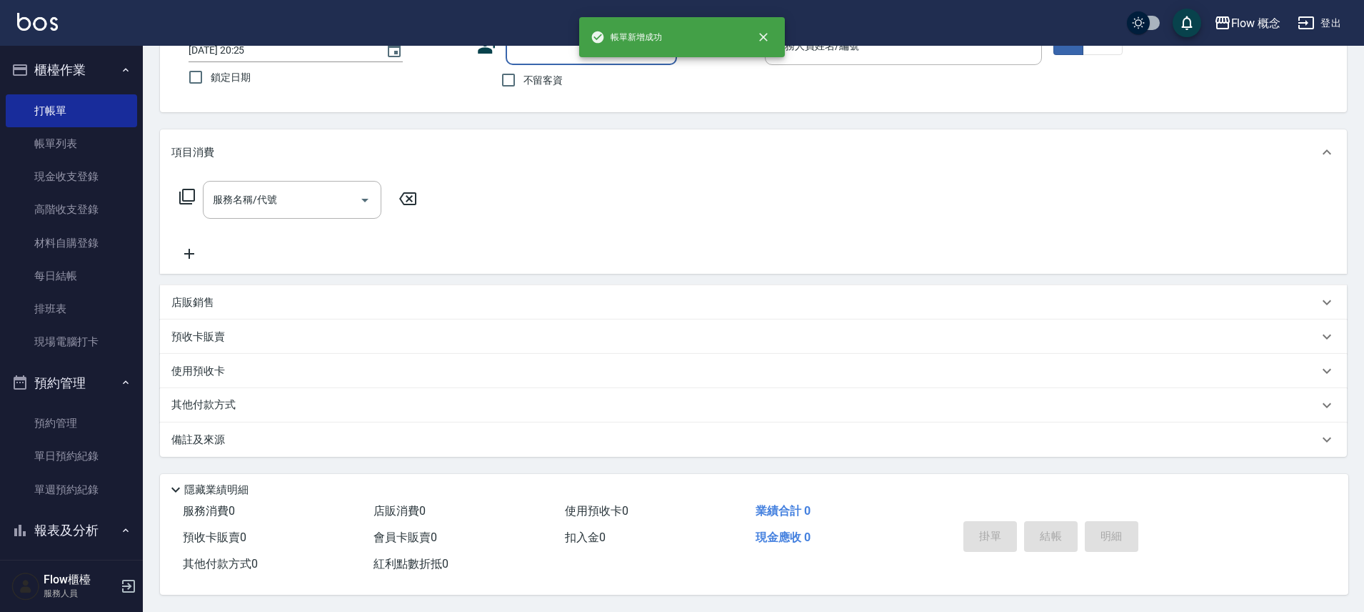
scroll to position [0, 0]
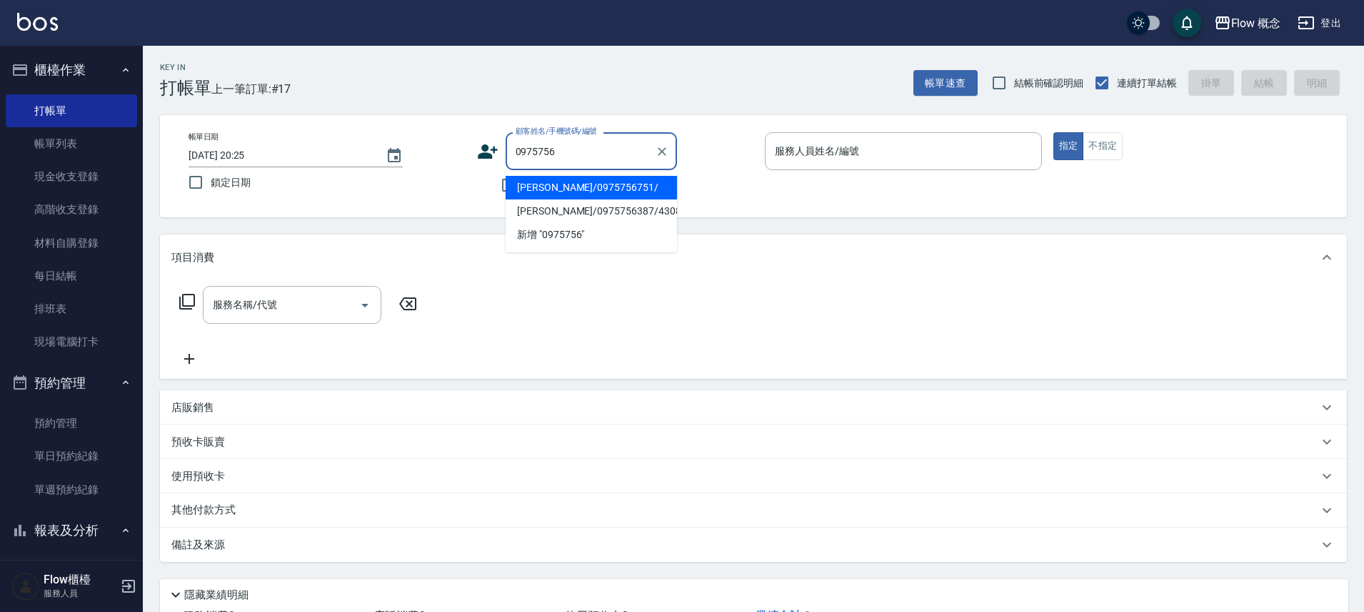
click at [612, 174] on ul "吳敏瑜/0975756751/ 徐麗蓉/0975756387/430801 新增 "0975756"" at bounding box center [591, 211] width 171 height 82
click at [629, 185] on li "吳敏瑜/0975756751/" at bounding box center [591, 188] width 171 height 24
type input "吳敏瑜/0975756751/"
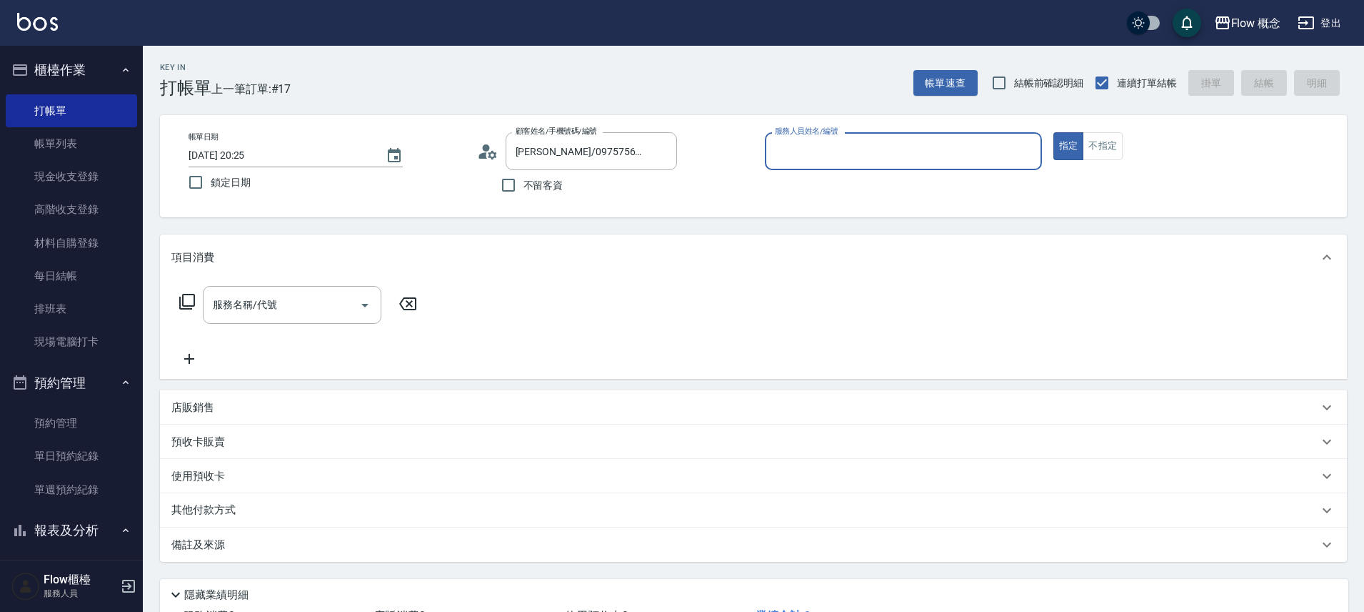
type input "Kimico-8"
click at [311, 291] on div "服務名稱/代號" at bounding box center [292, 305] width 179 height 38
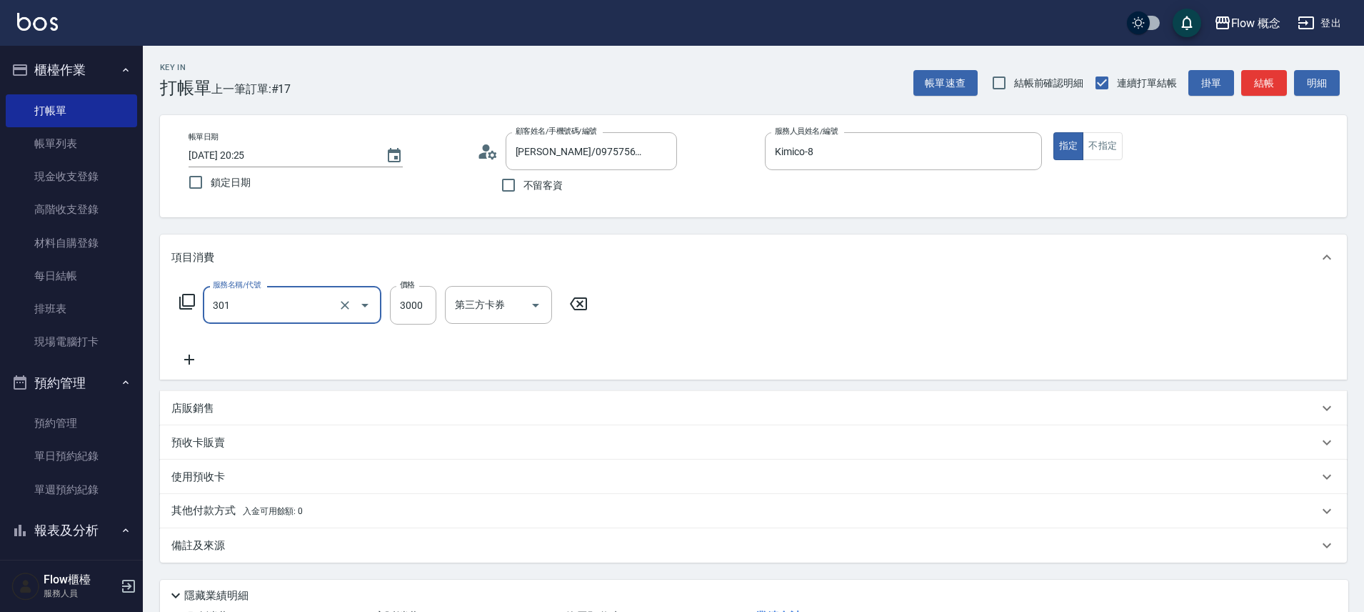
type input "燙髮(301)"
type input "4"
click at [281, 405] on div "店販銷售" at bounding box center [744, 408] width 1147 height 15
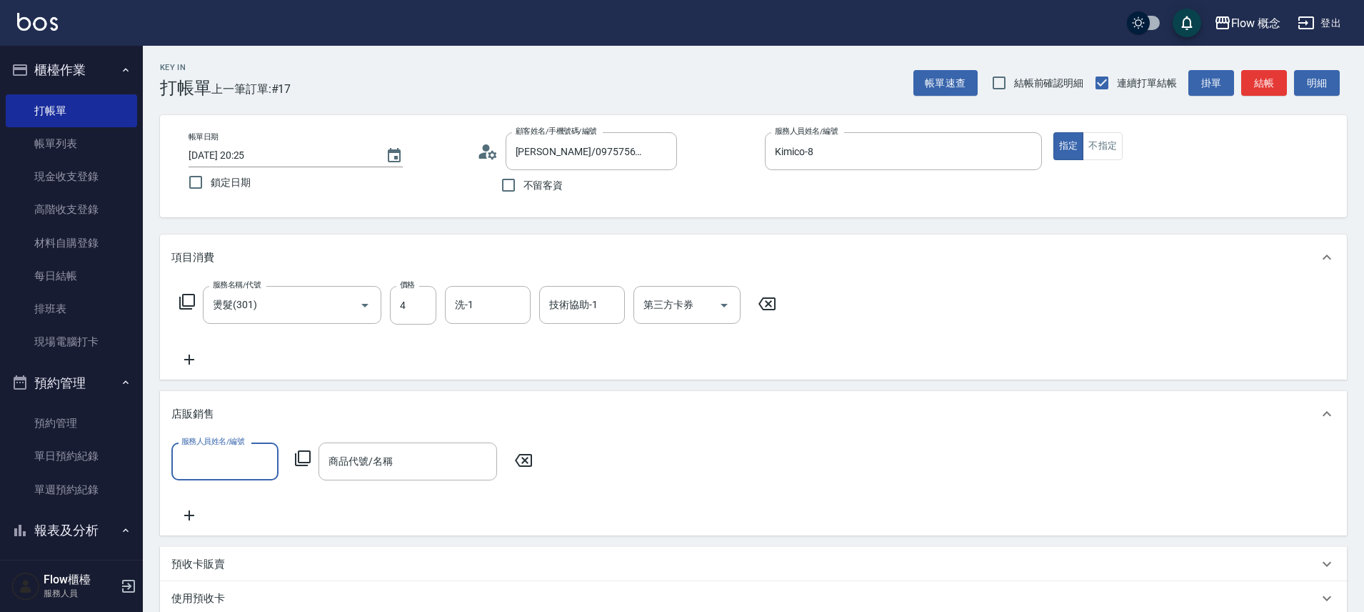
click at [223, 469] on input "服務人員姓名/編號" at bounding box center [225, 461] width 94 height 25
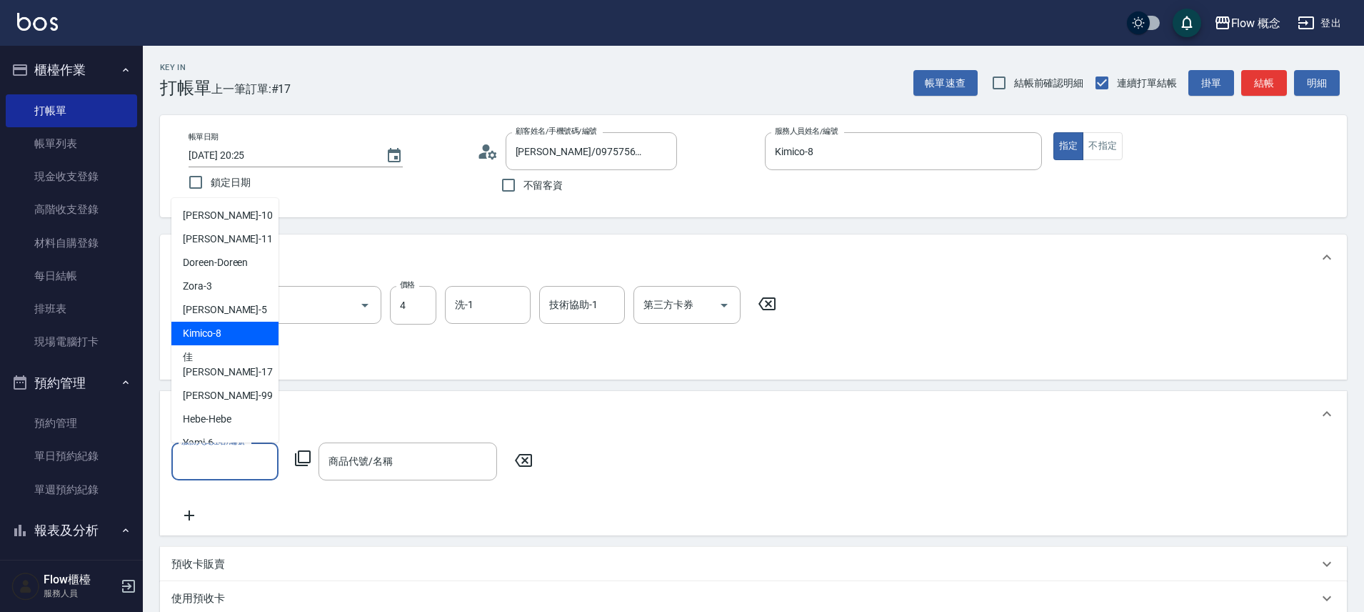
click at [223, 335] on div "Kimico -8" at bounding box center [224, 333] width 107 height 24
type input "Kimico-8"
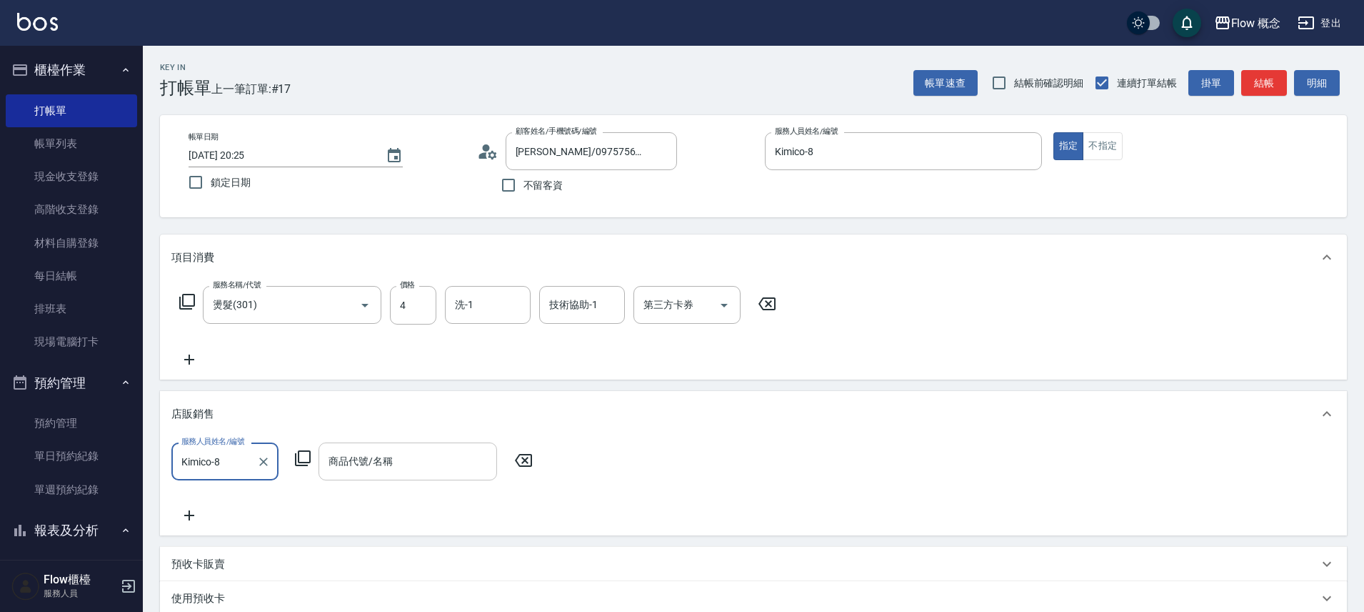
click at [404, 459] on input "商品代號/名稱" at bounding box center [408, 461] width 166 height 25
click at [534, 354] on div "服務名稱/代號 燙髮(301) 服務名稱/代號 價格 4 價格 洗-1 洗-1 技術協助-1 技術協助-1 第三方卡券 第三方卡券" at bounding box center [478, 327] width 614 height 82
click at [379, 459] on input "商品代號/名稱" at bounding box center [408, 461] width 166 height 25
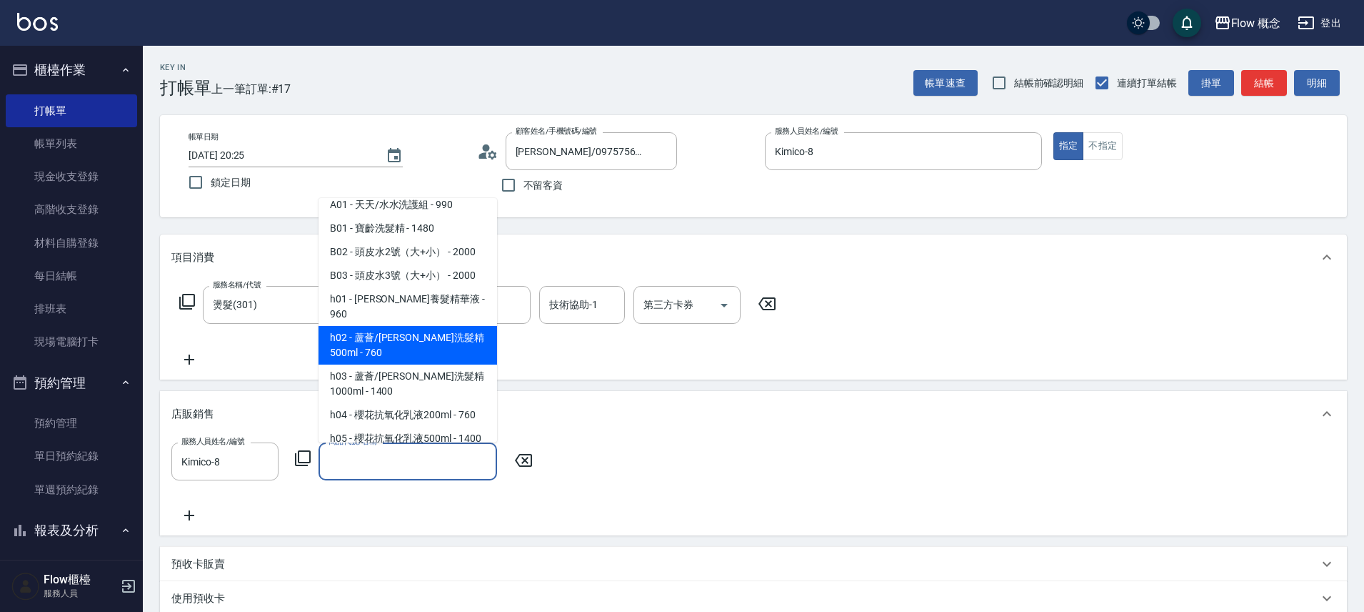
scroll to position [106, 0]
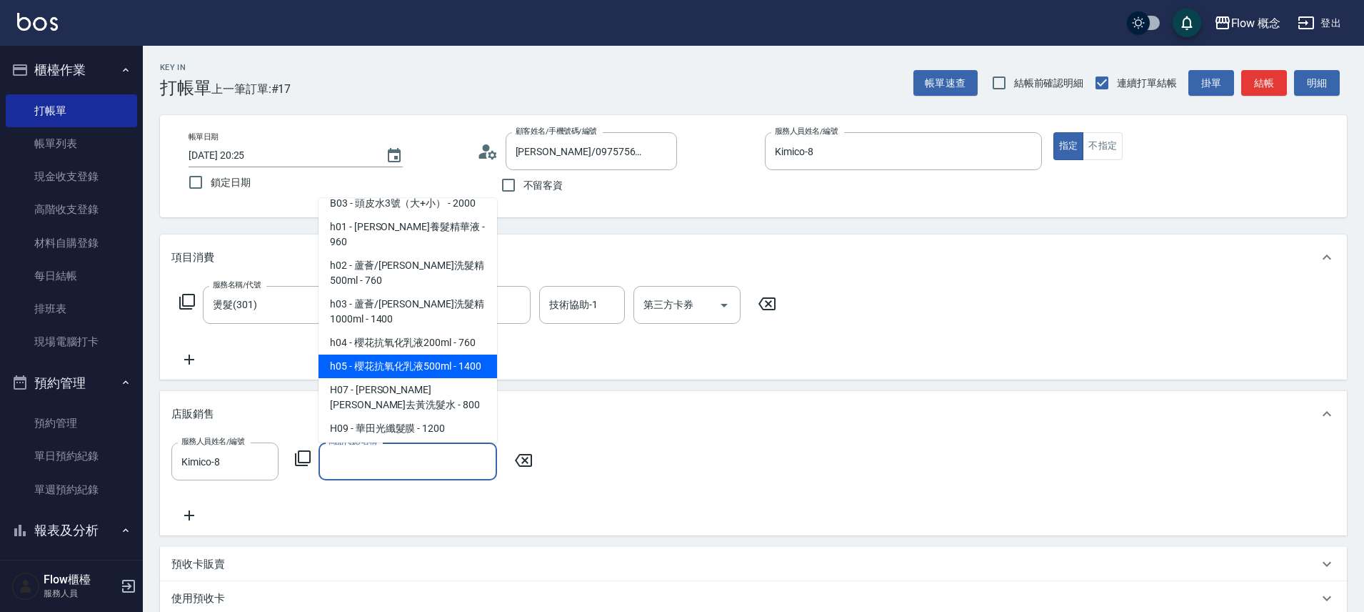
click at [572, 420] on div "店販銷售" at bounding box center [744, 413] width 1147 height 15
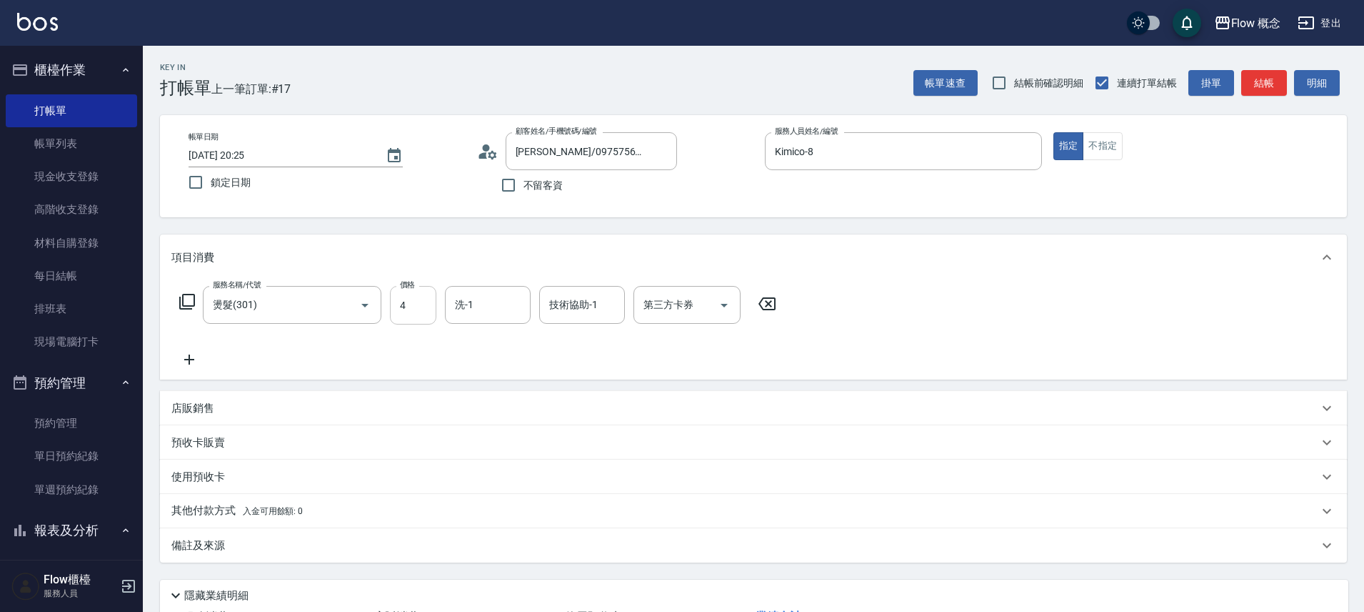
click at [419, 306] on input "4" at bounding box center [413, 305] width 46 height 39
type input "4400"
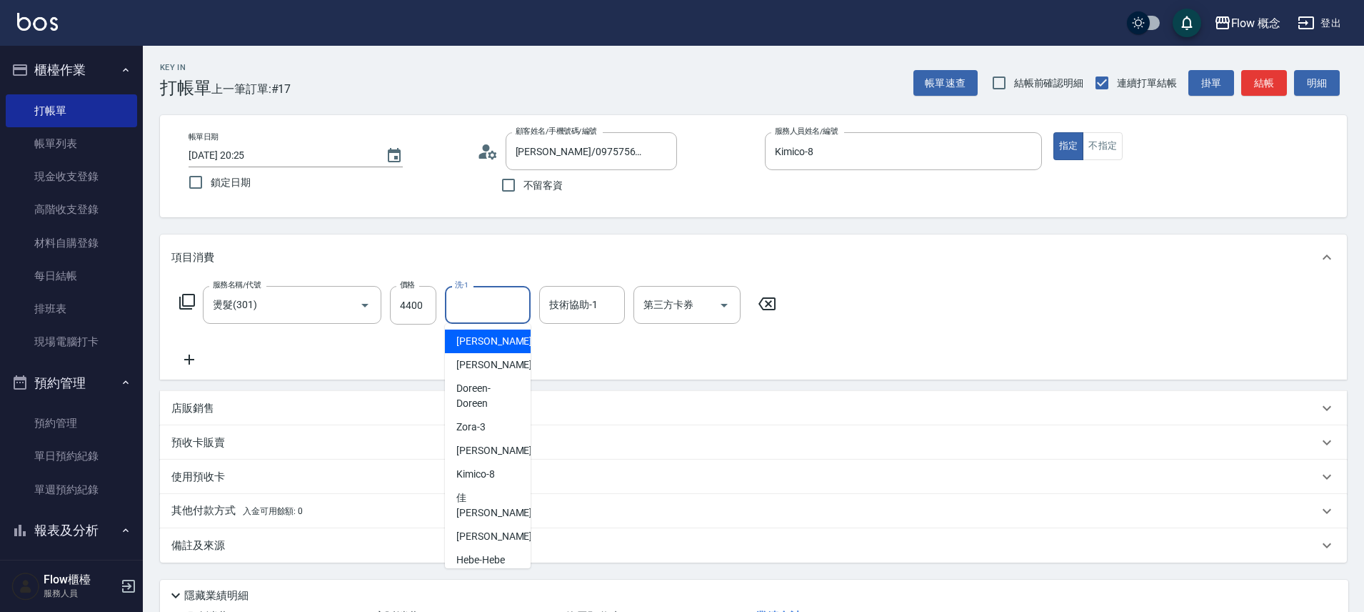
click at [482, 301] on input "洗-1" at bounding box center [487, 304] width 73 height 25
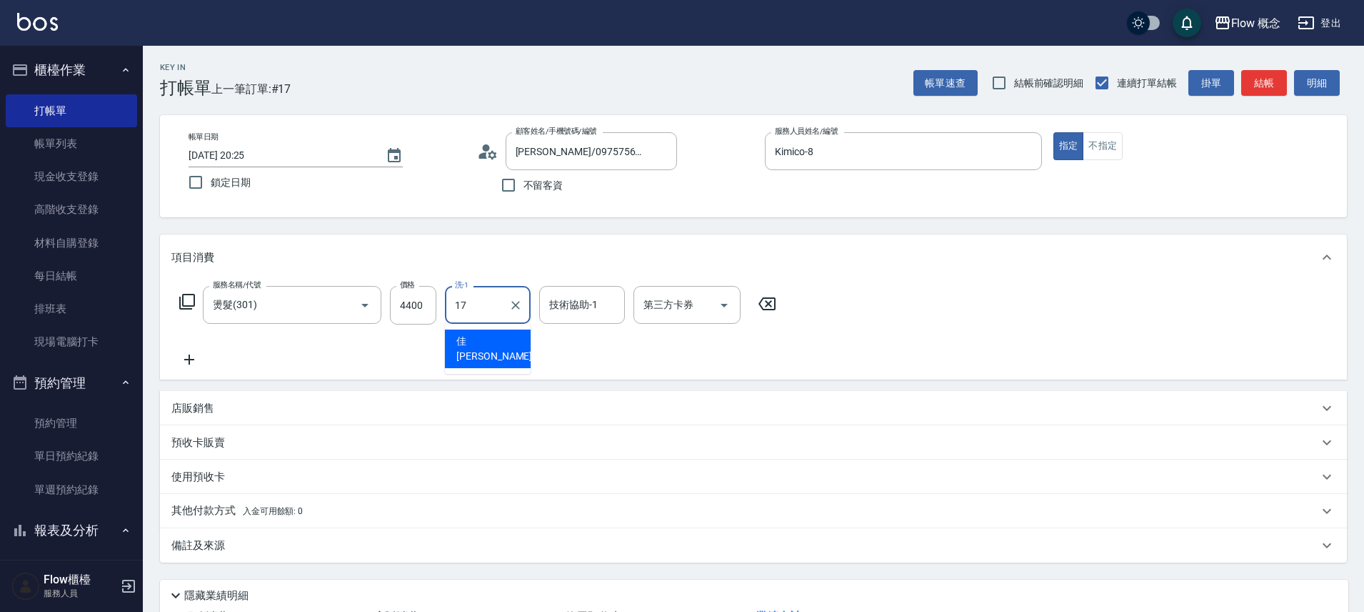
type input "佳蒨-17"
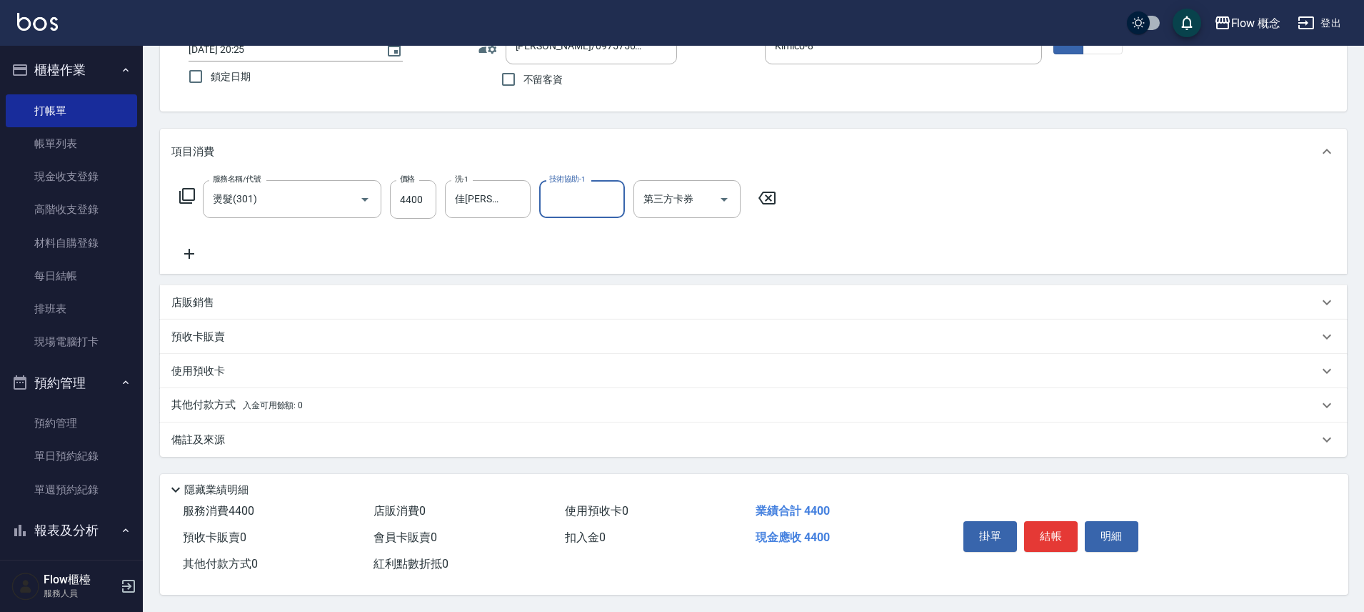
scroll to position [112, 0]
click at [368, 414] on div "其他付款方式 入金可用餘額: 0" at bounding box center [753, 405] width 1187 height 34
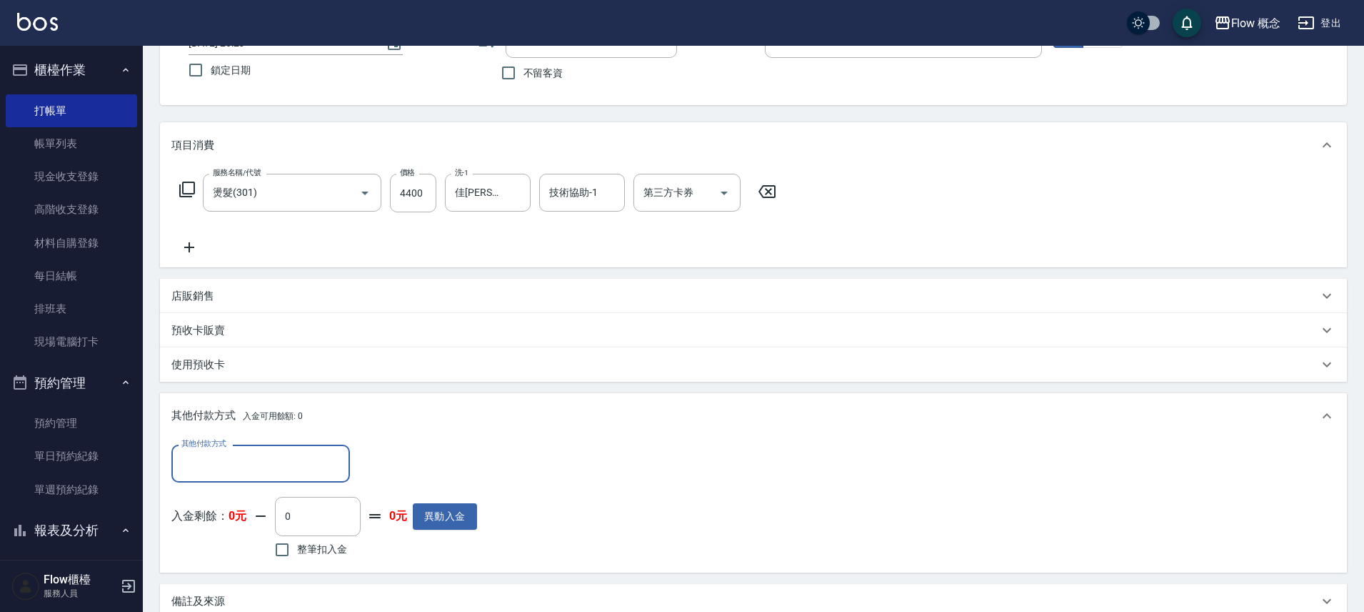
scroll to position [0, 0]
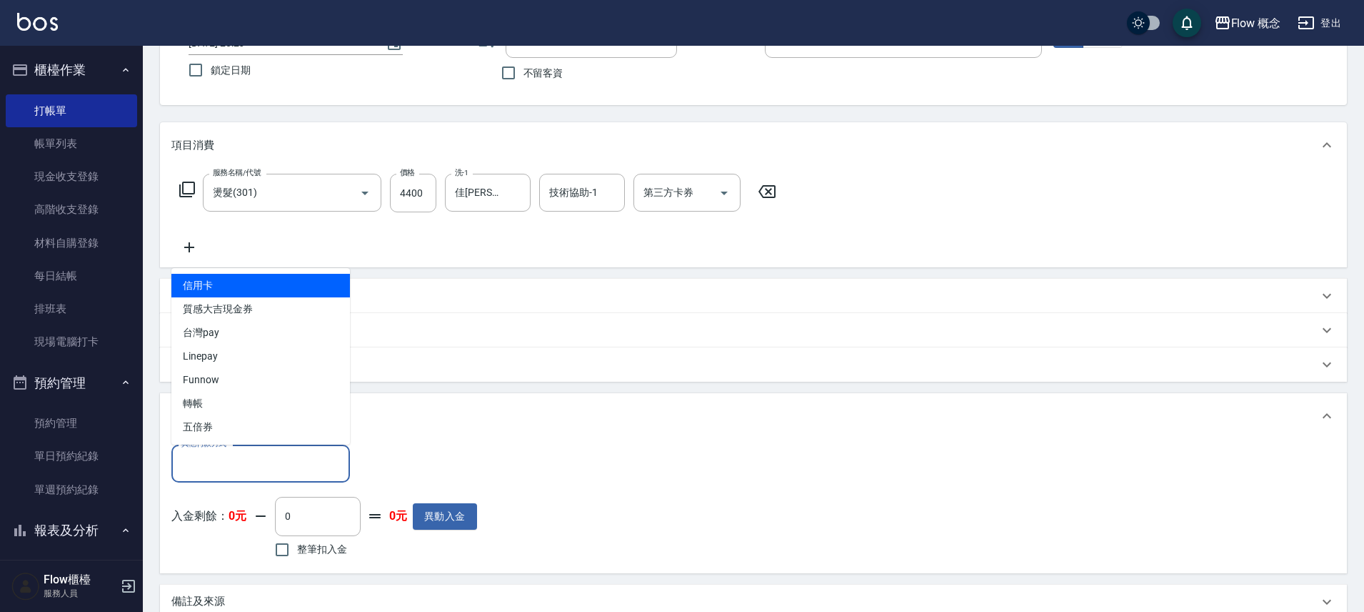
click at [264, 463] on input "其他付款方式" at bounding box center [261, 463] width 166 height 25
drag, startPoint x: 241, startPoint y: 399, endPoint x: 256, endPoint y: 273, distance: 126.5
click at [256, 273] on ul "信用卡 質感大吉現金券 台灣pay Linepay Funnow 轉帳 五倍券" at bounding box center [260, 356] width 179 height 176
click at [252, 281] on span "信用卡" at bounding box center [260, 286] width 179 height 24
type input "信用卡"
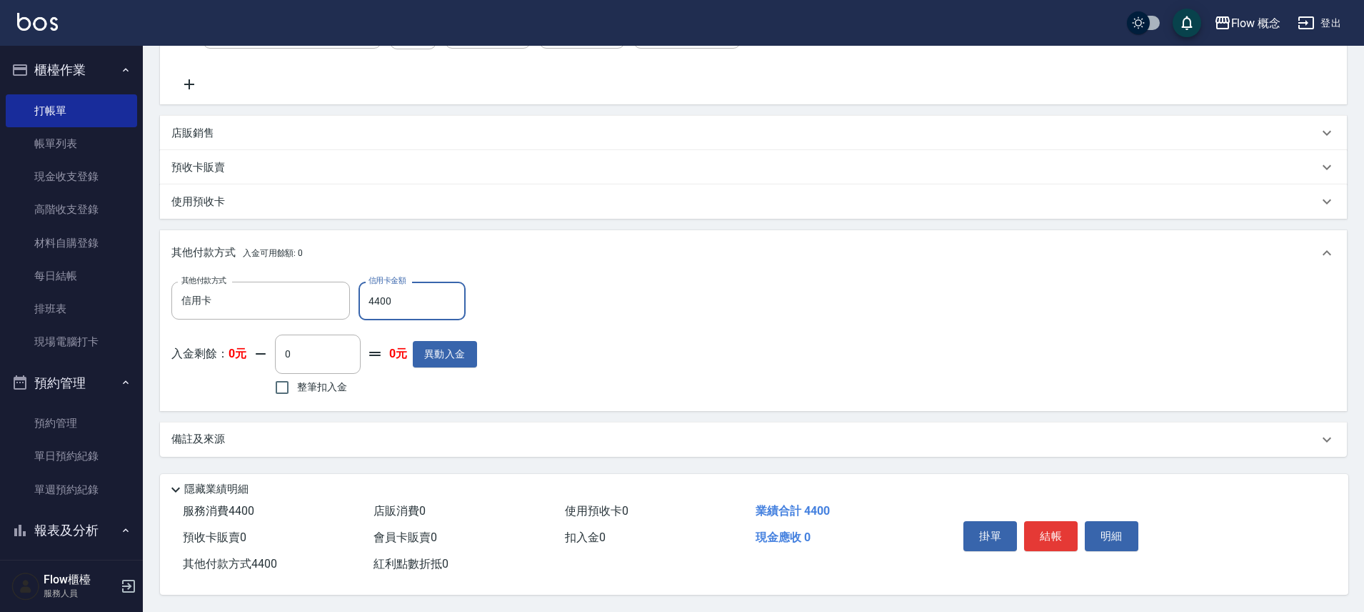
scroll to position [281, 0]
type input "4400"
click at [1044, 534] on button "結帳" at bounding box center [1051, 536] width 54 height 30
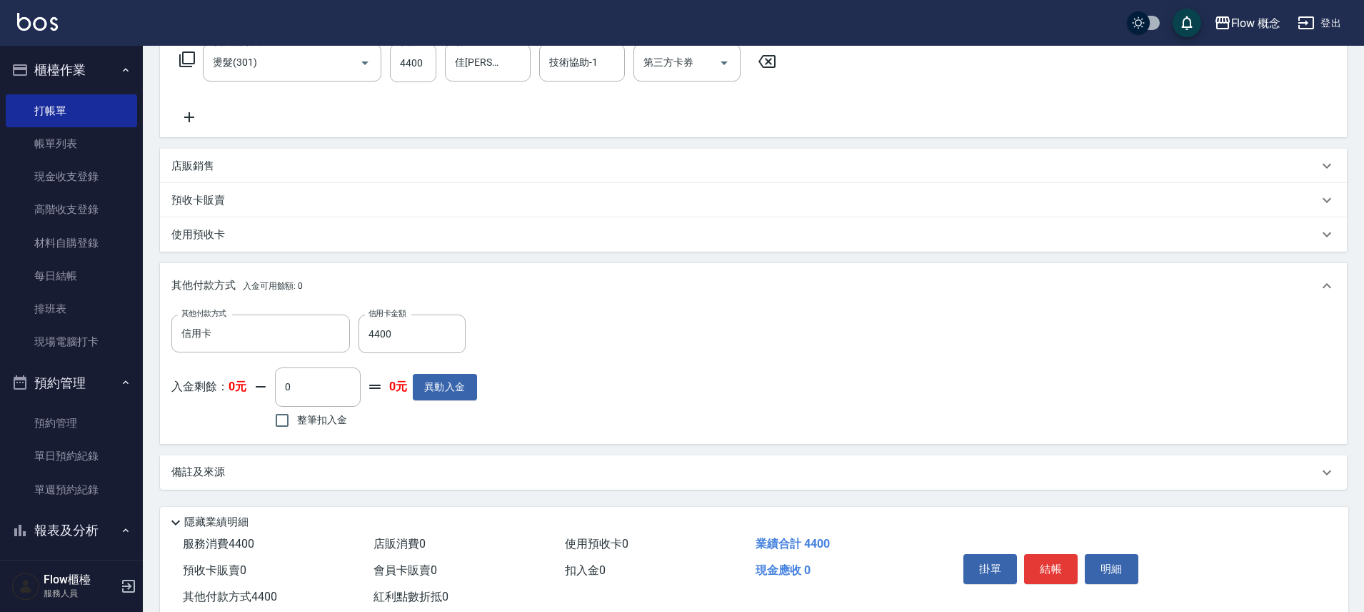
scroll to position [241, 0]
click at [286, 174] on div "店販銷售" at bounding box center [753, 166] width 1187 height 34
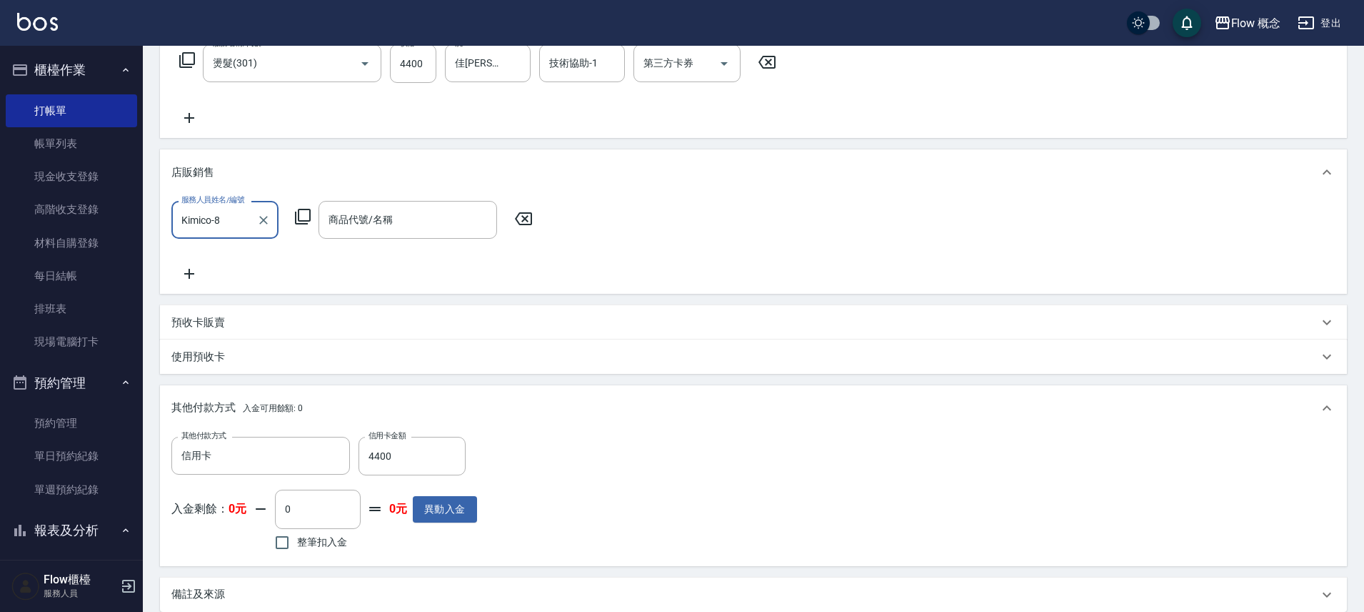
scroll to position [0, 0]
click at [516, 219] on icon at bounding box center [523, 218] width 17 height 13
click at [434, 157] on div "店販銷售" at bounding box center [753, 172] width 1187 height 46
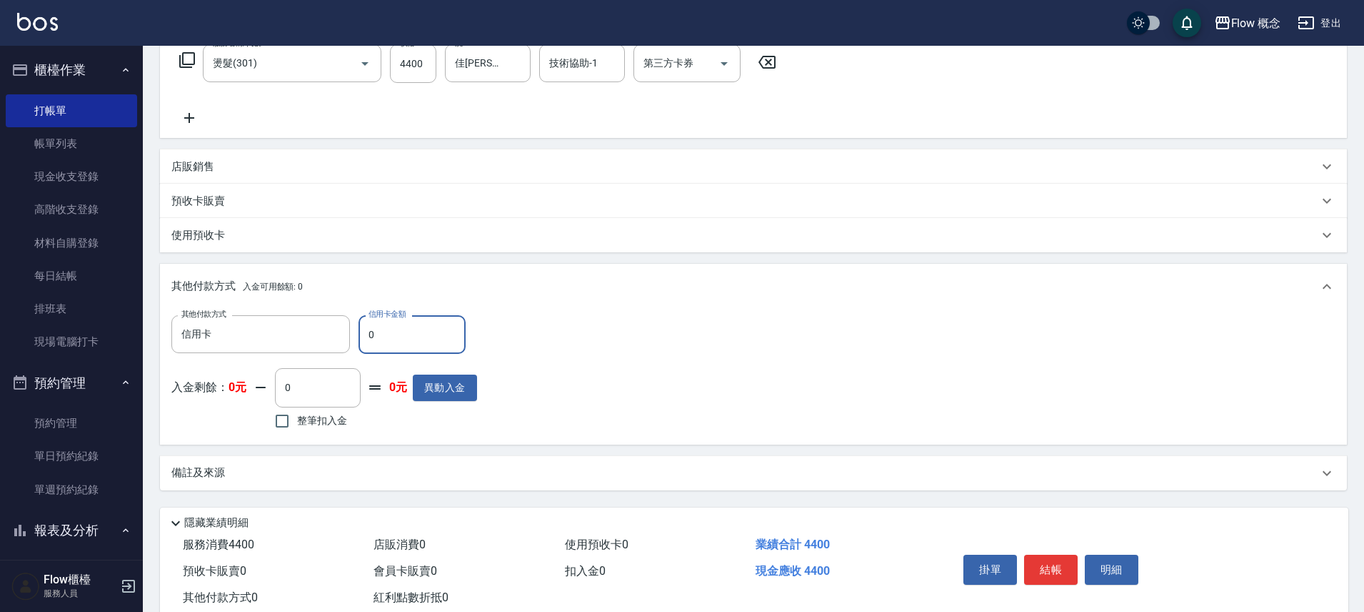
click at [404, 334] on input "0" at bounding box center [412, 334] width 107 height 39
type input "4400"
click at [1043, 570] on button "結帳" at bounding box center [1051, 569] width 54 height 30
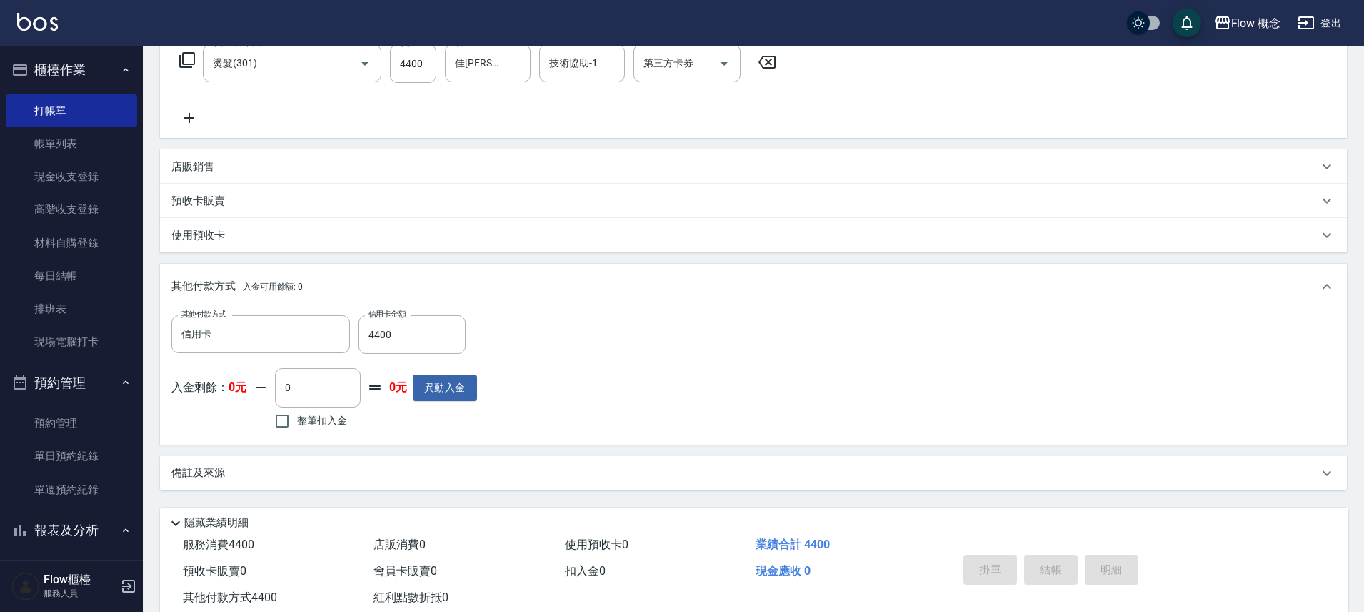
type input "2025/10/11 20:27"
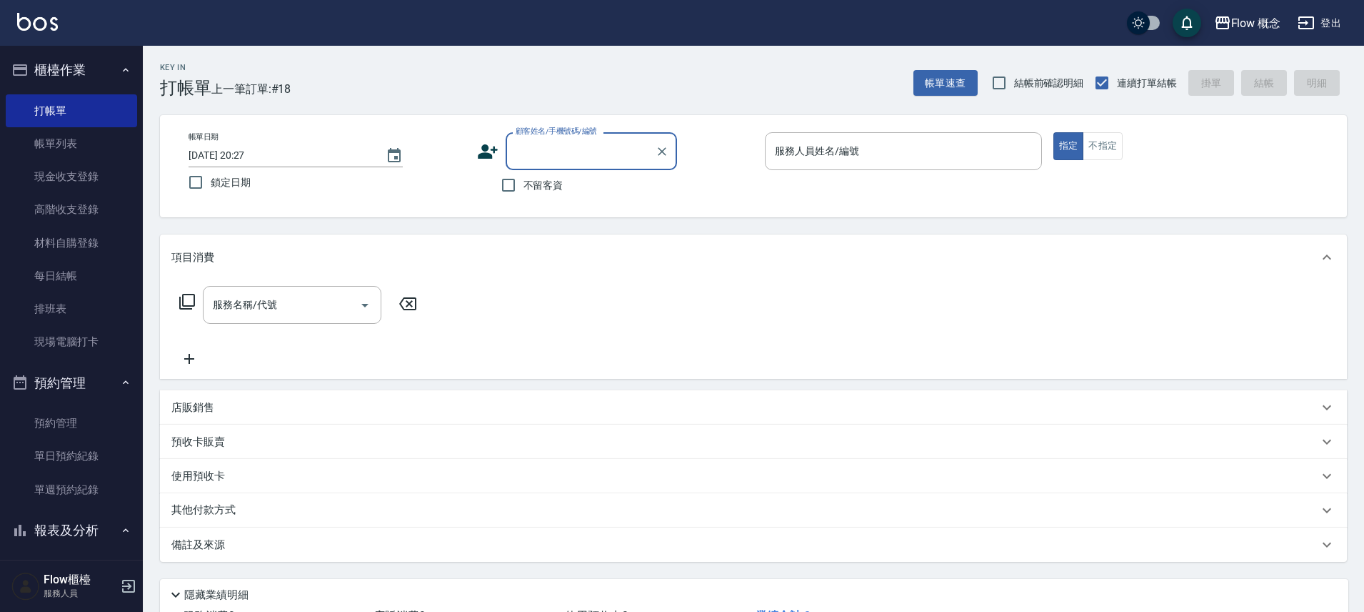
click at [536, 187] on span "不留客資" at bounding box center [544, 185] width 40 height 15
click at [524, 187] on input "不留客資" at bounding box center [509, 185] width 30 height 30
checkbox input "true"
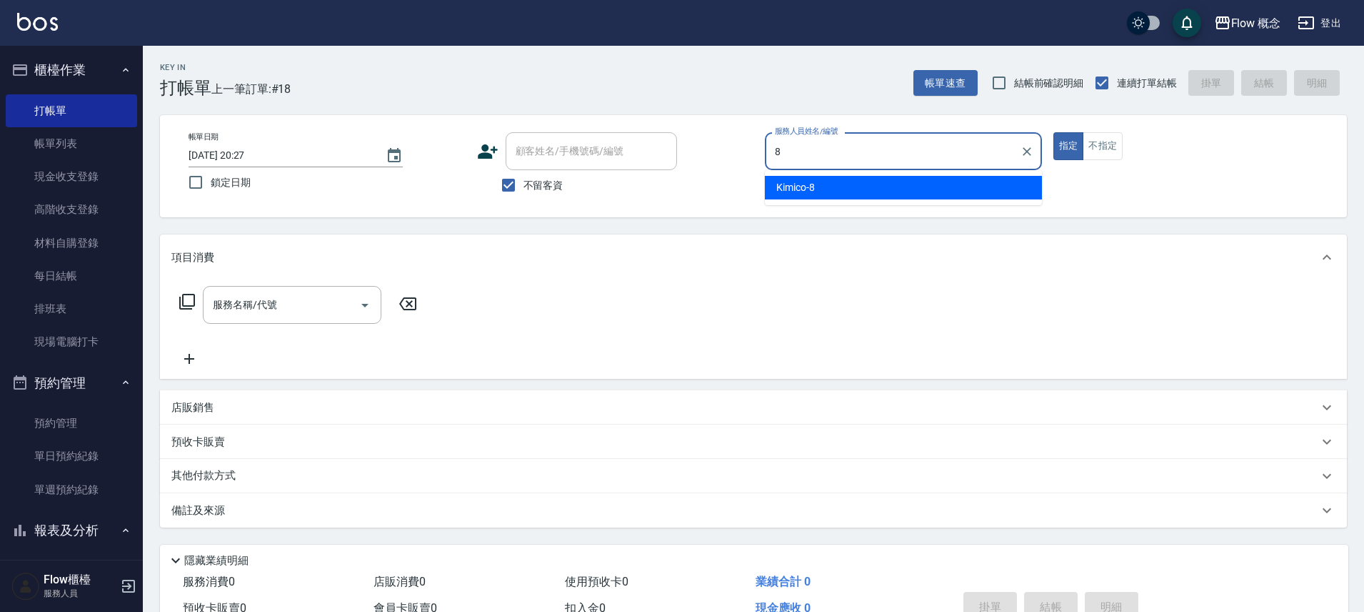
type input "Kimico-8"
type button "true"
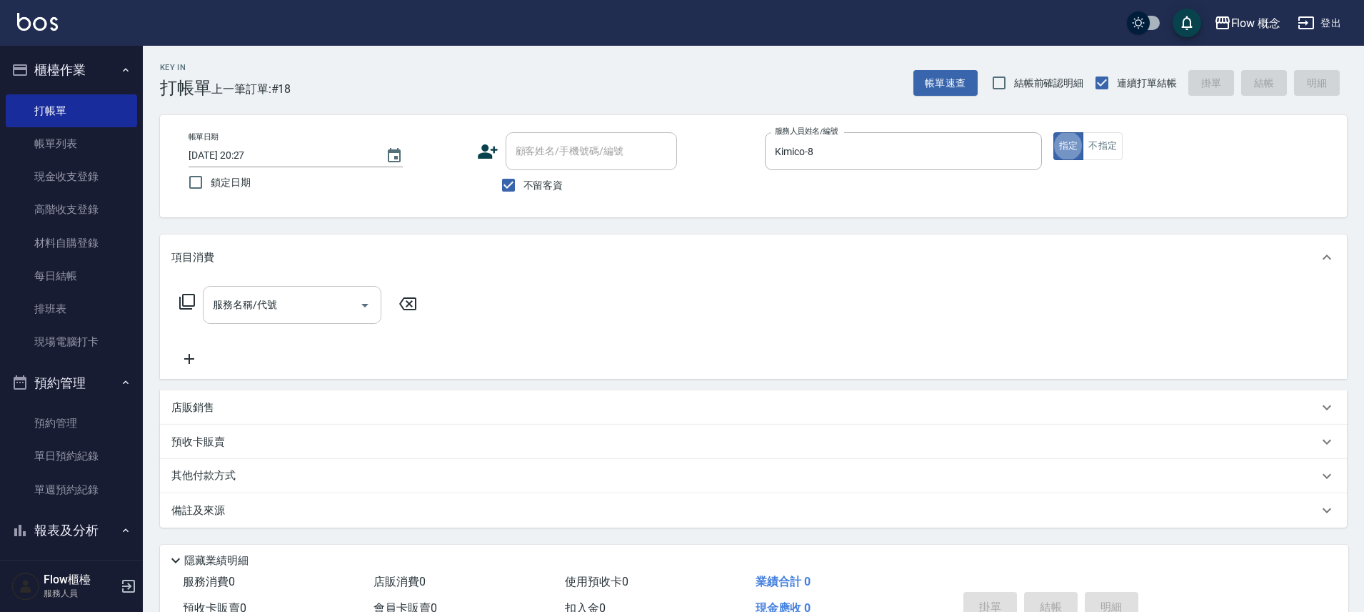
click at [291, 308] on input "服務名稱/代號" at bounding box center [281, 304] width 144 height 25
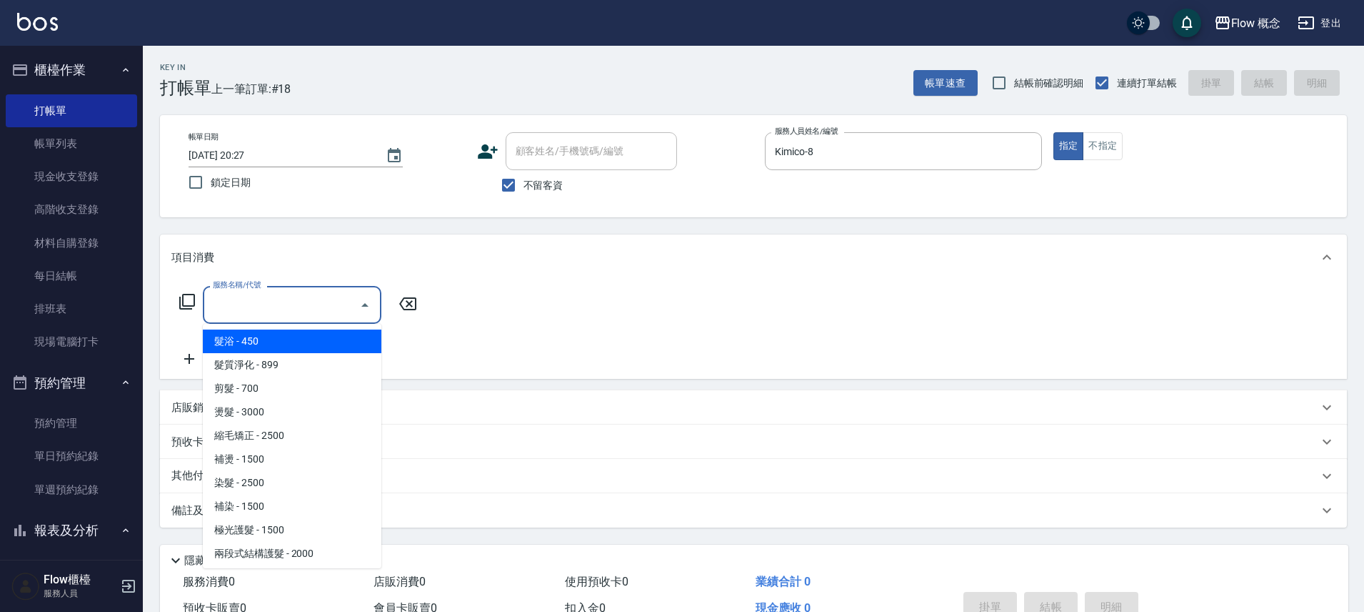
click at [268, 344] on span "髮浴 - 450" at bounding box center [292, 341] width 179 height 24
type input "髮浴 (101)"
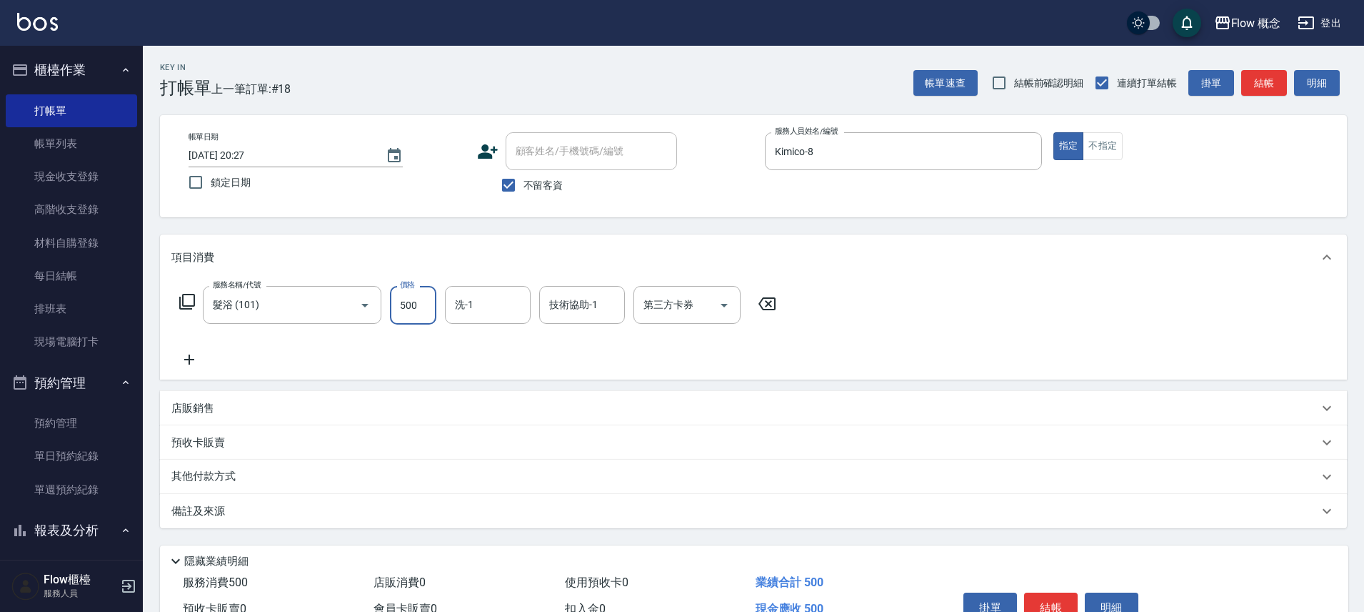
type input "500"
type input "佳蒨-17"
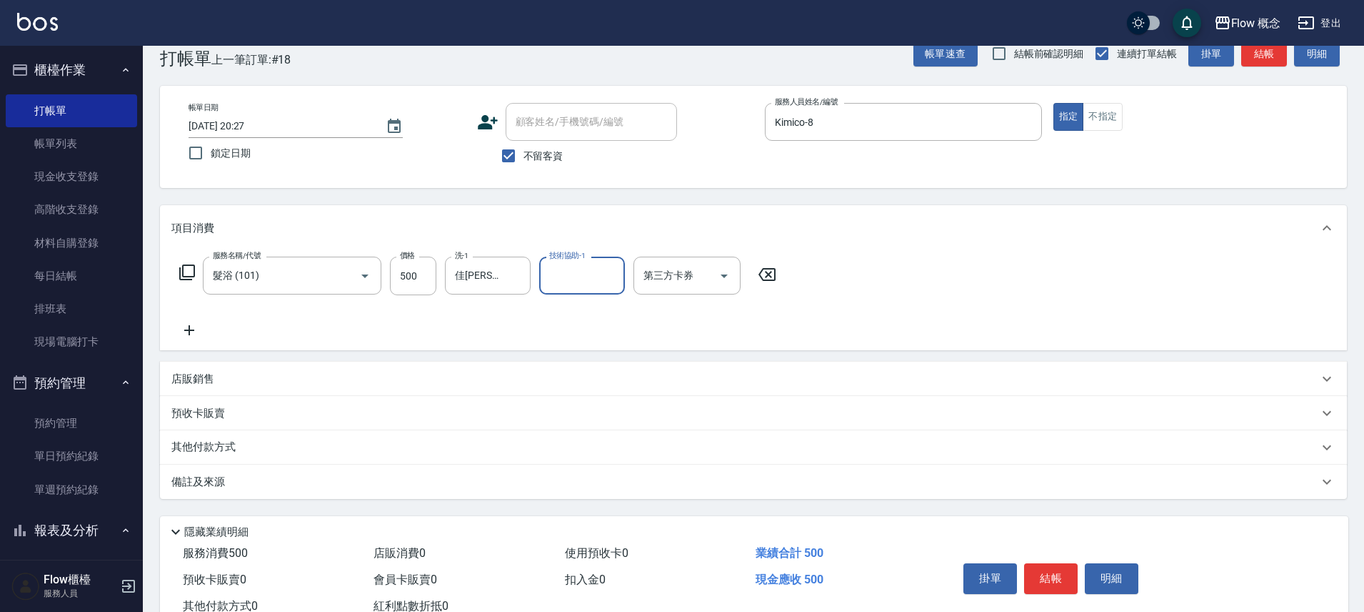
scroll to position [78, 0]
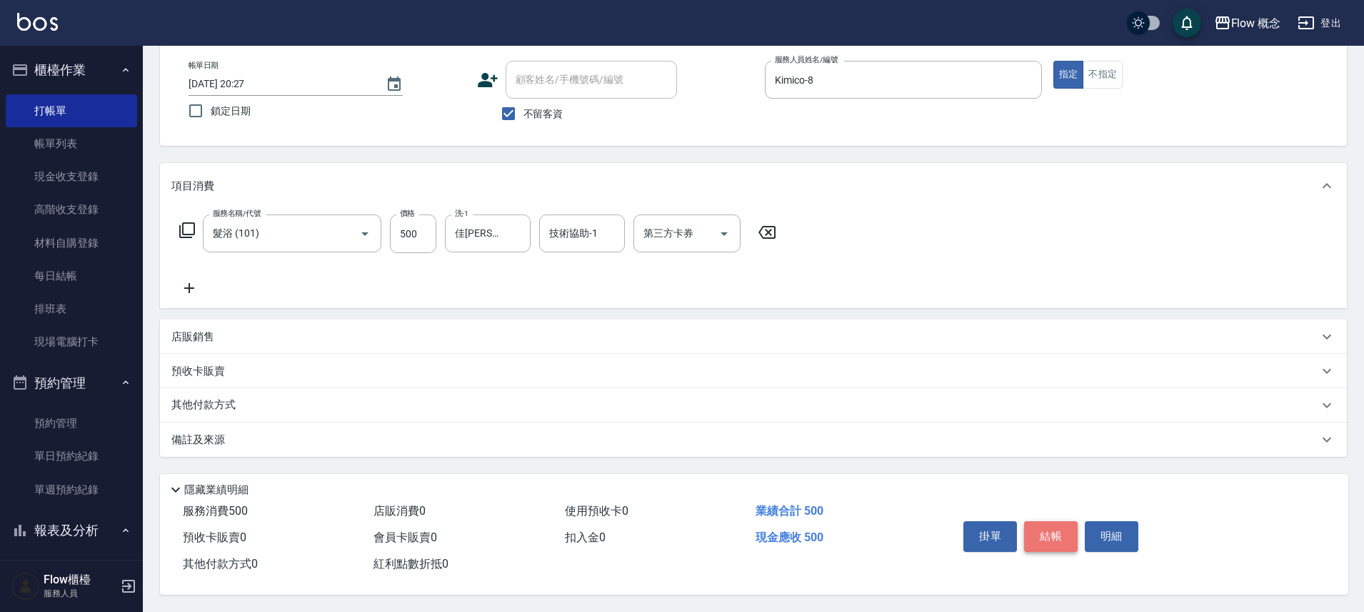
click at [1045, 521] on button "結帳" at bounding box center [1051, 536] width 54 height 30
type input "2025/10/11 20:28"
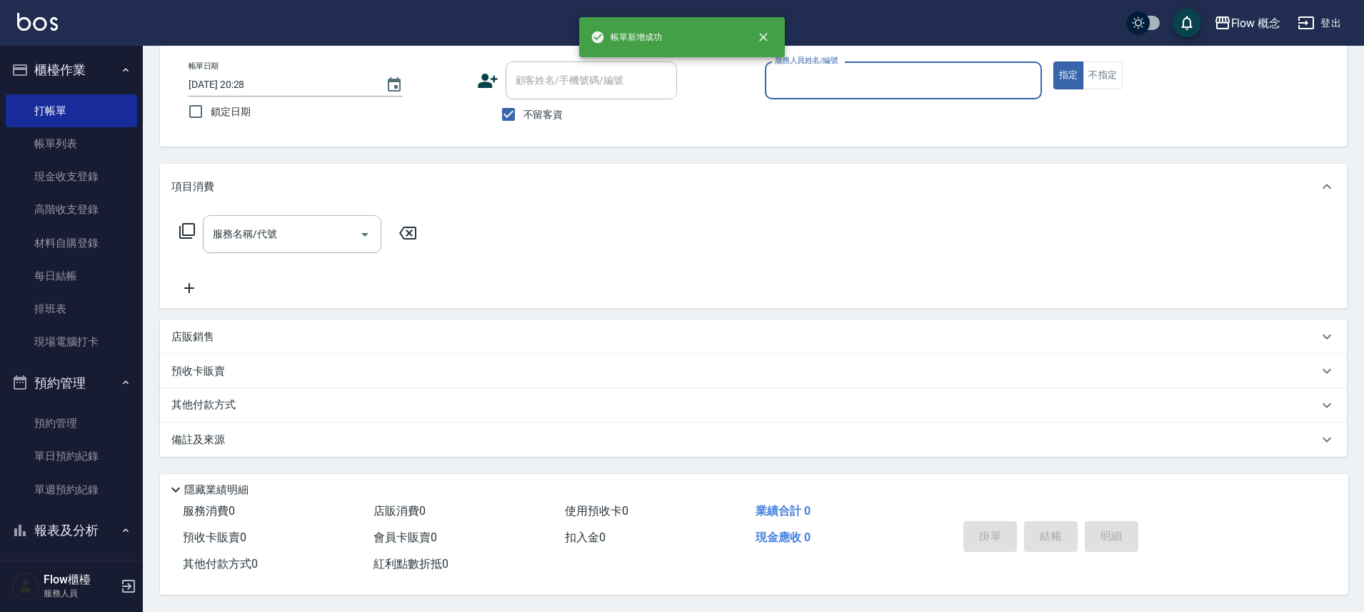
scroll to position [77, 0]
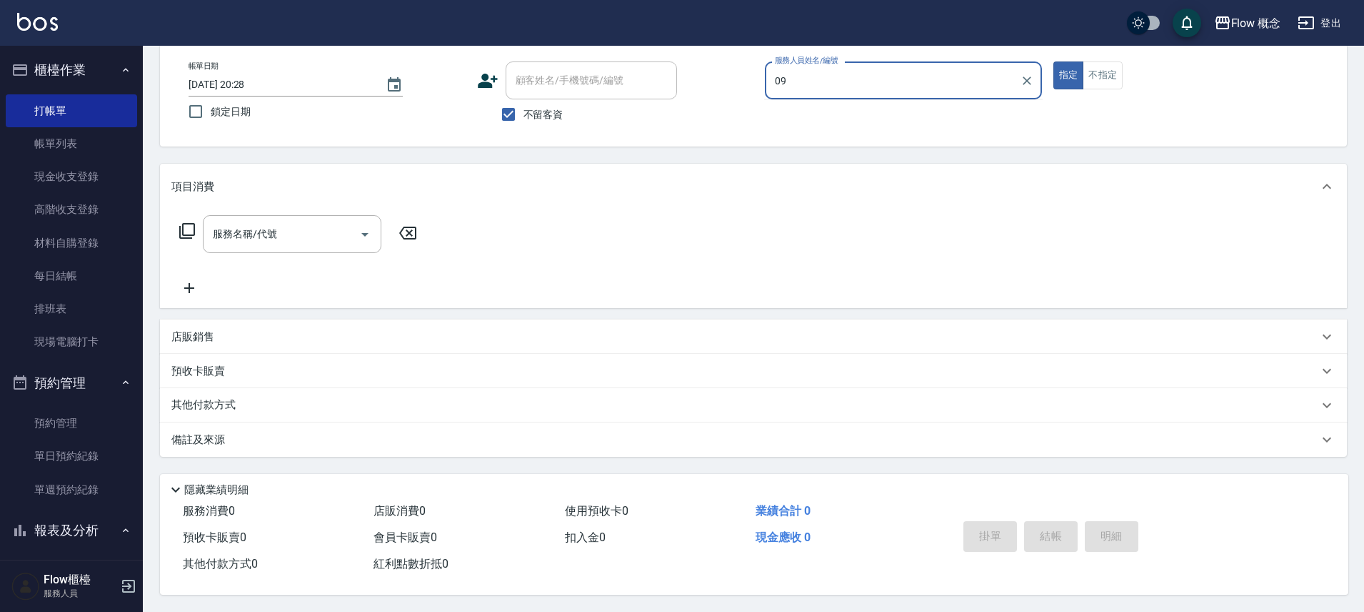
type input "09"
click at [524, 107] on span "不留客資" at bounding box center [544, 114] width 40 height 15
click at [524, 106] on input "不留客資" at bounding box center [509, 114] width 30 height 30
checkbox input "false"
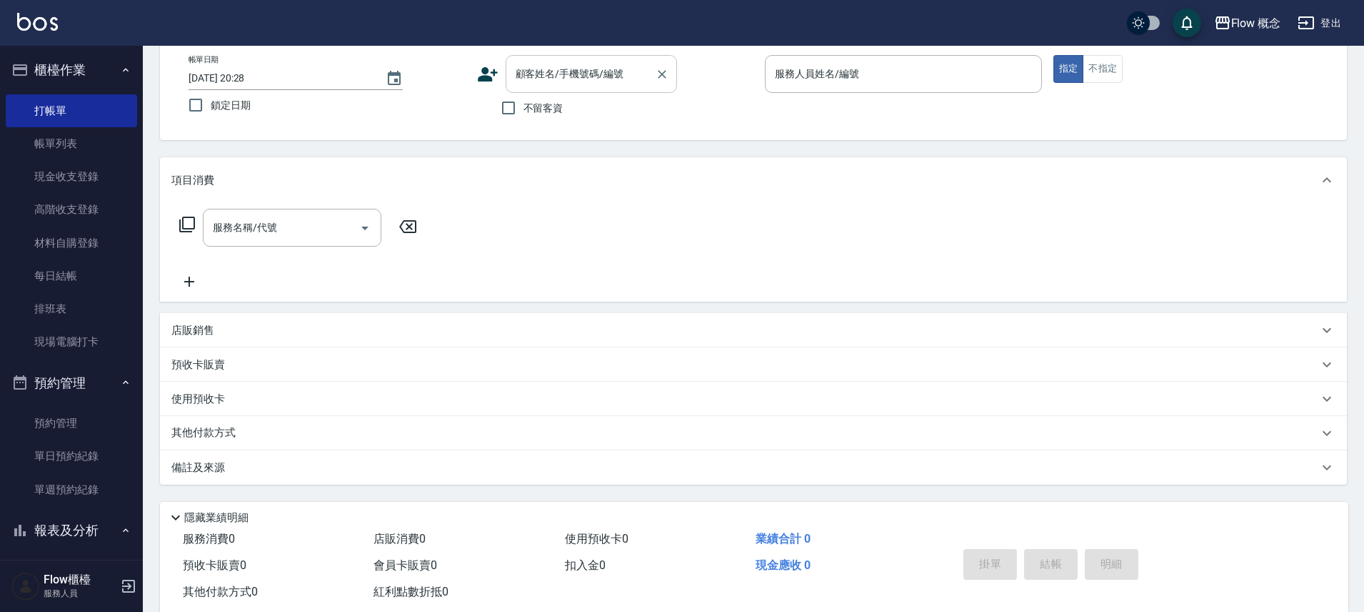
click at [529, 81] on input "顧客姓名/手機號碼/編號" at bounding box center [580, 73] width 137 height 25
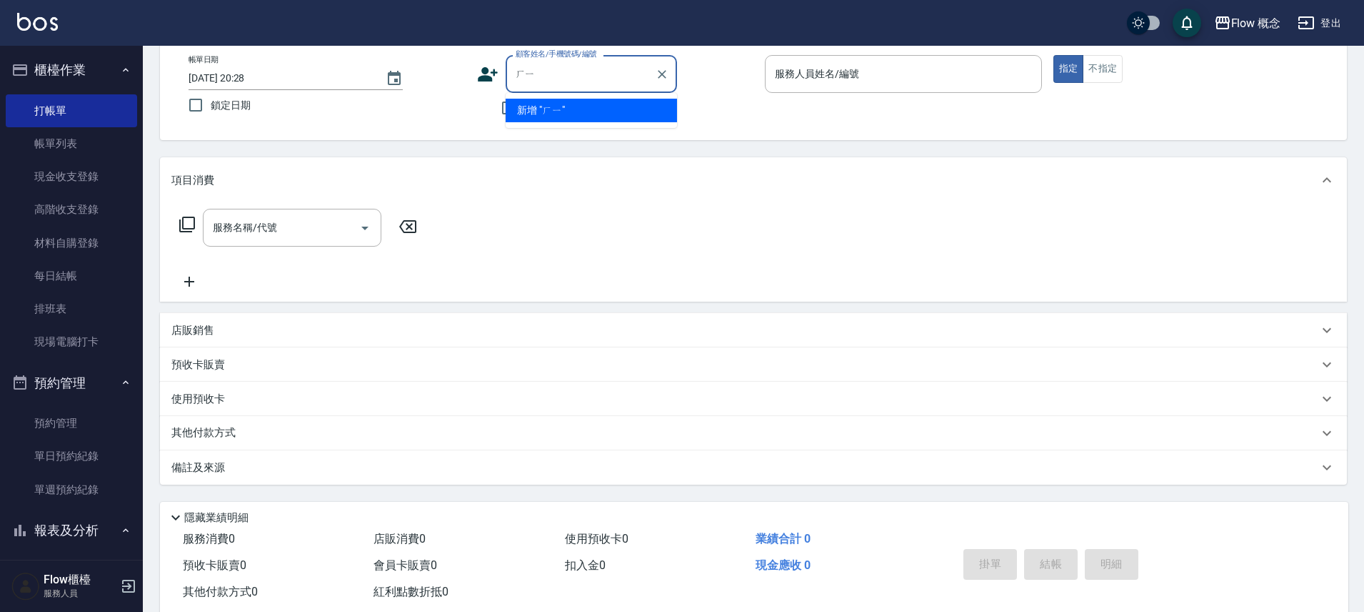
type input "ㄏ"
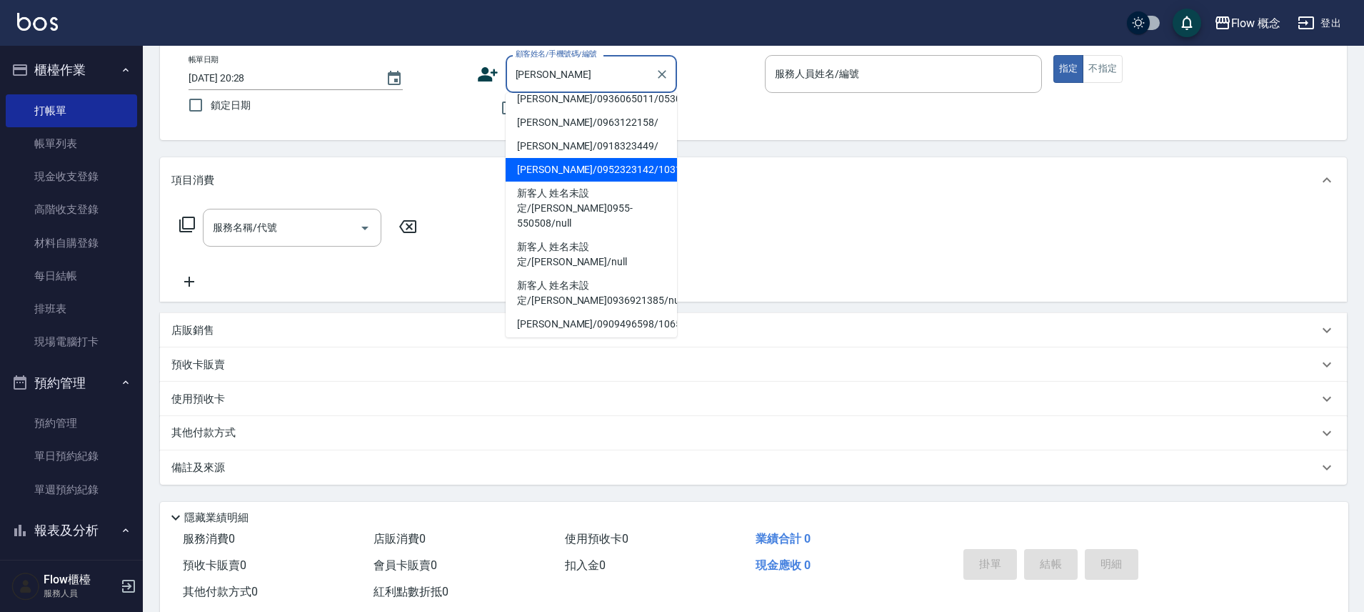
scroll to position [256, 0]
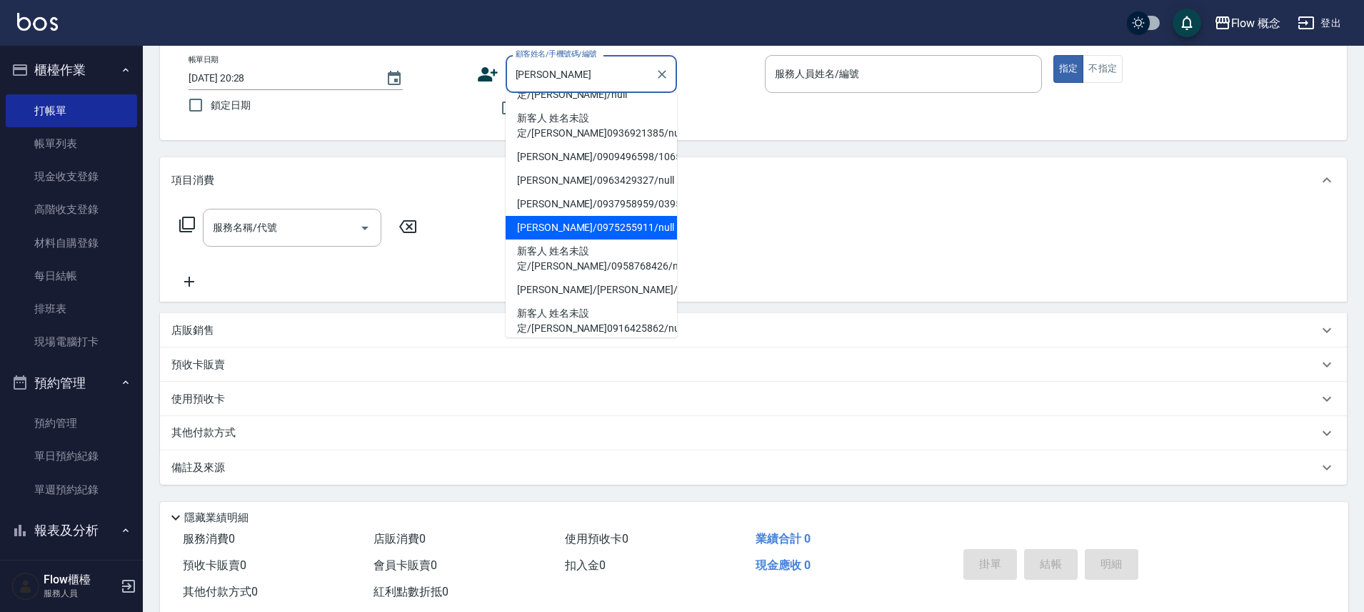
click at [576, 216] on li "李昀/0975255911/null" at bounding box center [591, 228] width 171 height 24
click at [576, 192] on div "項目消費" at bounding box center [753, 180] width 1187 height 46
type input "李昀/0975255911/null"
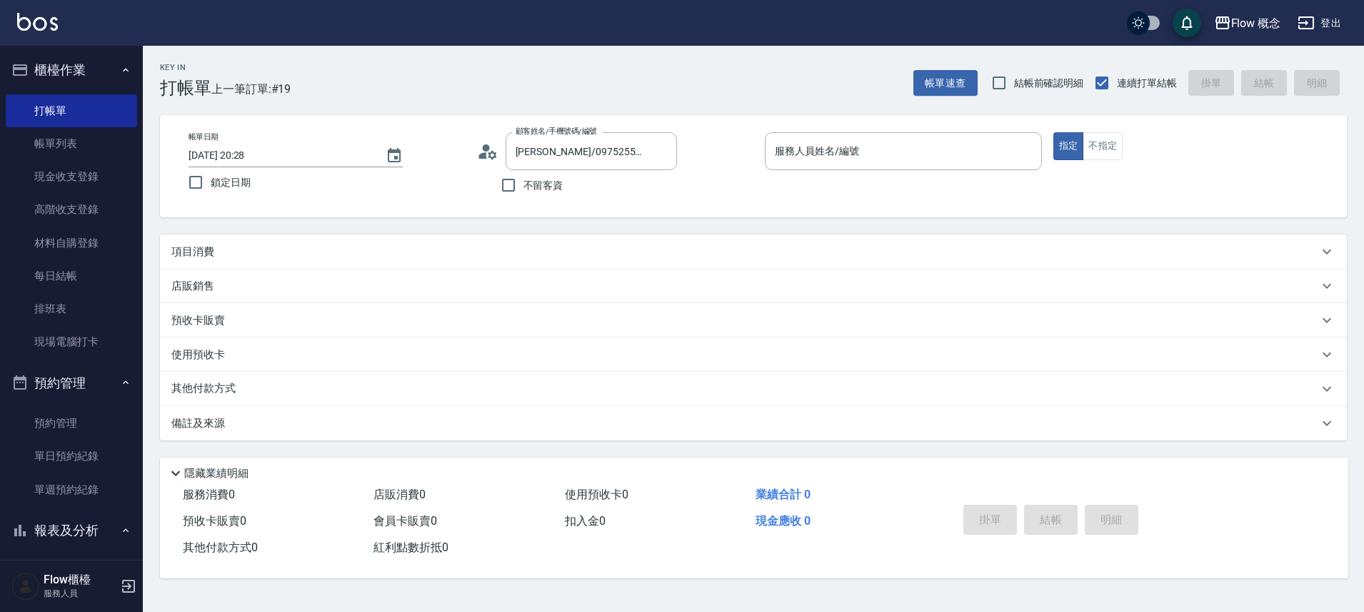
type input "Kimico-8"
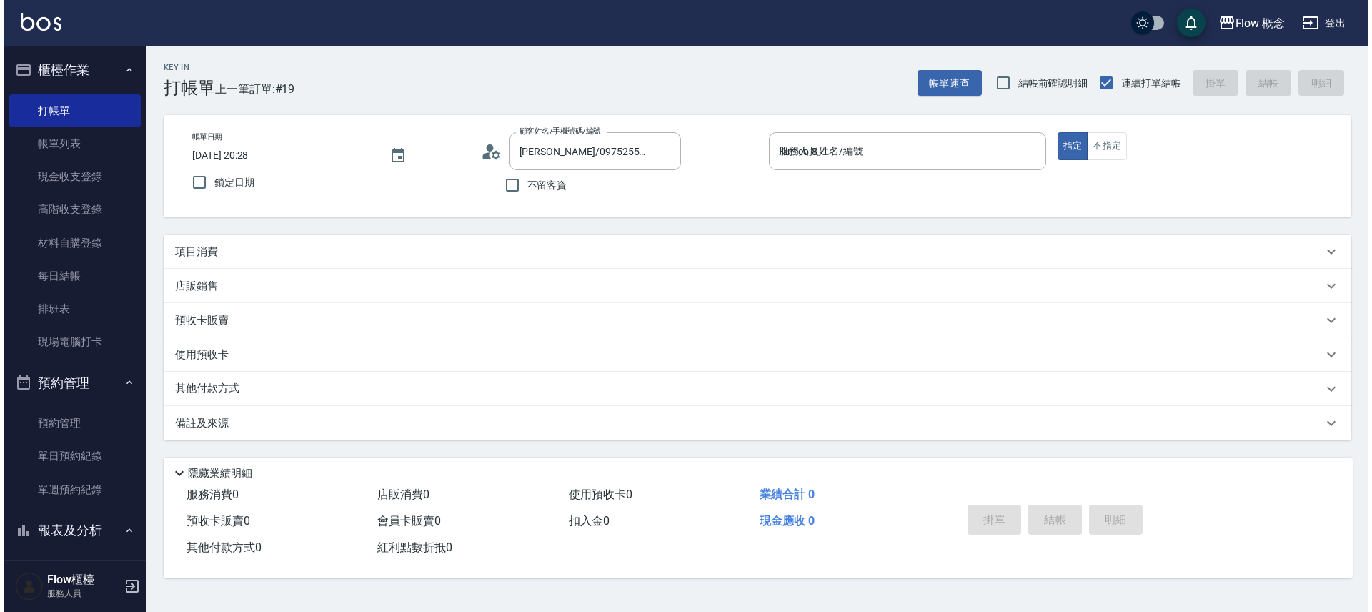
scroll to position [0, 0]
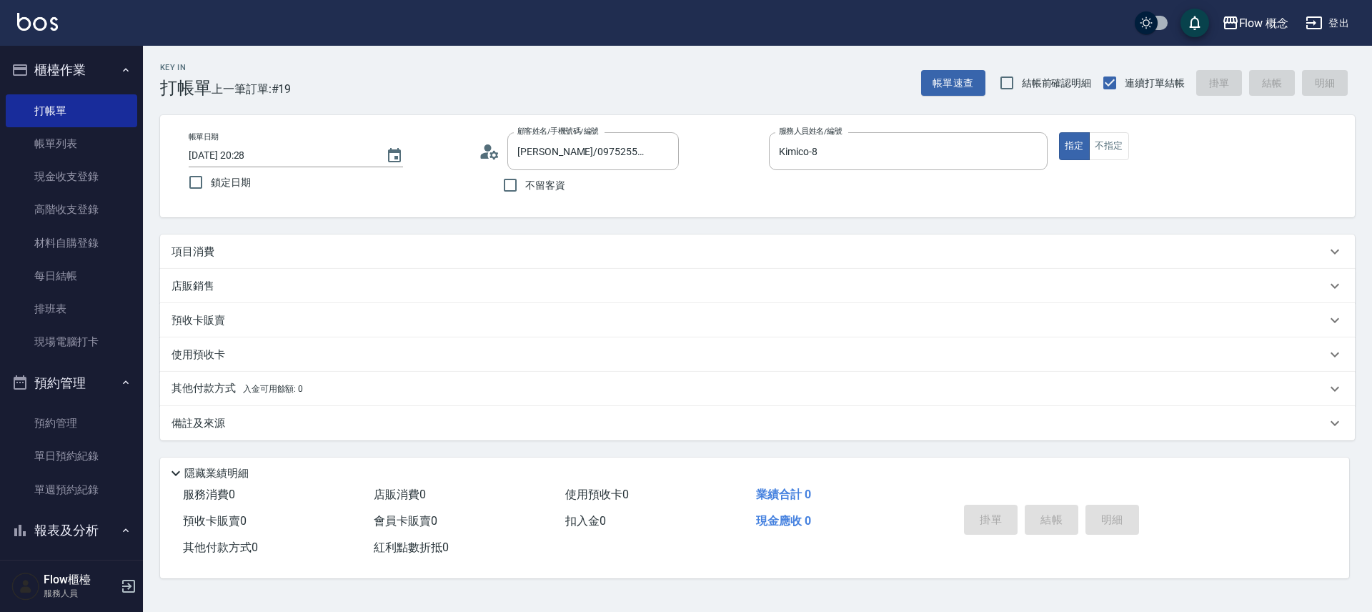
click at [309, 242] on div "項目消費" at bounding box center [757, 251] width 1194 height 34
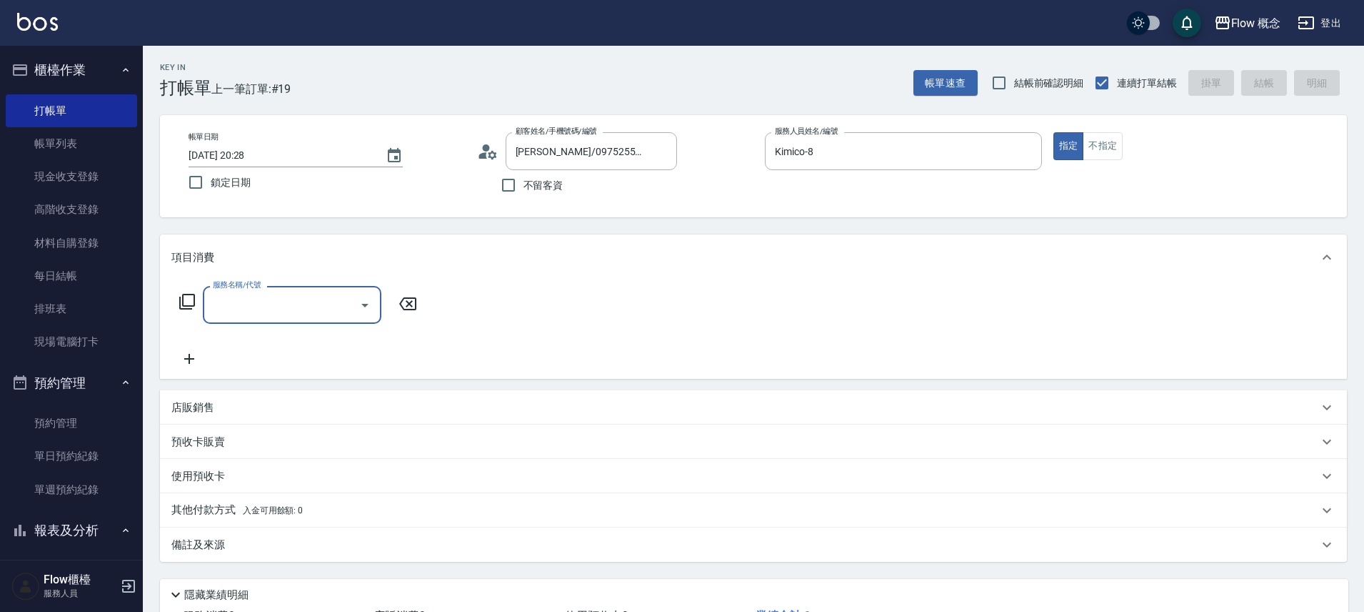
click at [261, 296] on input "服務名稱/代號" at bounding box center [281, 304] width 144 height 25
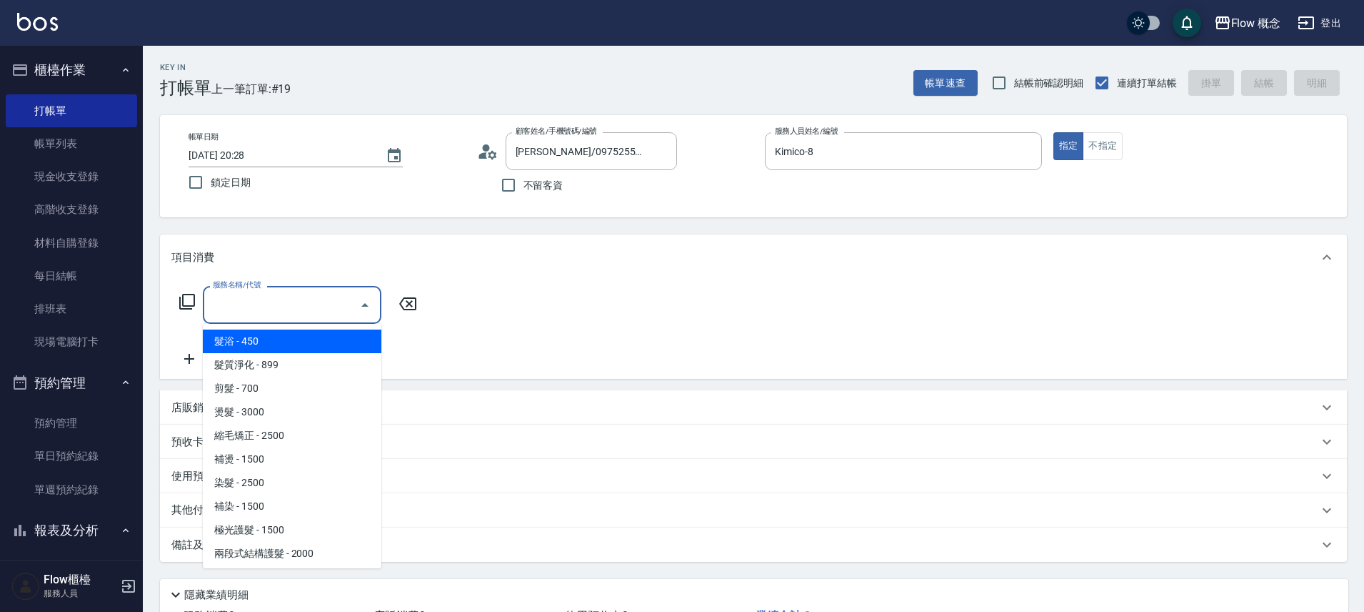
type input "４"
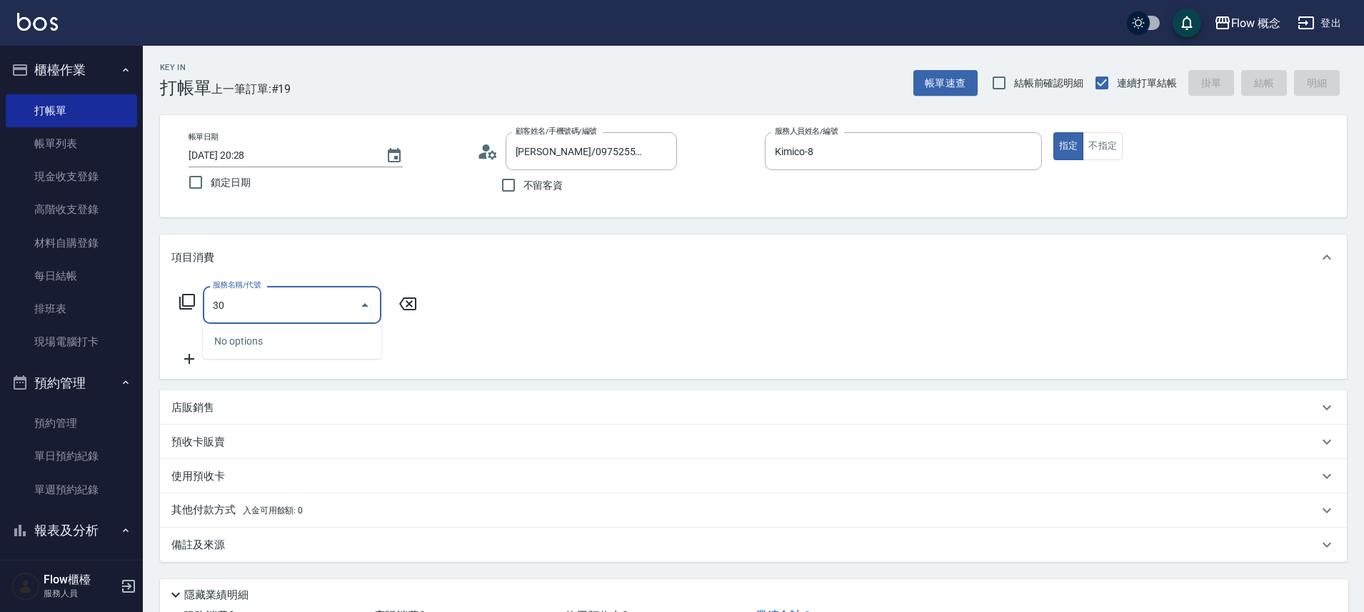
type input "3"
type input "染髮(401)"
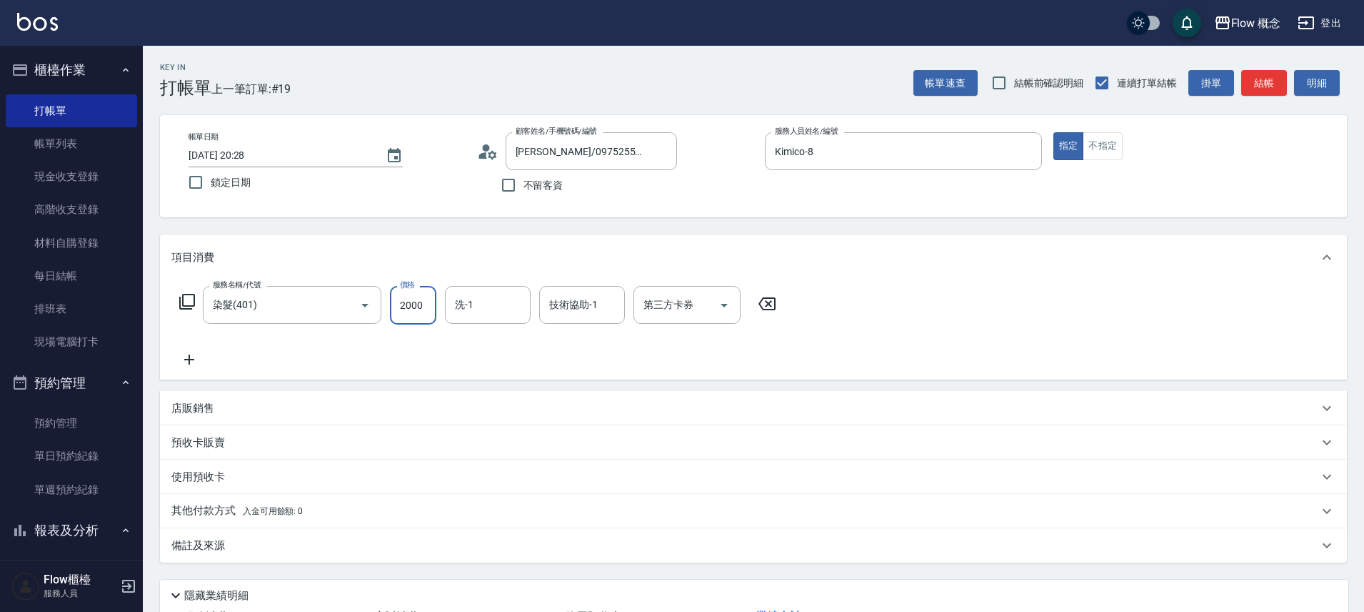
type input "2000"
click at [186, 368] on div "服務名稱/代號 染髮(401) 服務名稱/代號 價格 2000 價格 洗-1 洗-1 技術協助-1 技術協助-1 第三方卡券 第三方卡券" at bounding box center [753, 329] width 1187 height 99
click at [185, 365] on icon at bounding box center [189, 359] width 36 height 17
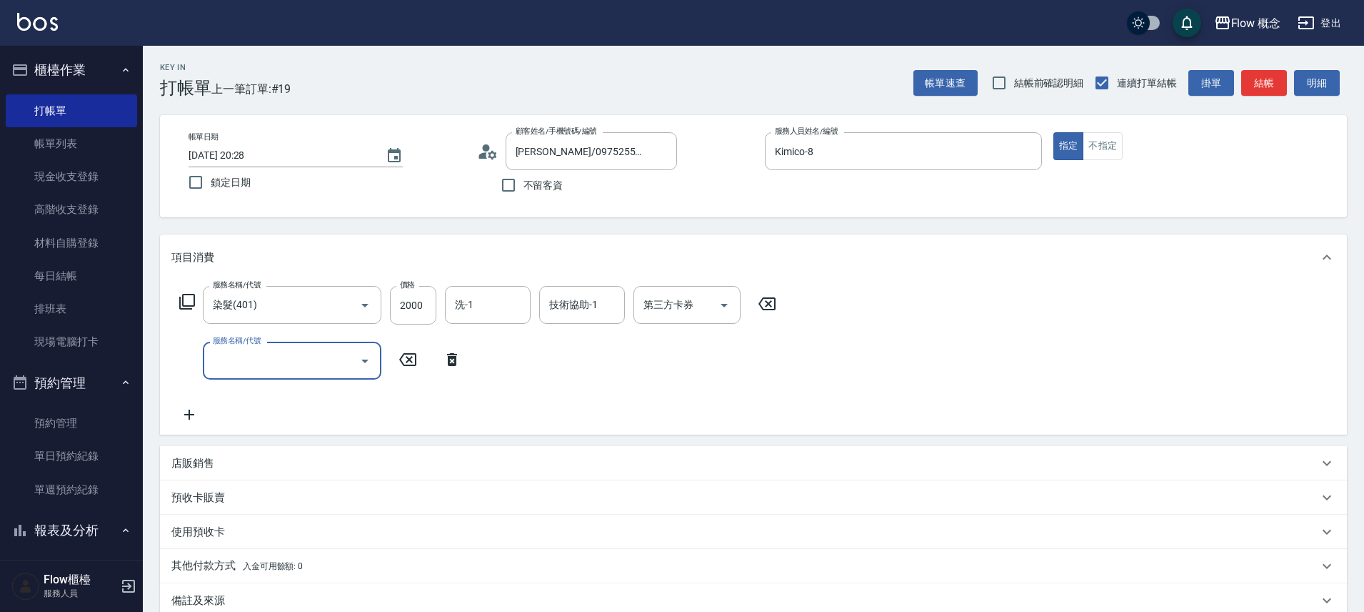
click at [228, 357] on input "服務名稱/代號" at bounding box center [281, 360] width 144 height 25
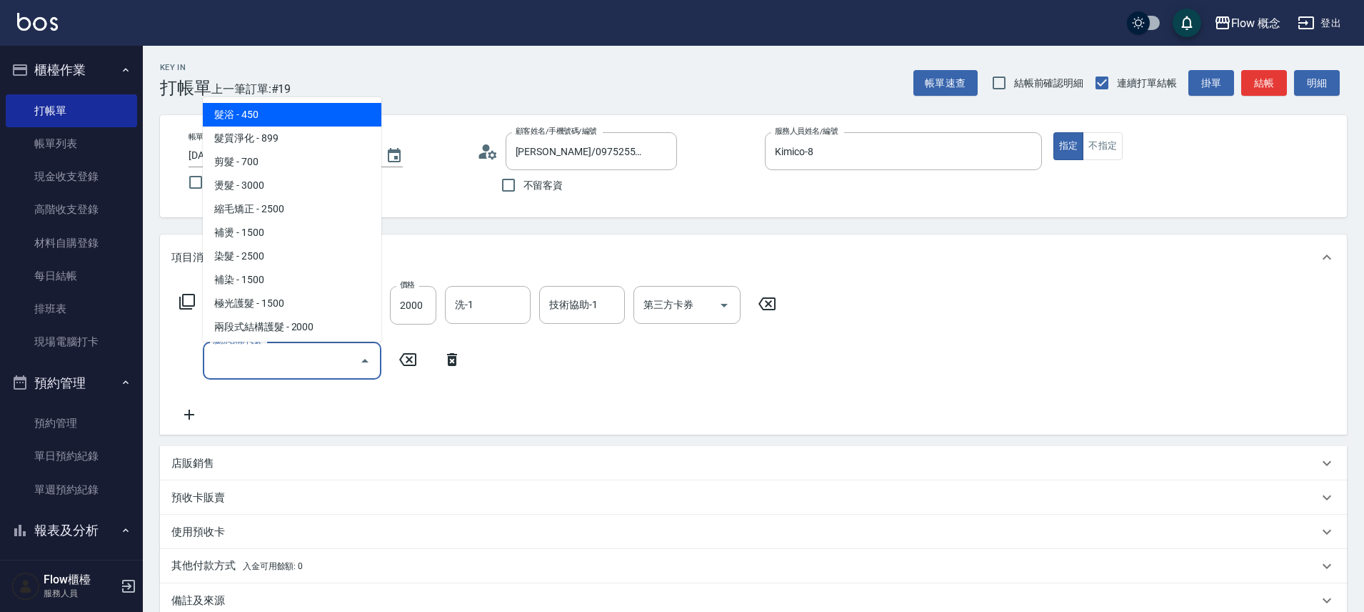
type input "c"
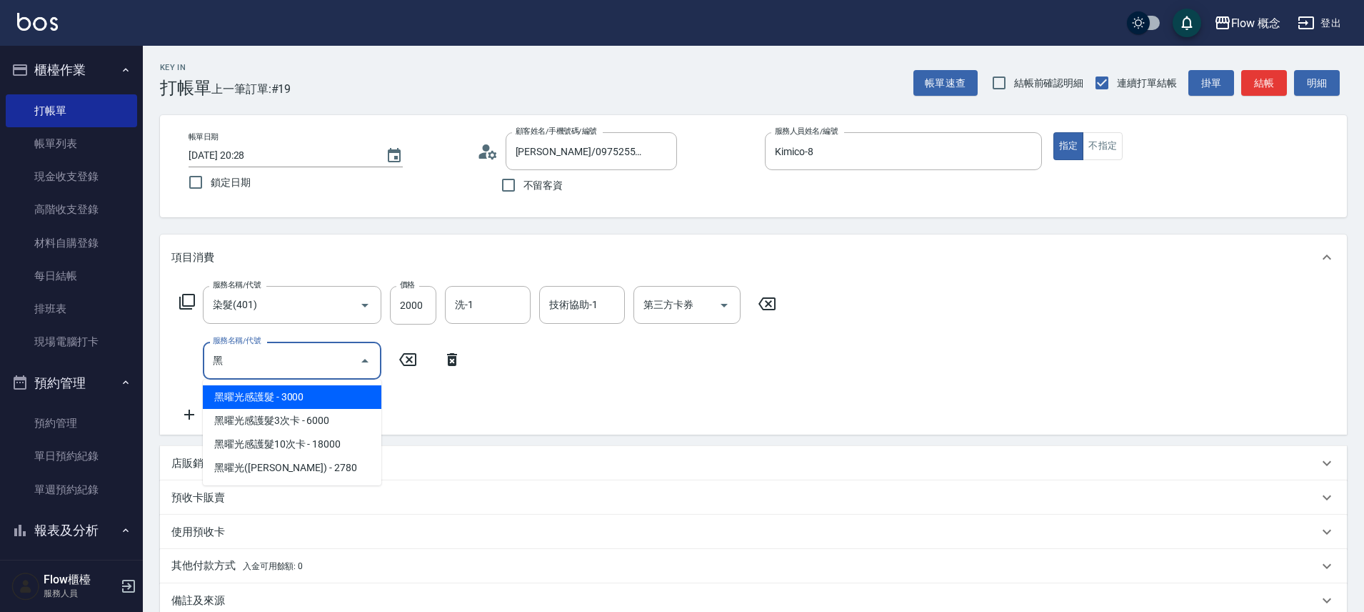
click at [261, 395] on span "黑曜光感護髮 - 3000" at bounding box center [292, 397] width 179 height 24
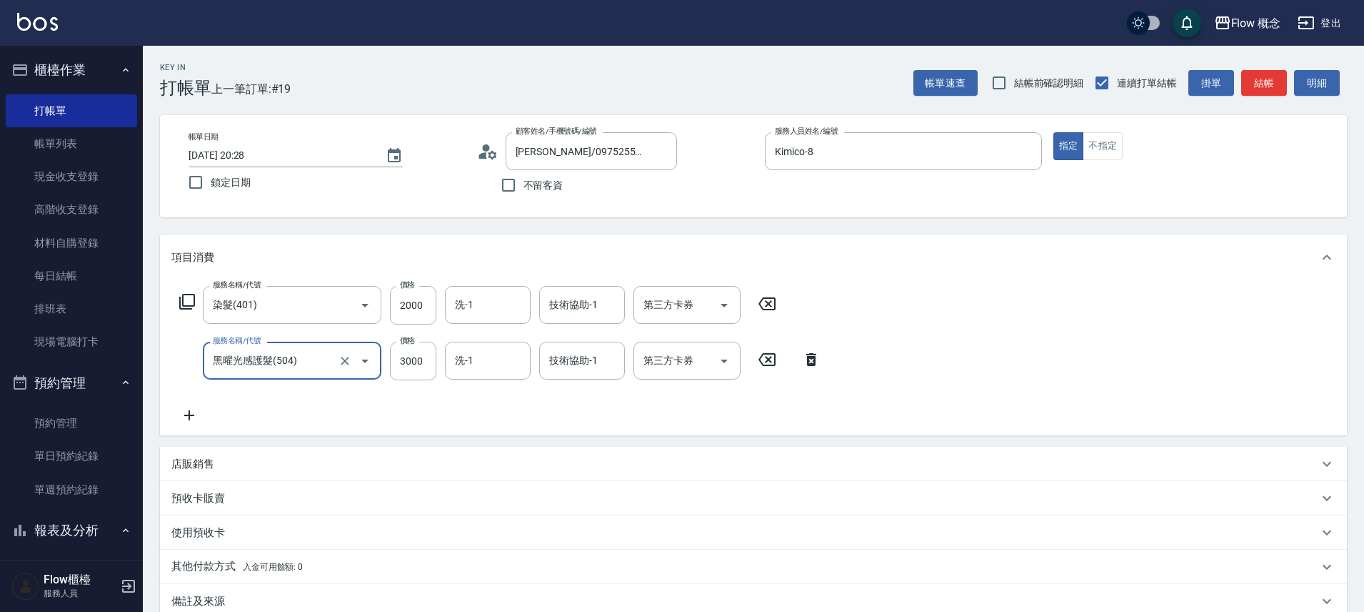
type input "黑曜光感護髮(504)"
type input "1750"
click at [596, 308] on input "技術協助-1" at bounding box center [582, 304] width 73 height 25
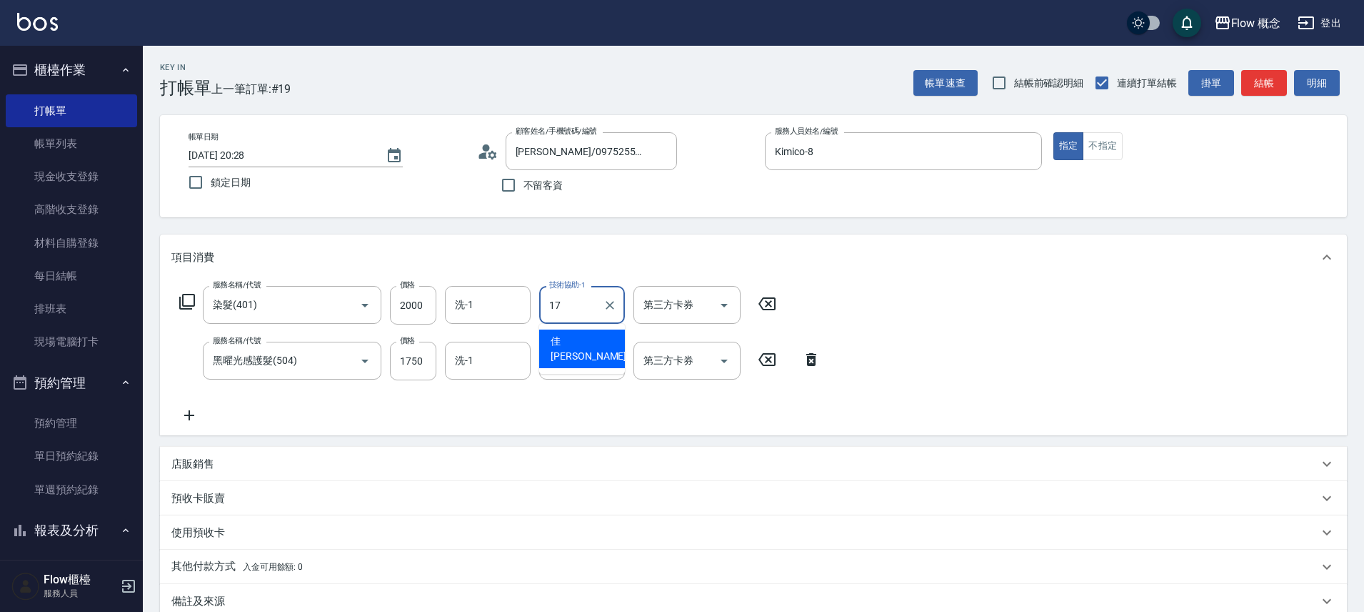
click at [591, 344] on div "佳蒨 -17" at bounding box center [582, 348] width 86 height 39
type input "佳蒨-17"
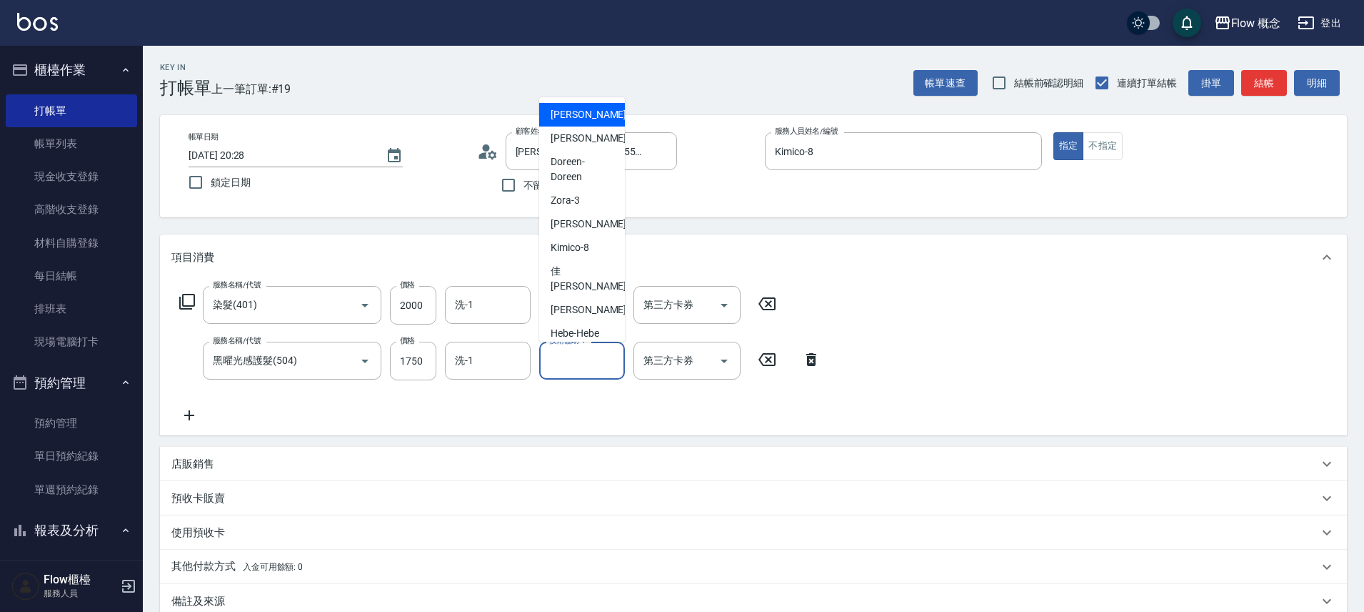
click at [581, 362] on input "技術協助-1" at bounding box center [582, 360] width 73 height 25
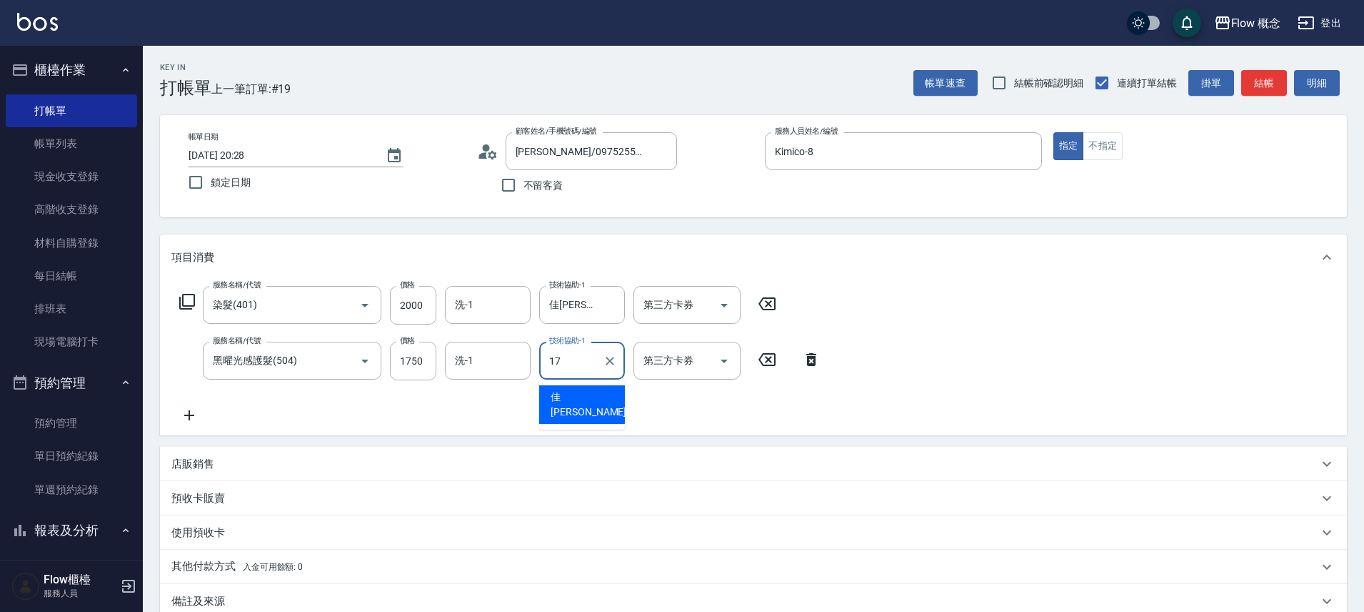
type input "佳蒨-17"
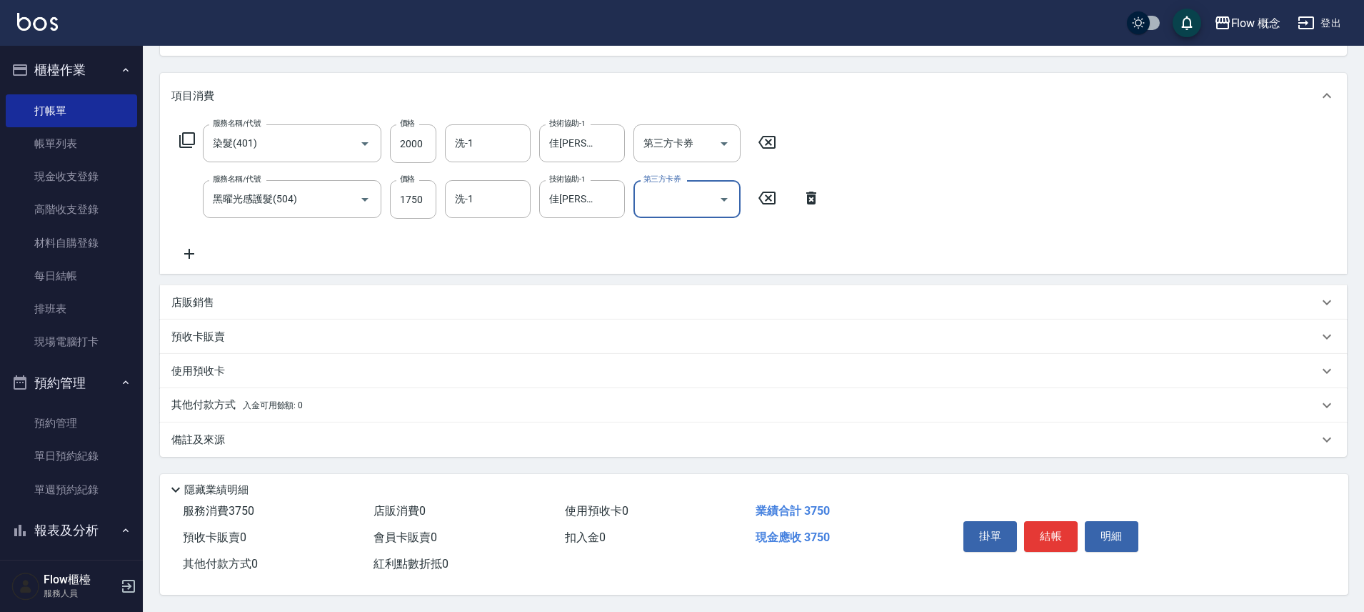
scroll to position [168, 0]
click at [319, 389] on div "其他付款方式 入金可用餘額: 0" at bounding box center [753, 405] width 1187 height 34
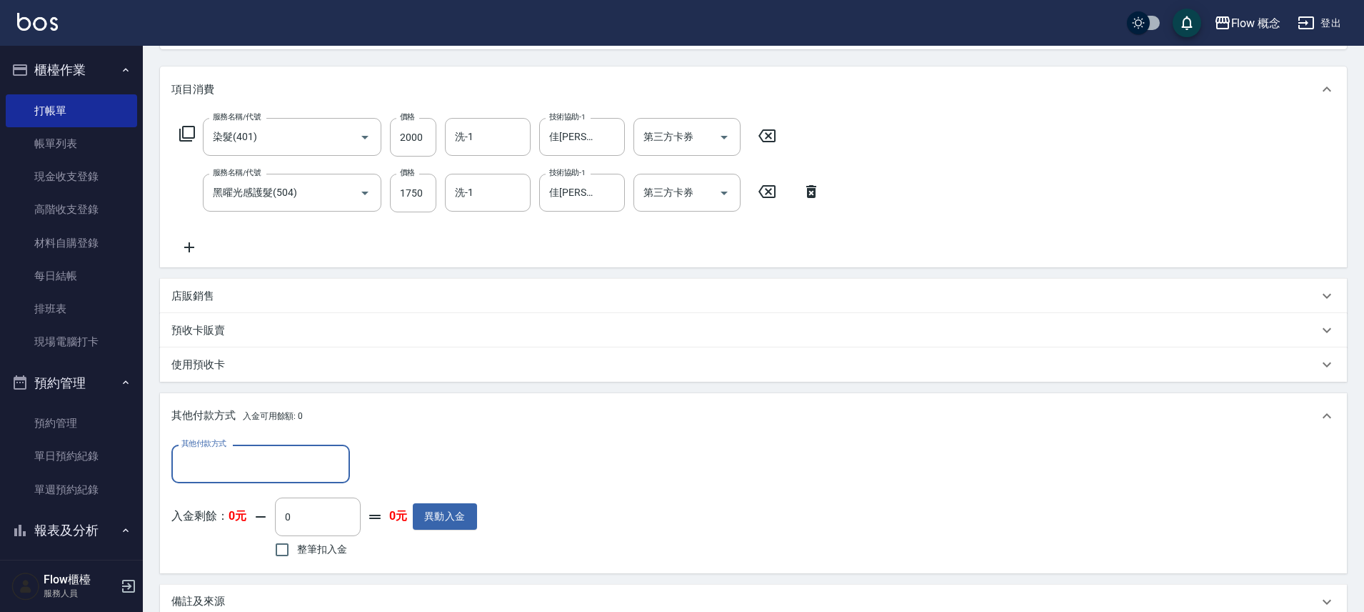
scroll to position [0, 0]
click at [284, 446] on div "其他付款方式" at bounding box center [260, 463] width 179 height 38
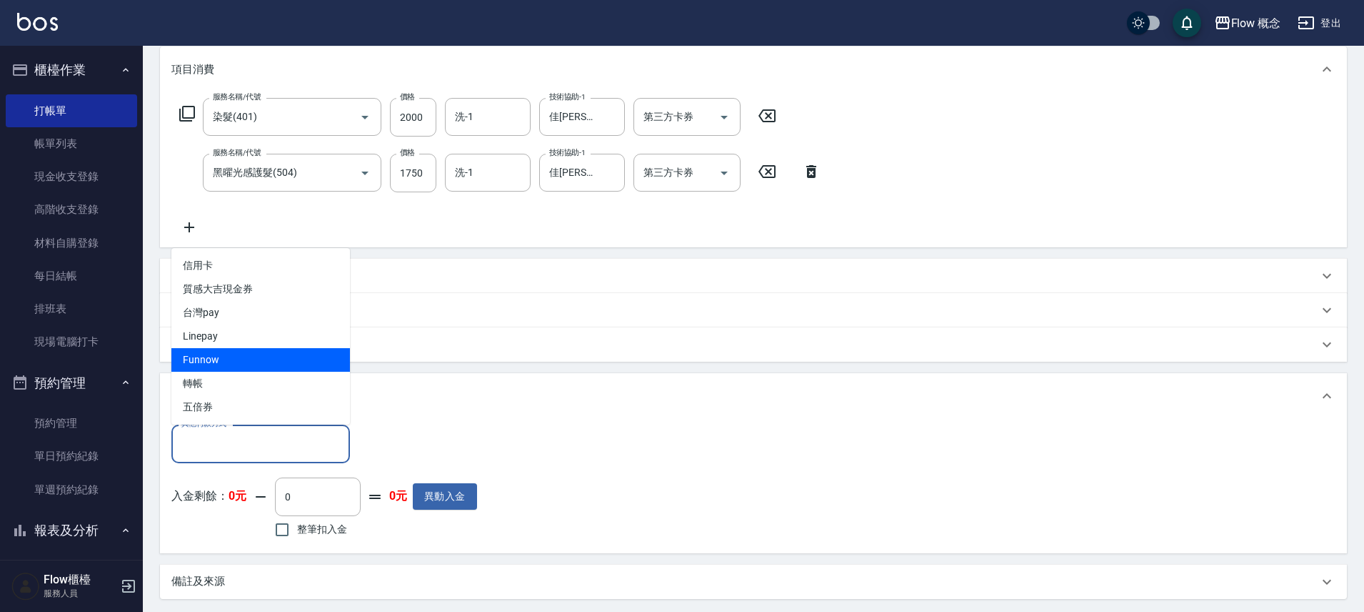
scroll to position [189, 0]
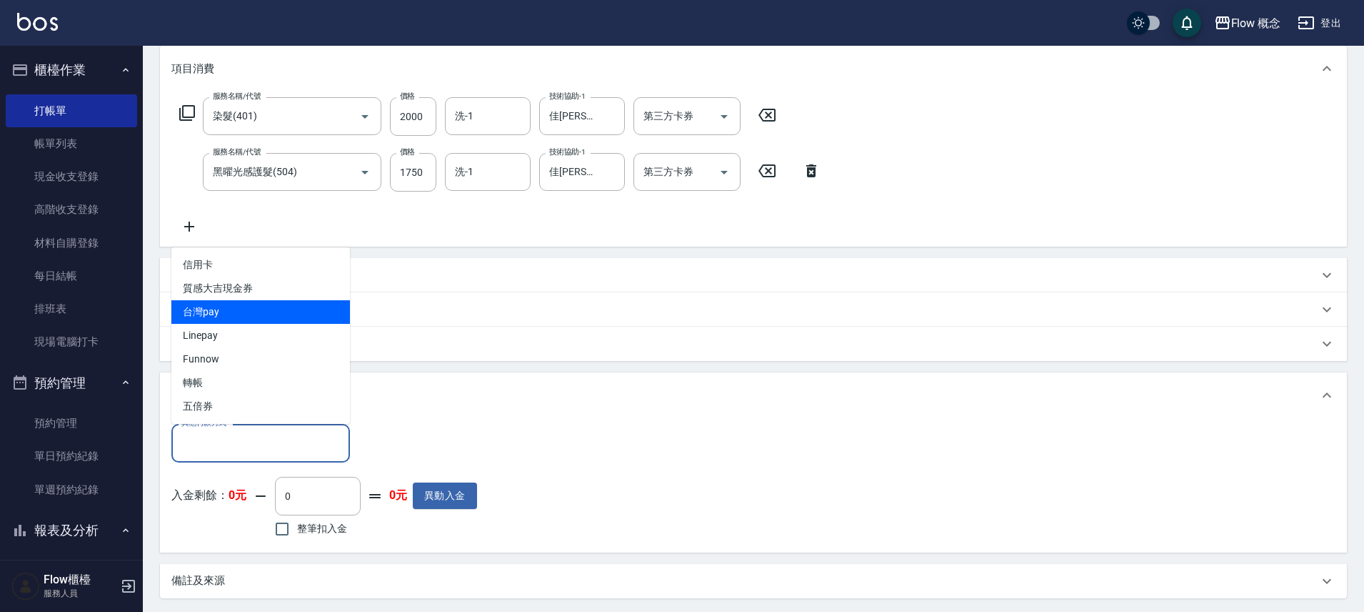
click at [246, 321] on span "台灣pay" at bounding box center [260, 312] width 179 height 24
type input "台灣pay"
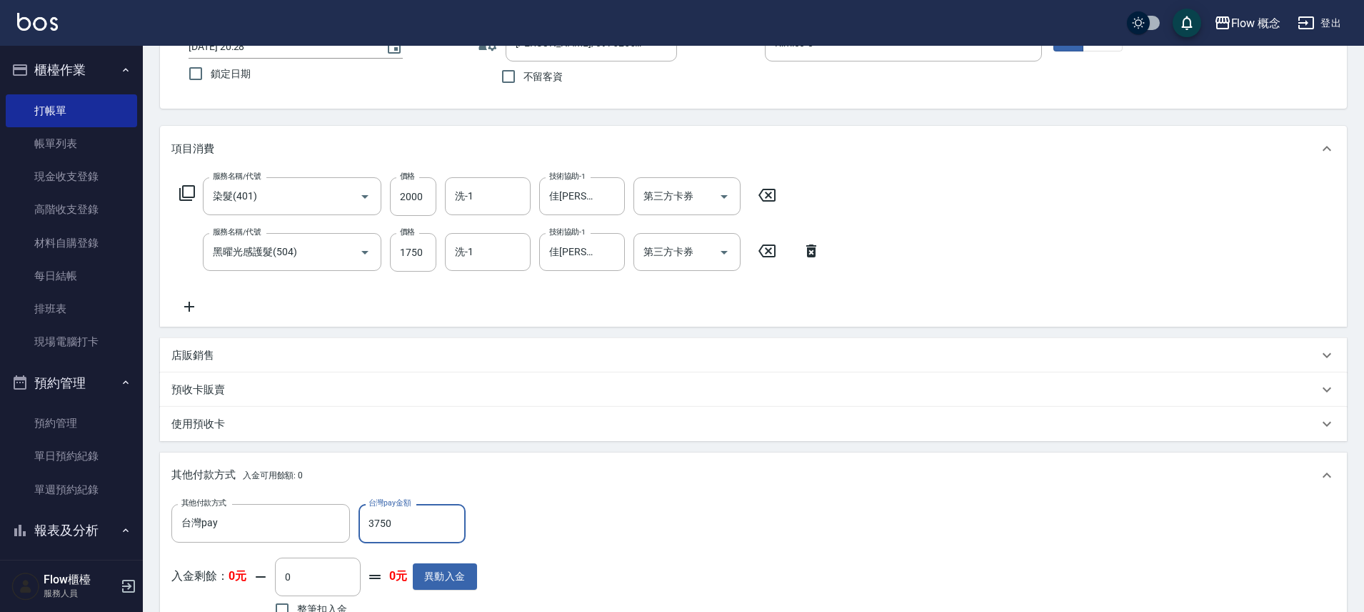
scroll to position [337, 0]
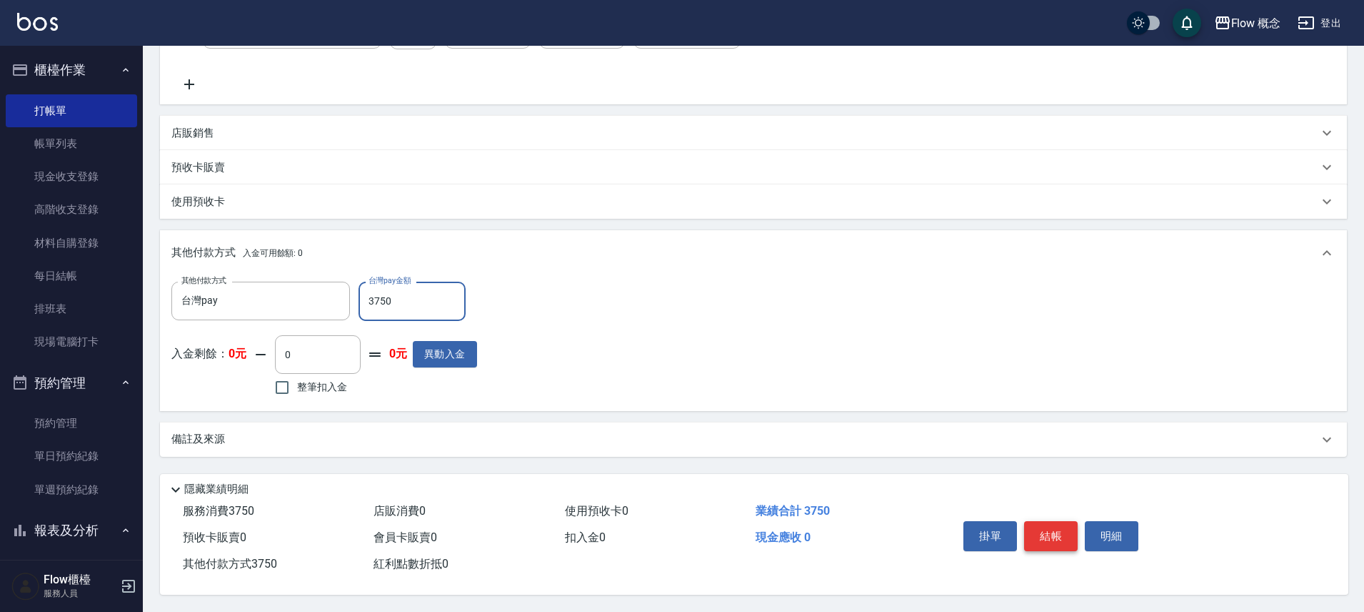
type input "3750"
click at [1064, 526] on button "結帳" at bounding box center [1051, 536] width 54 height 30
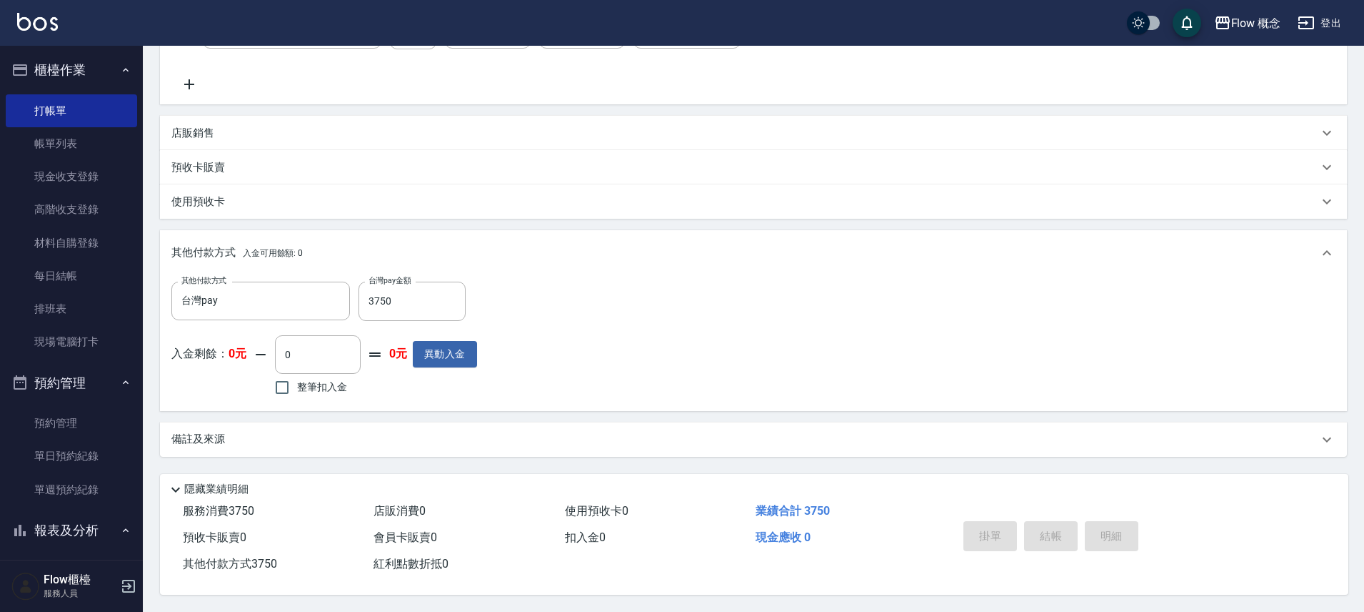
type input "2025/10/11 20:29"
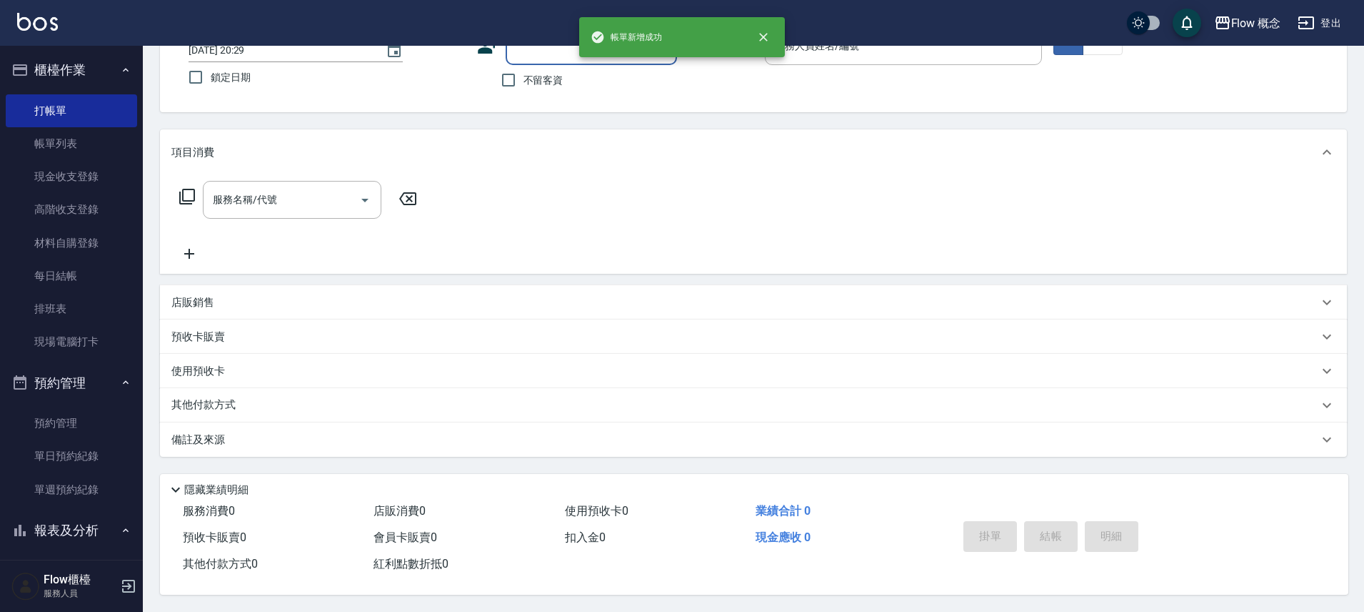
scroll to position [0, 0]
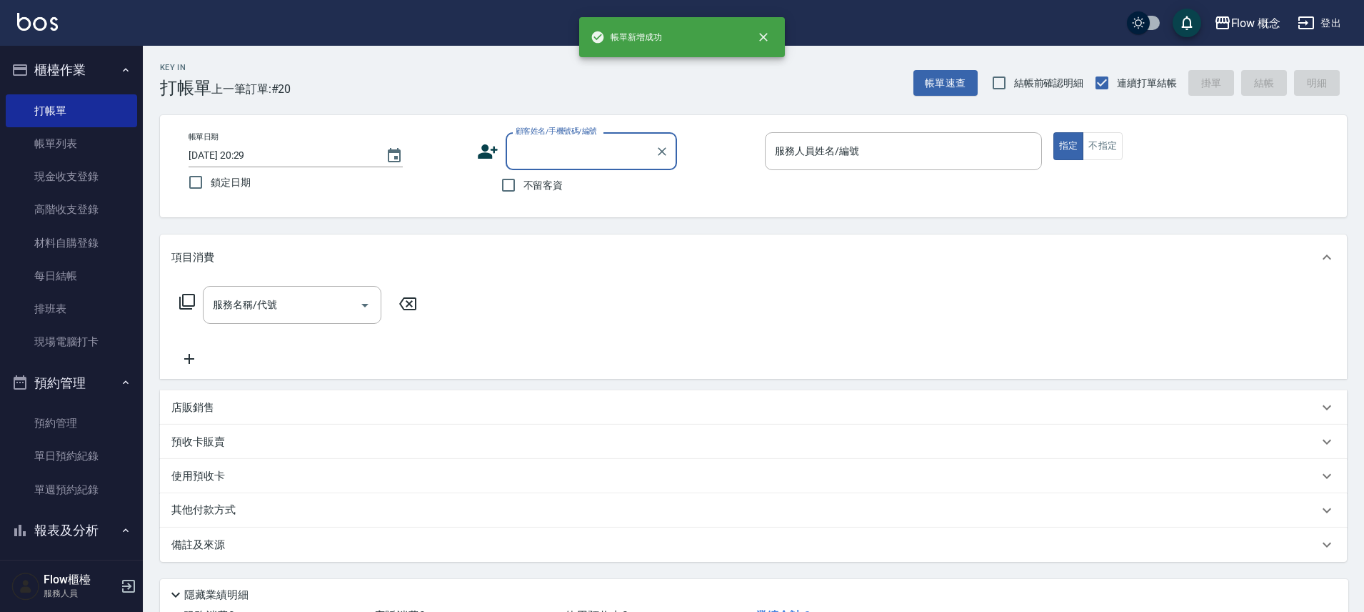
click at [619, 157] on input "顧客姓名/手機號碼/編號" at bounding box center [580, 151] width 137 height 25
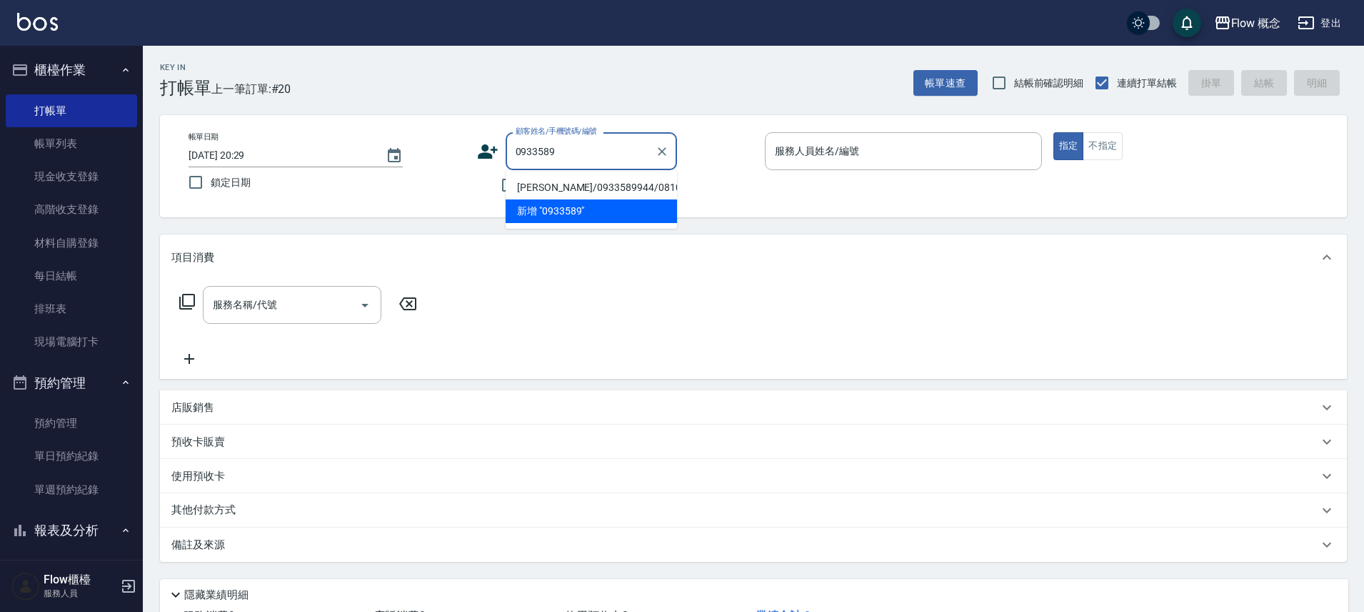
click at [590, 181] on li "楊小姐/0933589944/0810161" at bounding box center [591, 188] width 171 height 24
type input "楊小姐/0933589944/0810161"
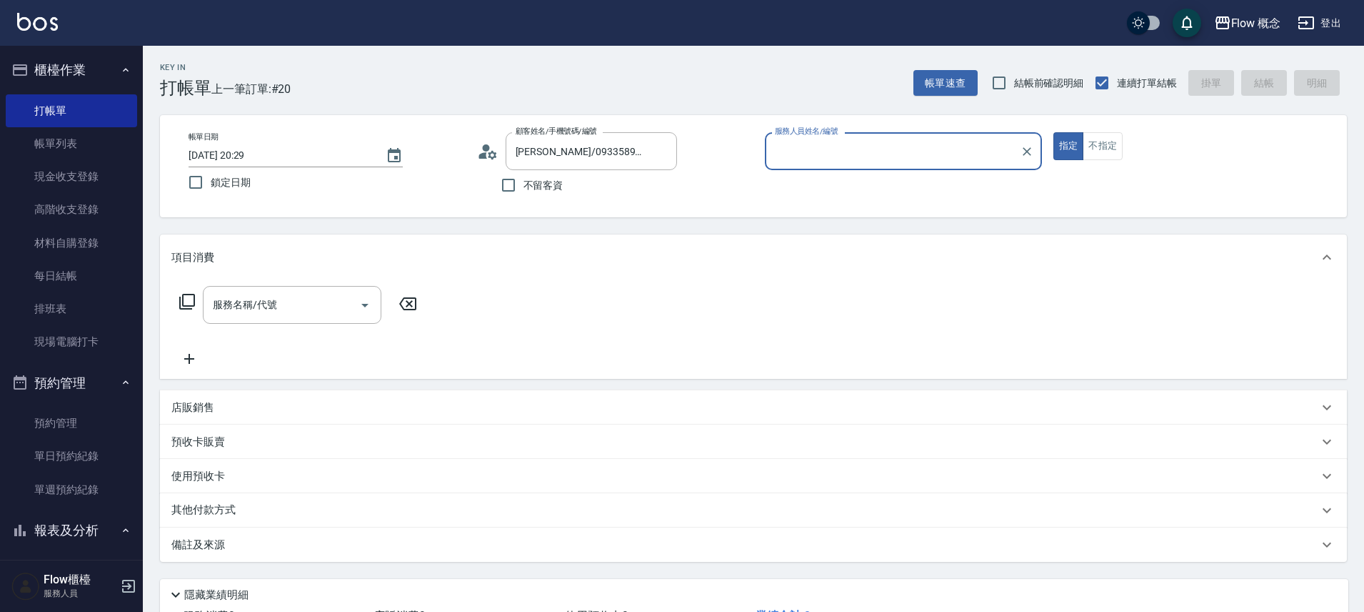
type input "Kimico-8"
click at [347, 289] on div "服務名稱/代號" at bounding box center [292, 305] width 179 height 38
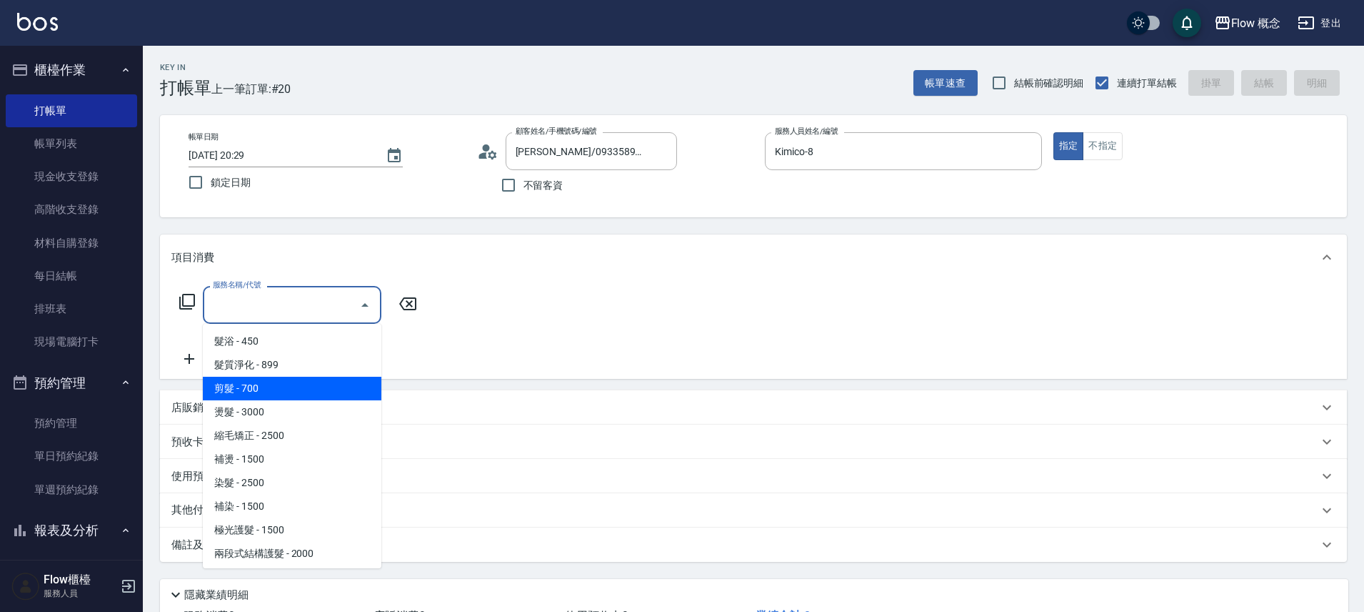
click at [241, 389] on span "剪髮 - 700" at bounding box center [292, 388] width 179 height 24
type input "剪髮(201)"
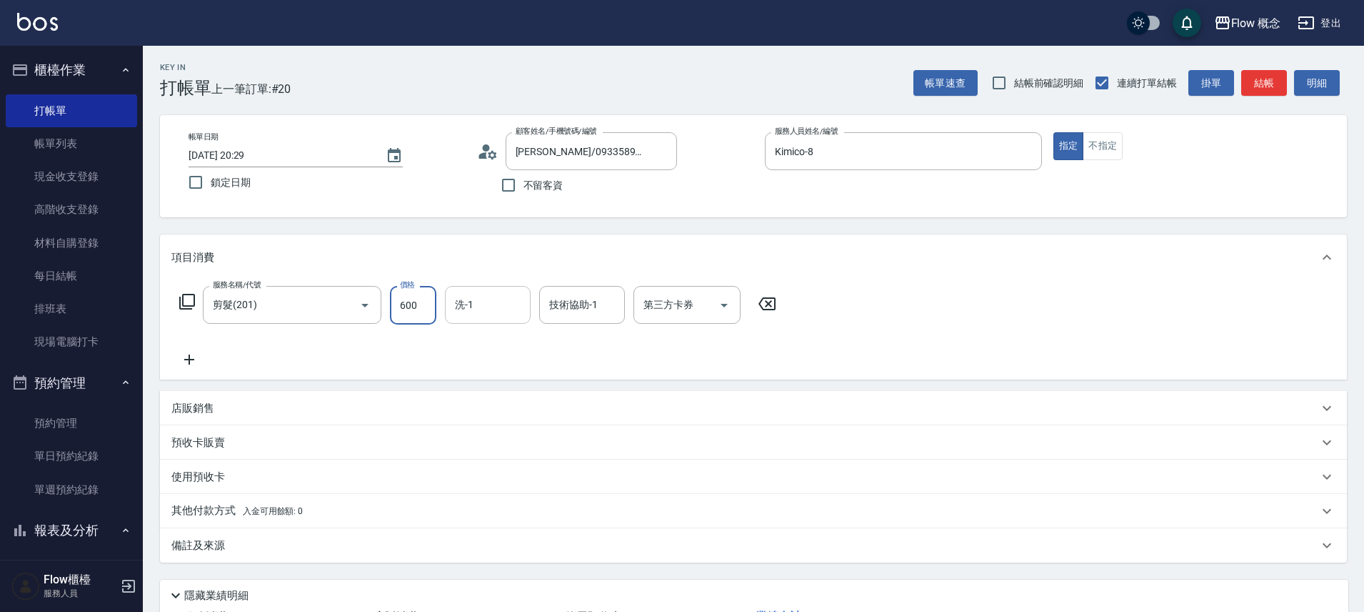
type input "600"
click at [519, 308] on input "洗-1" at bounding box center [487, 304] width 73 height 25
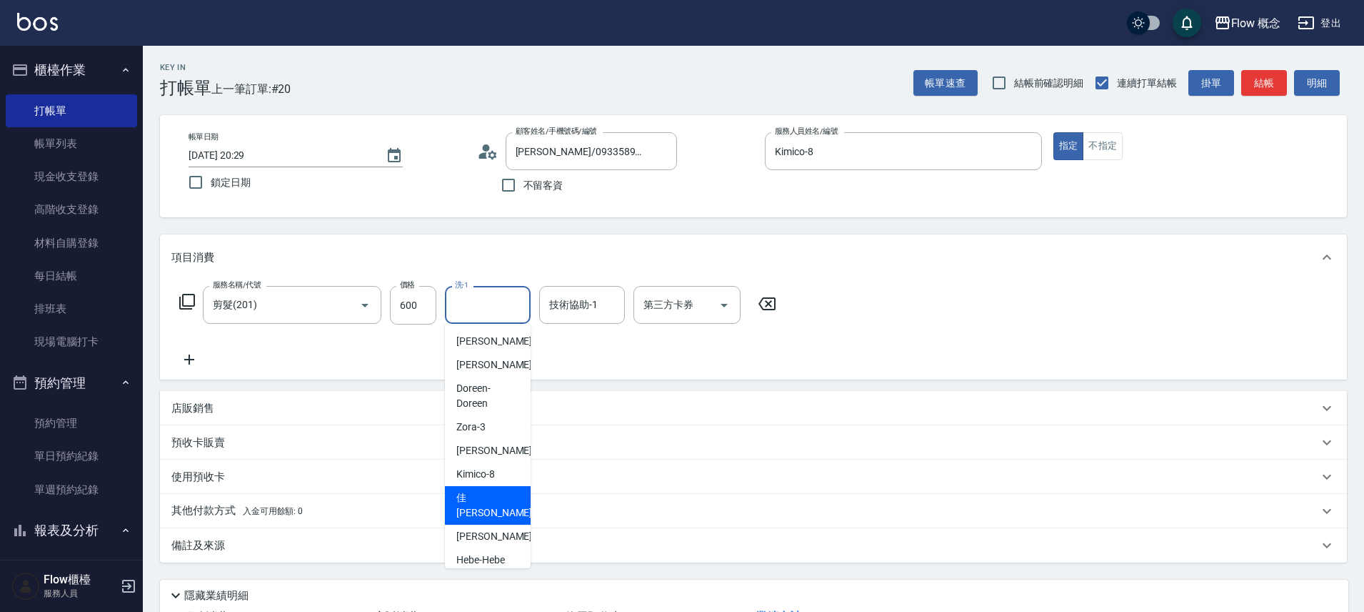
click at [472, 498] on span "佳蒨 -17" at bounding box center [501, 505] width 90 height 30
type input "佳蒨-17"
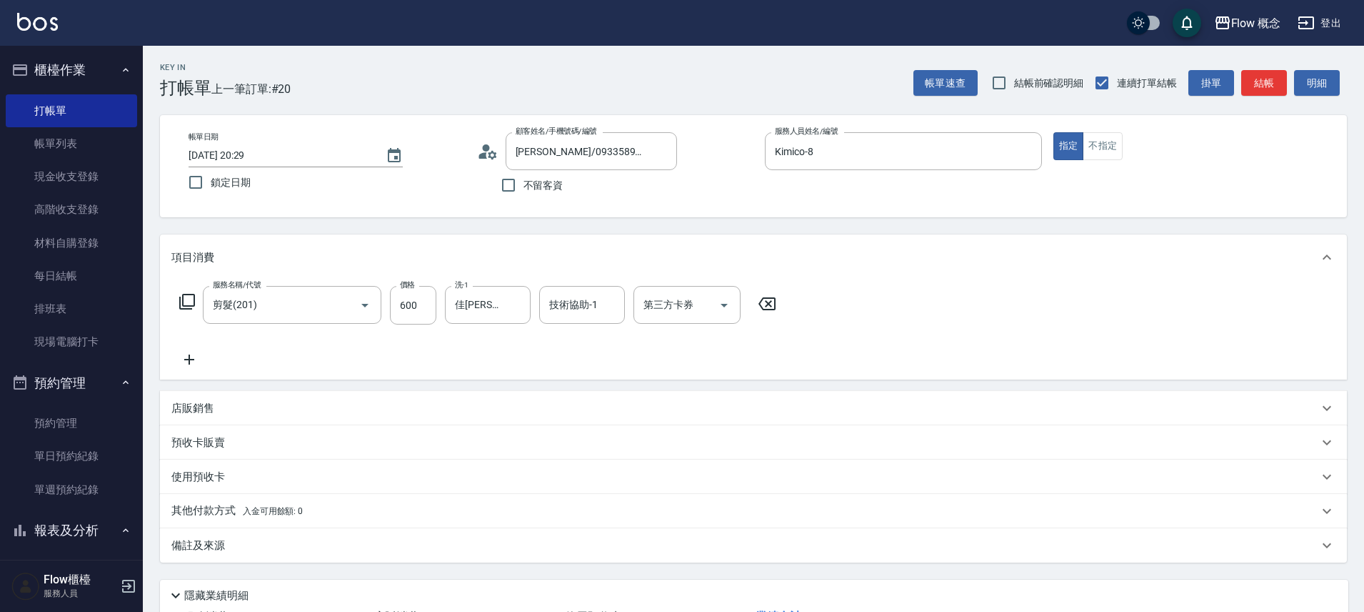
click at [291, 391] on div "店販銷售" at bounding box center [753, 408] width 1187 height 34
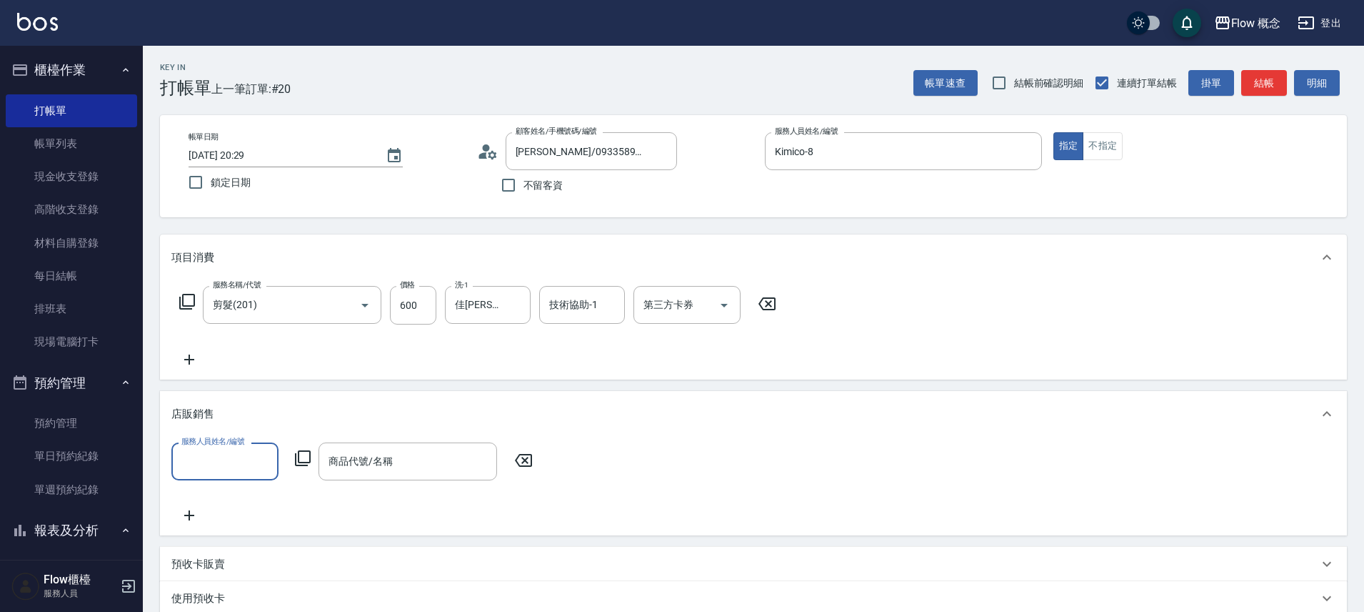
click at [216, 465] on input "服務人員姓名/編號" at bounding box center [225, 461] width 94 height 25
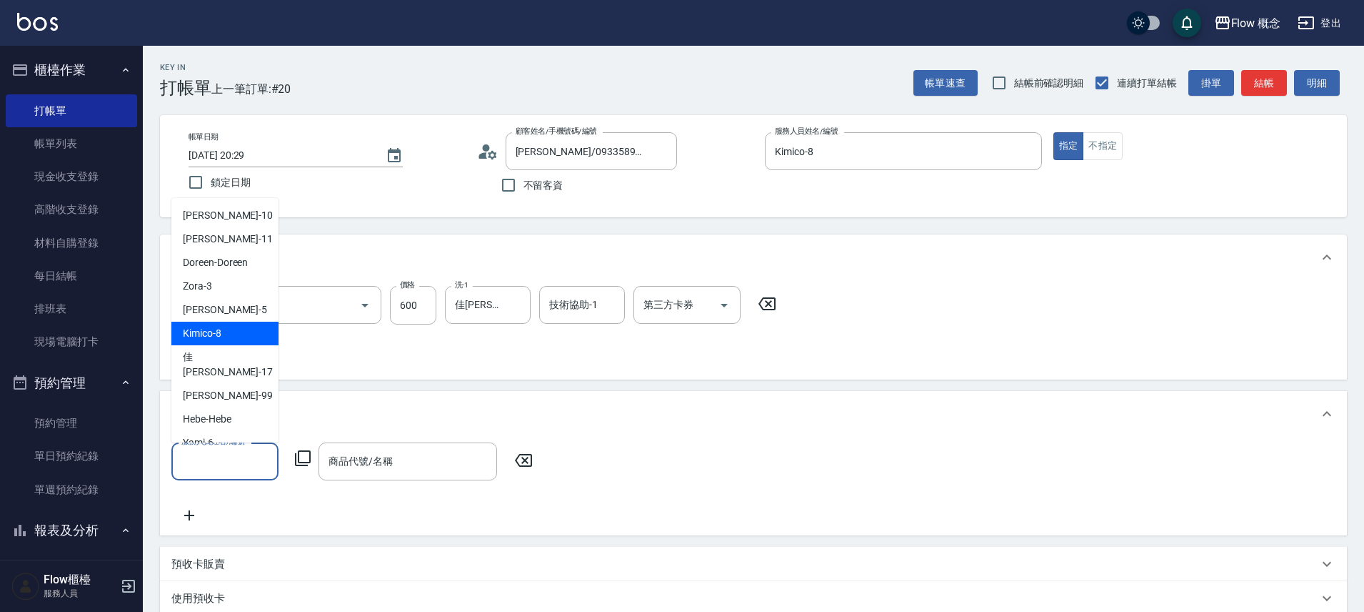
click at [242, 326] on div "Kimico -8" at bounding box center [224, 333] width 107 height 24
type input "Kimico-8"
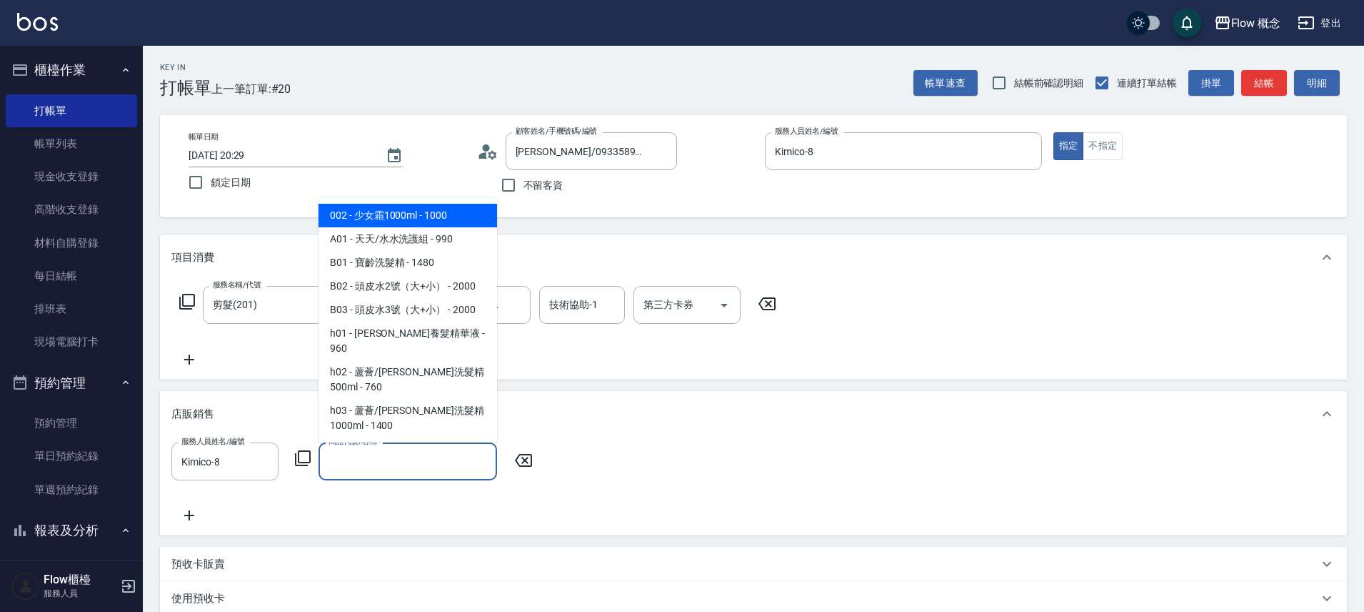
click at [401, 454] on input "商品代號/名稱" at bounding box center [408, 461] width 166 height 25
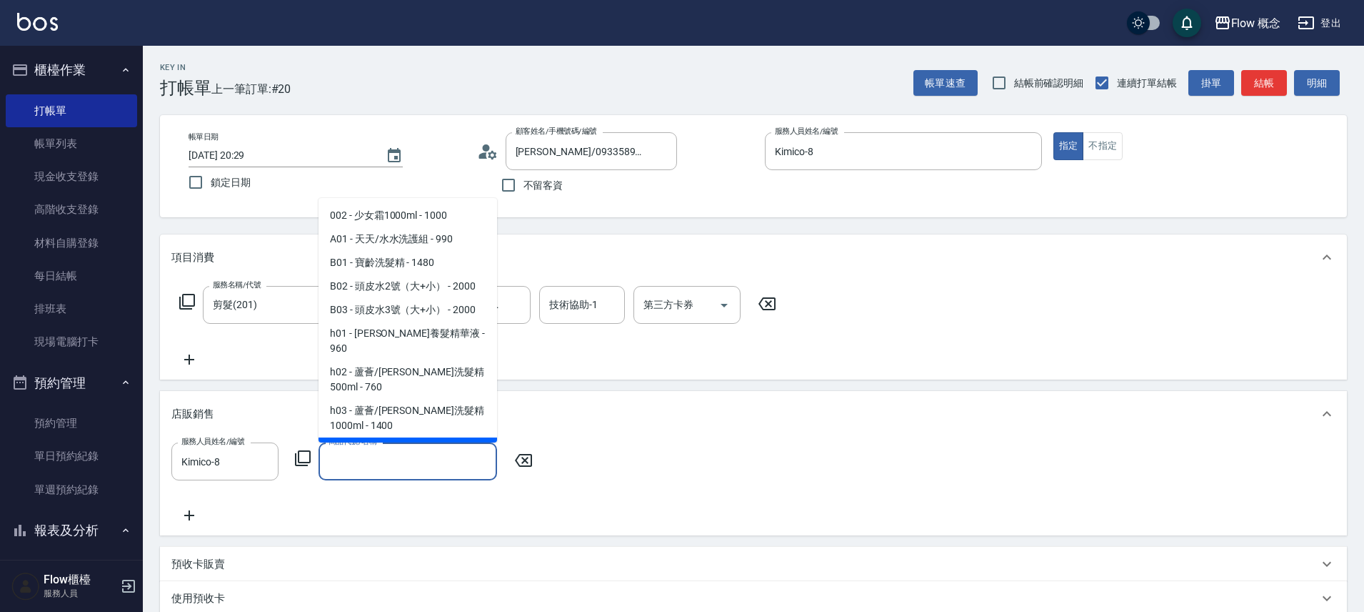
type input "a"
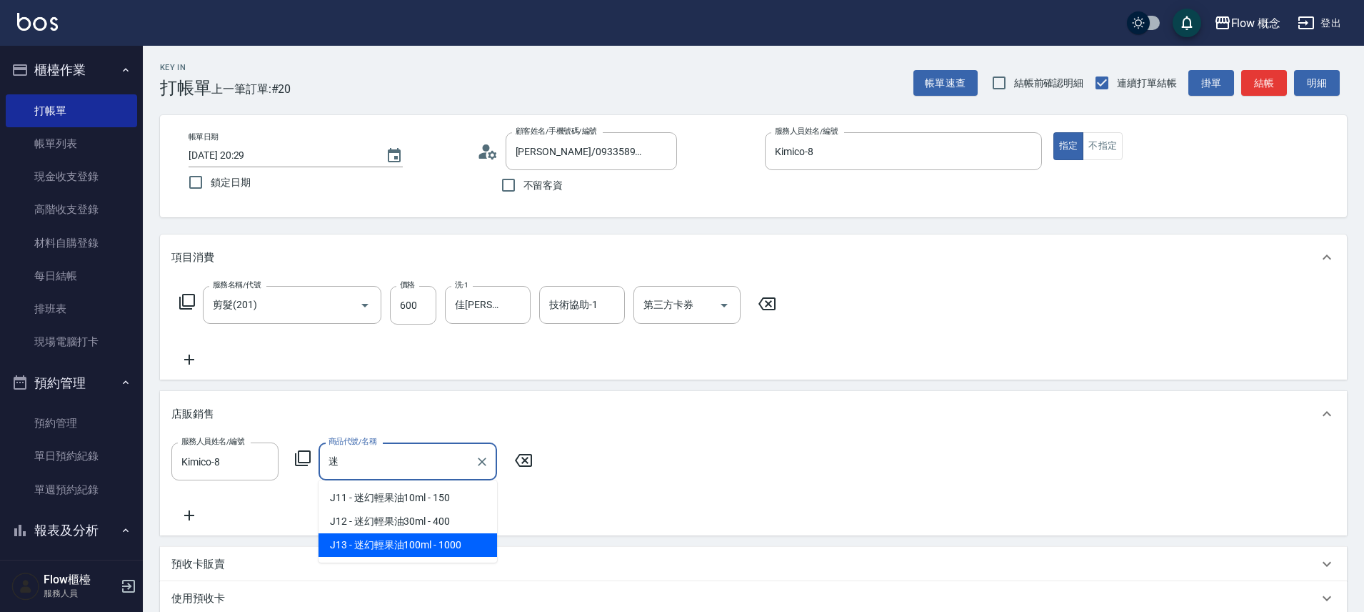
click at [433, 538] on span "J13 - 迷幻輕果油100ml - 1000" at bounding box center [408, 545] width 179 height 24
type input "迷幻輕果油100ml"
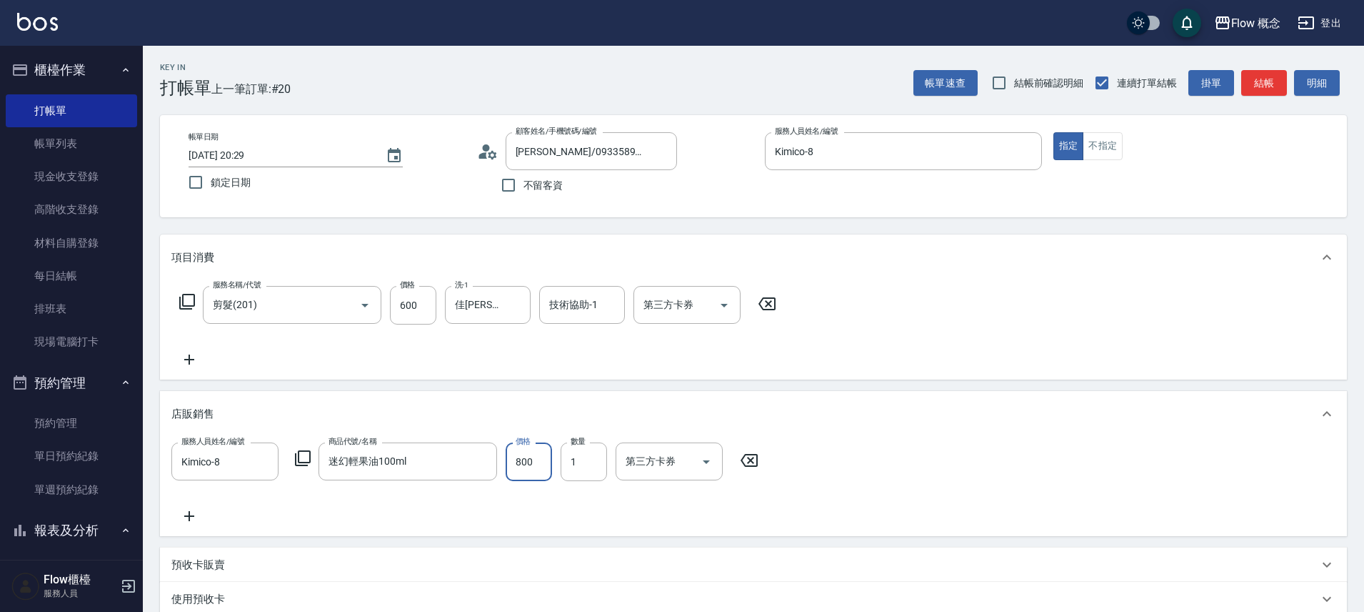
scroll to position [234, 0]
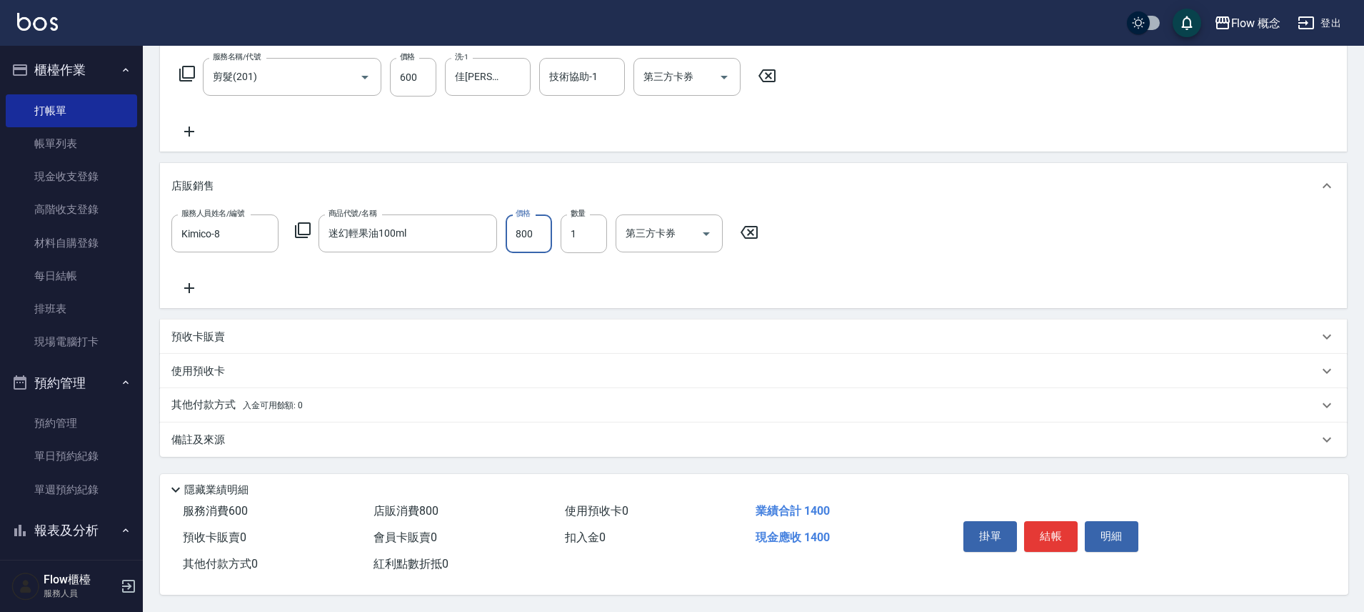
type input "800"
click at [219, 400] on p "其他付款方式 入金可用餘額: 0" at bounding box center [236, 405] width 131 height 16
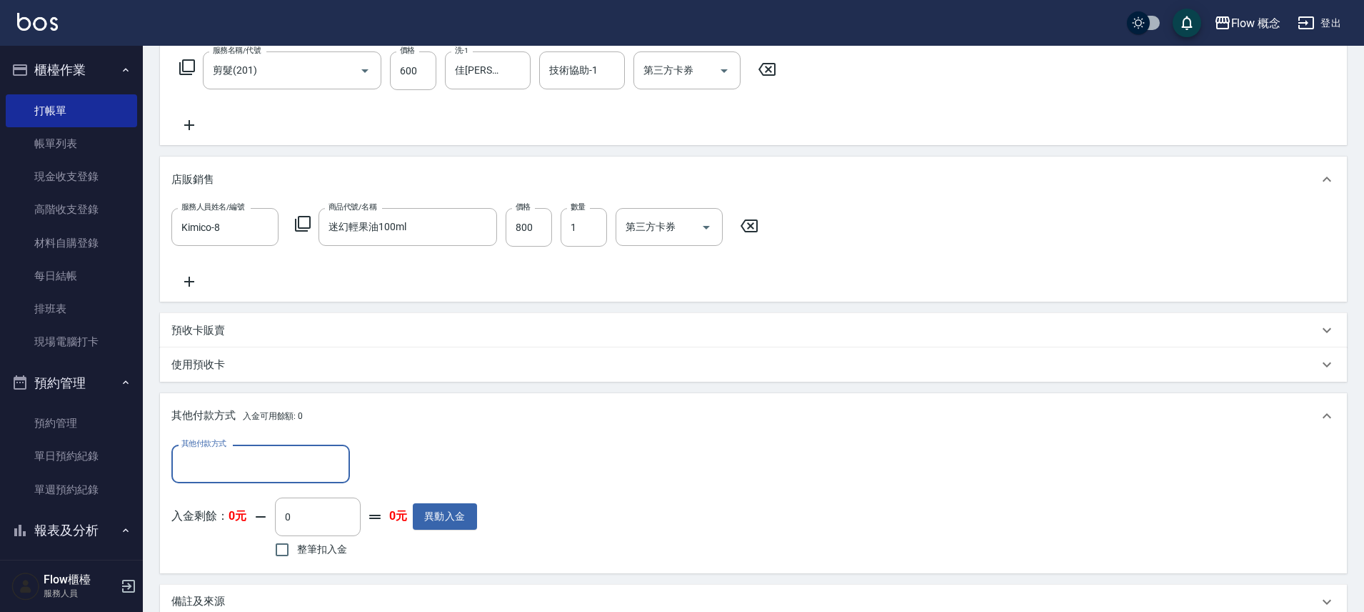
scroll to position [0, 0]
click at [206, 466] on input "其他付款方式" at bounding box center [261, 463] width 166 height 25
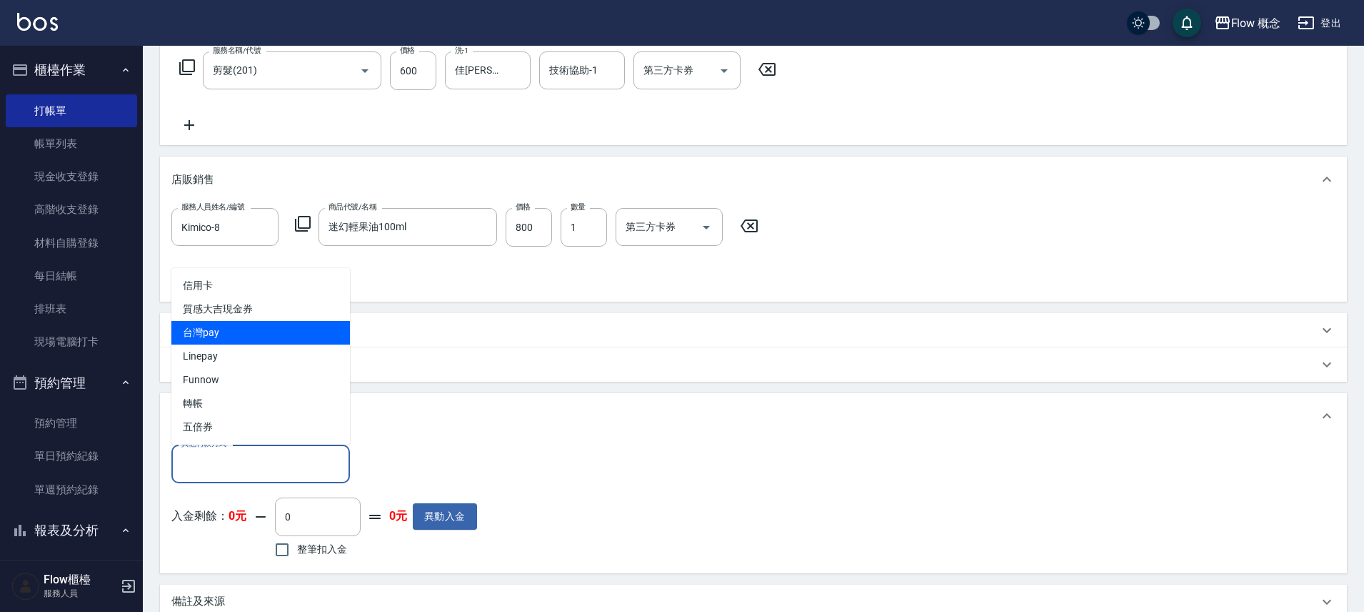
click at [240, 327] on span "台灣pay" at bounding box center [260, 333] width 179 height 24
type input "台灣pay"
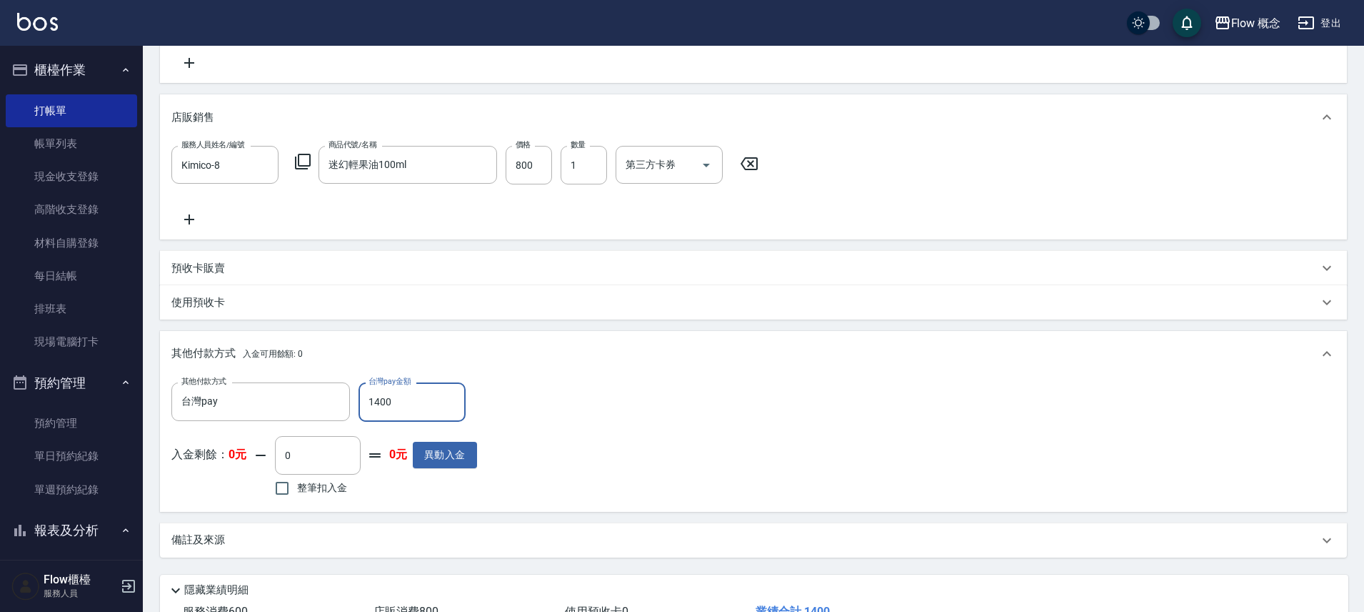
scroll to position [404, 0]
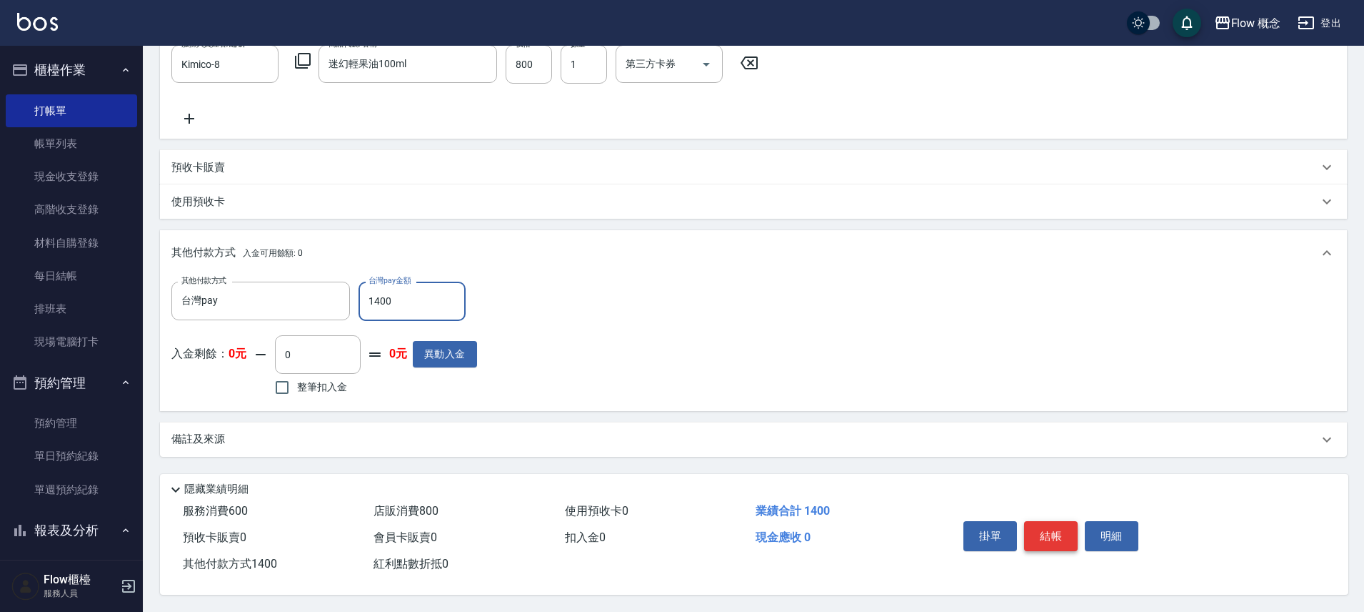
type input "1400"
click at [1034, 524] on button "結帳" at bounding box center [1051, 536] width 54 height 30
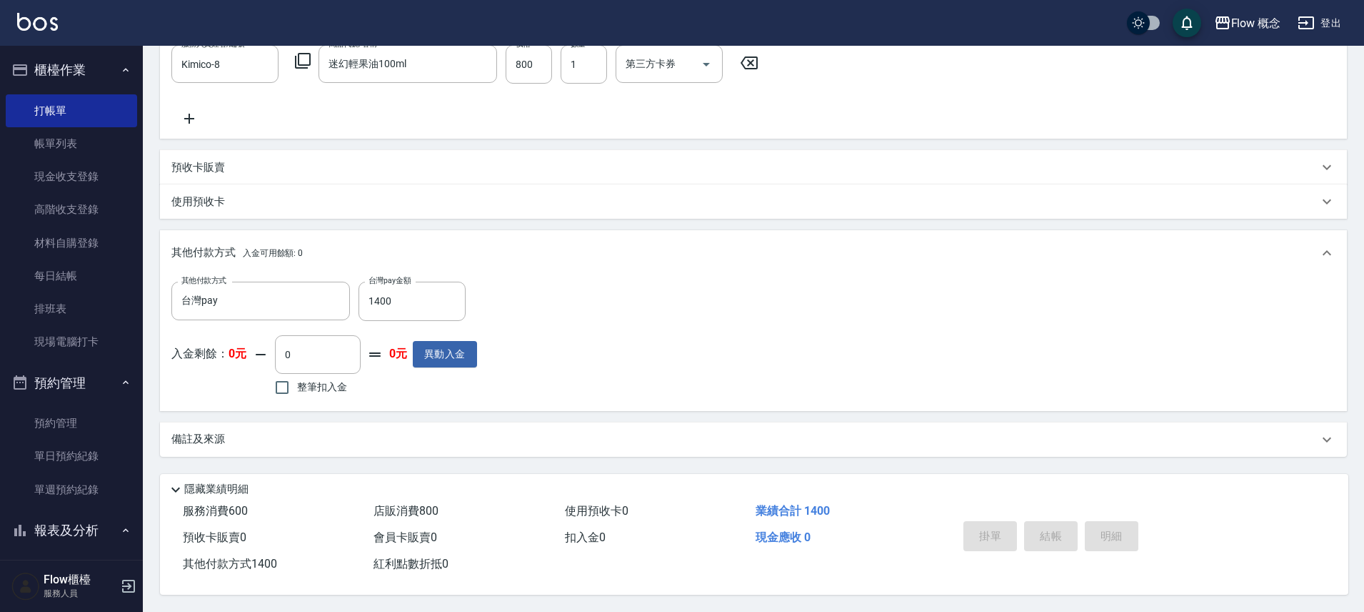
type input "2025/10/11 20:30"
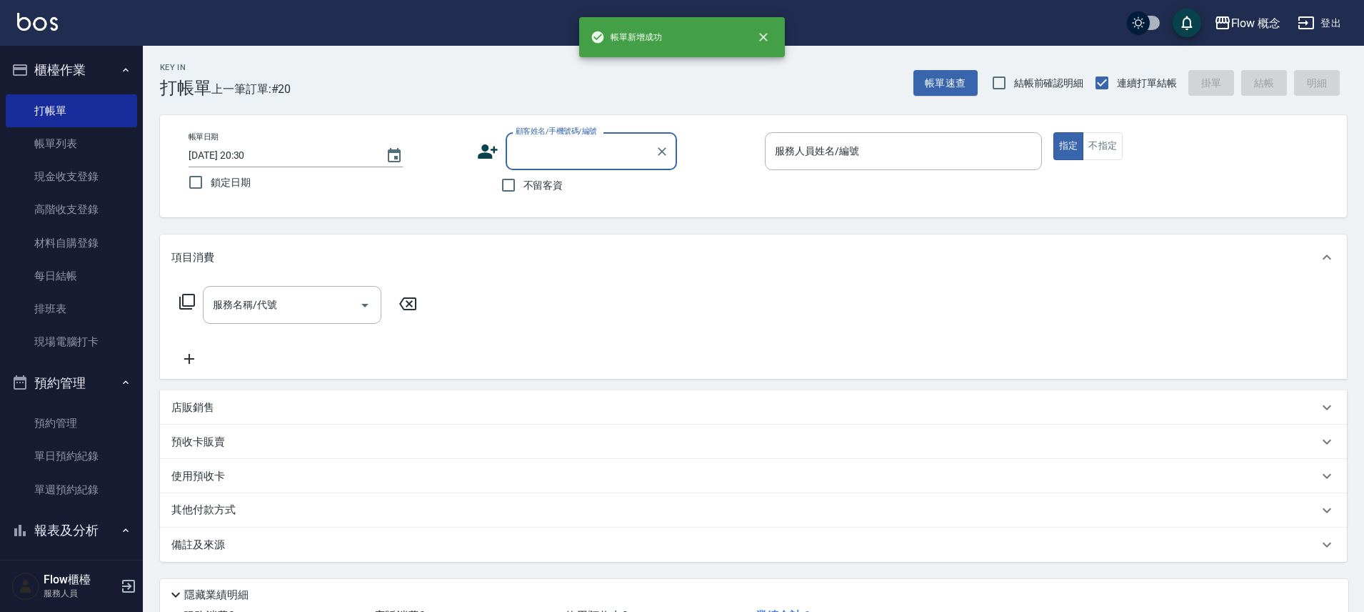
scroll to position [0, 0]
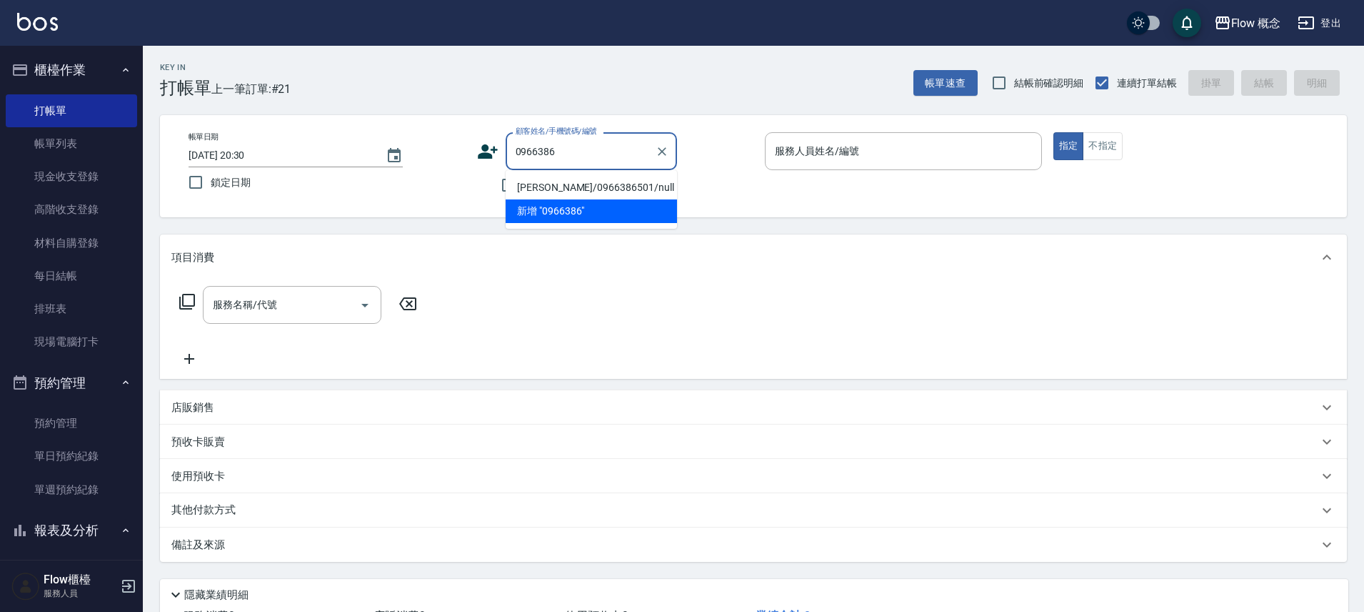
click at [590, 181] on li "姜沐恩/0966386501/null" at bounding box center [591, 188] width 171 height 24
type input "姜沐恩/0966386501/null"
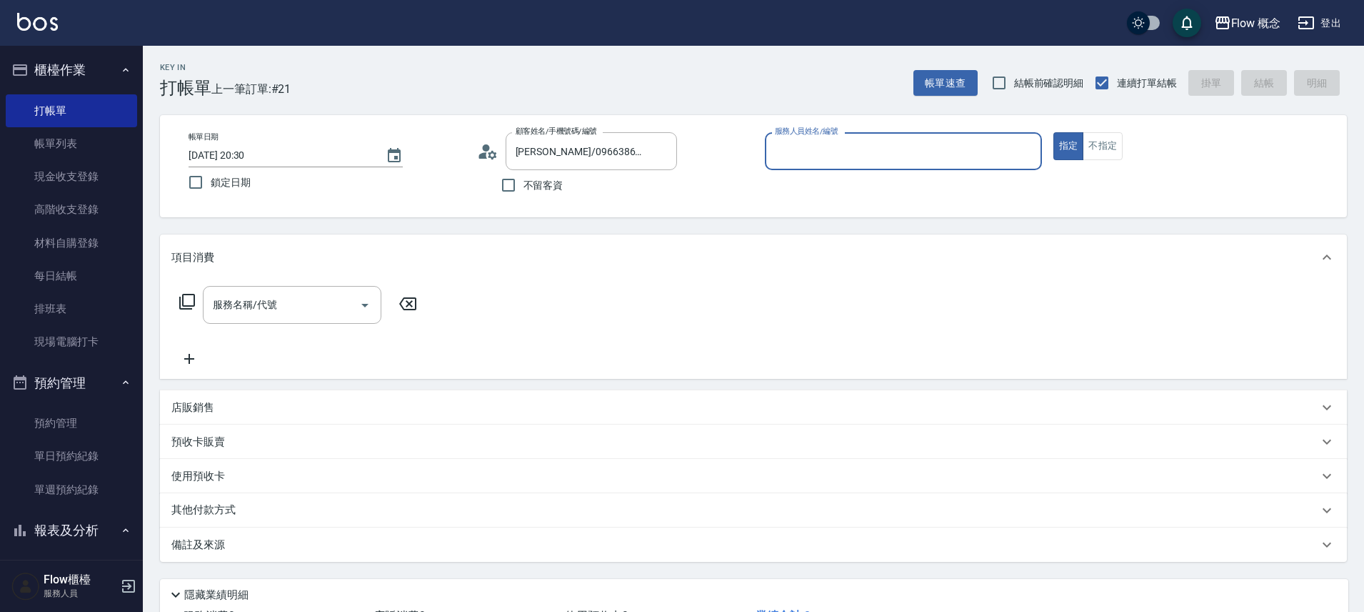
type input "Kimico-8"
click at [359, 296] on icon "Open" at bounding box center [364, 304] width 17 height 17
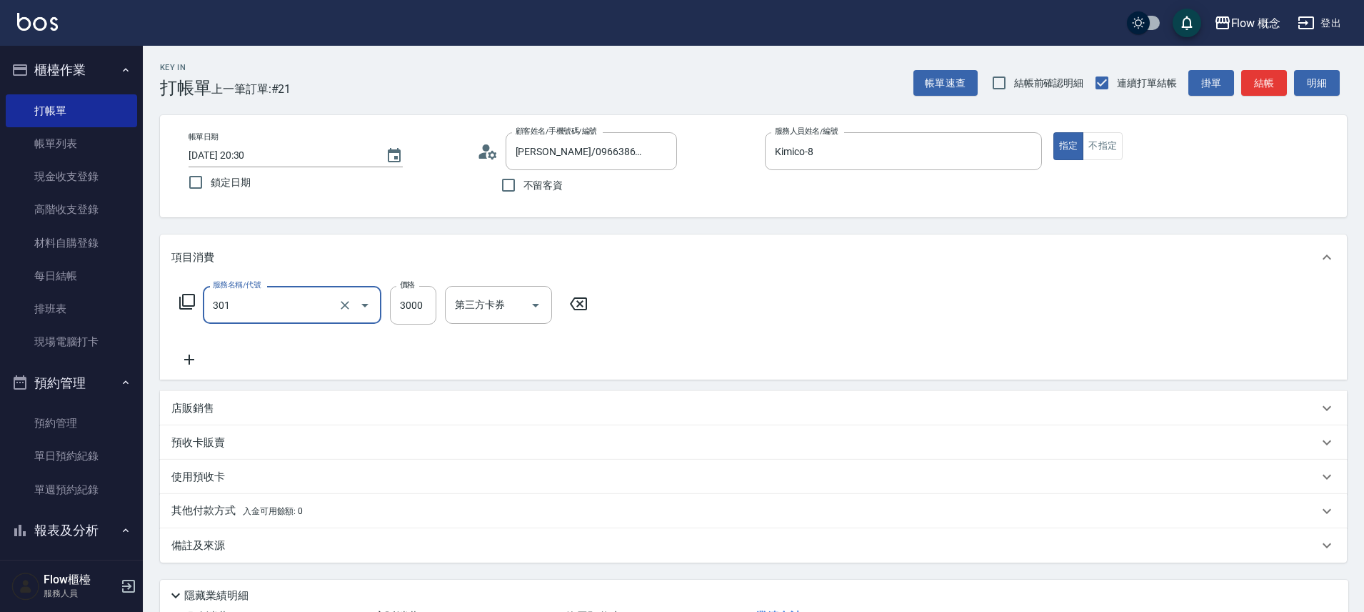
type input "燙髮(301)"
type input "1800"
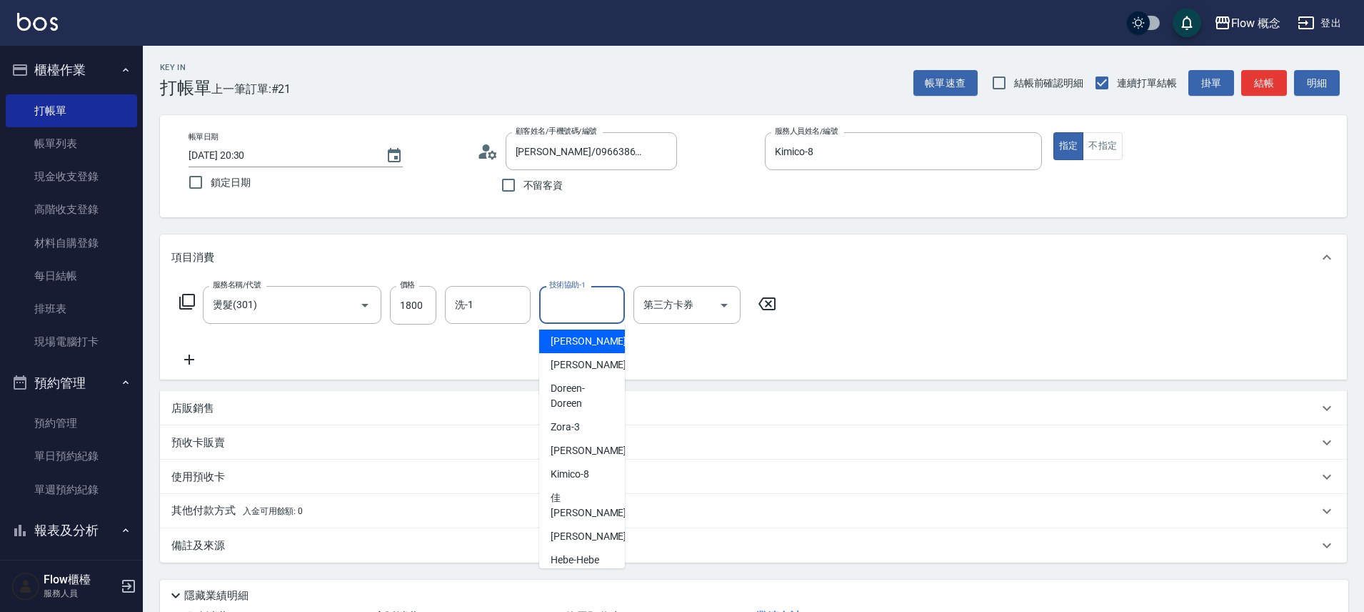
click at [582, 312] on input "技術協助-1" at bounding box center [582, 304] width 73 height 25
click at [521, 306] on input "洗-1" at bounding box center [487, 304] width 73 height 25
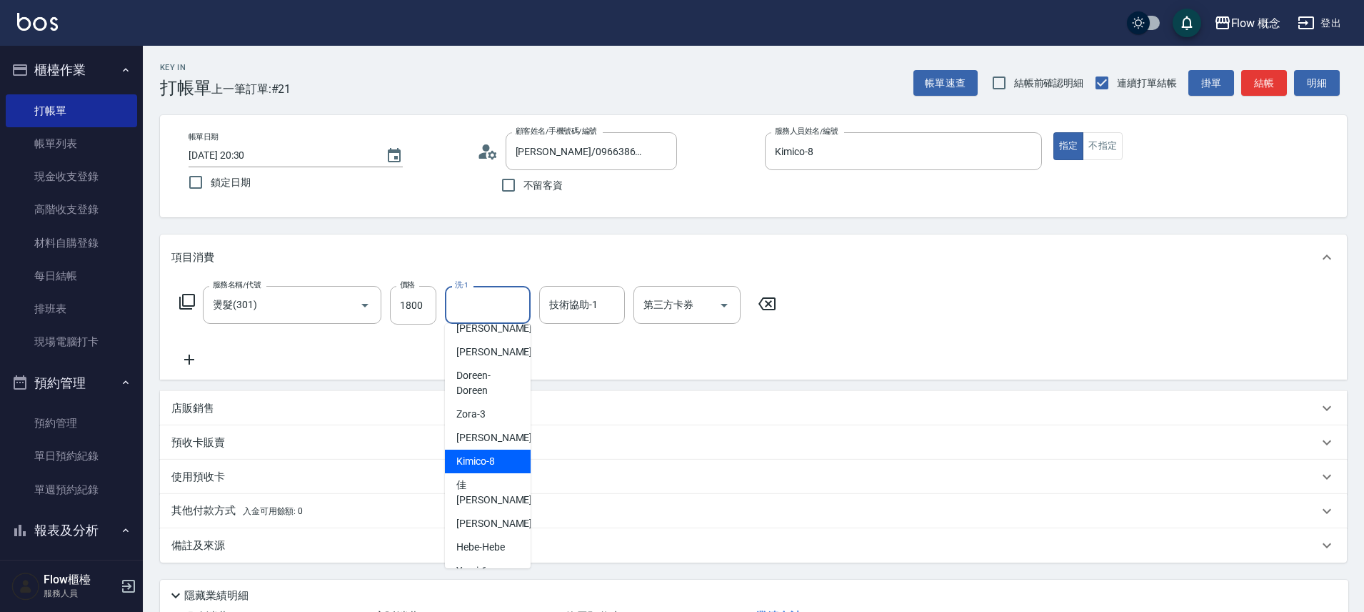
scroll to position [27, 0]
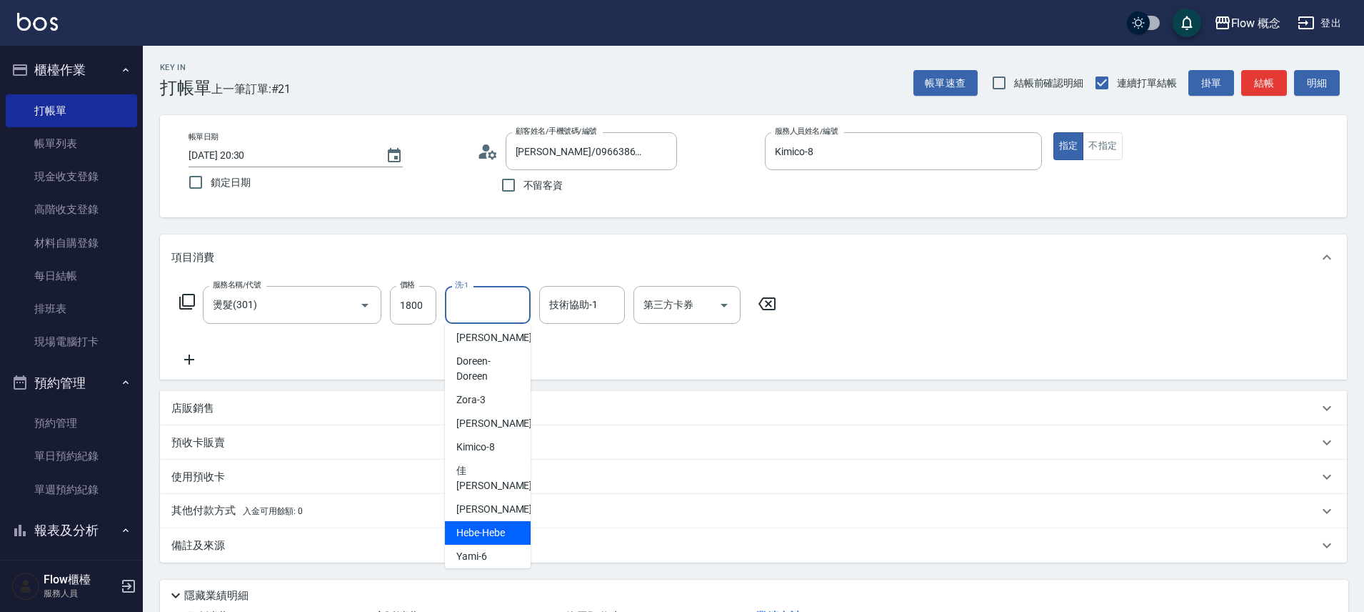
click at [496, 525] on span "Hebe -Hebe" at bounding box center [480, 532] width 49 height 15
type input "Hebe-Hebe"
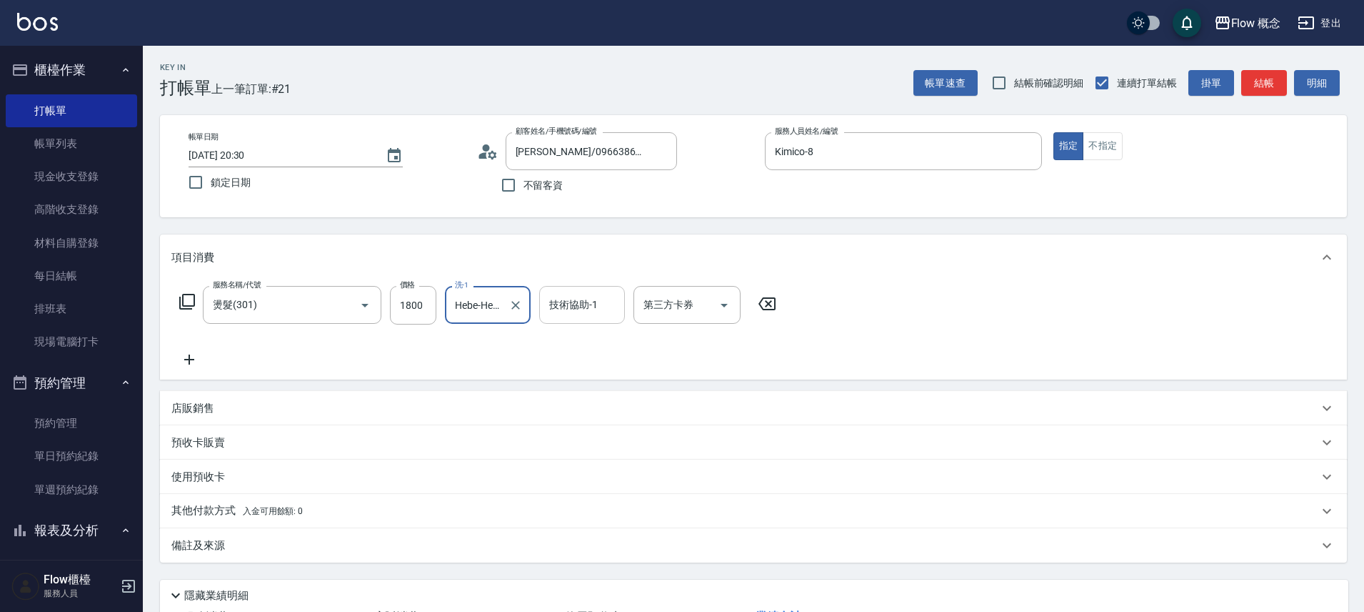
click at [573, 303] on input "技術協助-1" at bounding box center [582, 304] width 73 height 25
type input "佳蒨-17"
click at [611, 301] on icon "Clear" at bounding box center [610, 305] width 14 height 14
type input "佳蒨-17"
click at [244, 518] on p "其他付款方式 入金可用餘額: 0" at bounding box center [236, 511] width 131 height 16
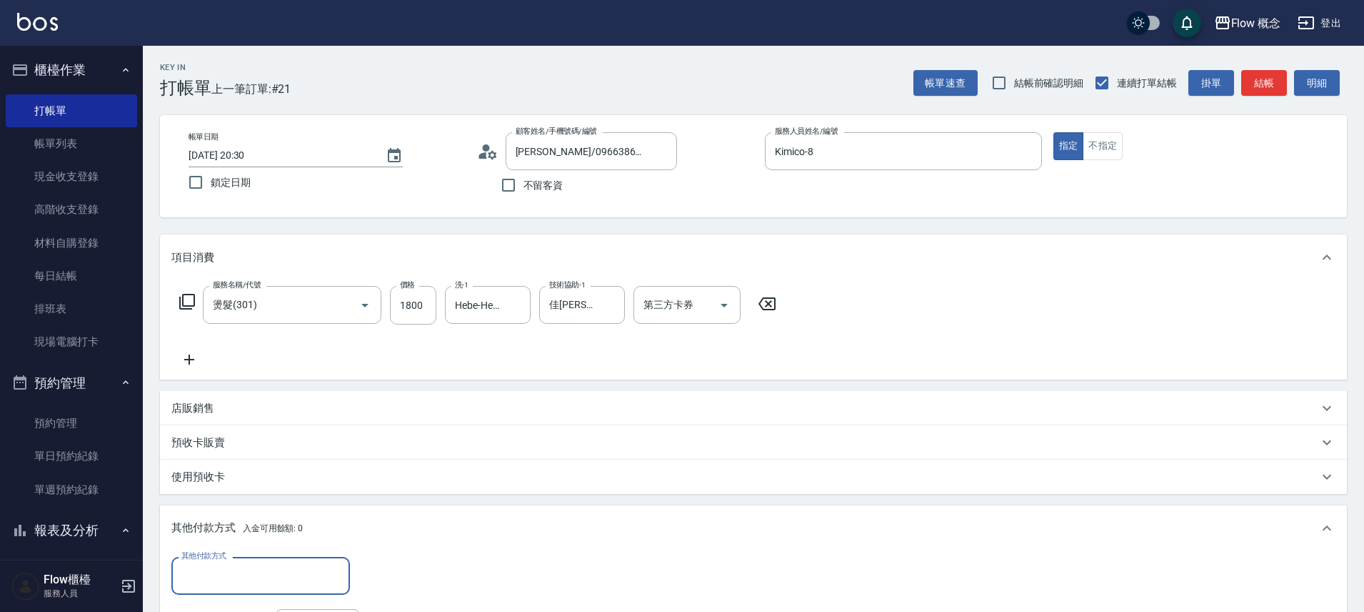
scroll to position [0, 0]
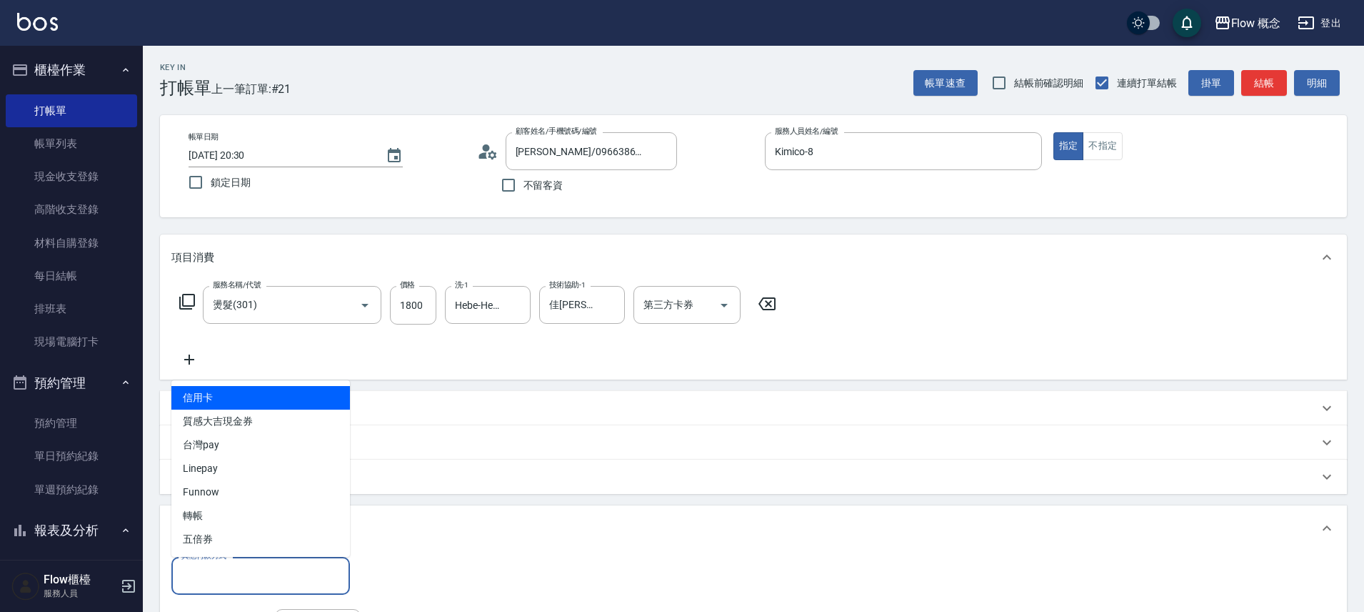
click at [247, 578] on input "其他付款方式" at bounding box center [261, 575] width 166 height 25
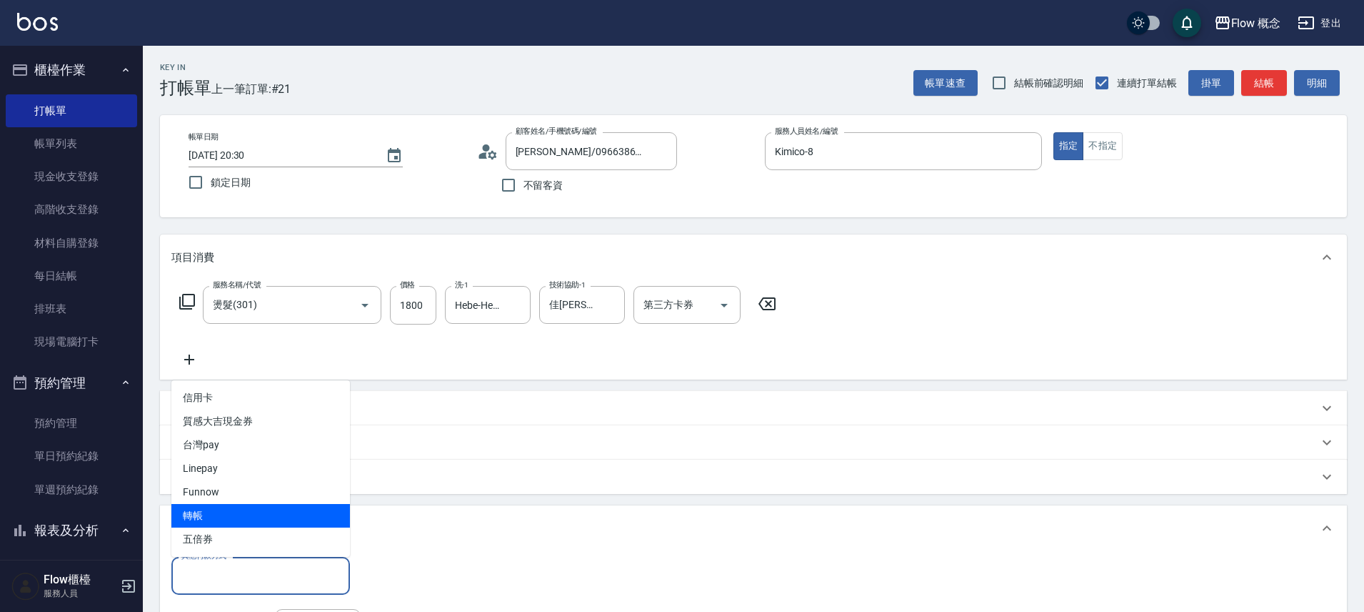
click at [229, 505] on span "轉帳" at bounding box center [260, 516] width 179 height 24
type input "轉帳"
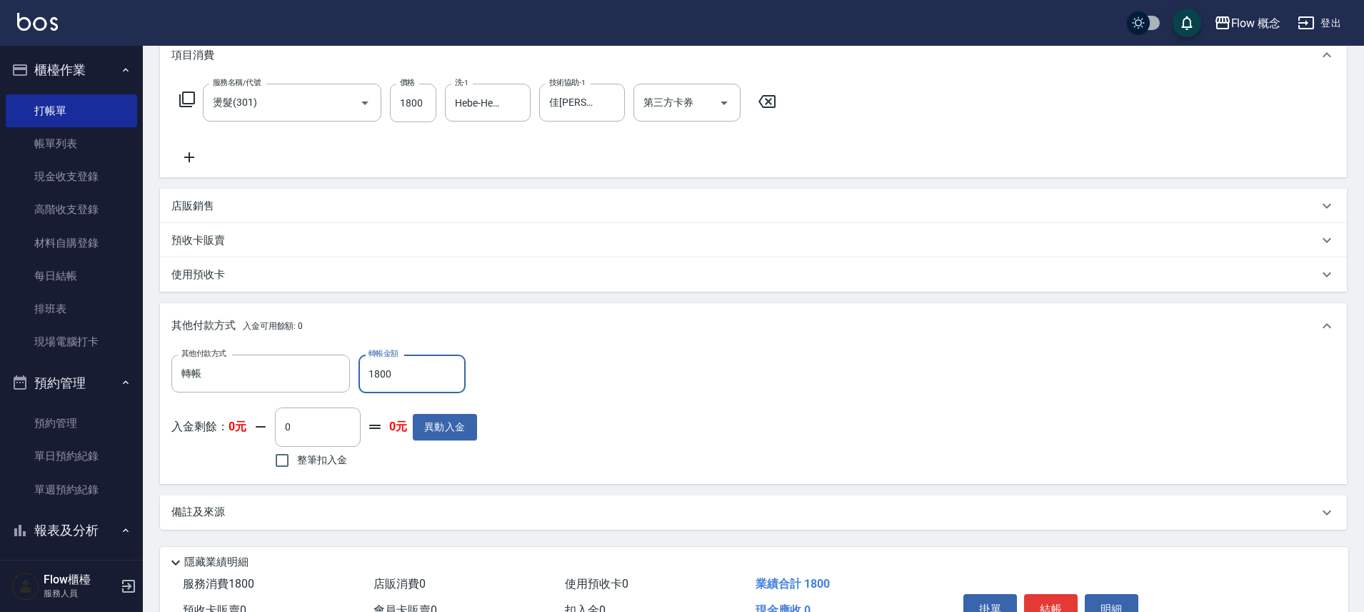
scroll to position [281, 0]
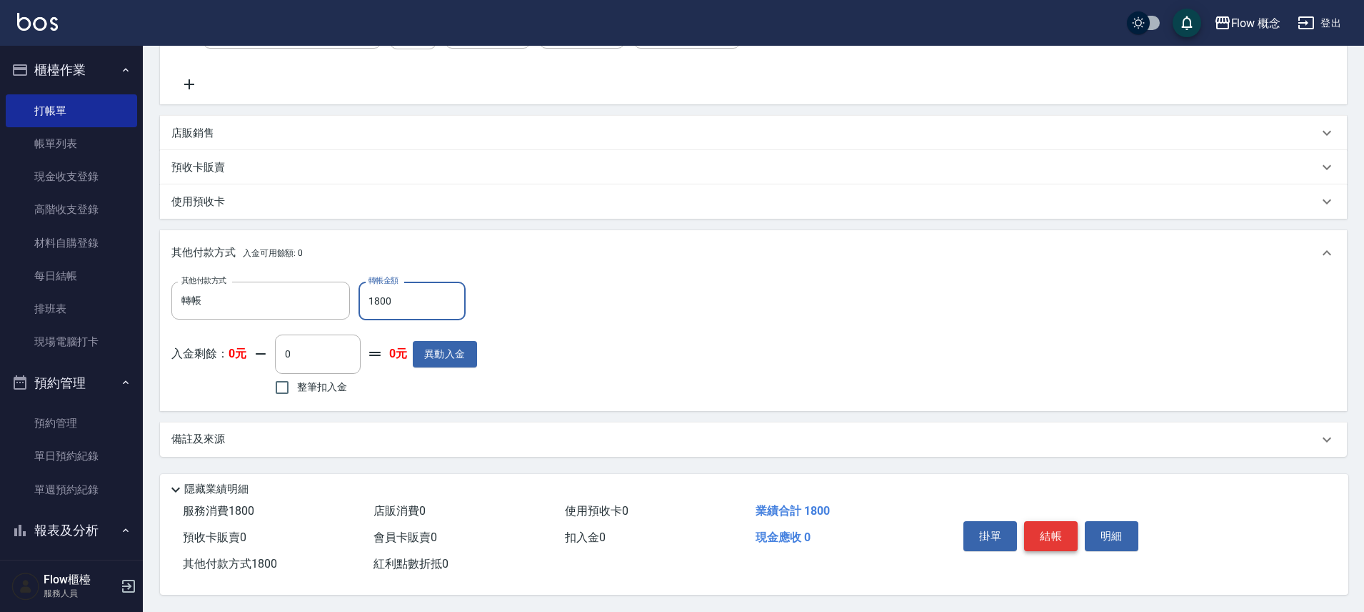
type input "1800"
click at [1062, 521] on button "結帳" at bounding box center [1051, 536] width 54 height 30
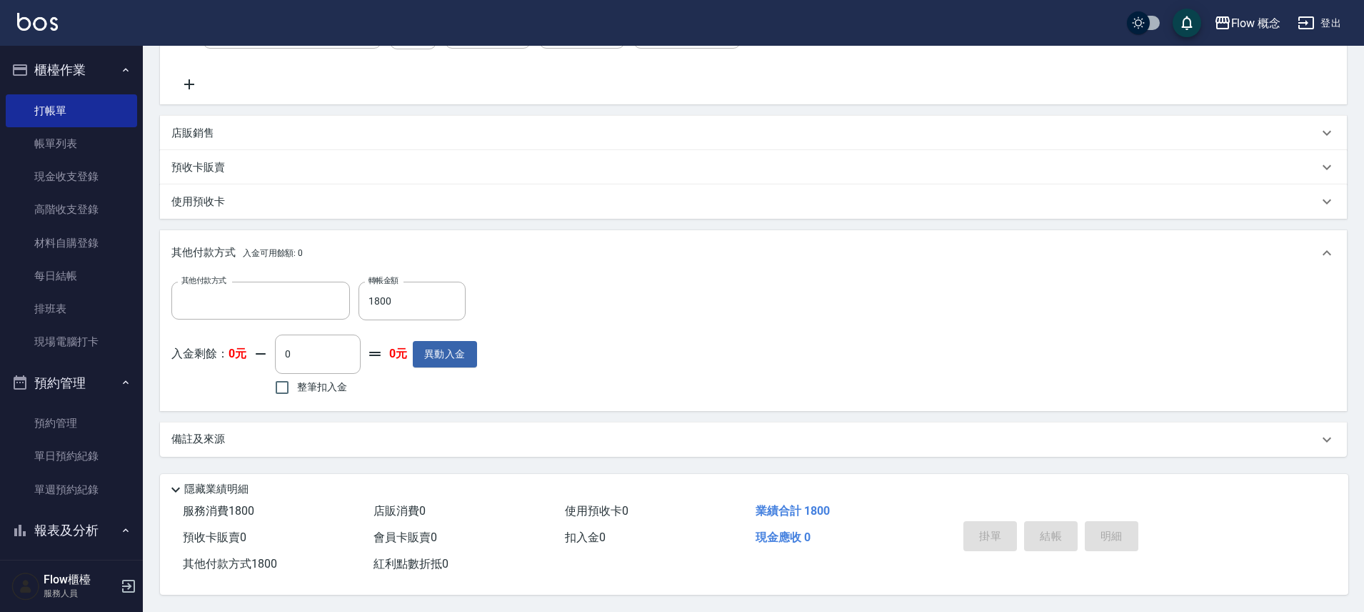
scroll to position [0, 0]
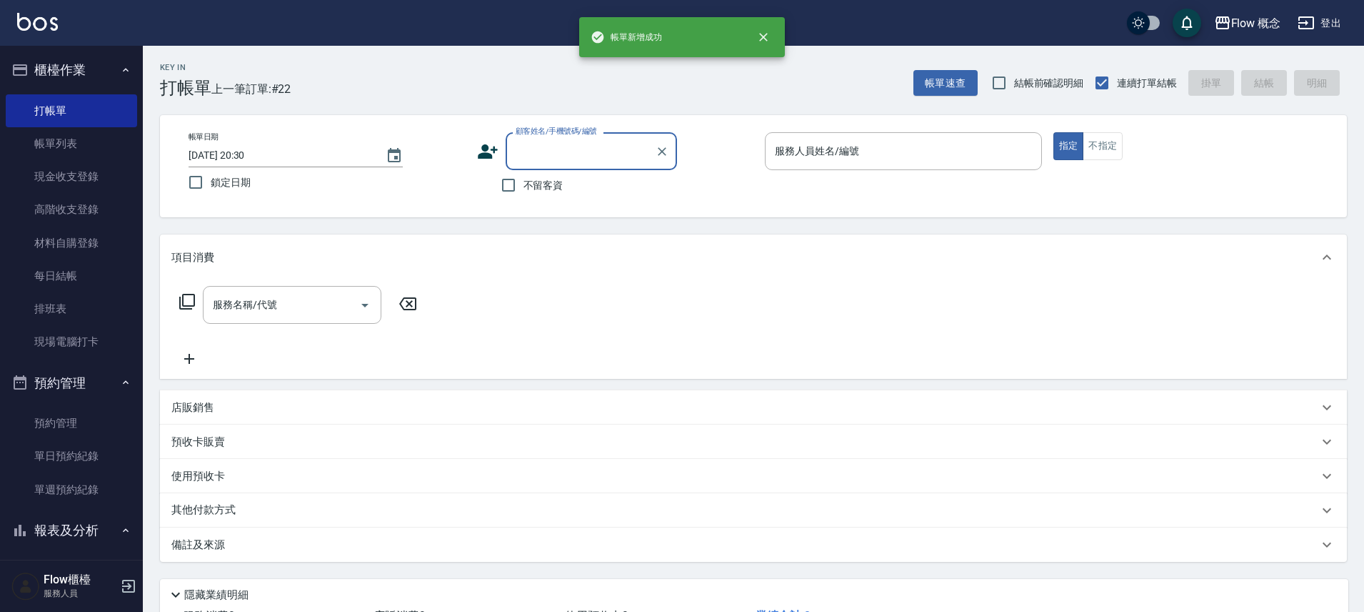
click at [534, 189] on span "不留客資" at bounding box center [544, 185] width 40 height 15
click at [524, 189] on input "不留客資" at bounding box center [509, 185] width 30 height 30
checkbox input "true"
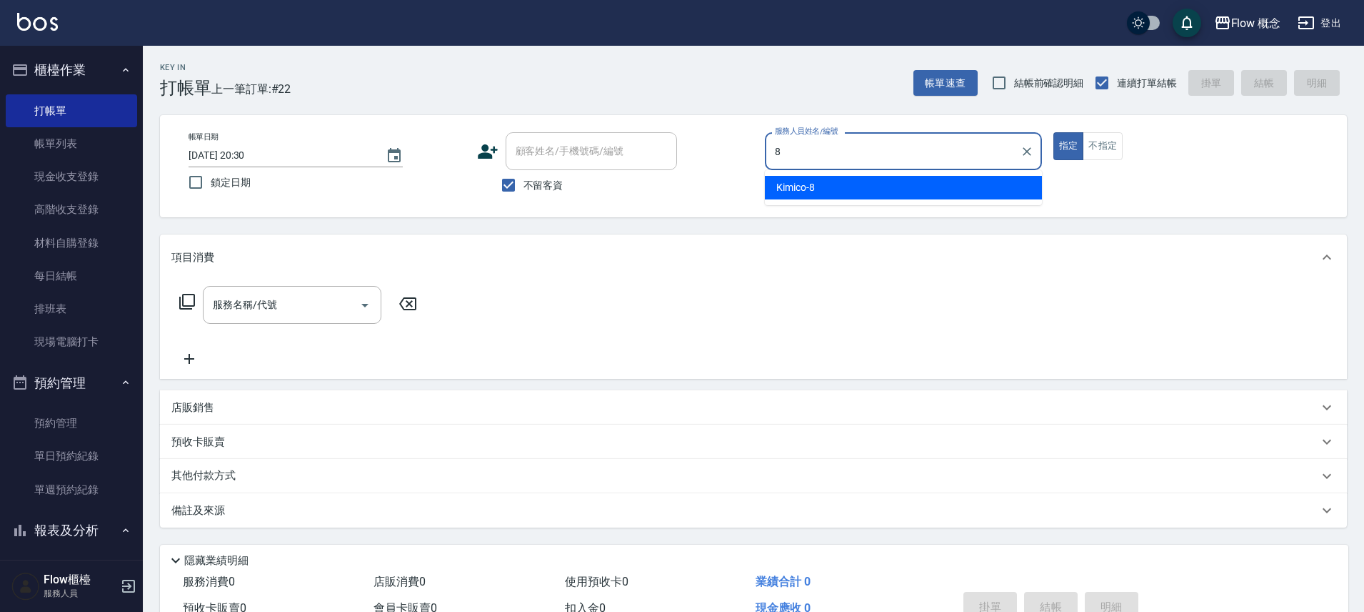
type input "Kimico-8"
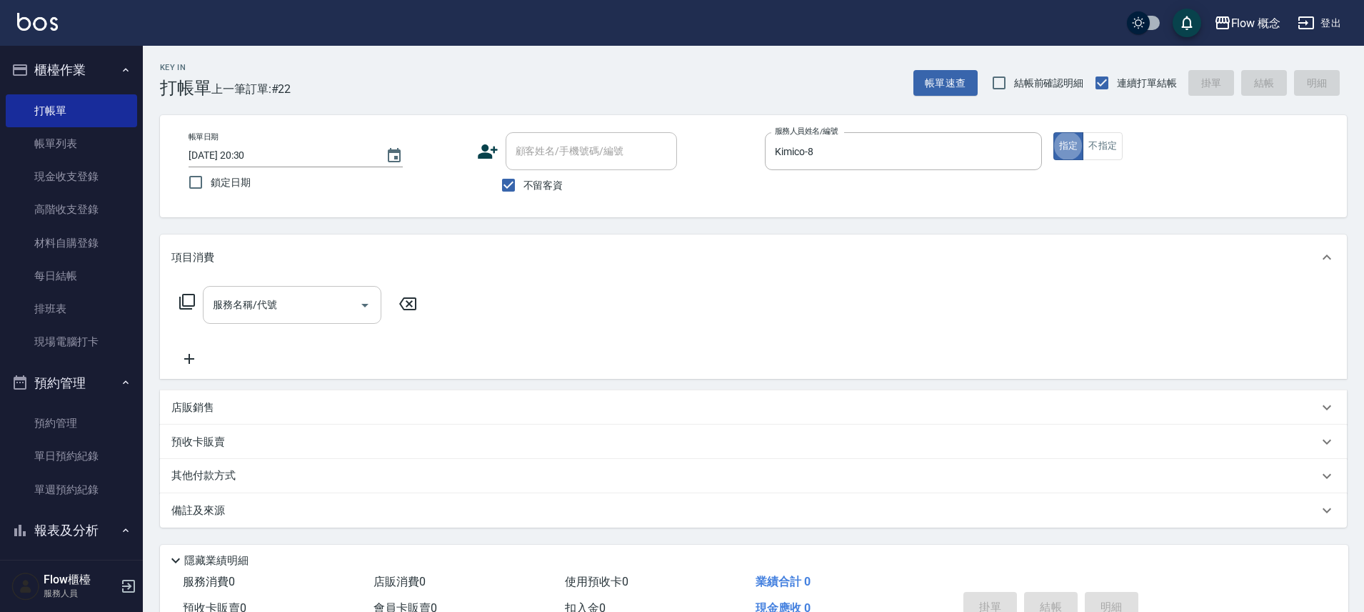
click at [299, 312] on input "服務名稱/代號" at bounding box center [281, 304] width 144 height 25
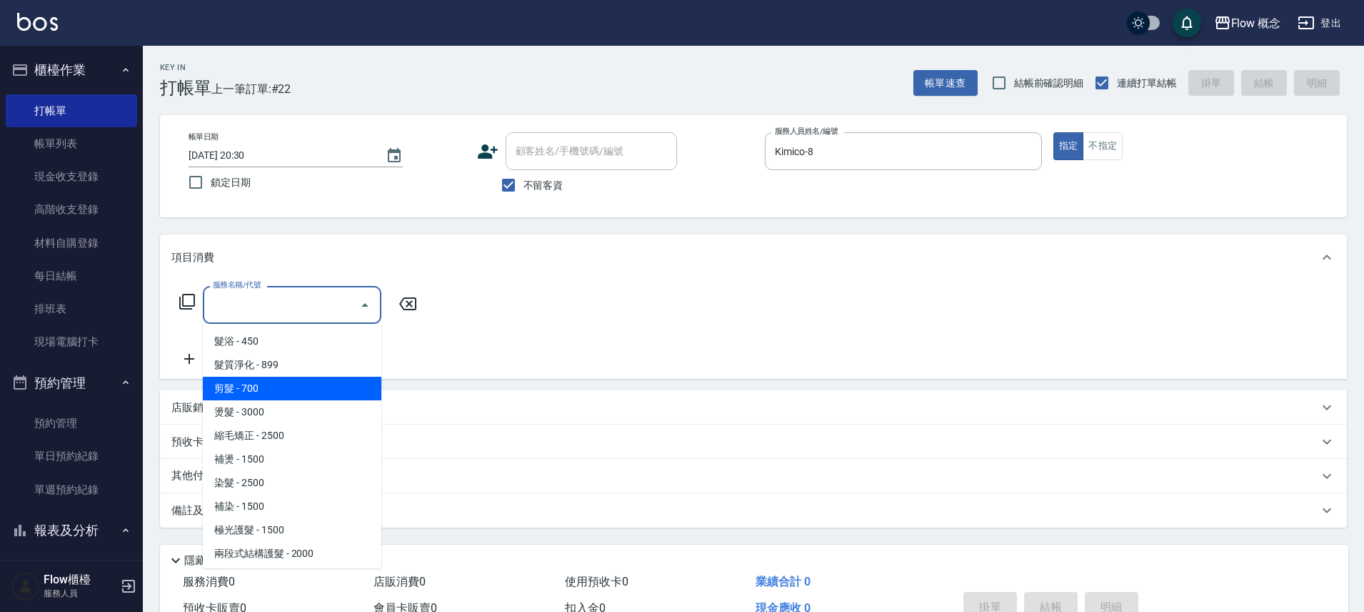
click at [266, 384] on span "剪髮 - 700" at bounding box center [292, 388] width 179 height 24
type input "剪髮(201)"
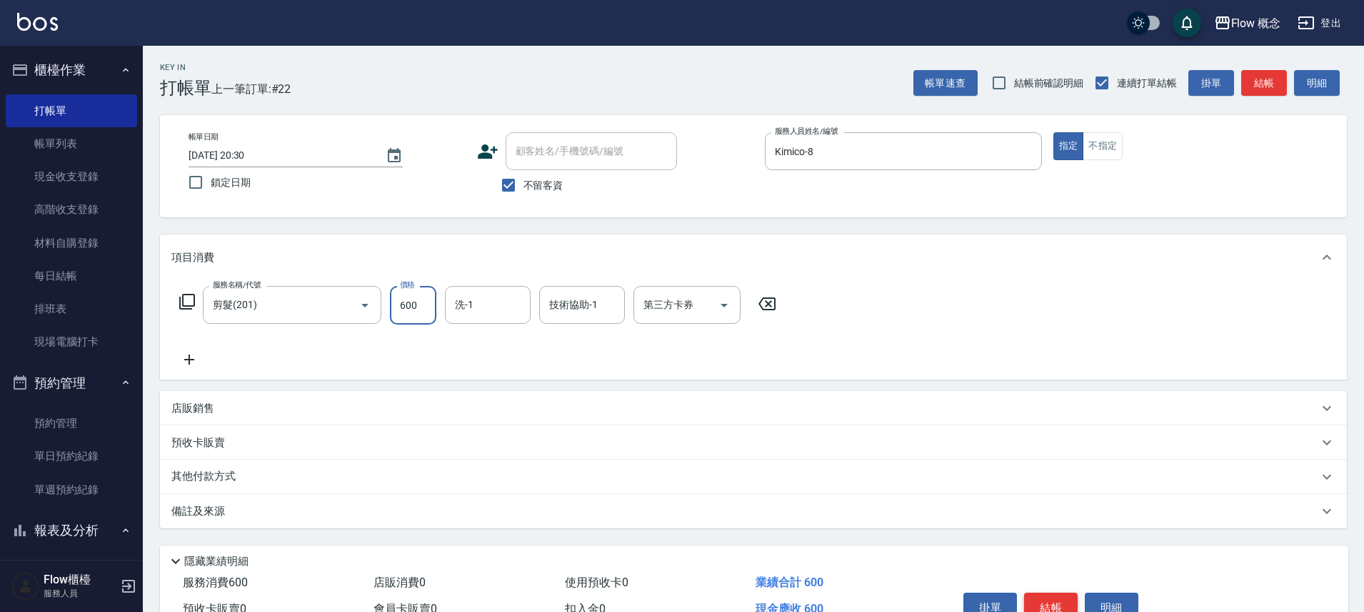
type input "600"
click at [1053, 605] on button "結帳" at bounding box center [1051, 607] width 54 height 30
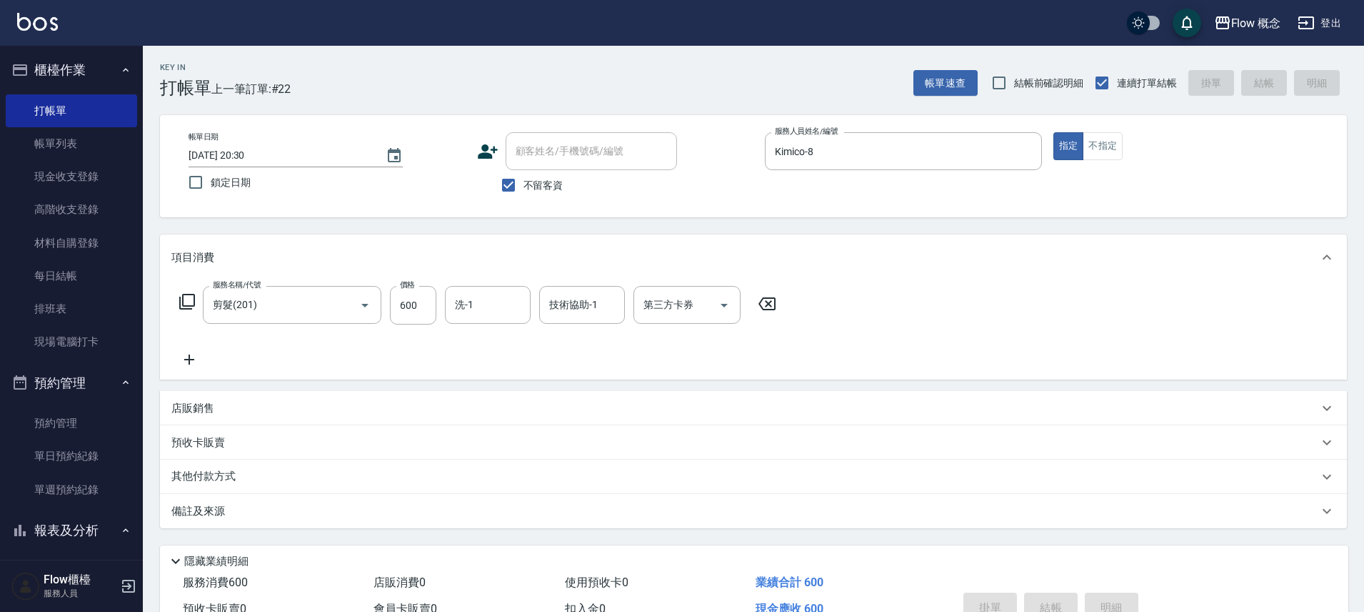
type input "2025/10/11 20:31"
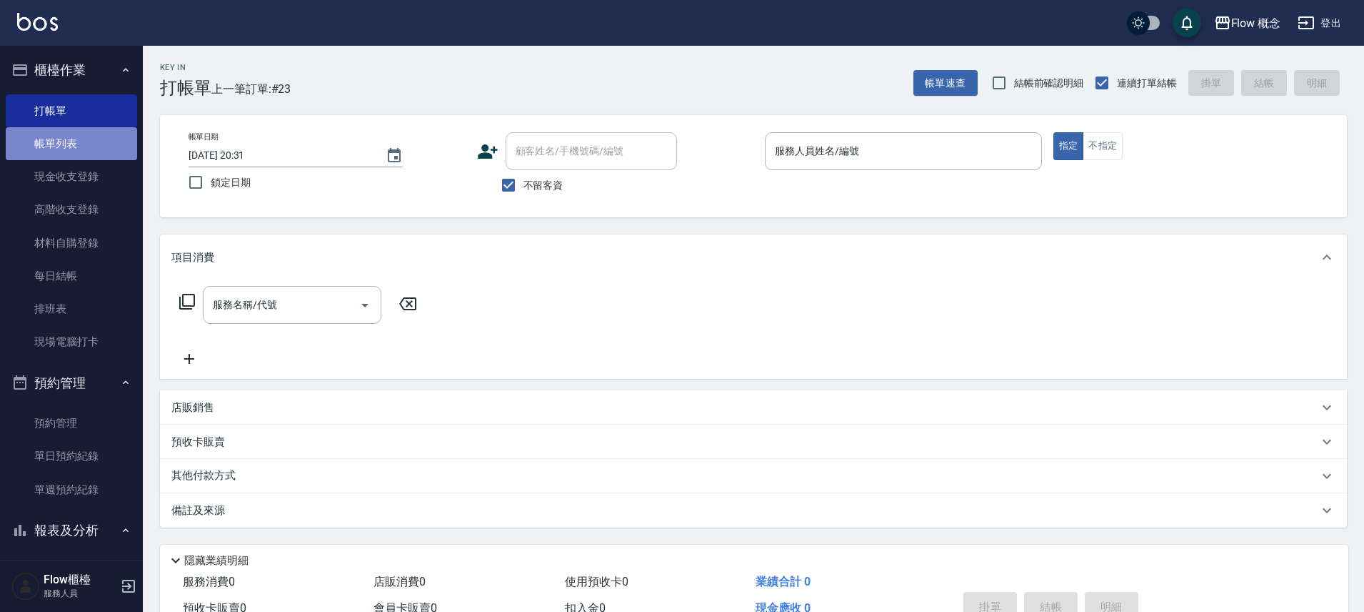
click at [75, 132] on link "帳單列表" at bounding box center [71, 143] width 131 height 33
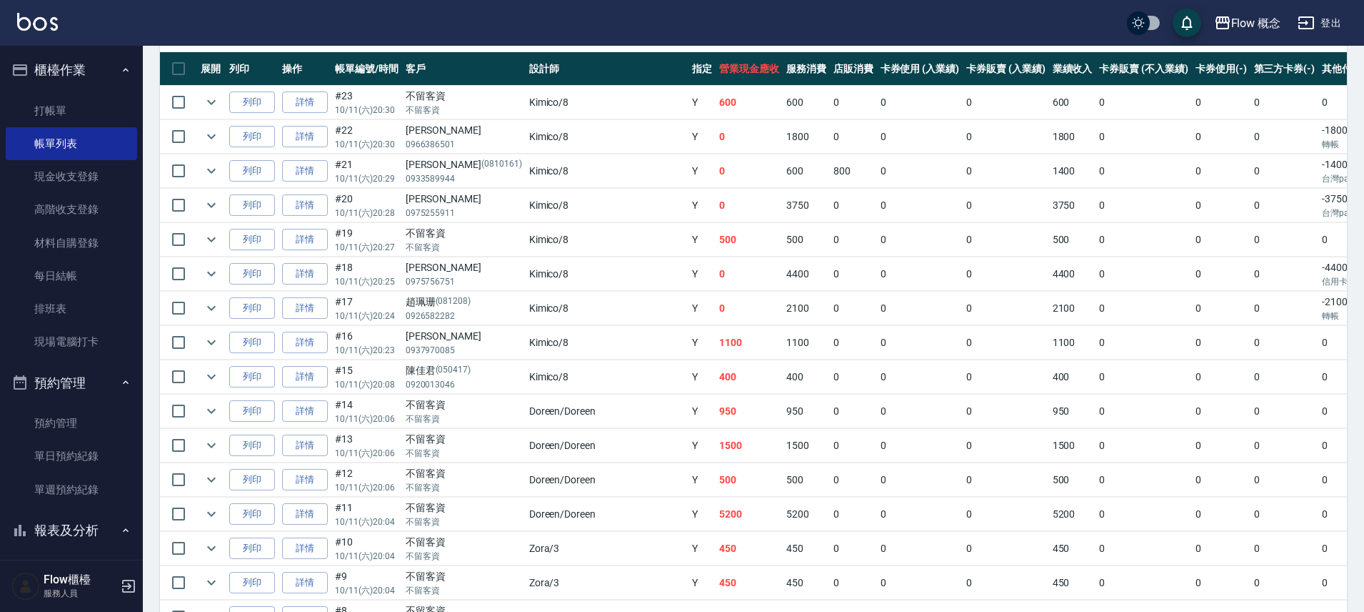
scroll to position [342, 0]
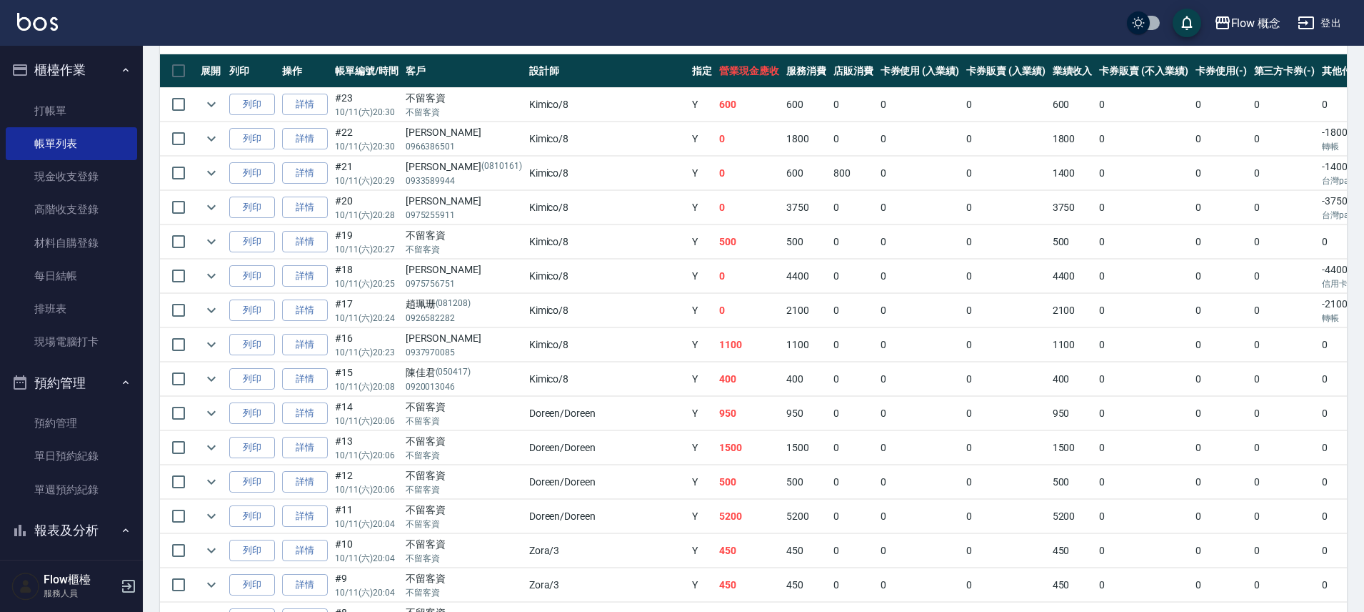
click at [783, 314] on td "2100" at bounding box center [806, 311] width 47 height 34
click at [1096, 249] on td "0" at bounding box center [1144, 242] width 96 height 34
click at [301, 242] on link "詳情" at bounding box center [305, 242] width 46 height 22
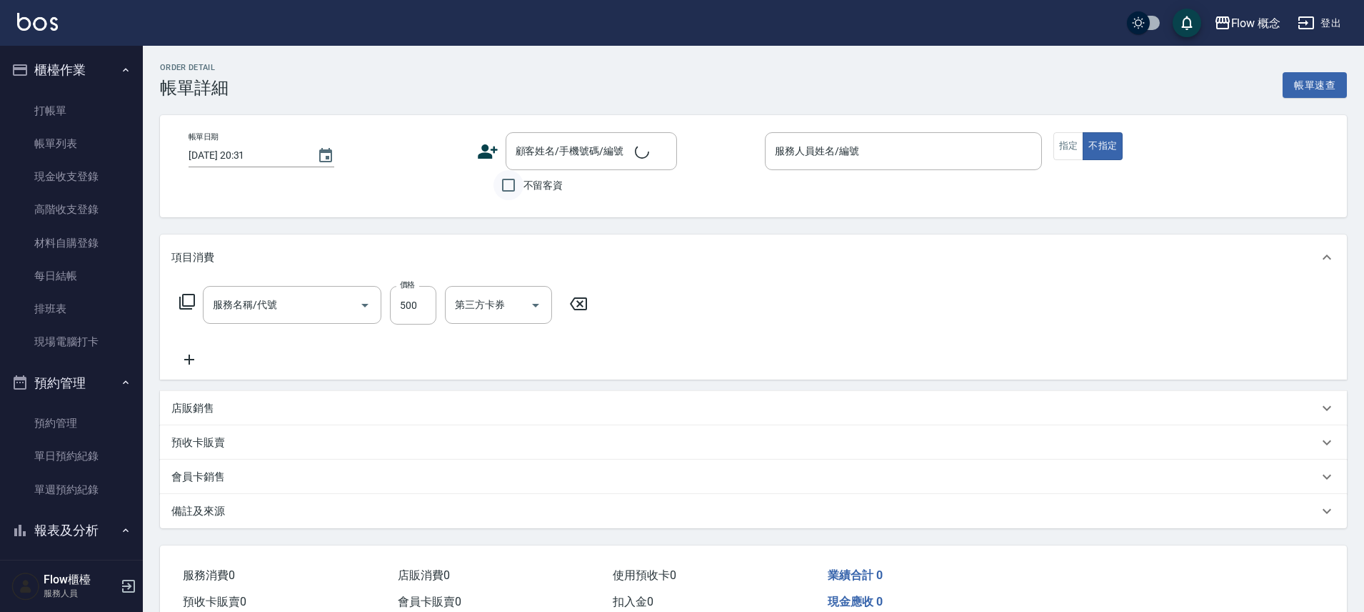
type input "2025/10/11 20:27"
checkbox input "true"
type input "Kimico-8"
type input "髮浴 (101)"
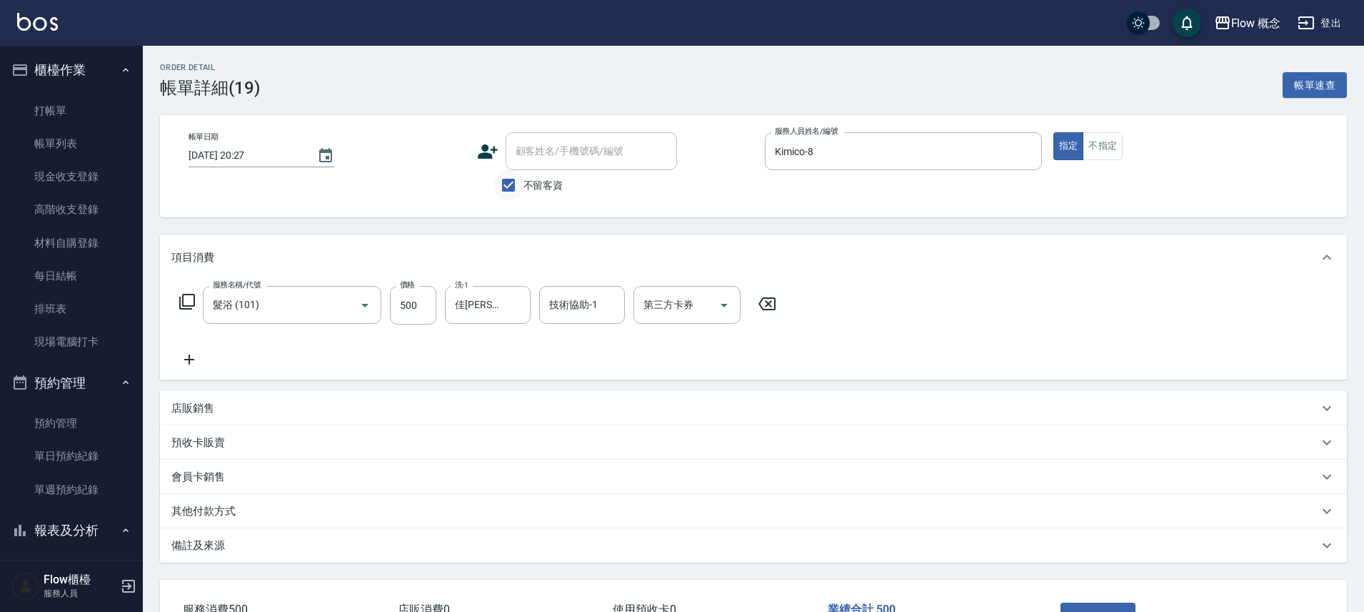
click at [520, 177] on input "不留客資" at bounding box center [509, 185] width 30 height 30
checkbox input "false"
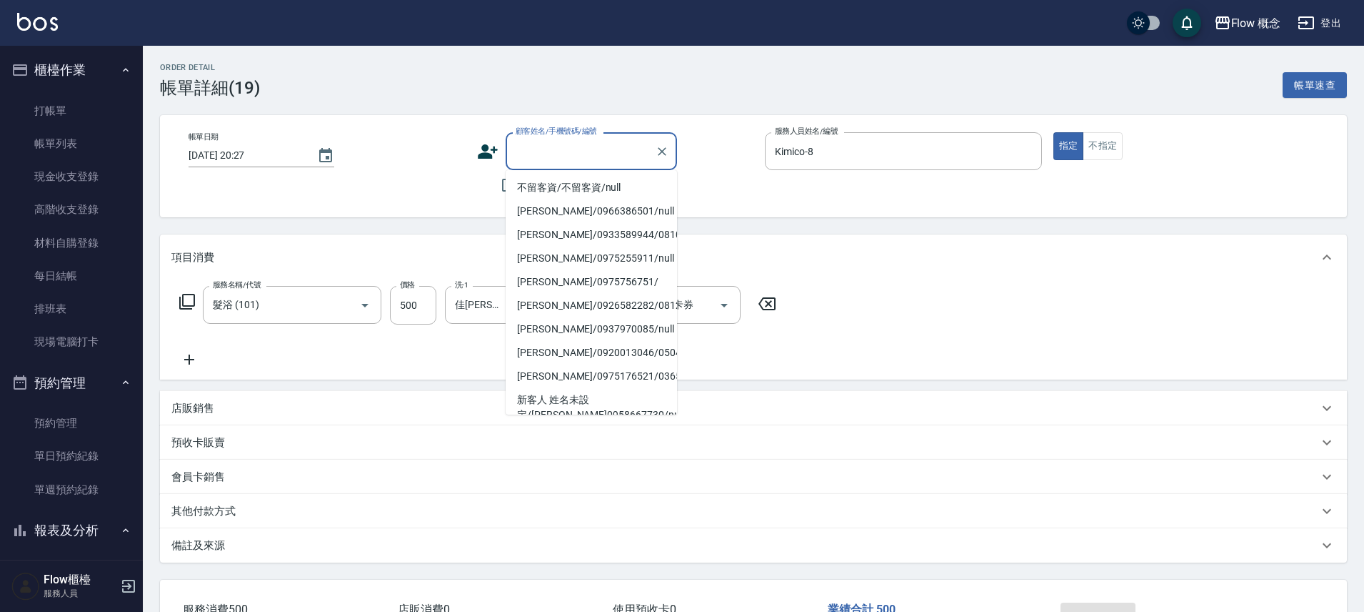
click at [520, 148] on div "顧客姓名/手機號碼/編號 顧客姓名/手機號碼/編號" at bounding box center [591, 151] width 171 height 38
type input "8"
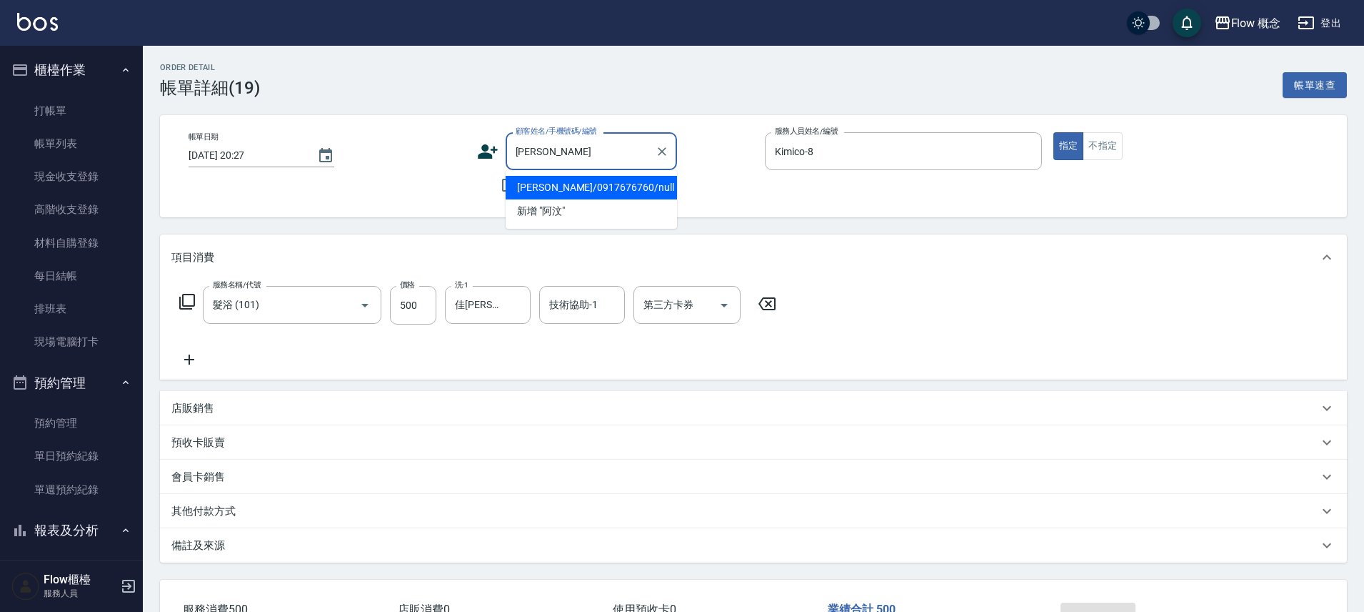
click at [560, 189] on li "阿汶/0917676760/null" at bounding box center [591, 188] width 171 height 24
type input "阿汶/0917676760/null"
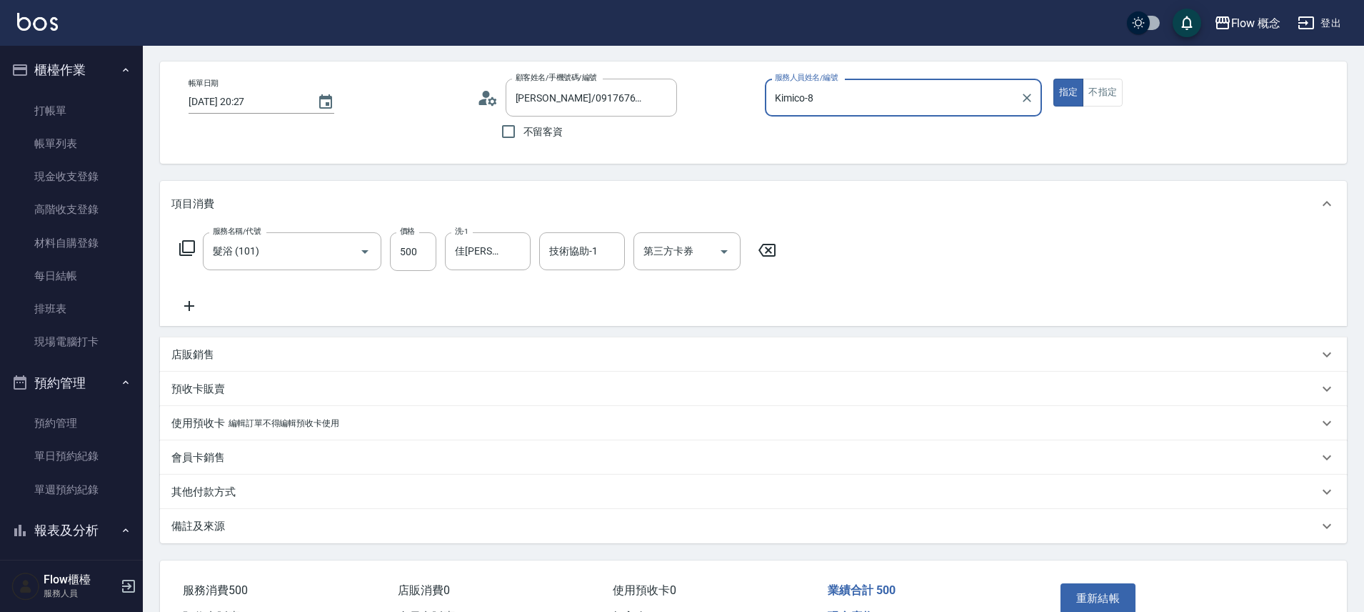
scroll to position [139, 0]
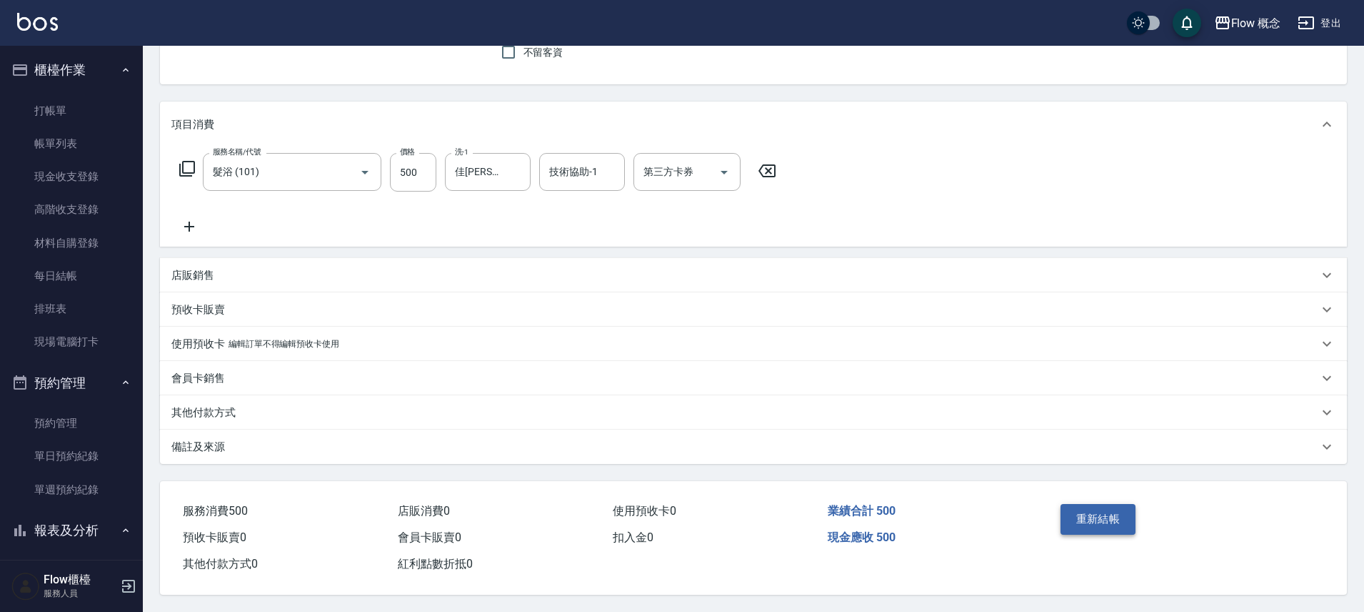
click at [1118, 512] on button "重新結帳" at bounding box center [1099, 519] width 76 height 30
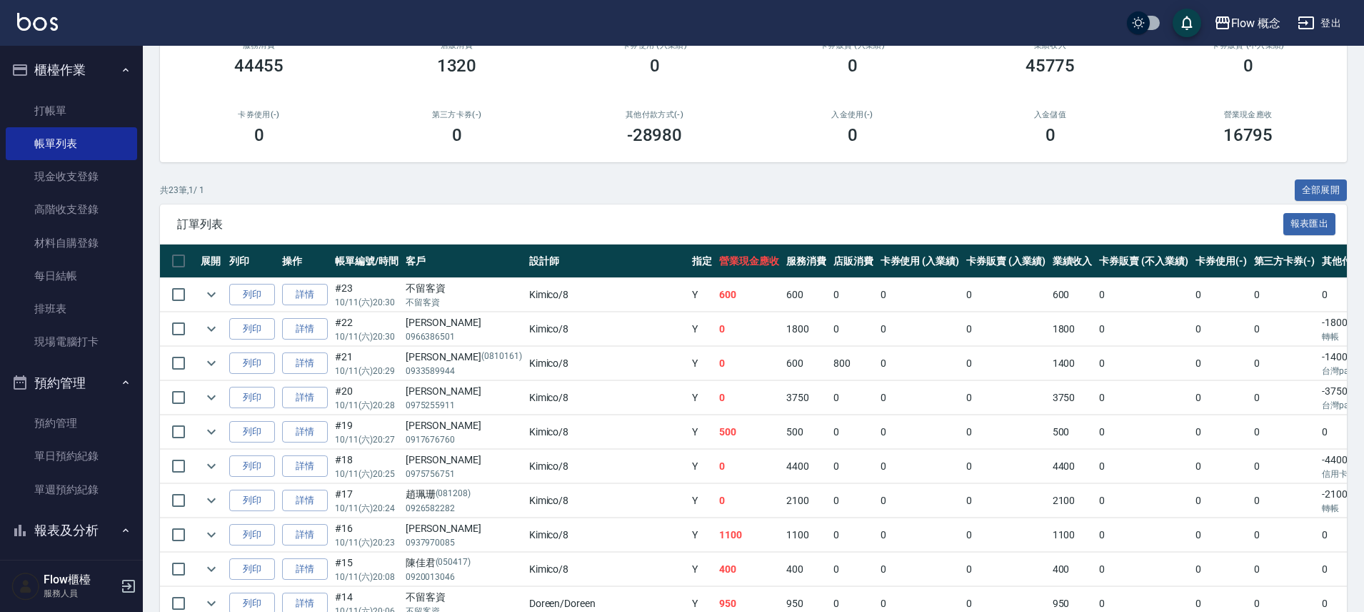
scroll to position [211, 0]
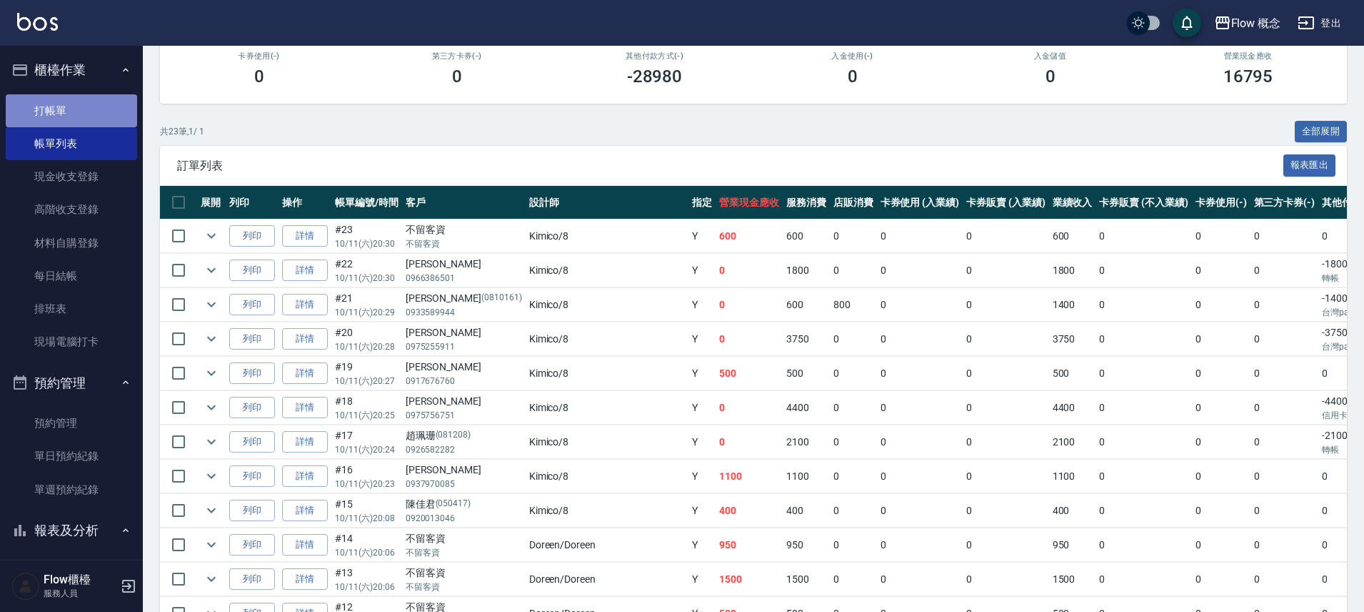
click at [99, 119] on link "打帳單" at bounding box center [71, 110] width 131 height 33
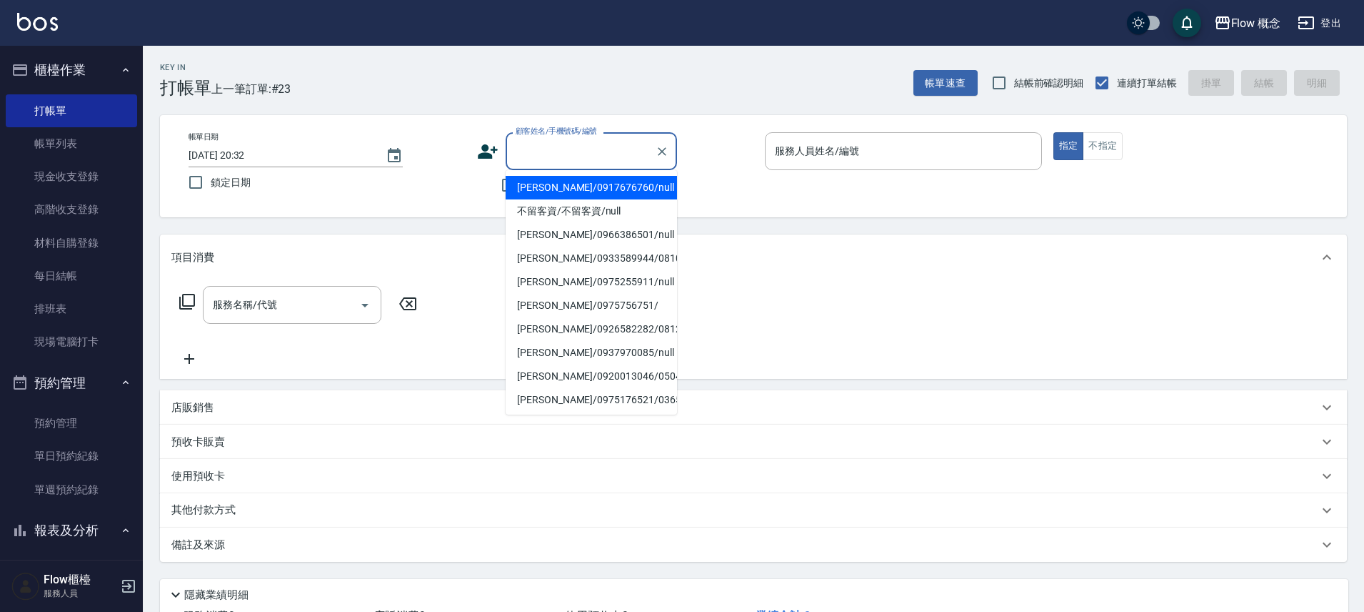
click at [549, 161] on input "顧客姓名/手機號碼/編號" at bounding box center [580, 151] width 137 height 25
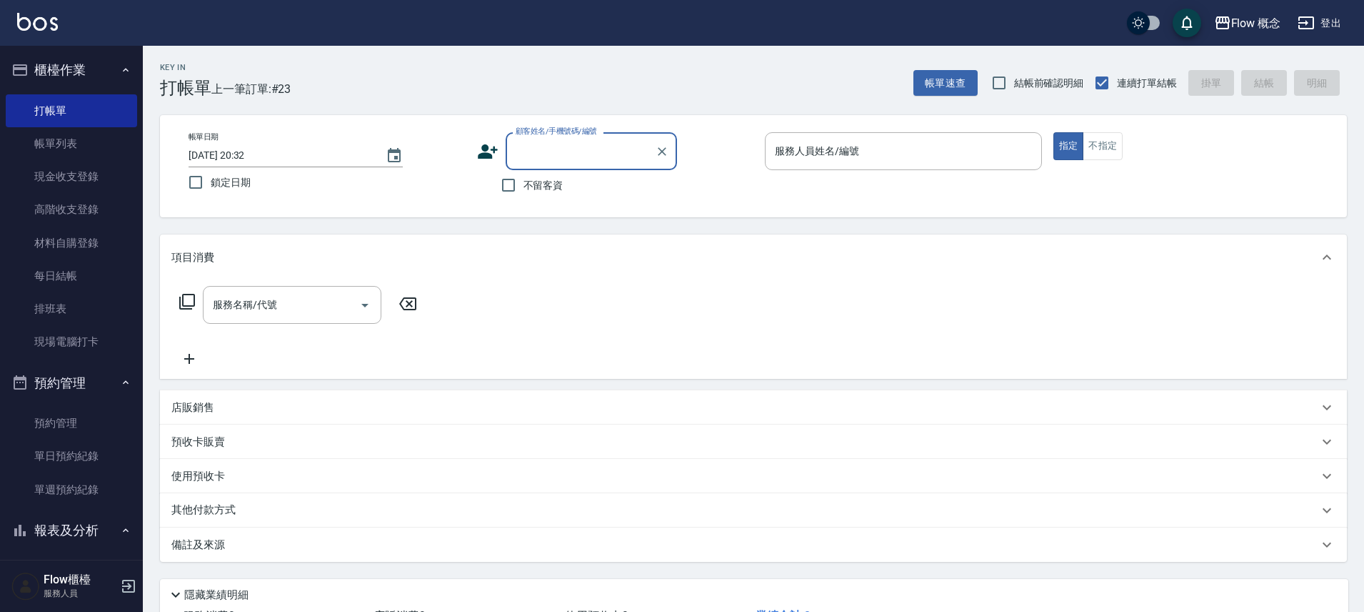
paste input "孔淑汝 0956803557捲"
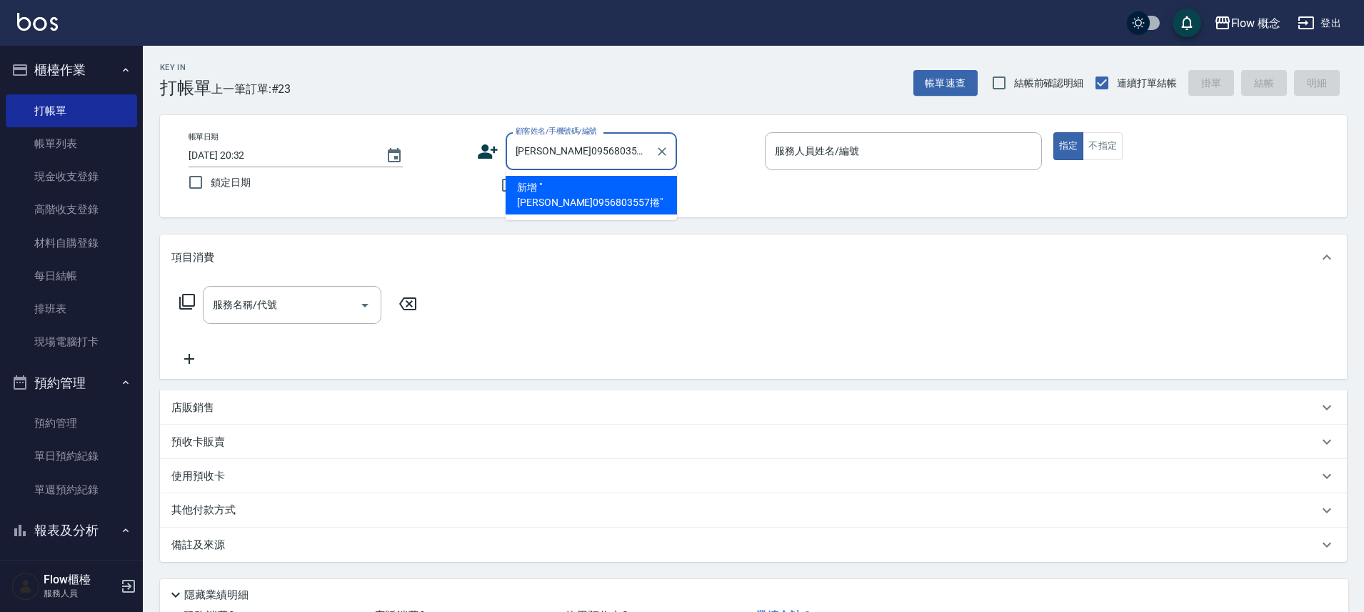
drag, startPoint x: 622, startPoint y: 146, endPoint x: 546, endPoint y: 149, distance: 75.8
click at [546, 149] on input "孔淑汝 0956803557捲" at bounding box center [580, 151] width 137 height 25
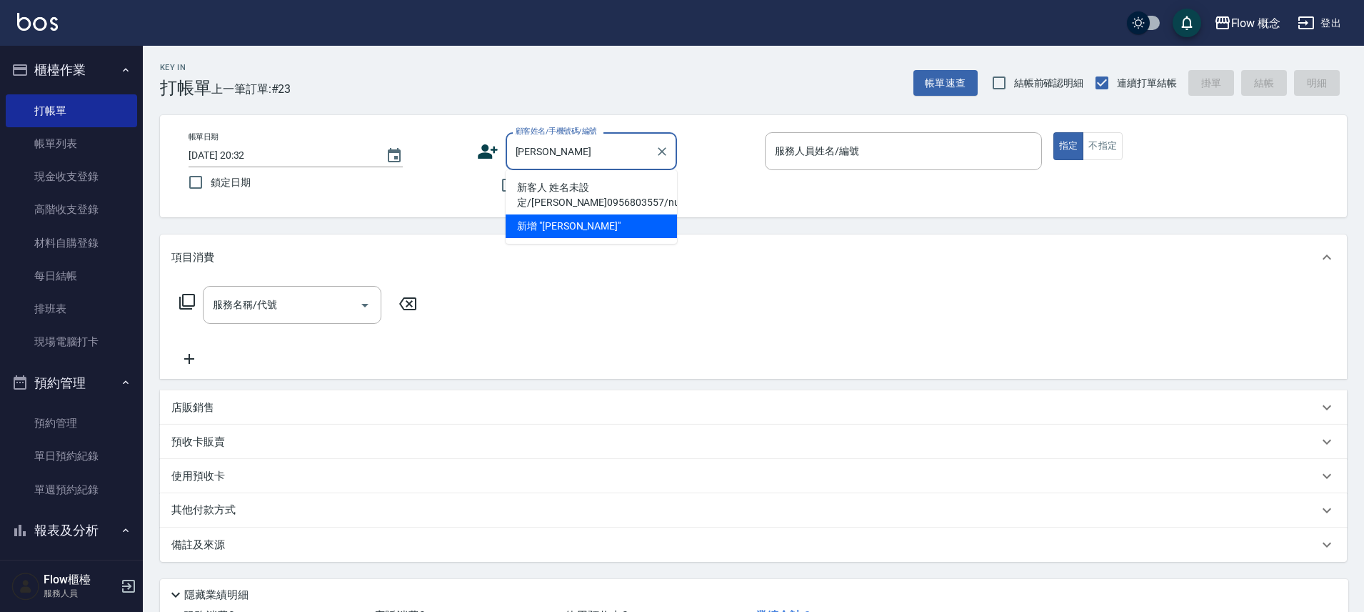
click at [604, 192] on li "新客人 姓名未設定/孔淑汝 0956803557/null" at bounding box center [591, 195] width 171 height 39
type input "新客人 姓名未設定/孔淑汝 0956803557/null"
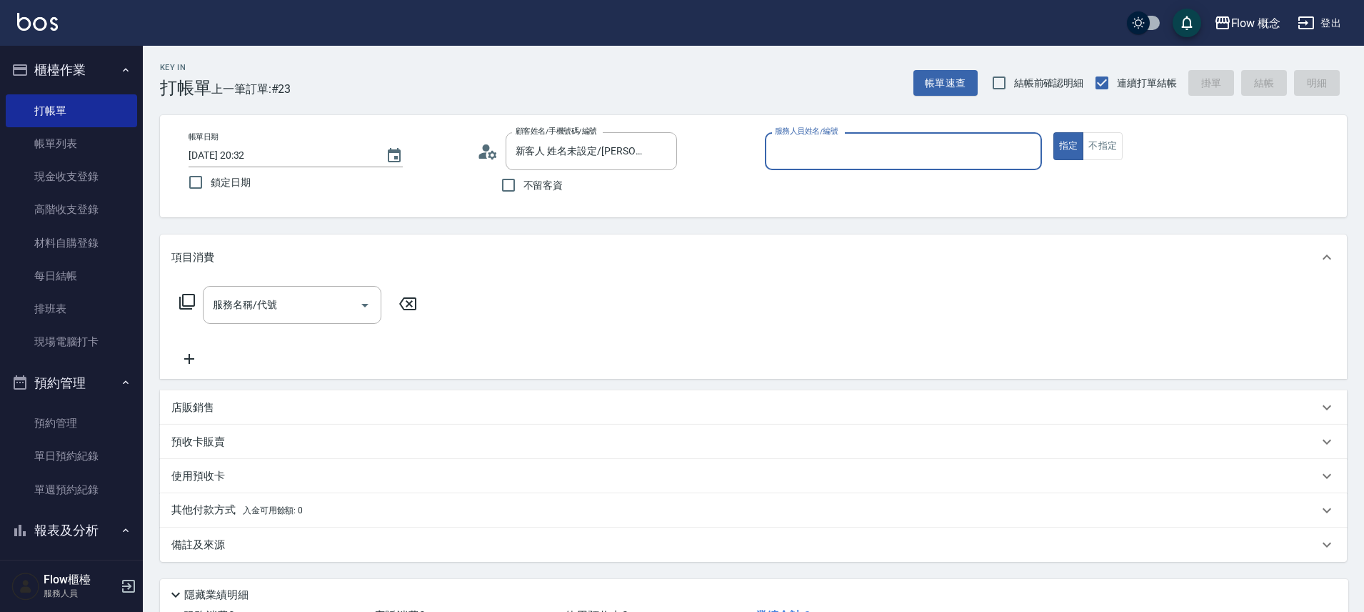
click at [829, 159] on input "服務人員姓名/編號" at bounding box center [904, 151] width 264 height 25
click at [826, 158] on input "服務人員姓名/編號" at bounding box center [904, 151] width 264 height 25
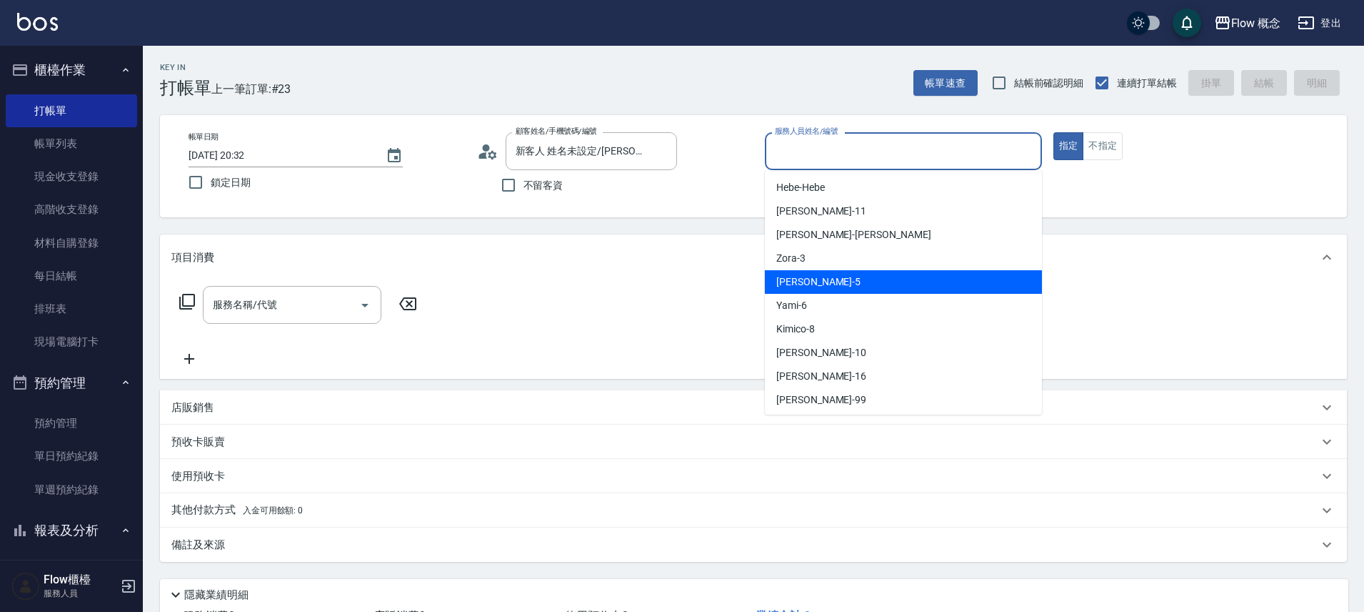
click at [814, 277] on div "Dora -5" at bounding box center [903, 282] width 277 height 24
type input "Dora-5"
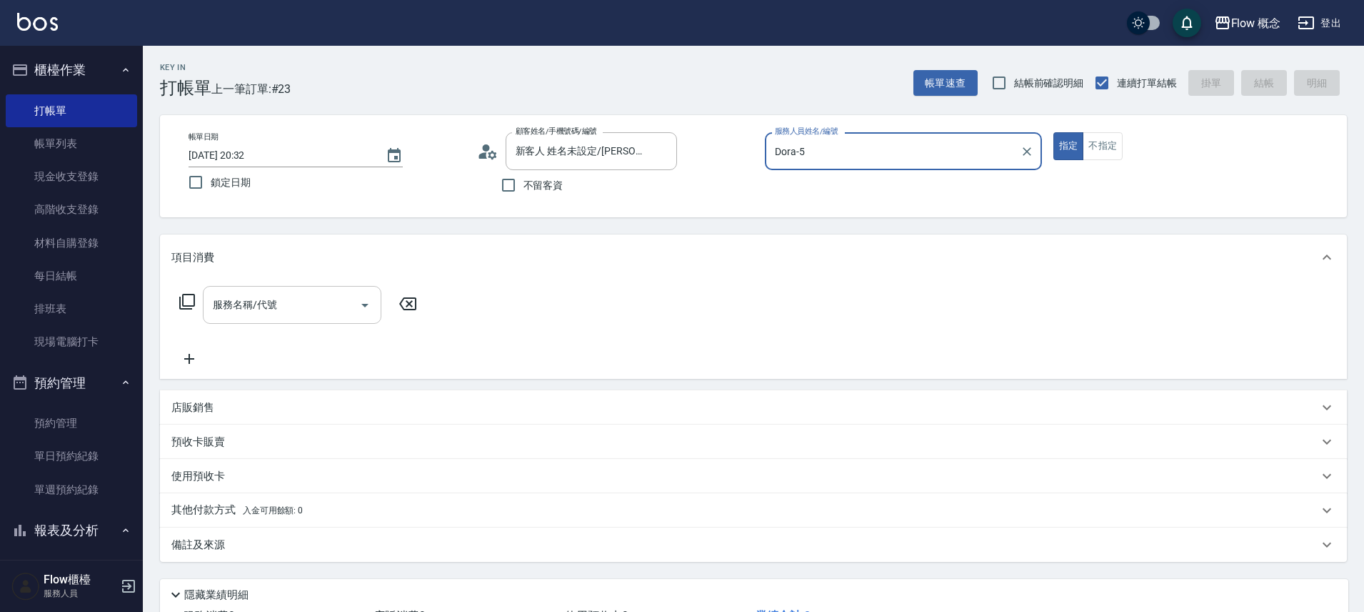
click at [265, 309] on input "服務名稱/代號" at bounding box center [281, 304] width 144 height 25
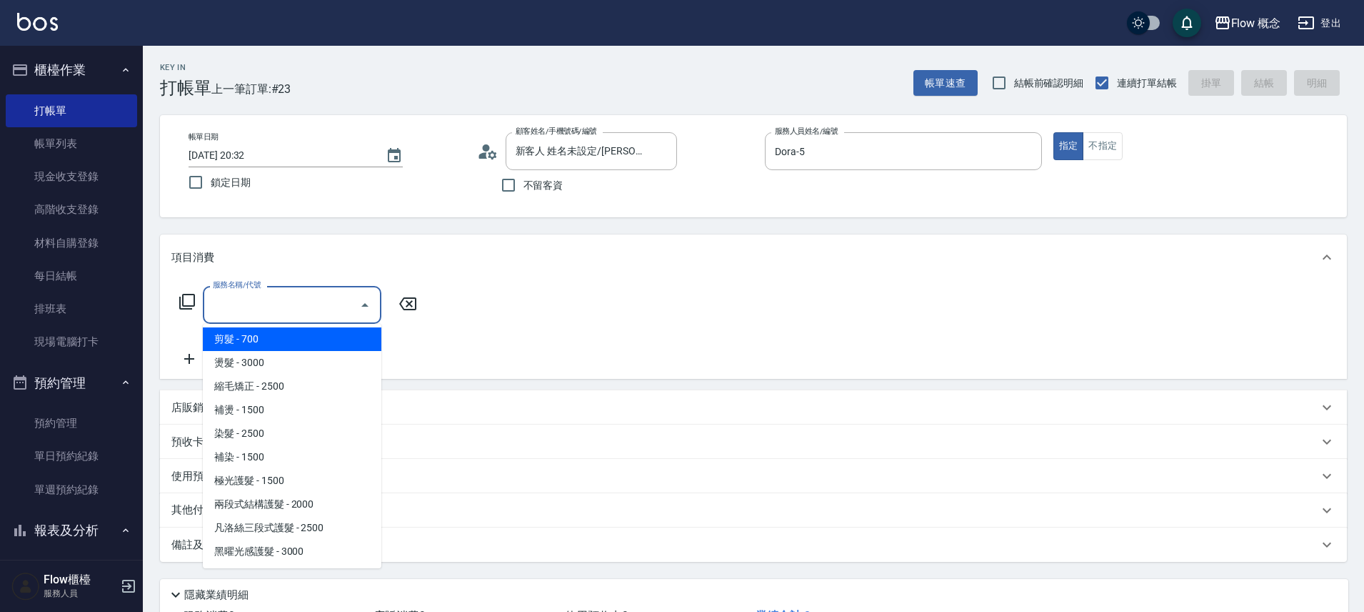
scroll to position [59, 0]
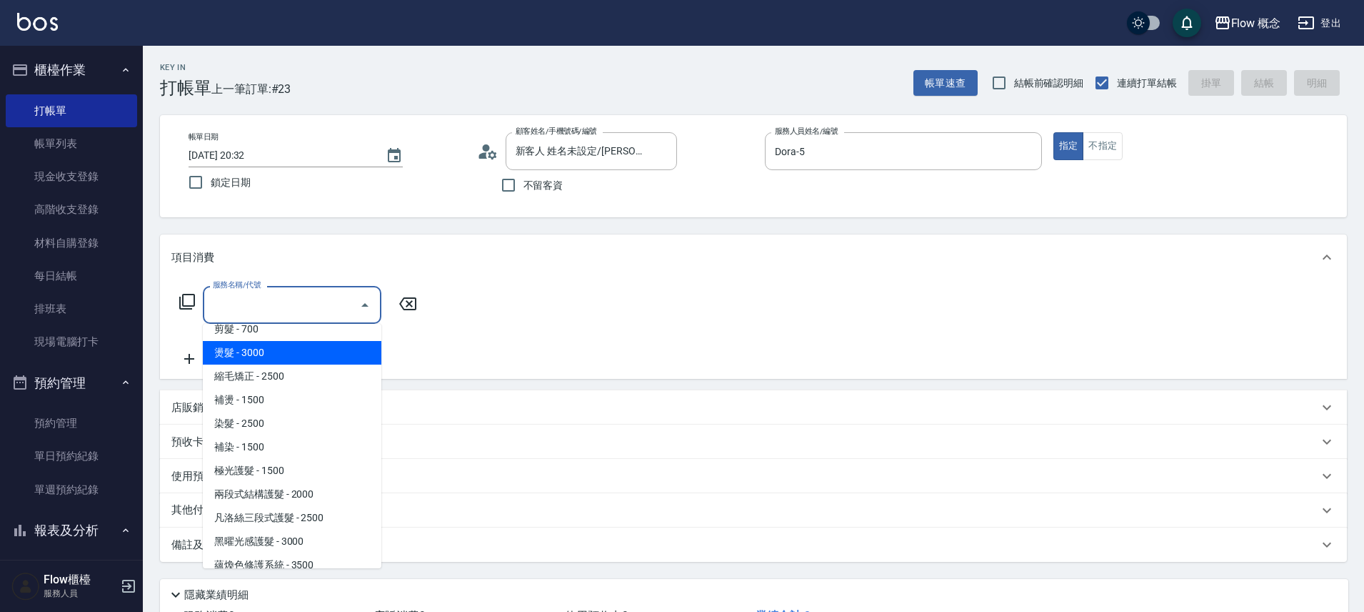
click at [290, 353] on span "燙髮 - 3000" at bounding box center [292, 353] width 179 height 24
type input "燙髮(301)"
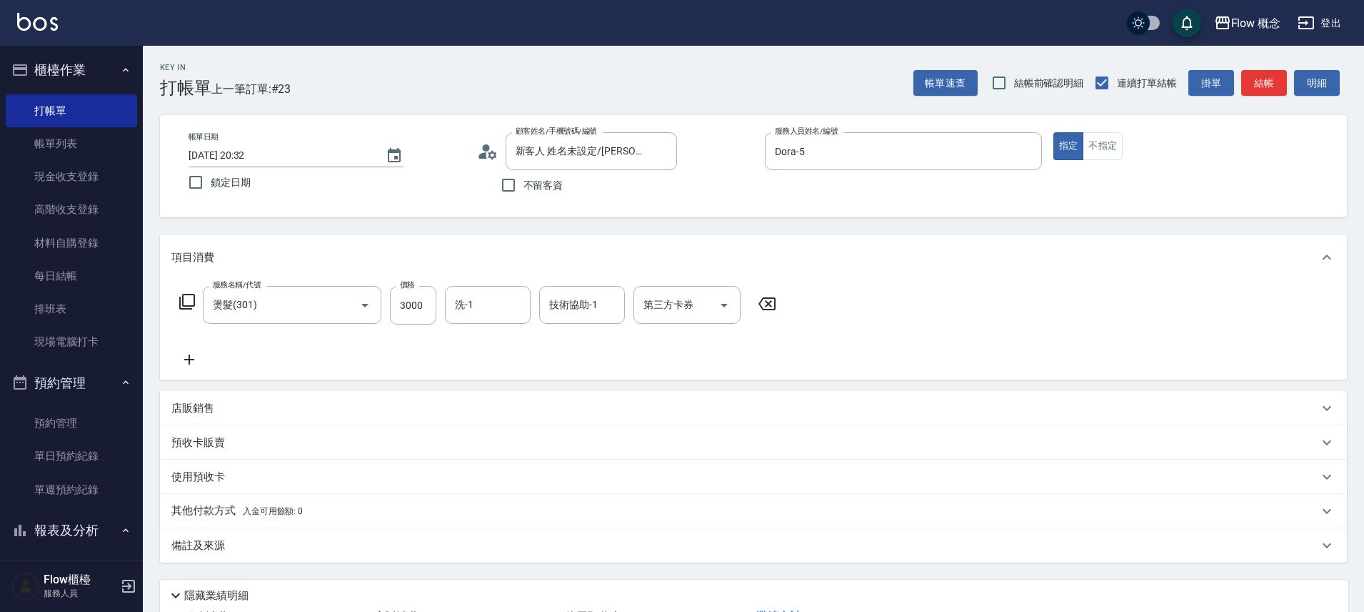
click at [189, 353] on icon at bounding box center [189, 359] width 36 height 17
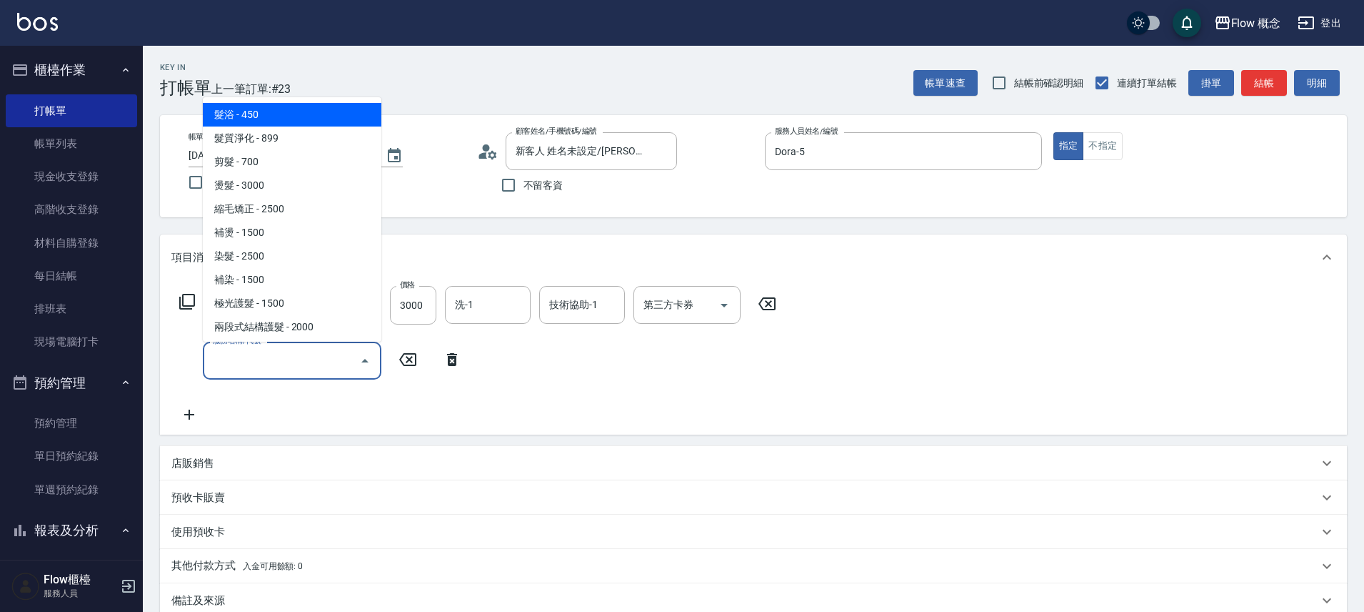
click at [316, 356] on input "服務名稱/代號" at bounding box center [281, 360] width 144 height 25
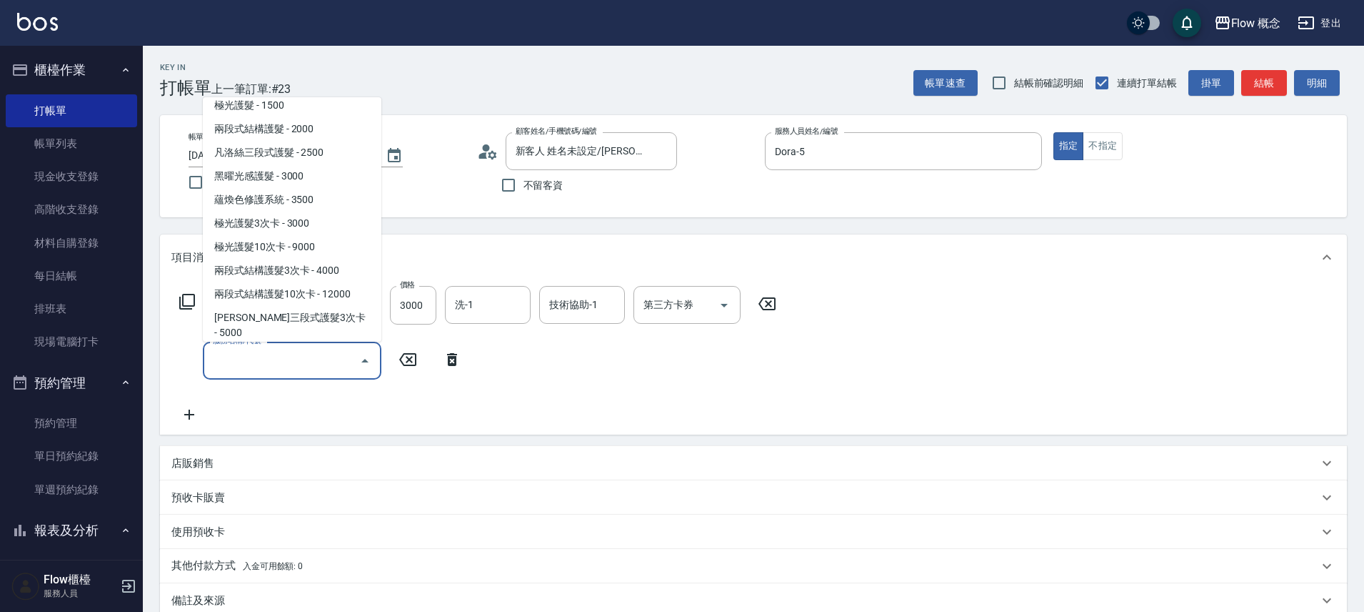
scroll to position [200, 0]
click at [286, 178] on span "黑曜光感護髮 - 3000" at bounding box center [292, 174] width 179 height 24
type input "黑曜光感護髮(504)"
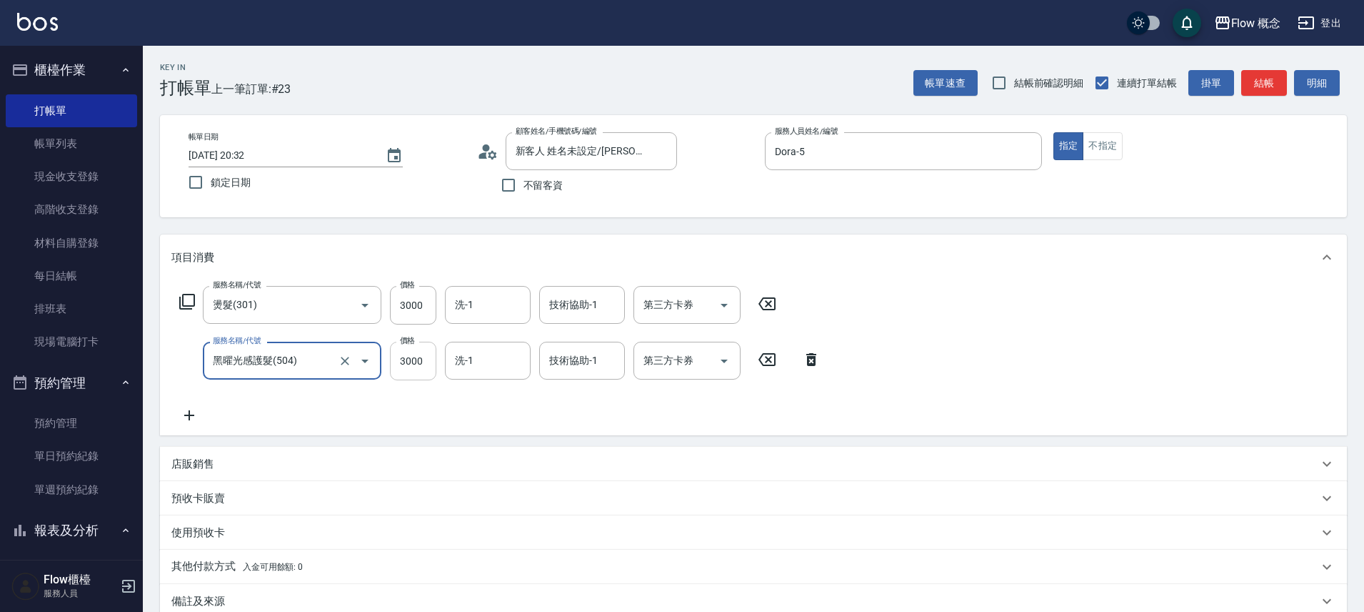
click at [412, 369] on input "3000" at bounding box center [413, 360] width 46 height 39
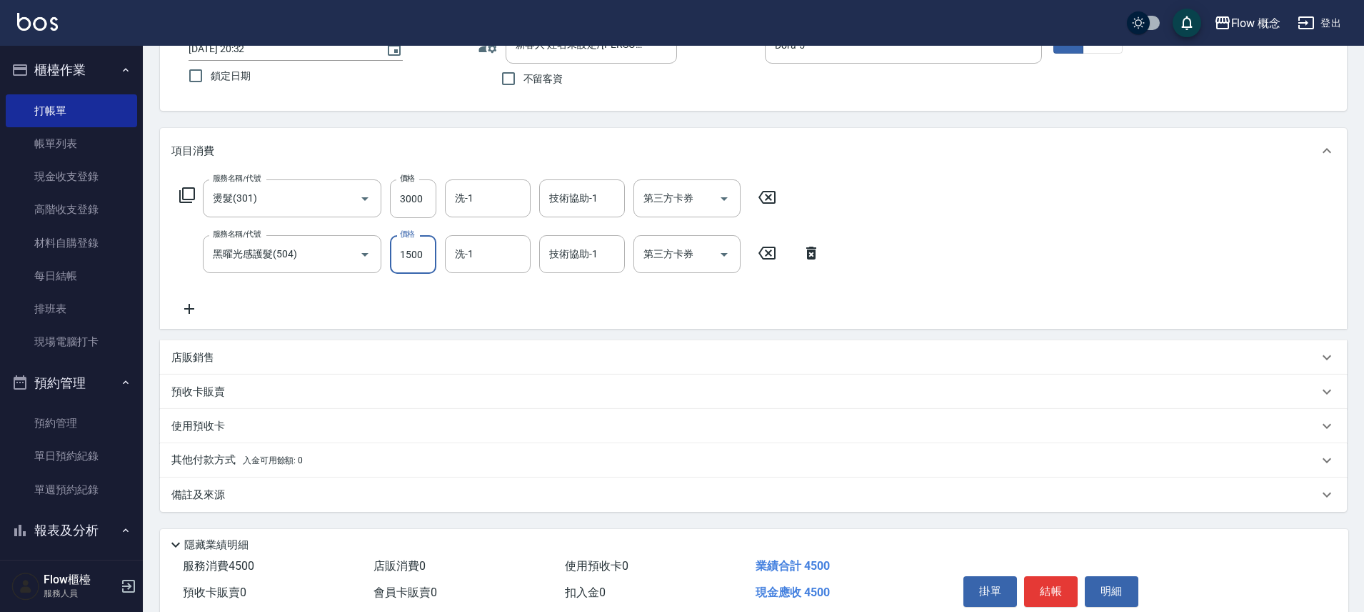
scroll to position [107, 0]
type input "1500"
click at [271, 492] on div "備註及來源" at bounding box center [744, 493] width 1147 height 15
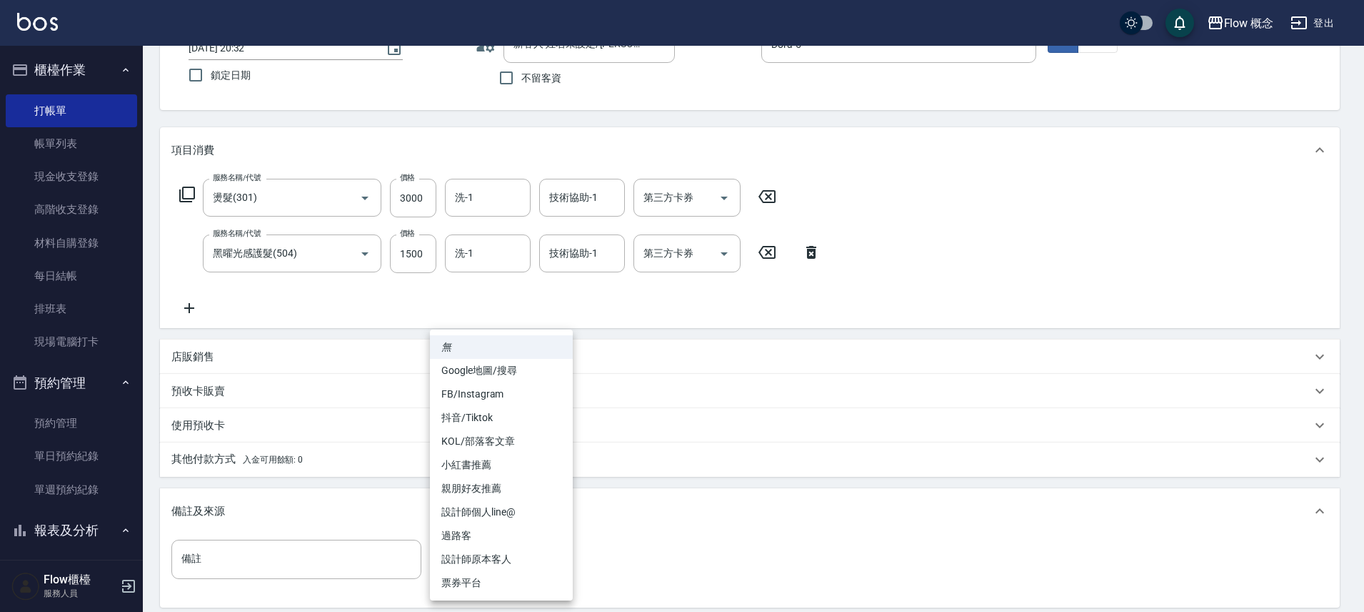
click at [517, 560] on body "Flow 概念 登出 櫃檯作業 打帳單 帳單列表 現金收支登錄 高階收支登錄 材料自購登錄 每日結帳 排班表 現場電腦打卡 預約管理 預約管理 單日預約紀錄 …" at bounding box center [682, 327] width 1364 height 869
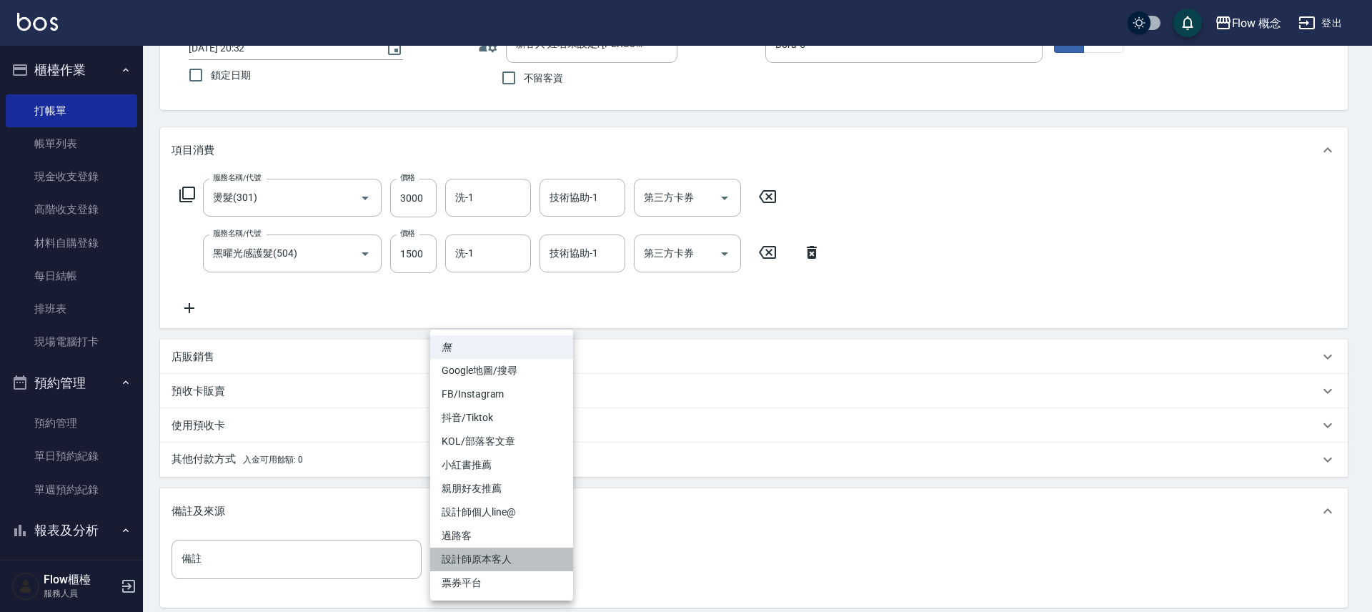
click at [515, 561] on li "設計師原本客人" at bounding box center [501, 559] width 143 height 24
type input "設計師原本客人"
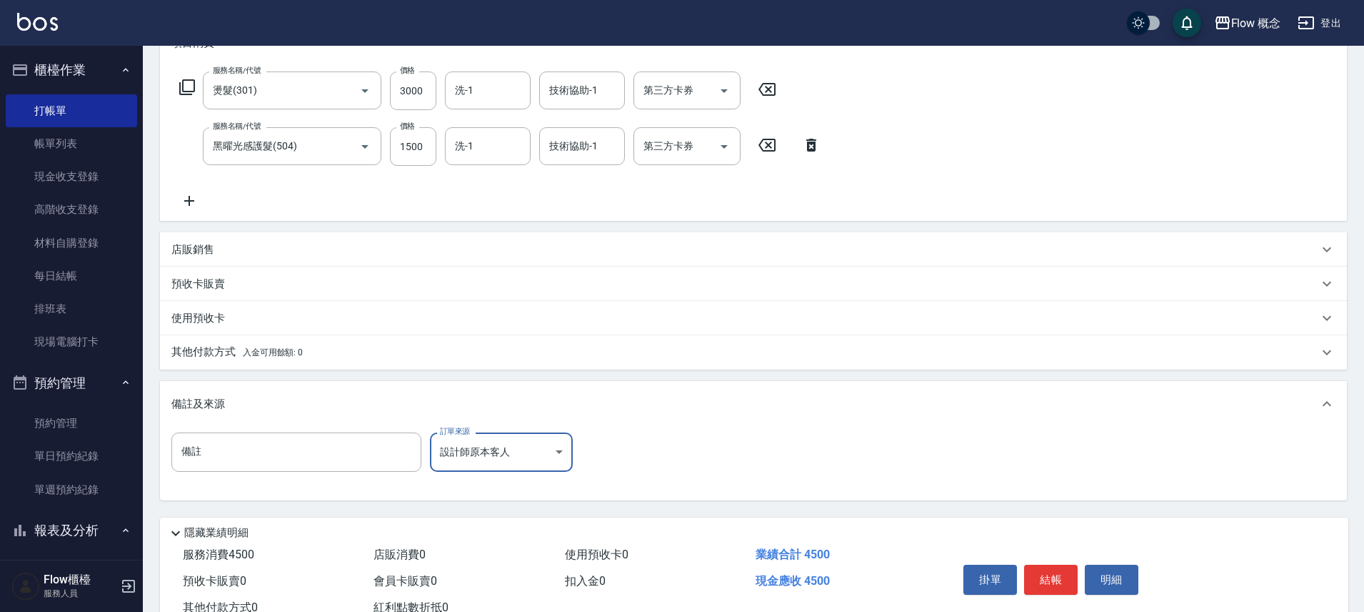
scroll to position [264, 0]
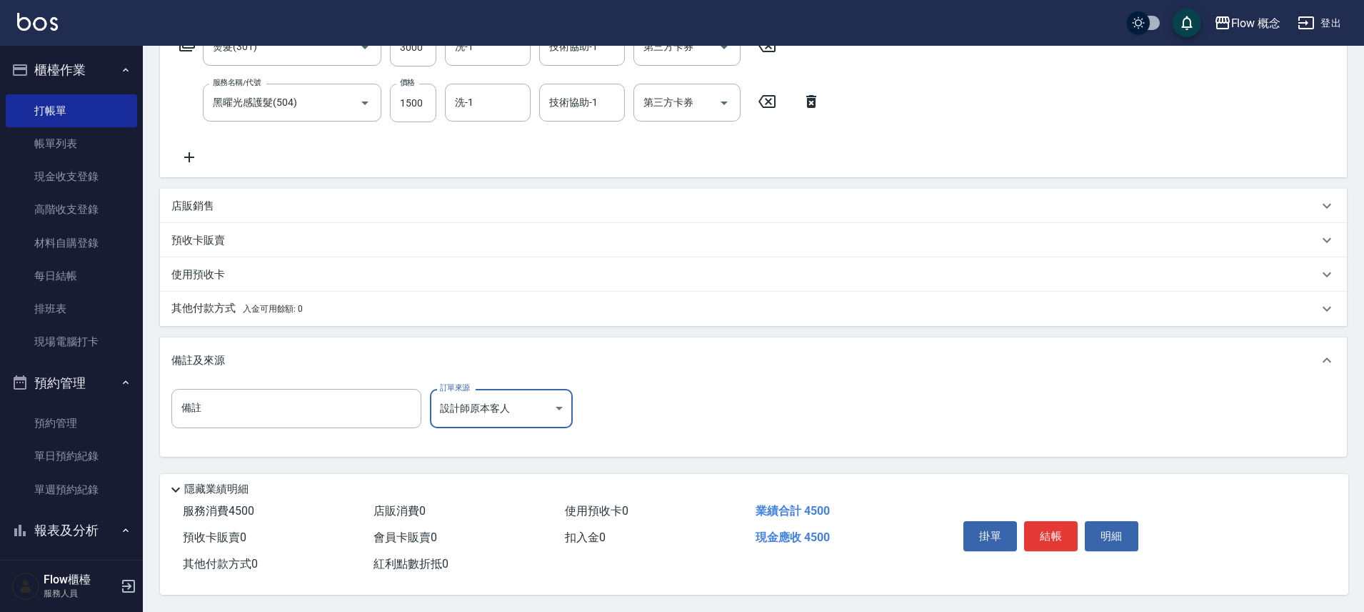
click at [195, 301] on p "其他付款方式 入金可用餘額: 0" at bounding box center [236, 309] width 131 height 16
click at [221, 302] on p "其他付款方式 入金可用餘額: 0" at bounding box center [236, 309] width 131 height 16
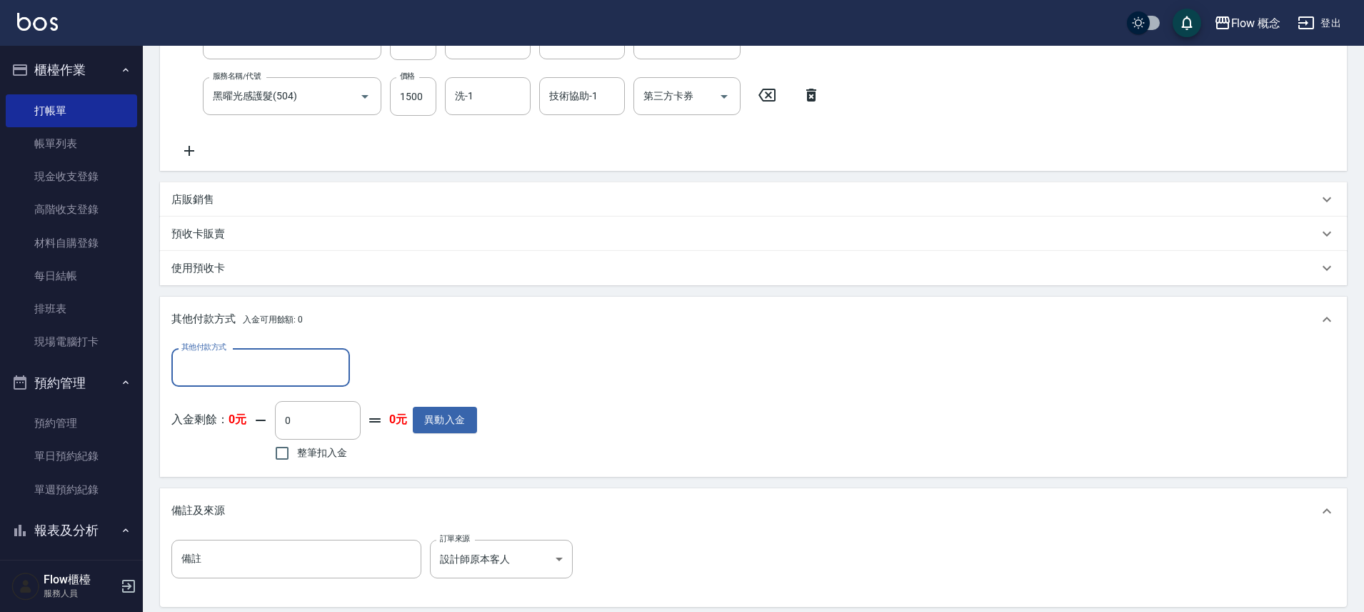
scroll to position [0, 0]
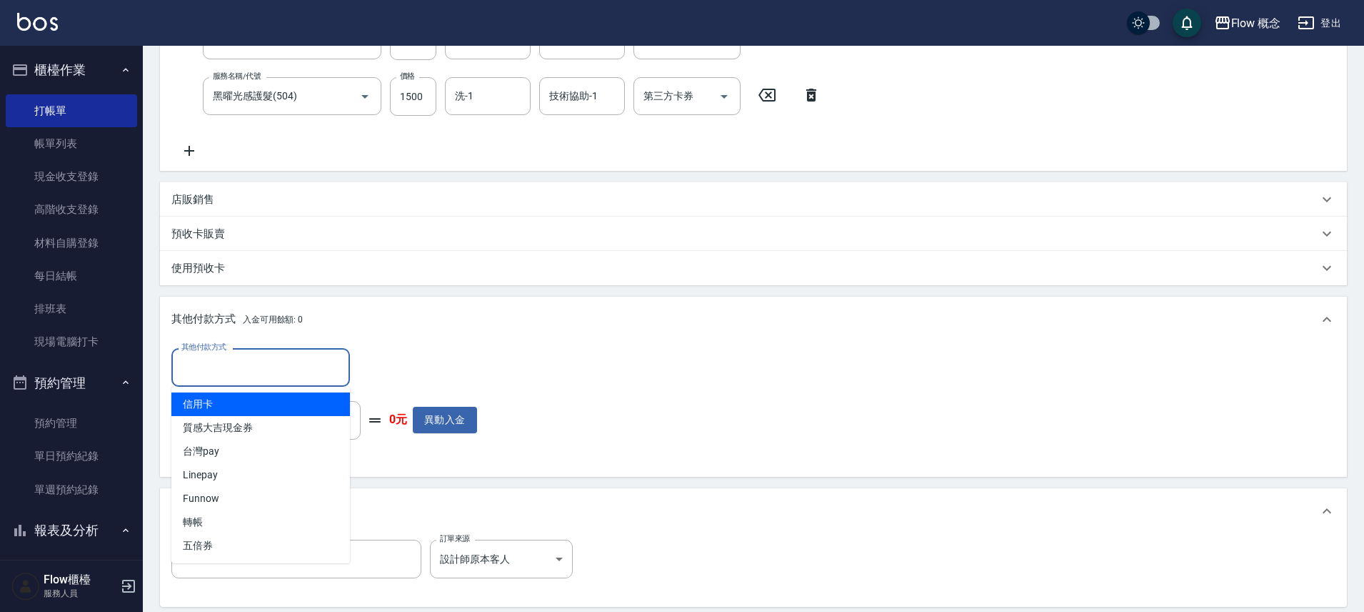
click at [214, 363] on input "其他付款方式" at bounding box center [261, 366] width 166 height 25
click at [229, 406] on span "信用卡" at bounding box center [260, 404] width 179 height 24
click at [229, 406] on div "入金剩餘： 0元 0 ​ 整筆扣入金 0元 異動入金" at bounding box center [324, 433] width 306 height 64
type input "信用卡"
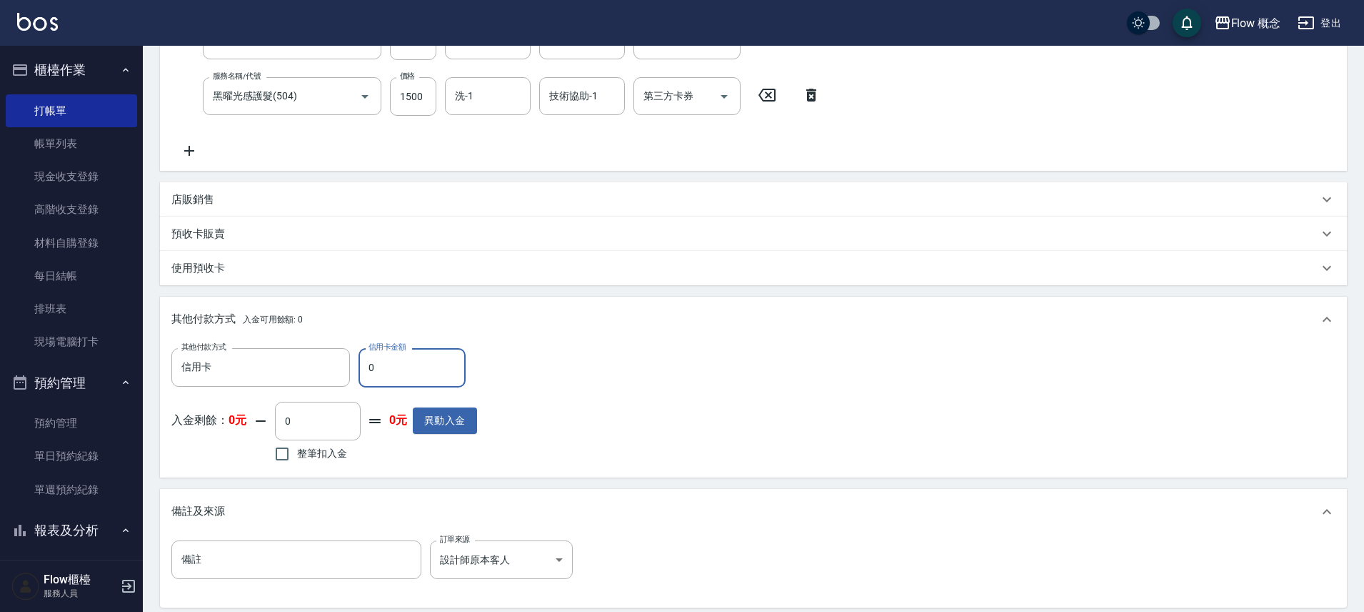
click at [402, 380] on input "0" at bounding box center [412, 367] width 107 height 39
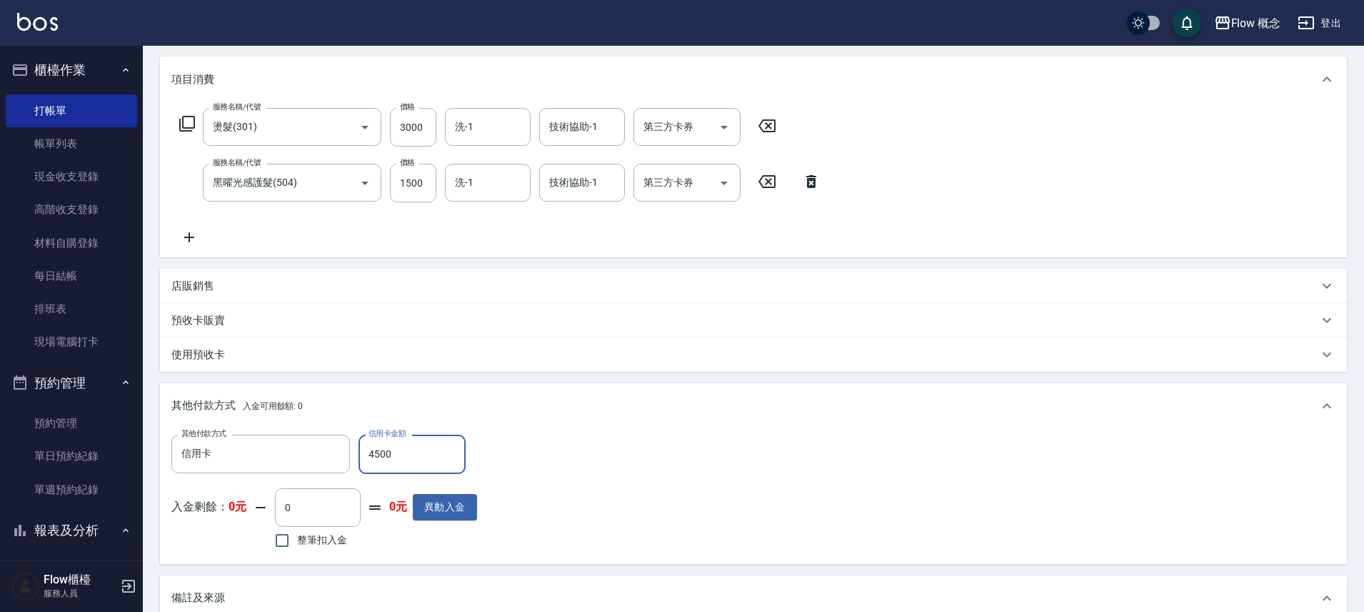
scroll to position [69, 0]
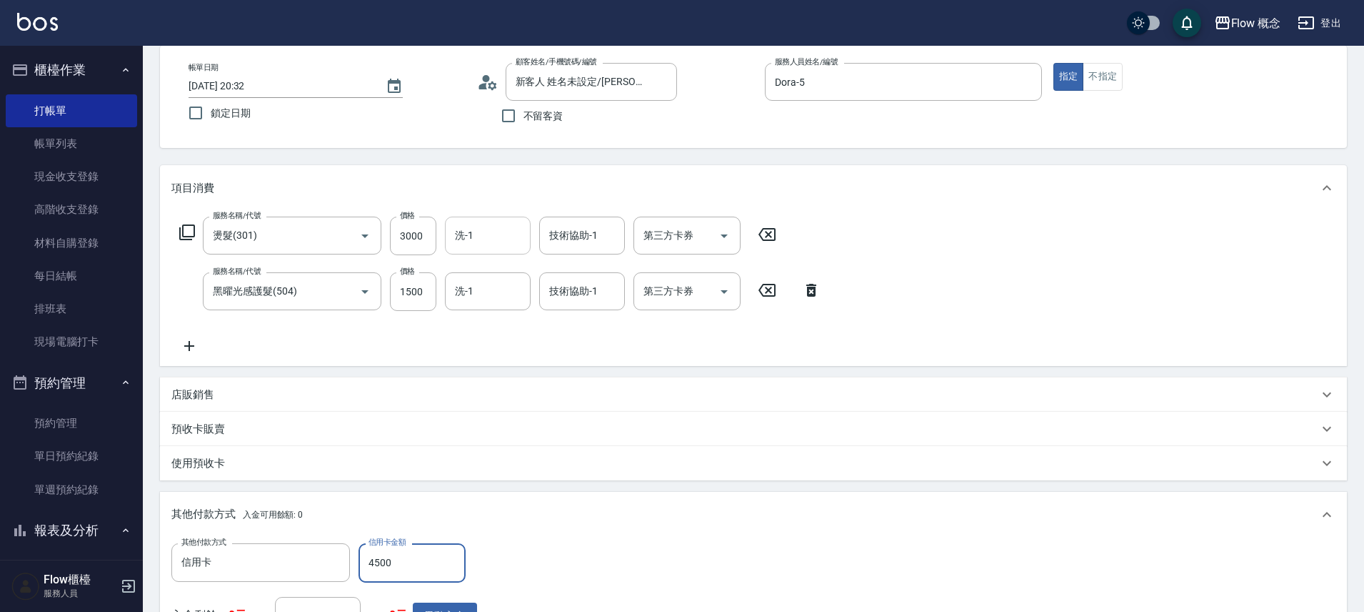
click at [501, 247] on div "洗-1" at bounding box center [488, 235] width 86 height 38
type input "4500"
type input "Zora-3"
type input "0"
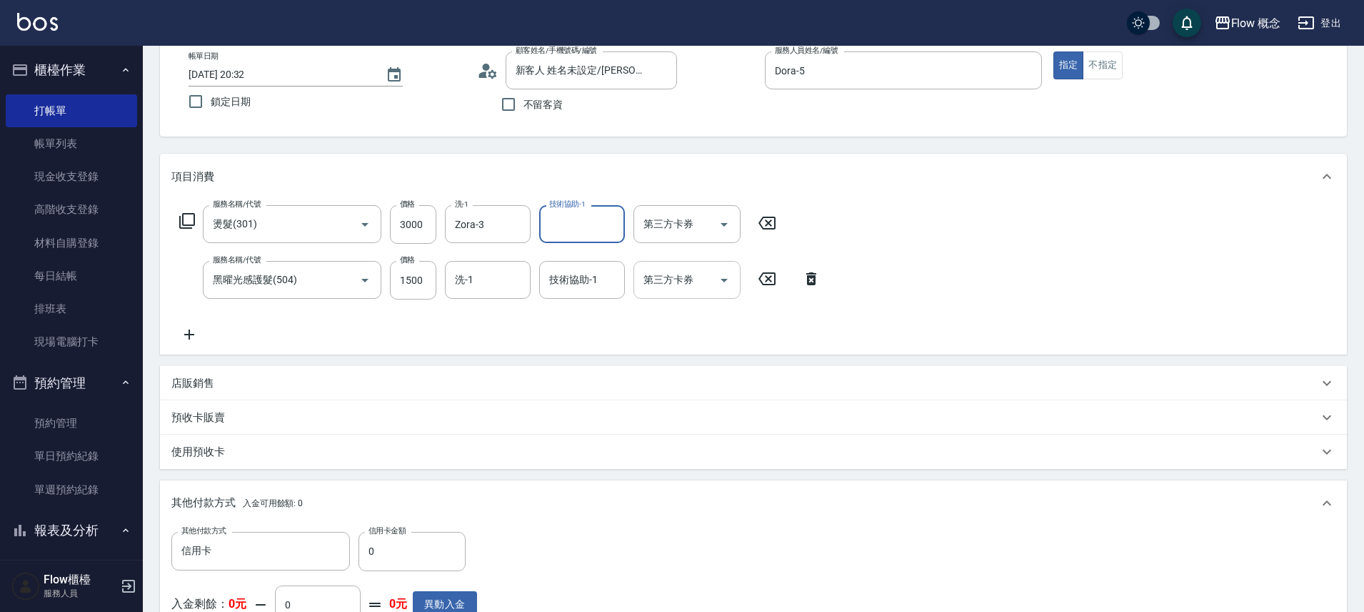
scroll to position [94, 0]
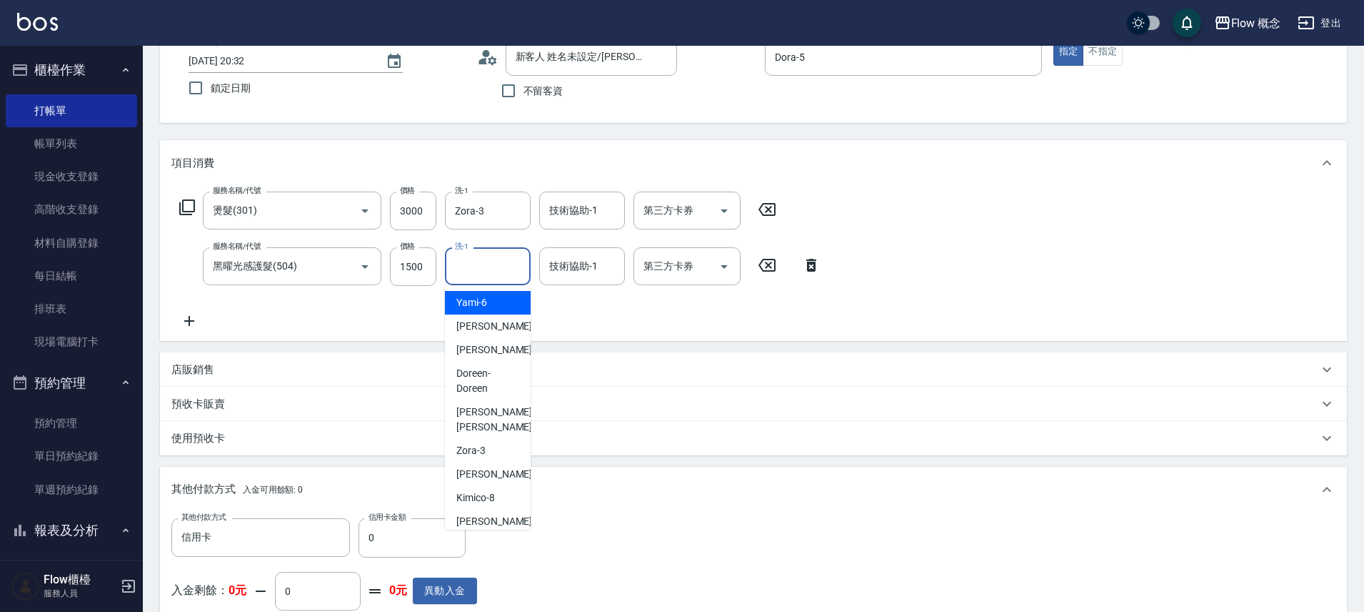
click at [477, 275] on input "洗-1" at bounding box center [487, 266] width 73 height 25
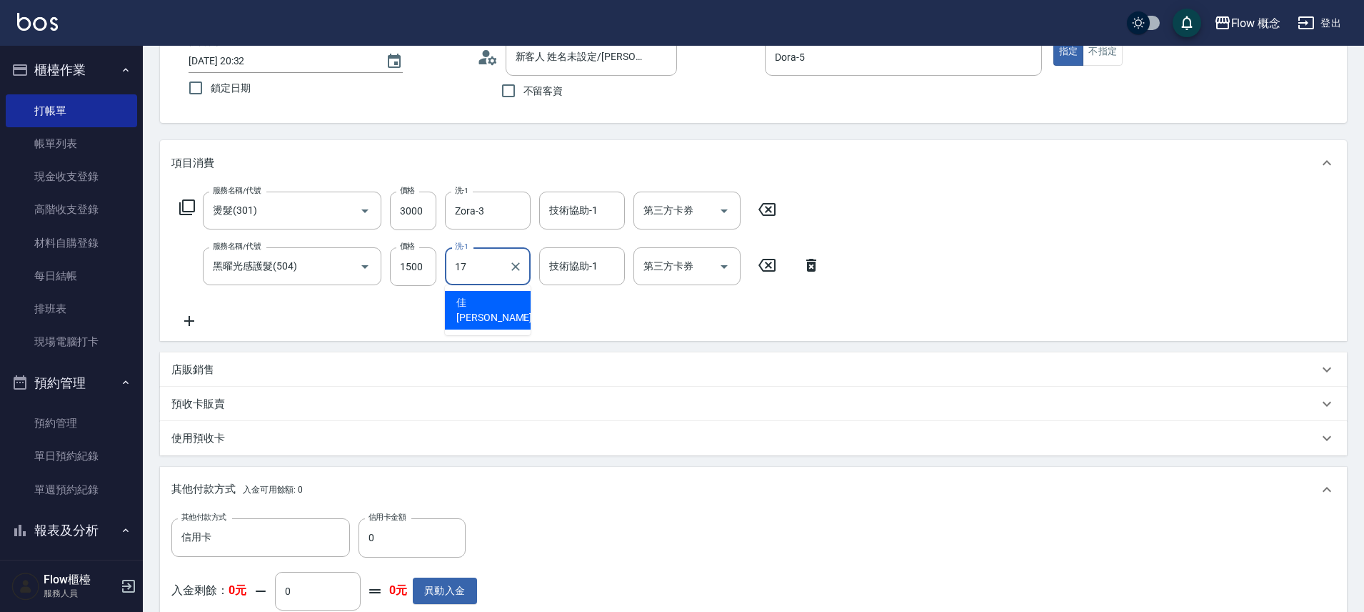
type input "佳蒨-17"
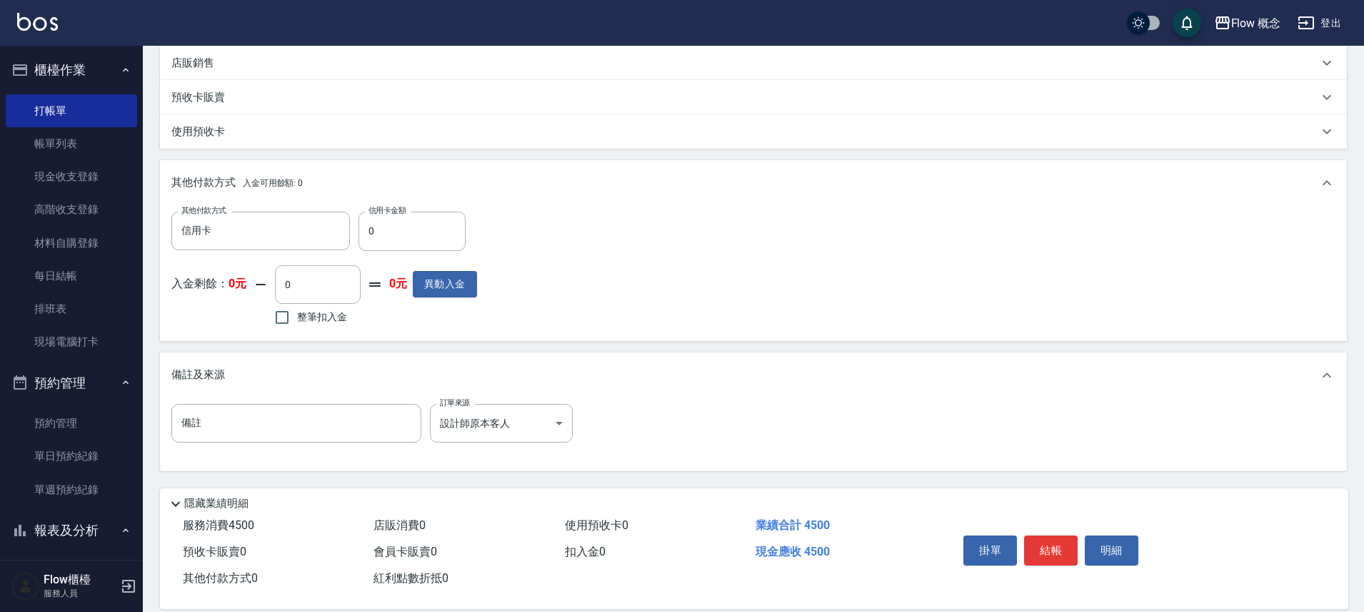
scroll to position [421, 0]
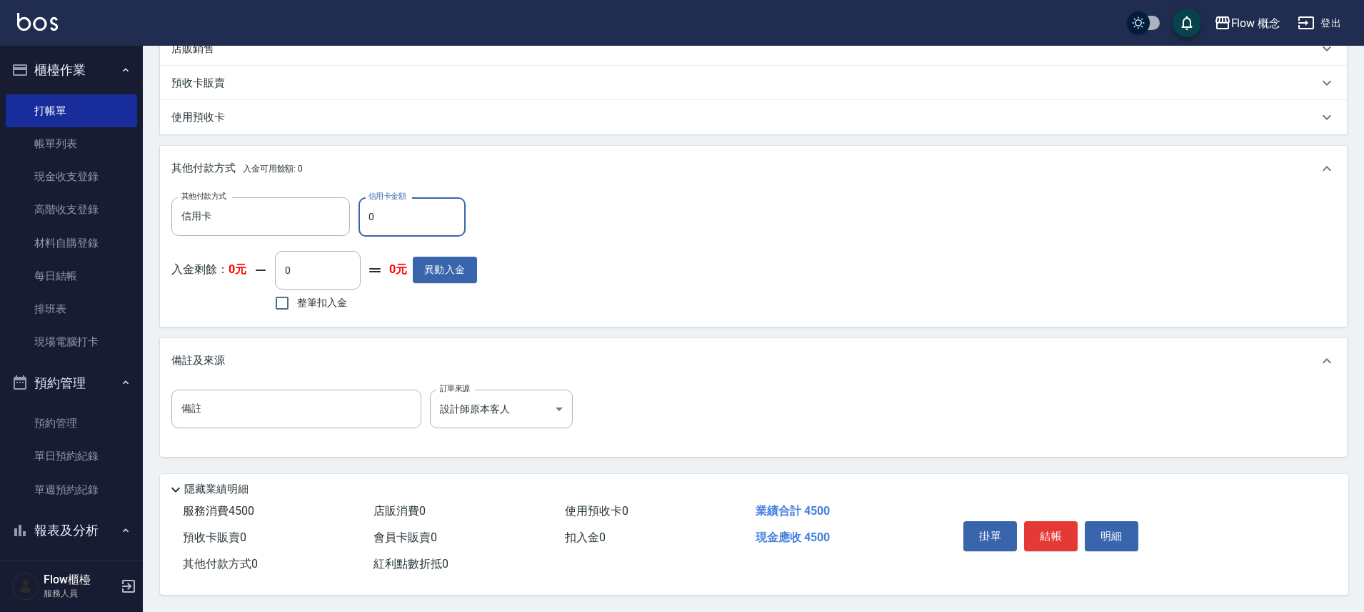
click at [404, 204] on input "0" at bounding box center [412, 216] width 107 height 39
type input "4500"
click at [1054, 521] on button "結帳" at bounding box center [1051, 536] width 54 height 30
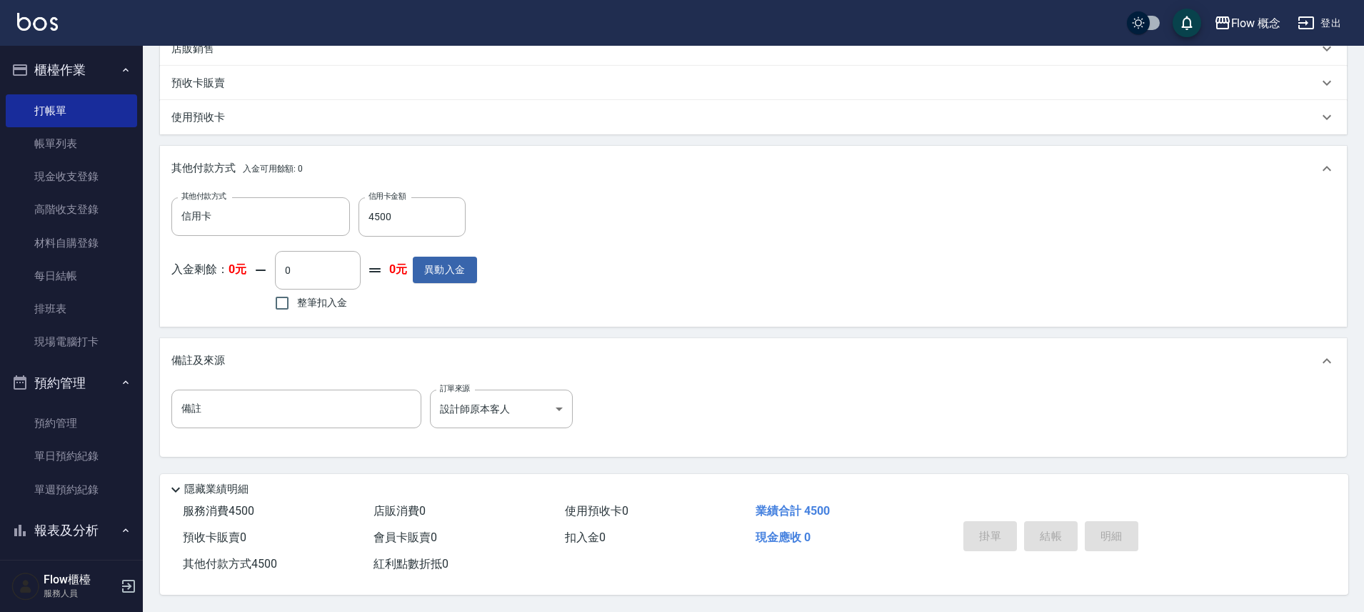
type input "[DATE] 20:40"
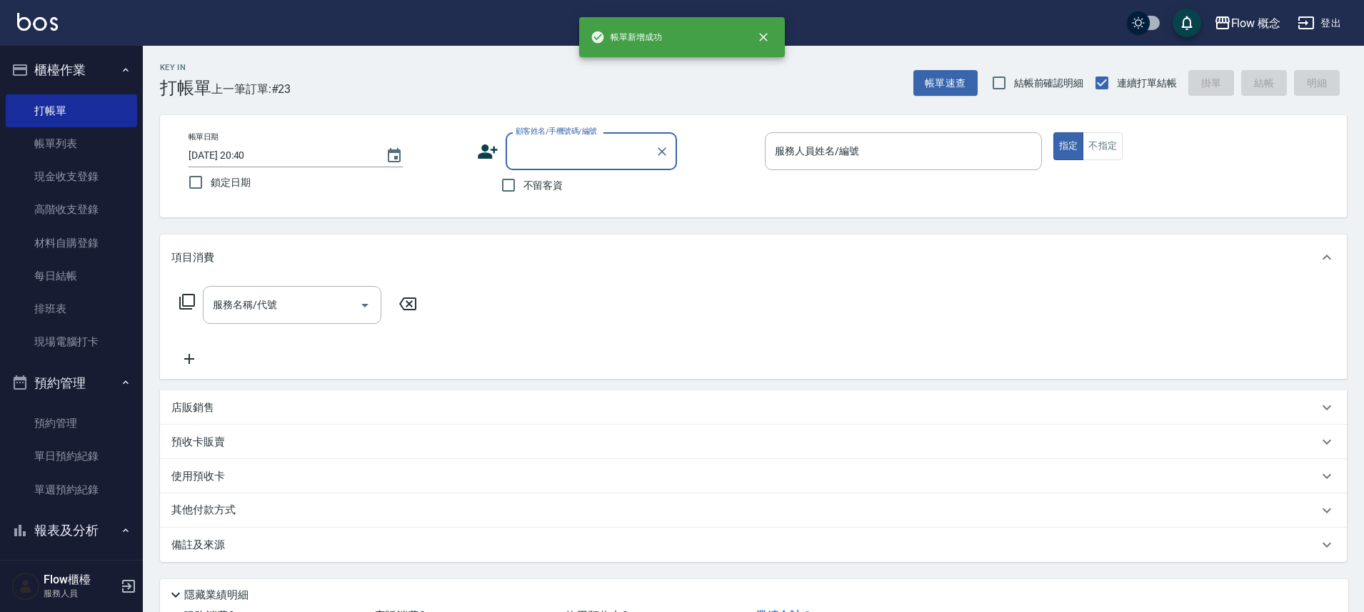
scroll to position [0, 0]
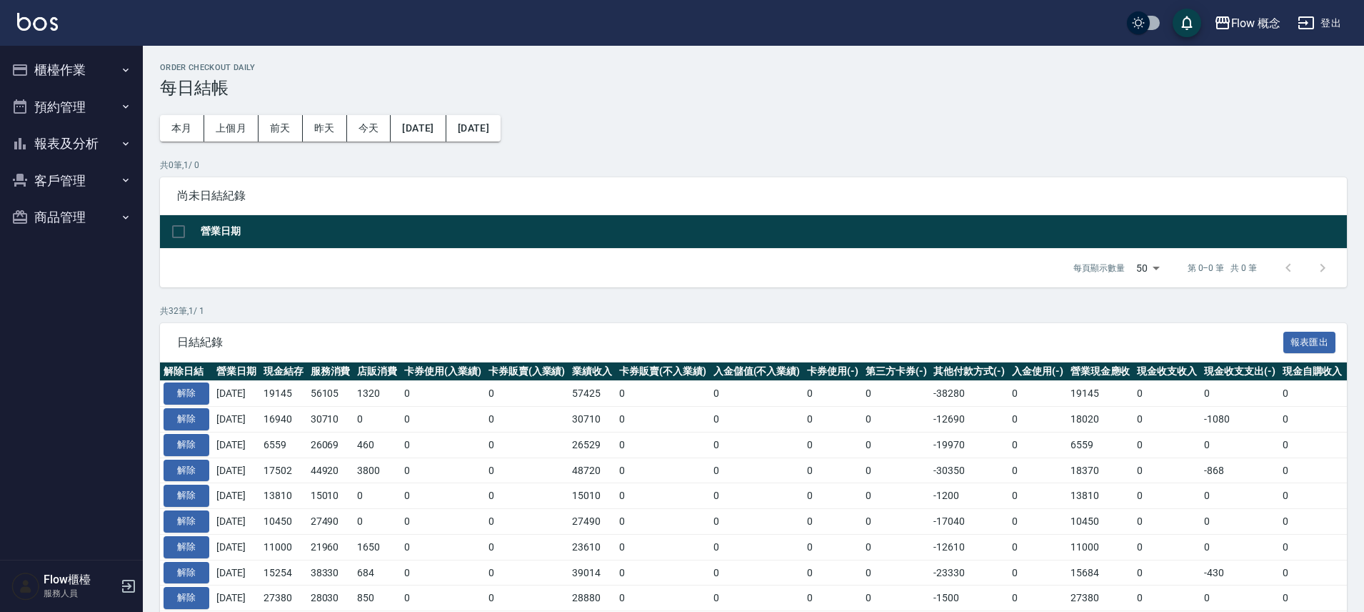
click at [71, 89] on button "預約管理" at bounding box center [71, 107] width 131 height 37
click at [88, 255] on button "報表及分析" at bounding box center [71, 254] width 131 height 37
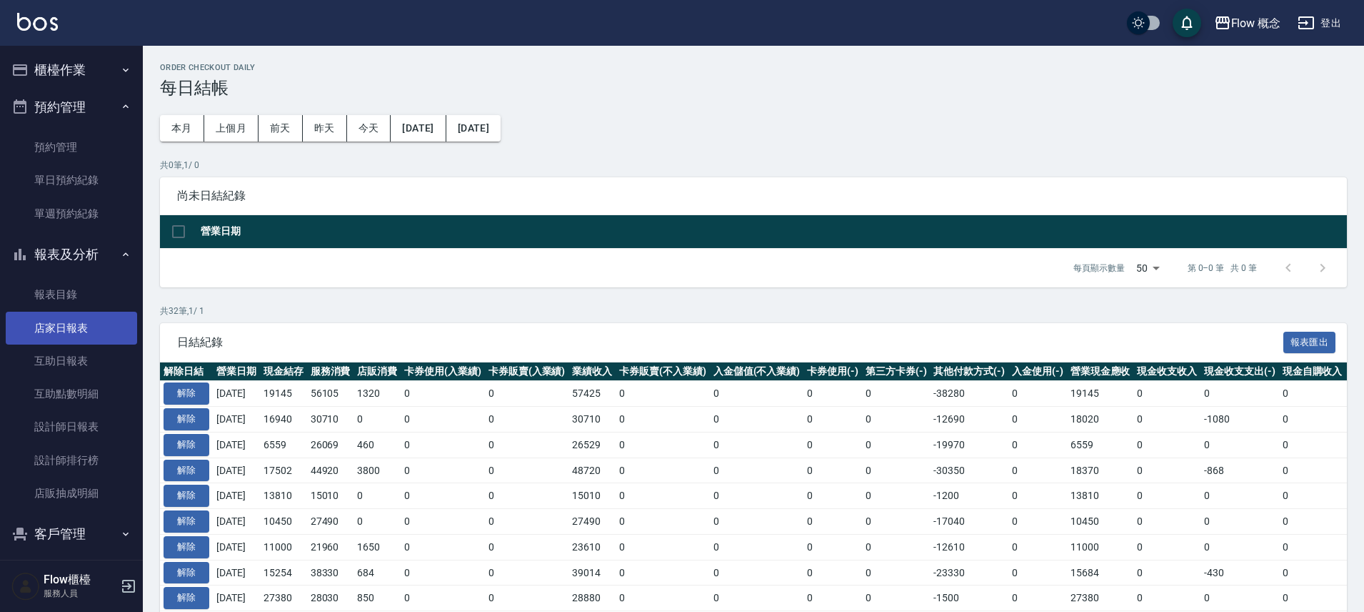
click at [70, 326] on link "店家日報表" at bounding box center [71, 327] width 131 height 33
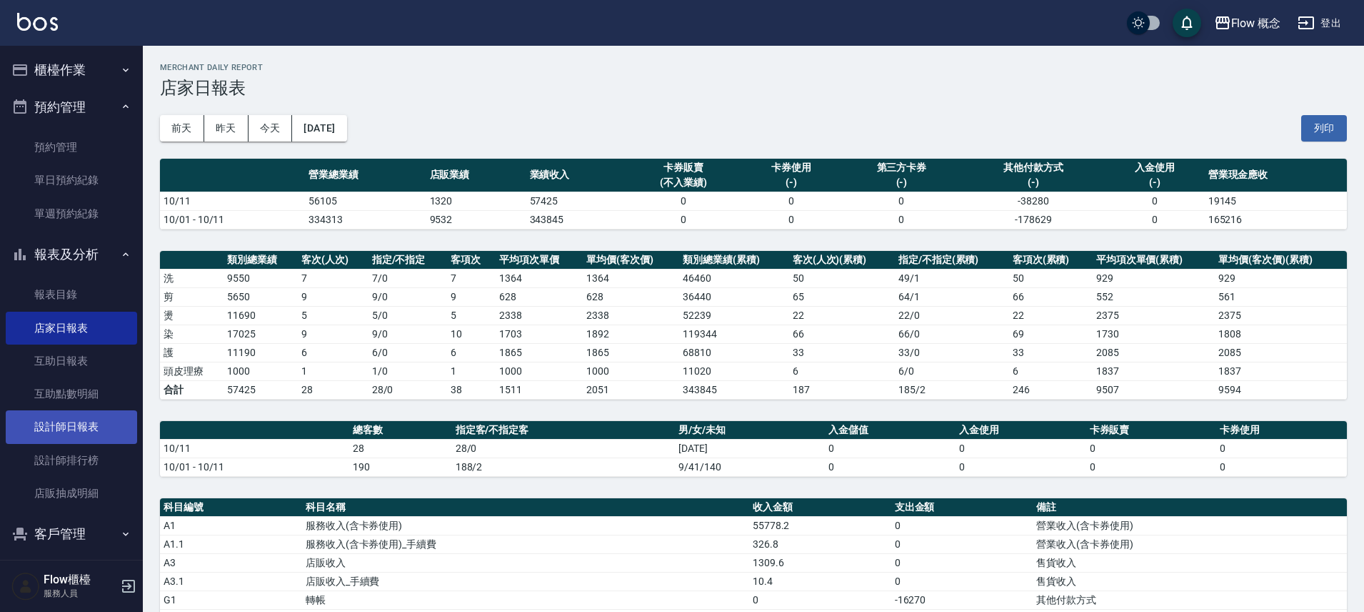
click at [112, 431] on link "設計師日報表" at bounding box center [71, 426] width 131 height 33
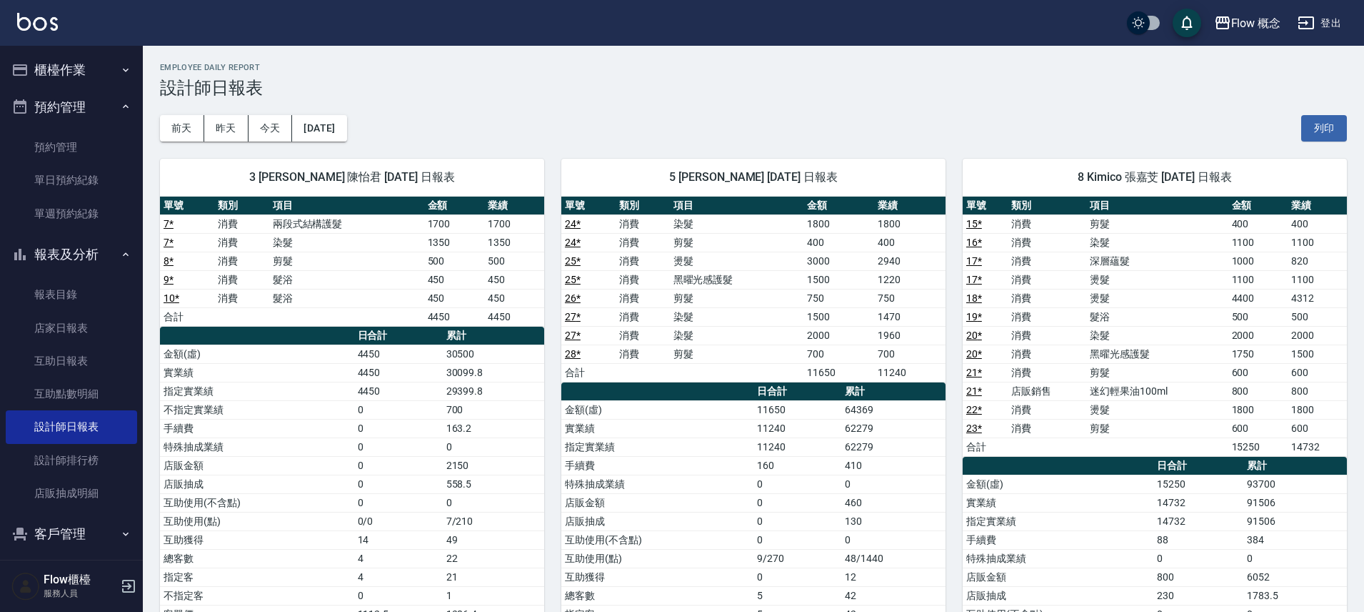
click at [36, 84] on button "櫃檯作業" at bounding box center [71, 69] width 131 height 37
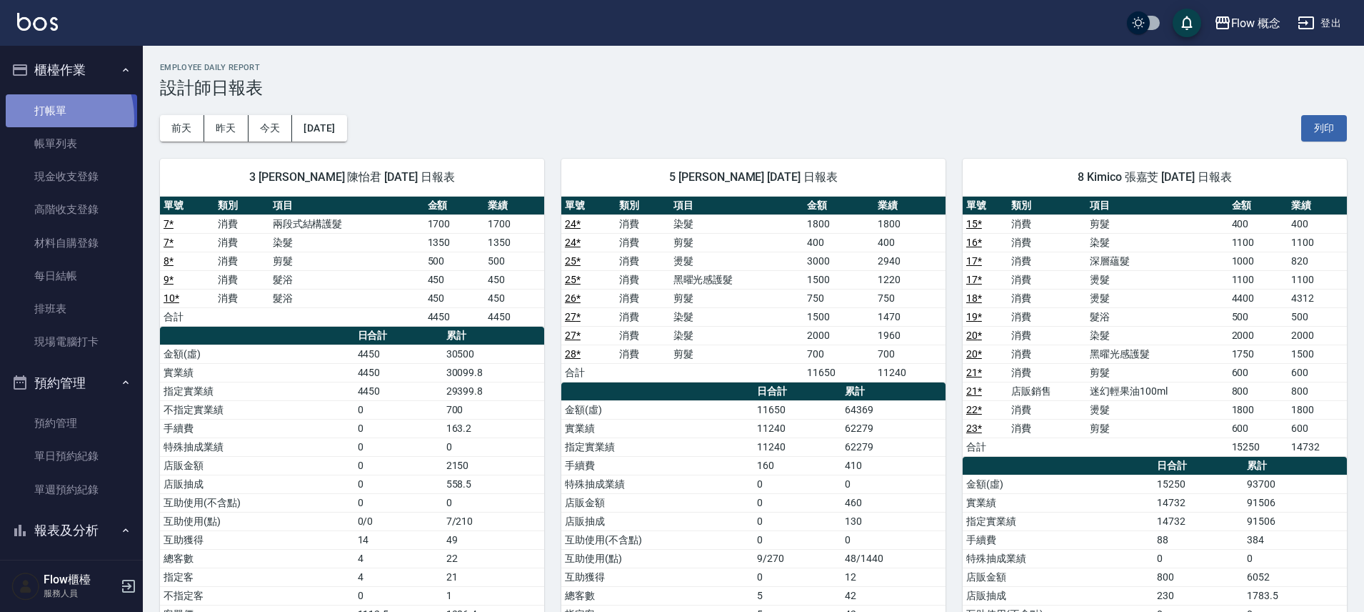
click at [46, 118] on link "打帳單" at bounding box center [71, 110] width 131 height 33
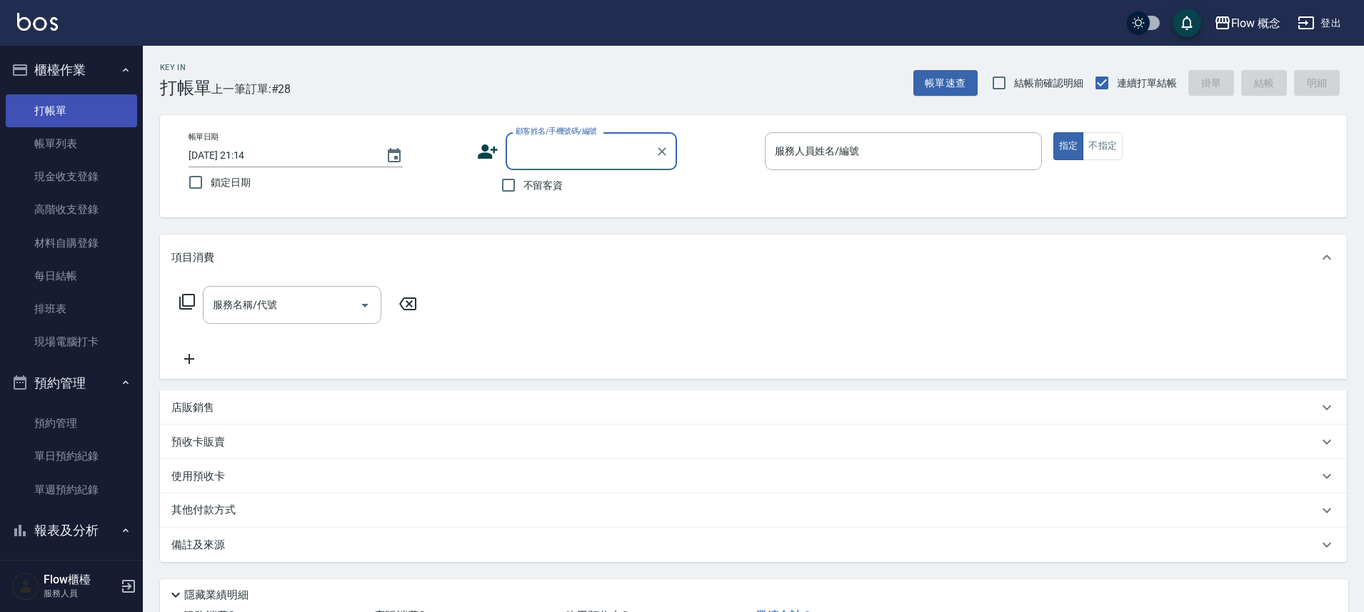
click at [81, 116] on link "打帳單" at bounding box center [71, 110] width 131 height 33
click at [88, 116] on link "打帳單" at bounding box center [71, 110] width 131 height 33
click at [74, 119] on link "打帳單" at bounding box center [71, 110] width 131 height 33
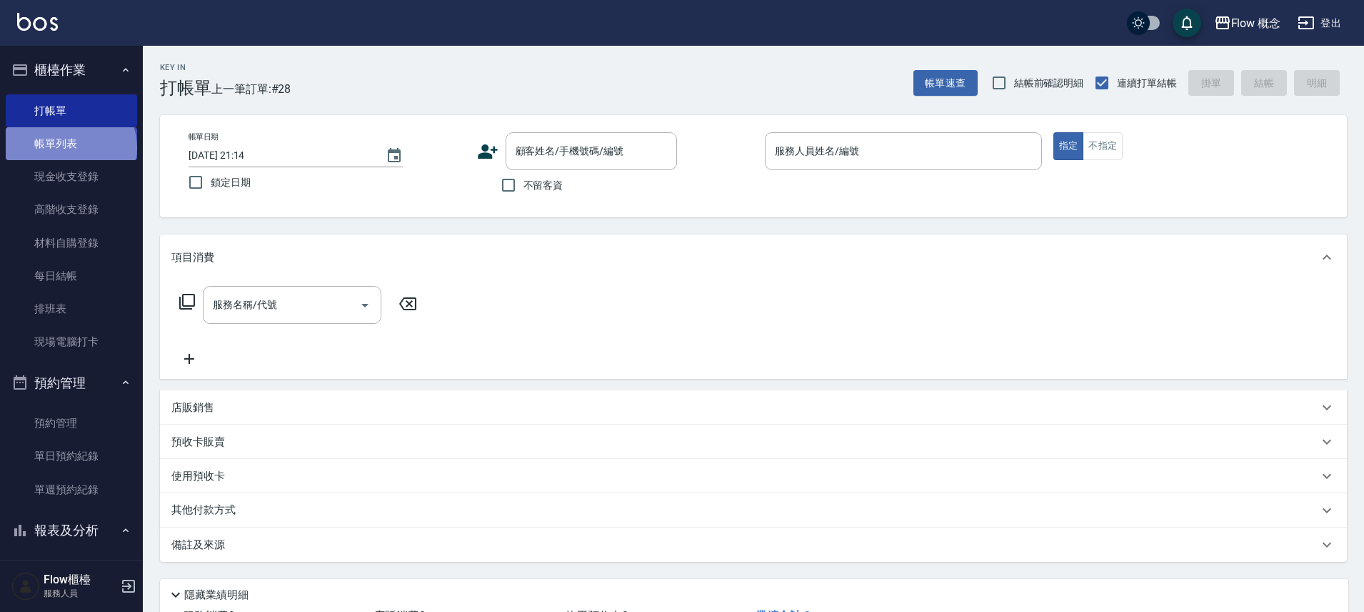
click at [69, 148] on link "帳單列表" at bounding box center [71, 143] width 131 height 33
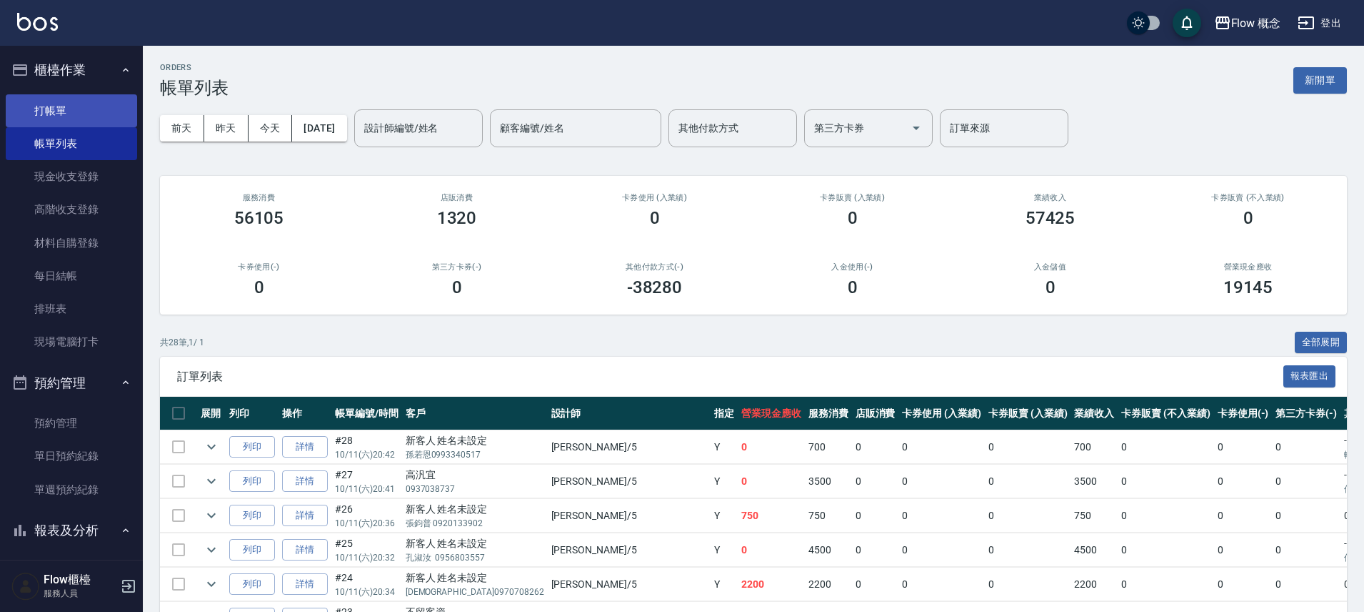
click at [64, 109] on link "打帳單" at bounding box center [71, 110] width 131 height 33
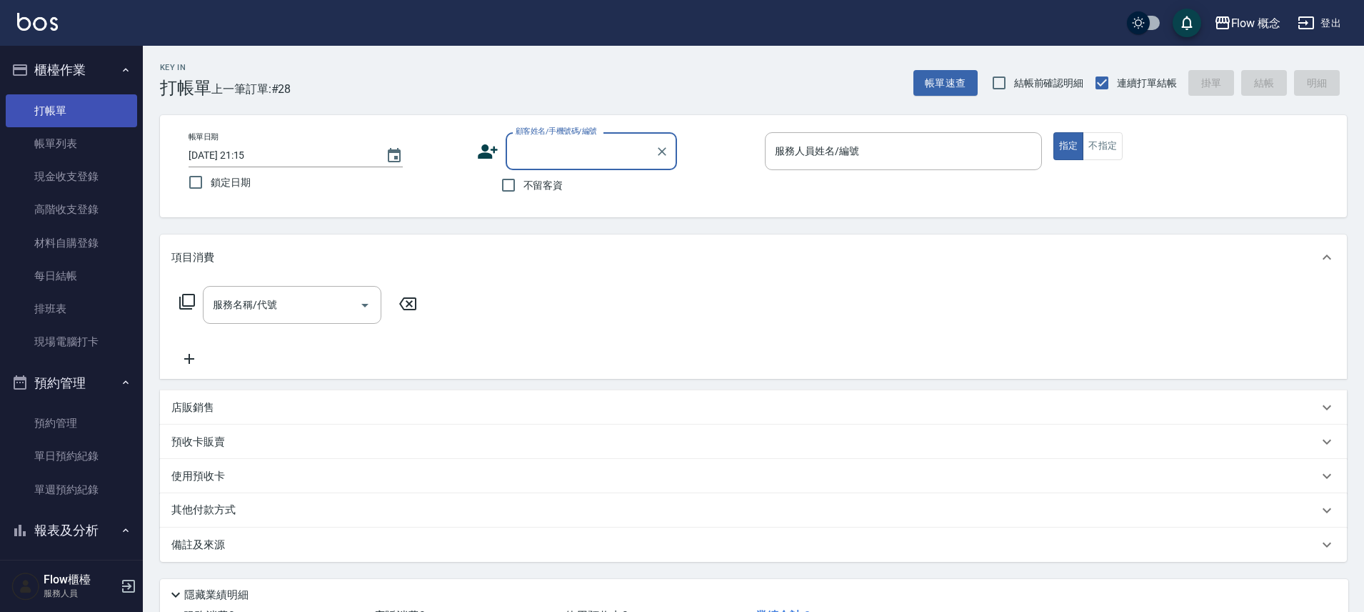
click at [61, 119] on link "打帳單" at bounding box center [71, 110] width 131 height 33
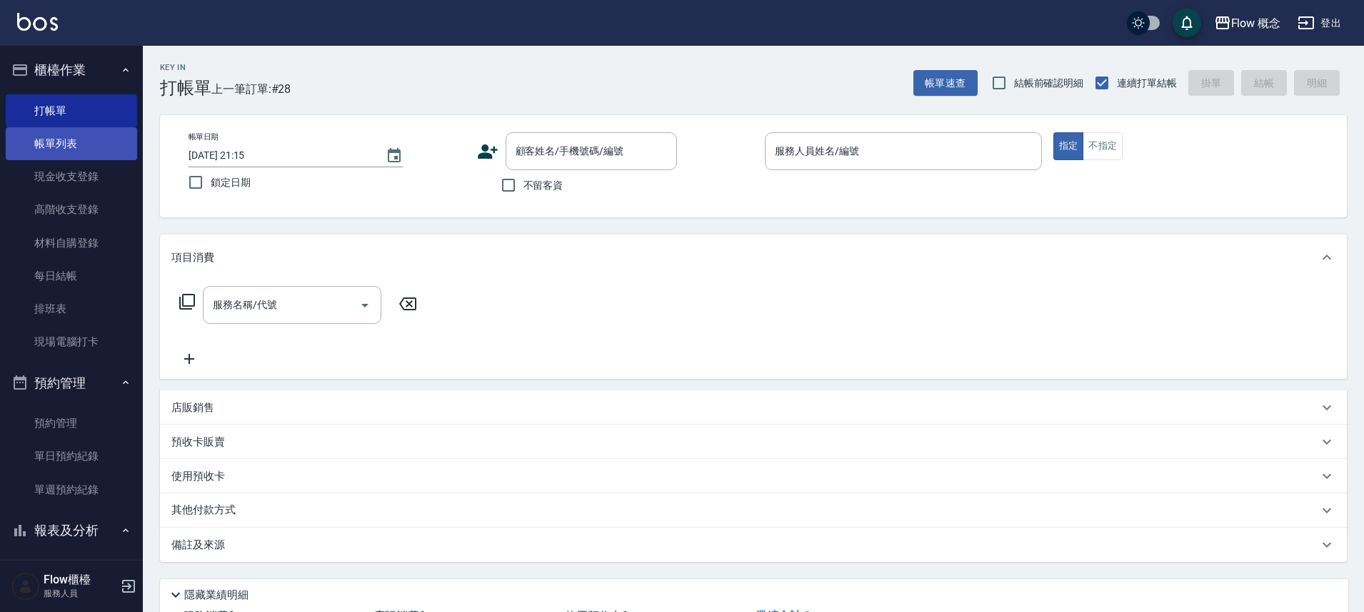
click at [64, 136] on link "帳單列表" at bounding box center [71, 143] width 131 height 33
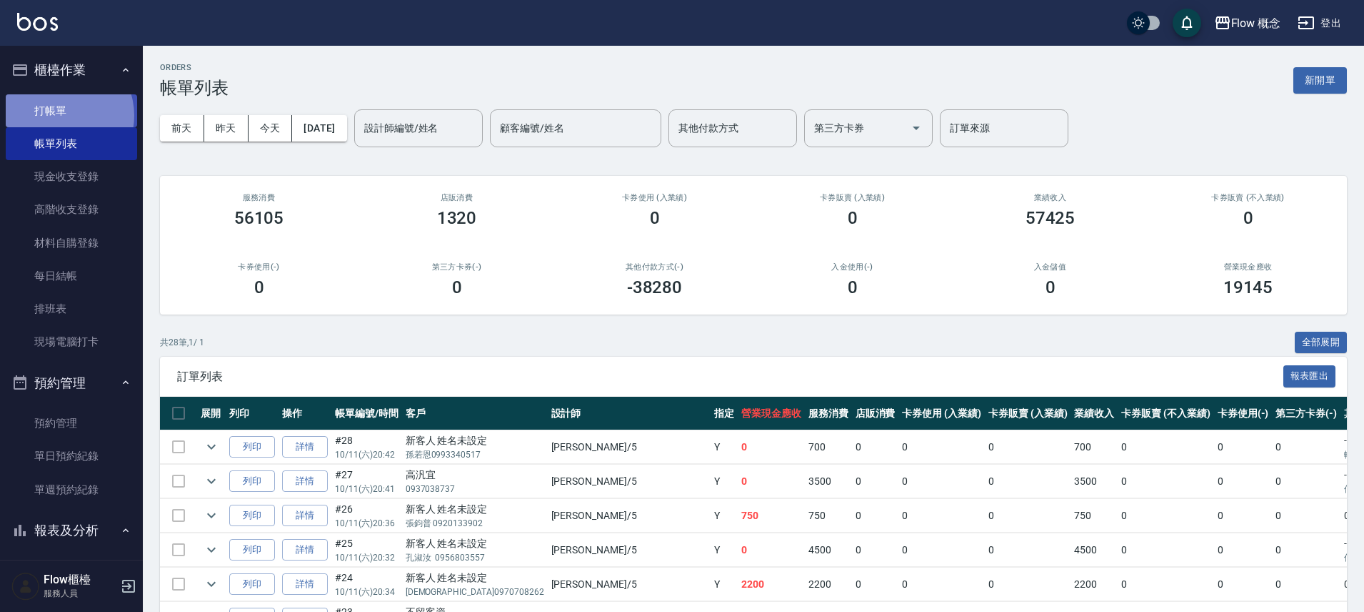
click at [60, 115] on link "打帳單" at bounding box center [71, 110] width 131 height 33
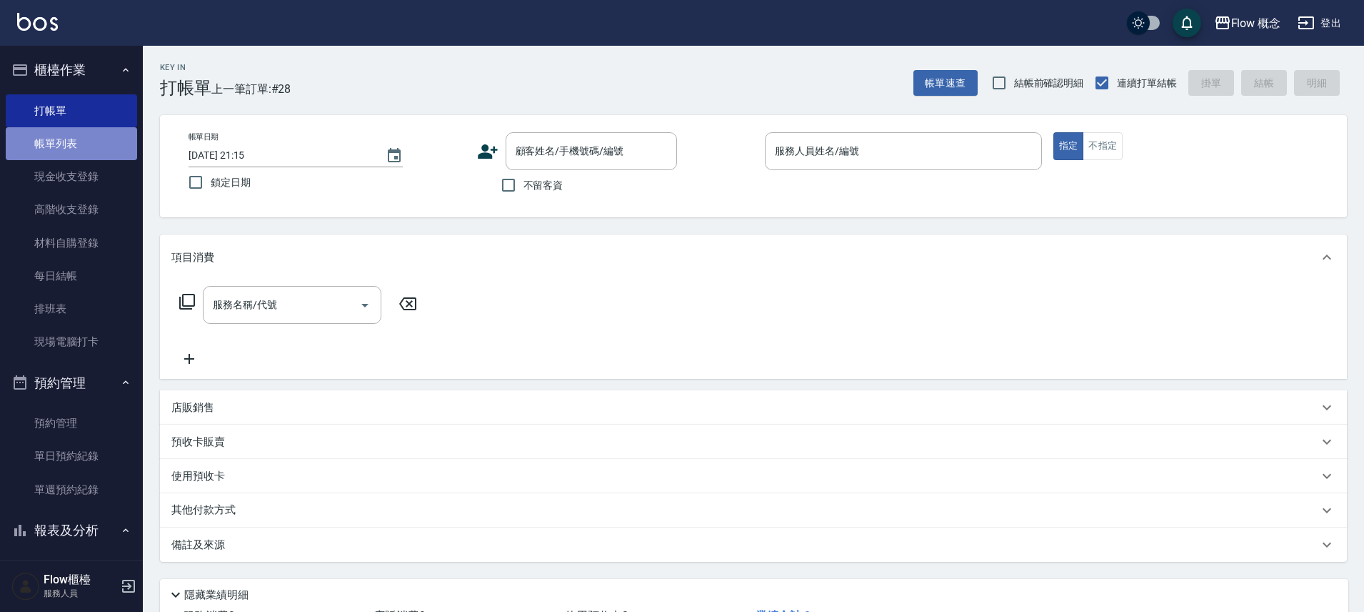
click at [79, 140] on link "帳單列表" at bounding box center [71, 143] width 131 height 33
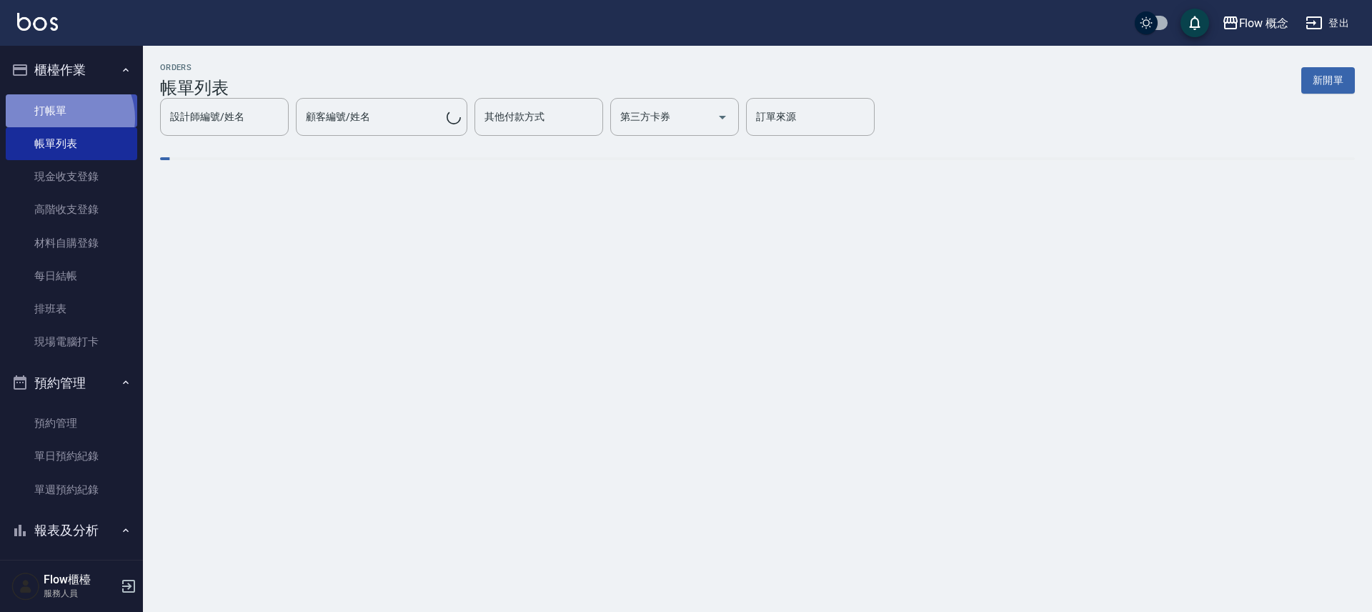
click at [65, 118] on link "打帳單" at bounding box center [71, 110] width 131 height 33
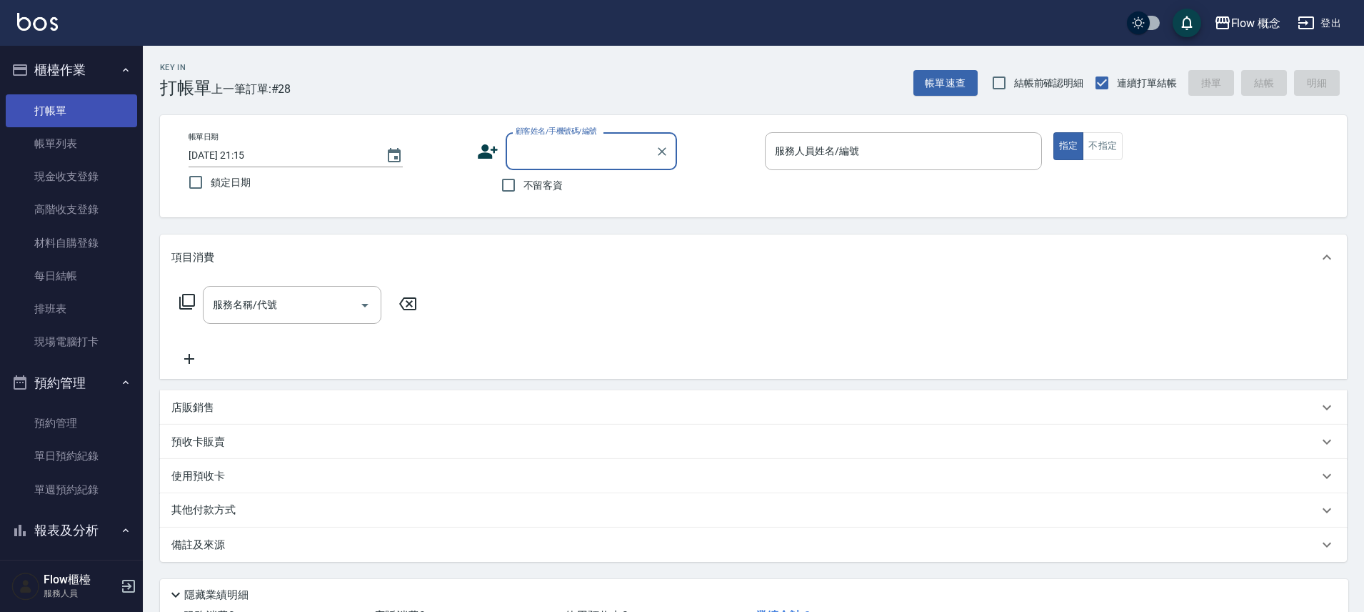
click at [74, 116] on link "打帳單" at bounding box center [71, 110] width 131 height 33
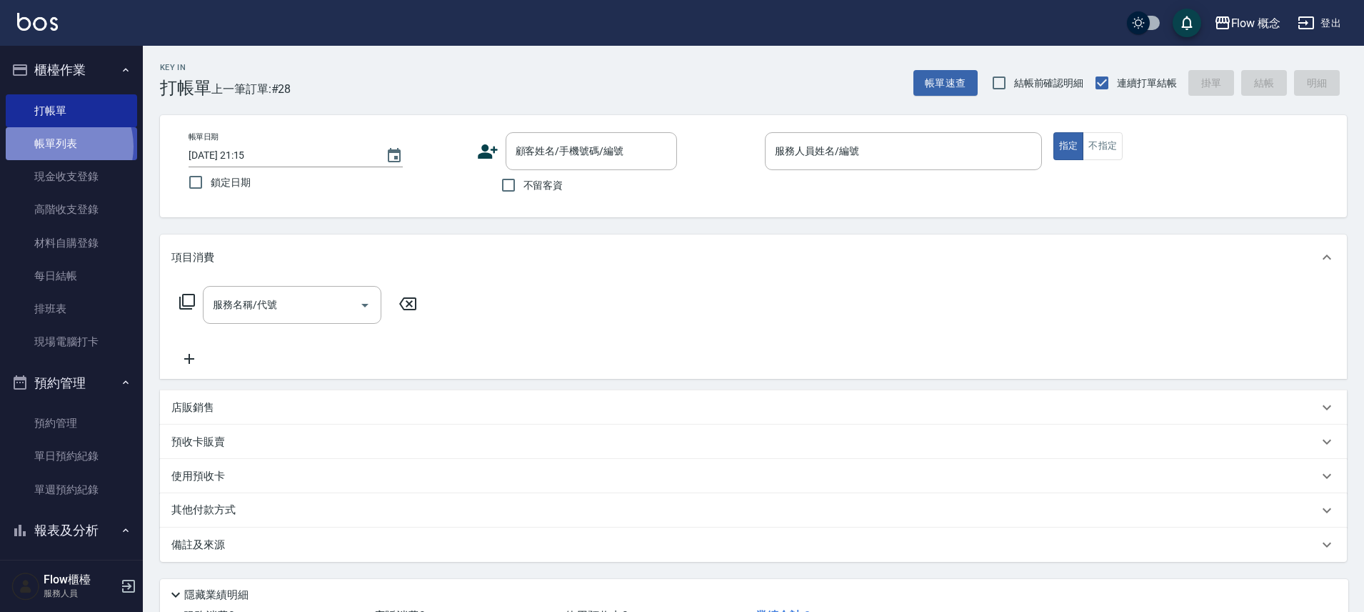
click at [59, 146] on link "帳單列表" at bounding box center [71, 143] width 131 height 33
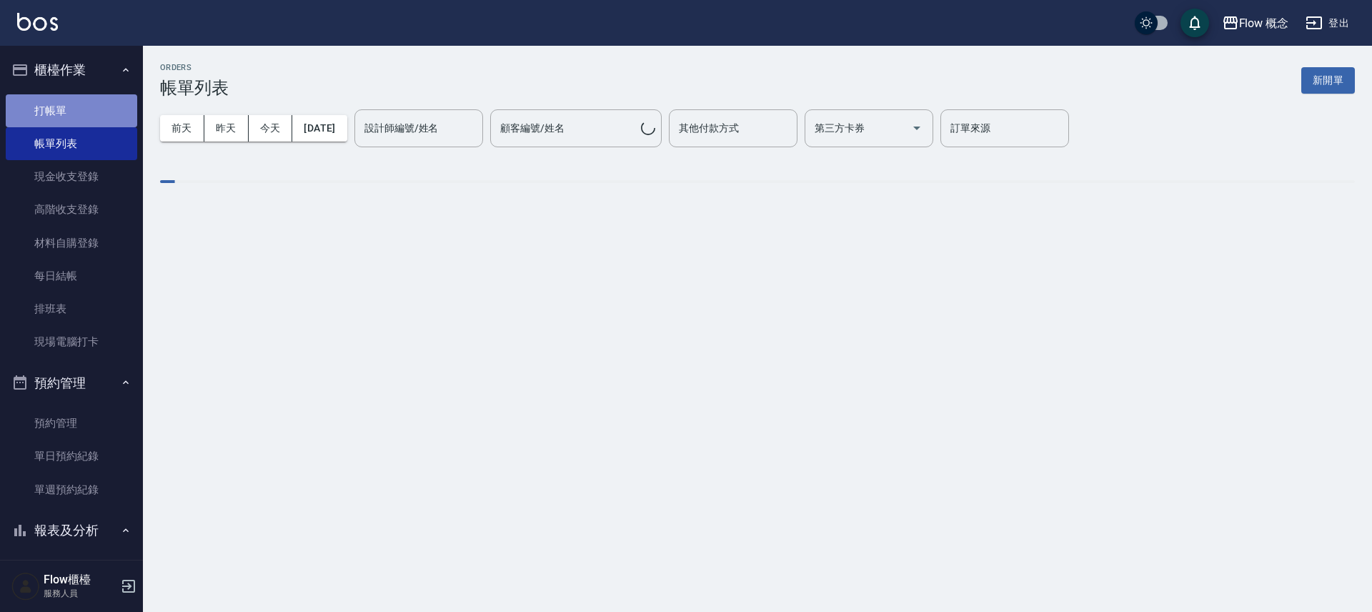
click at [81, 106] on link "打帳單" at bounding box center [71, 110] width 131 height 33
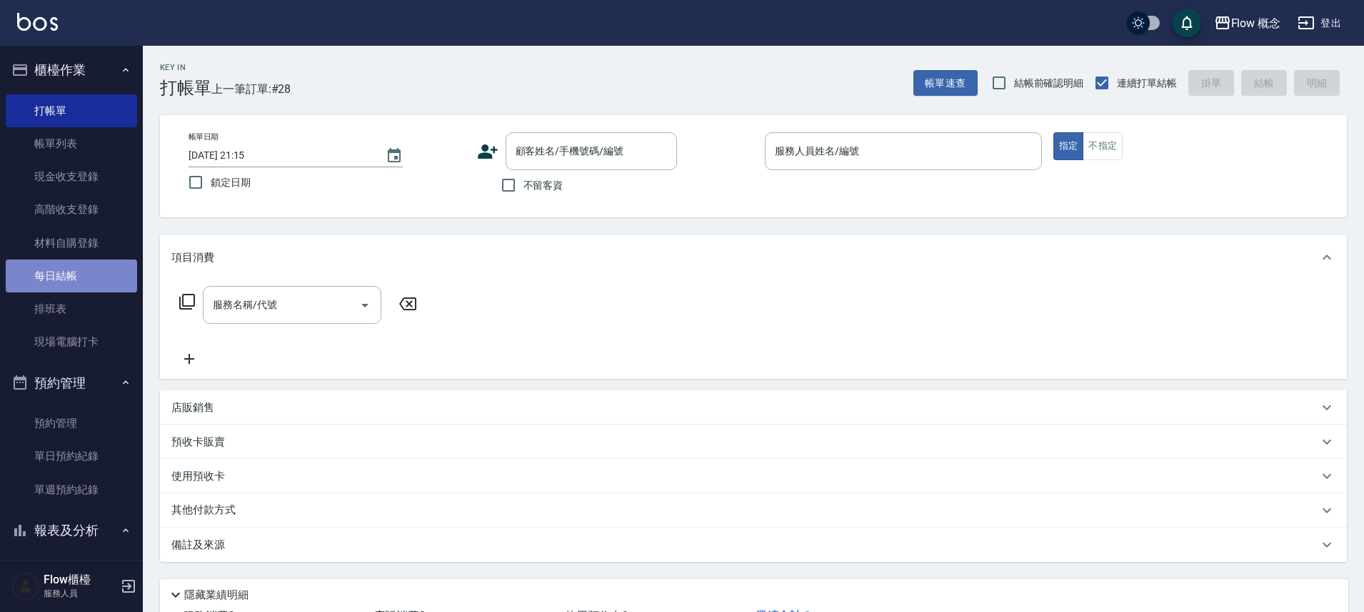
click at [78, 274] on link "每日結帳" at bounding box center [71, 275] width 131 height 33
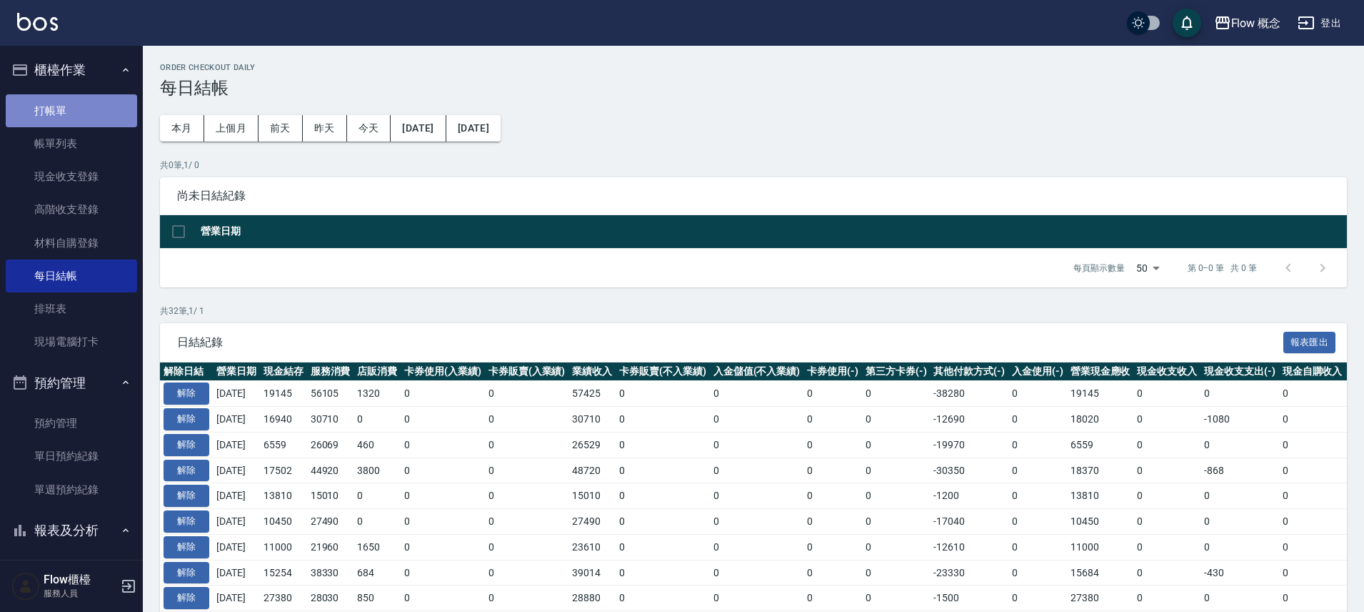
click at [80, 113] on link "打帳單" at bounding box center [71, 110] width 131 height 33
